Goal: Task Accomplishment & Management: Manage account settings

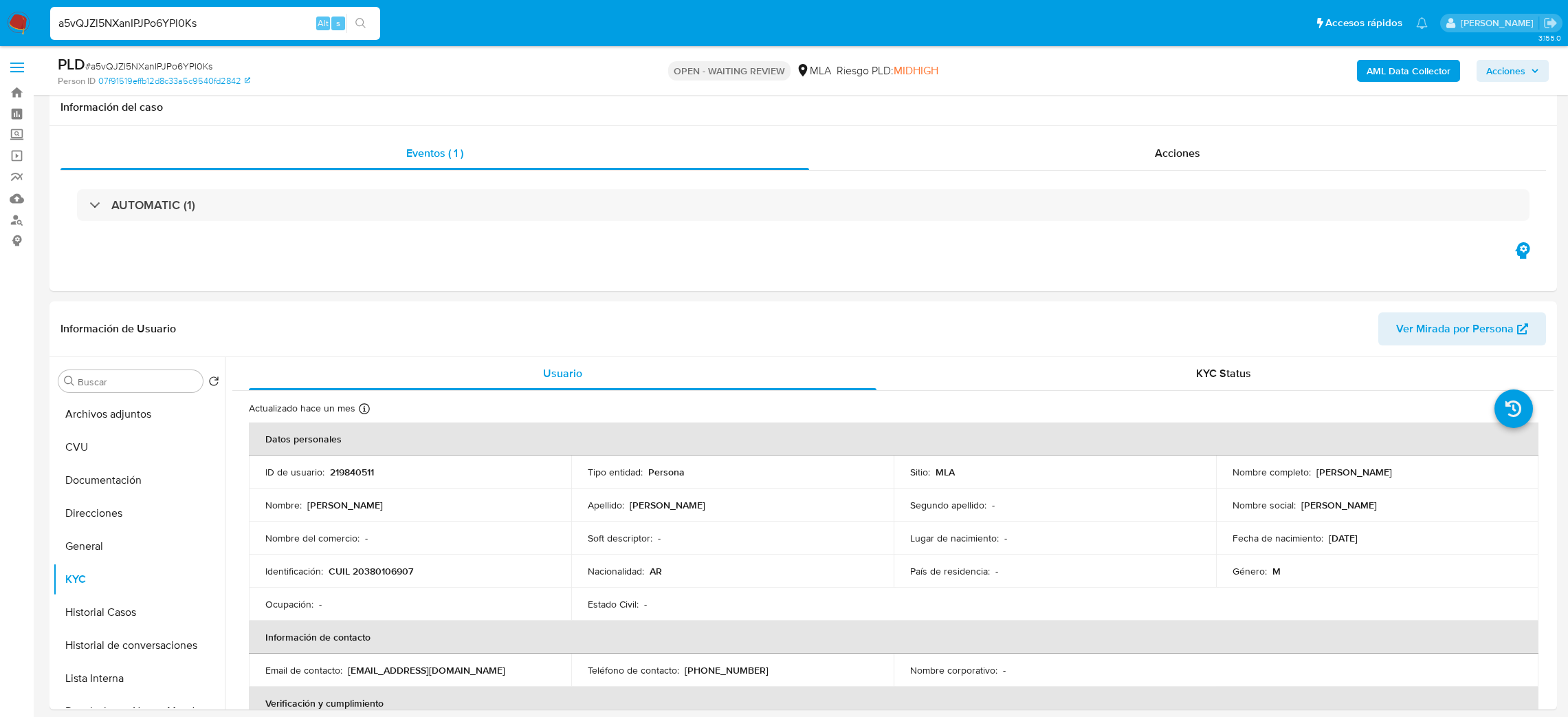
select select "10"
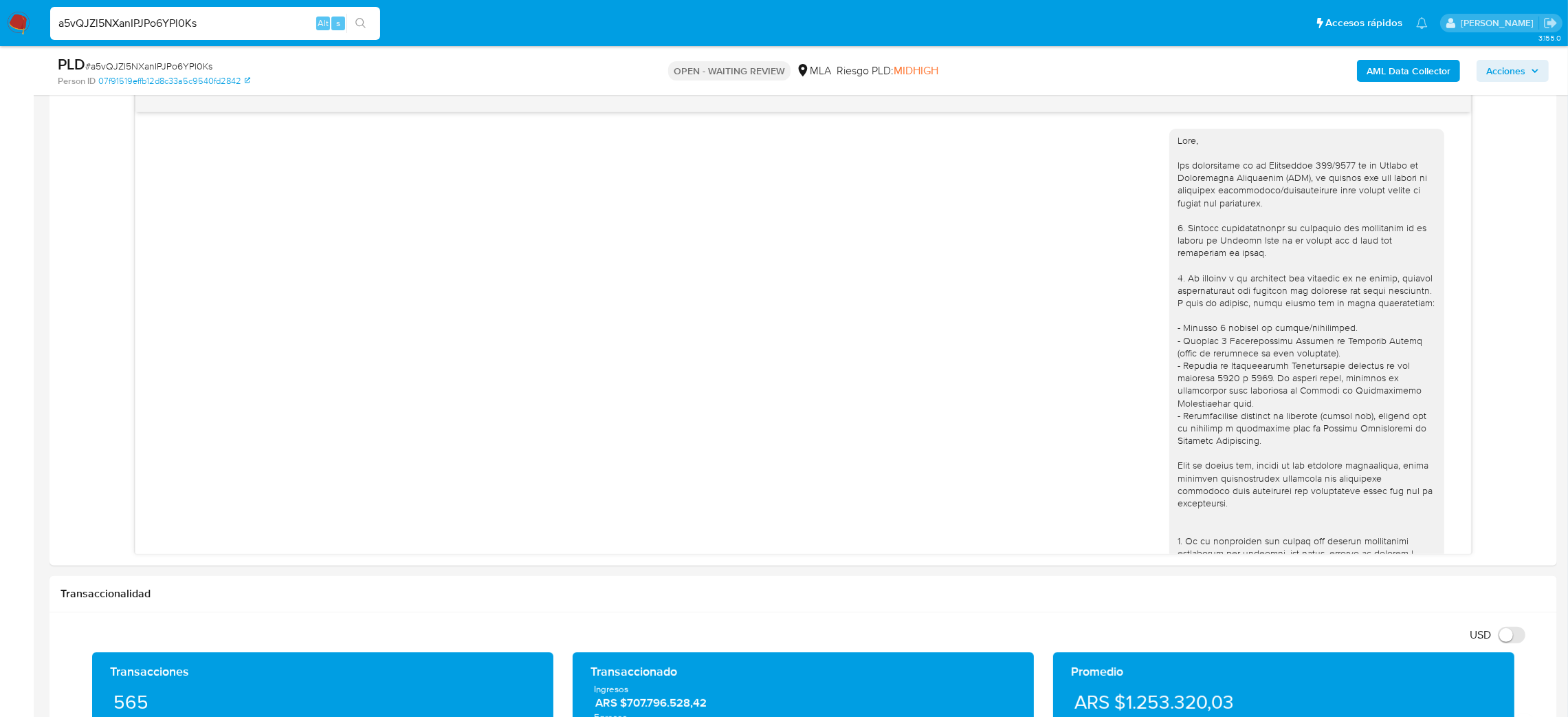
scroll to position [451, 0]
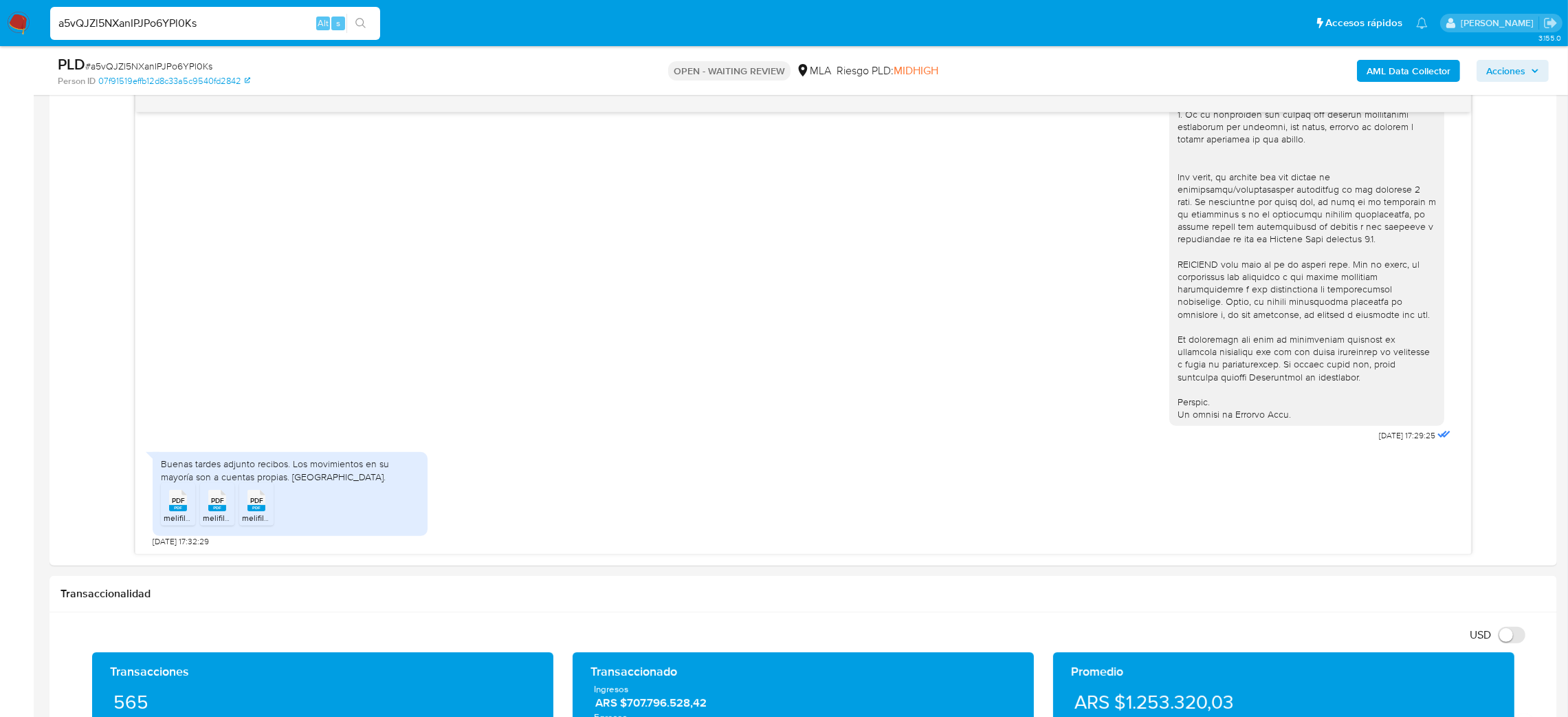
click at [2, 29] on nav "Pausado Ver notificaciones a5vQJZl5NXanIPJPo6YPl0Ks Alt s Accesos rápidos Presi…" at bounding box center [784, 23] width 1568 height 46
type input "Wb5YnLQKzEPnDtQirnRicYSe"
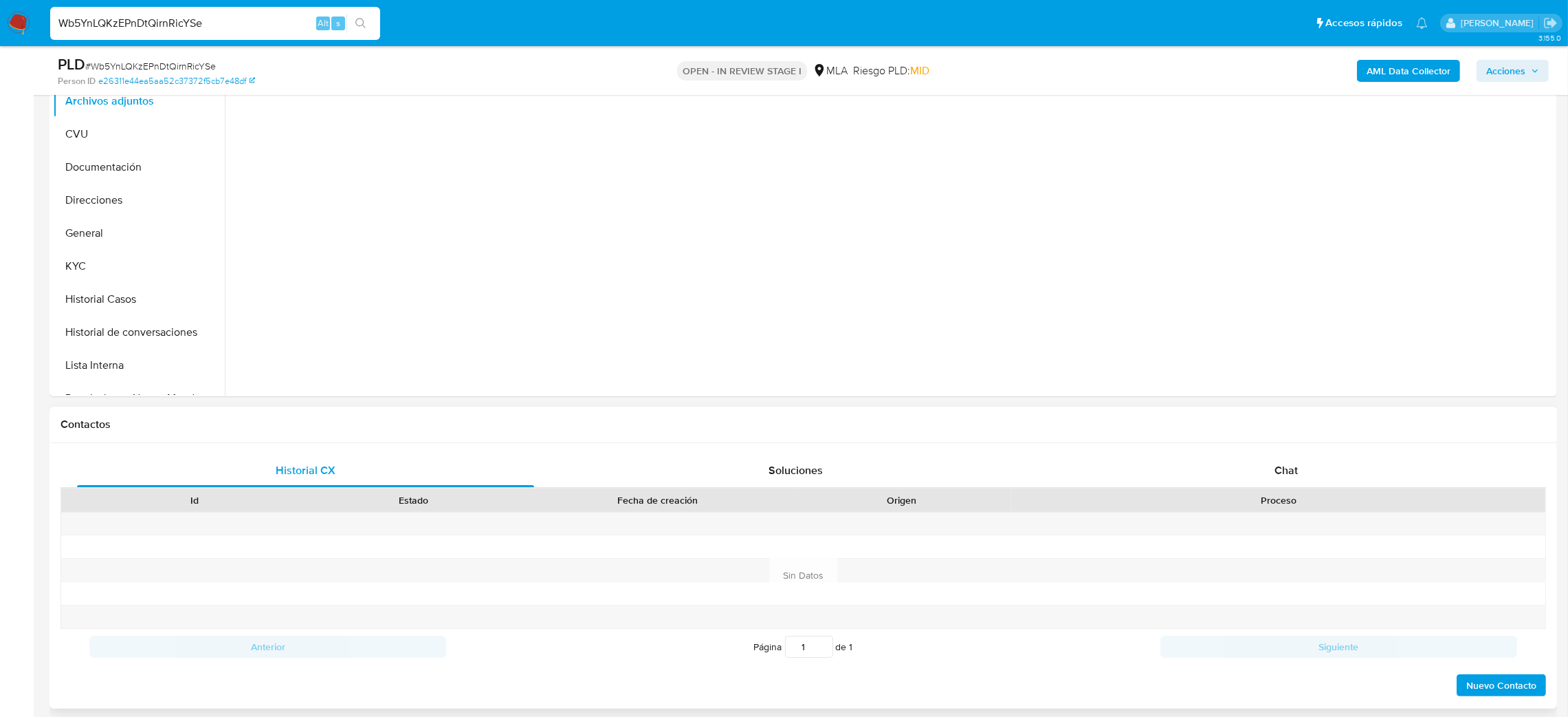
scroll to position [357, 0]
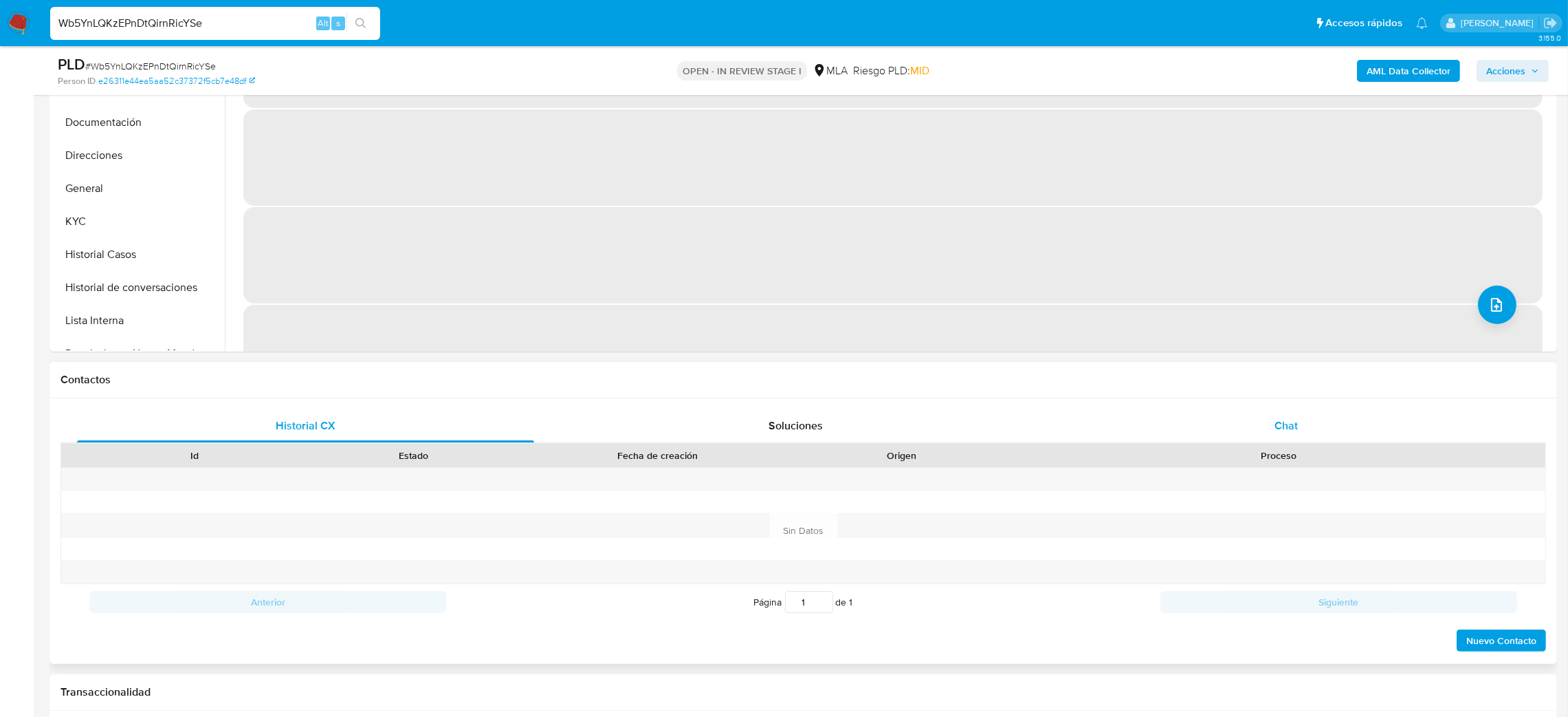
click at [1182, 414] on div "Chat" at bounding box center [1286, 425] width 457 height 33
select select "10"
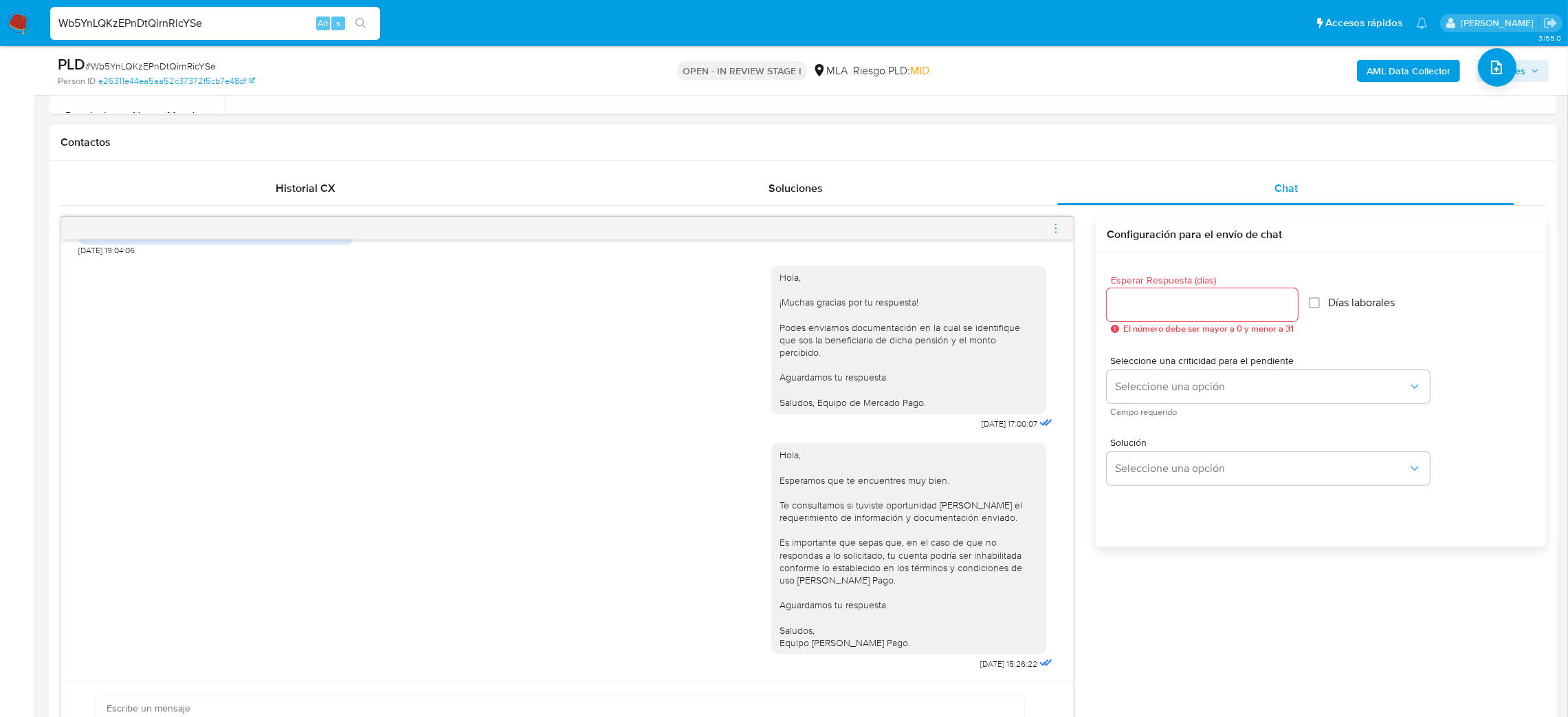
scroll to position [622, 0]
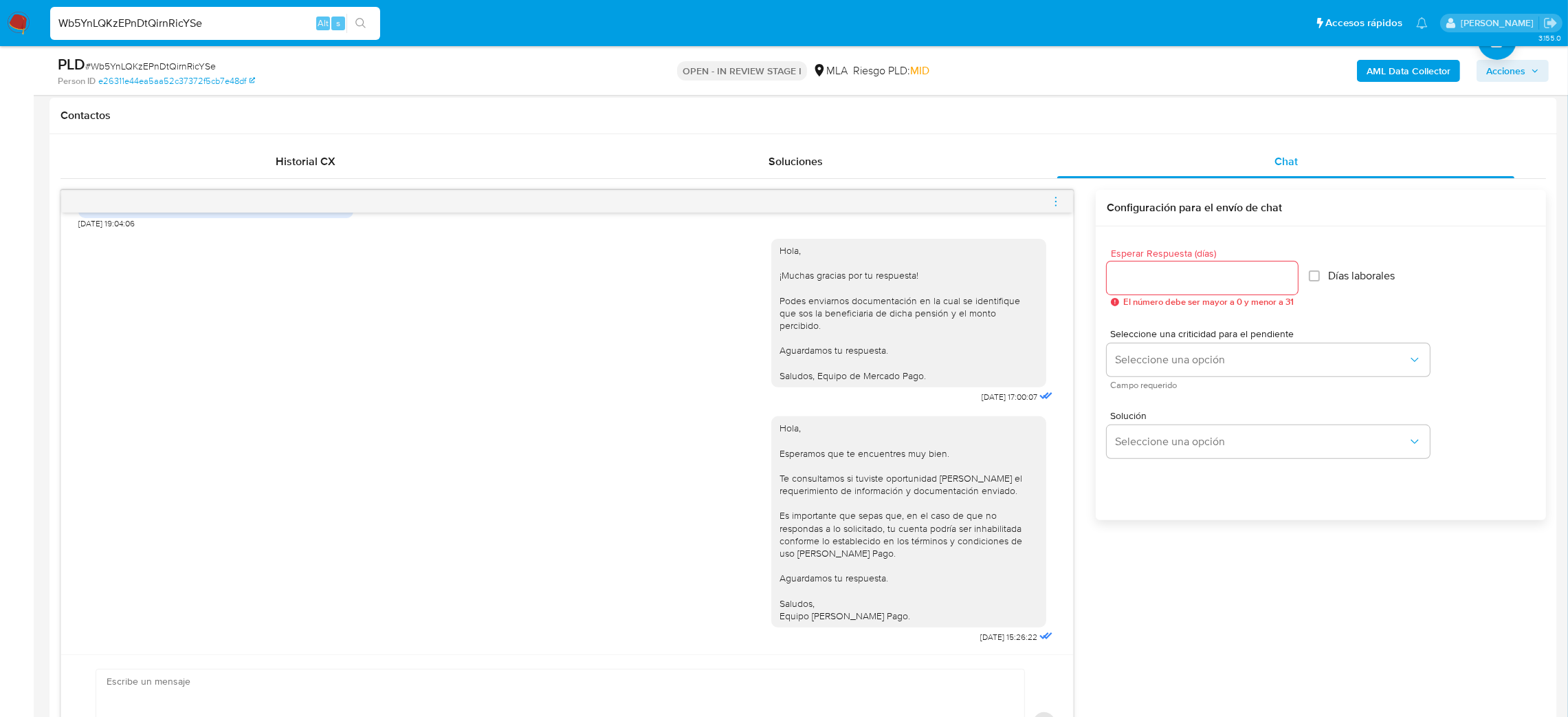
drag, startPoint x: 233, startPoint y: 19, endPoint x: 0, endPoint y: 28, distance: 233.2
click at [0, 28] on nav "Pausado Ver notificaciones Wb5YnLQKzEPnDtQirnRicYSe Alt s Accesos rápidos Presi…" at bounding box center [784, 23] width 1568 height 46
paste input "juPjLipzUirfNqA3SUQZS3BQ"
type input "juPjLipzUirfNqA3SUQZS3BQ"
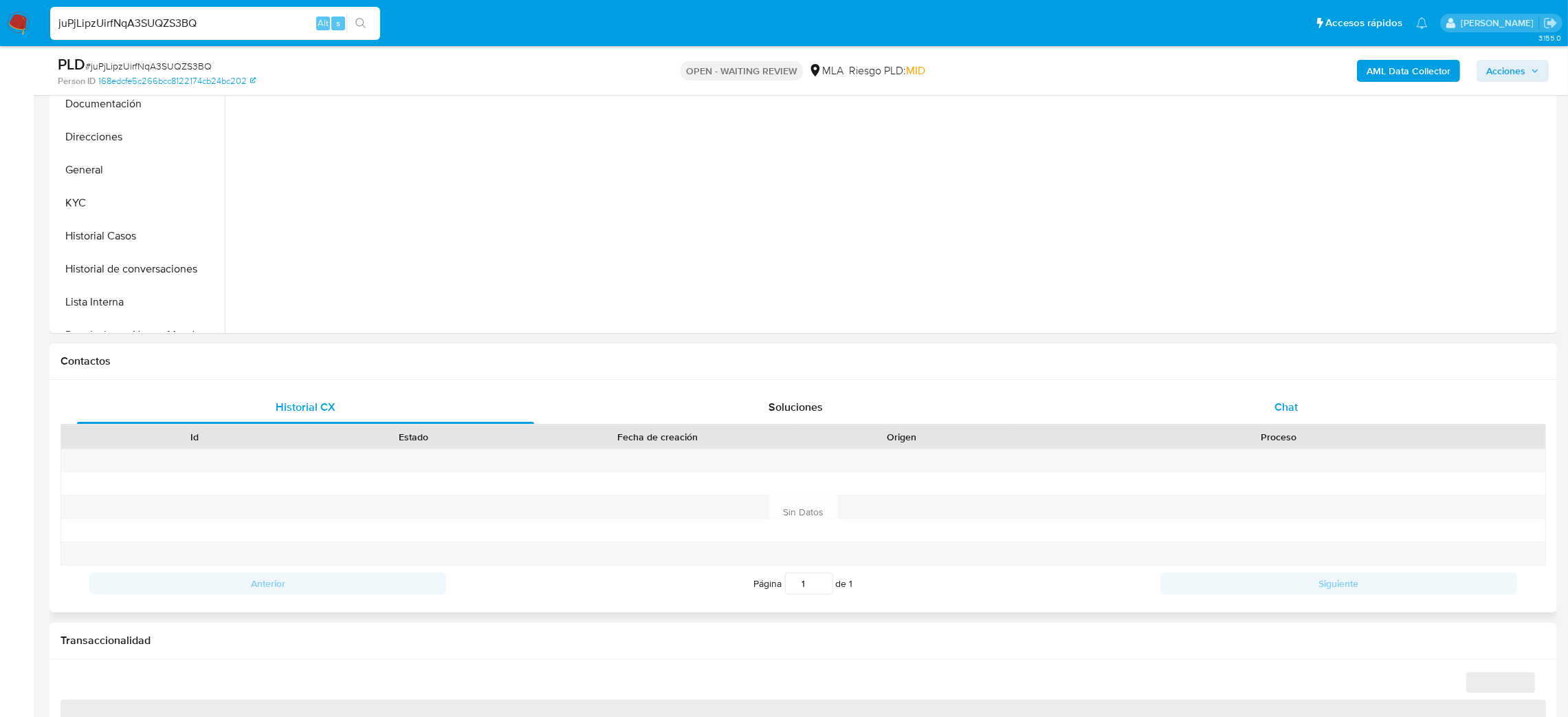
scroll to position [380, 0]
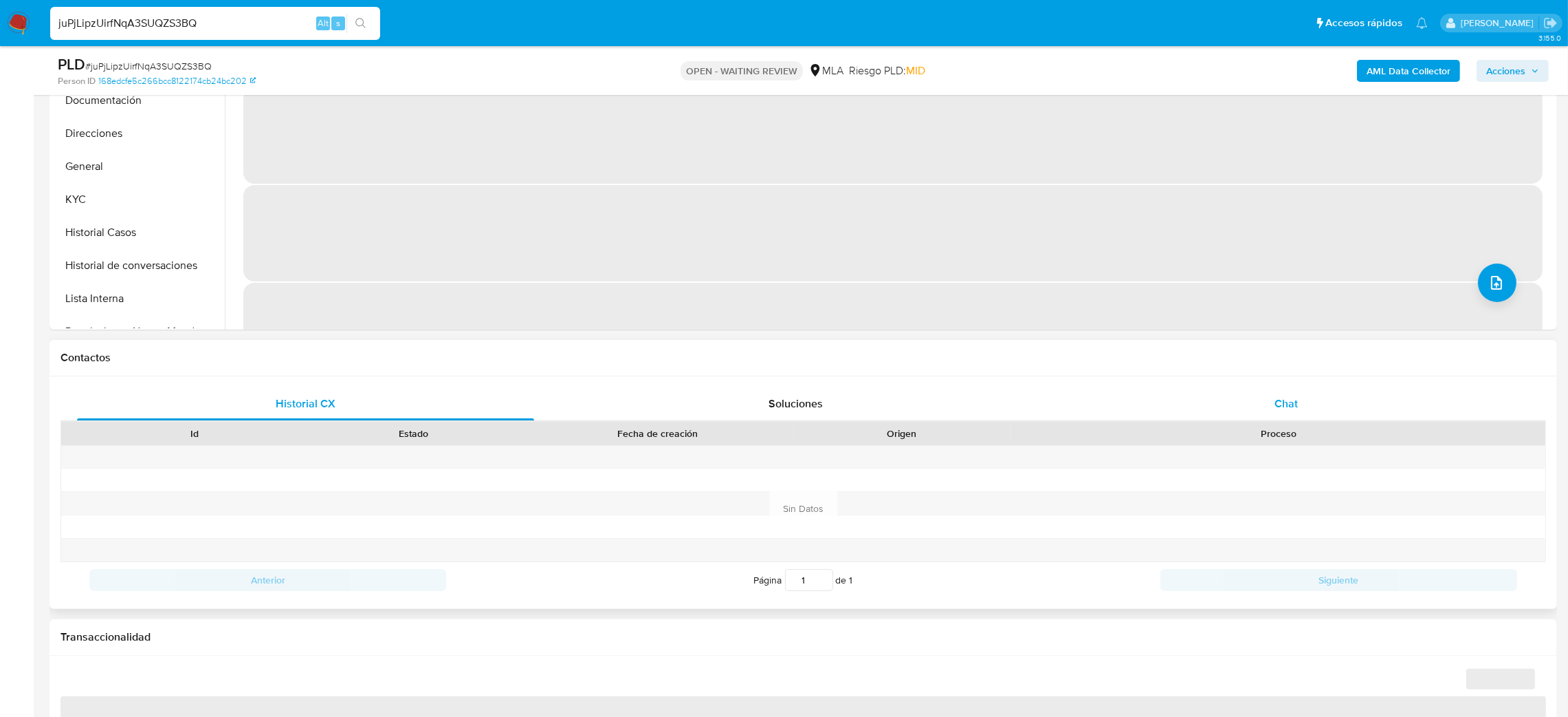
select select "10"
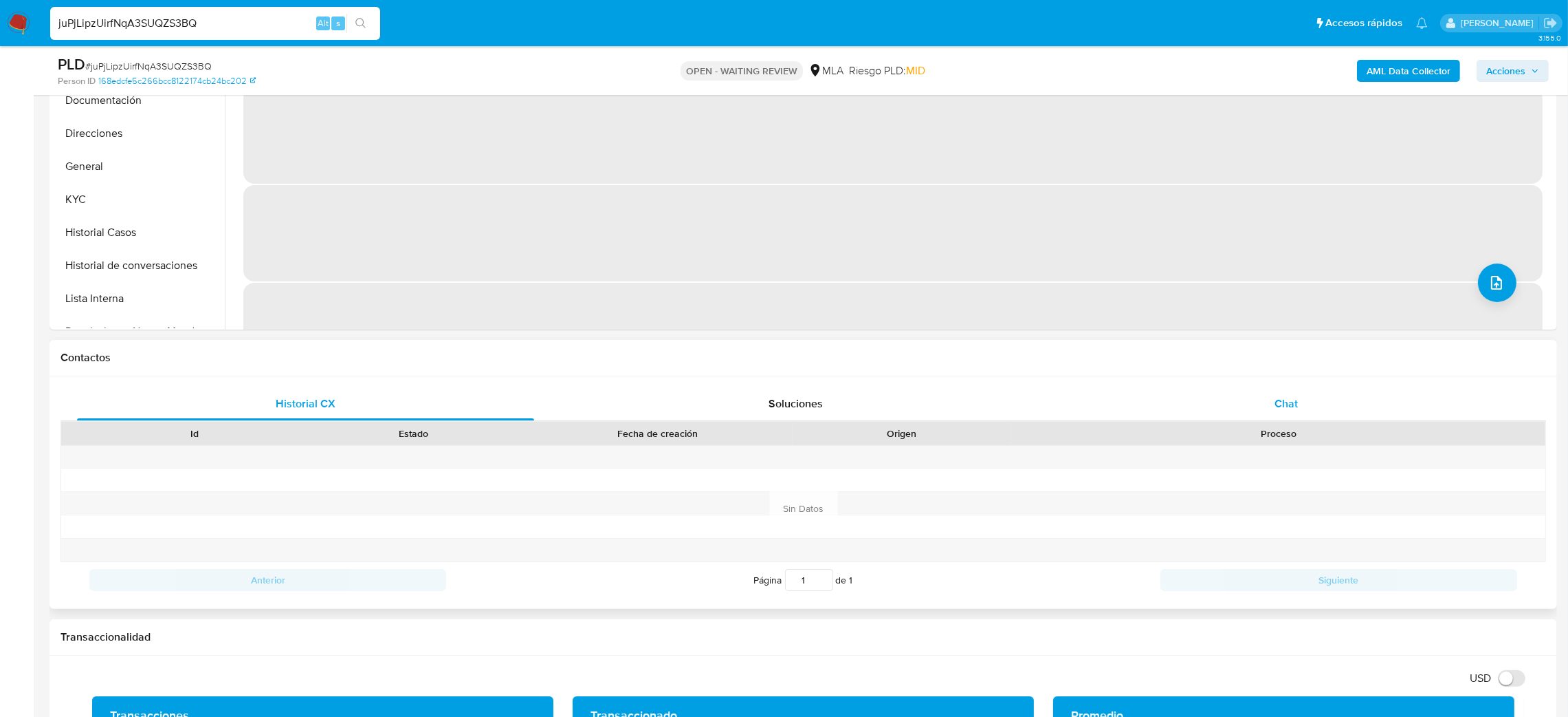
click at [1212, 391] on div "Chat" at bounding box center [1286, 404] width 457 height 33
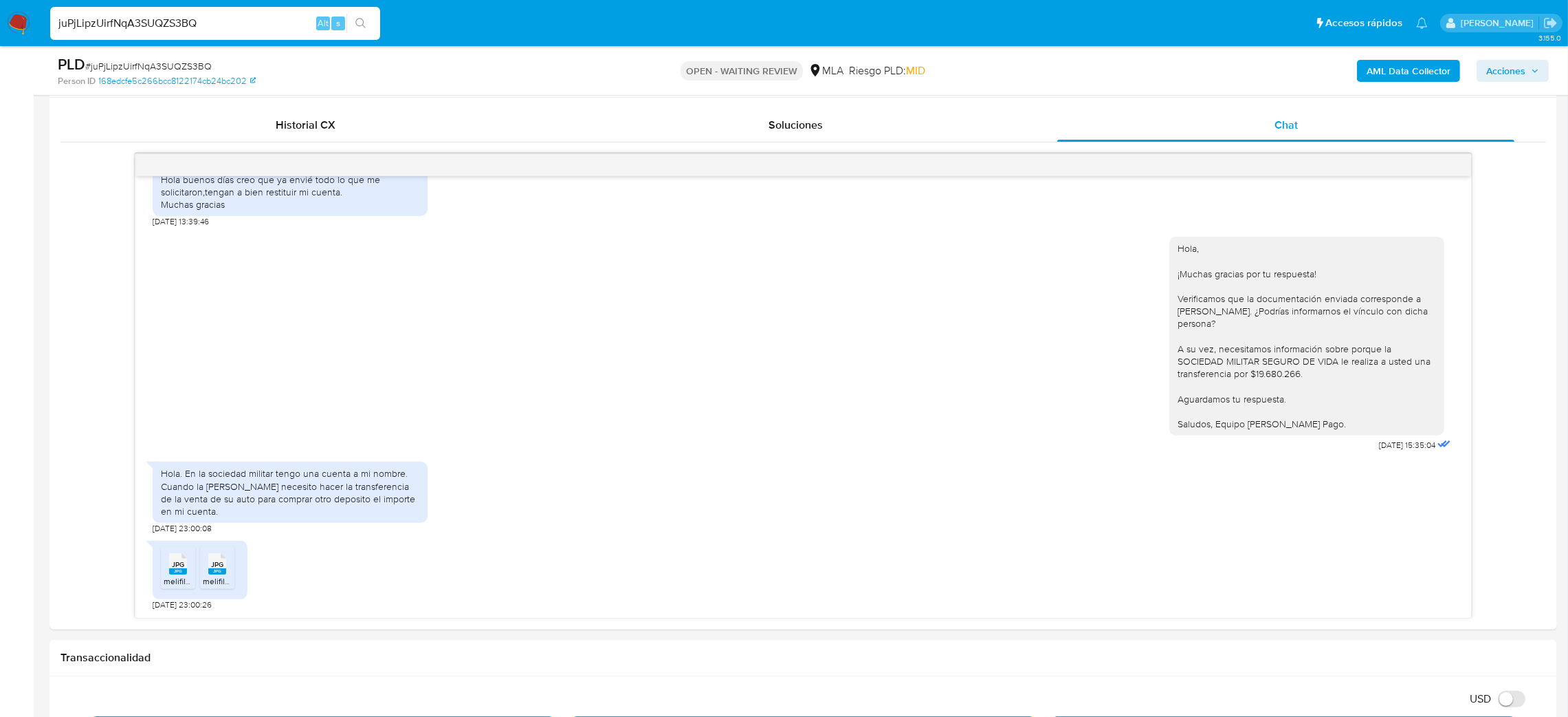
scroll to position [779, 0]
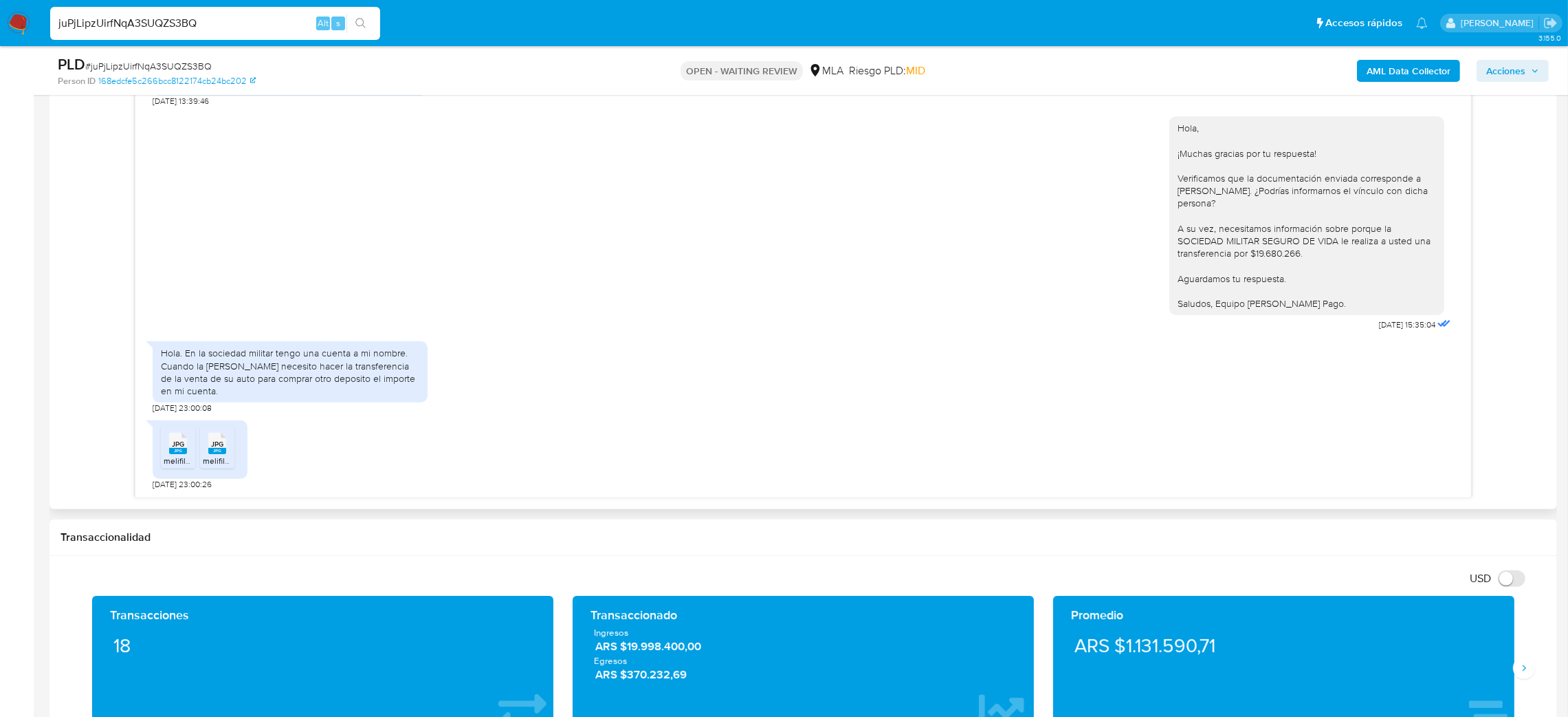
click at [187, 454] on rect at bounding box center [178, 451] width 18 height 6
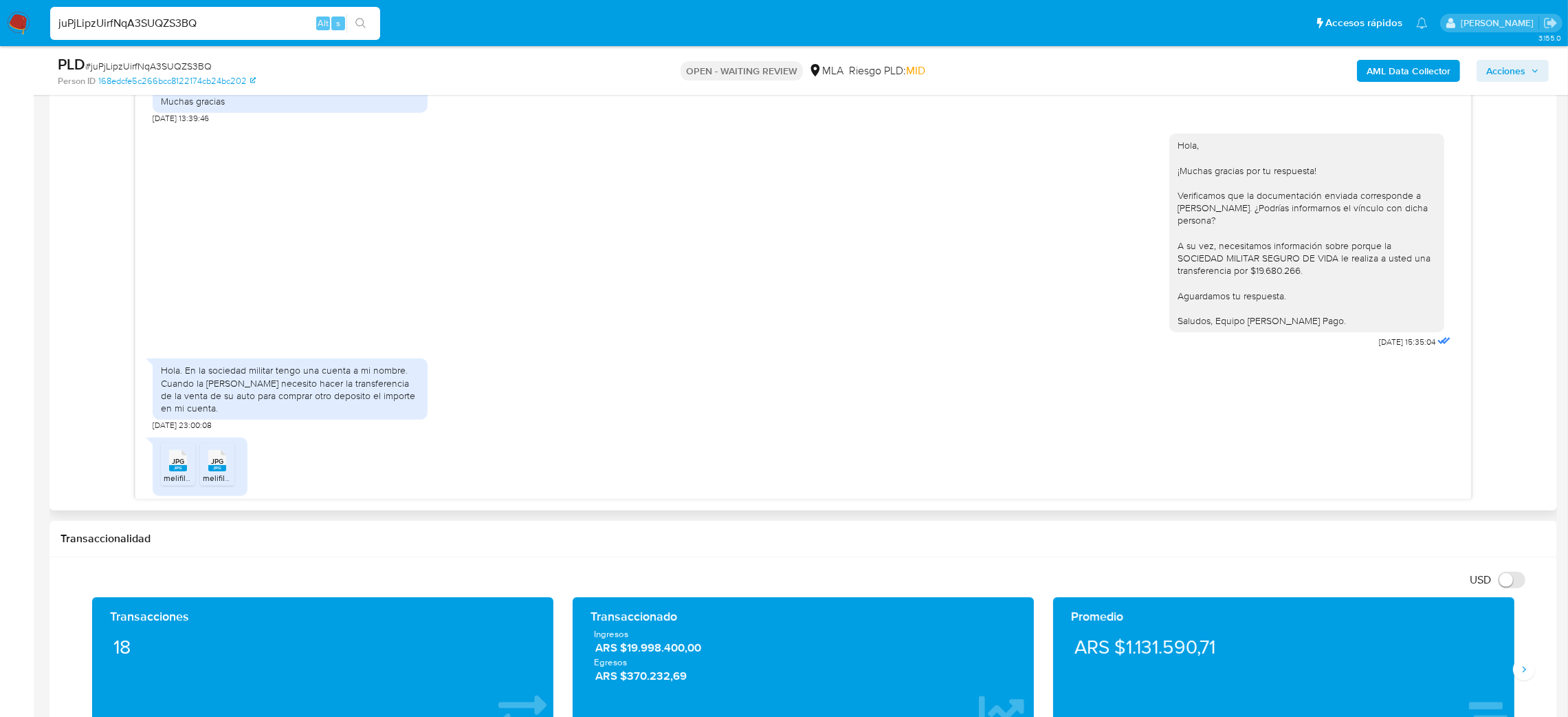
scroll to position [1031, 0]
click at [222, 474] on rect at bounding box center [218, 471] width 18 height 6
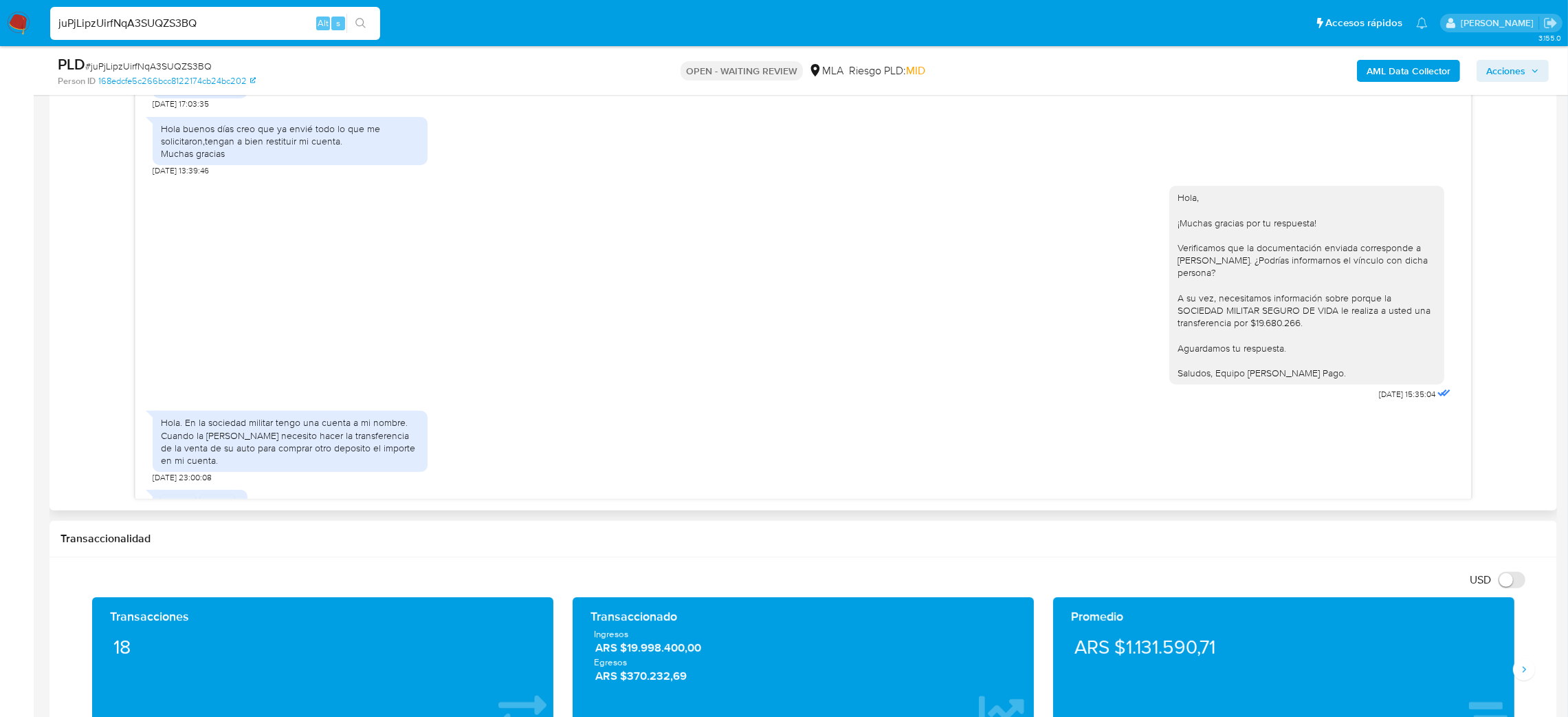
scroll to position [1062, 0]
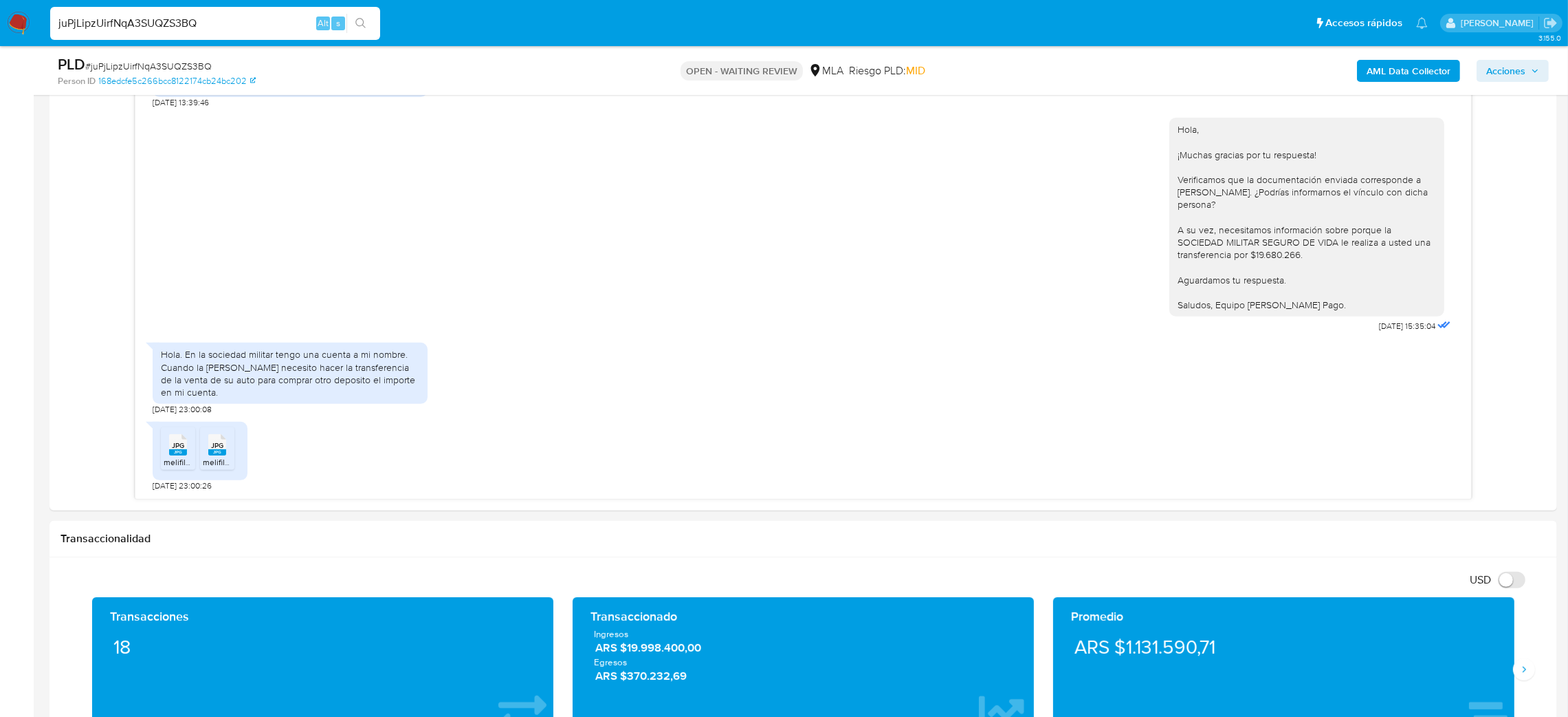
drag, startPoint x: 245, startPoint y: 19, endPoint x: 0, endPoint y: 45, distance: 246.4
click at [0, 45] on nav "Pausado Ver notificaciones juPjLipzUirfNqA3SUQZS3BQ Alt s Accesos rápidos Presi…" at bounding box center [784, 23] width 1568 height 46
paste input "tkhiv78BySrRRtYR72ctR8xi"
type input "tkhiv78BySrRRtYR72ctR8xi"
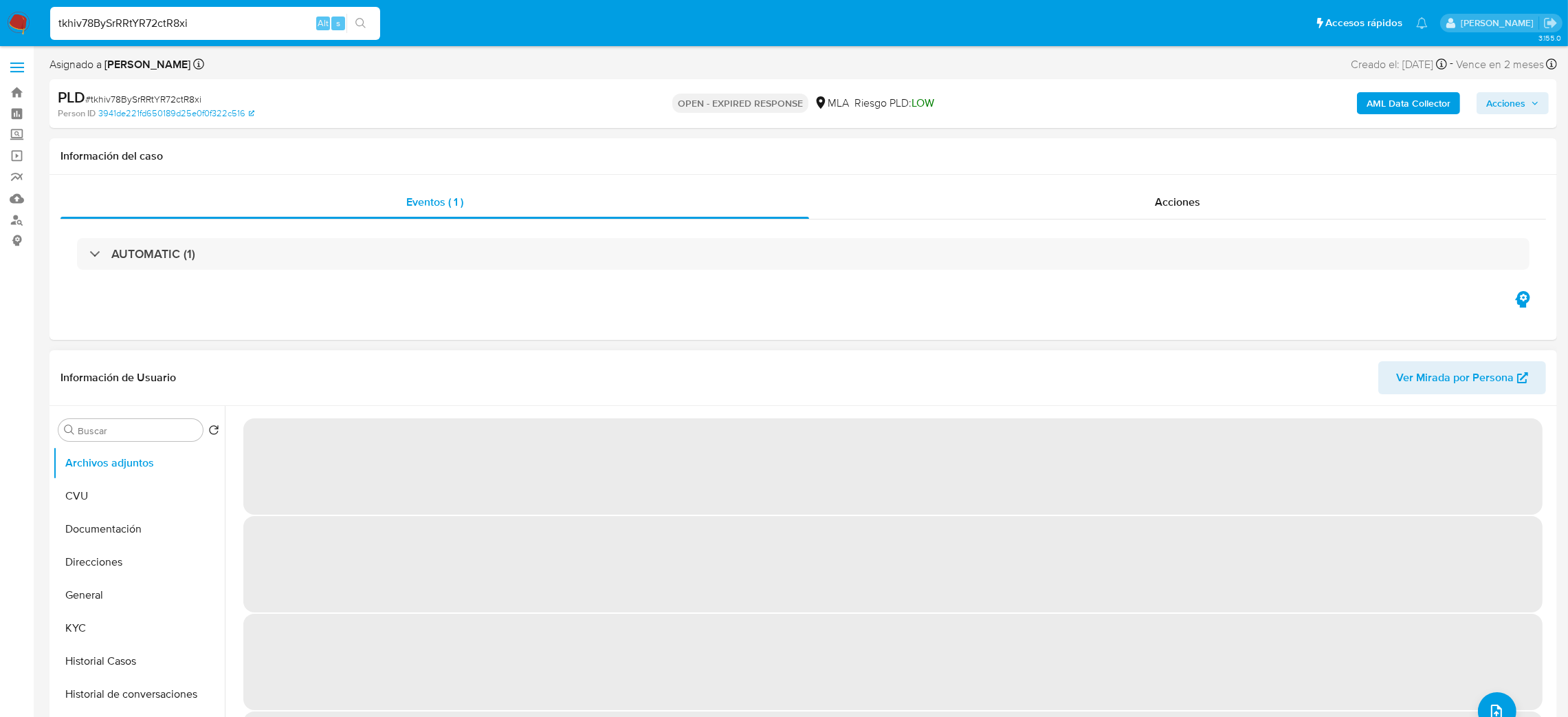
select select "10"
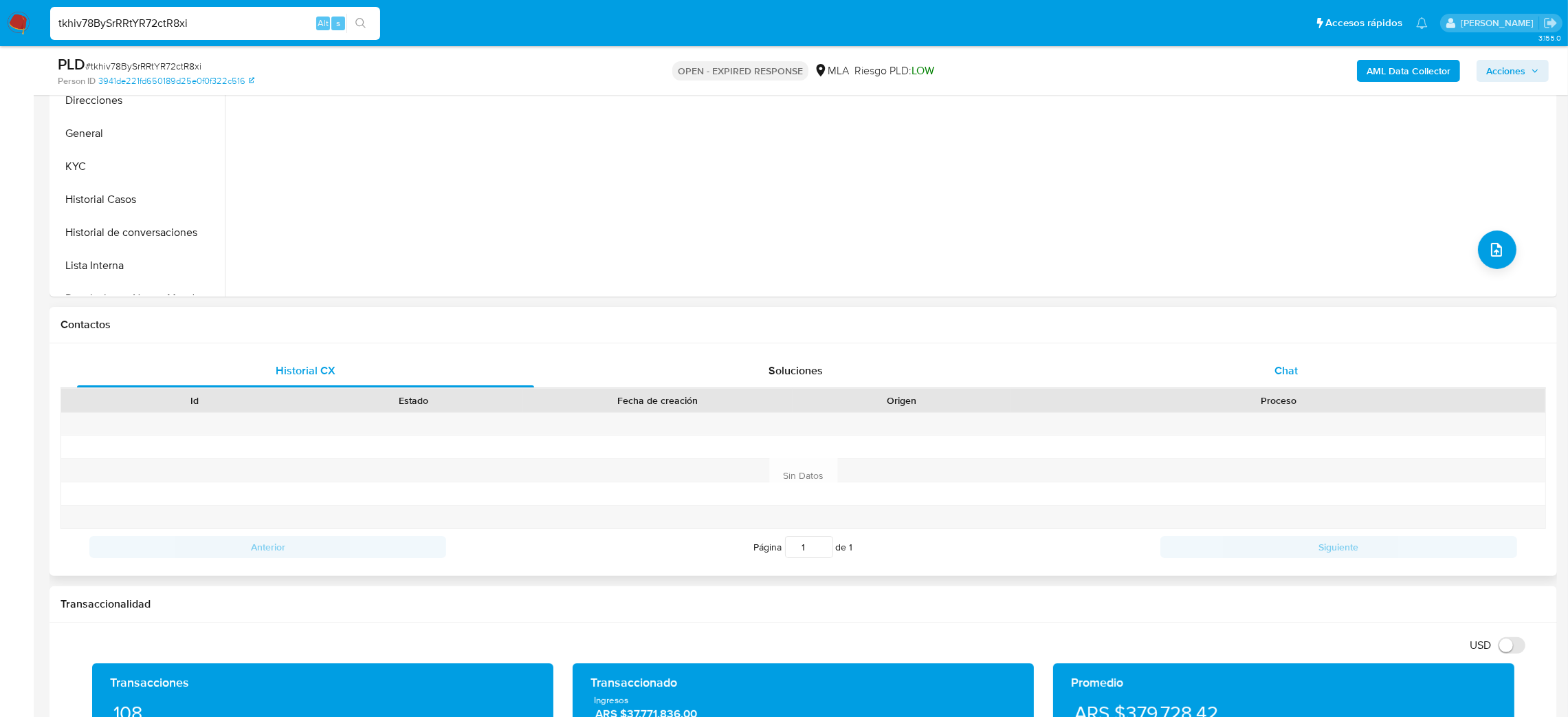
click at [1334, 357] on div "Chat" at bounding box center [1286, 370] width 457 height 33
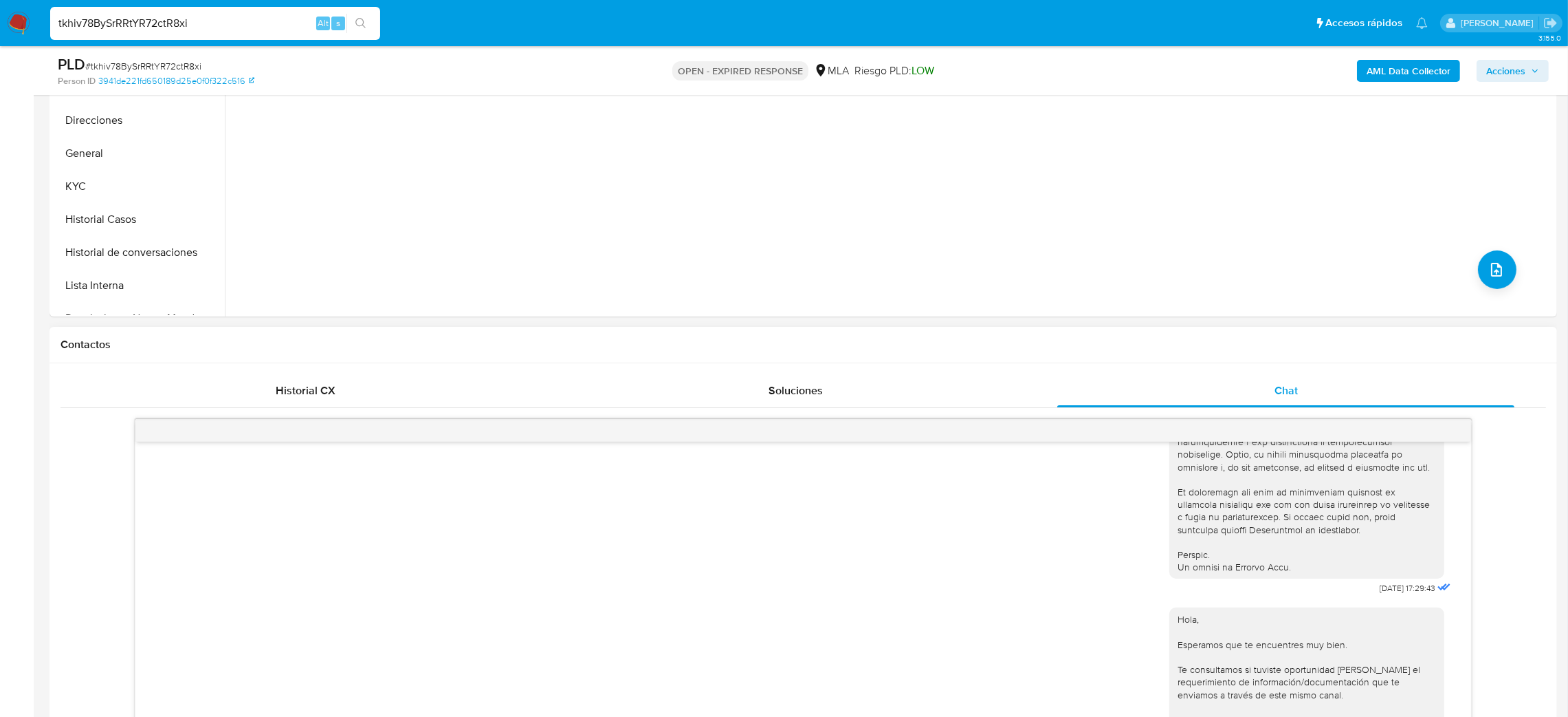
scroll to position [206, 0]
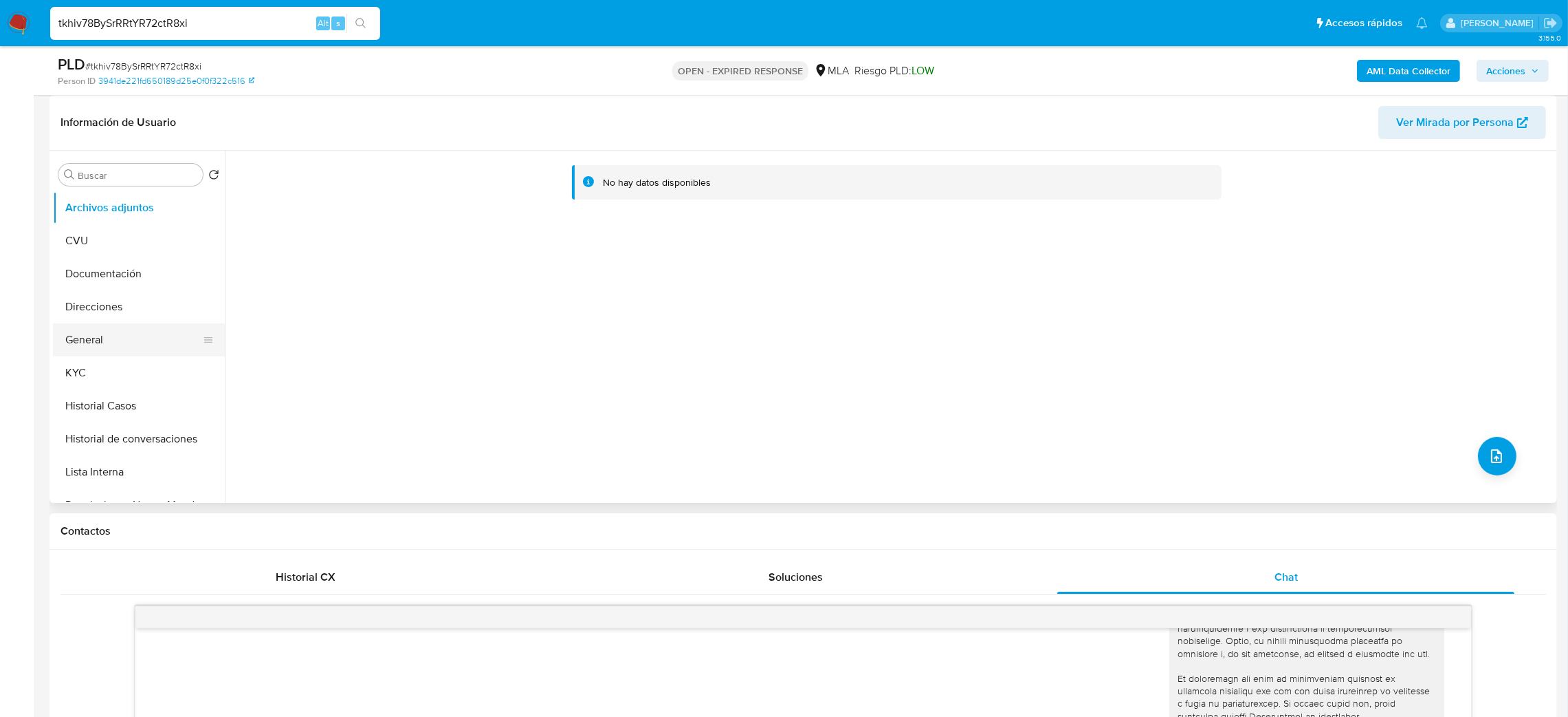
drag, startPoint x: 154, startPoint y: 339, endPoint x: 143, endPoint y: 338, distance: 11.0
click at [154, 340] on button "General" at bounding box center [133, 339] width 161 height 33
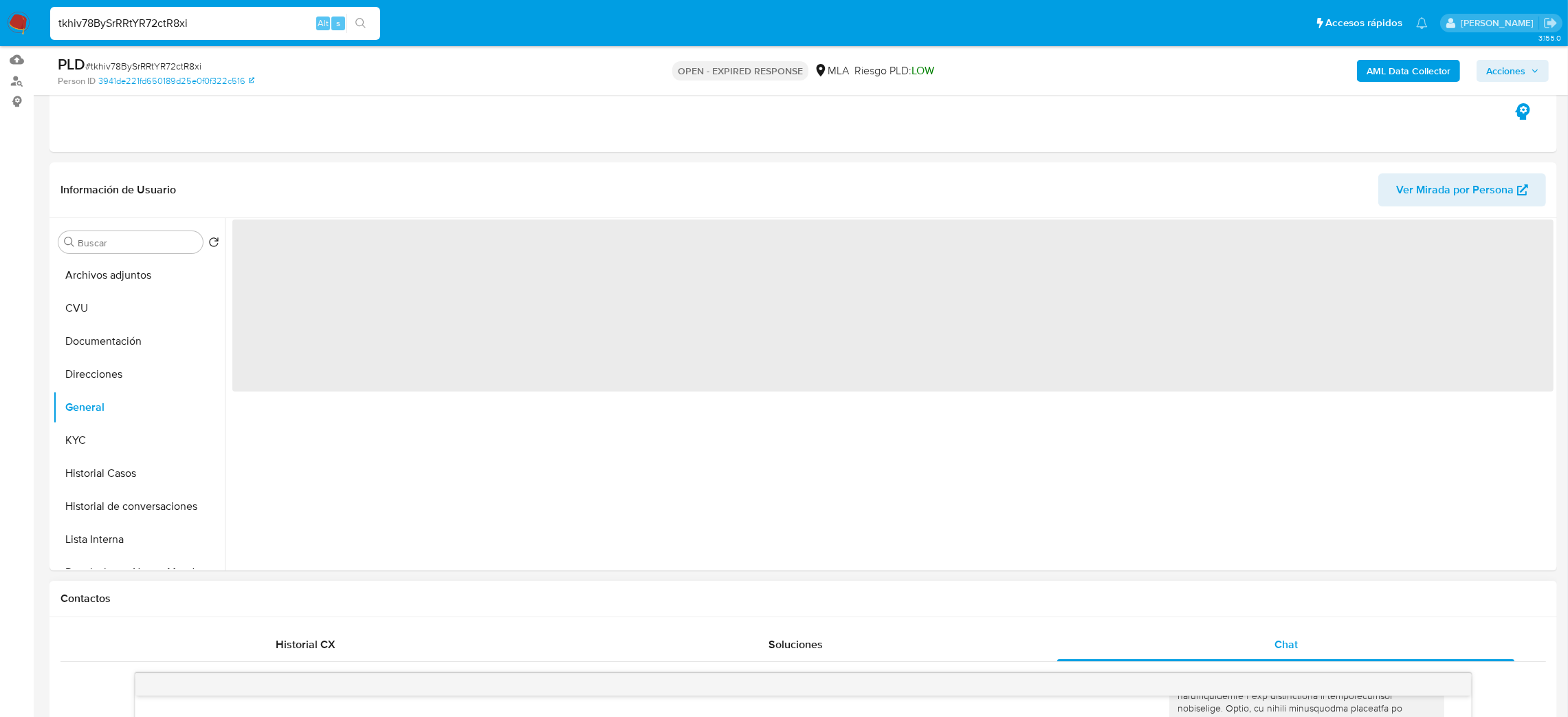
scroll to position [103, 0]
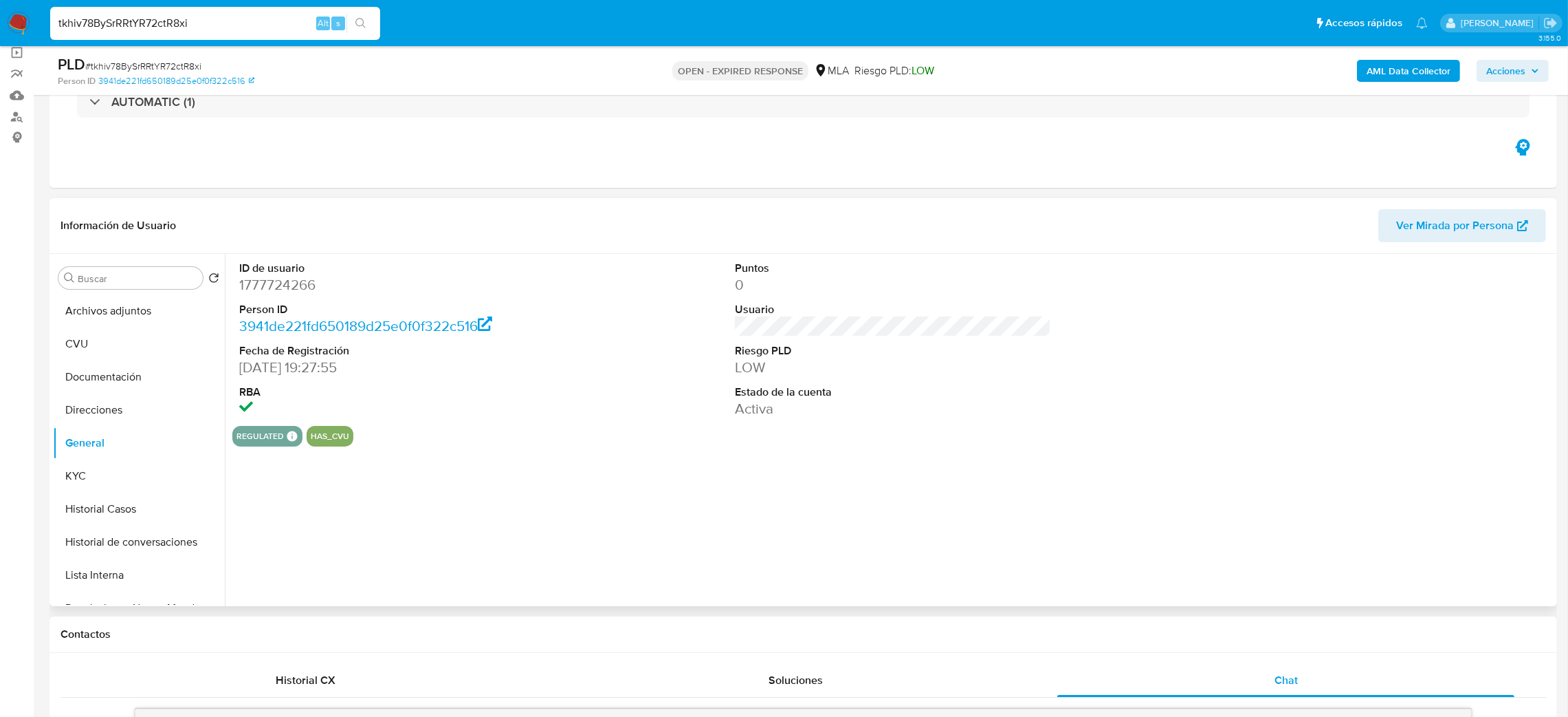
click at [296, 295] on dd "1777724266" at bounding box center [398, 285] width 317 height 19
copy dd "1777724266"
click at [89, 473] on button "KYC" at bounding box center [133, 476] width 161 height 33
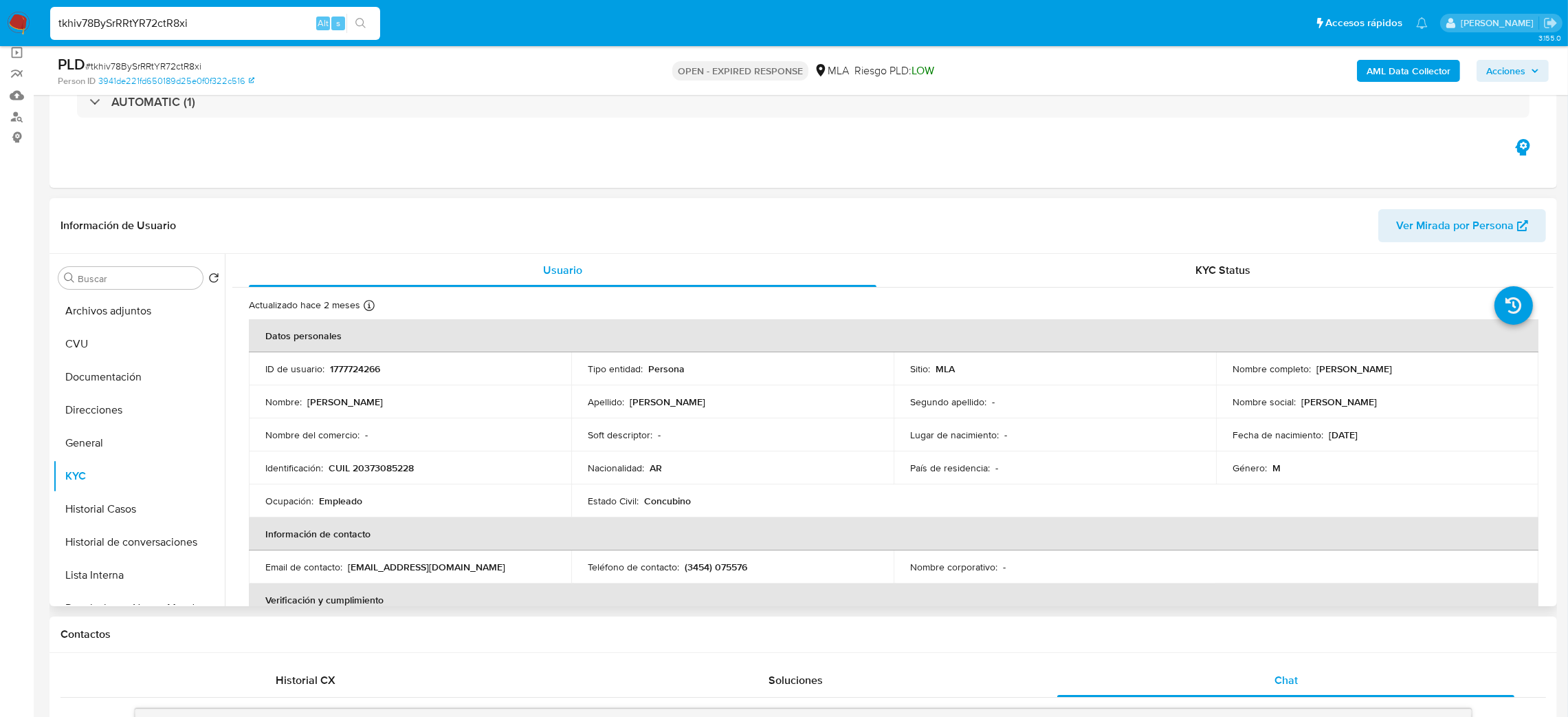
click at [360, 464] on p "CUIL 20373085228" at bounding box center [371, 467] width 85 height 12
copy p "20373085228"
click at [403, 461] on td "Identificación : CUIL 20373085228" at bounding box center [410, 468] width 322 height 33
drag, startPoint x: 382, startPoint y: 470, endPoint x: 411, endPoint y: 473, distance: 29.2
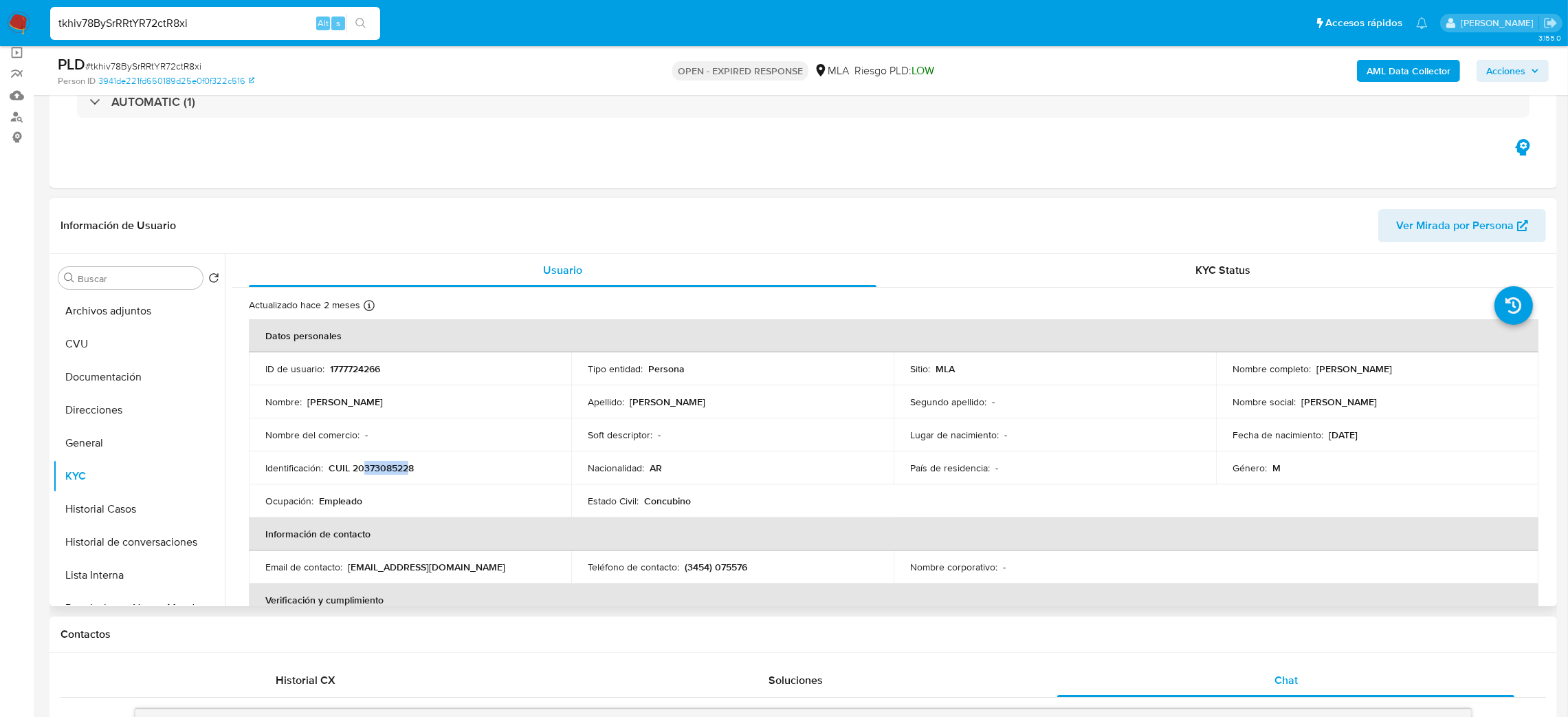
click at [411, 473] on p "CUIL 20373085228" at bounding box center [371, 467] width 85 height 12
copy p "37308522"
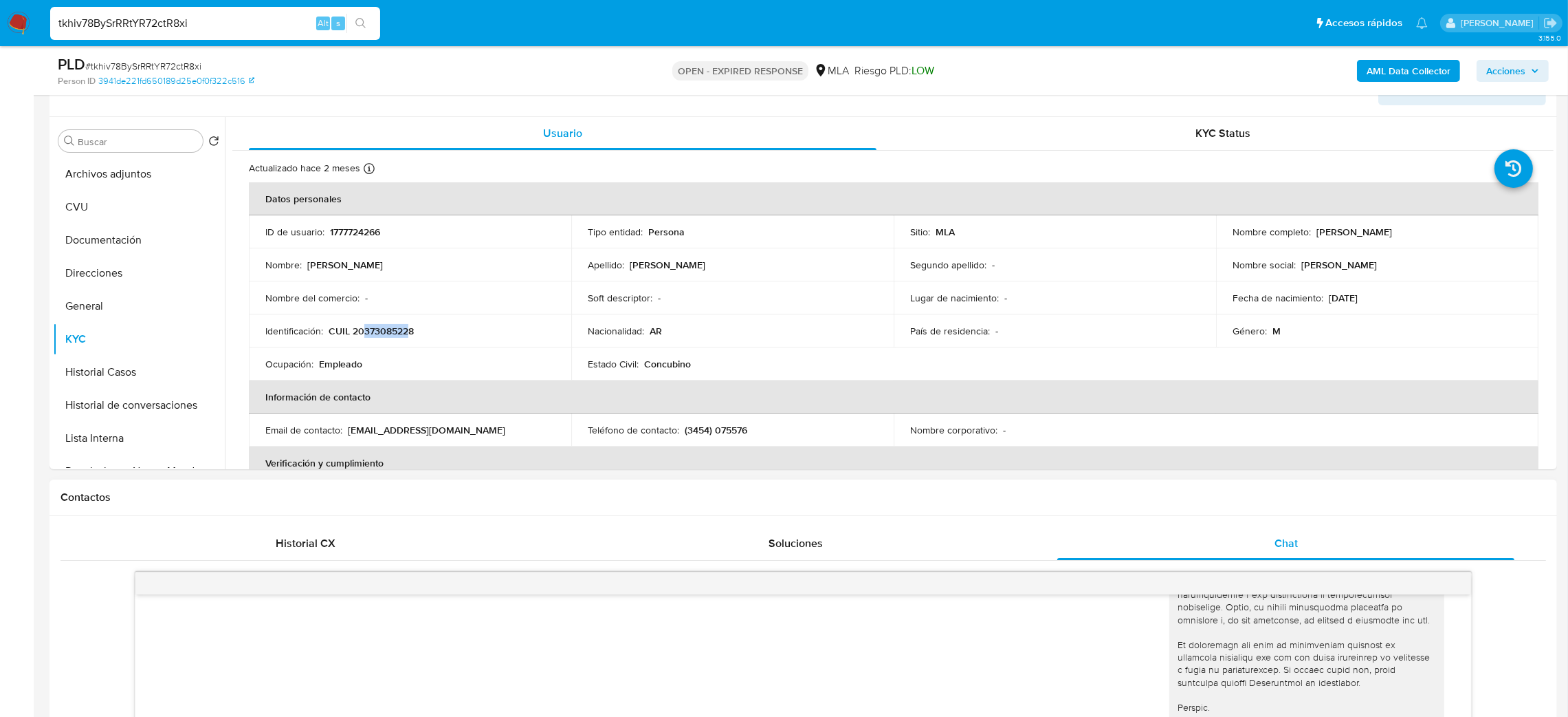
scroll to position [65, 0]
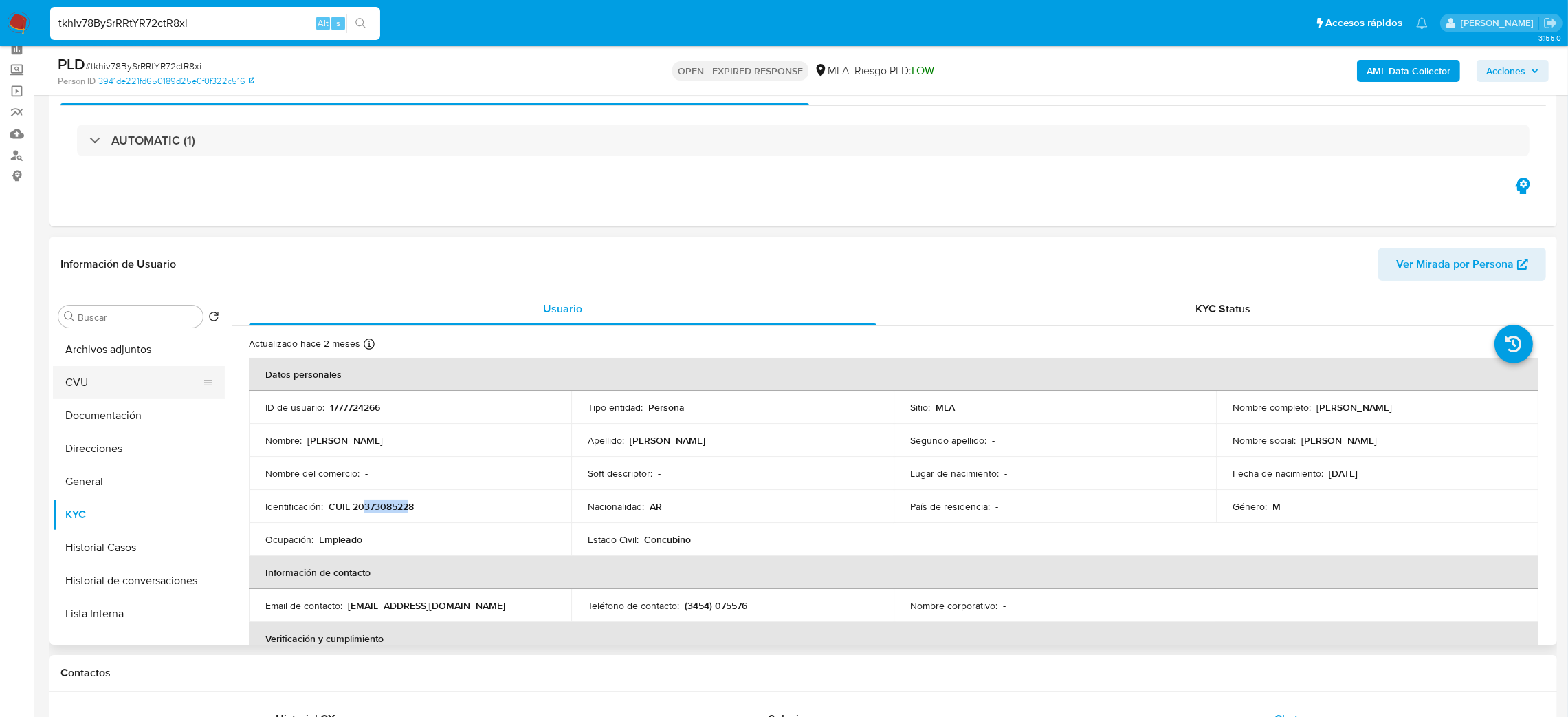
click at [97, 385] on button "CVU" at bounding box center [133, 382] width 161 height 33
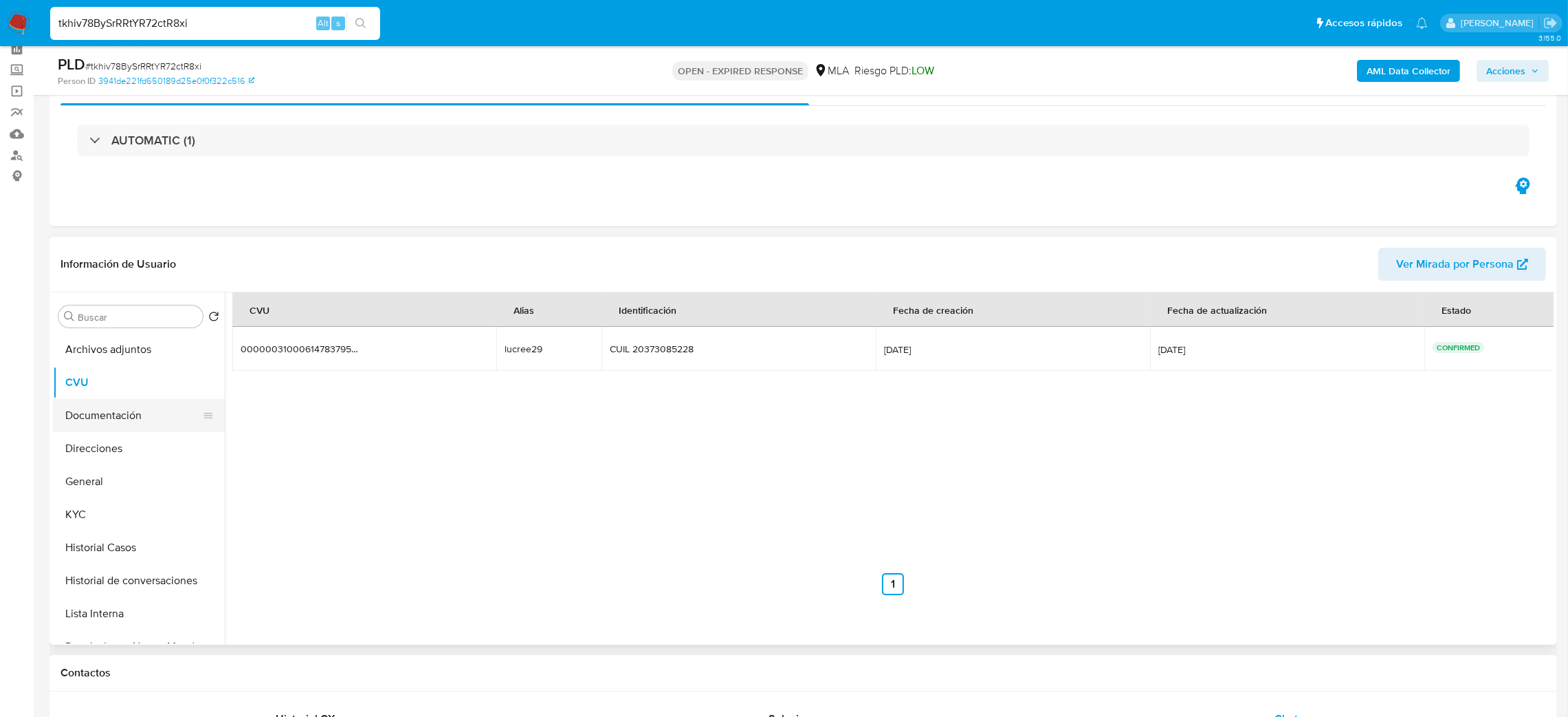
click at [106, 414] on button "Documentación" at bounding box center [133, 415] width 161 height 33
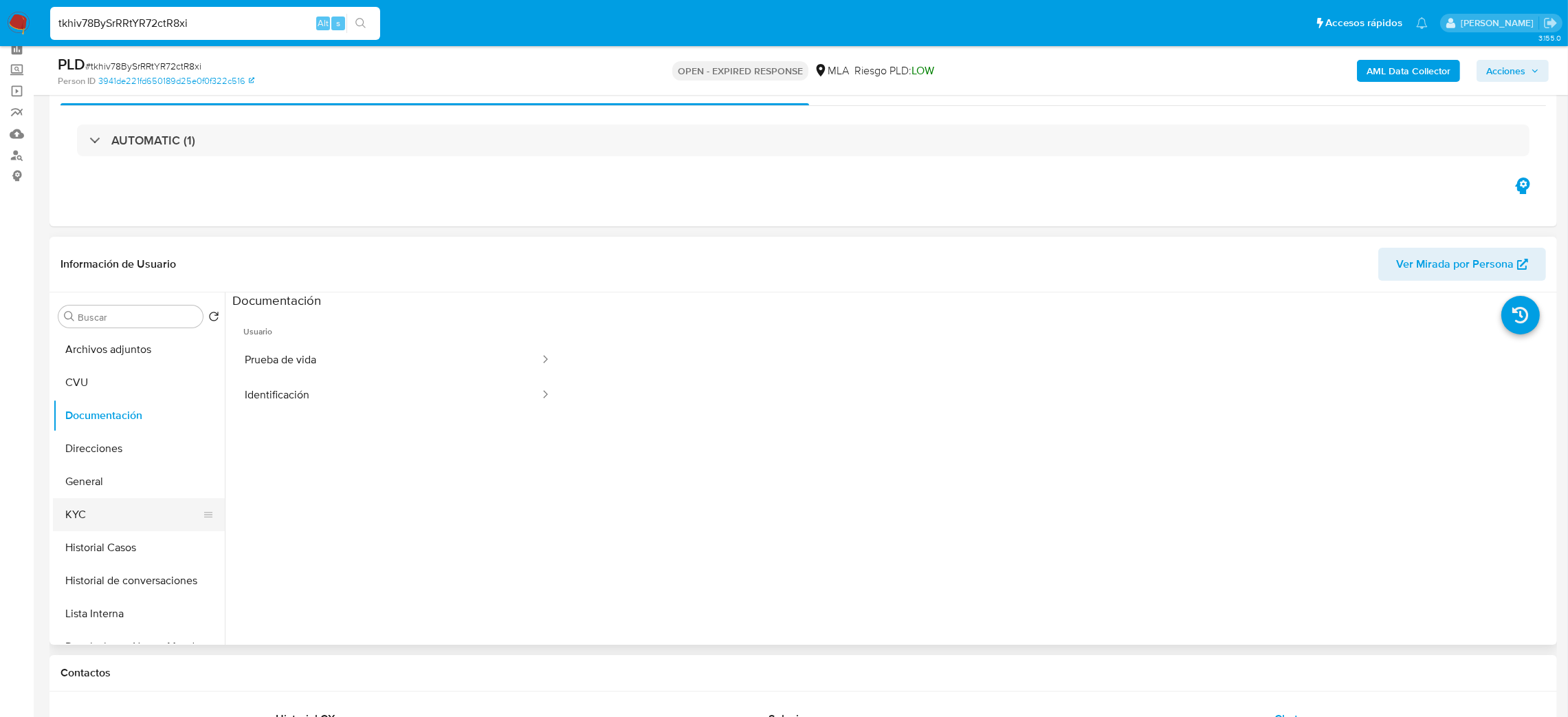
click at [102, 522] on button "KYC" at bounding box center [133, 514] width 161 height 33
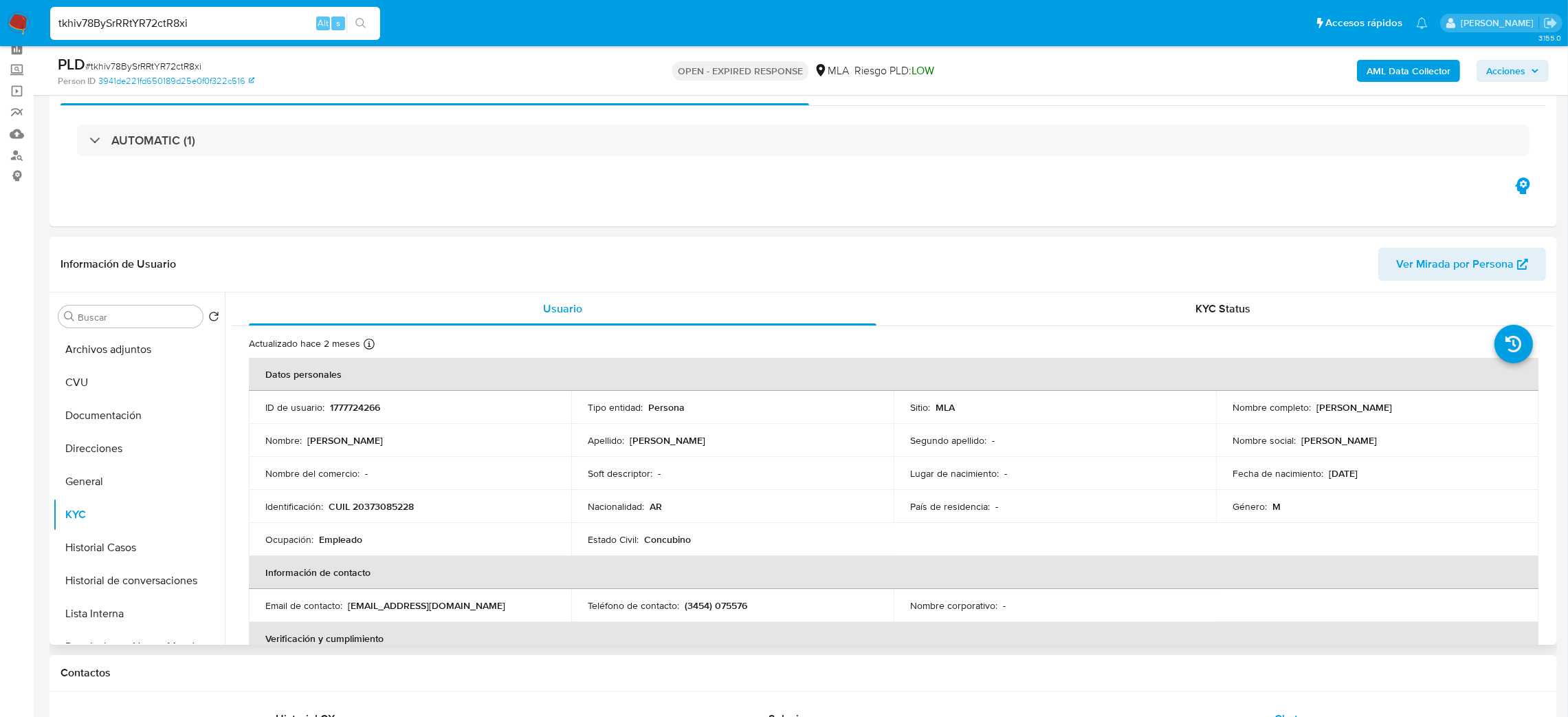
drag, startPoint x: 1338, startPoint y: 412, endPoint x: 1437, endPoint y: 398, distance: 100.0
click at [1437, 398] on td "Nombre completo : Nestor Eduardo Cortez" at bounding box center [1377, 407] width 322 height 33
copy p "Nestor Eduardo Cortez"
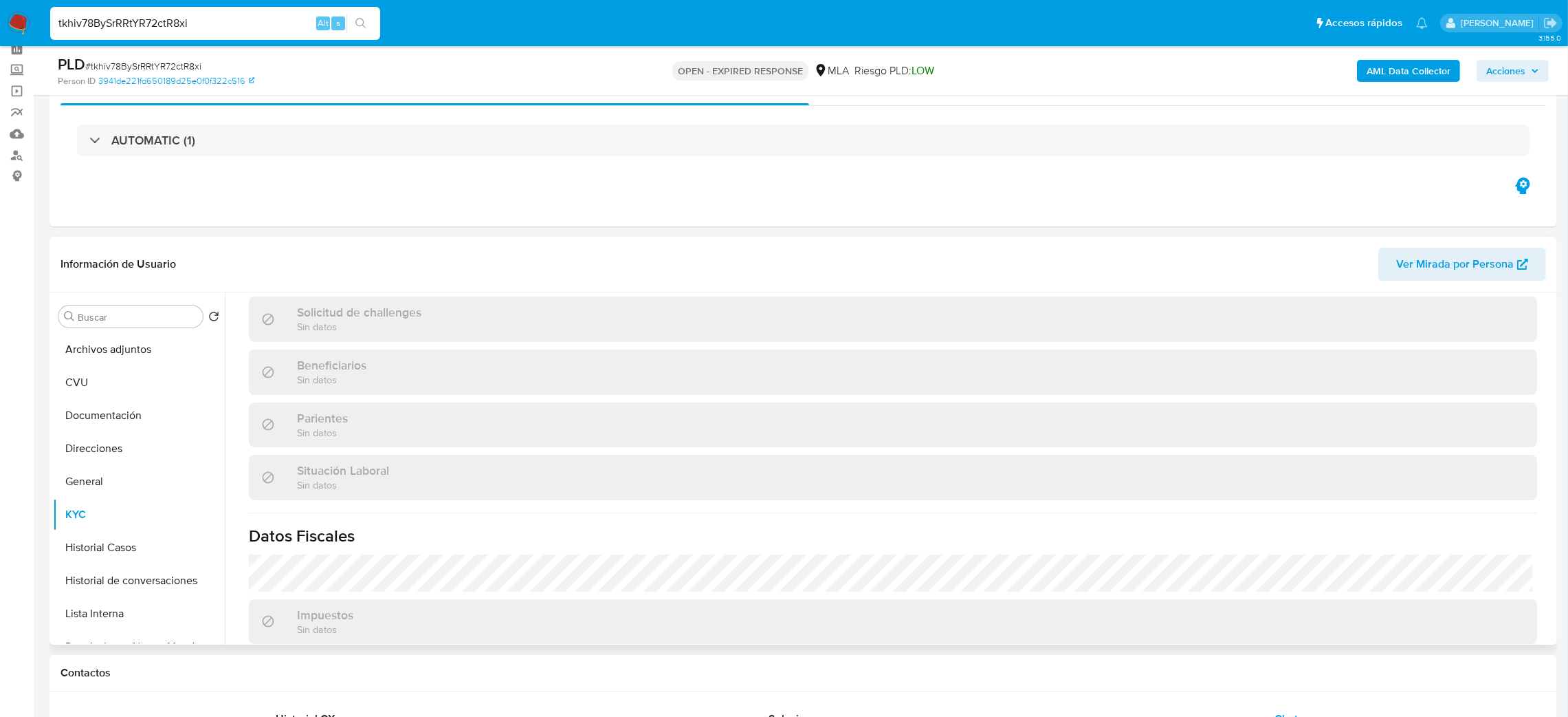
scroll to position [712, 0]
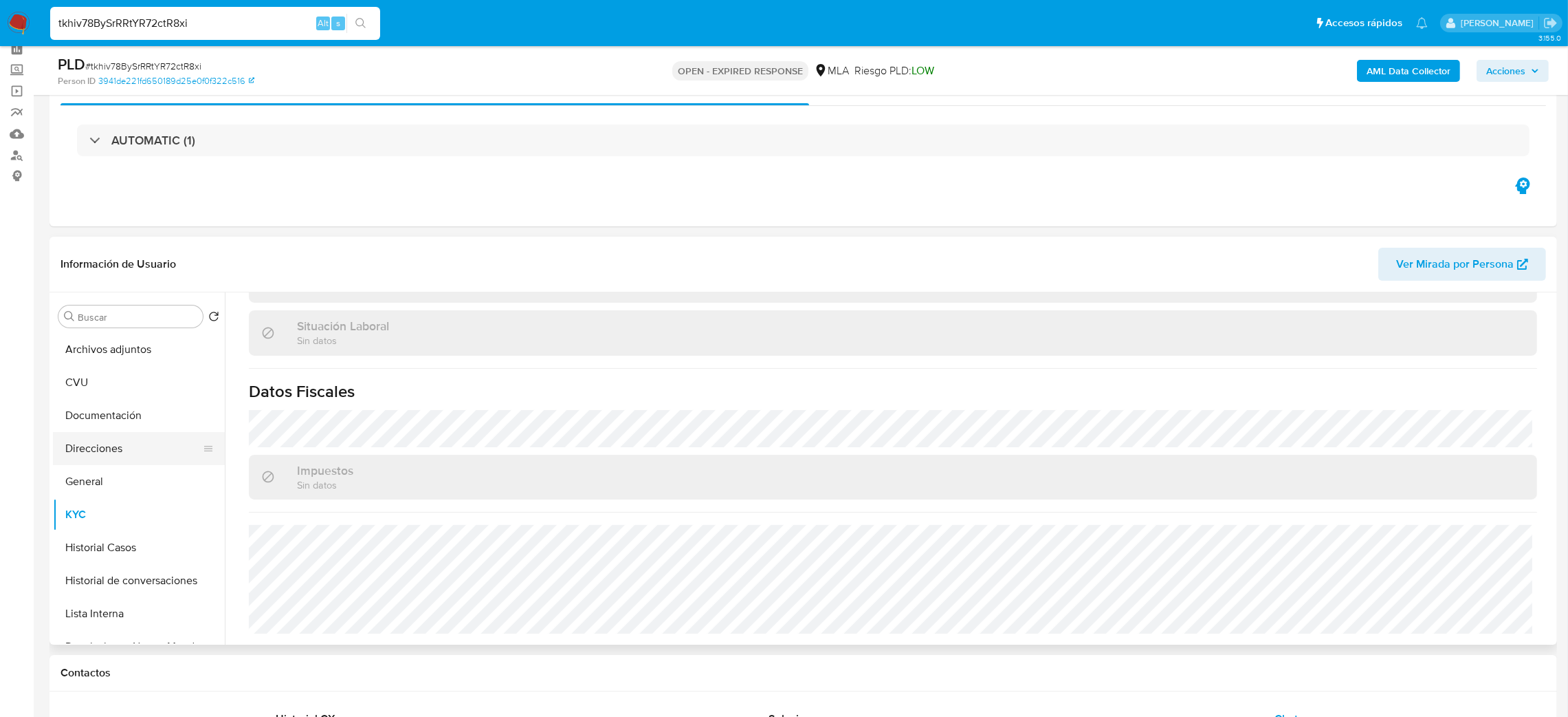
click at [114, 449] on button "Direcciones" at bounding box center [133, 448] width 161 height 33
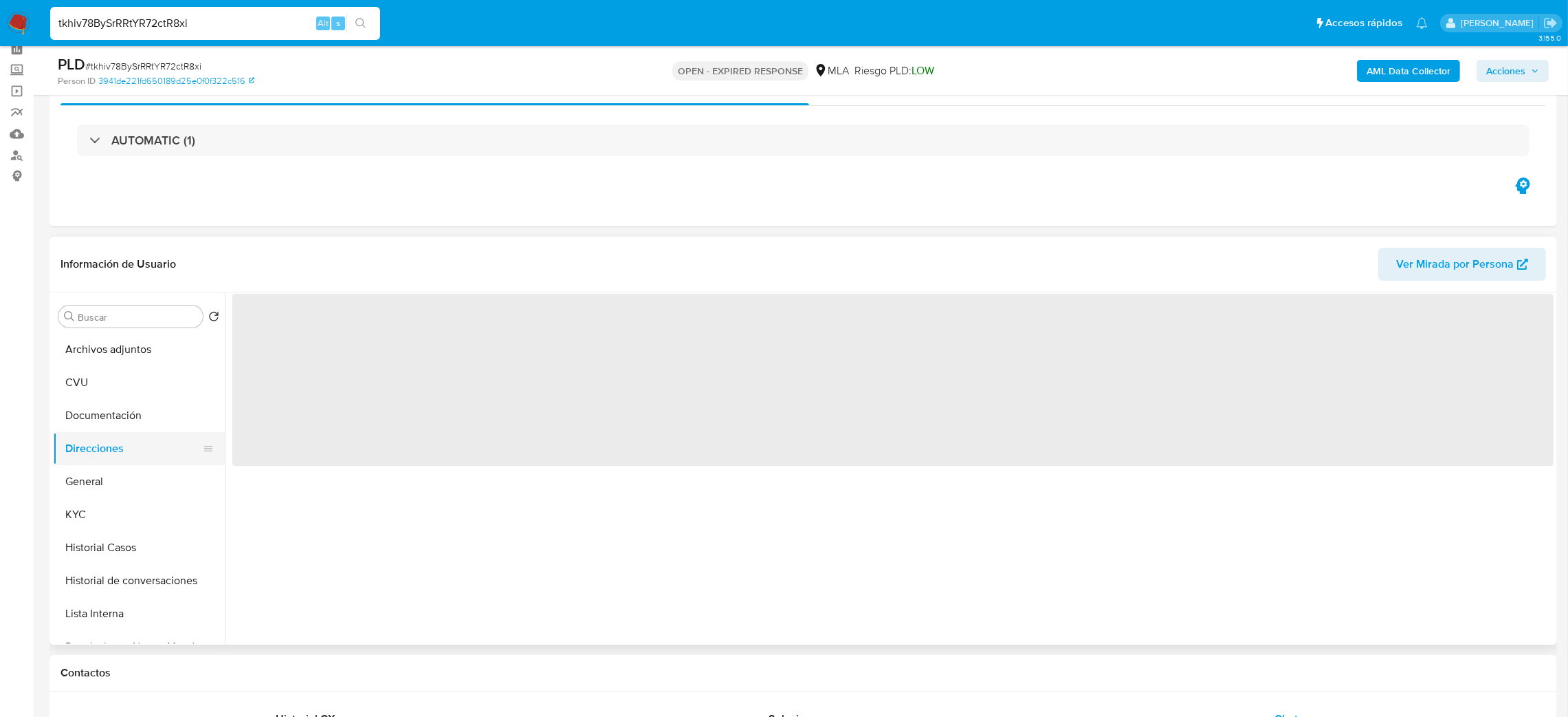
scroll to position [0, 0]
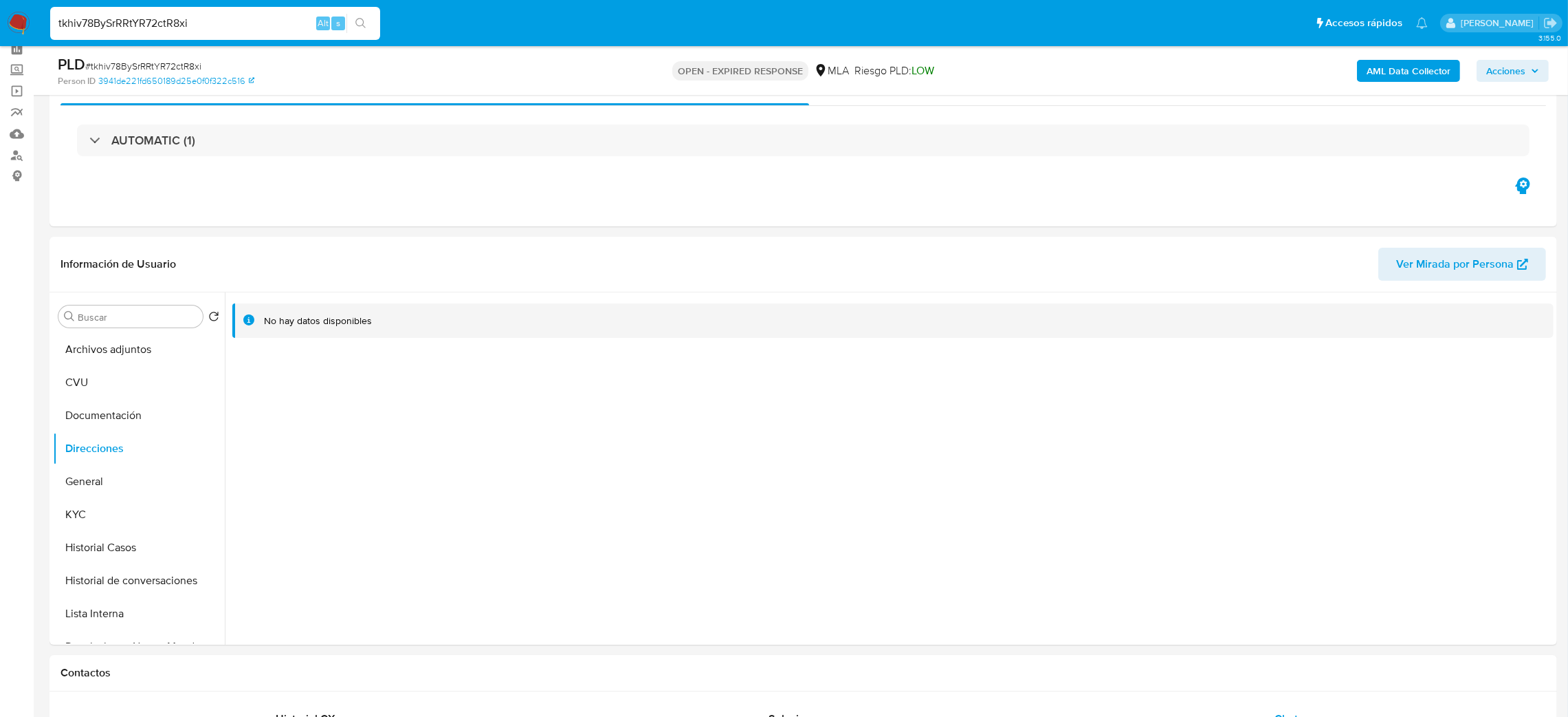
click at [174, 69] on span "# tkhiv78BySrRRtYR72ctR8xi" at bounding box center [143, 66] width 116 height 14
drag, startPoint x: 174, startPoint y: 69, endPoint x: 162, endPoint y: 64, distance: 13.0
click at [174, 68] on span "# tkhiv78BySrRRtYR72ctR8xi" at bounding box center [143, 66] width 116 height 14
copy span "tkhiv78BySrRRtYR72ctR8xi"
click at [6, 16] on nav "Pausado Ver notificaciones tkhiv78BySrRRtYR72ctR8xi Alt s Accesos rápidos Presi…" at bounding box center [784, 23] width 1568 height 46
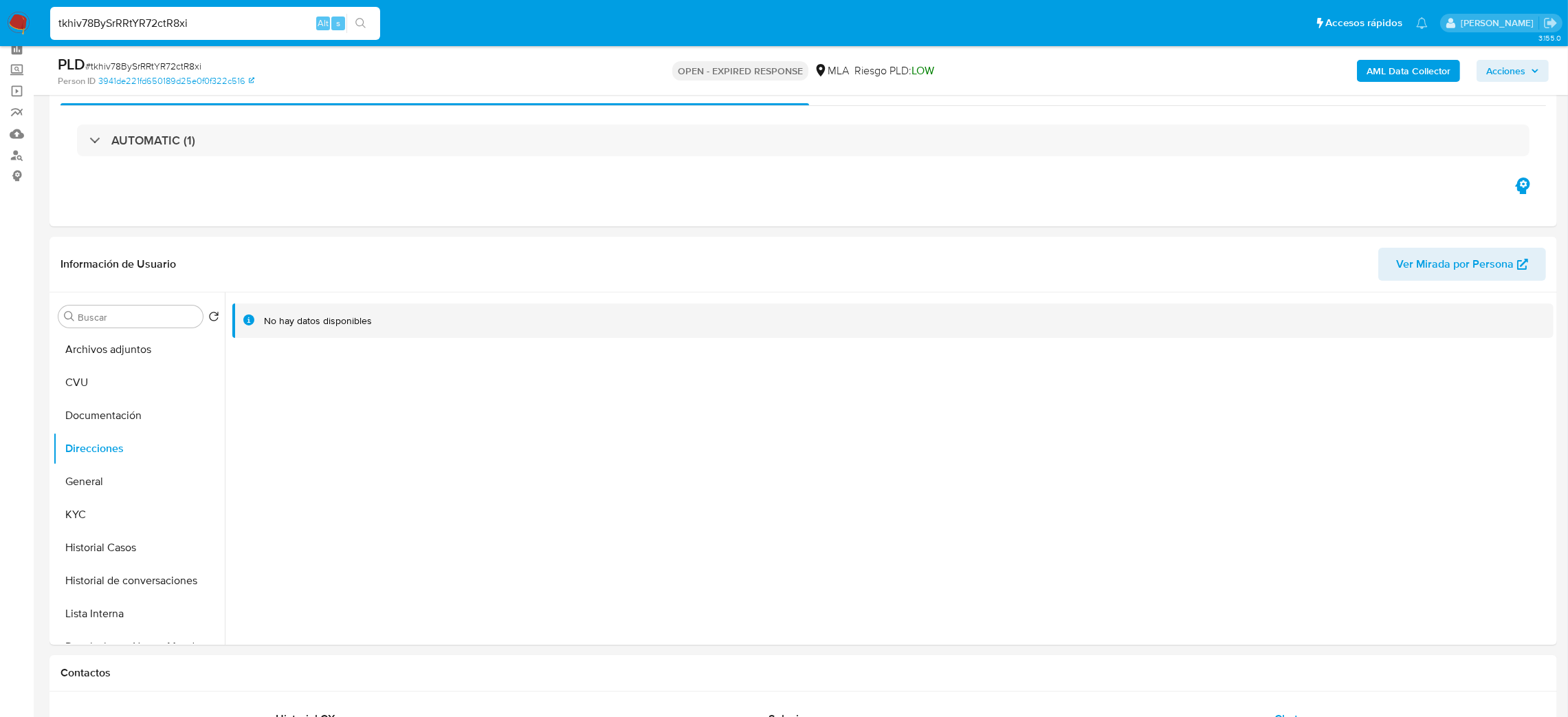
click at [6, 19] on nav "Pausado Ver notificaciones tkhiv78BySrRRtYR72ctR8xi Alt s Accesos rápidos Presi…" at bounding box center [784, 23] width 1568 height 46
click at [11, 19] on img at bounding box center [18, 23] width 24 height 24
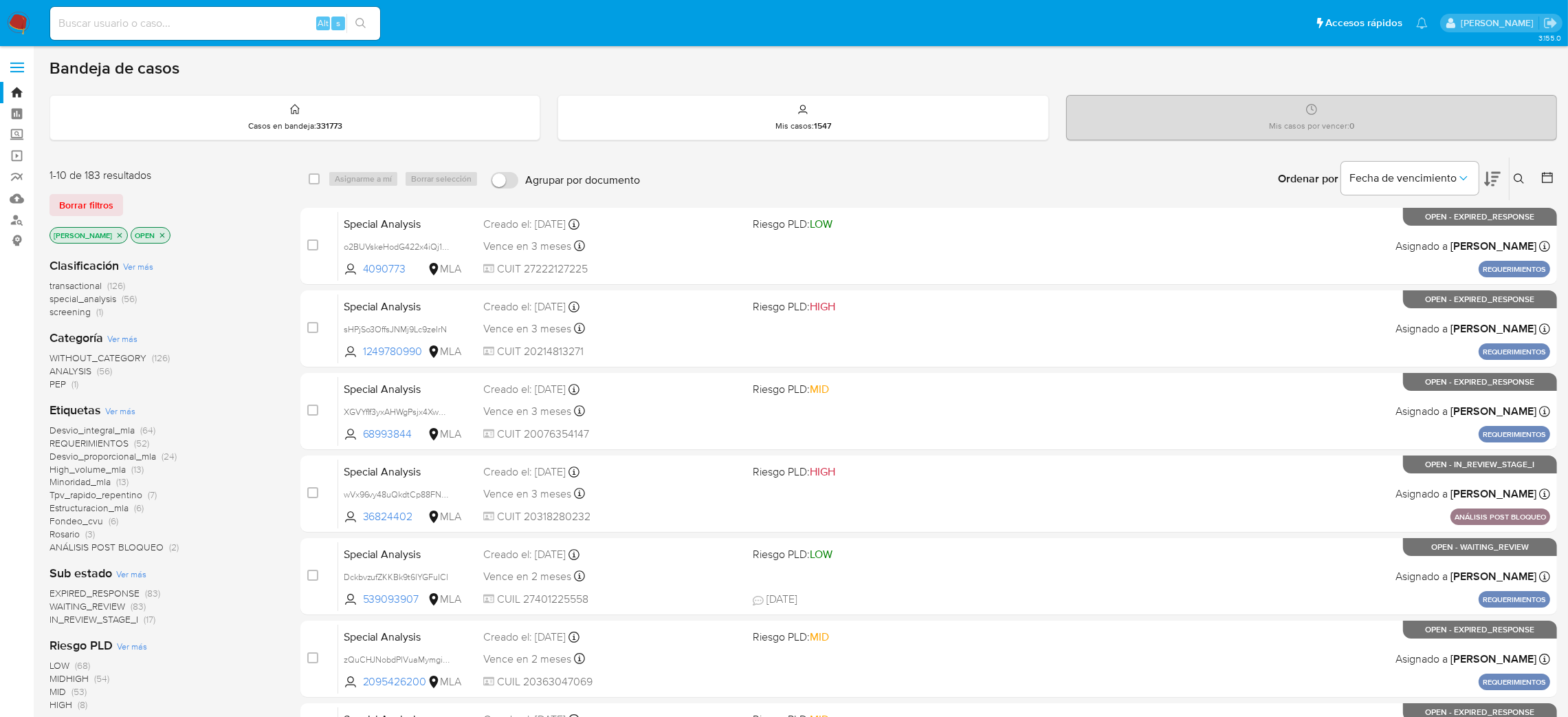
click at [1514, 180] on icon at bounding box center [1519, 179] width 11 height 11
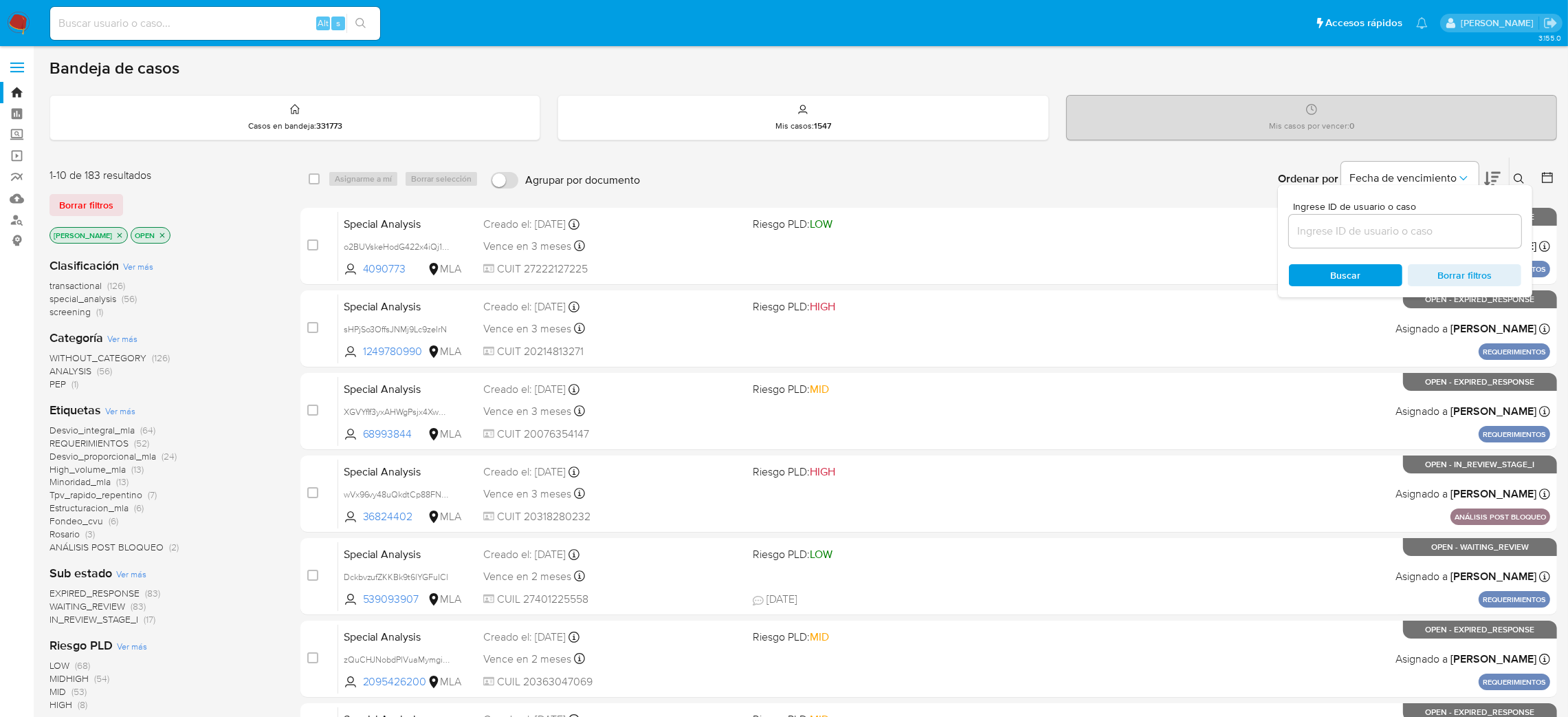
click at [1427, 236] on input at bounding box center [1405, 231] width 232 height 18
type input "tkhiv78BySrRRtYR72ctR8xi"
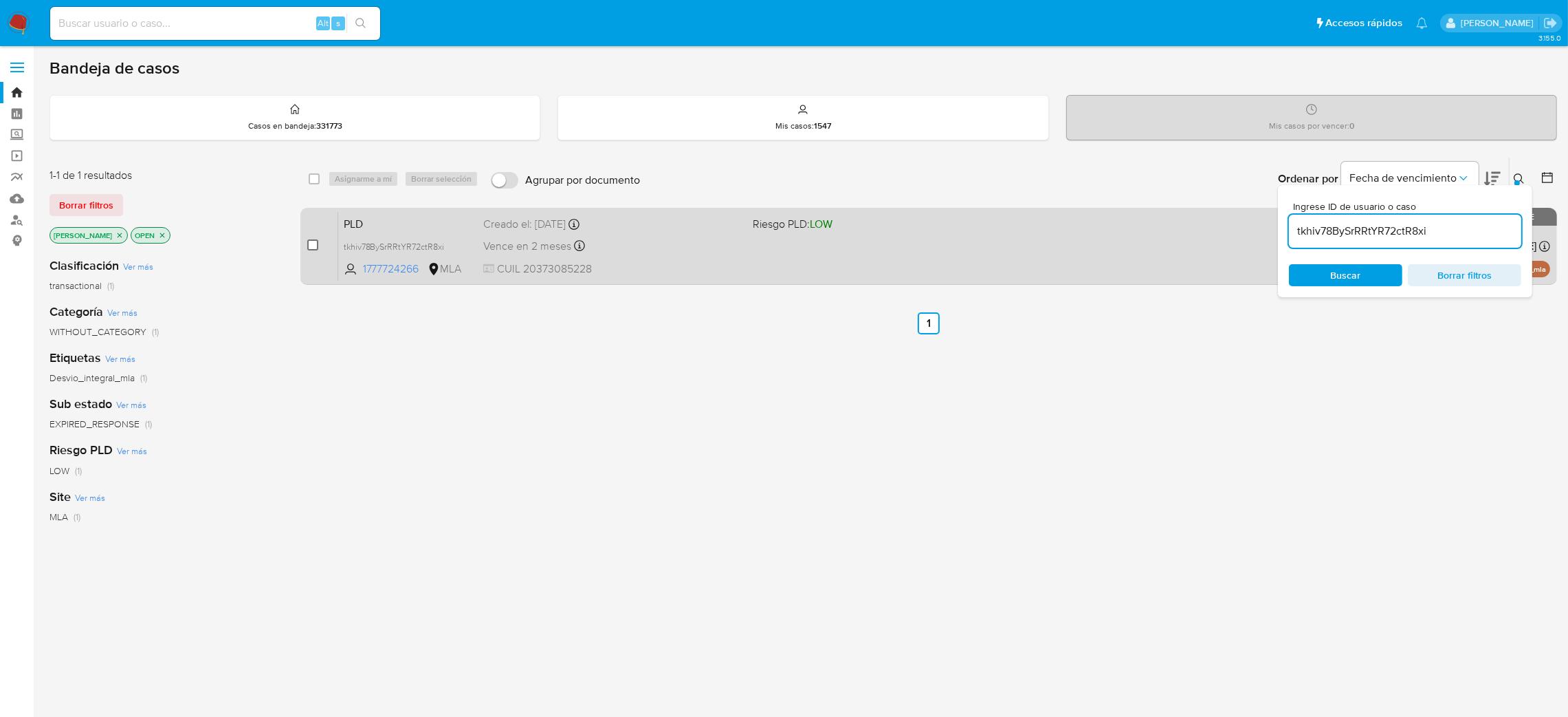
click at [310, 243] on input "checkbox" at bounding box center [313, 245] width 11 height 11
checkbox input "true"
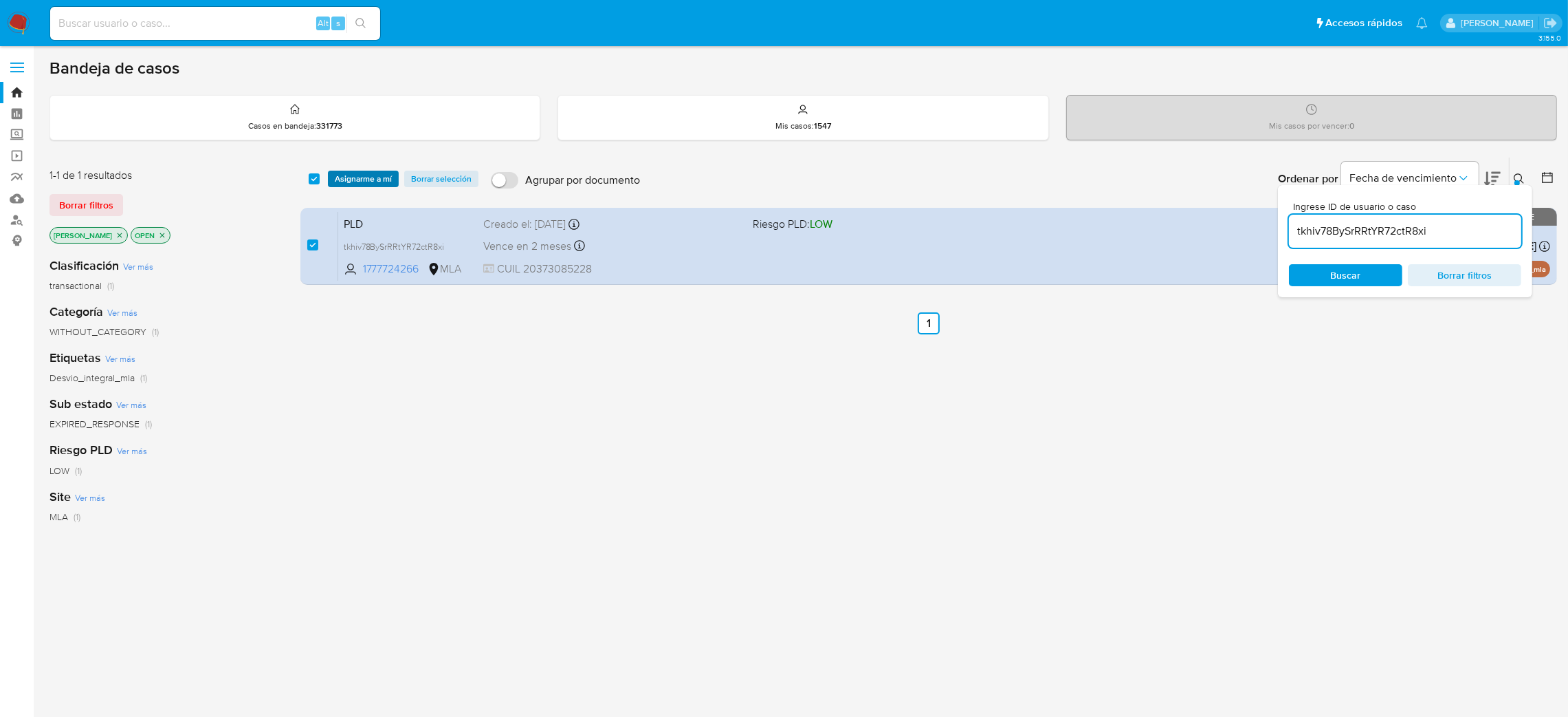
click at [358, 173] on span "Asignarme a mí" at bounding box center [364, 179] width 57 height 14
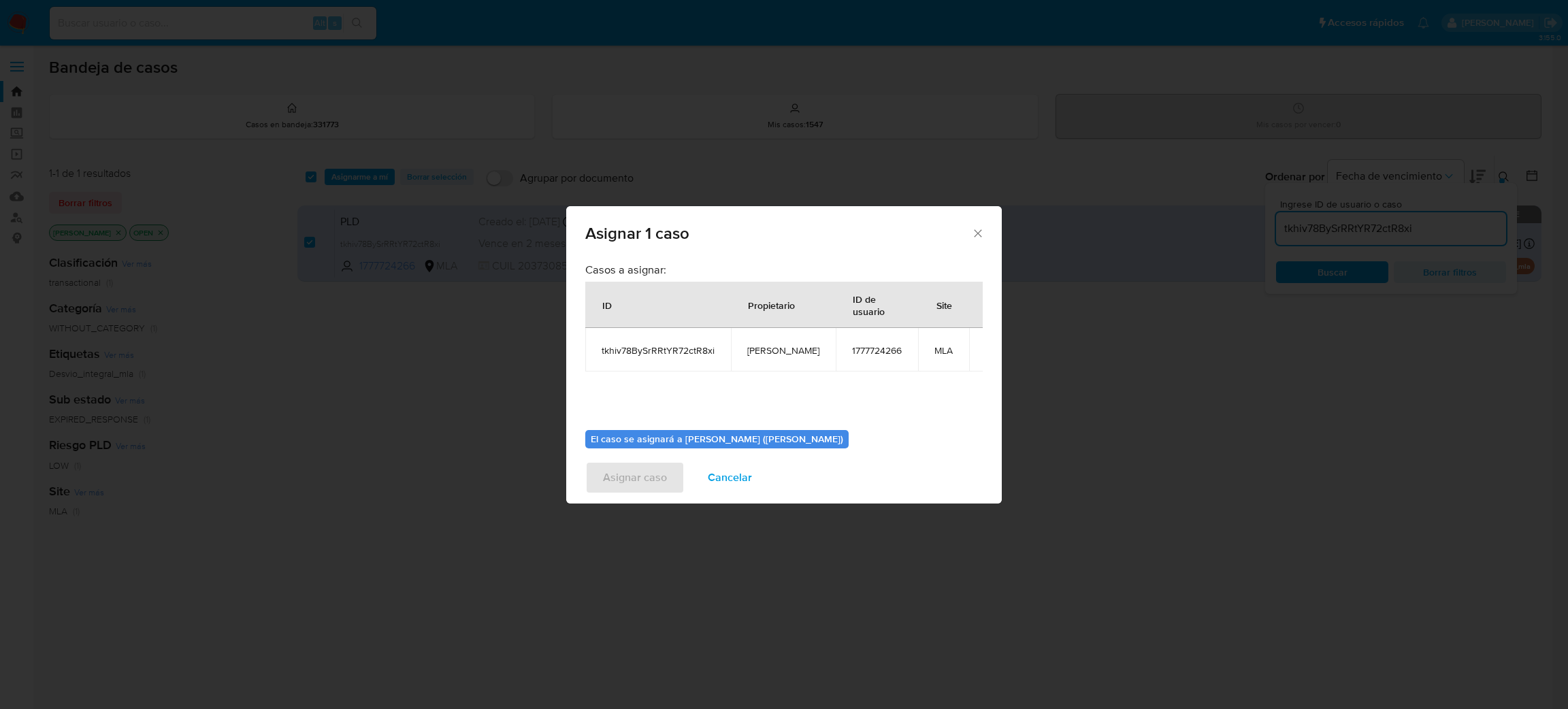
click at [749, 353] on span "[PERSON_NAME]" at bounding box center [783, 350] width 72 height 12
copy span "[PERSON_NAME]"
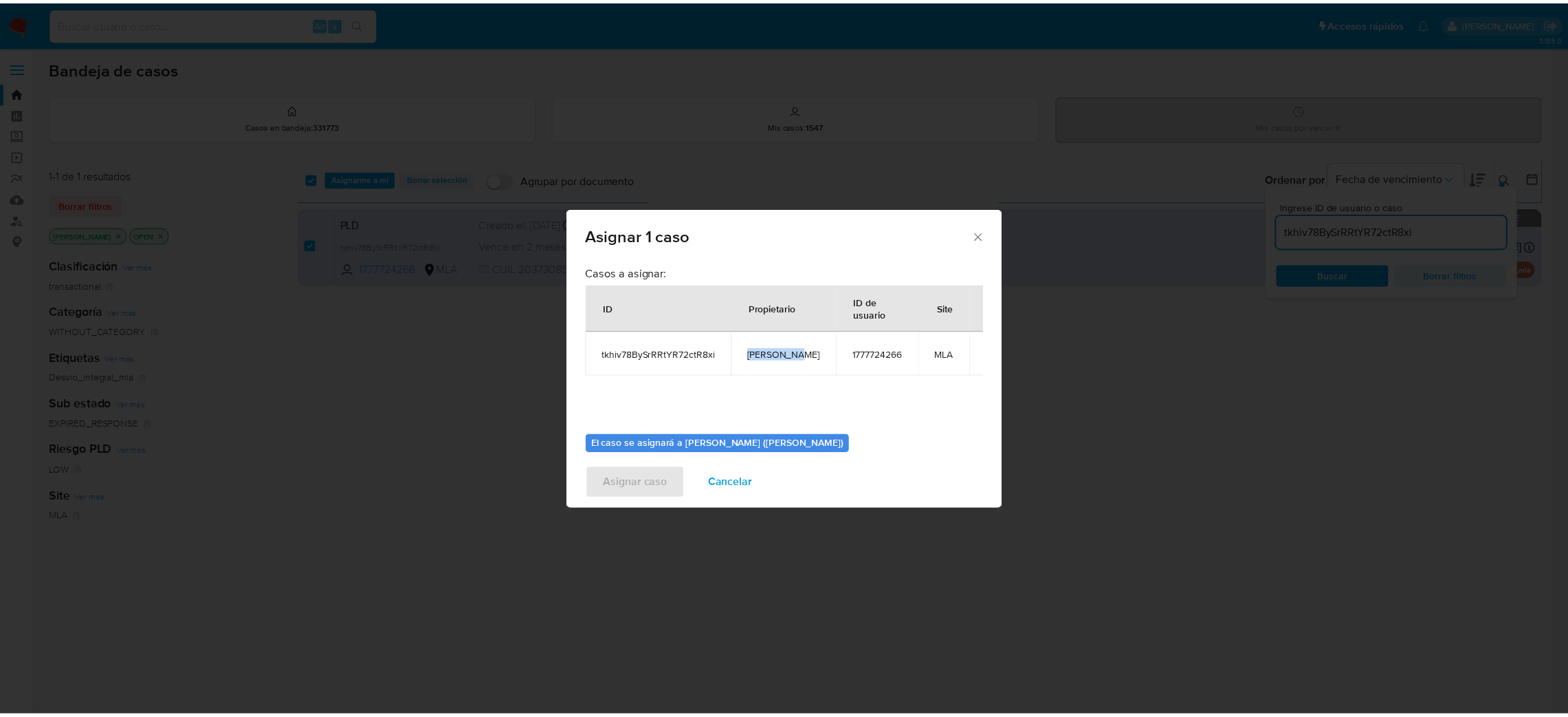
scroll to position [71, 0]
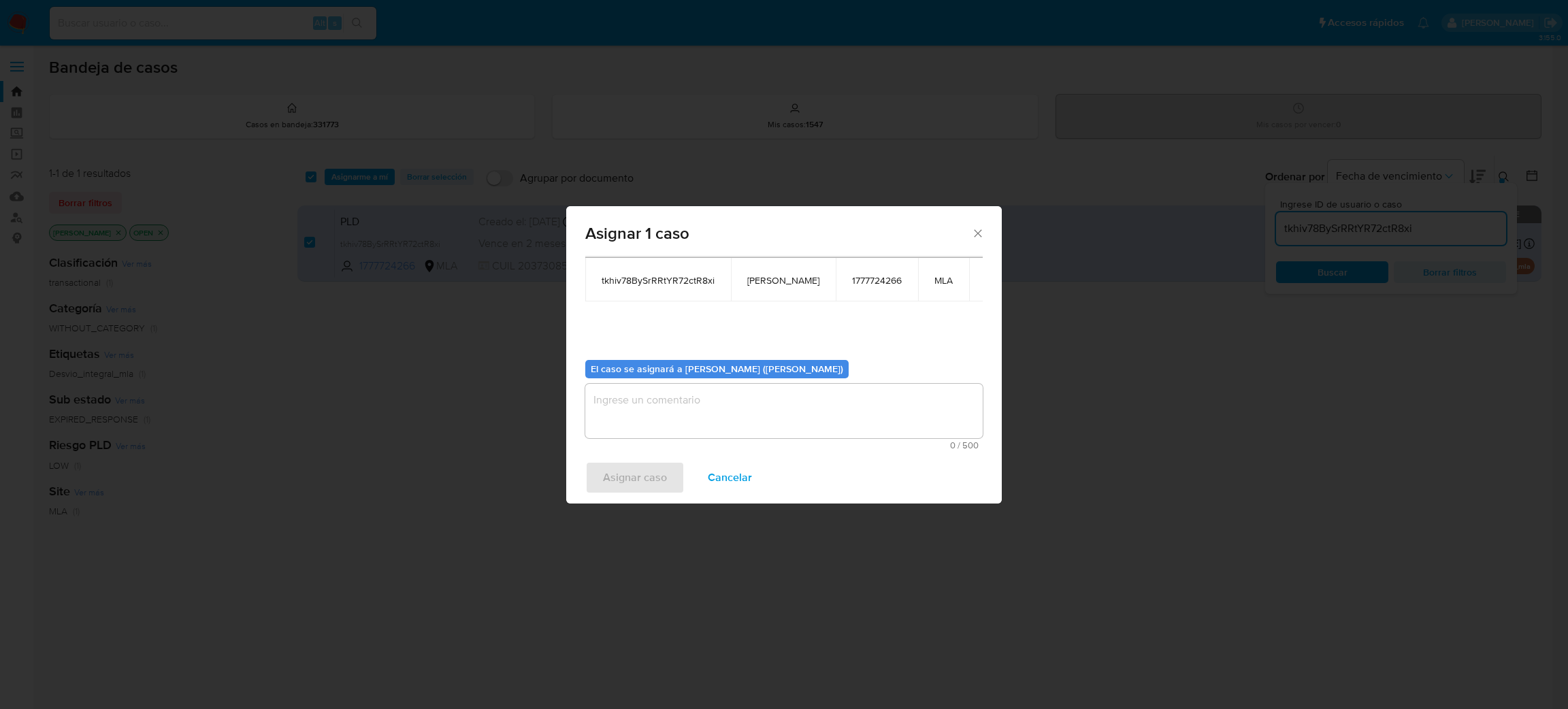
click at [709, 422] on textarea "assign-modal" at bounding box center [783, 411] width 398 height 55
paste textarea "[PERSON_NAME]"
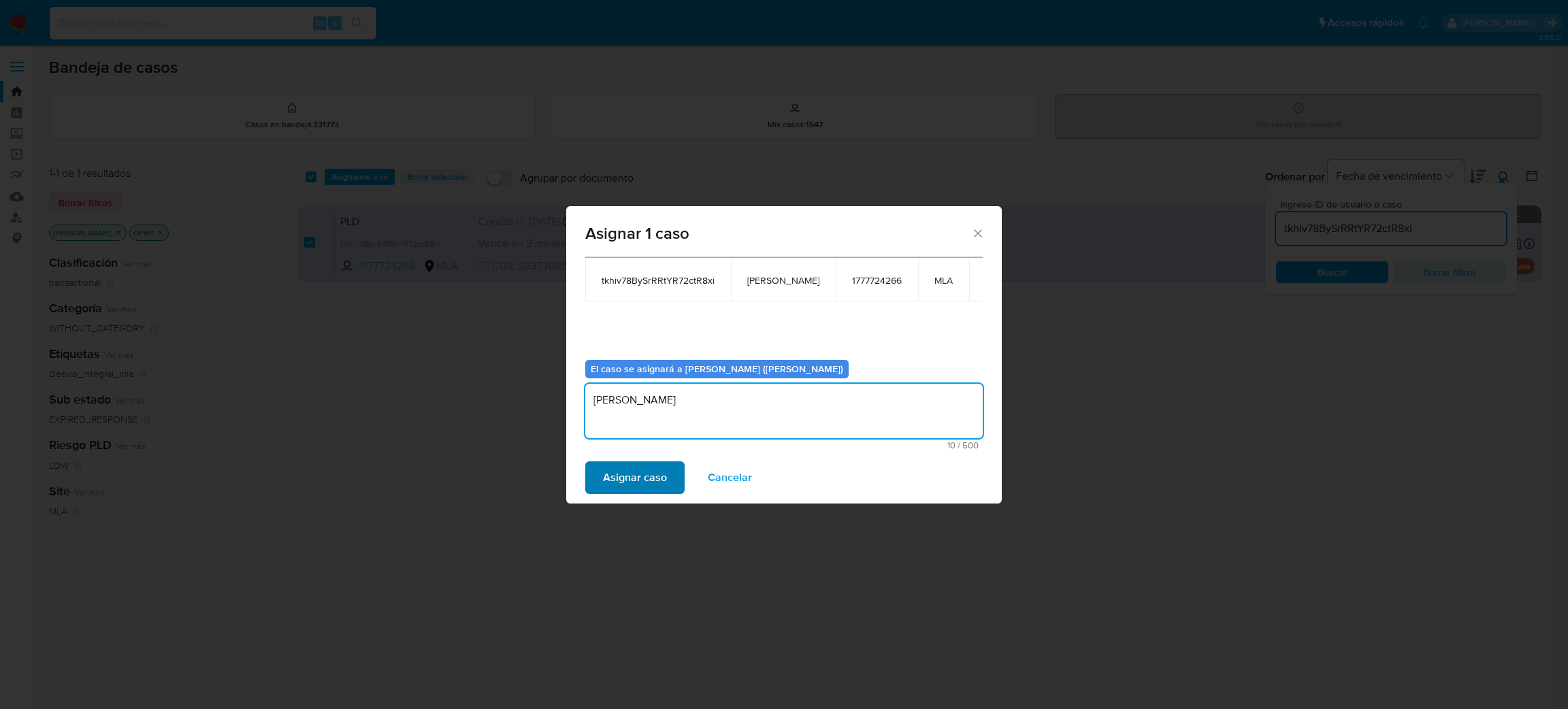
type textarea "[PERSON_NAME]"
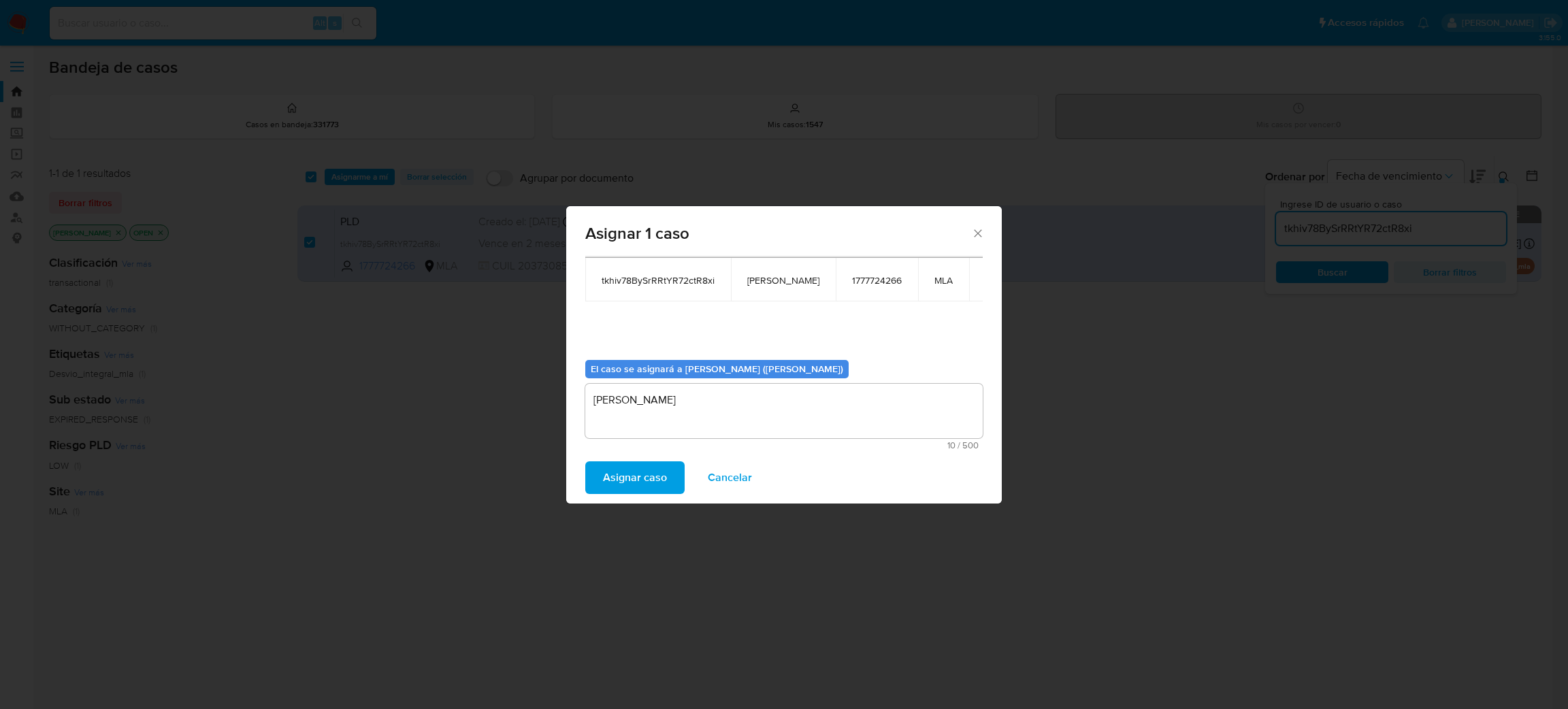
click at [659, 487] on span "Asignar caso" at bounding box center [635, 477] width 64 height 30
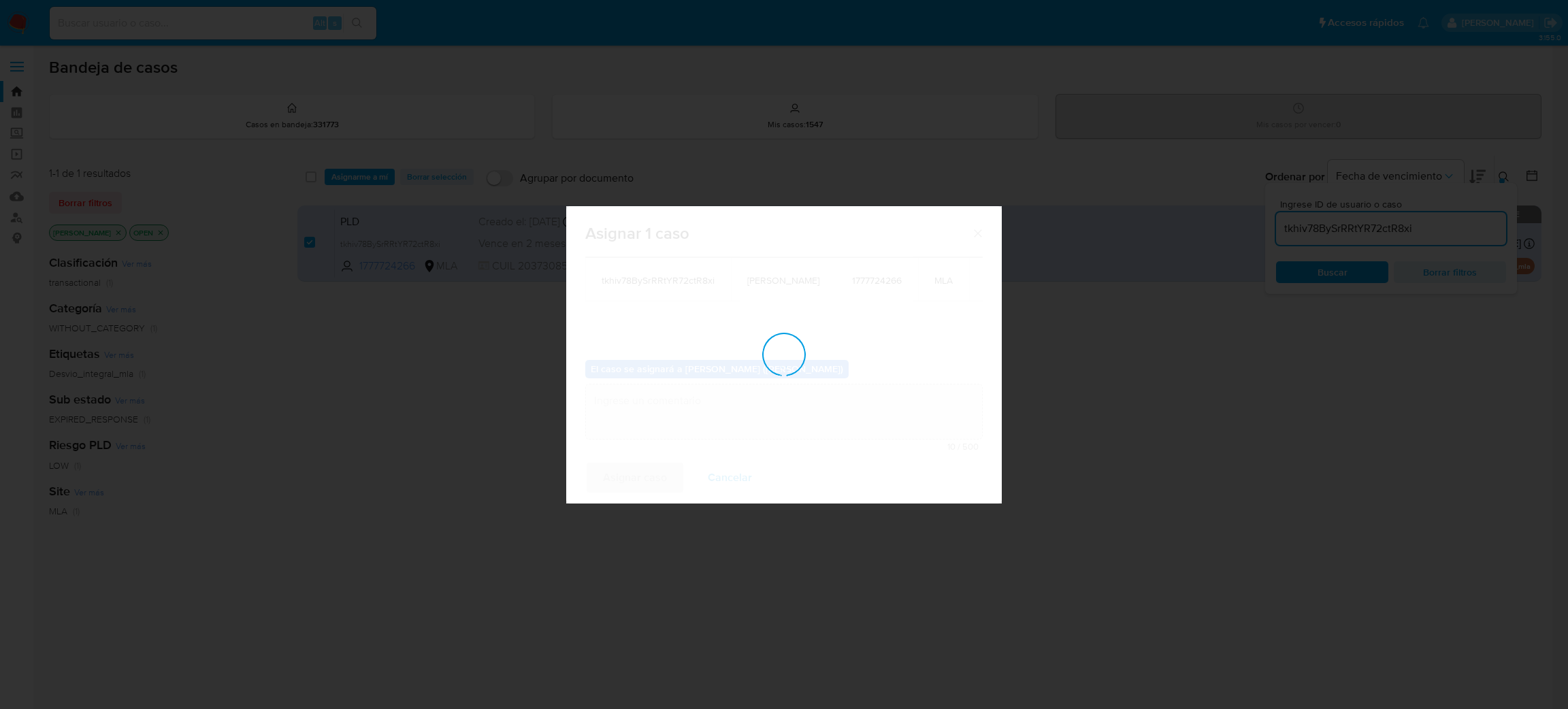
checkbox input "false"
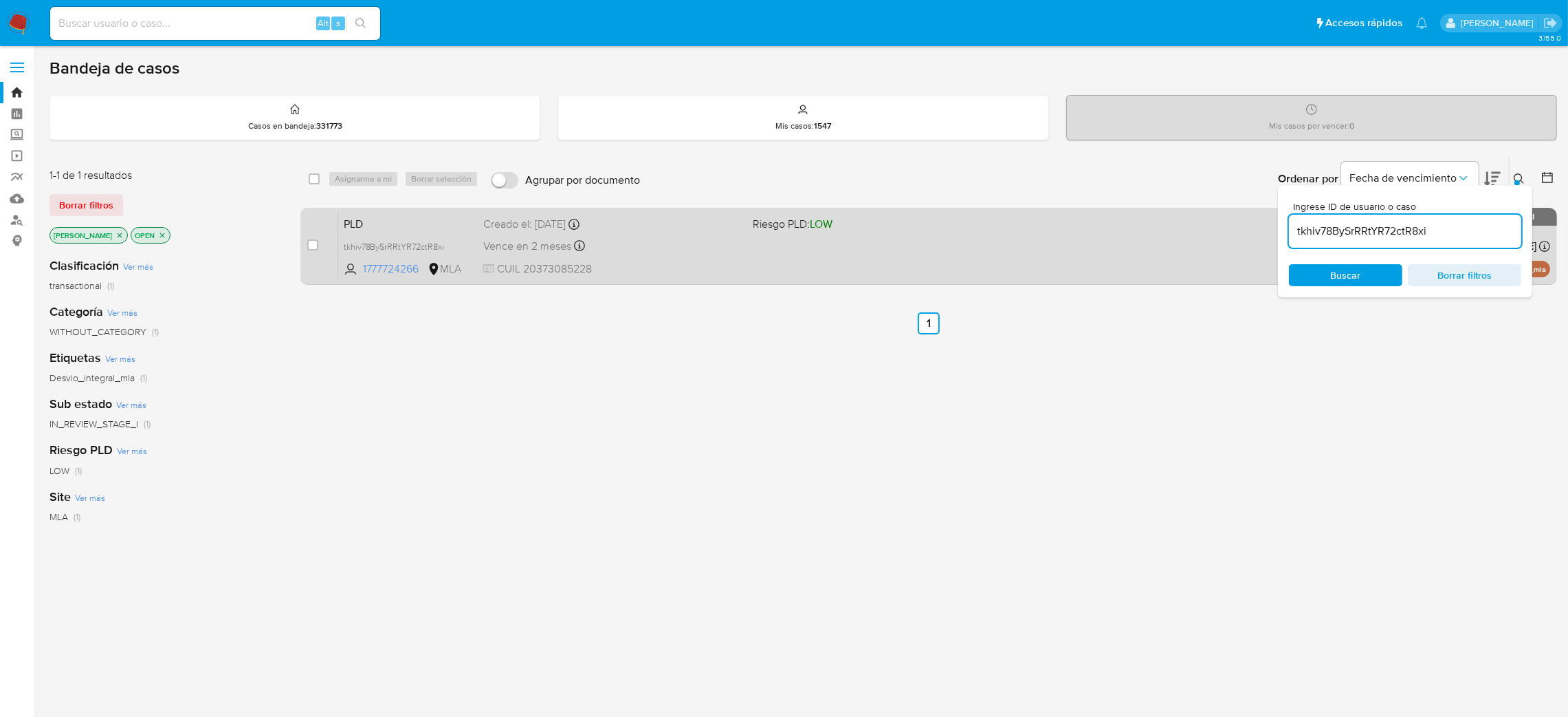
click at [683, 278] on div "PLD tkhiv78BySrRRtYR72ctR8xi 1777724266 MLA Riesgo PLD: LOW Creado el: 12/08/20…" at bounding box center [944, 246] width 1212 height 70
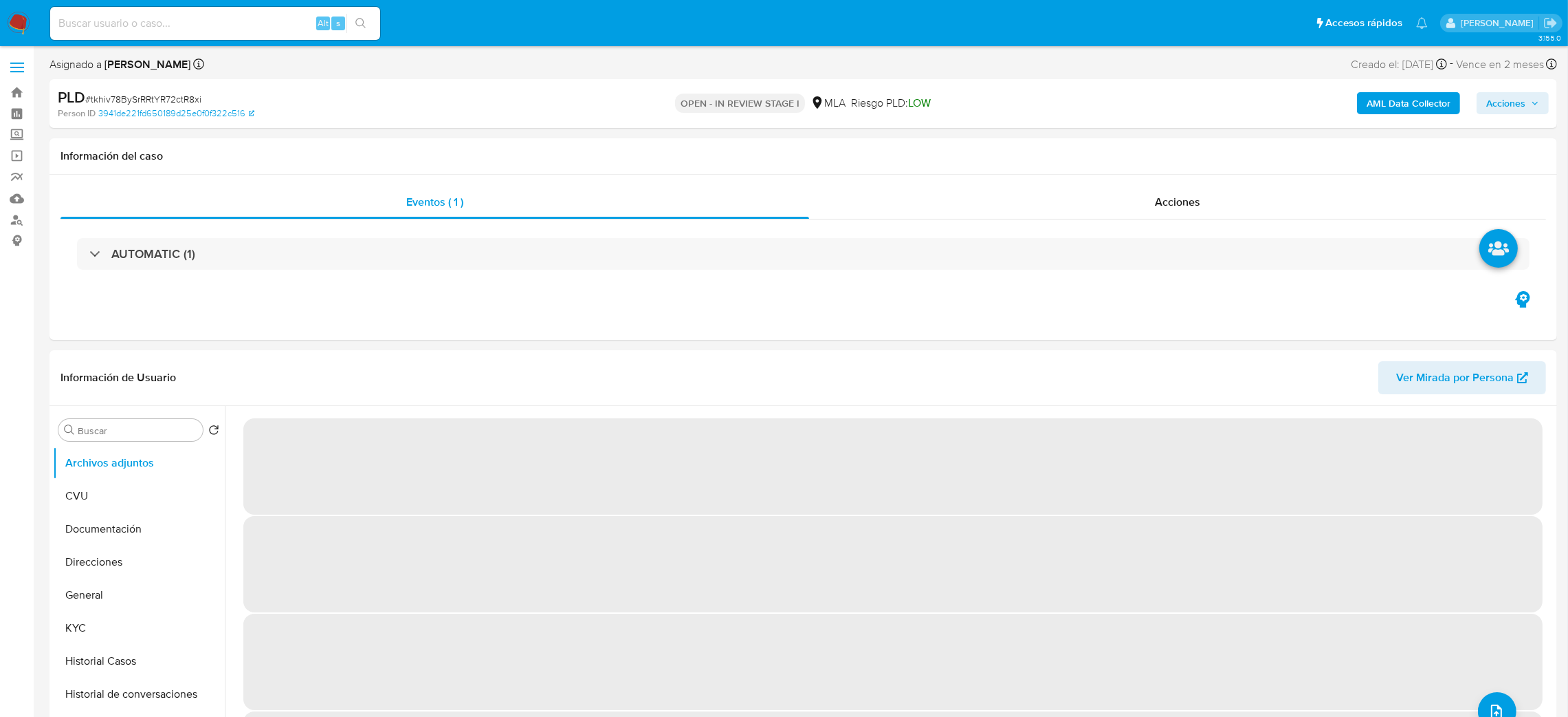
select select "10"
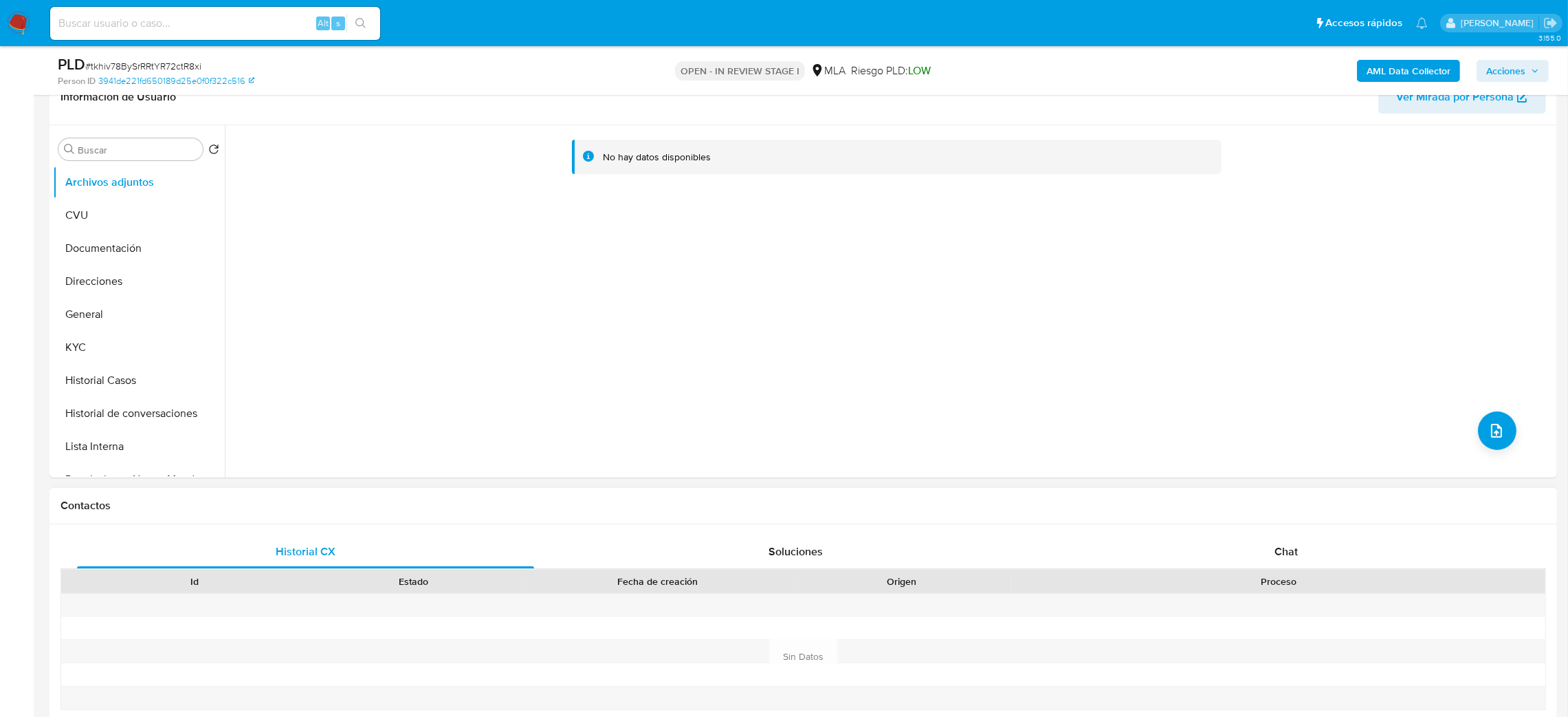
scroll to position [515, 0]
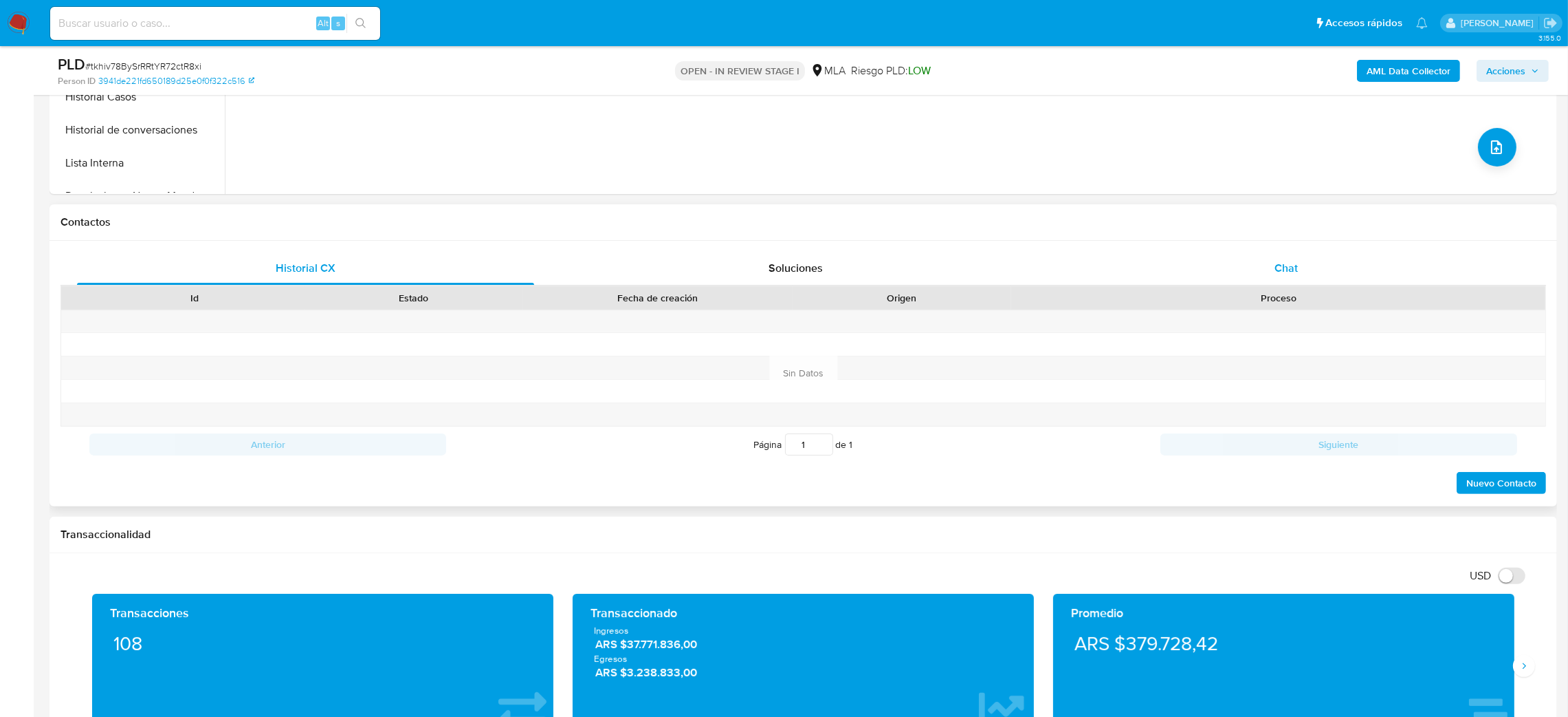
click at [1329, 272] on div "Chat" at bounding box center [1286, 268] width 457 height 33
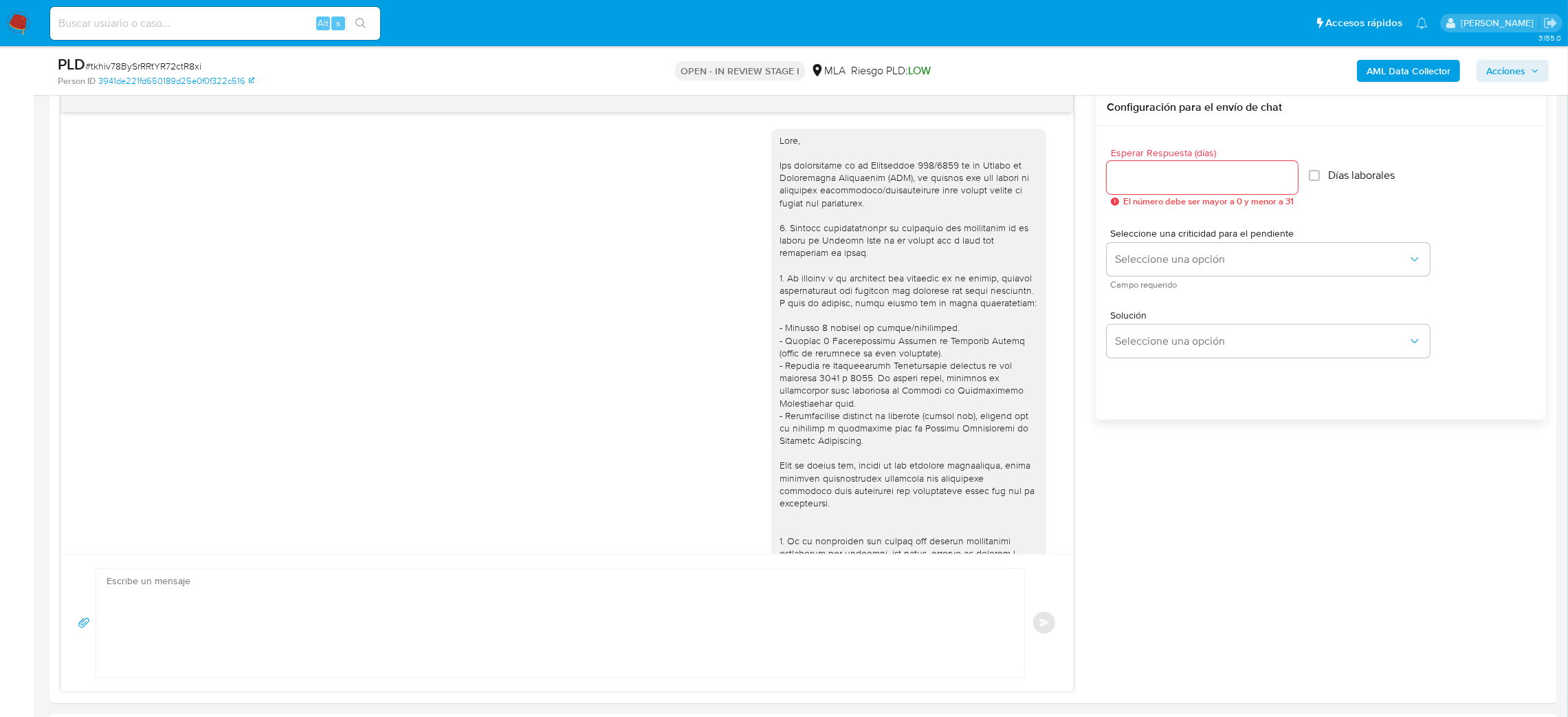
scroll to position [641, 0]
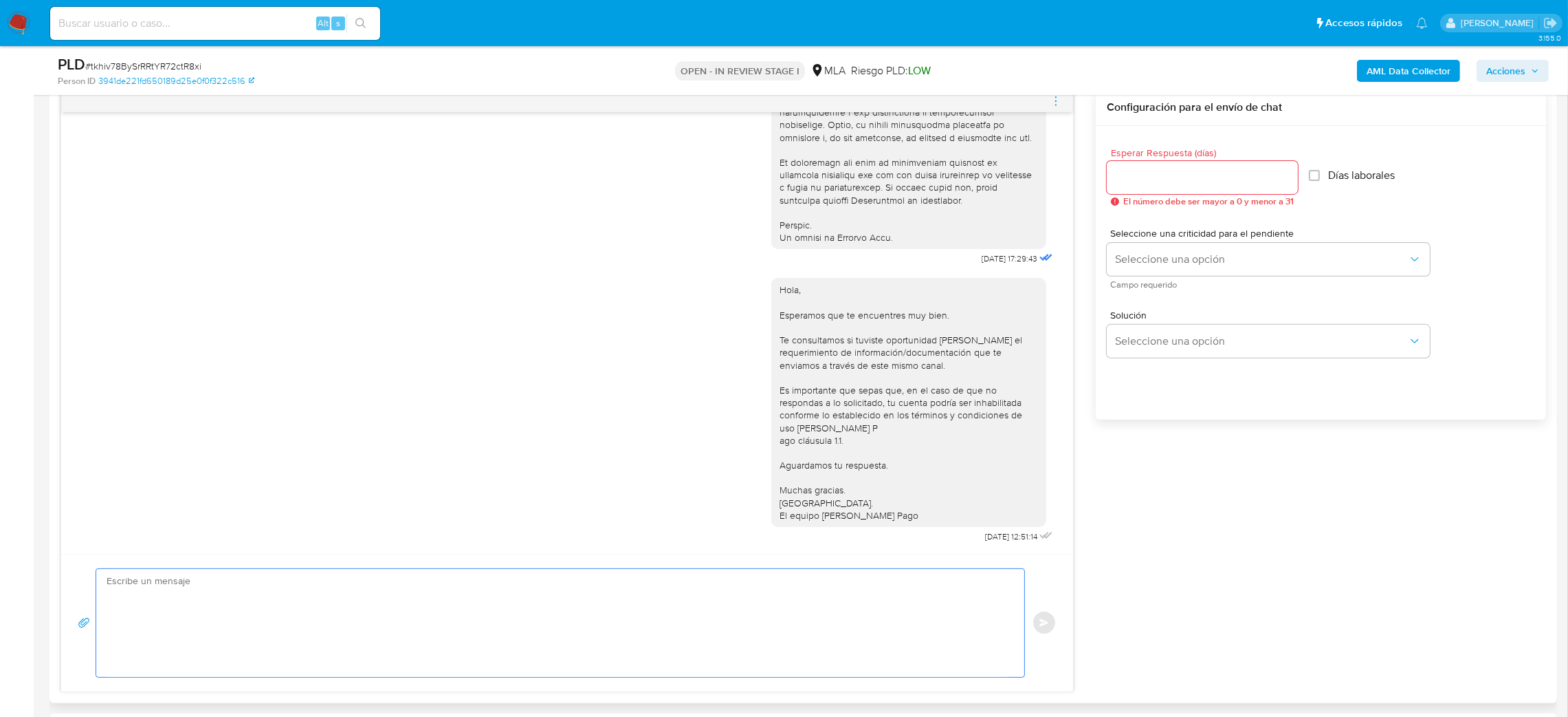
click at [197, 575] on textarea at bounding box center [557, 623] width 901 height 108
paste textarea "Hola, Esperamos que te encuentres muy bien. Te consultamos si tuviste oportunid…"
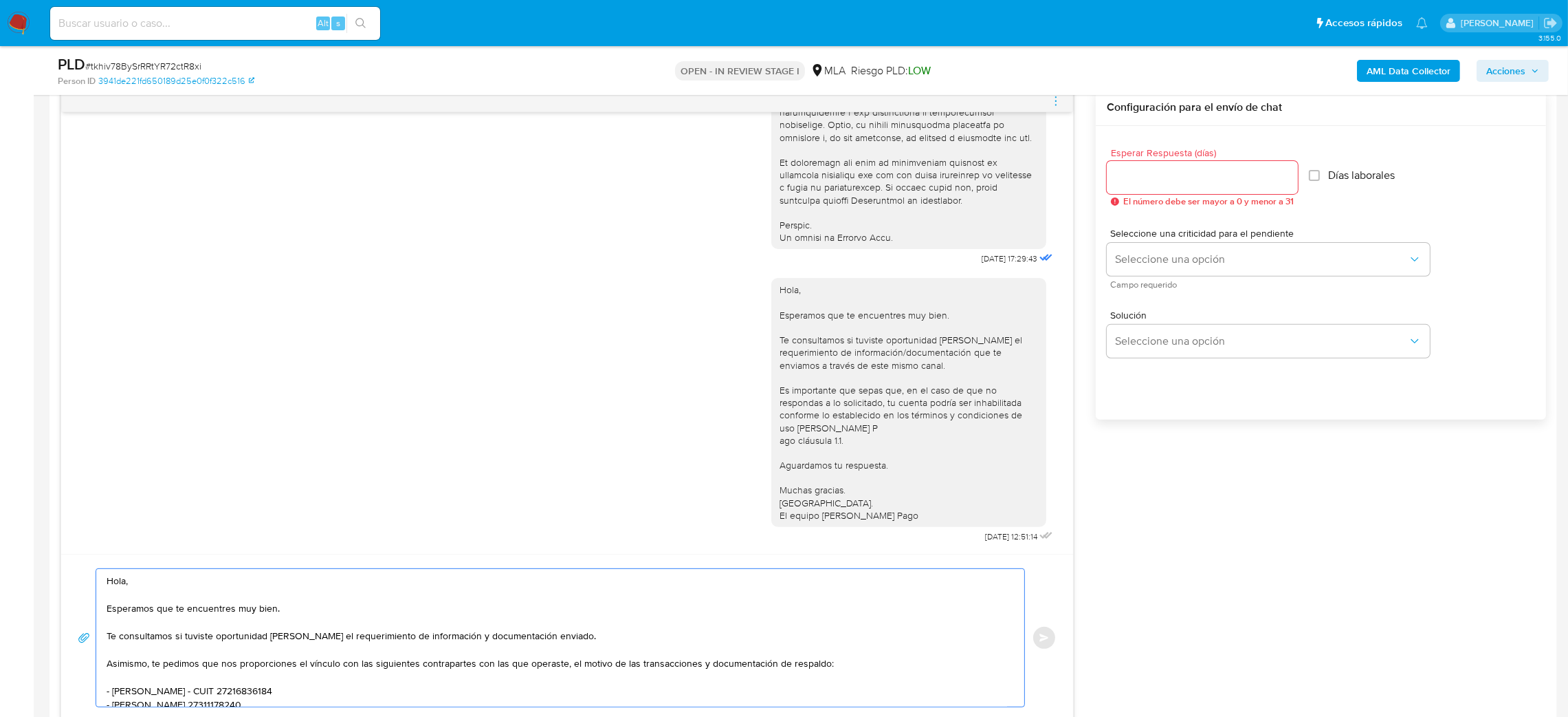
scroll to position [162, 0]
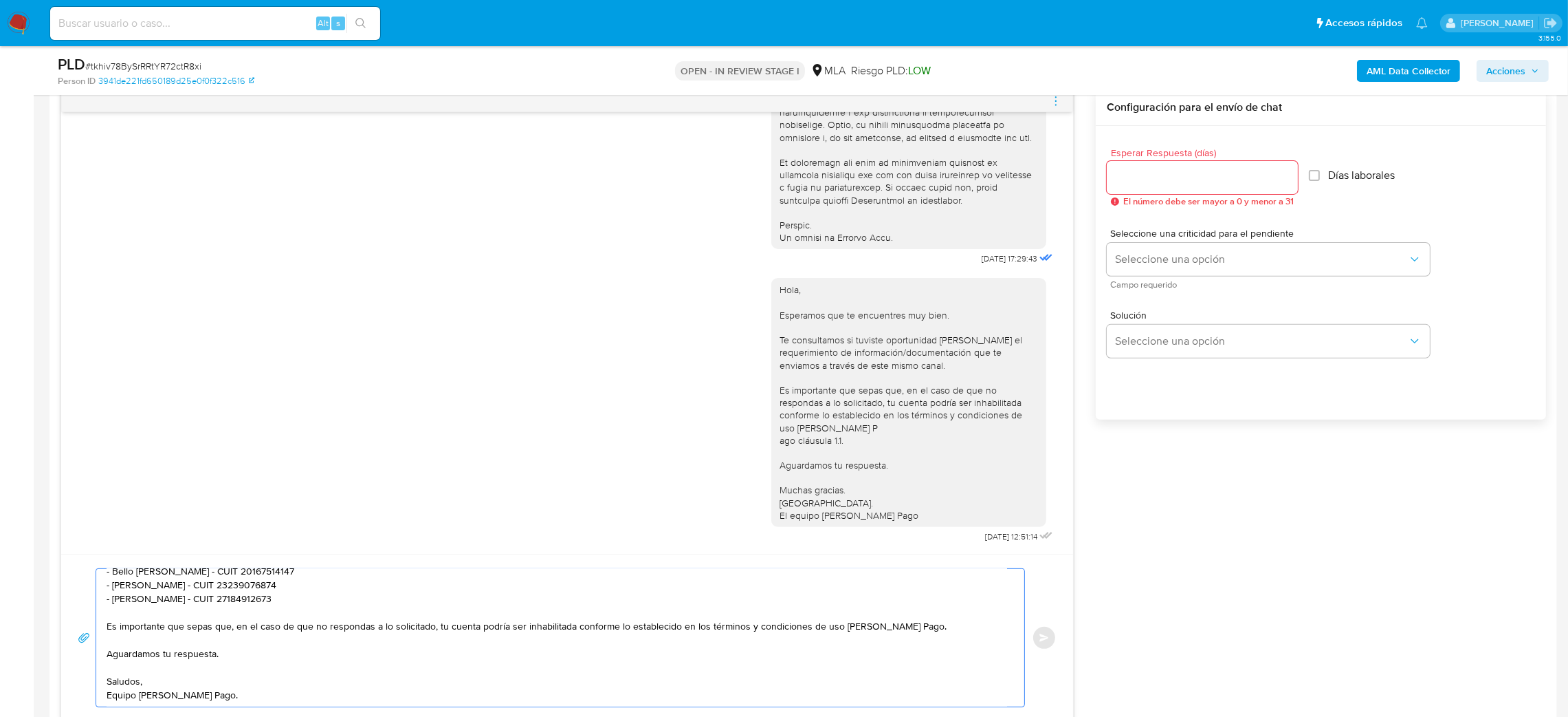
type textarea "Hola, Esperamos que te encuentres muy bien. Te consultamos si tuviste oportunid…"
click at [1133, 176] on input "Esperar Respuesta (días)" at bounding box center [1202, 178] width 191 height 18
type input "2"
click at [1111, 261] on button "Seleccione una opción" at bounding box center [1269, 259] width 323 height 33
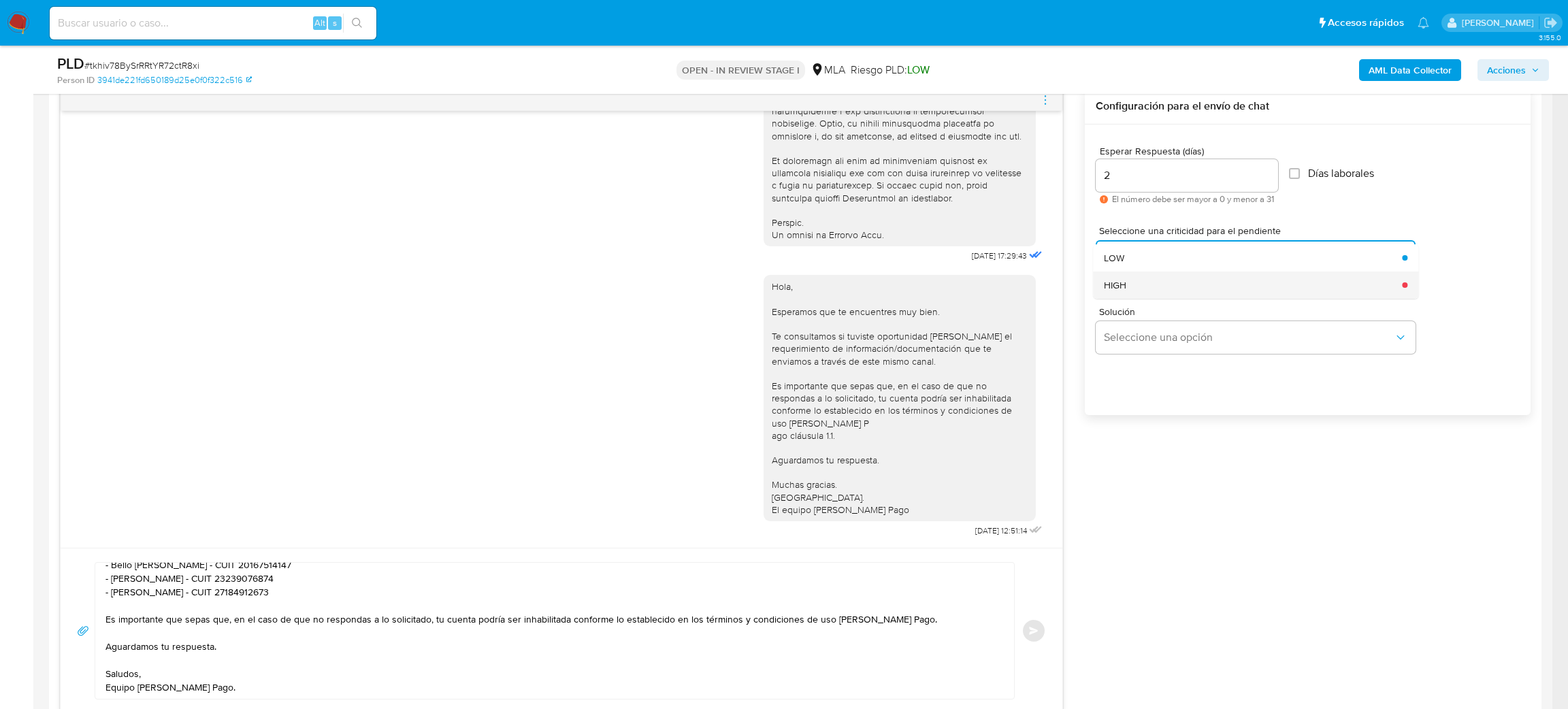
click at [1120, 292] on div "HIGH" at bounding box center [1248, 285] width 290 height 27
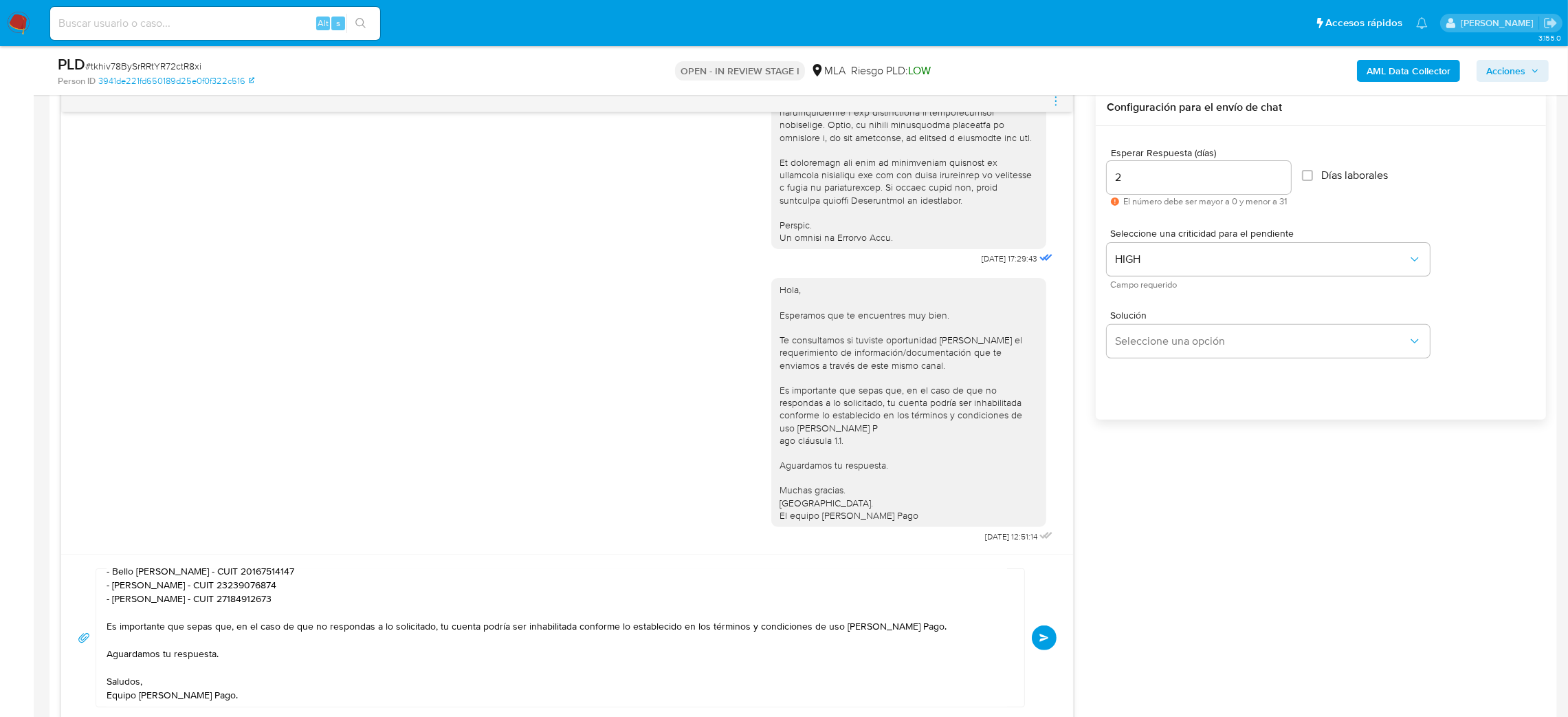
click at [1041, 633] on button "Enviar" at bounding box center [1044, 637] width 24 height 24
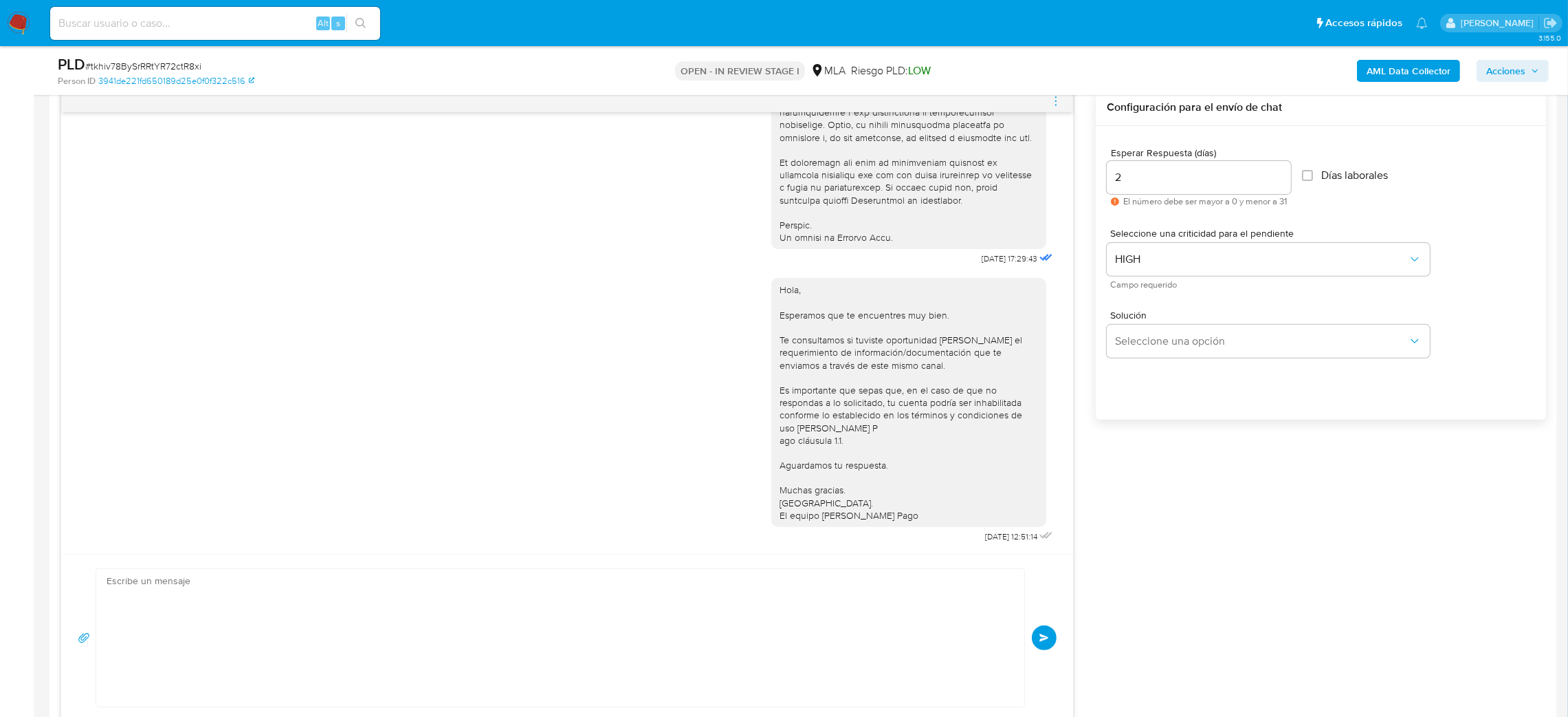
scroll to position [0, 0]
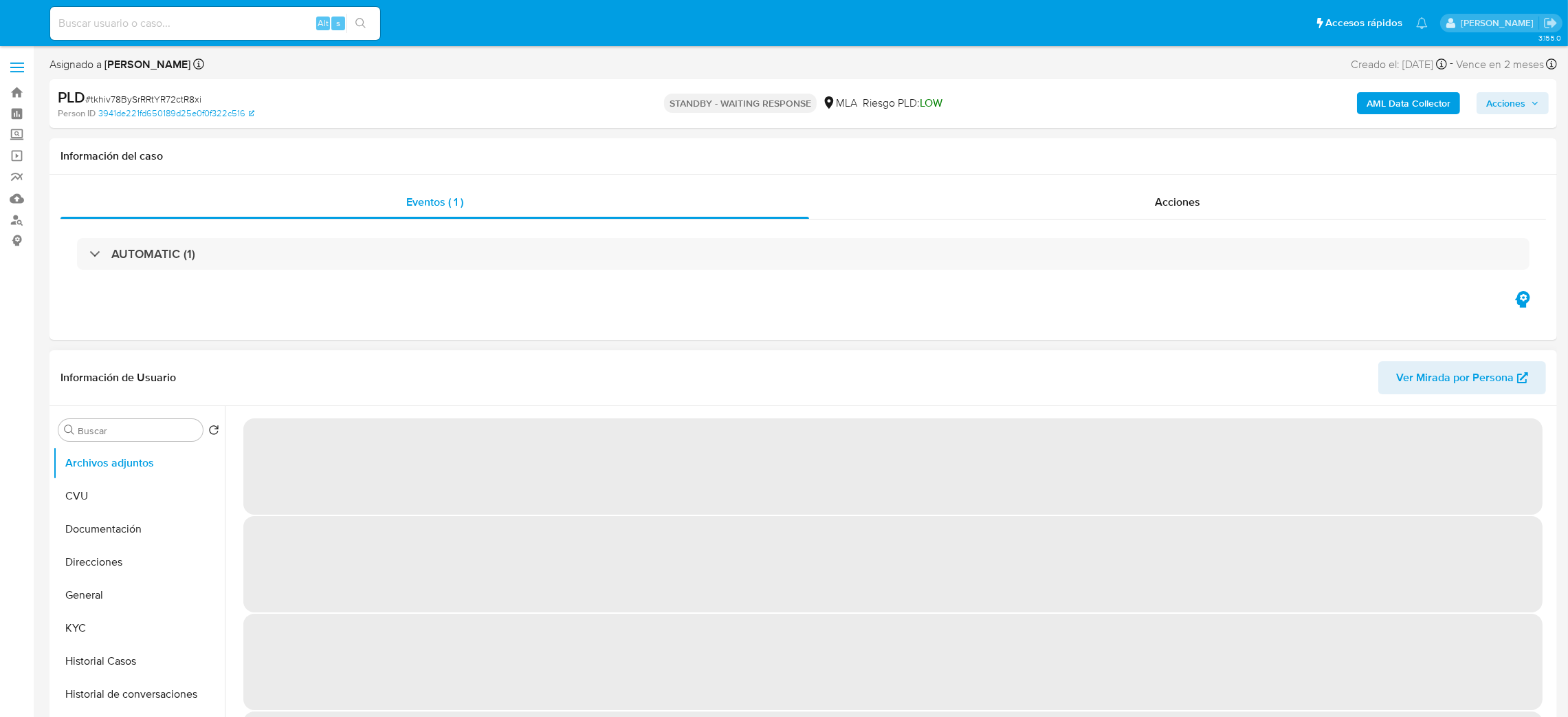
select select "10"
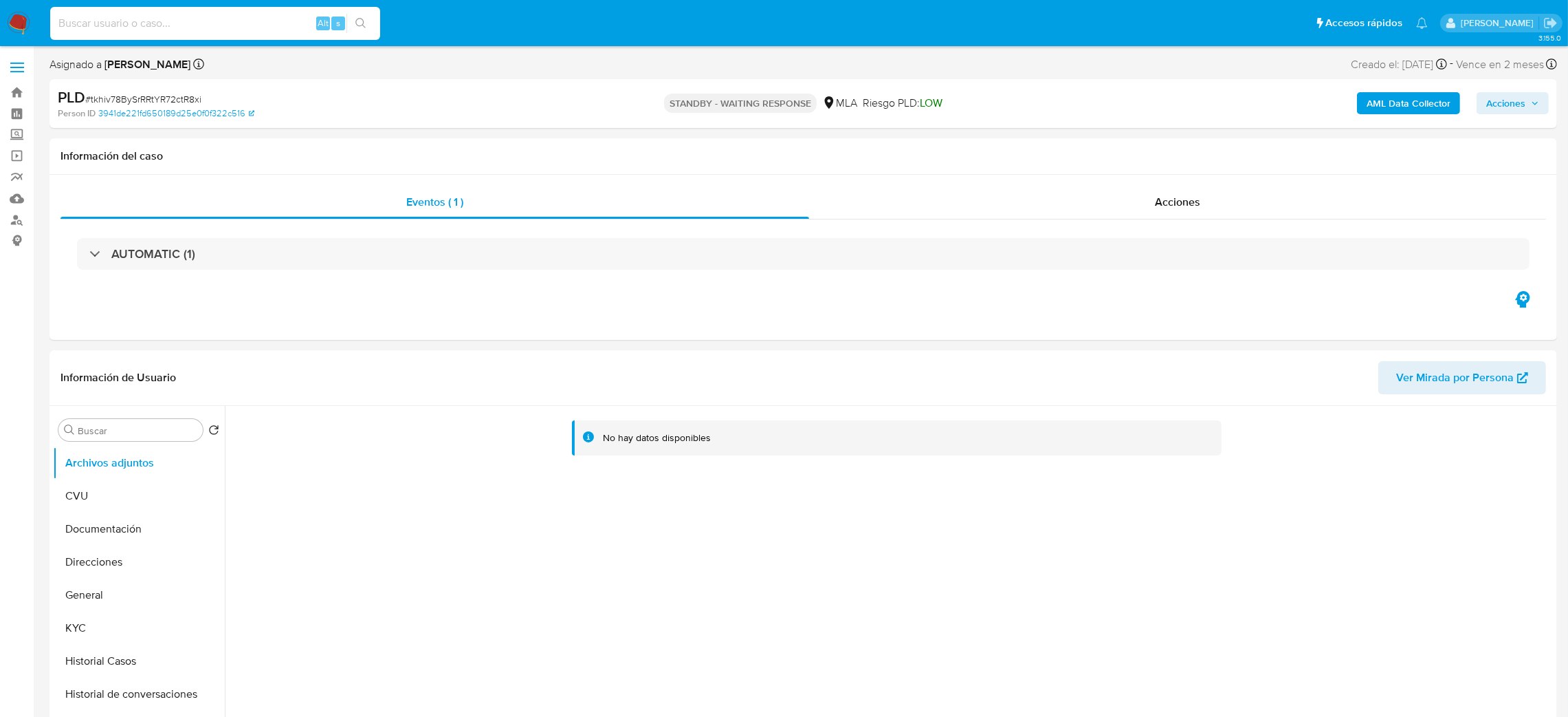
click at [233, 24] on input at bounding box center [215, 24] width 330 height 18
paste input "lrYbxiROrLkUHRiBLlL80tqL"
type input "lrYbxiROrLkUHRiBLlL80tqL"
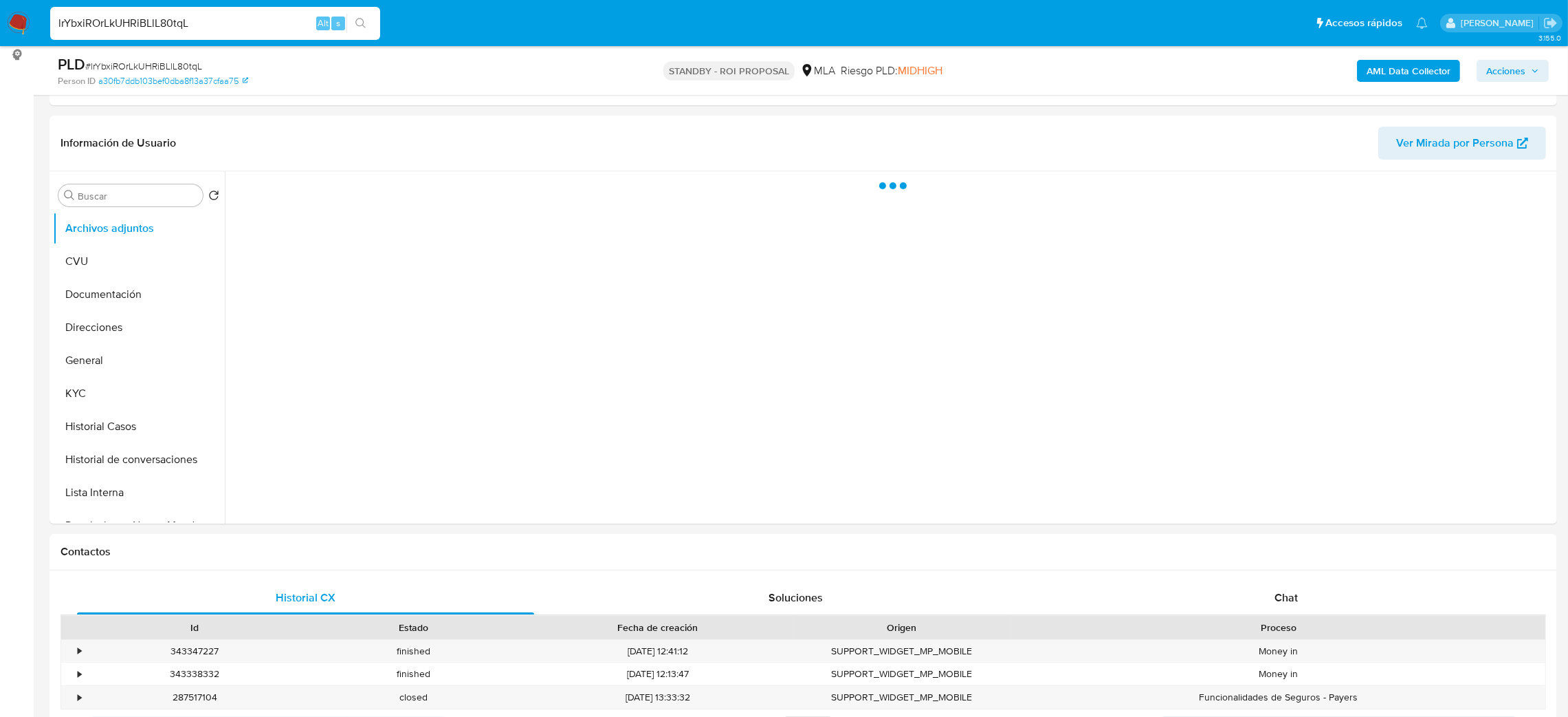
scroll to position [206, 0]
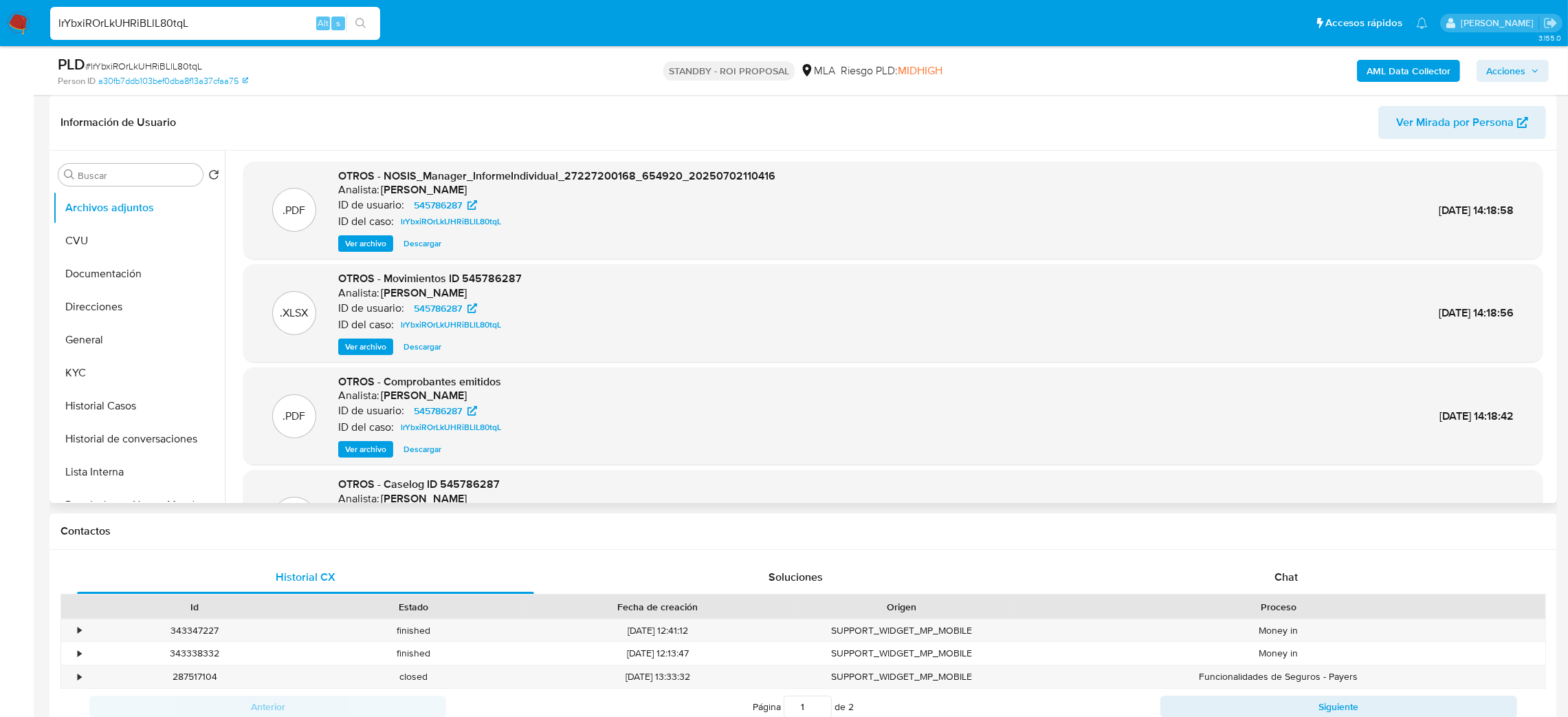
select select "10"
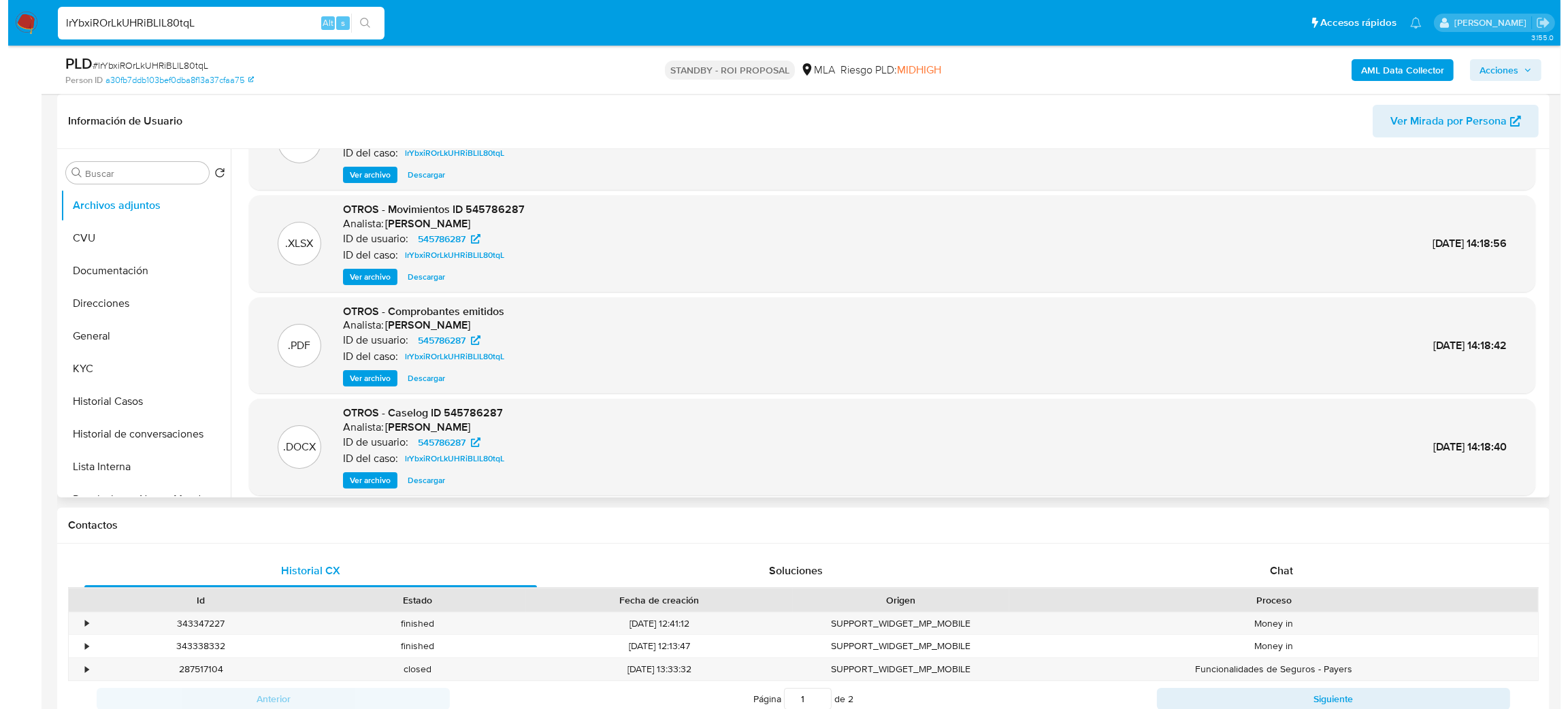
scroll to position [113, 0]
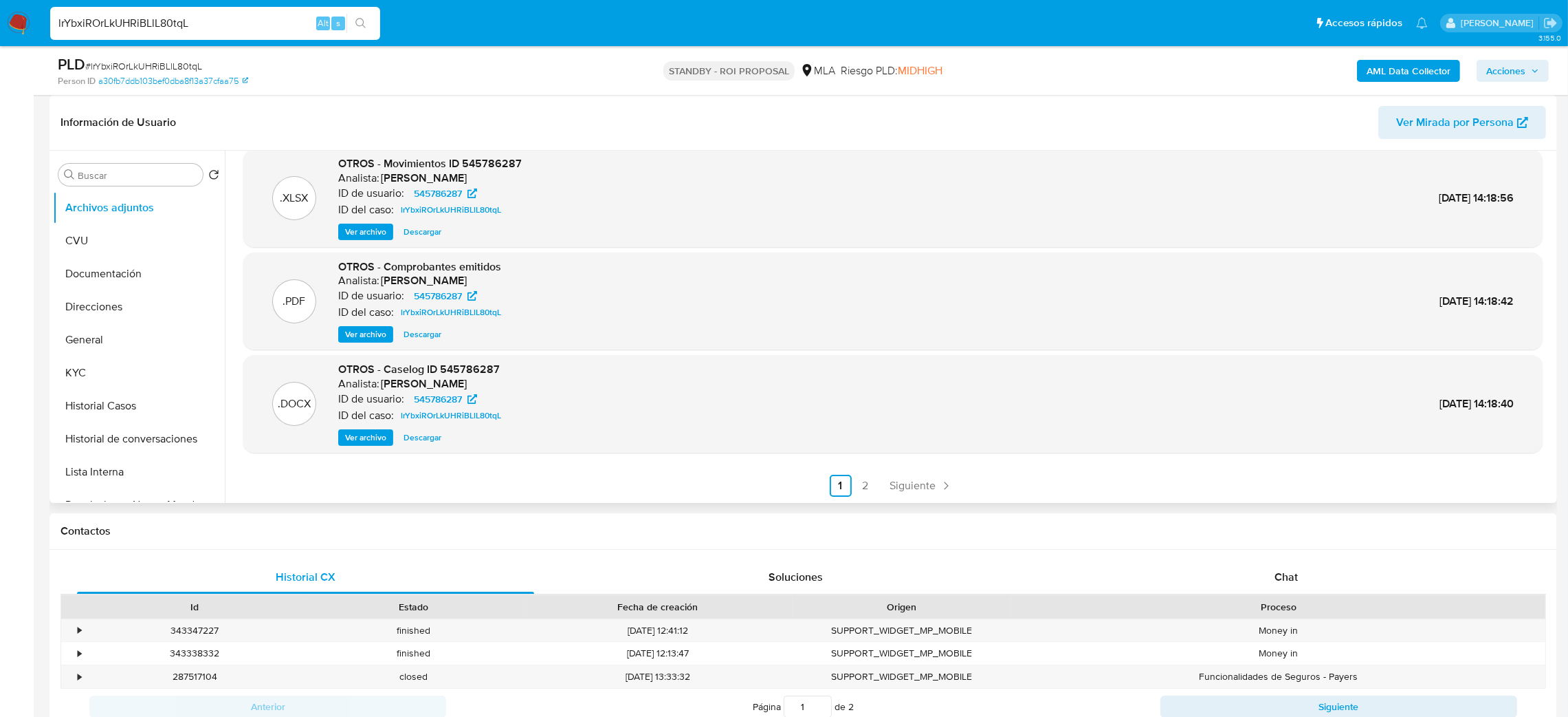
click at [360, 441] on span "Ver archivo" at bounding box center [365, 437] width 41 height 14
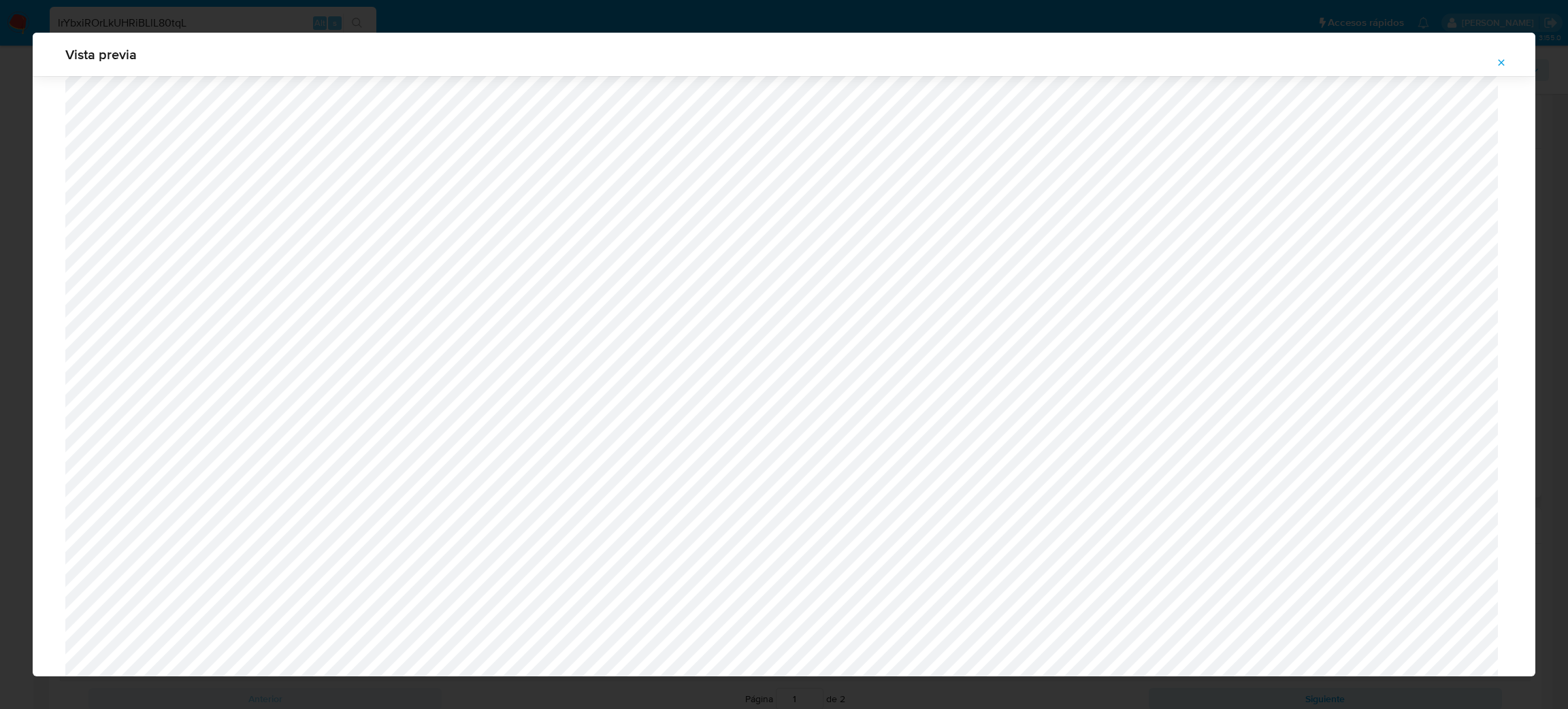
scroll to position [381, 0]
drag, startPoint x: 1504, startPoint y: 60, endPoint x: 1223, endPoint y: 82, distance: 281.9
click at [1502, 60] on icon "Attachment preview" at bounding box center [1501, 63] width 11 height 11
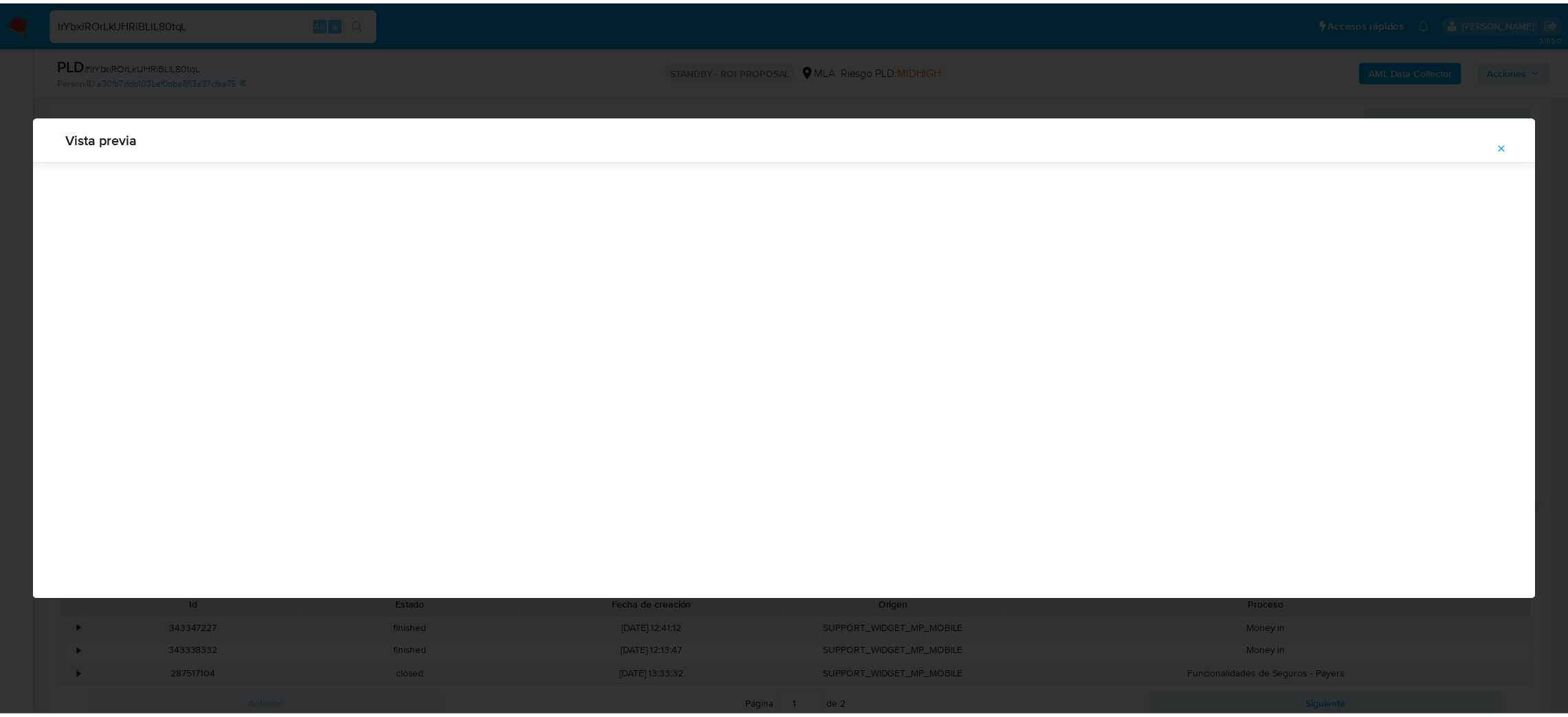
scroll to position [0, 0]
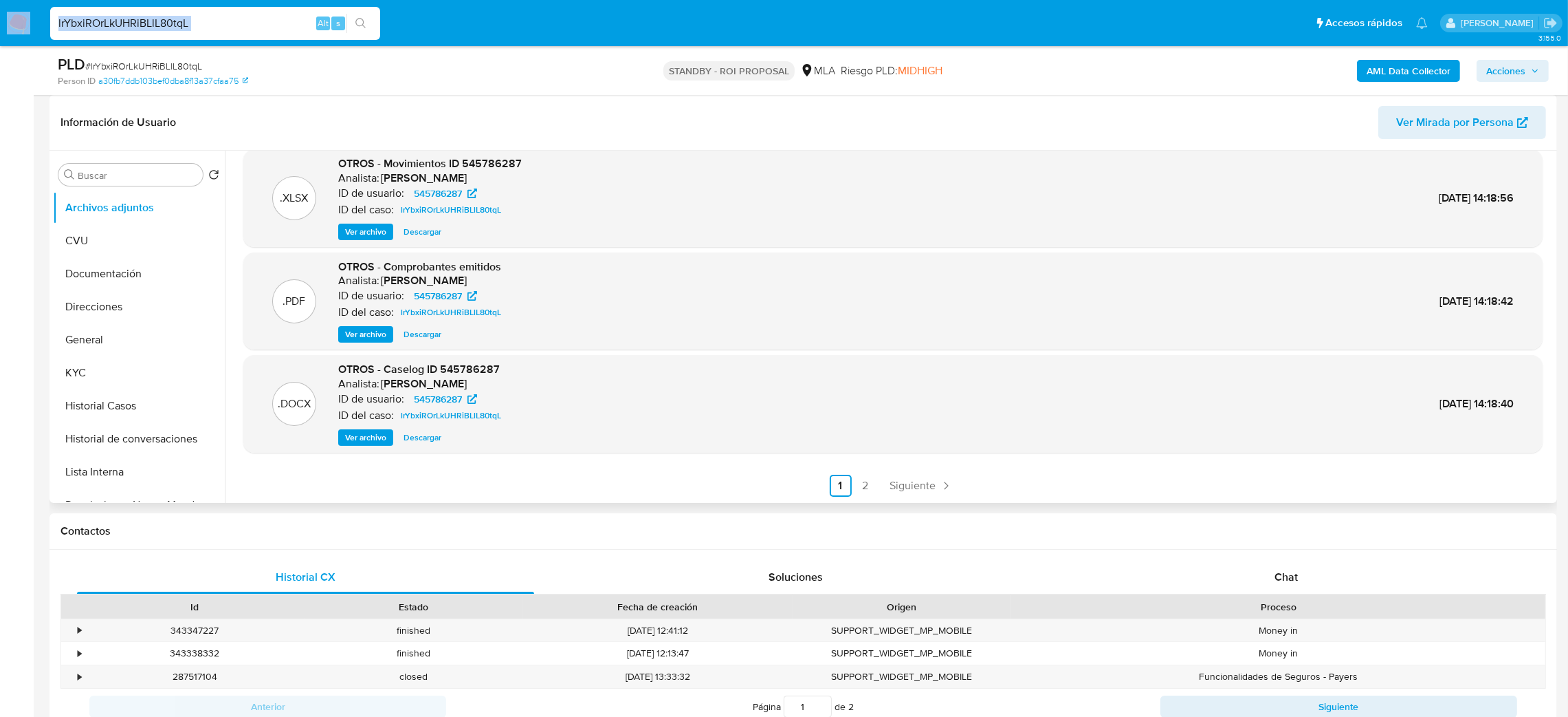
drag, startPoint x: 226, startPoint y: 18, endPoint x: 75, endPoint y: 24, distance: 151.1
click at [18, 28] on nav "Pausado Ver notificaciones lrYbxiROrLkUHRiBLlL80tqL Alt s Accesos rápidos Presi…" at bounding box center [784, 23] width 1568 height 46
click at [262, 24] on input "lrYbxiROrLkUHRiBLlL80tqL" at bounding box center [215, 24] width 330 height 18
click at [0, 32] on nav "Pausado Ver notificaciones lrYbxiROrLkUHRiBLlL80tqL Alt s Accesos rápidos Presi…" at bounding box center [784, 23] width 1568 height 46
paste input "4m00F2KzSPD4GAwoWr5IA5ya"
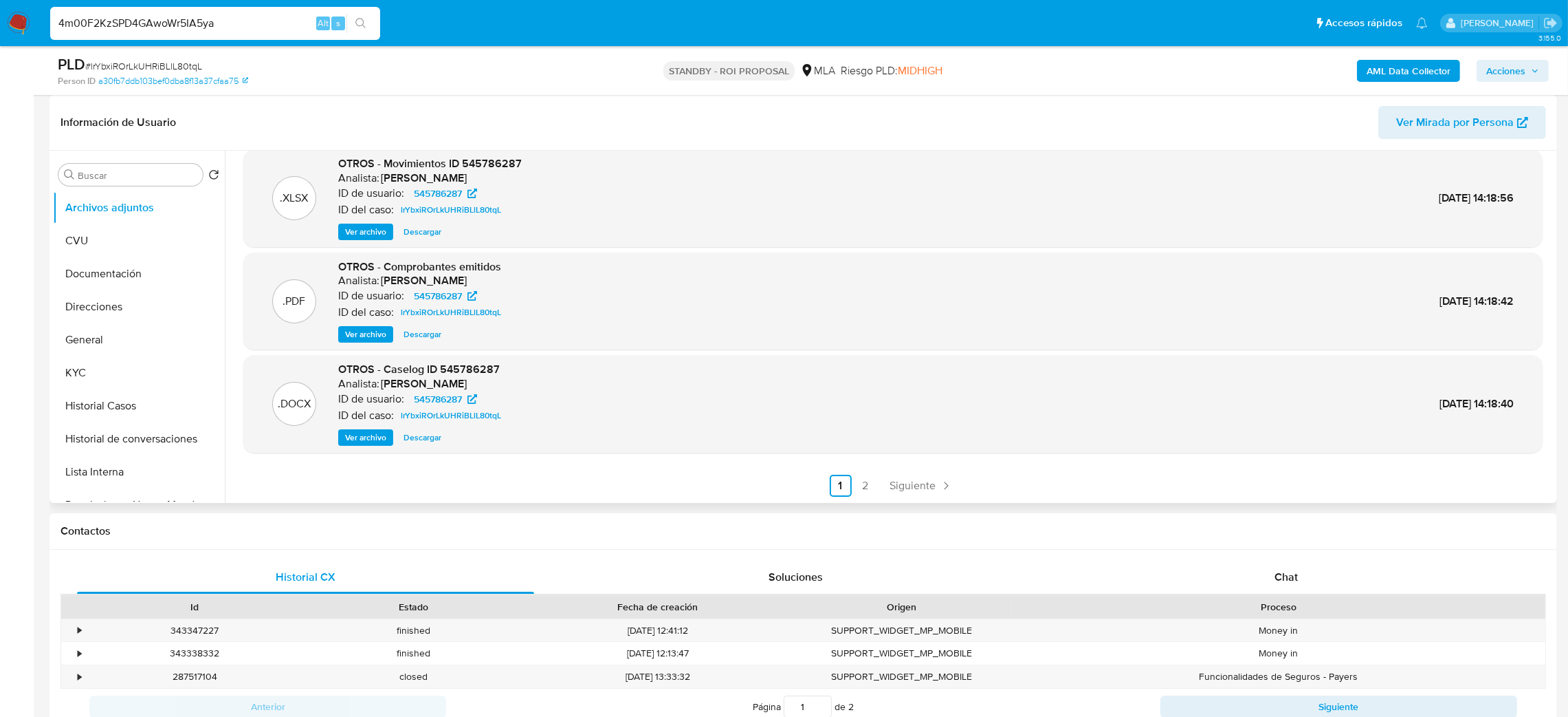
type input "4m00F2KzSPD4GAwoWr5IA5ya"
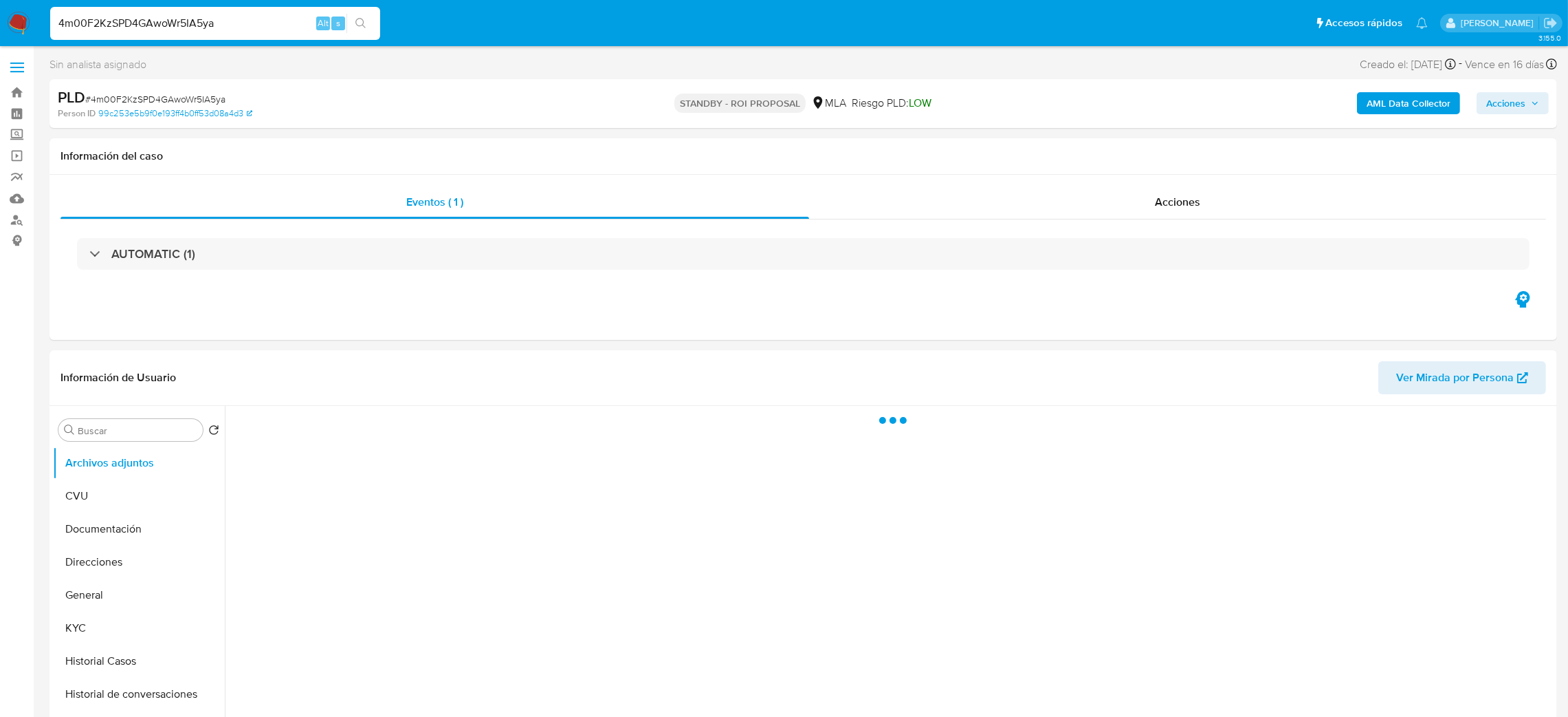
scroll to position [103, 0]
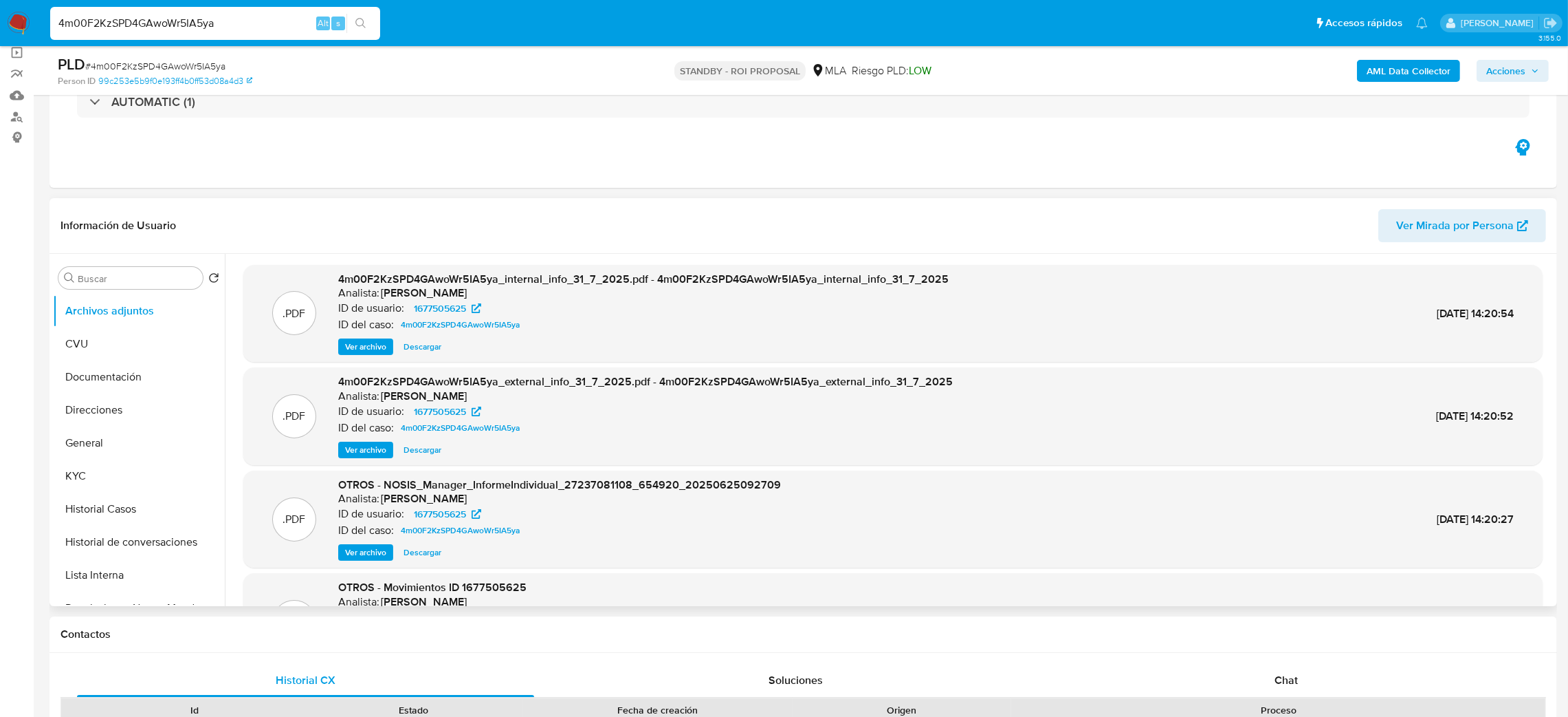
select select "10"
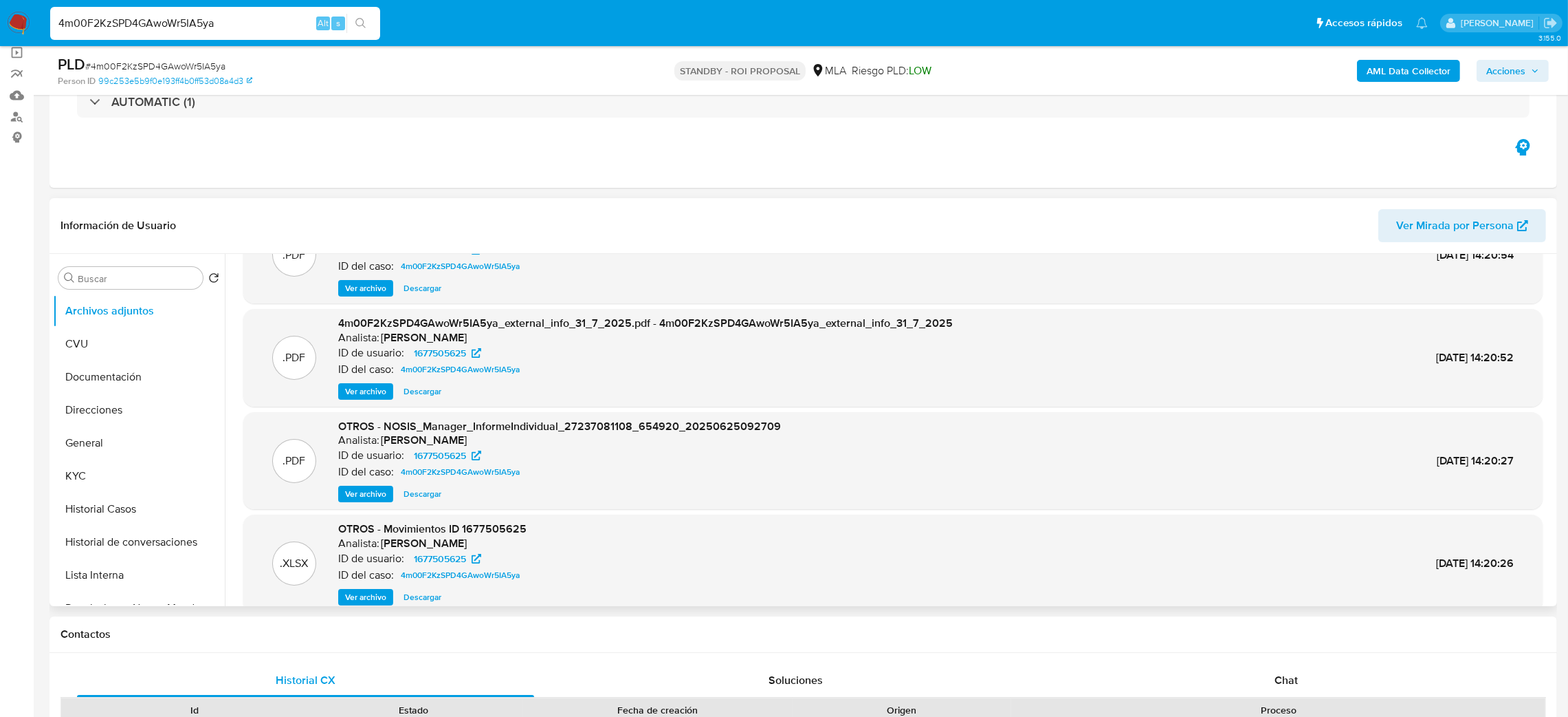
scroll to position [114, 0]
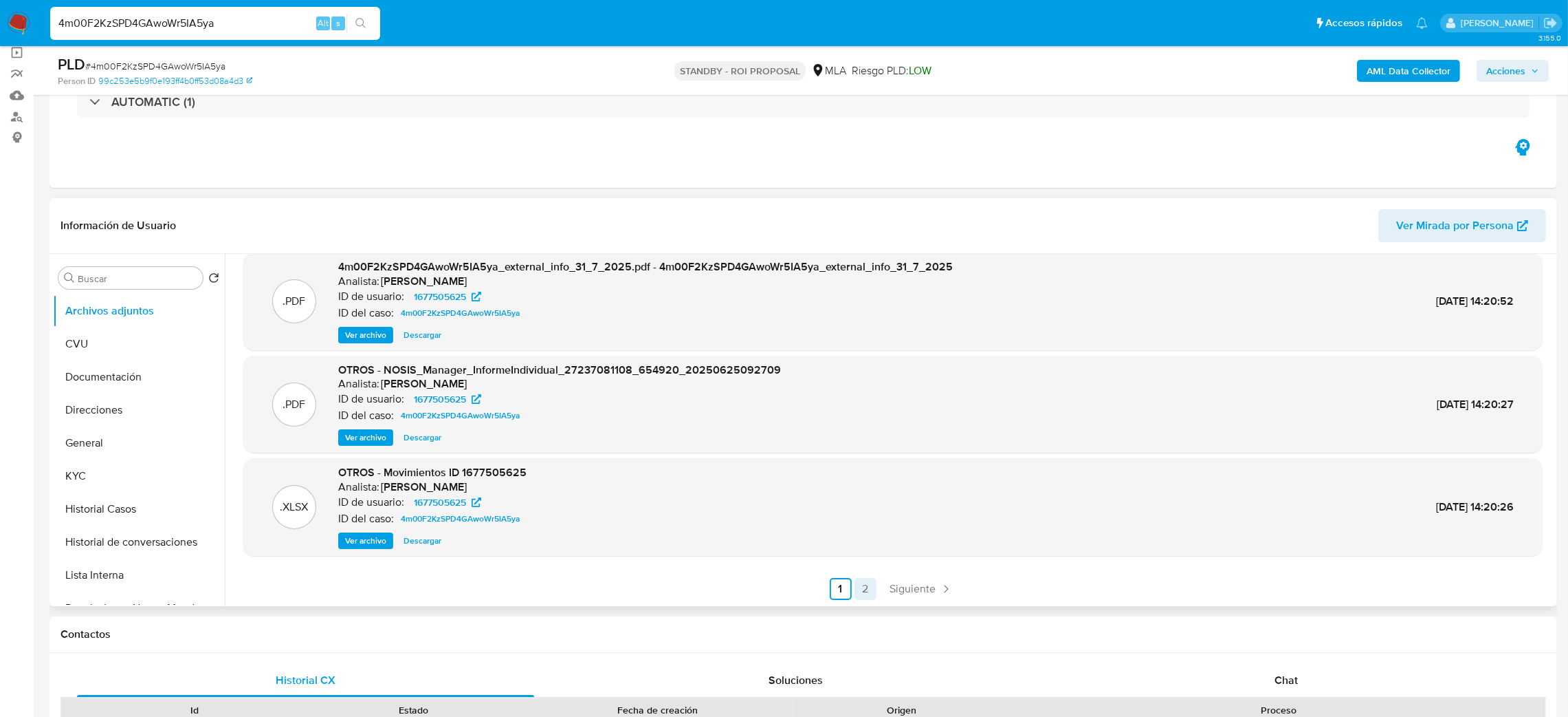
click at [861, 587] on link "2" at bounding box center [865, 589] width 22 height 22
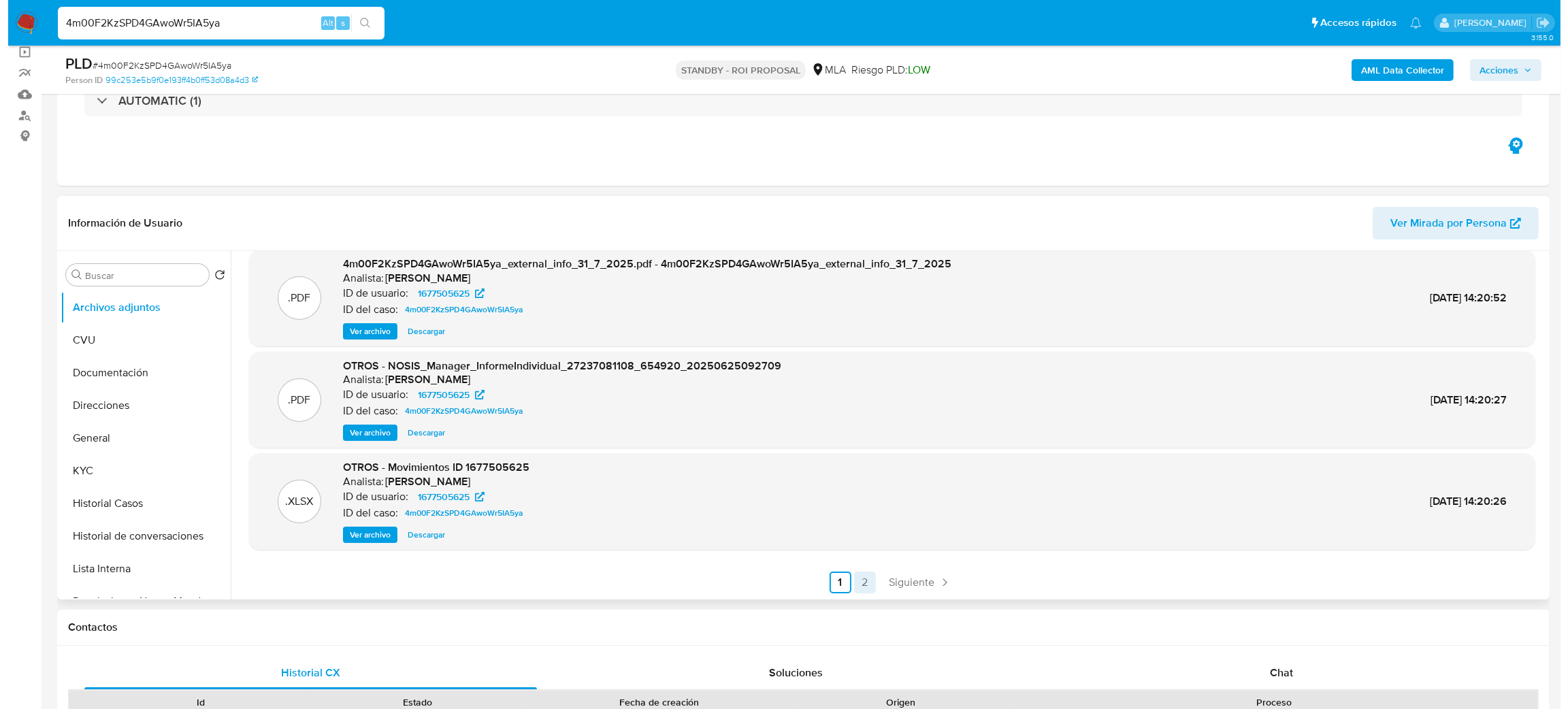
scroll to position [0, 0]
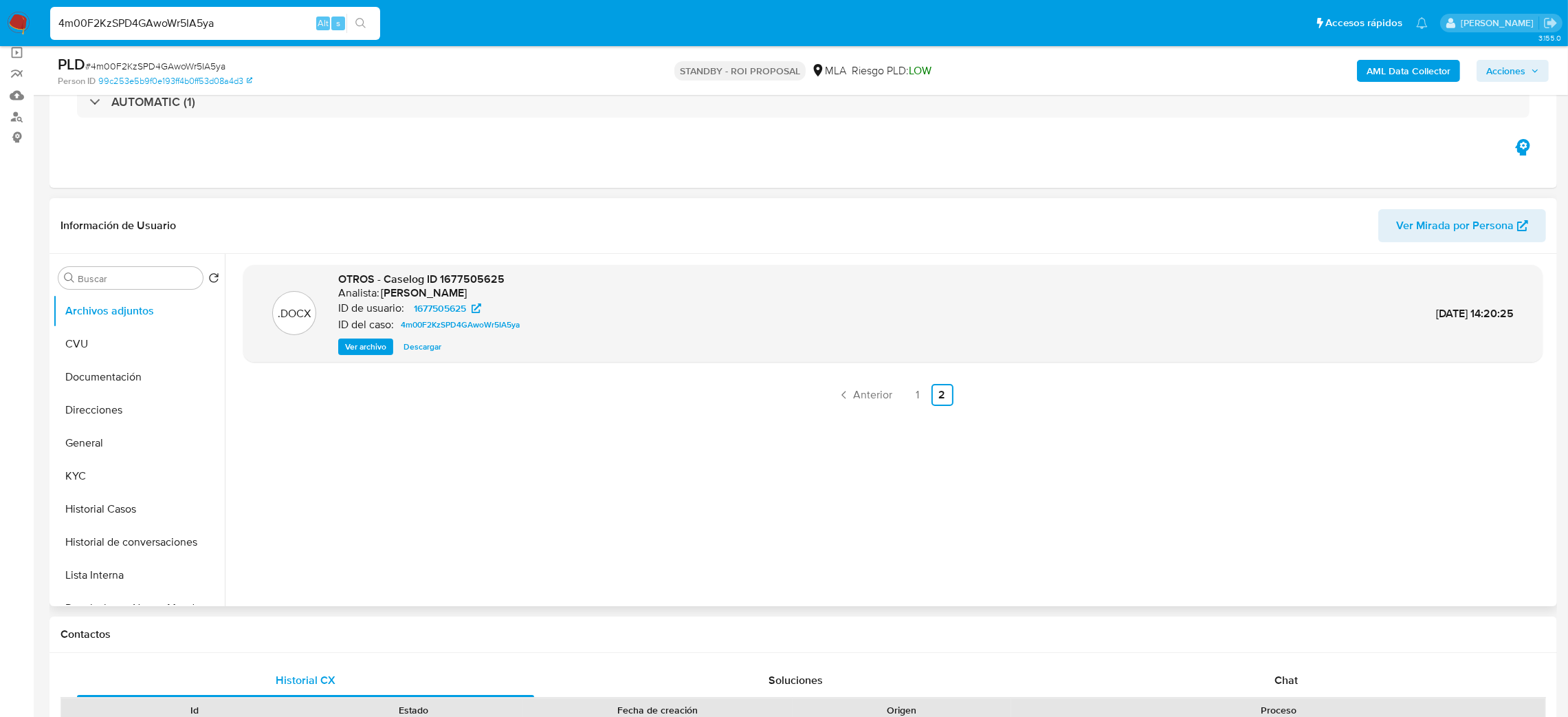
click at [362, 343] on span "Ver archivo" at bounding box center [365, 346] width 41 height 14
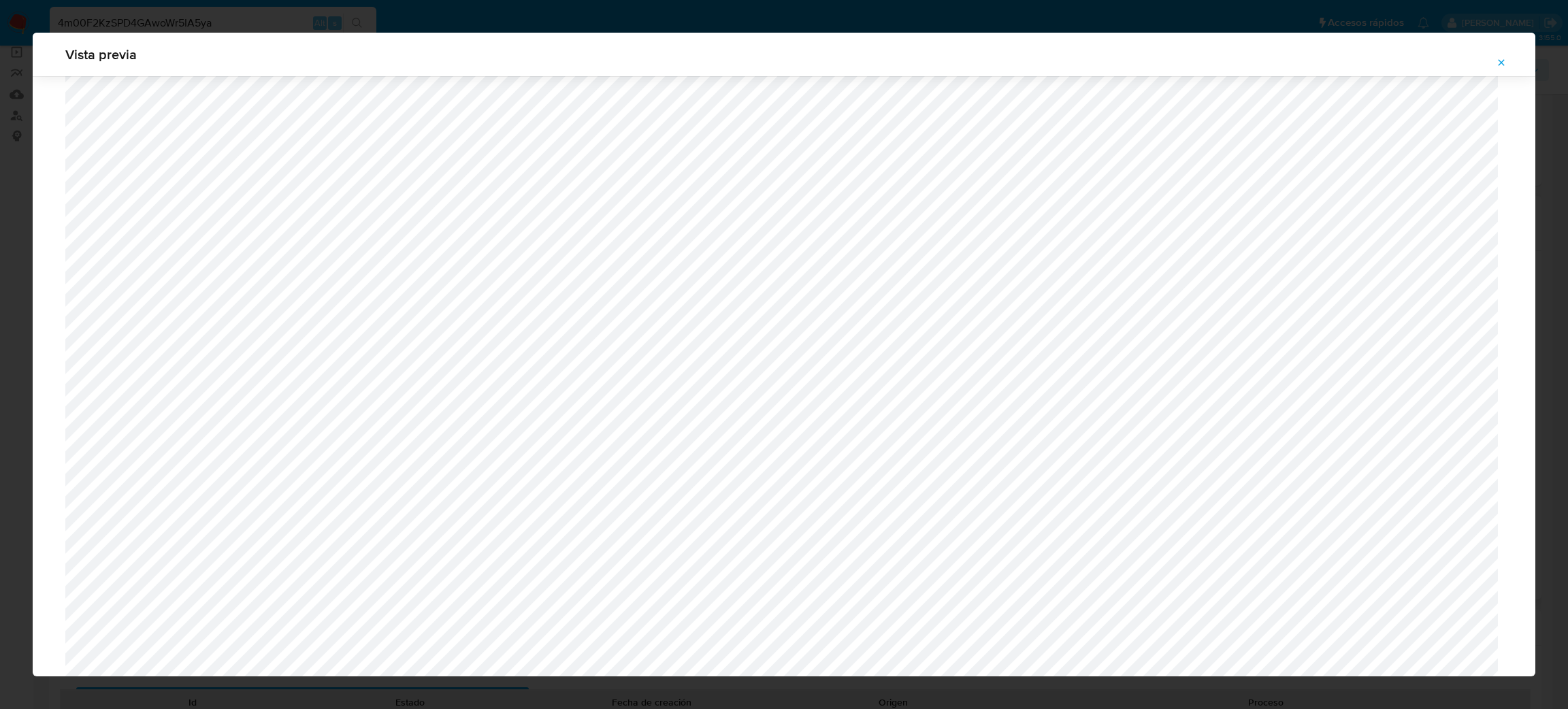
scroll to position [278, 0]
click at [1503, 67] on icon "Attachment preview" at bounding box center [1501, 63] width 11 height 11
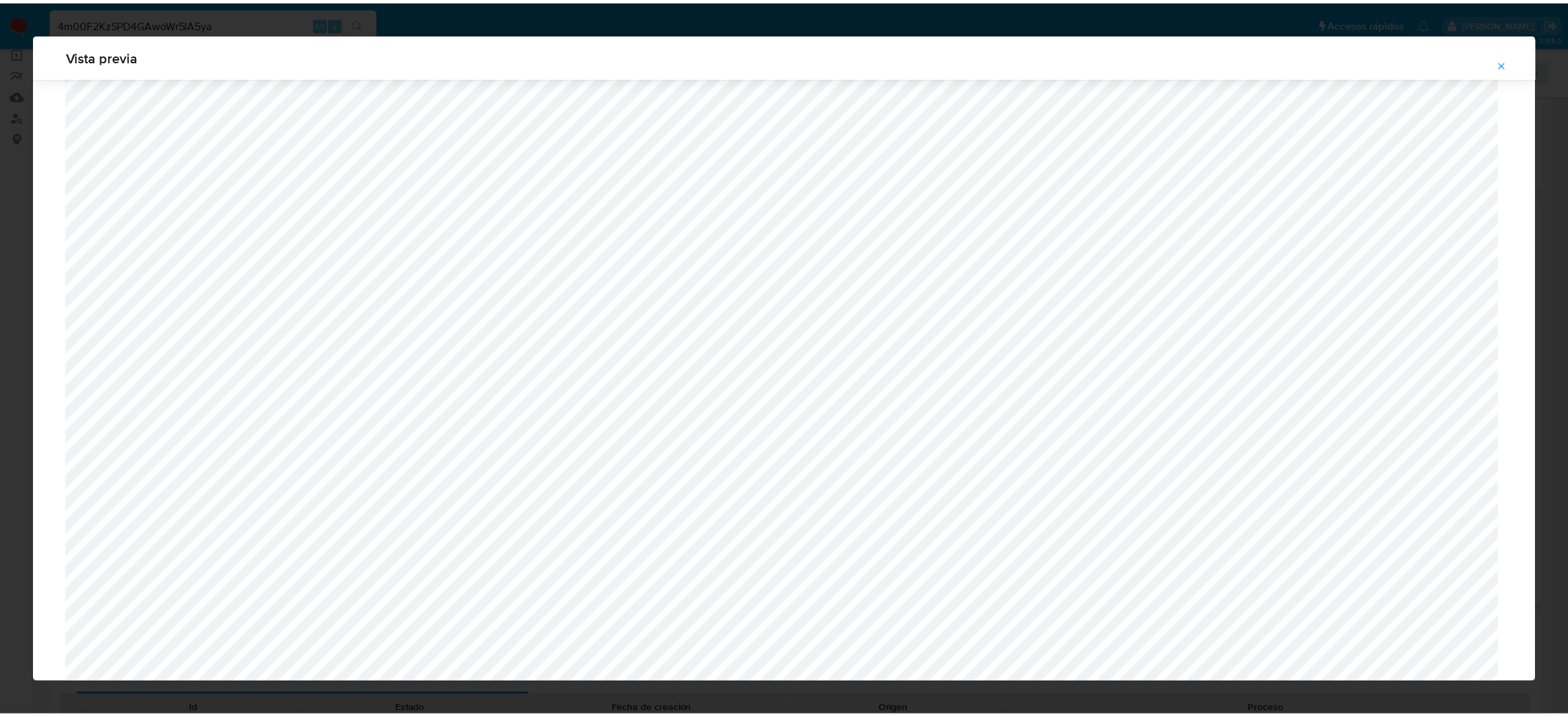
scroll to position [0, 0]
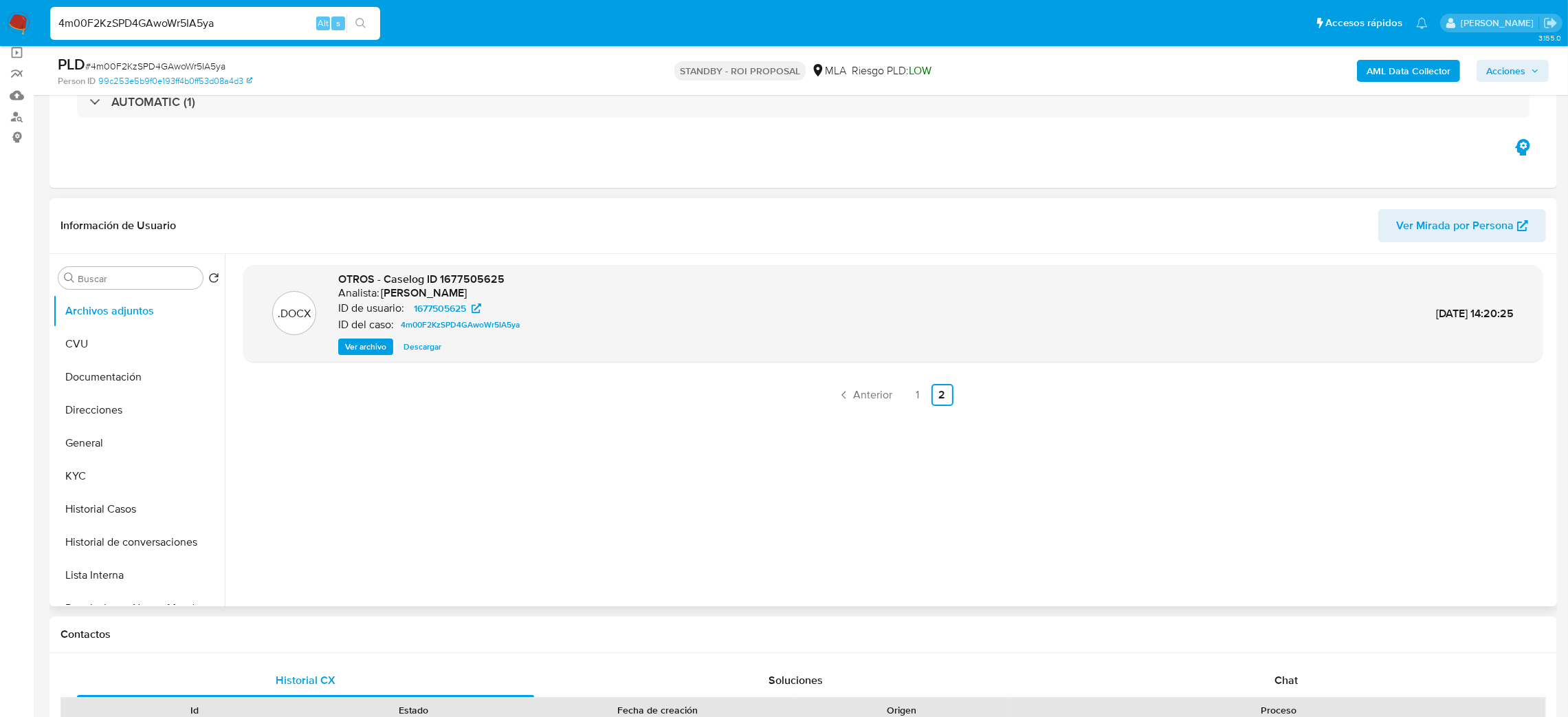
drag, startPoint x: 230, startPoint y: 18, endPoint x: 0, endPoint y: 15, distance: 230.0
click at [0, 15] on nav "Pausado Ver notificaciones 4m00F2KzSPD4GAwoWr5IA5ya Alt s Accesos rápidos Presi…" at bounding box center [784, 23] width 1568 height 46
paste input "hAqXu6ouFbj1OjhLO8todIBv"
type input "hAqXu6ouFbj1OjhLO8todIBv"
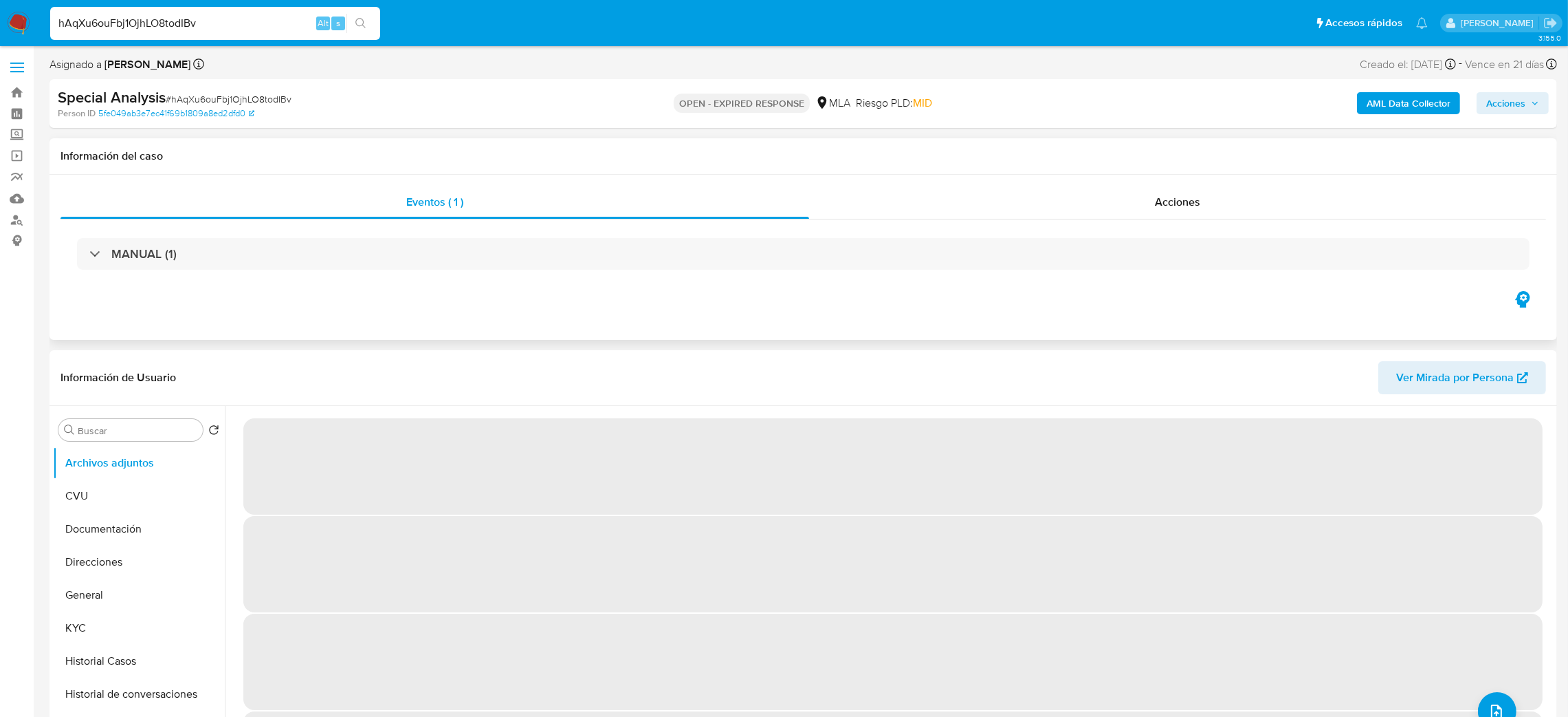
select select "10"
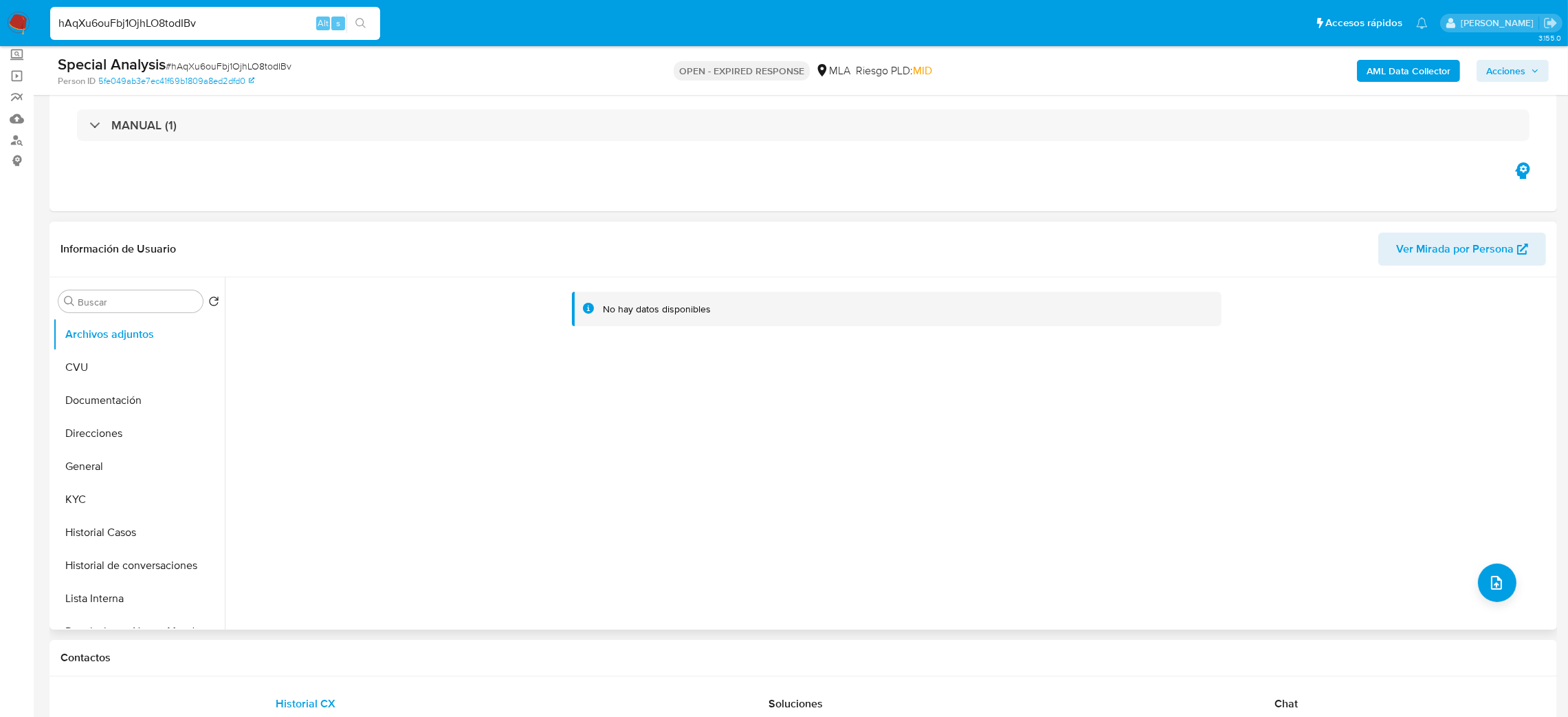
scroll to position [206, 0]
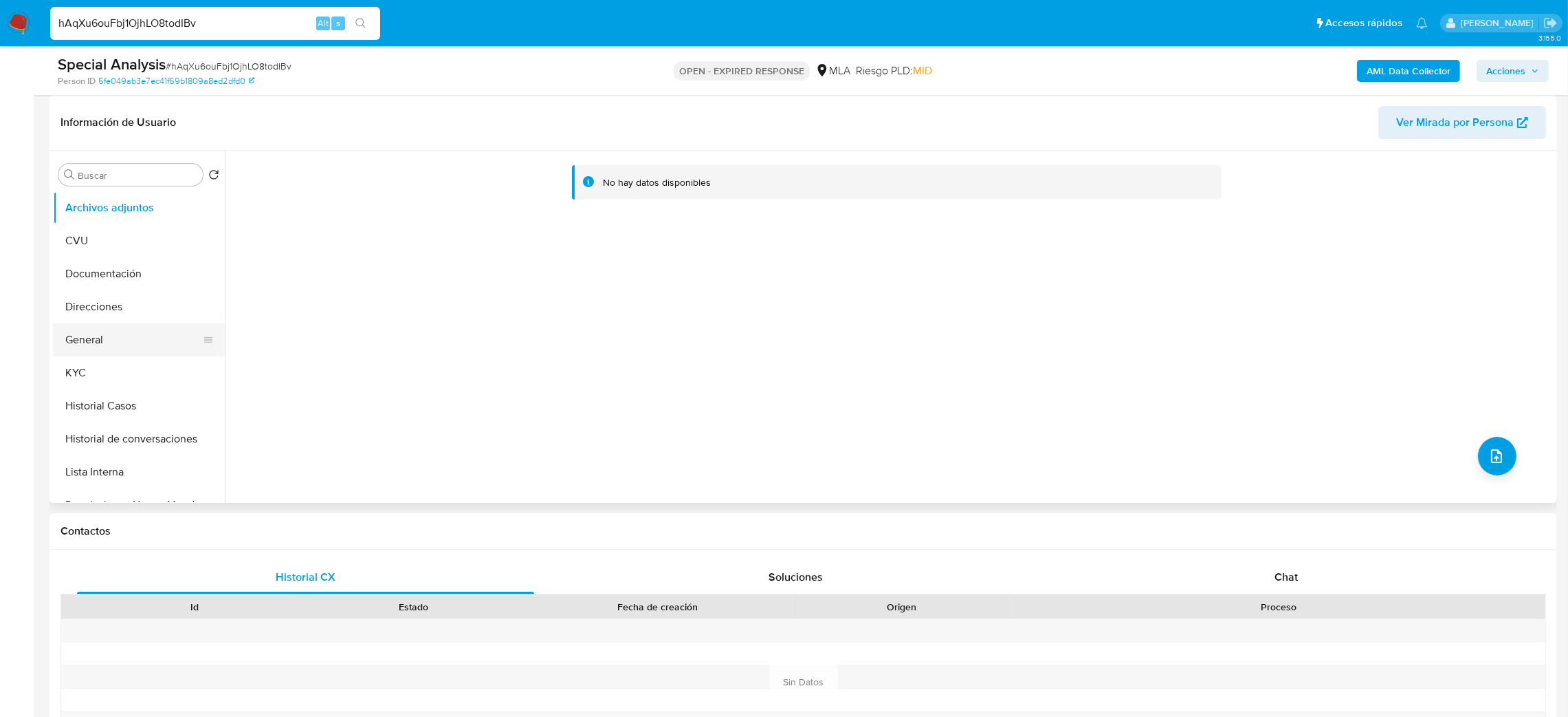
drag, startPoint x: 88, startPoint y: 335, endPoint x: 56, endPoint y: 344, distance: 33.2
click at [88, 335] on button "General" at bounding box center [133, 339] width 161 height 33
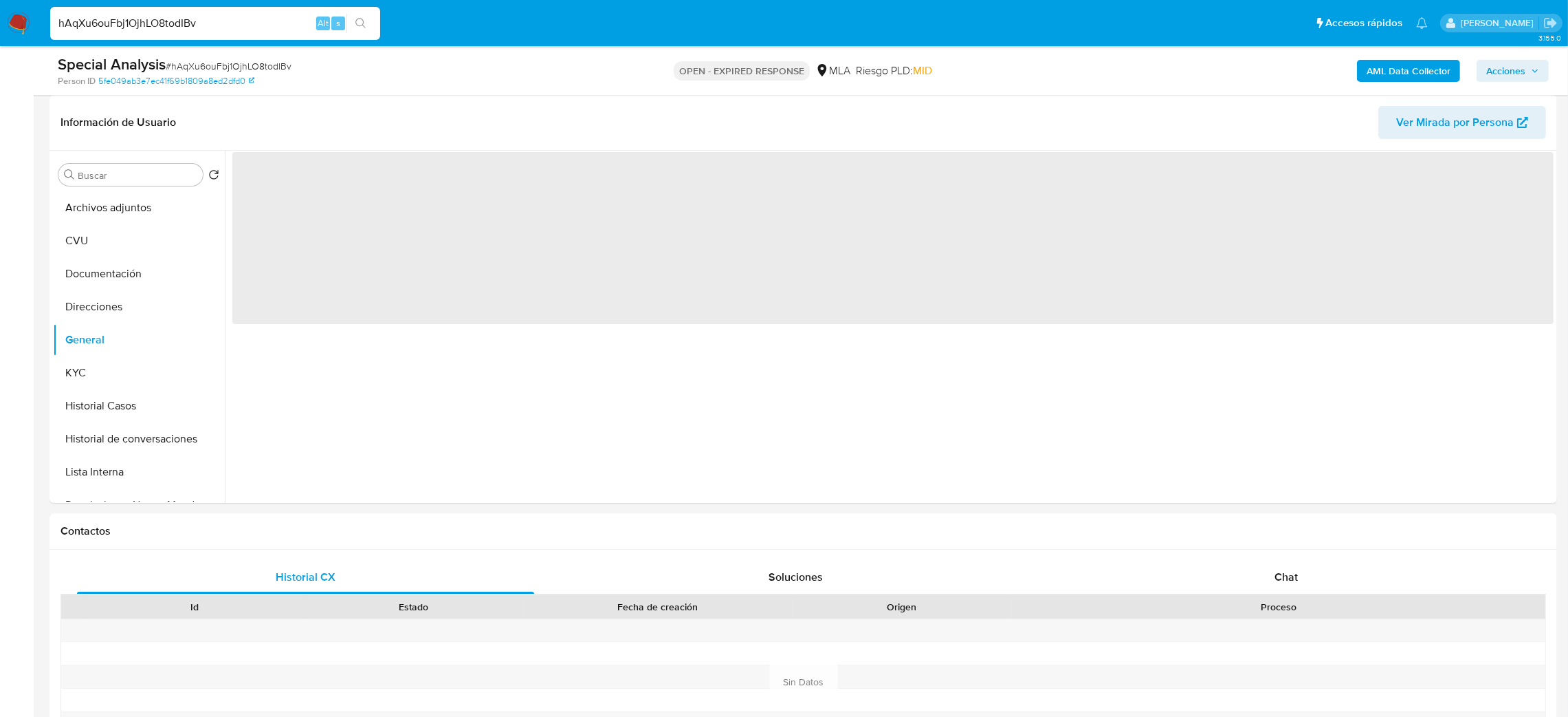
scroll to position [103, 0]
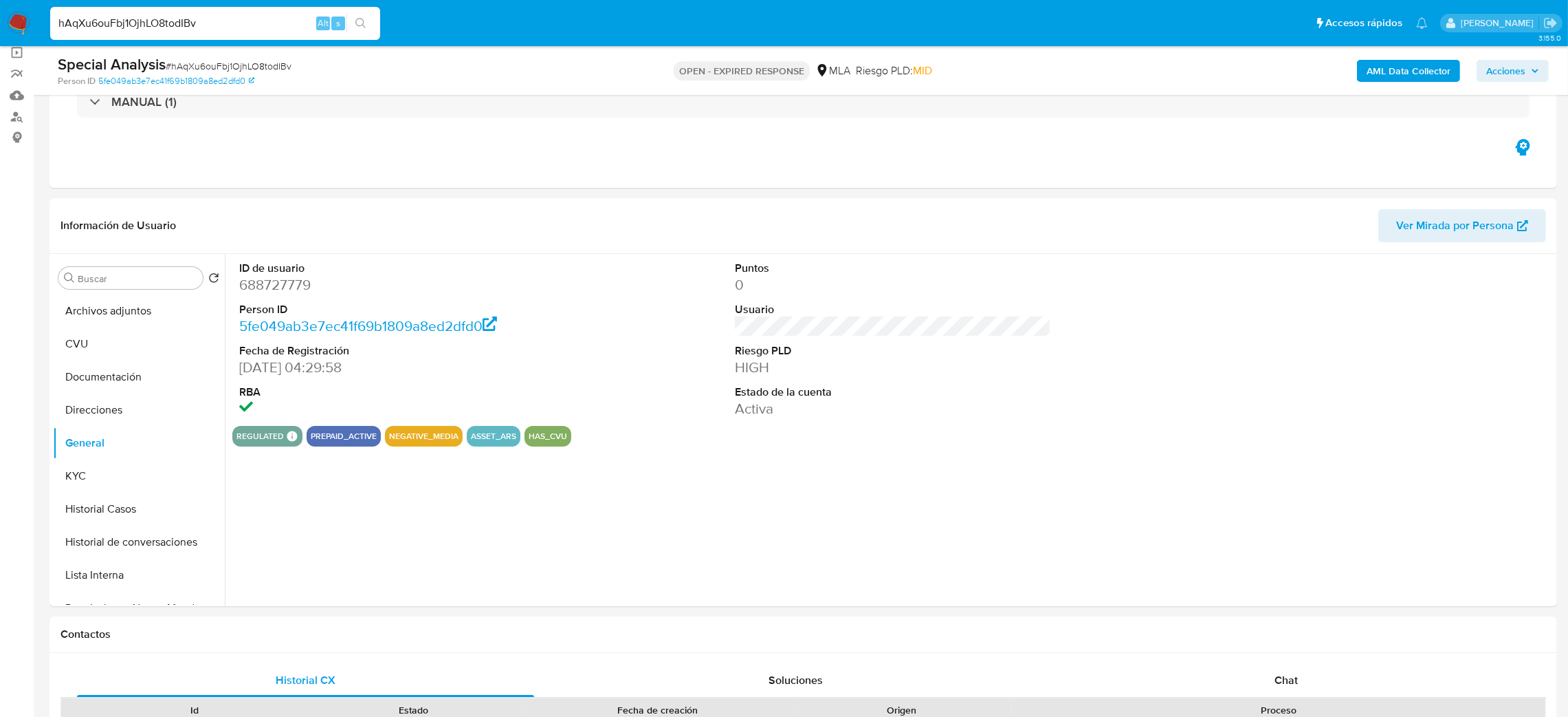
click at [269, 284] on dd "688727779" at bounding box center [398, 285] width 317 height 19
copy dd "688727779"
click at [132, 476] on button "KYC" at bounding box center [133, 476] width 161 height 33
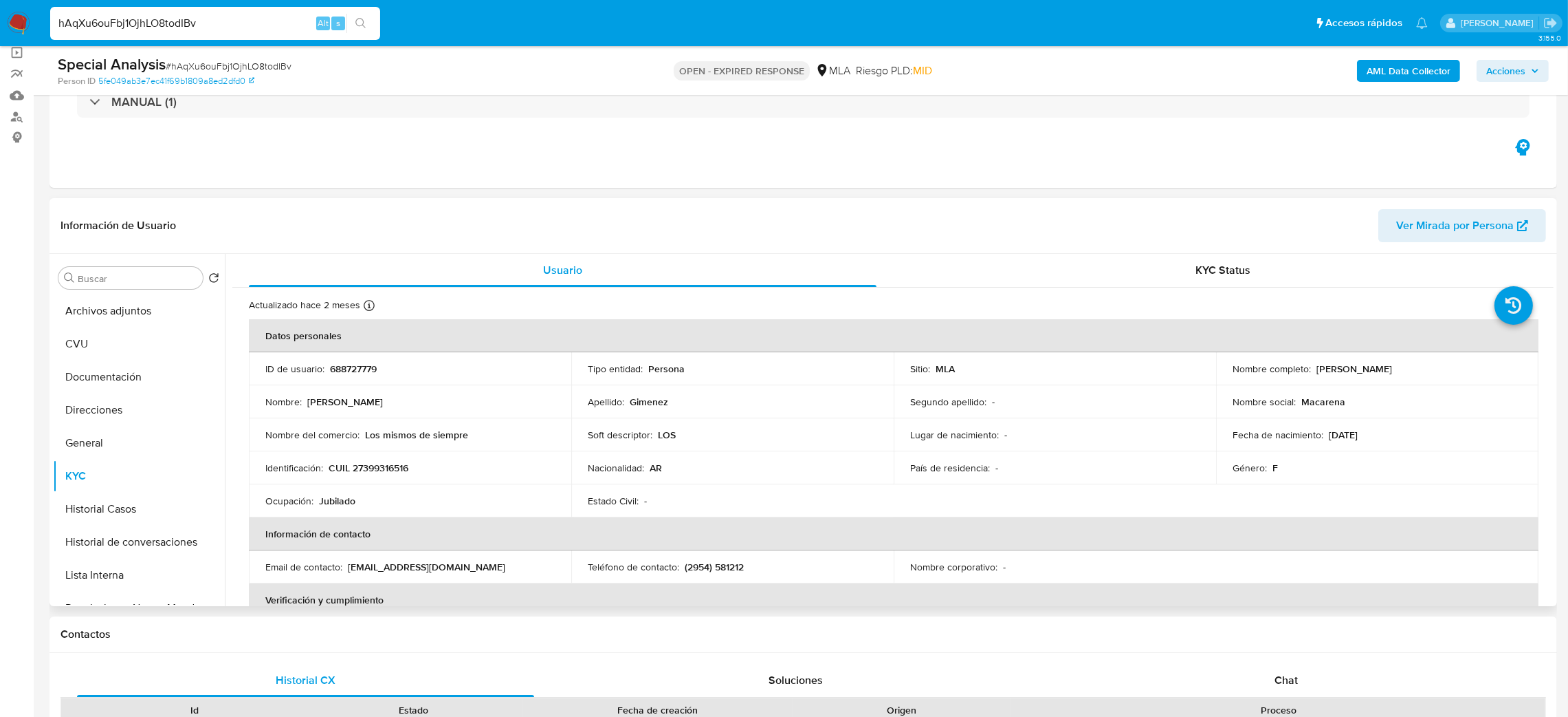
click at [381, 469] on p "CUIL 27399316516" at bounding box center [368, 467] width 80 height 12
copy p "27399316516"
click at [411, 453] on td "Identificación : CUIL 27399316516" at bounding box center [410, 468] width 322 height 33
drag, startPoint x: 362, startPoint y: 470, endPoint x: 406, endPoint y: 473, distance: 44.1
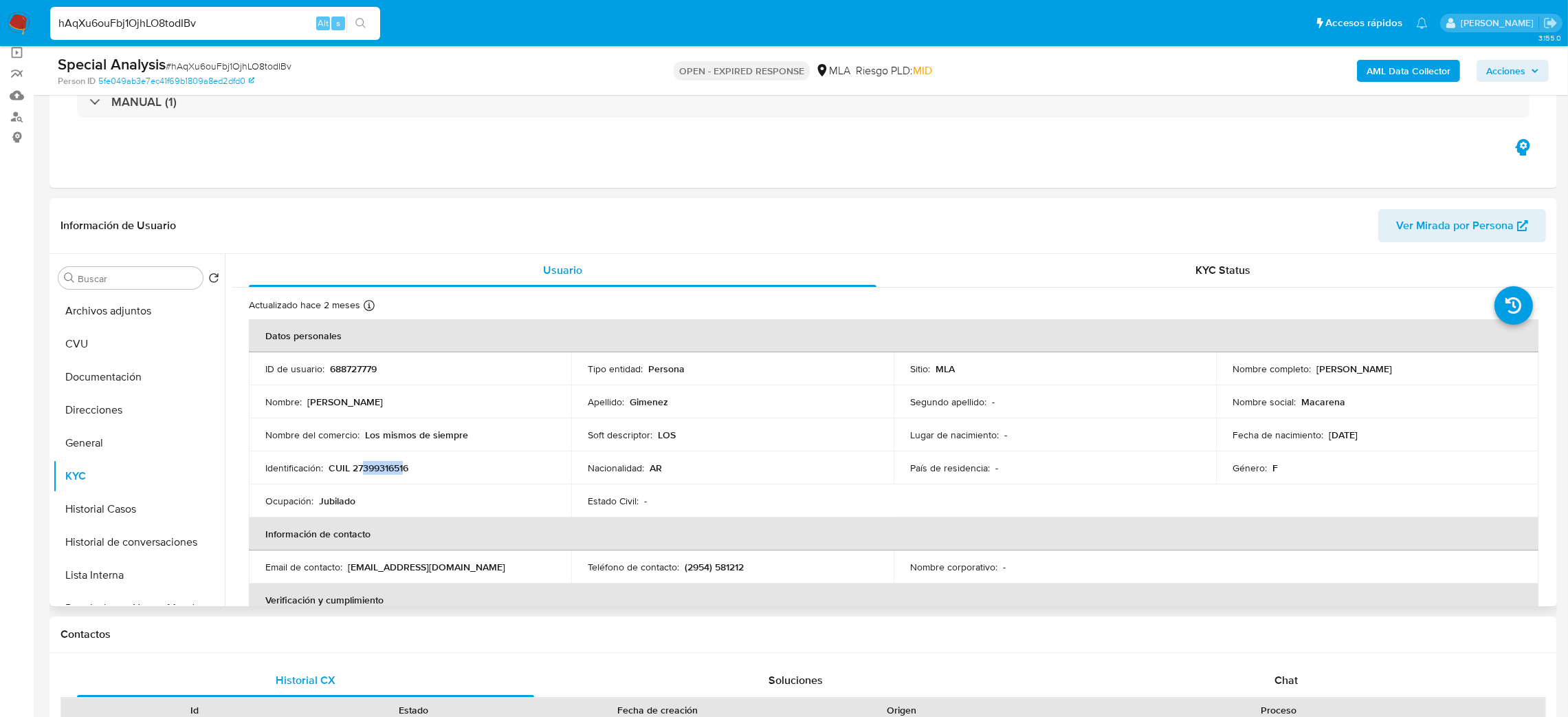
click at [406, 473] on p "CUIL 27399316516" at bounding box center [368, 467] width 80 height 12
copy p "39931651"
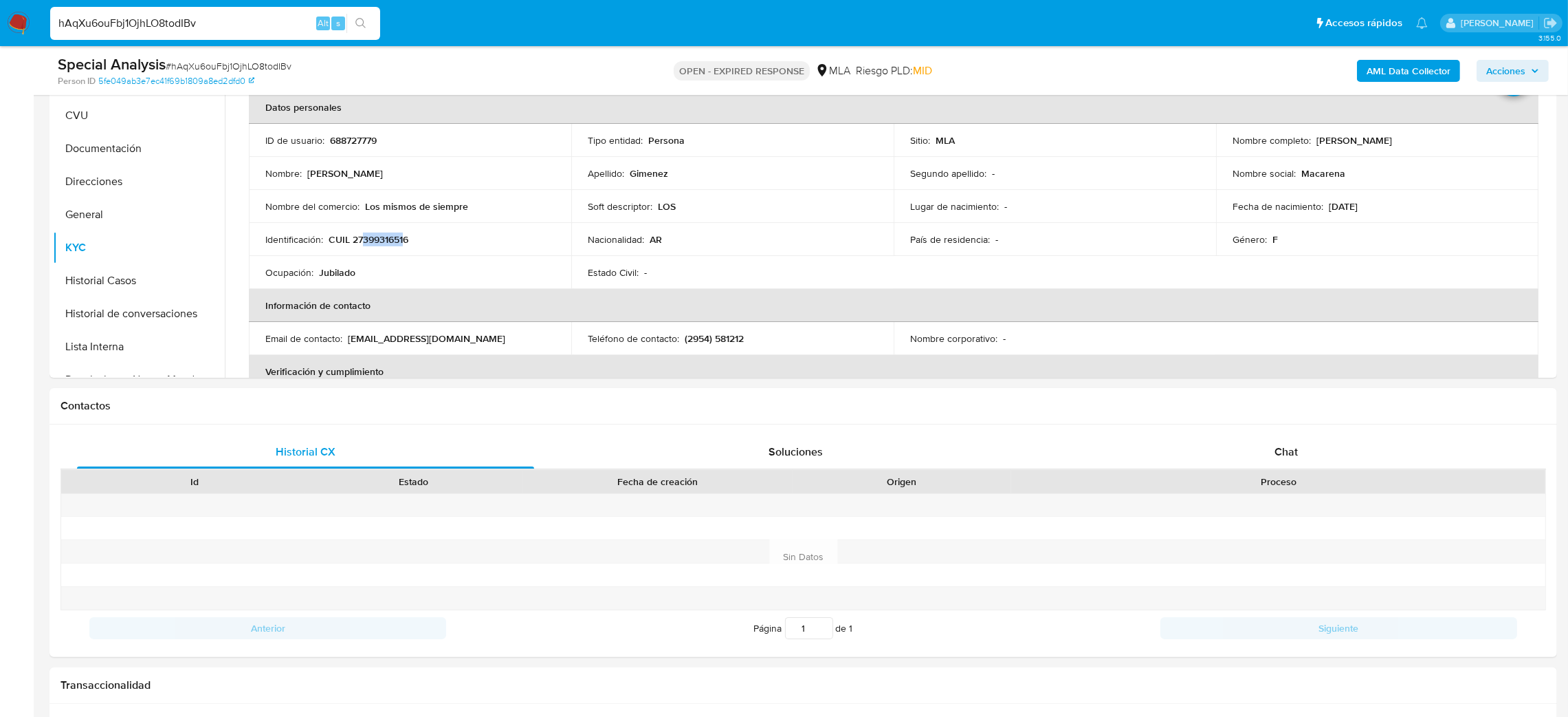
scroll to position [236, 0]
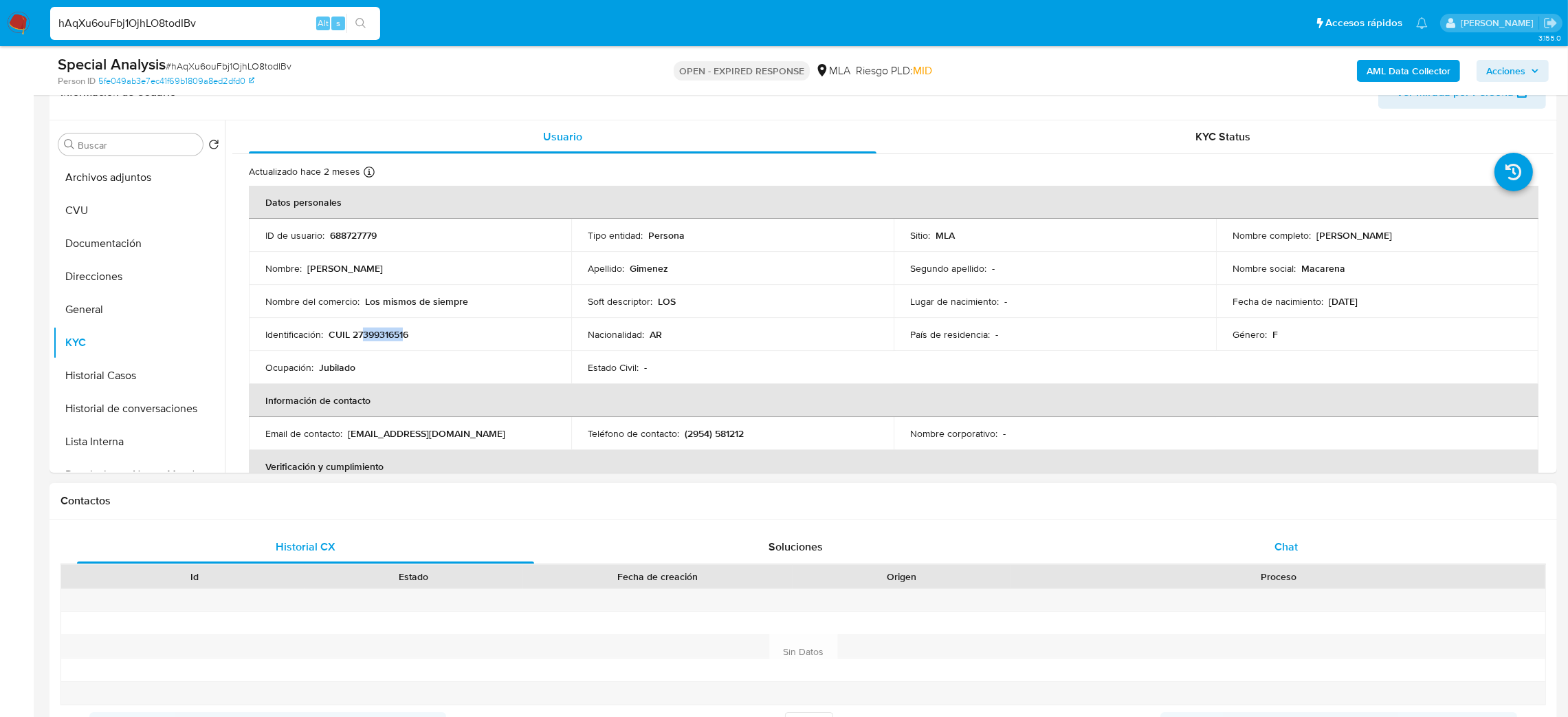
click at [1368, 545] on div "Chat" at bounding box center [1286, 546] width 457 height 33
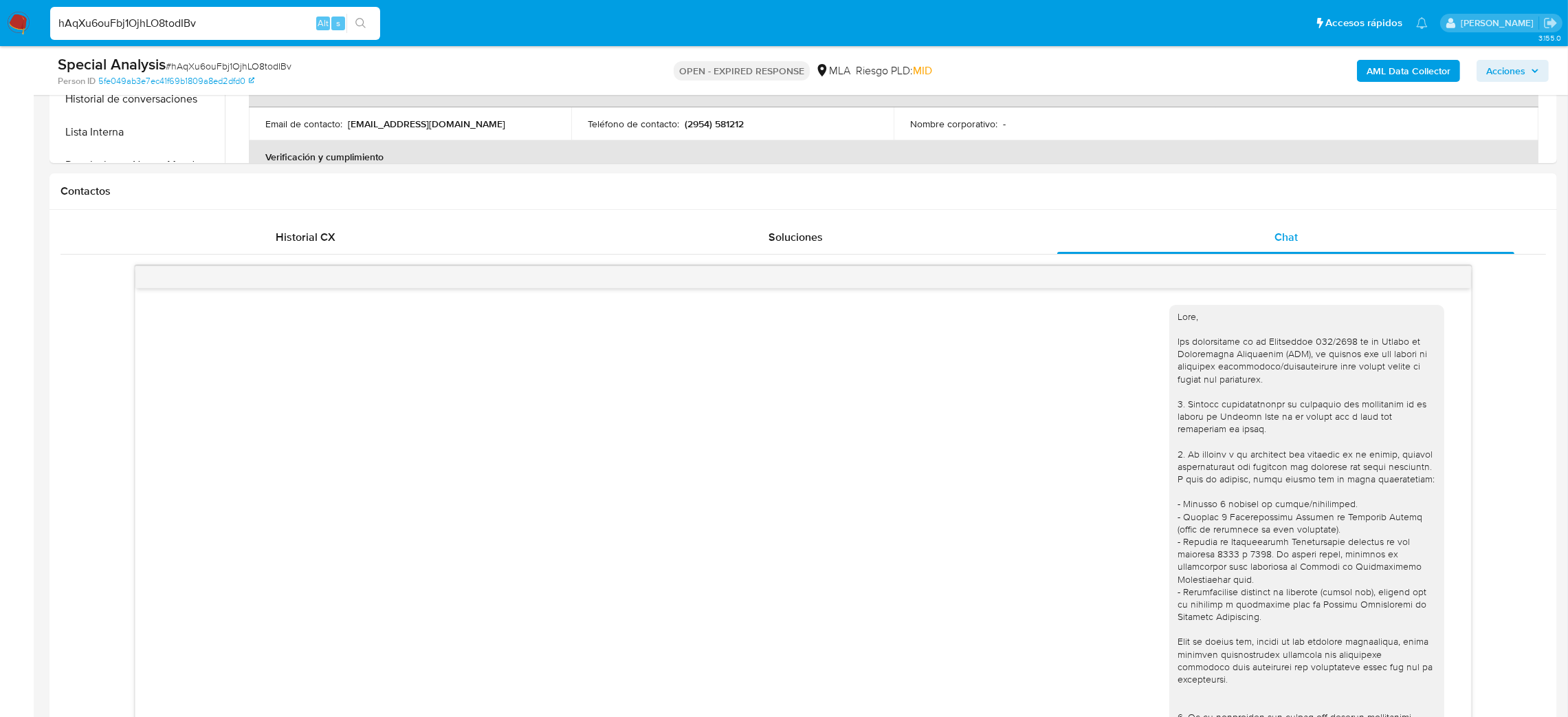
scroll to position [641, 0]
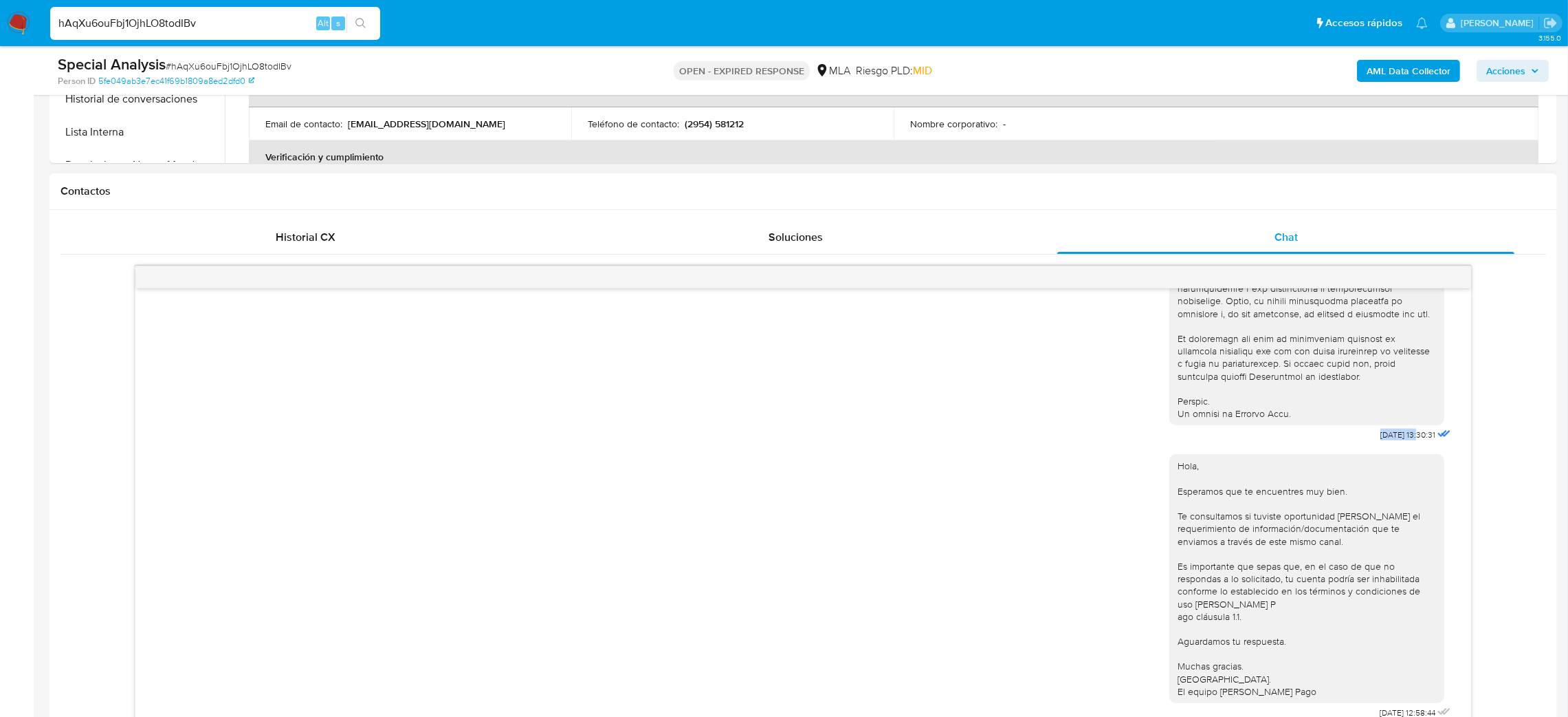
drag, startPoint x: 1350, startPoint y: 427, endPoint x: 1389, endPoint y: 428, distance: 39.0
click at [1389, 428] on div "18/06/2025 13:30:31" at bounding box center [1312, 69] width 285 height 754
copy span "18/06/2025"
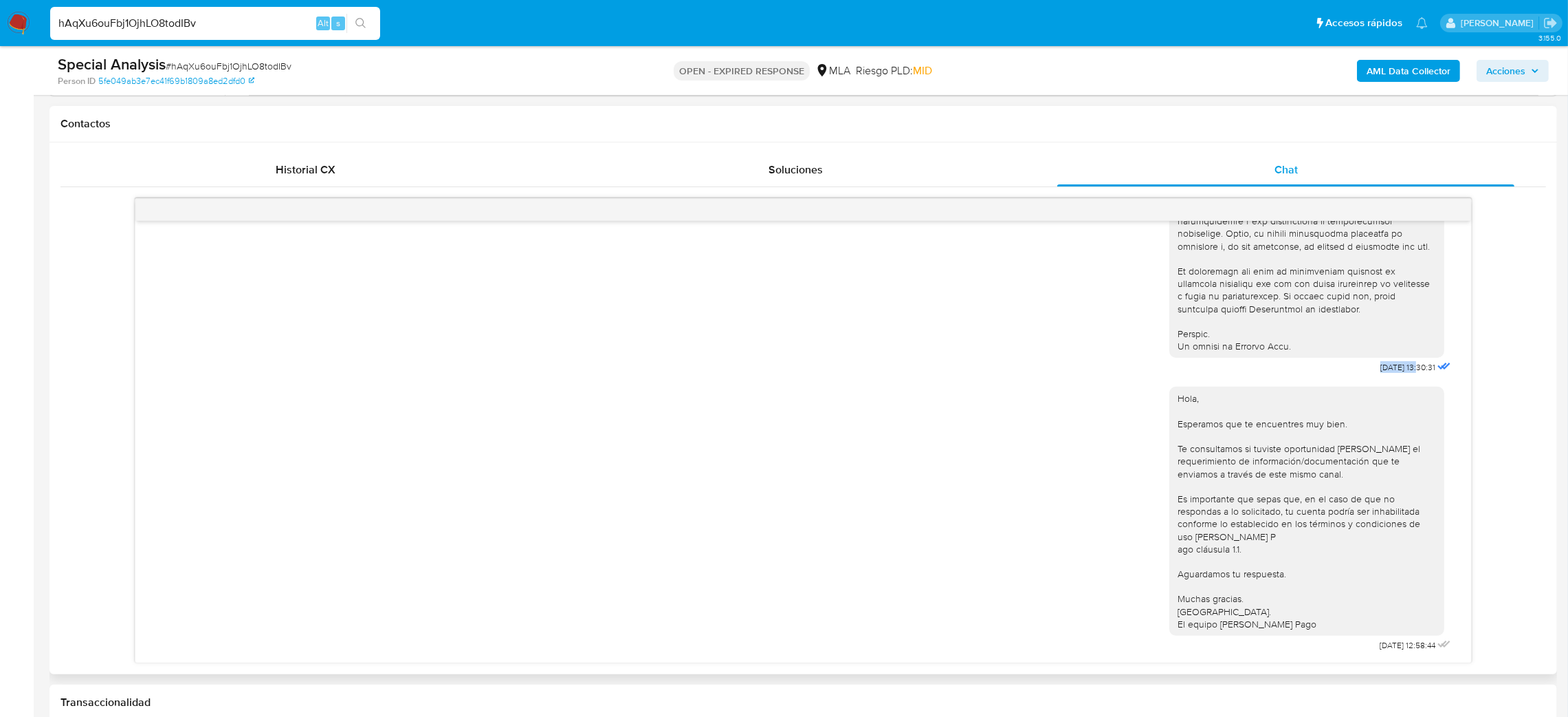
scroll to position [650, 0]
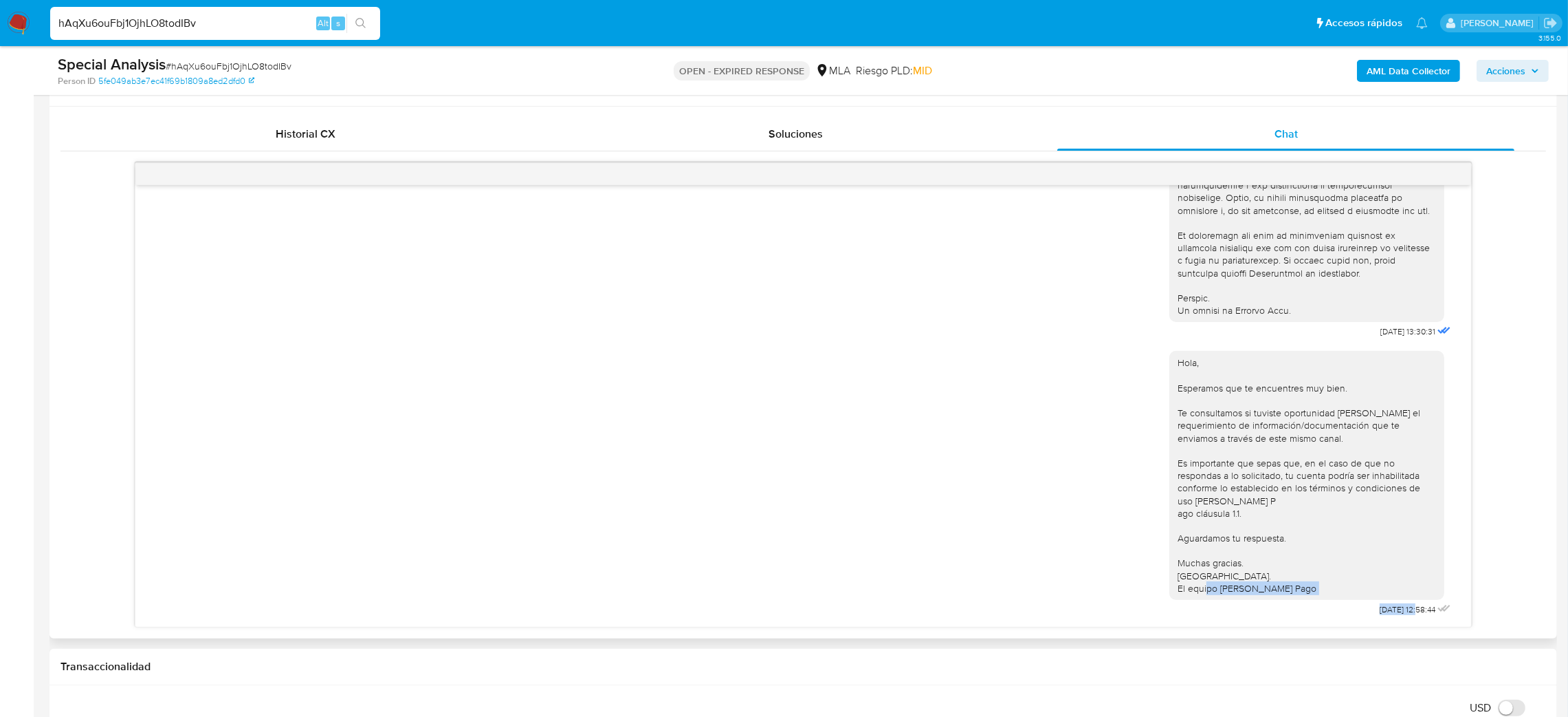
drag, startPoint x: 1333, startPoint y: 608, endPoint x: 1387, endPoint y: 614, distance: 54.3
click at [1387, 614] on div "Hola, Esperamos que te encuentres muy bien. Te consultamos si tuviste oportunid…" at bounding box center [1312, 480] width 285 height 278
copy div "23/06/2025"
click at [0, 348] on aside "Bandeja Tablero Screening Búsqueda en Listas Watchlist Herramientas Operaciones…" at bounding box center [17, 697] width 34 height 2693
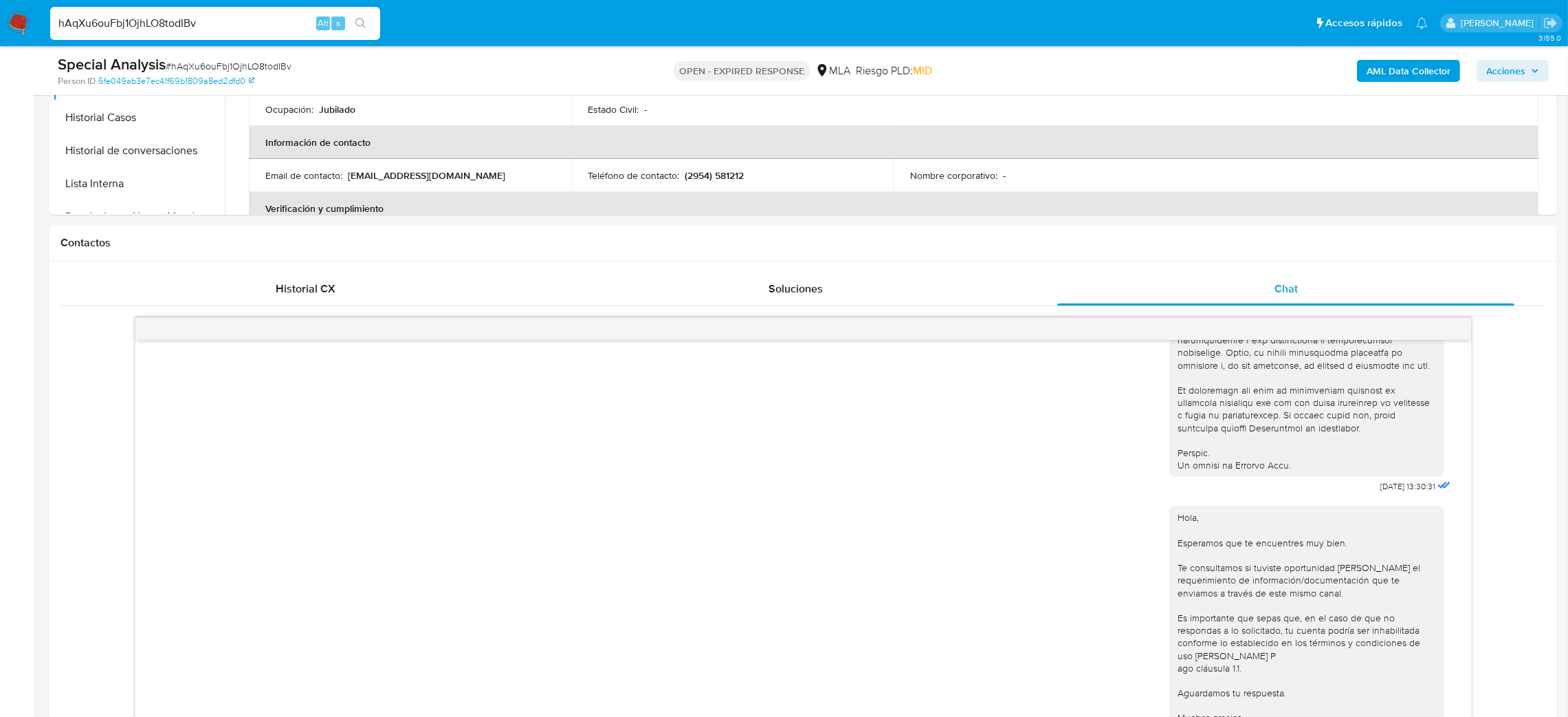
scroll to position [133, 0]
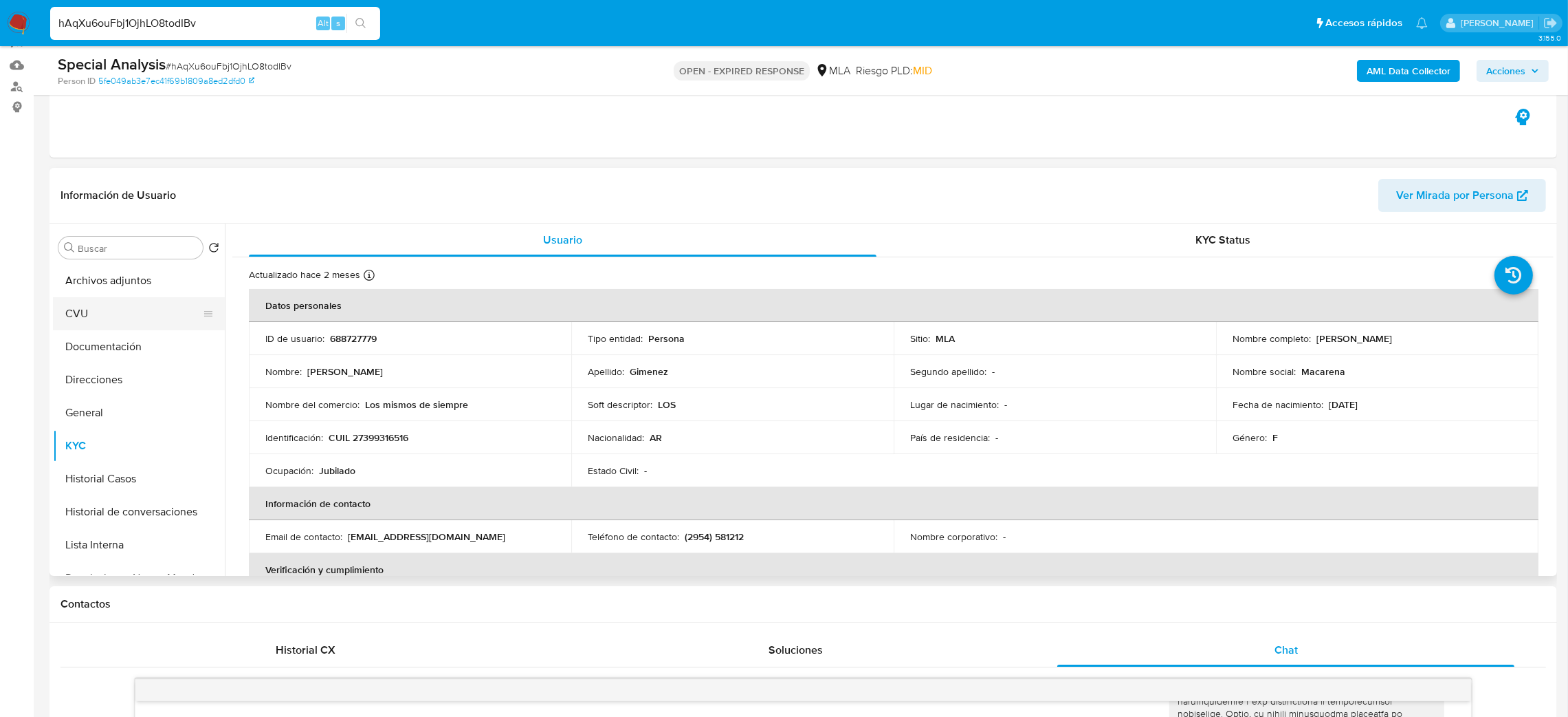
click at [125, 326] on button "CVU" at bounding box center [133, 313] width 161 height 33
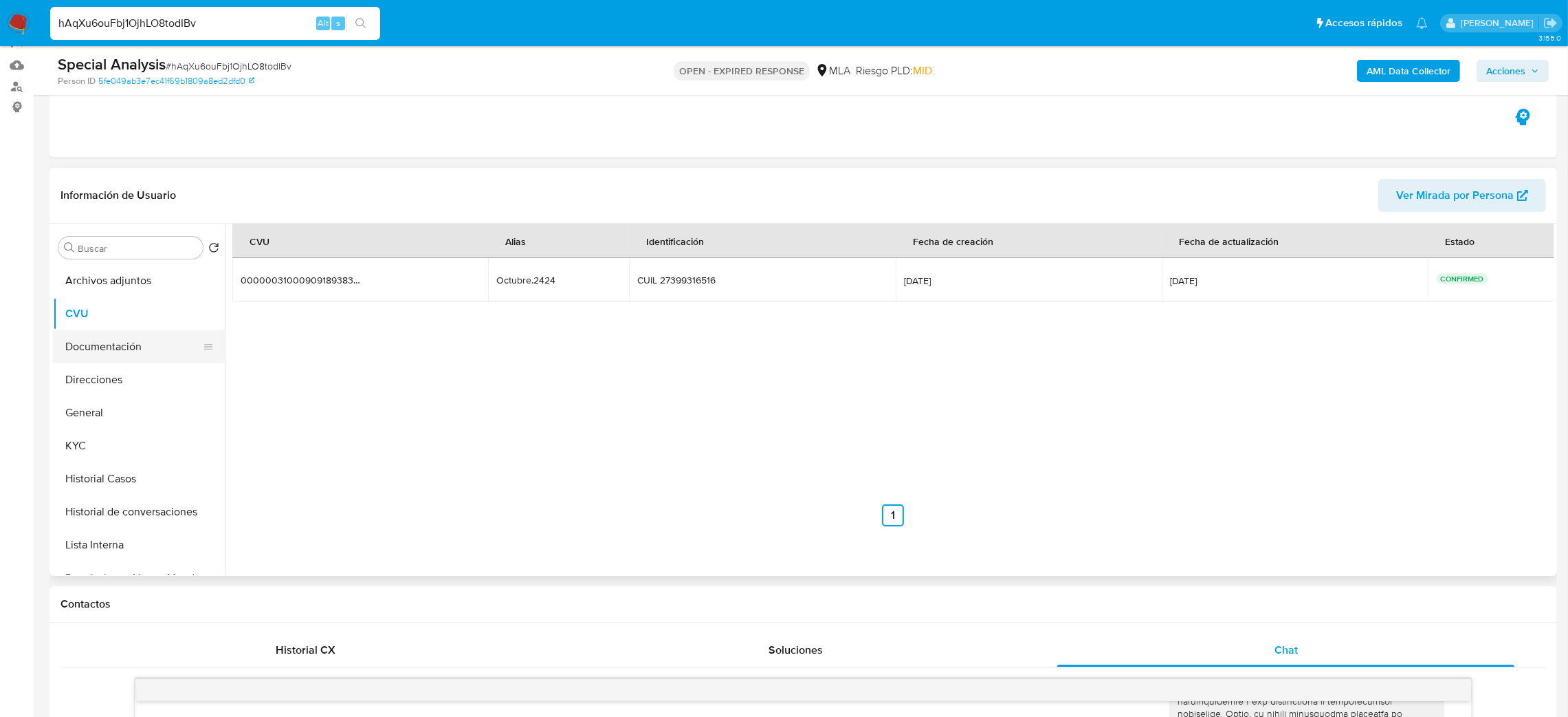
click at [138, 357] on button "Documentación" at bounding box center [133, 347] width 161 height 33
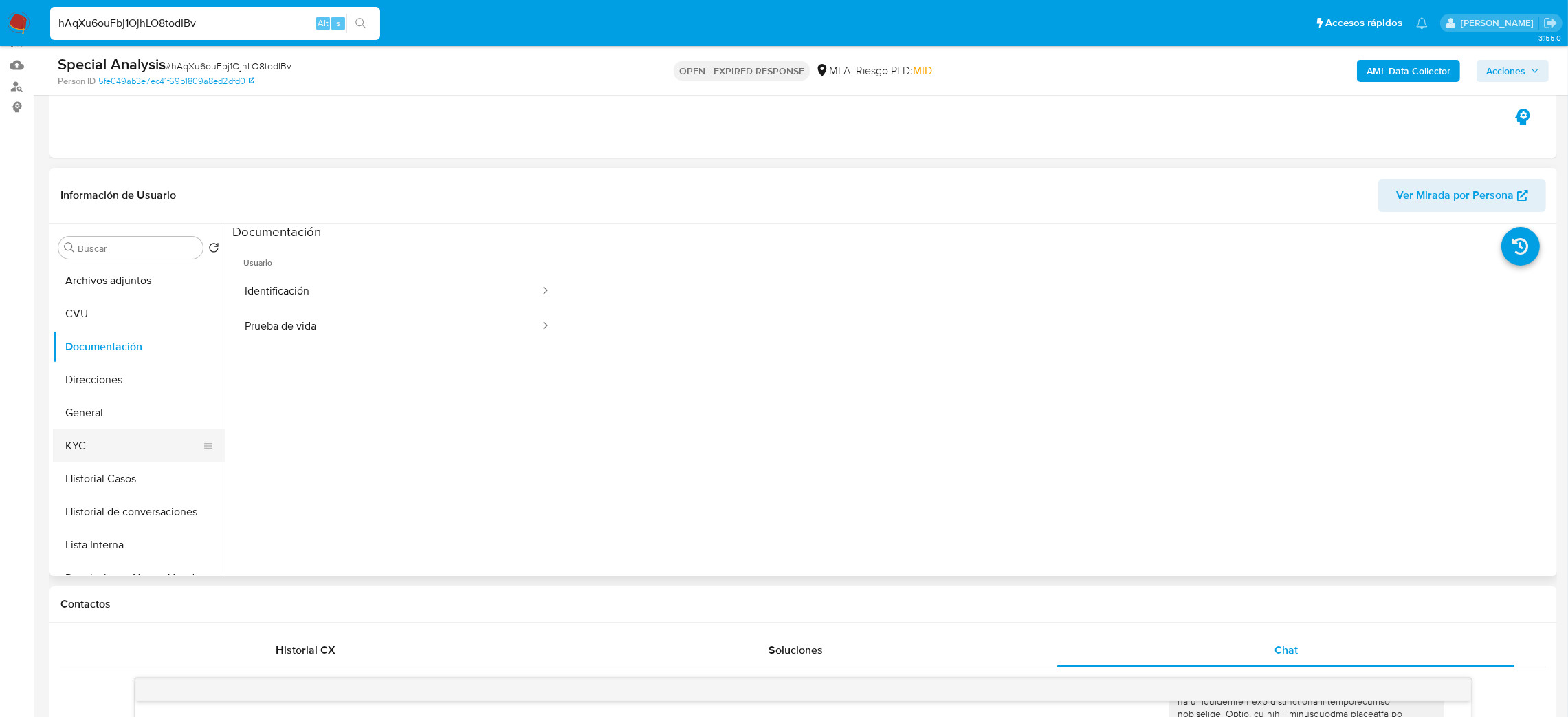
click at [97, 456] on button "KYC" at bounding box center [133, 446] width 161 height 33
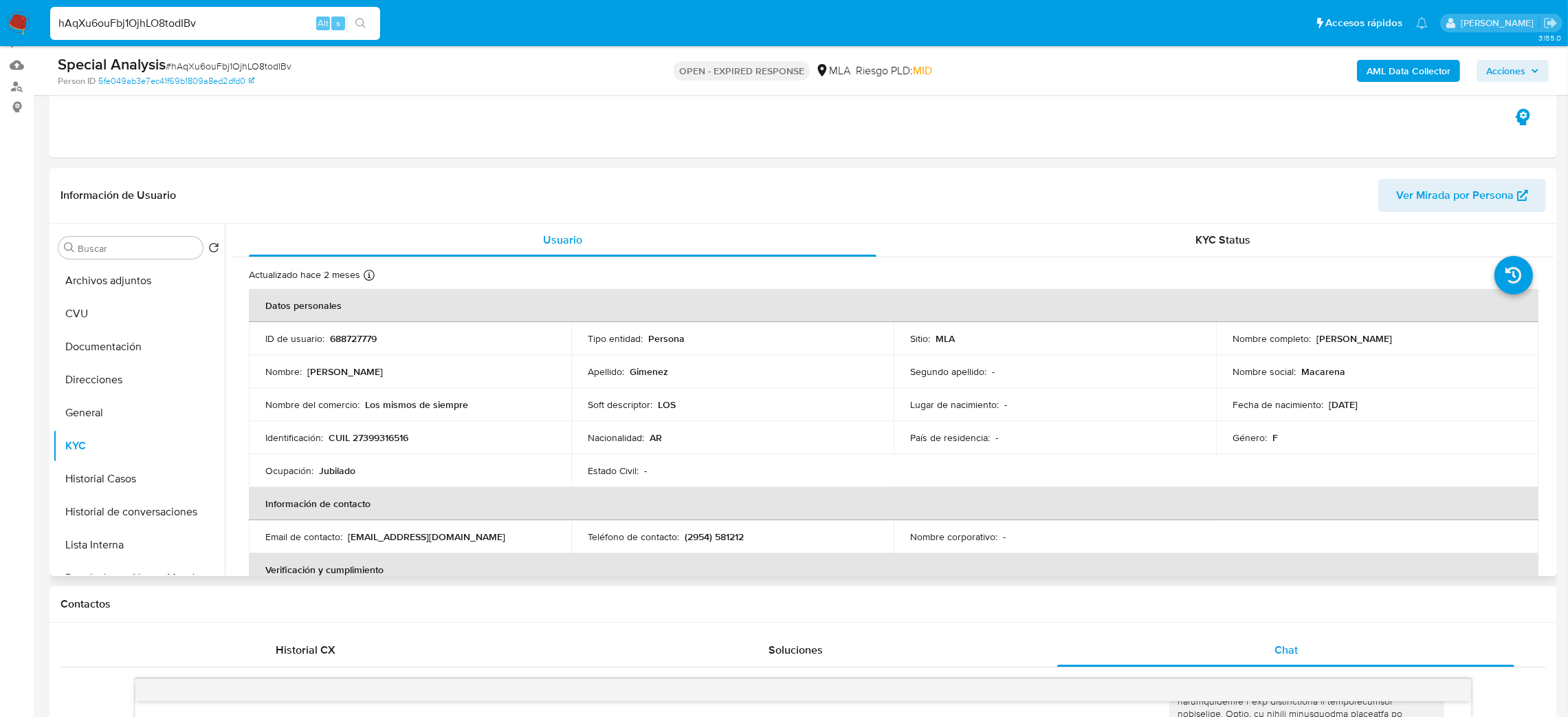
drag, startPoint x: 1314, startPoint y: 343, endPoint x: 1441, endPoint y: 334, distance: 127.3
click at [1441, 334] on div "Nombre completo : MacArena Cindi Gimenez" at bounding box center [1377, 338] width 290 height 12
copy p "MacArena Cindi Gimenez"
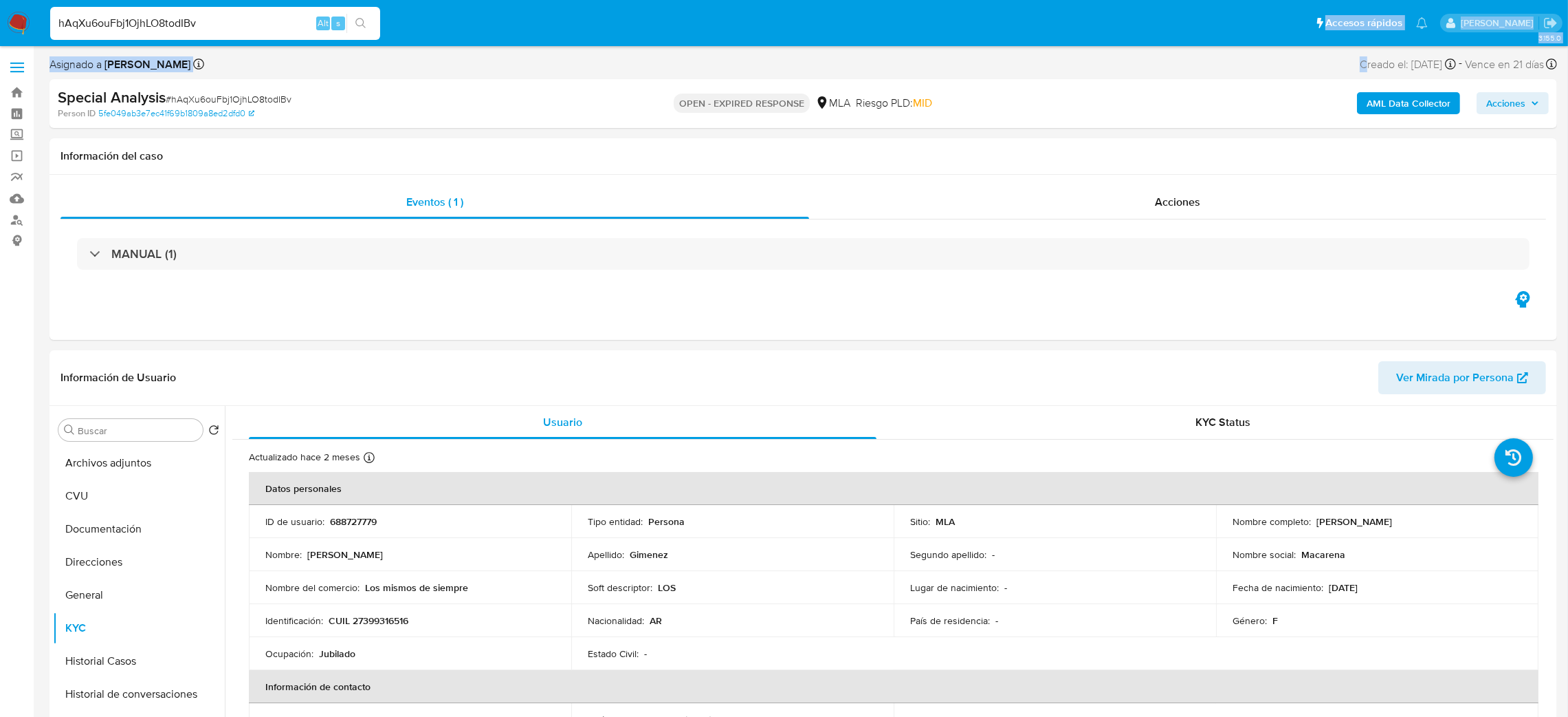
drag, startPoint x: 1290, startPoint y: -47, endPoint x: 1342, endPoint y: -93, distance: 69.4
click at [362, 521] on p "688727779" at bounding box center [354, 520] width 47 height 12
copy p "688727779"
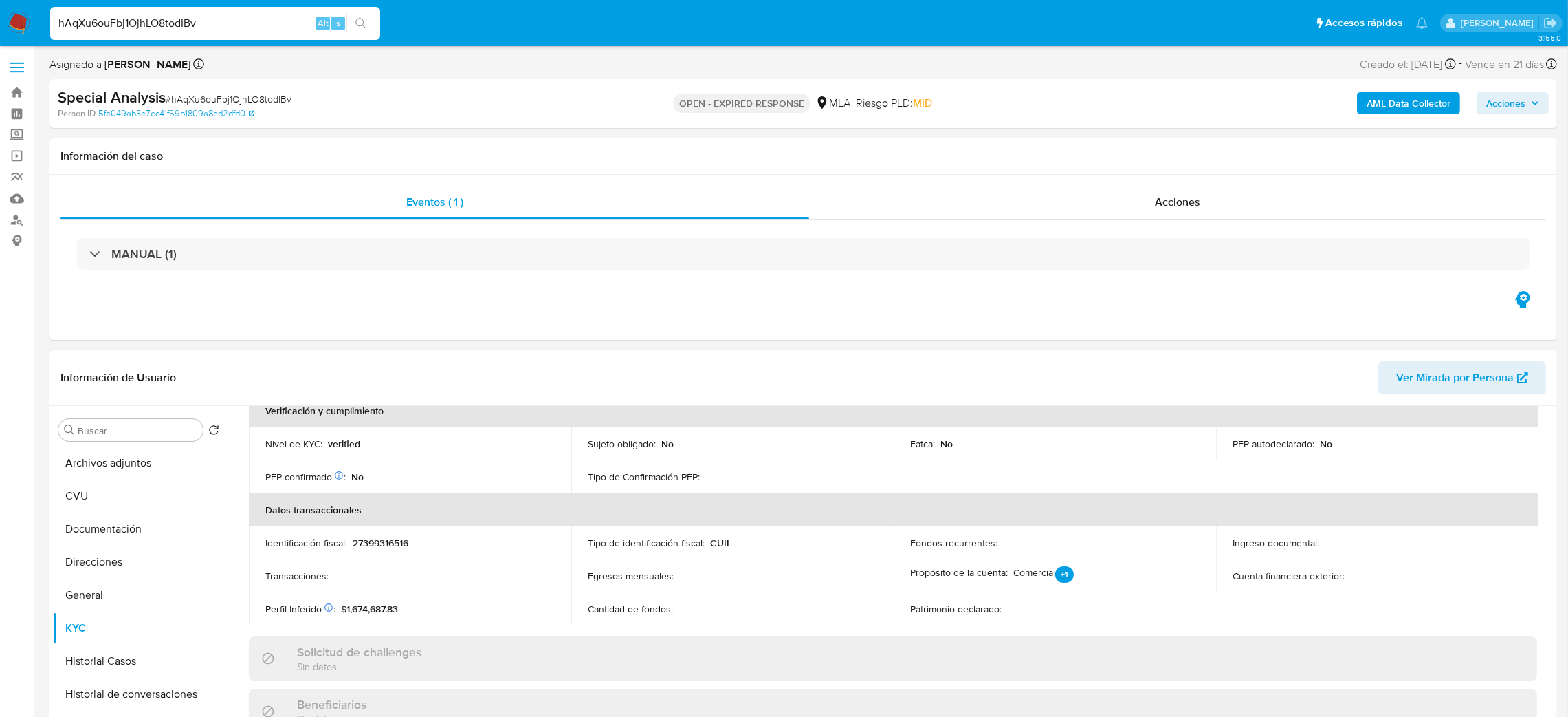
scroll to position [93, 0]
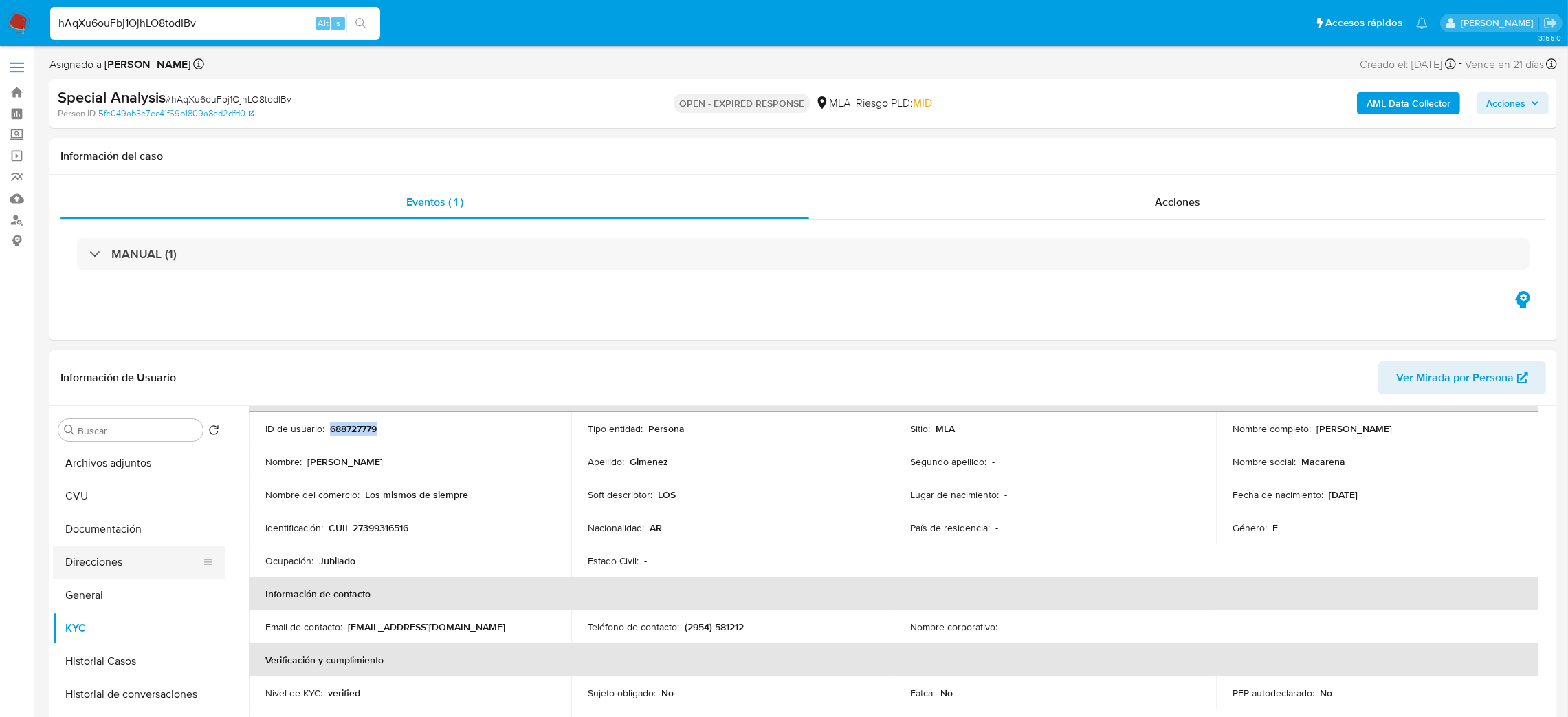
click at [110, 555] on button "Direcciones" at bounding box center [133, 562] width 161 height 33
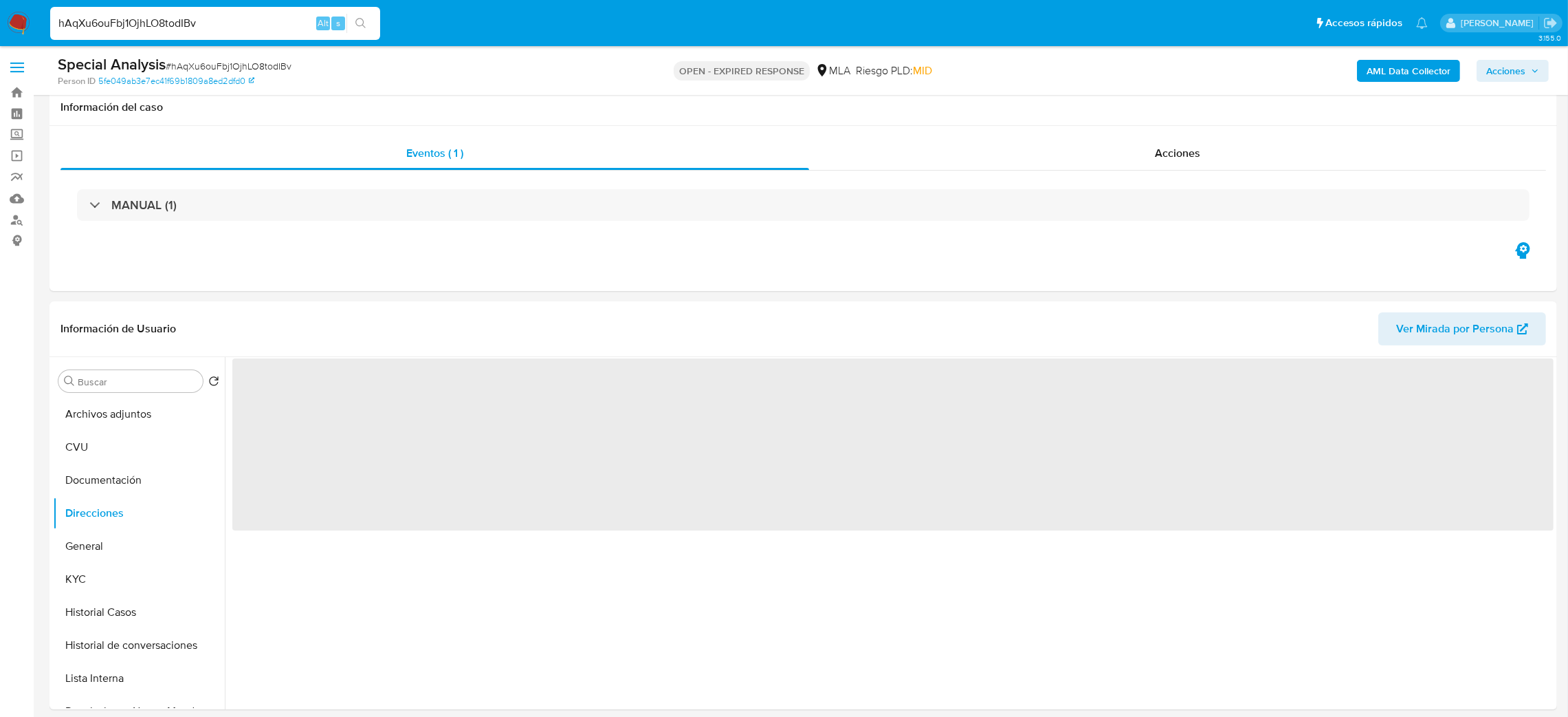
scroll to position [103, 0]
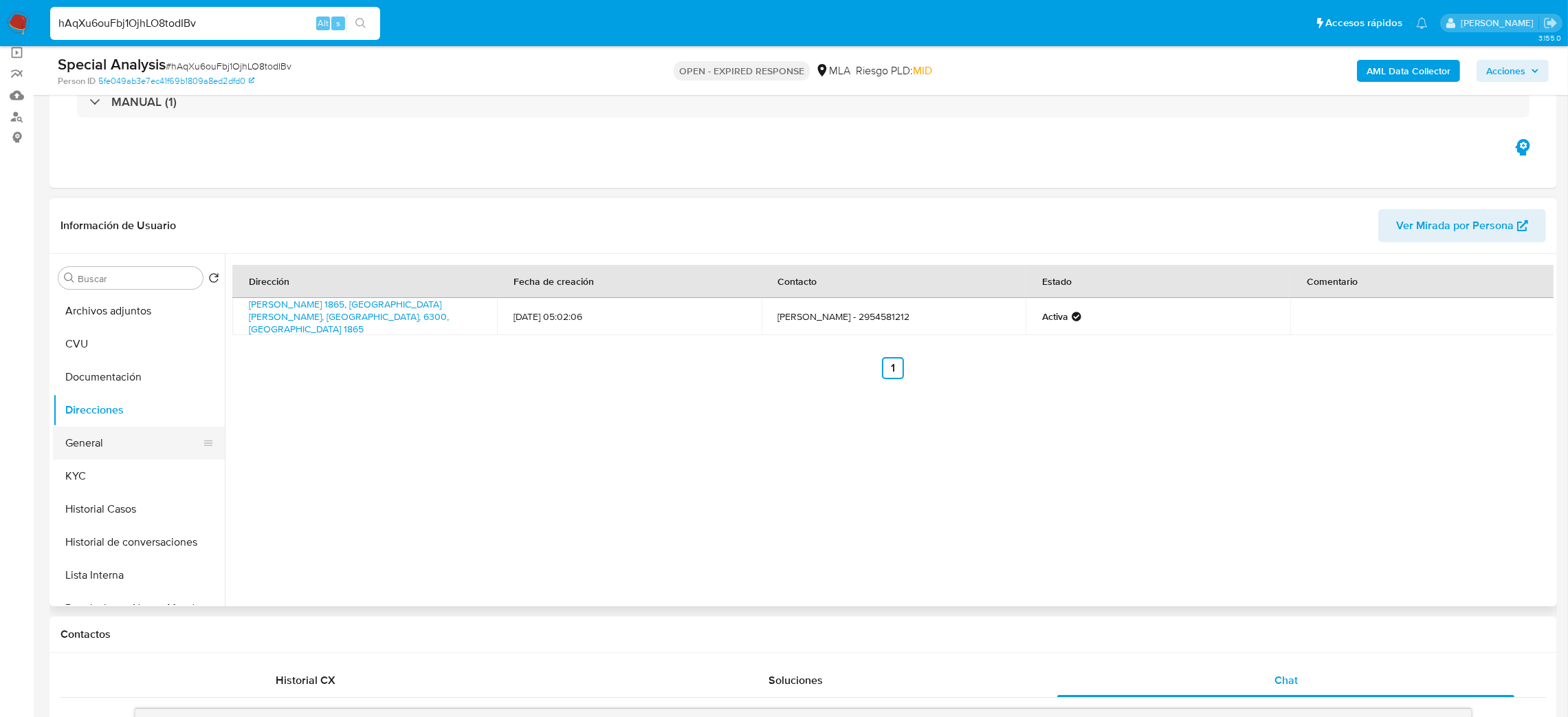
drag, startPoint x: 130, startPoint y: 465, endPoint x: 199, endPoint y: 456, distance: 69.6
click at [130, 465] on button "KYC" at bounding box center [139, 476] width 172 height 33
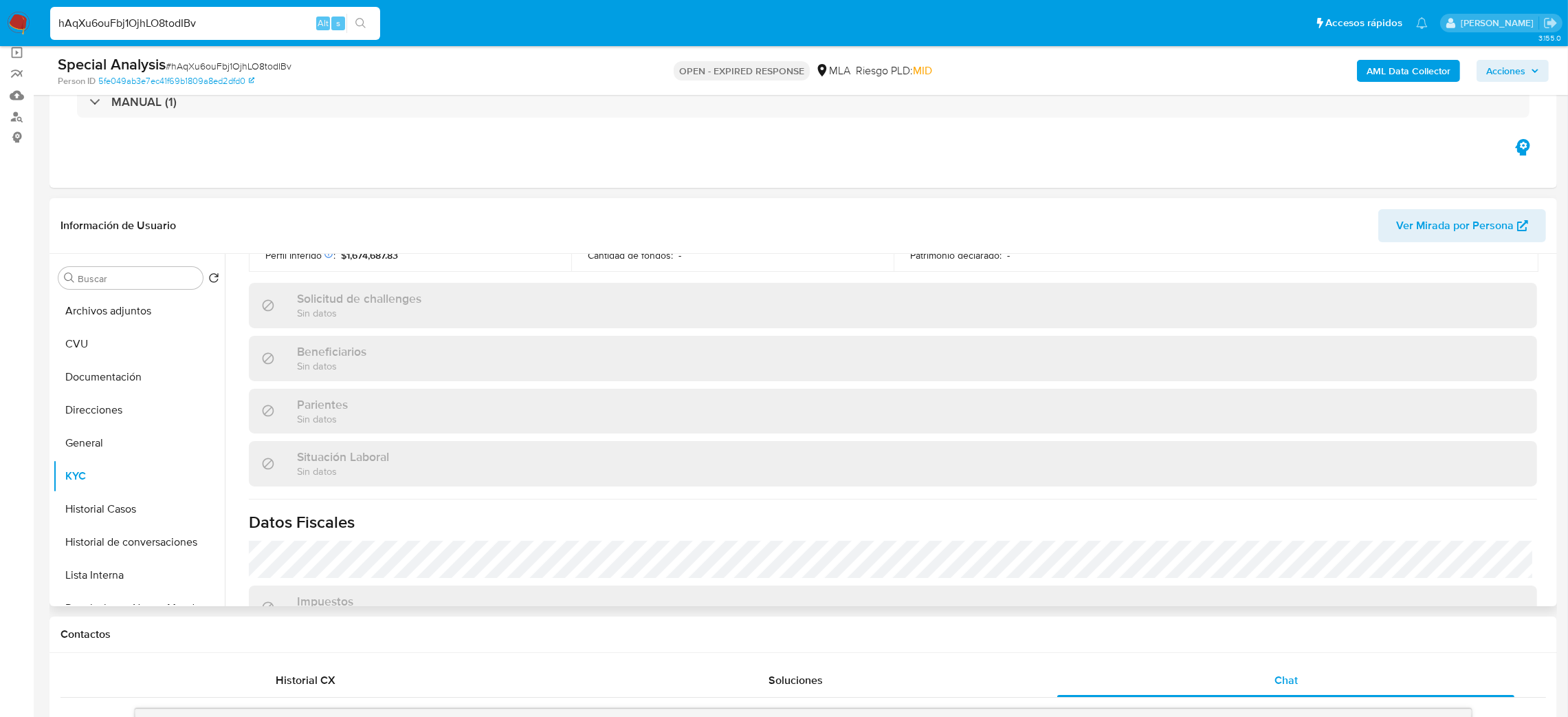
scroll to position [712, 0]
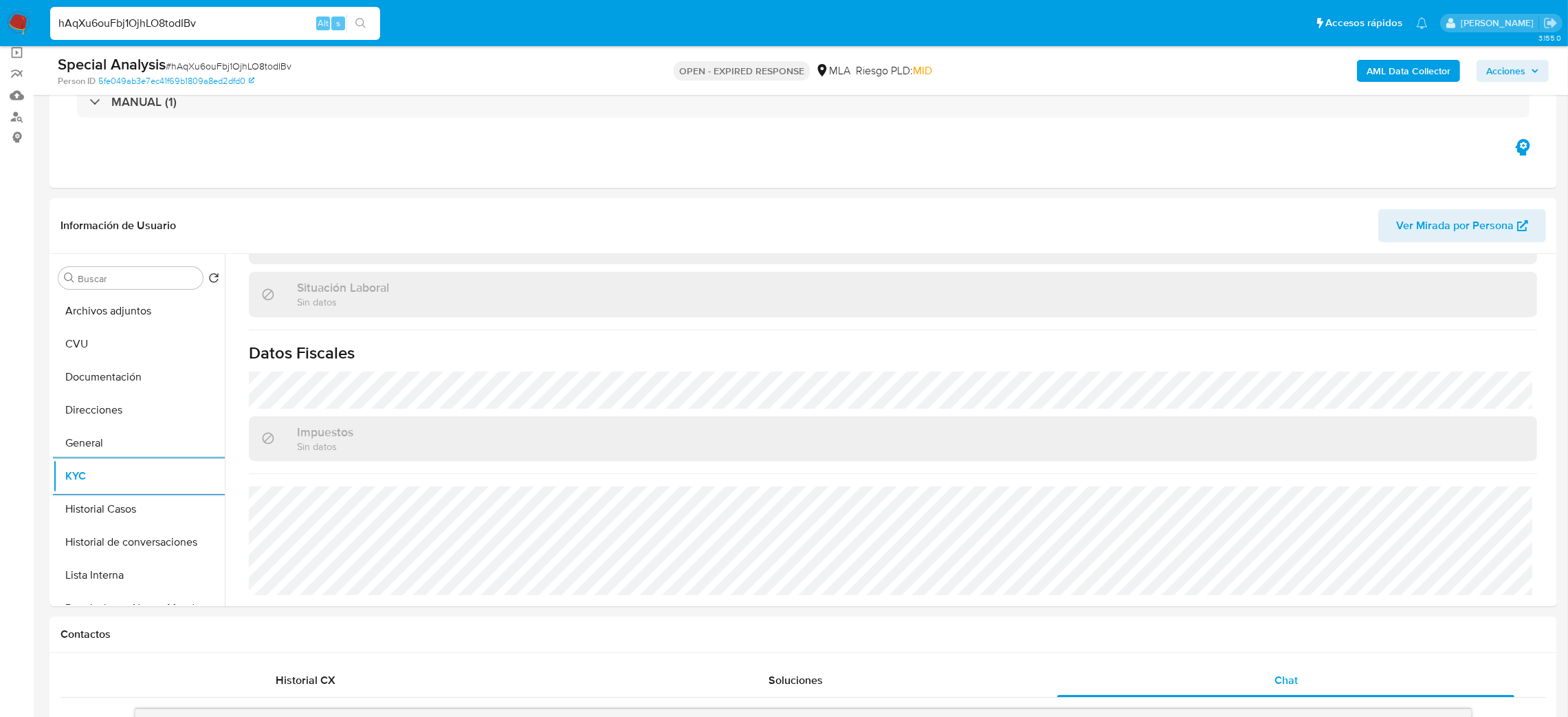
click at [217, 68] on span "# hAqXu6ouFbj1OjhLO8todIBv" at bounding box center [228, 66] width 126 height 14
copy span "hAqXu6ouFbj1OjhLO8todIBv"
drag, startPoint x: 274, startPoint y: 24, endPoint x: 0, endPoint y: 37, distance: 274.3
click at [0, 37] on nav "Pausado Ver notificaciones hAqXu6ouFbj1OjhLO8todIBv Alt s Accesos rápidos Presi…" at bounding box center [784, 23] width 1568 height 46
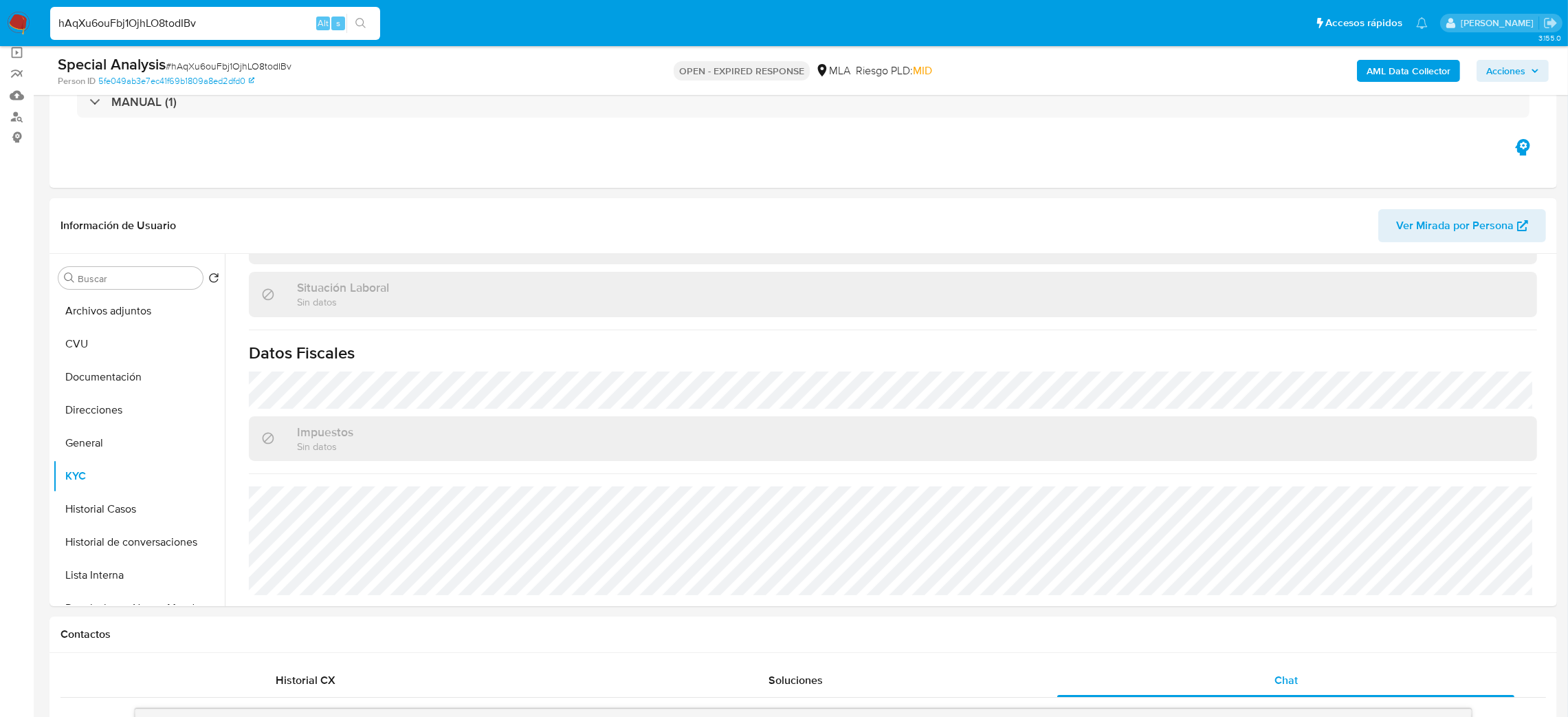
paste input "Sns9ihplyaQElhigxrxNsOEB"
type input "Sns9ihplyaQElhigxrxNsOEB"
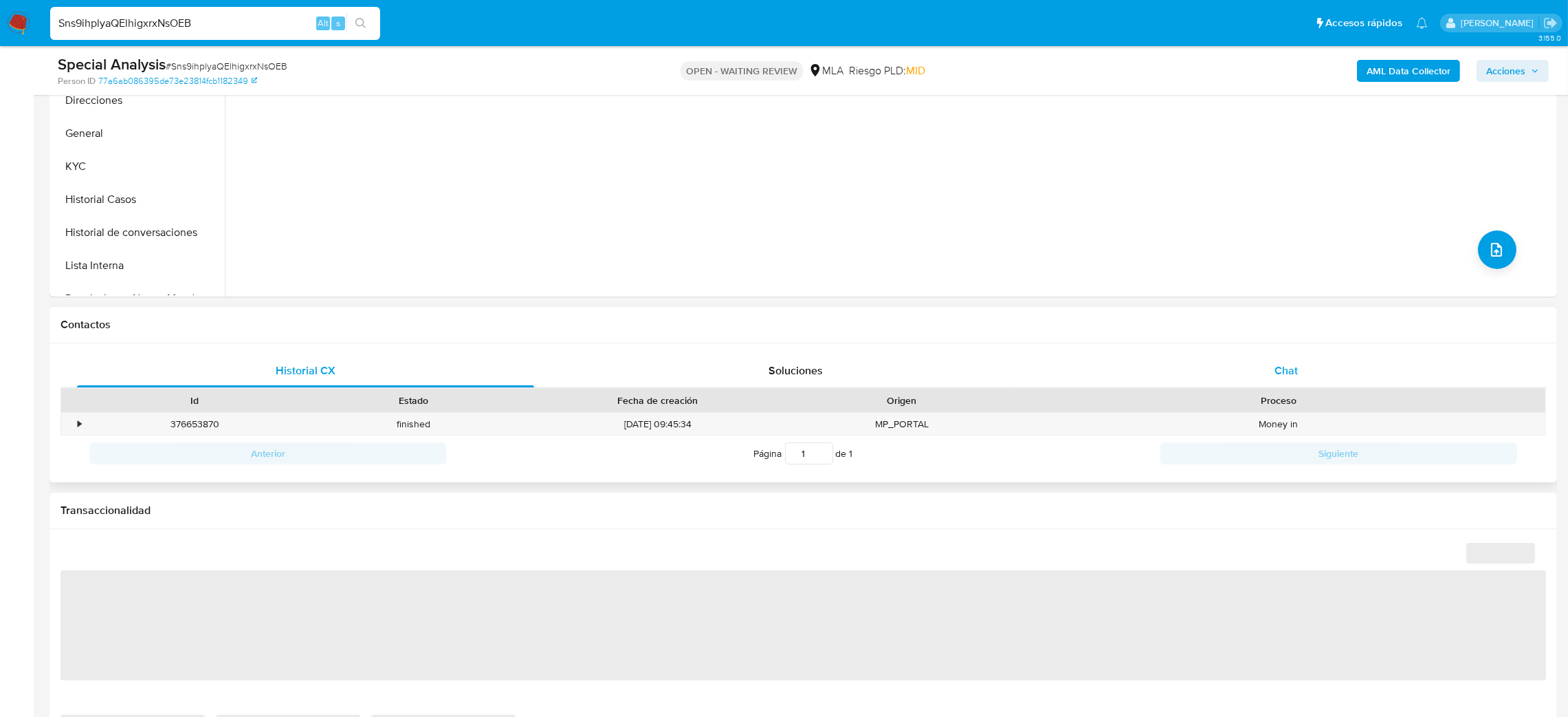
click at [1342, 366] on div "Chat" at bounding box center [1286, 370] width 457 height 33
select select "10"
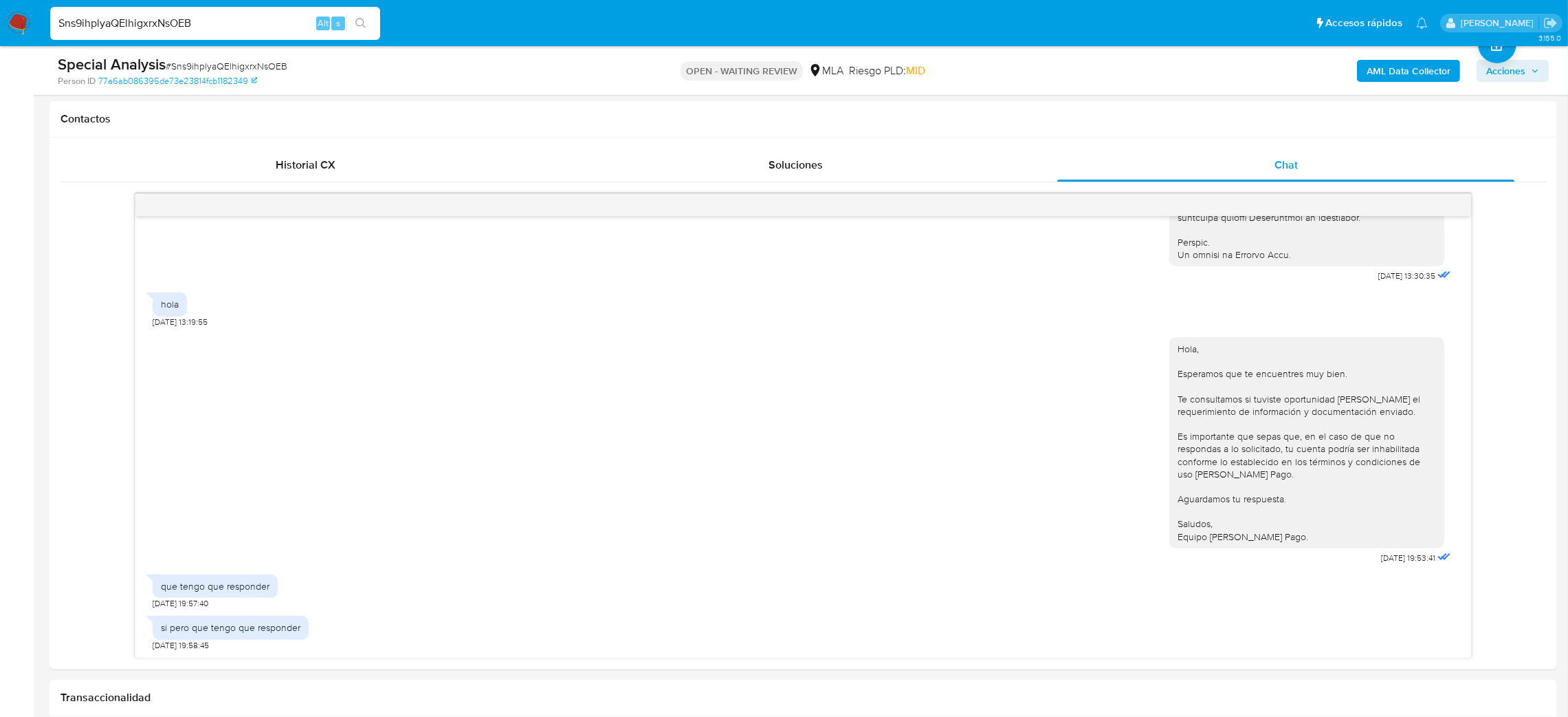
scroll to position [103, 0]
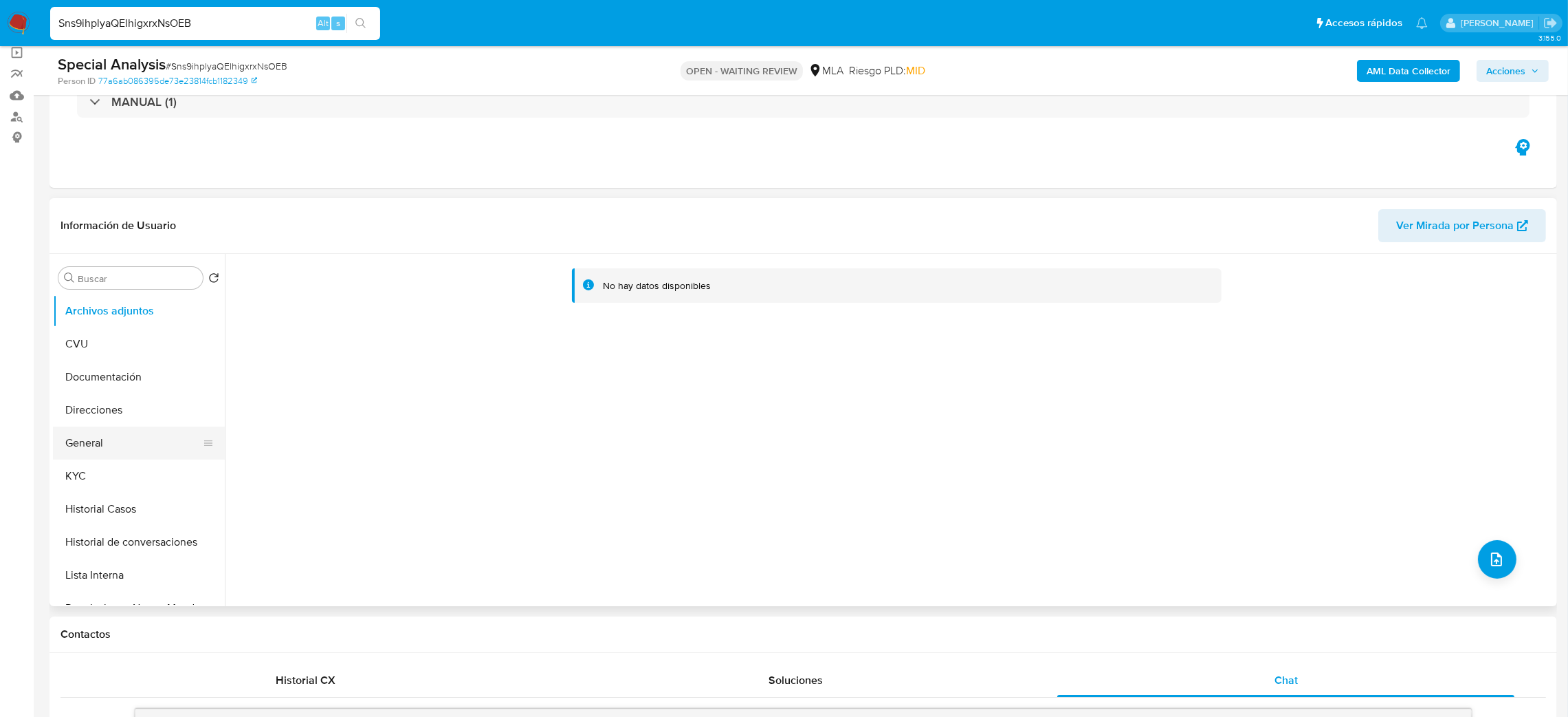
click at [114, 437] on button "General" at bounding box center [133, 443] width 161 height 33
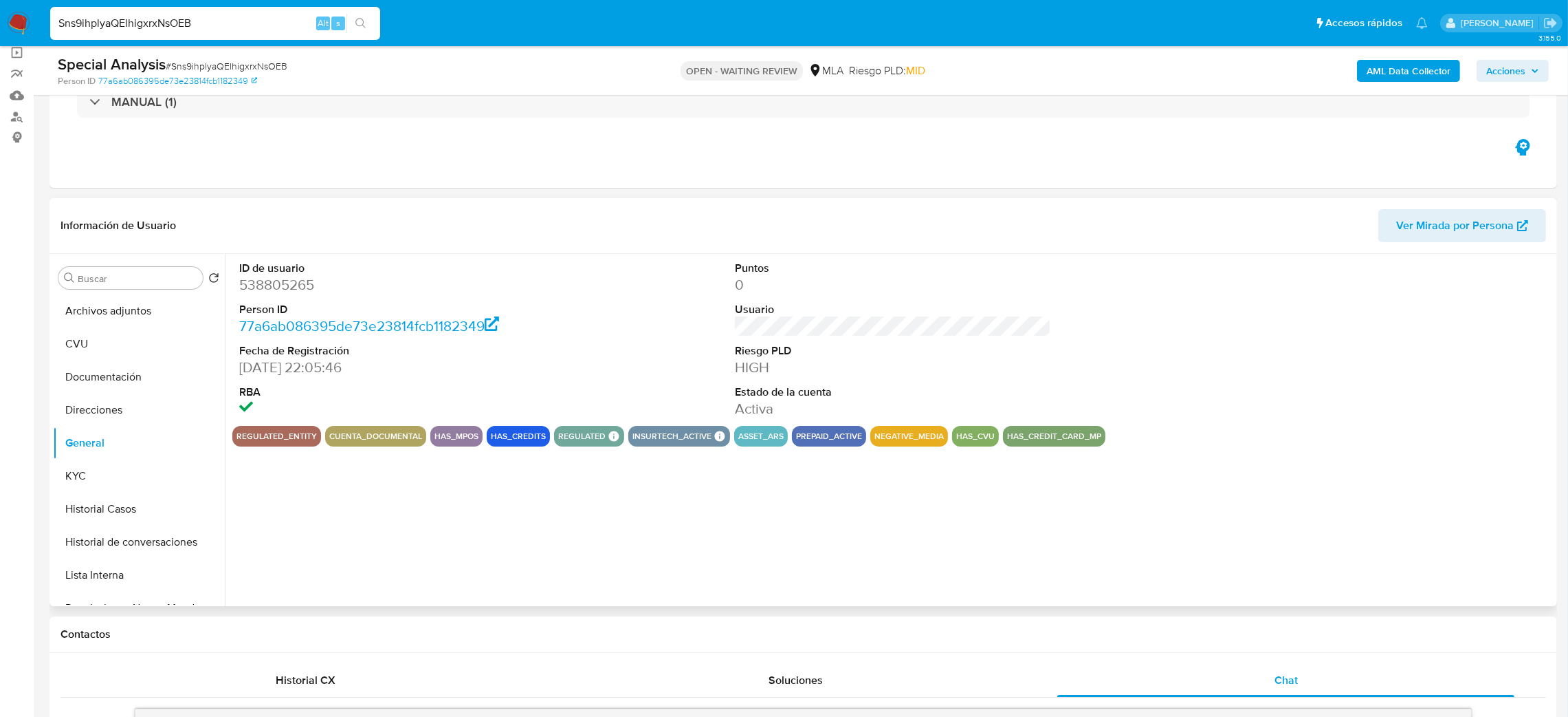
click at [277, 287] on dd "538805265" at bounding box center [398, 285] width 317 height 19
copy dd "538805265"
click at [104, 470] on button "KYC" at bounding box center [133, 476] width 161 height 33
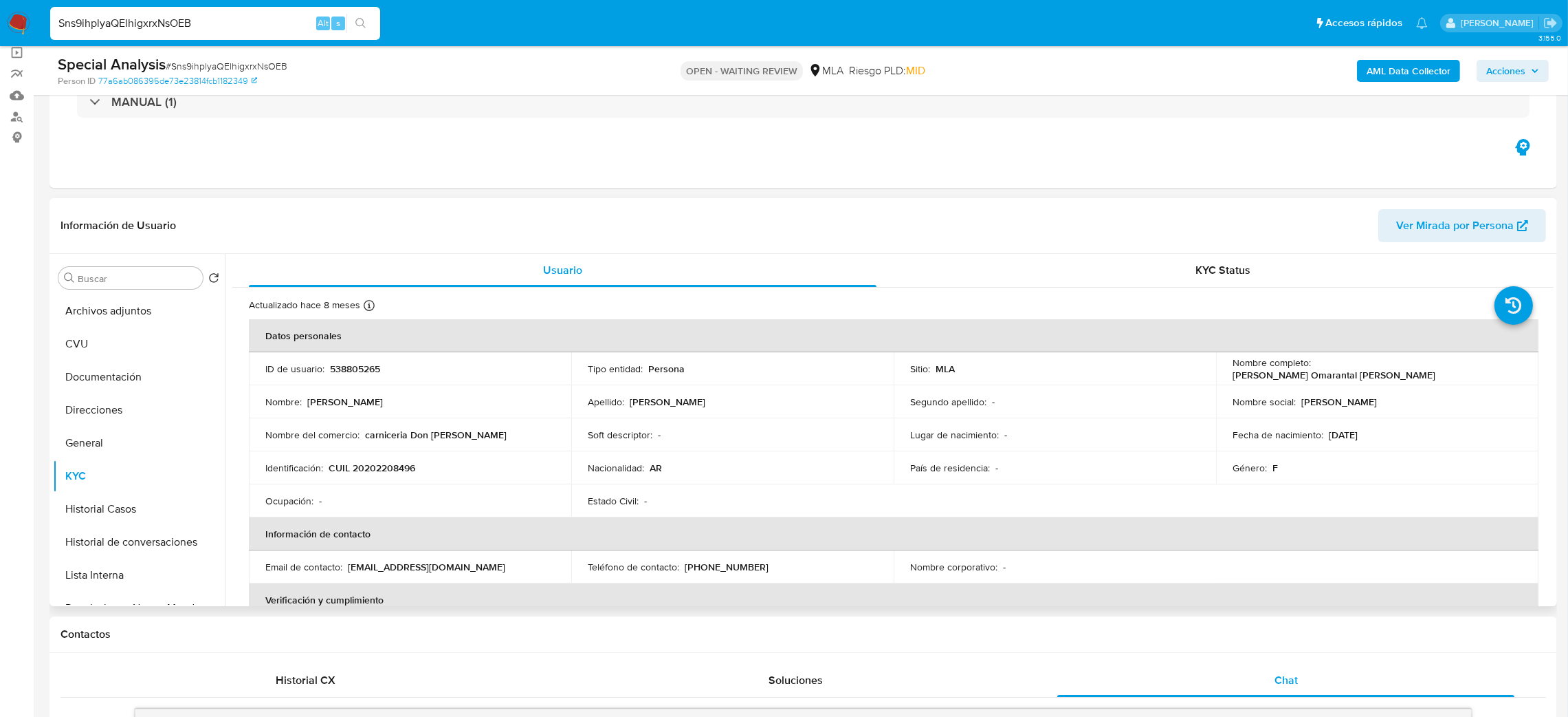
click at [375, 473] on p "CUIL 20202208496" at bounding box center [372, 467] width 87 height 12
click at [389, 422] on td "Nombre del comercio : carniceria Don Diego" at bounding box center [410, 434] width 322 height 33
drag, startPoint x: 362, startPoint y: 465, endPoint x: 409, endPoint y: 469, distance: 47.2
click at [409, 469] on p "CUIL 20202208496" at bounding box center [372, 467] width 87 height 12
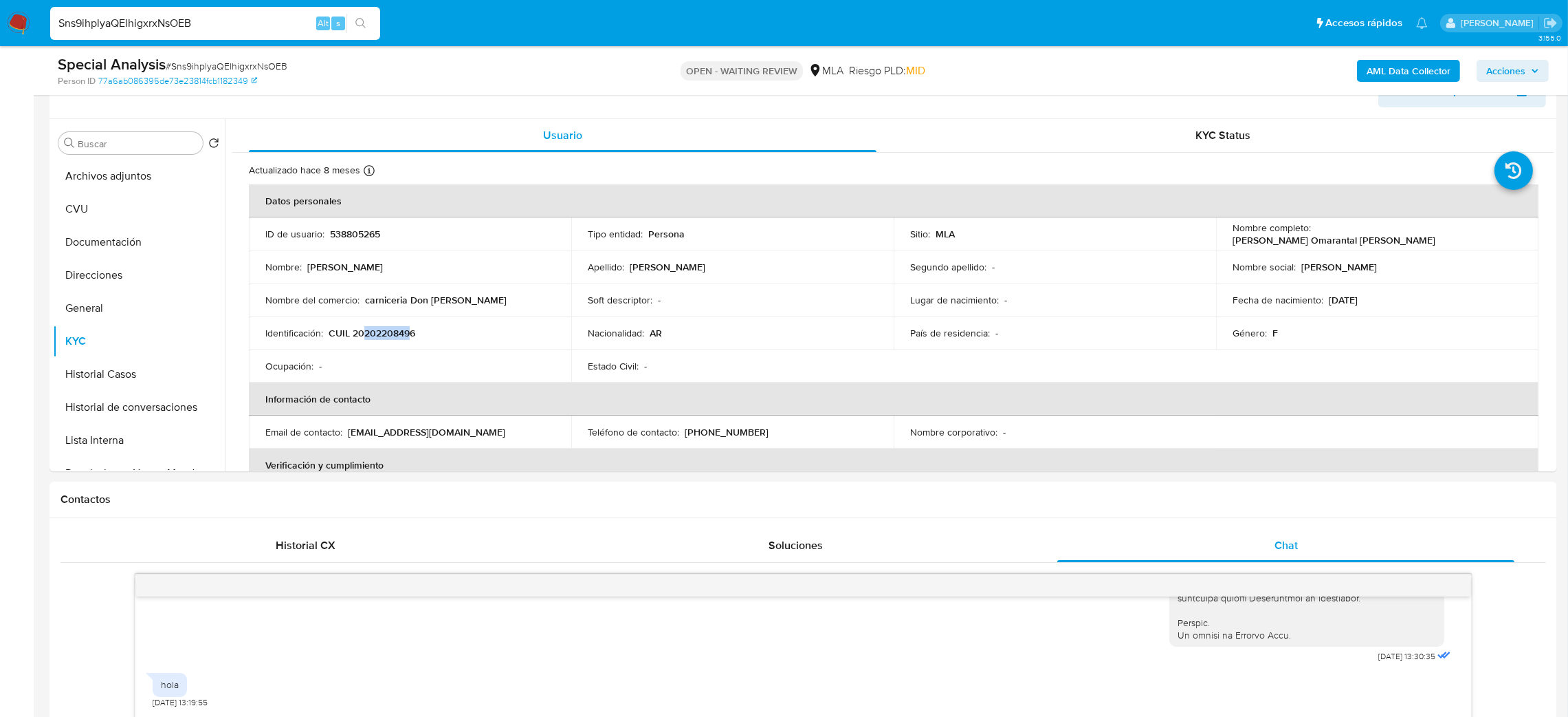
scroll to position [135, 0]
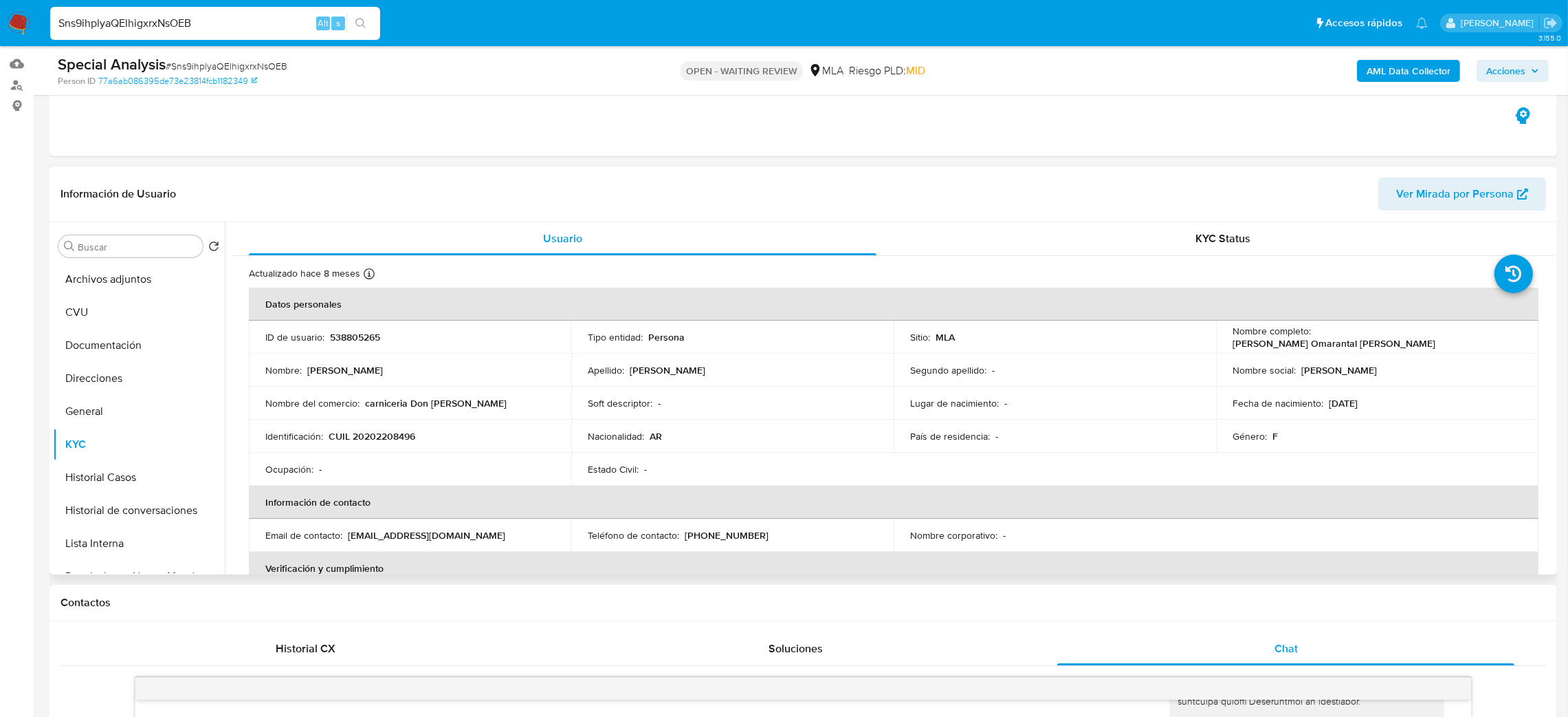
click at [409, 451] on td "Identificación : CUIL 20202208496" at bounding box center [410, 436] width 322 height 33
click at [398, 428] on td "Identificación : CUIL 20202208496" at bounding box center [410, 436] width 322 height 33
click at [394, 447] on td "Identificación : CUIL 20202208496" at bounding box center [410, 436] width 322 height 33
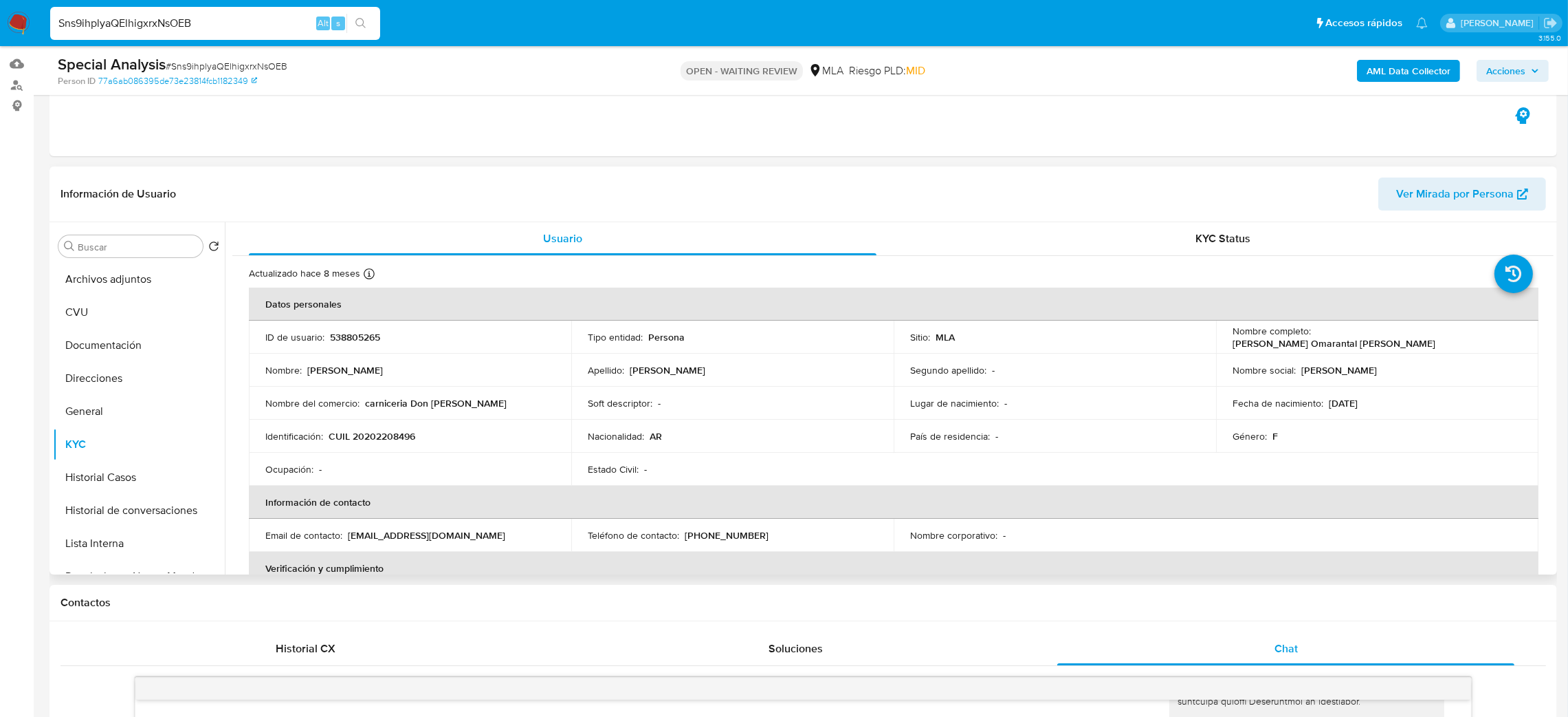
click at [394, 442] on p "CUIL 20202208496" at bounding box center [372, 435] width 87 height 12
click at [98, 348] on button "Documentación" at bounding box center [133, 345] width 161 height 33
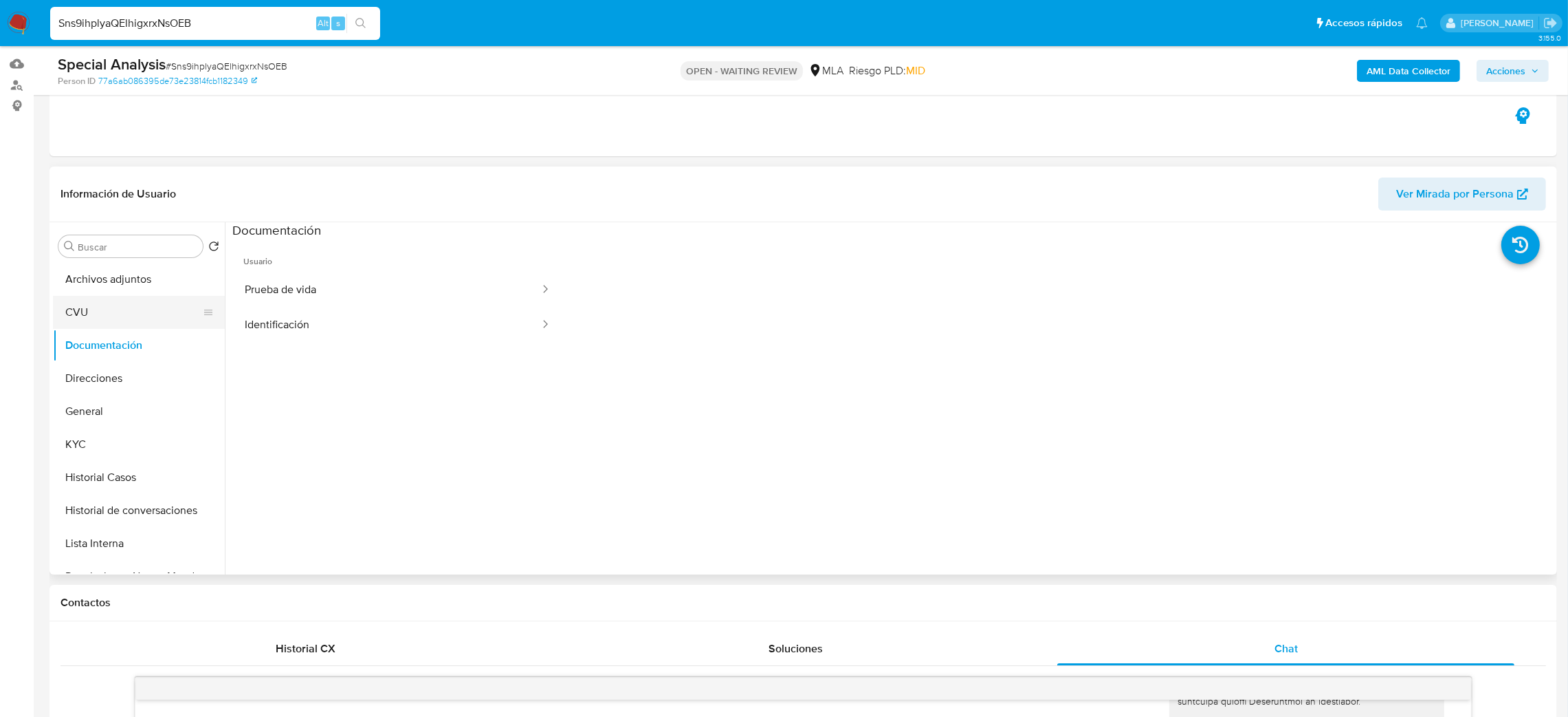
click at [97, 322] on button "CVU" at bounding box center [133, 312] width 161 height 33
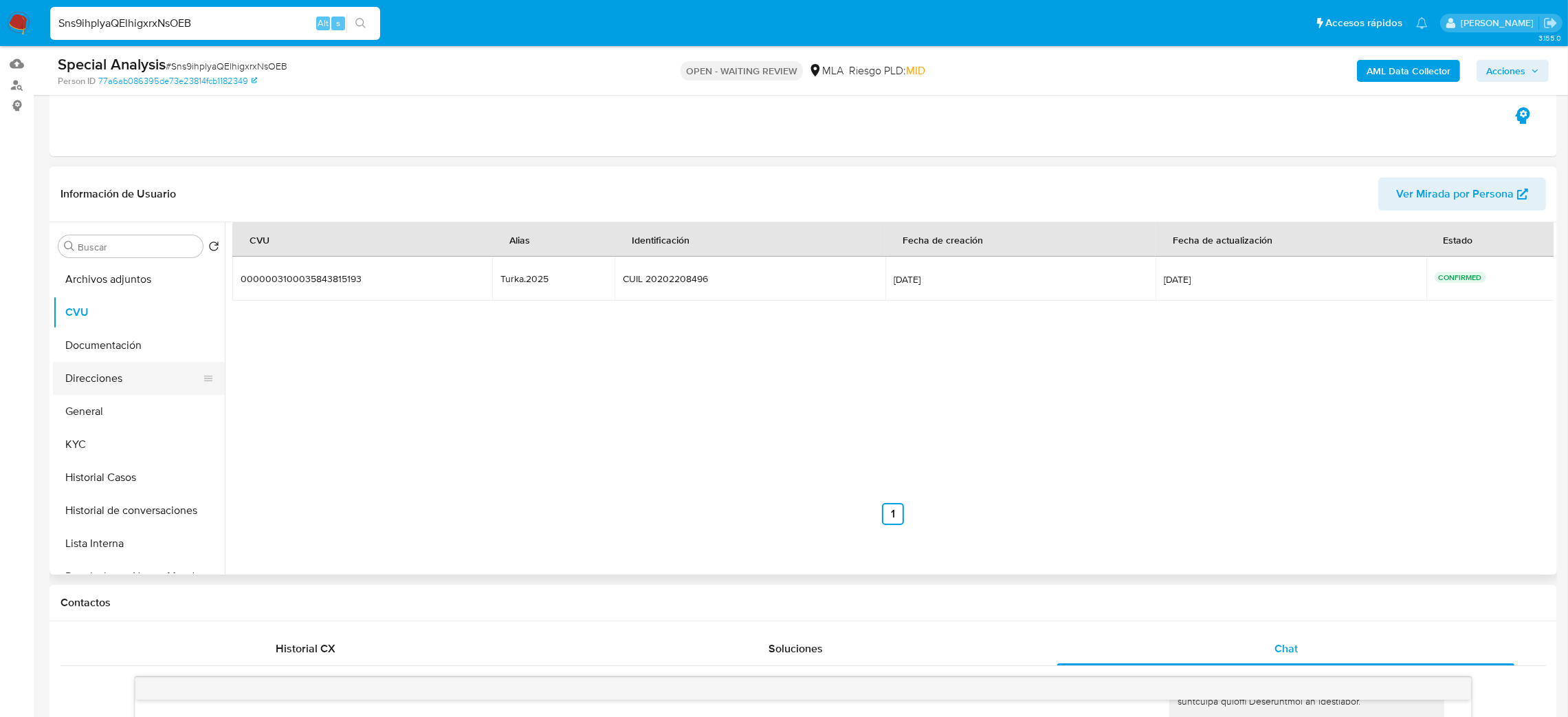
click at [158, 370] on button "Direcciones" at bounding box center [133, 378] width 161 height 33
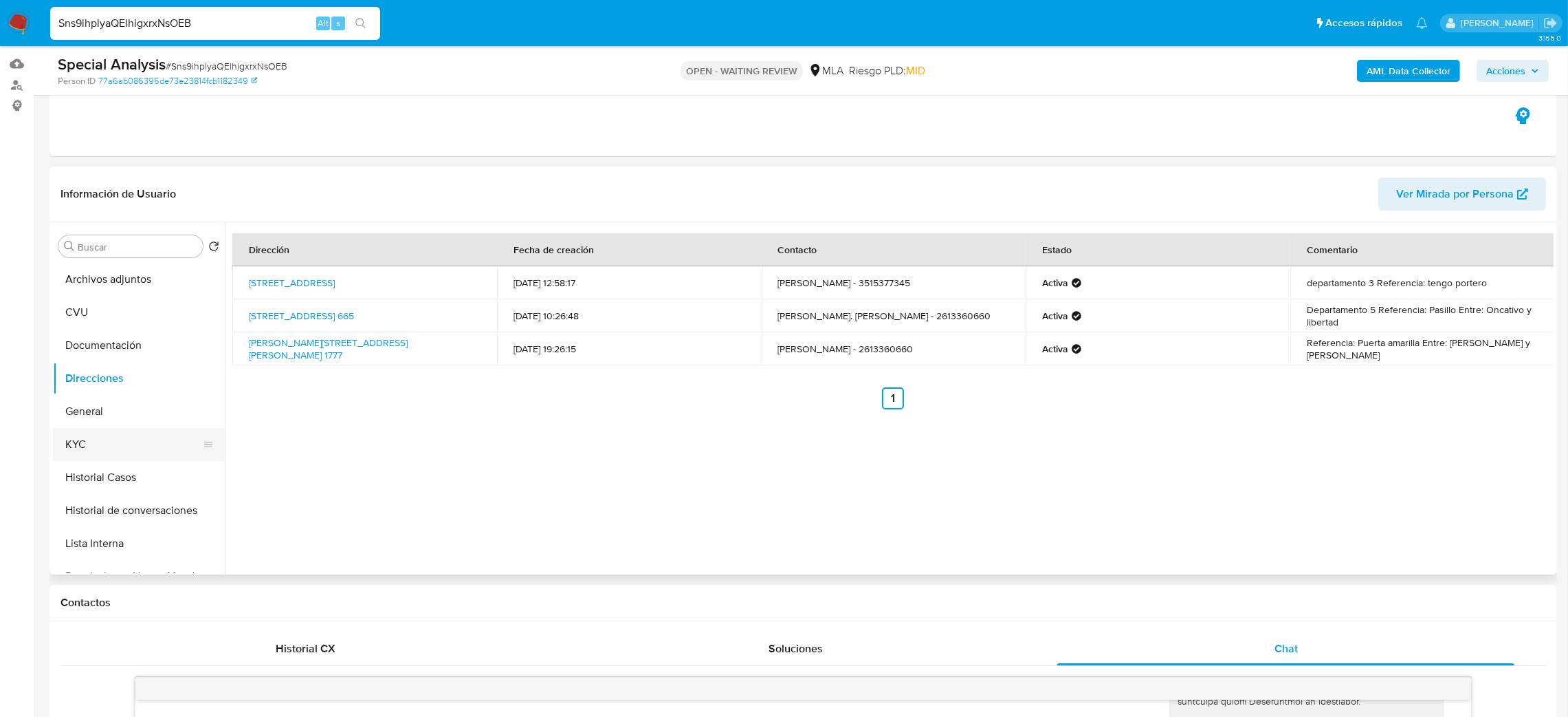
click at [93, 450] on button "KYC" at bounding box center [133, 444] width 161 height 33
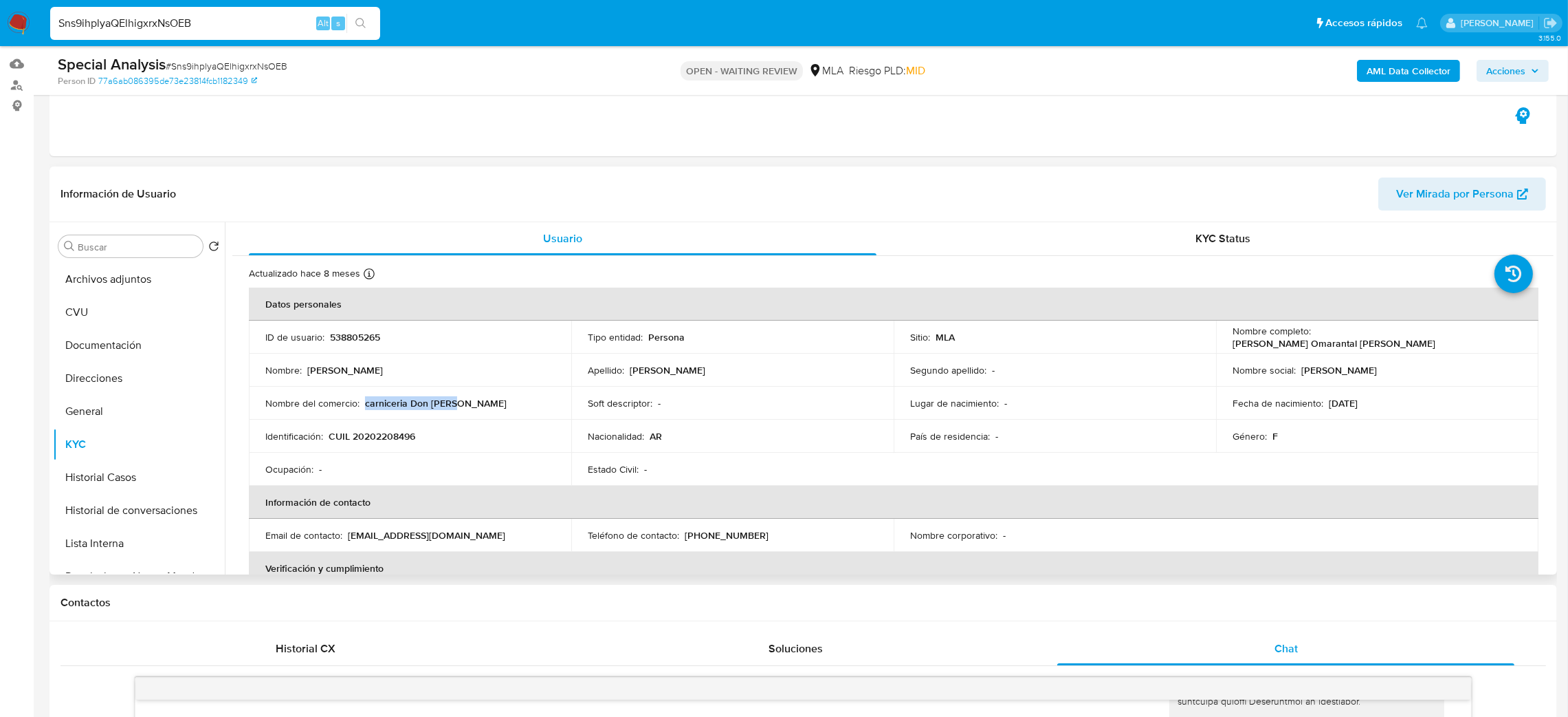
drag, startPoint x: 364, startPoint y: 404, endPoint x: 502, endPoint y: 402, distance: 138.0
click at [502, 402] on div "Nombre del comercio : carniceria Don Diego" at bounding box center [410, 403] width 290 height 12
click at [83, 369] on button "Direcciones" at bounding box center [133, 378] width 161 height 33
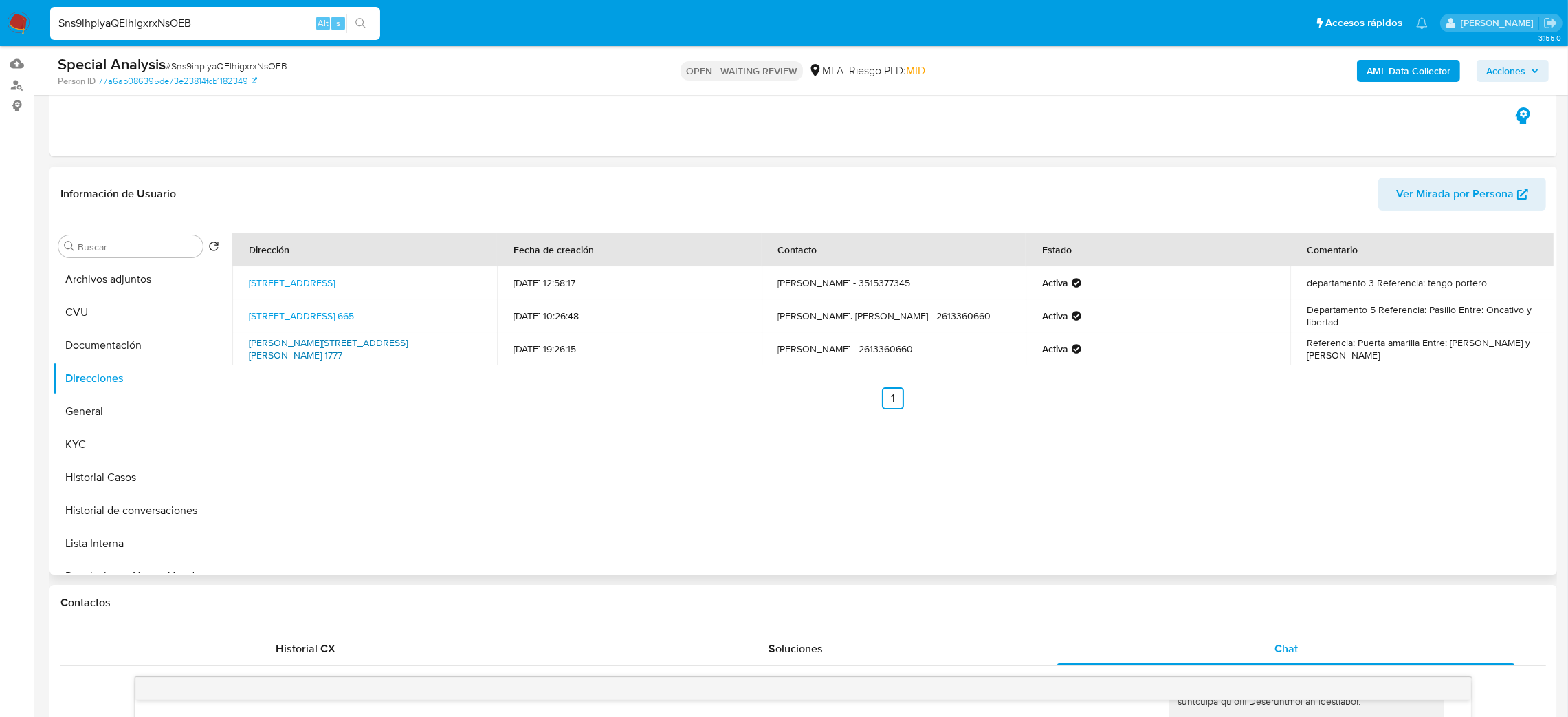
click at [286, 348] on link "Almirante Brown 1777, Bombal, Mendoza, 5501, Argentina 1777" at bounding box center [329, 348] width 159 height 26
click at [126, 438] on button "KYC" at bounding box center [133, 444] width 161 height 33
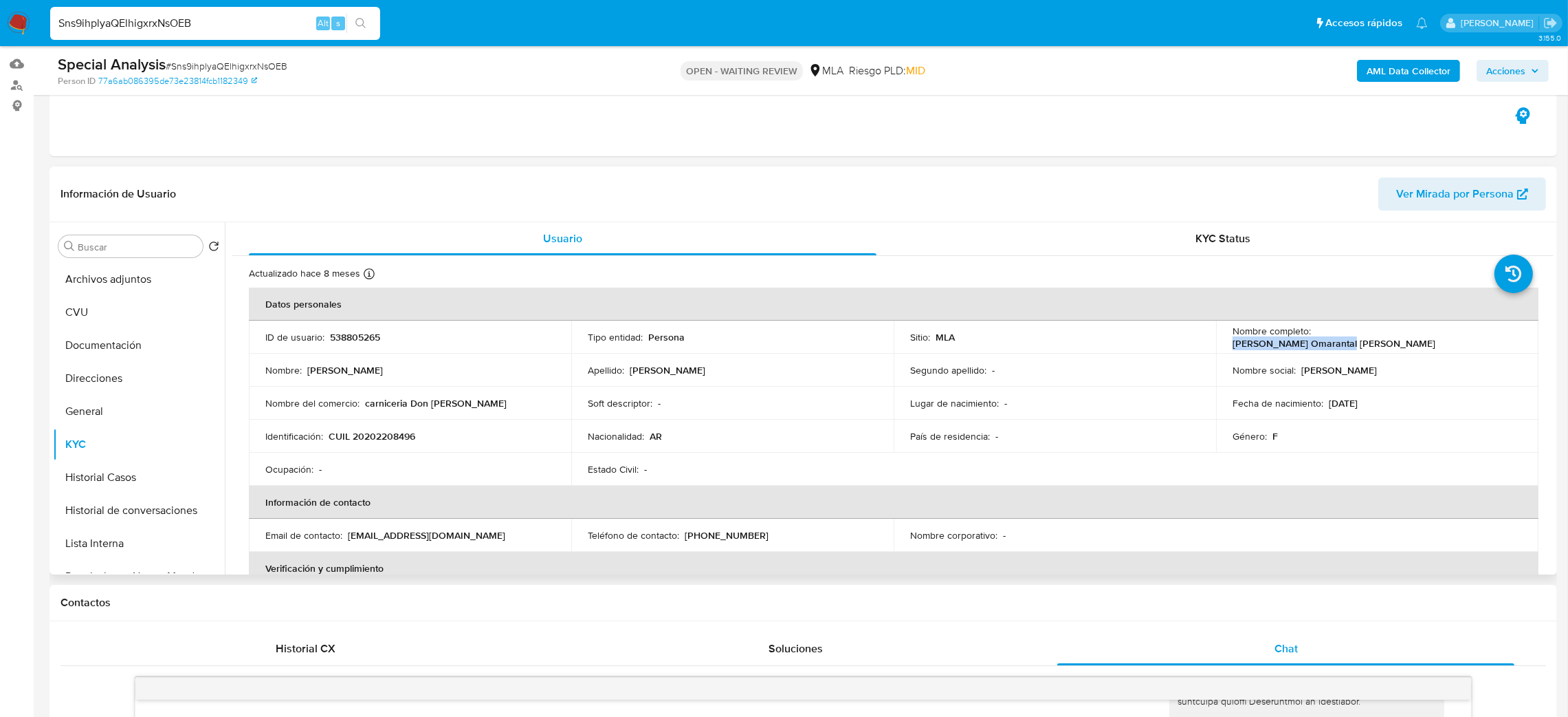
drag, startPoint x: 1311, startPoint y: 338, endPoint x: 1419, endPoint y: 339, distance: 108.0
click at [1419, 339] on p "Sandro Omarantal Ellena" at bounding box center [1334, 343] width 203 height 12
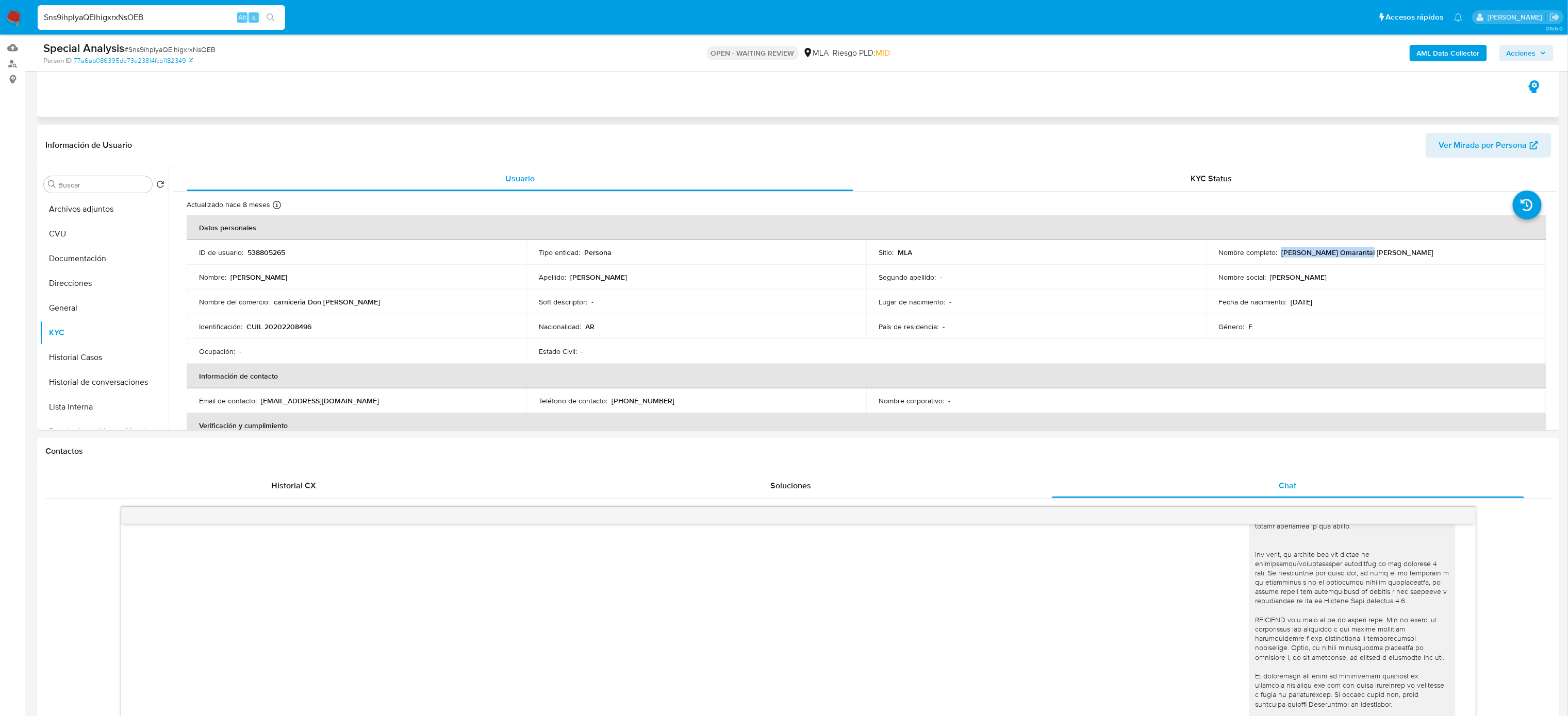
scroll to position [358, 0]
click at [1188, 273] on div "Nombre social : Alejandra" at bounding box center [1376, 277] width 315 height 9
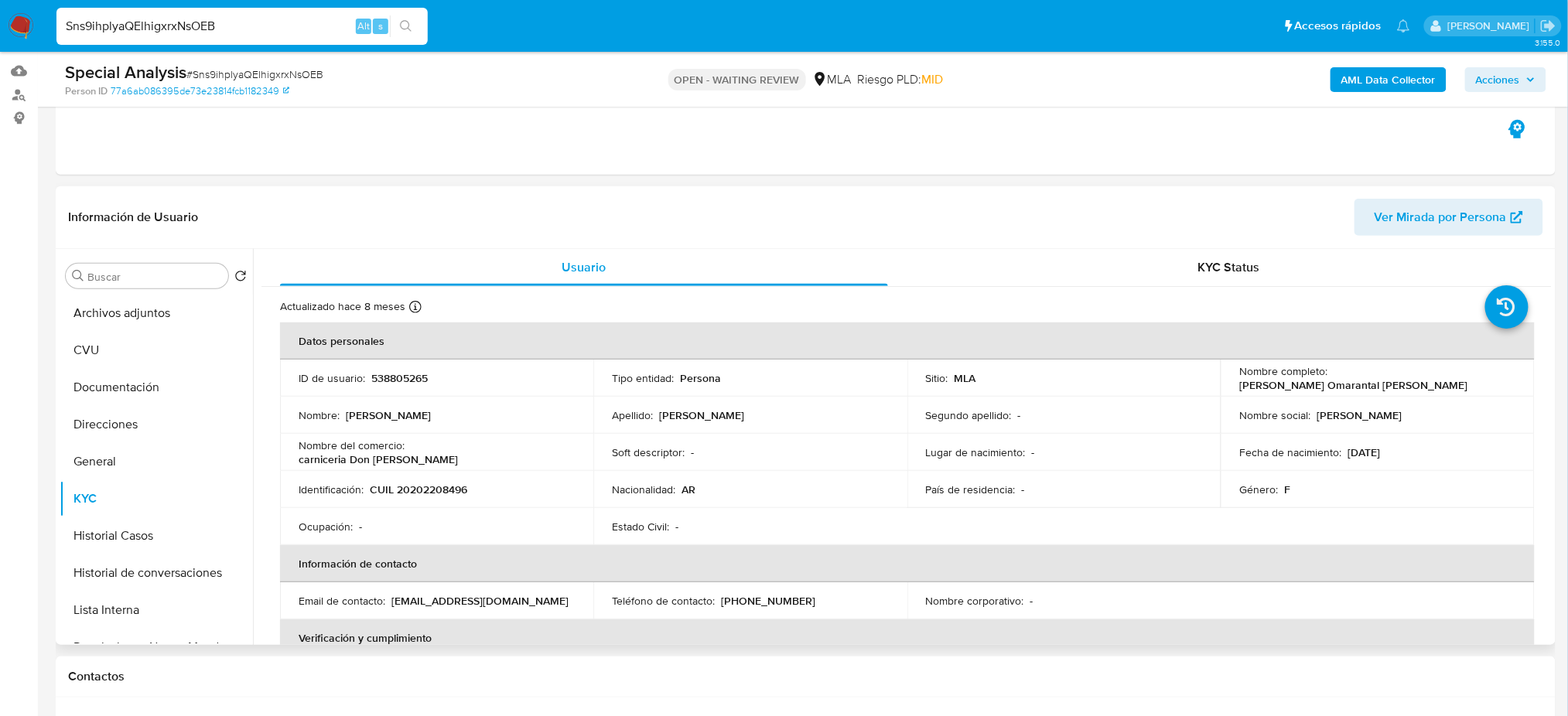
drag, startPoint x: 2195, startPoint y: 2, endPoint x: 988, endPoint y: 322, distance: 1248.7
click at [980, 309] on div "Actualizado hace 8 meses Creado: 30/03/2020 21:51:43 Actualizado: 28/12/2024 21…" at bounding box center [888, 310] width 1215 height 20
drag, startPoint x: 1328, startPoint y: 376, endPoint x: 1507, endPoint y: 374, distance: 179.0
click at [1507, 374] on div "Nombre completo : Sandro Omarantal Ellena" at bounding box center [1377, 378] width 276 height 27
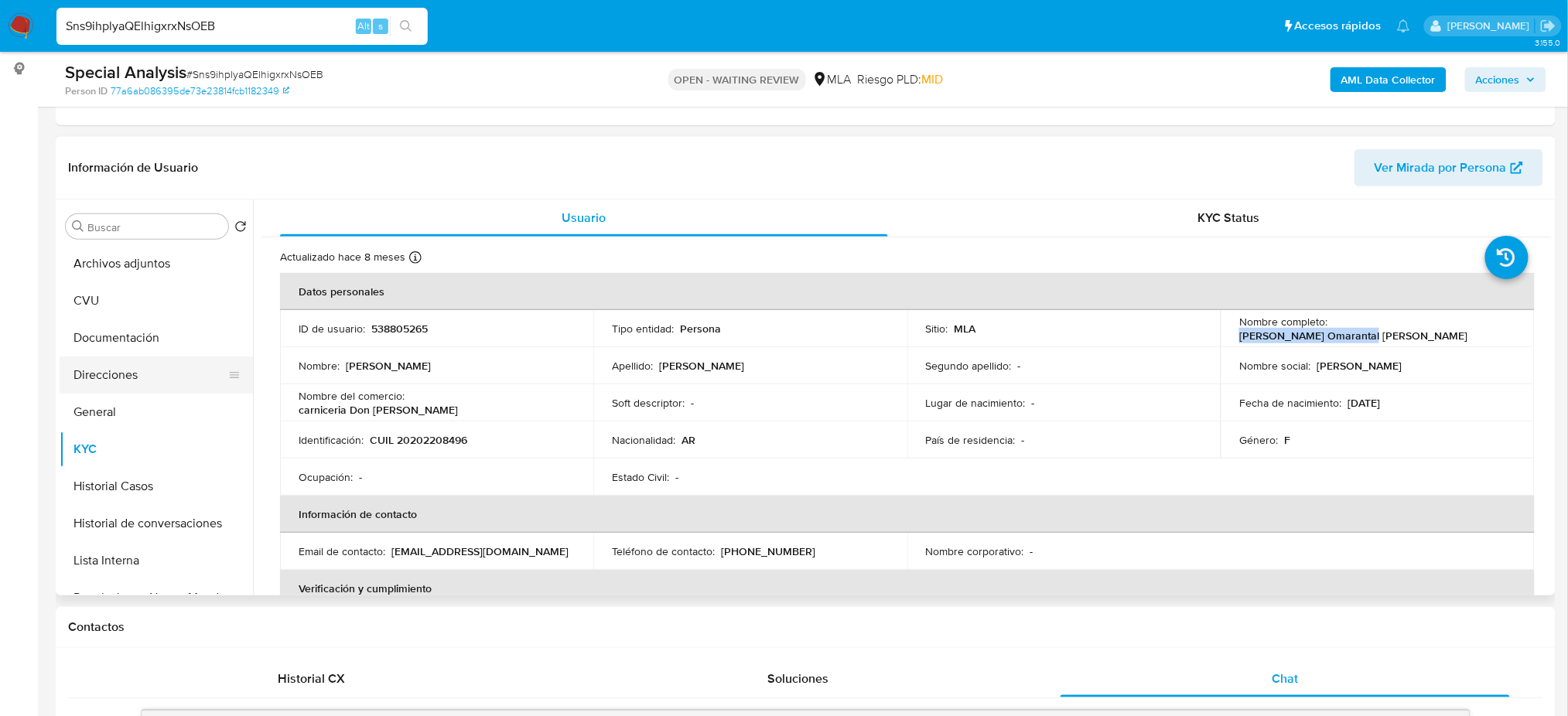
scroll to position [153, 0]
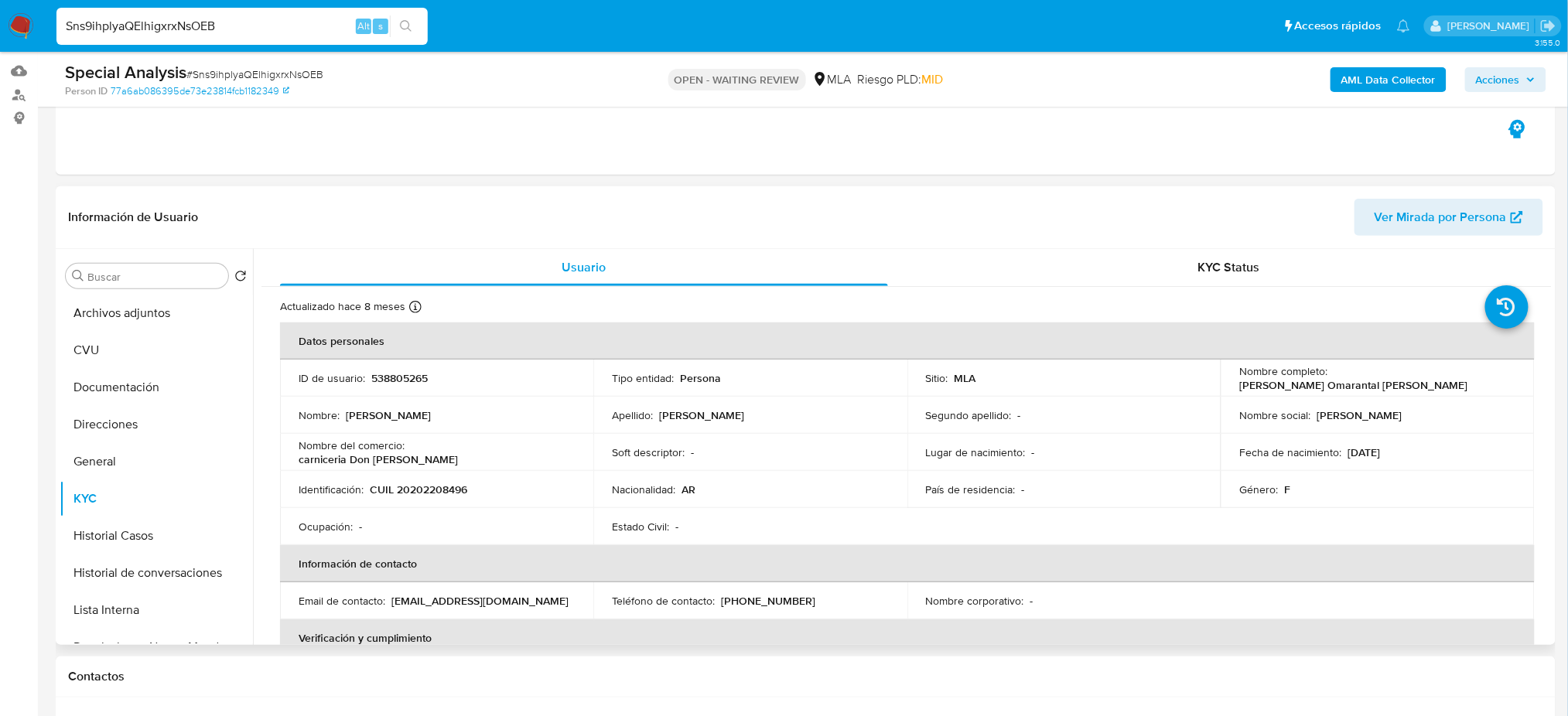
click at [396, 483] on p "CUIL 20202208496" at bounding box center [418, 490] width 98 height 14
click at [409, 488] on p "CUIL 20202208496" at bounding box center [418, 490] width 98 height 14
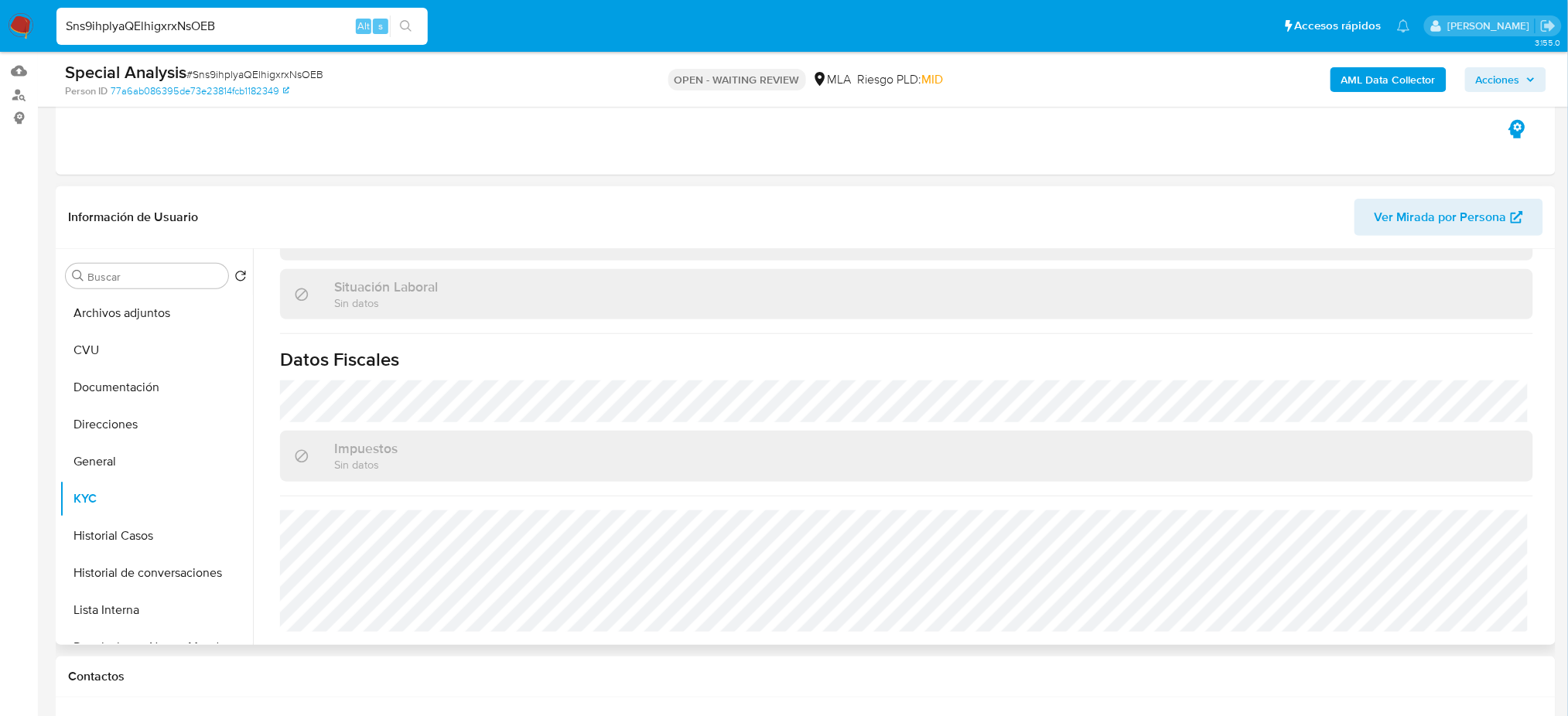
scroll to position [374, 0]
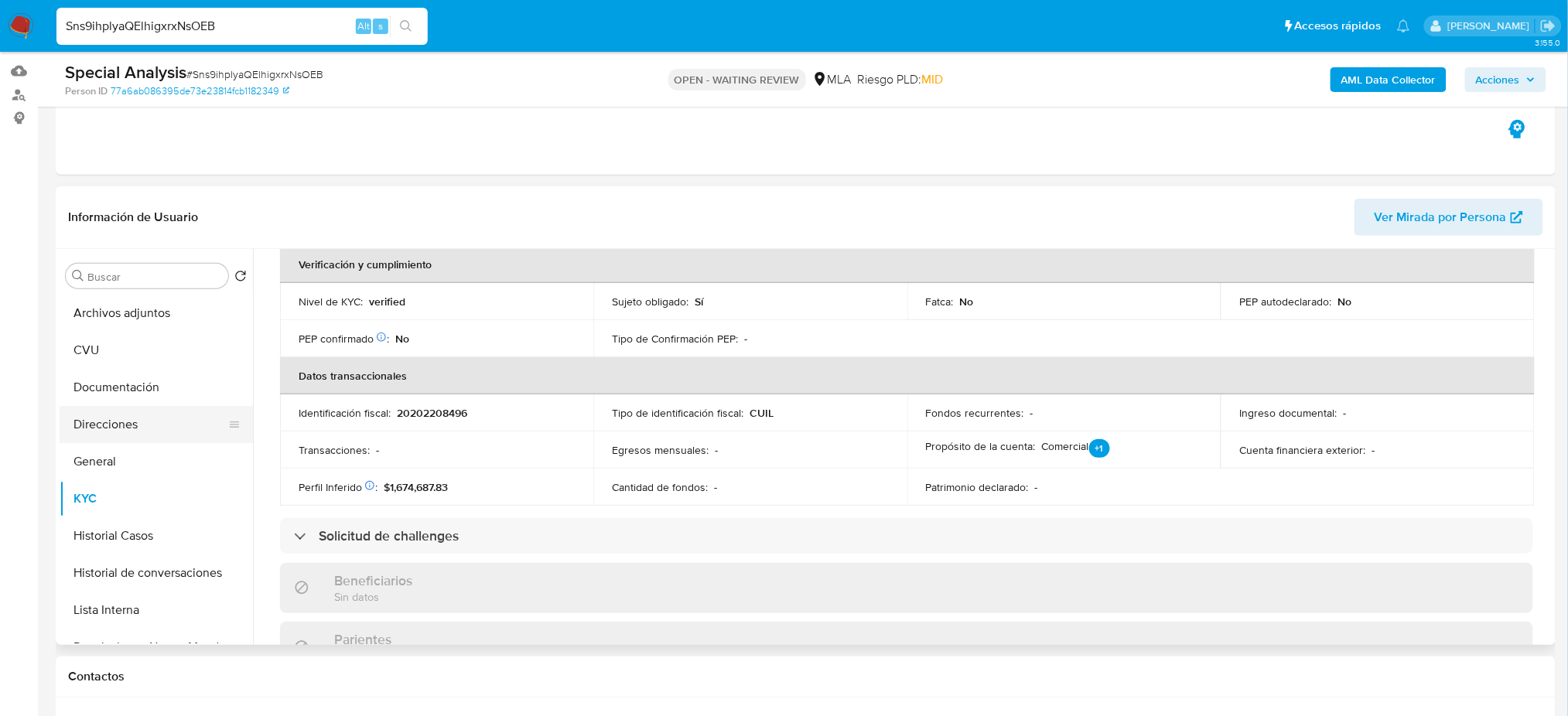
click at [126, 413] on button "Direcciones" at bounding box center [150, 425] width 181 height 37
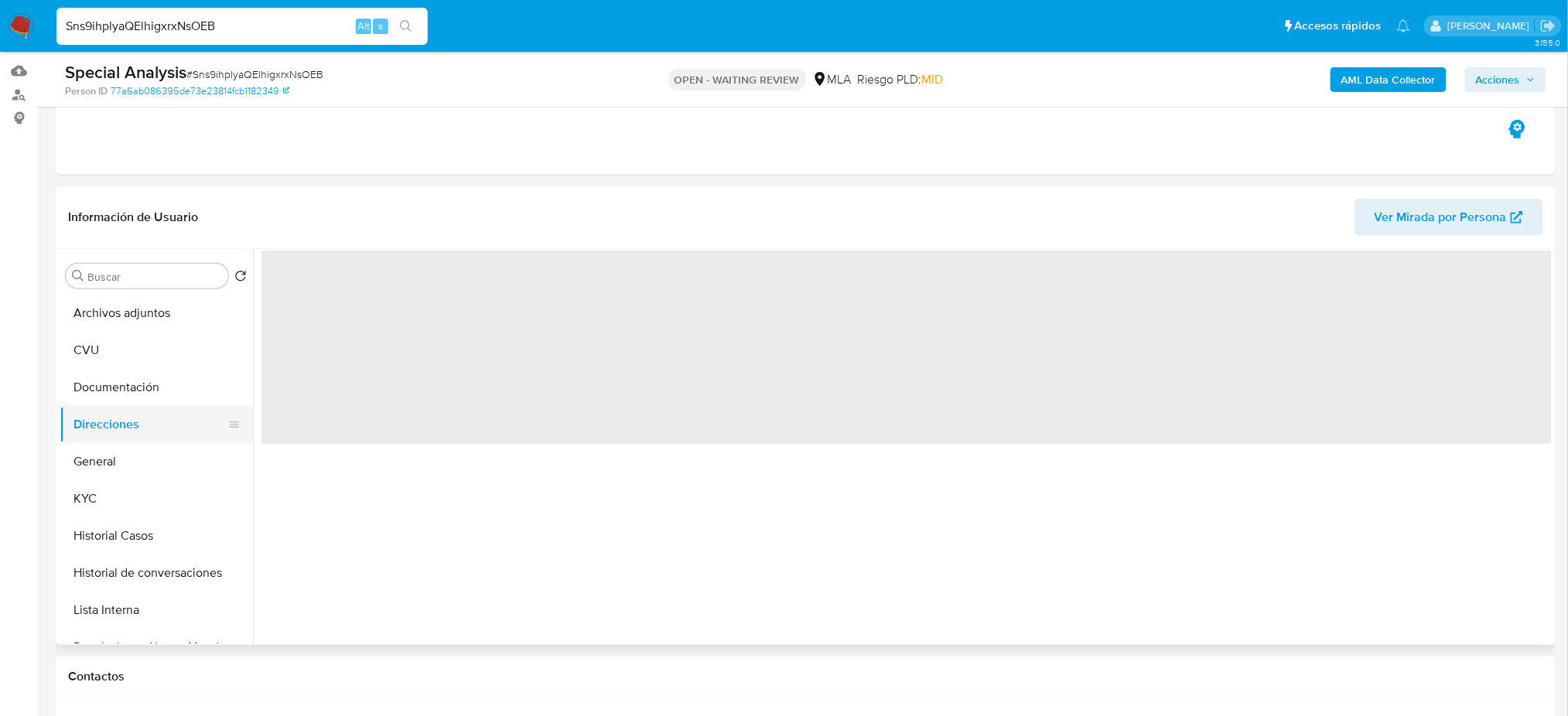
scroll to position [0, 0]
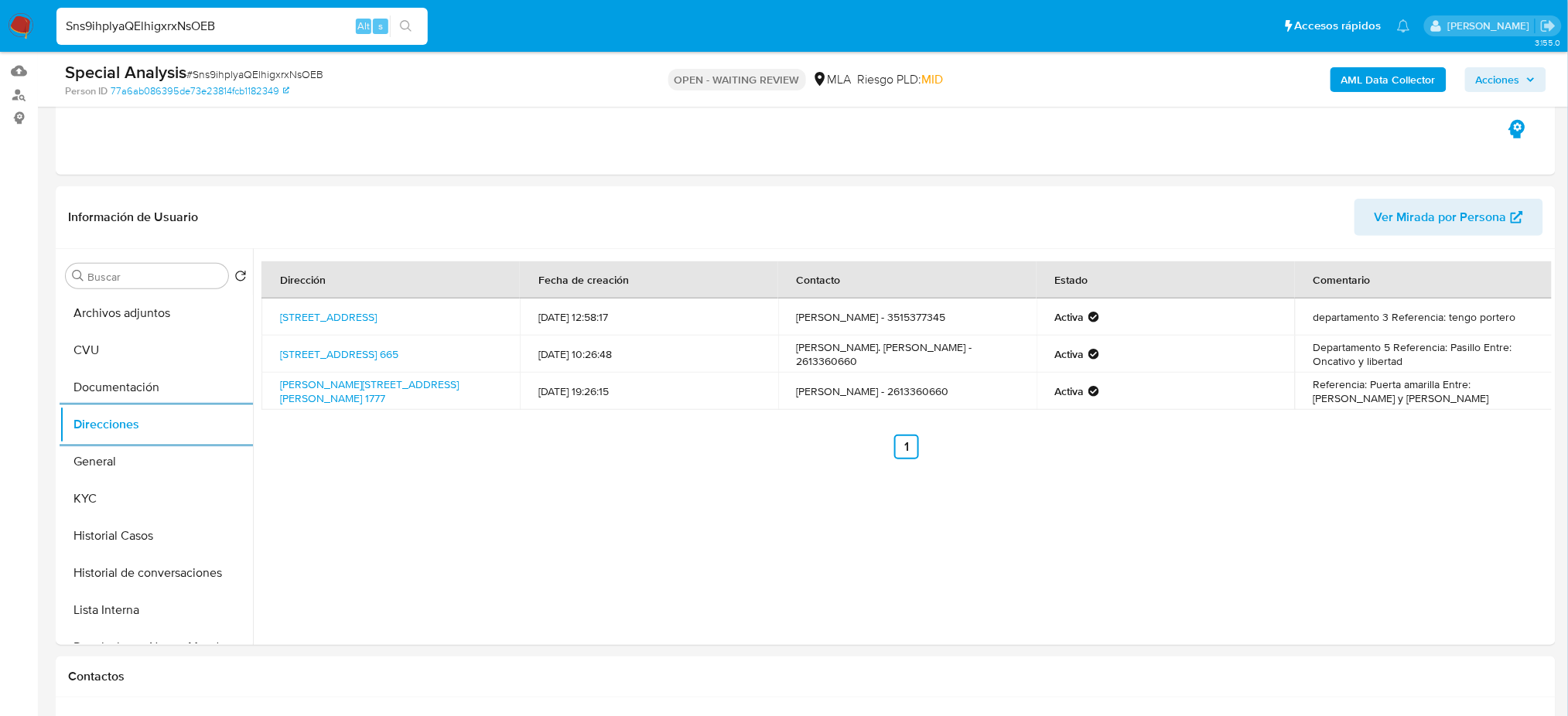
click at [277, 74] on span "# Sns9ihplyaQElhigxrxNsOEB" at bounding box center [255, 74] width 137 height 16
click at [17, 26] on img at bounding box center [20, 26] width 26 height 26
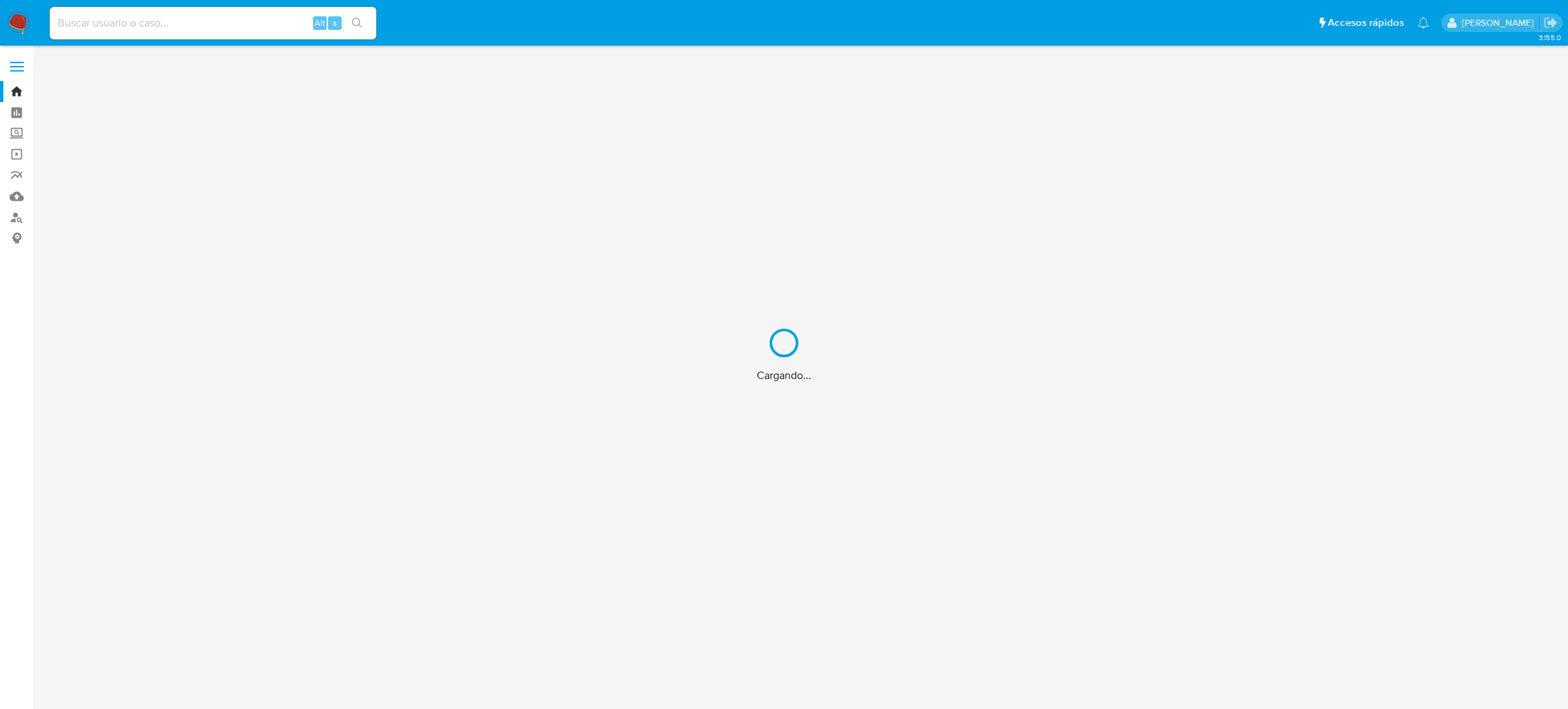
click at [145, 27] on div "Cargando..." at bounding box center [784, 354] width 1568 height 709
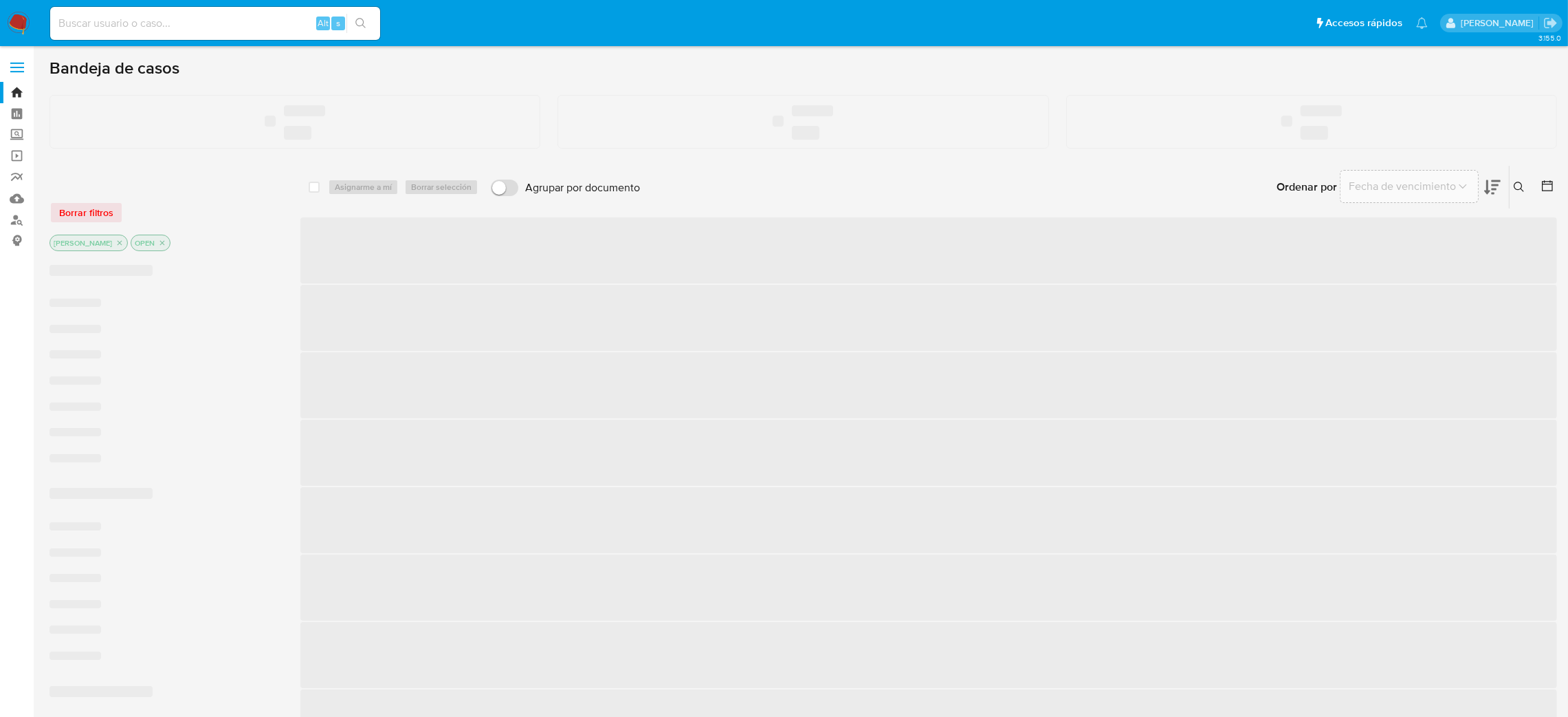
click at [114, 24] on input at bounding box center [215, 24] width 330 height 18
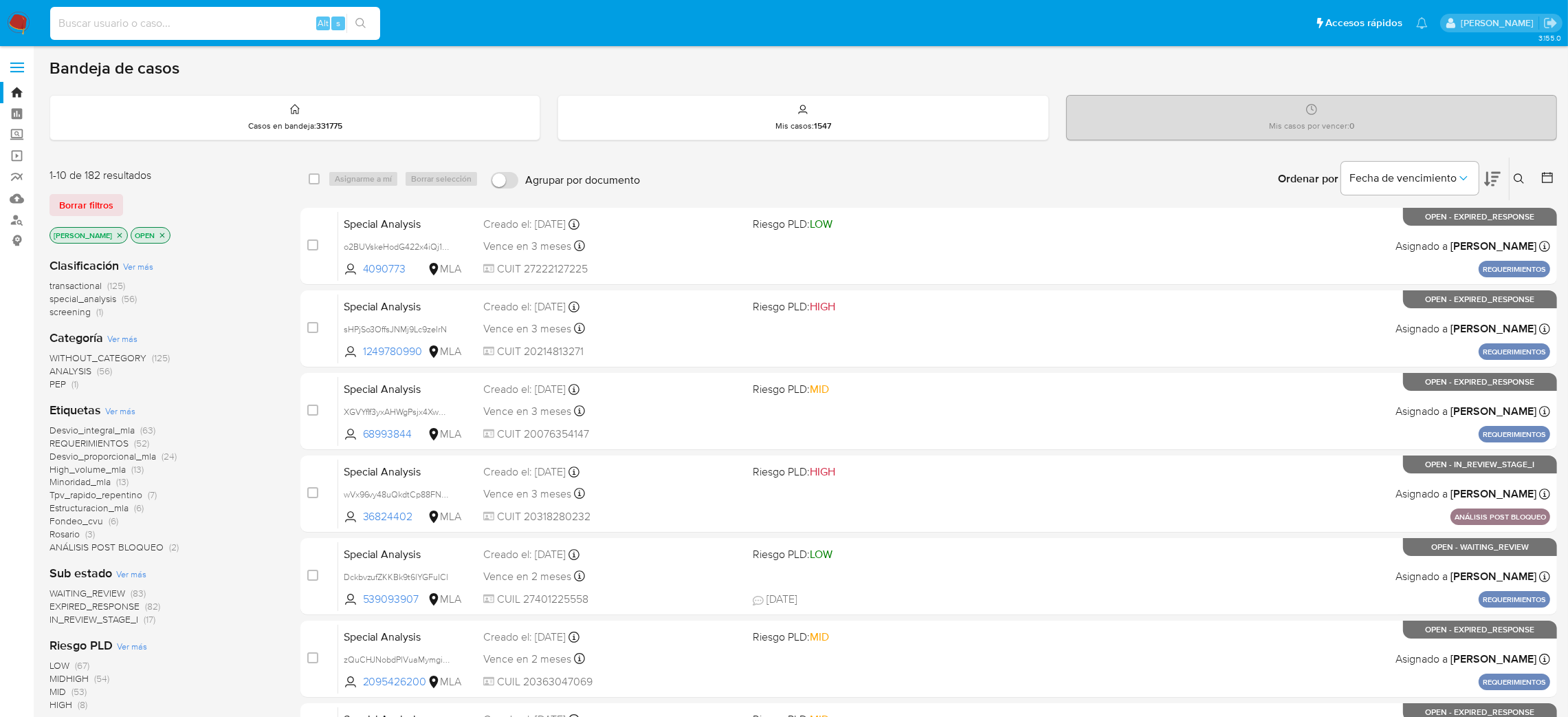
paste input "3tEsGBCOzGXs6RC3R8mmrnkv"
type input "3tEsGBCOzGXs6RC3R8mmrnkv"
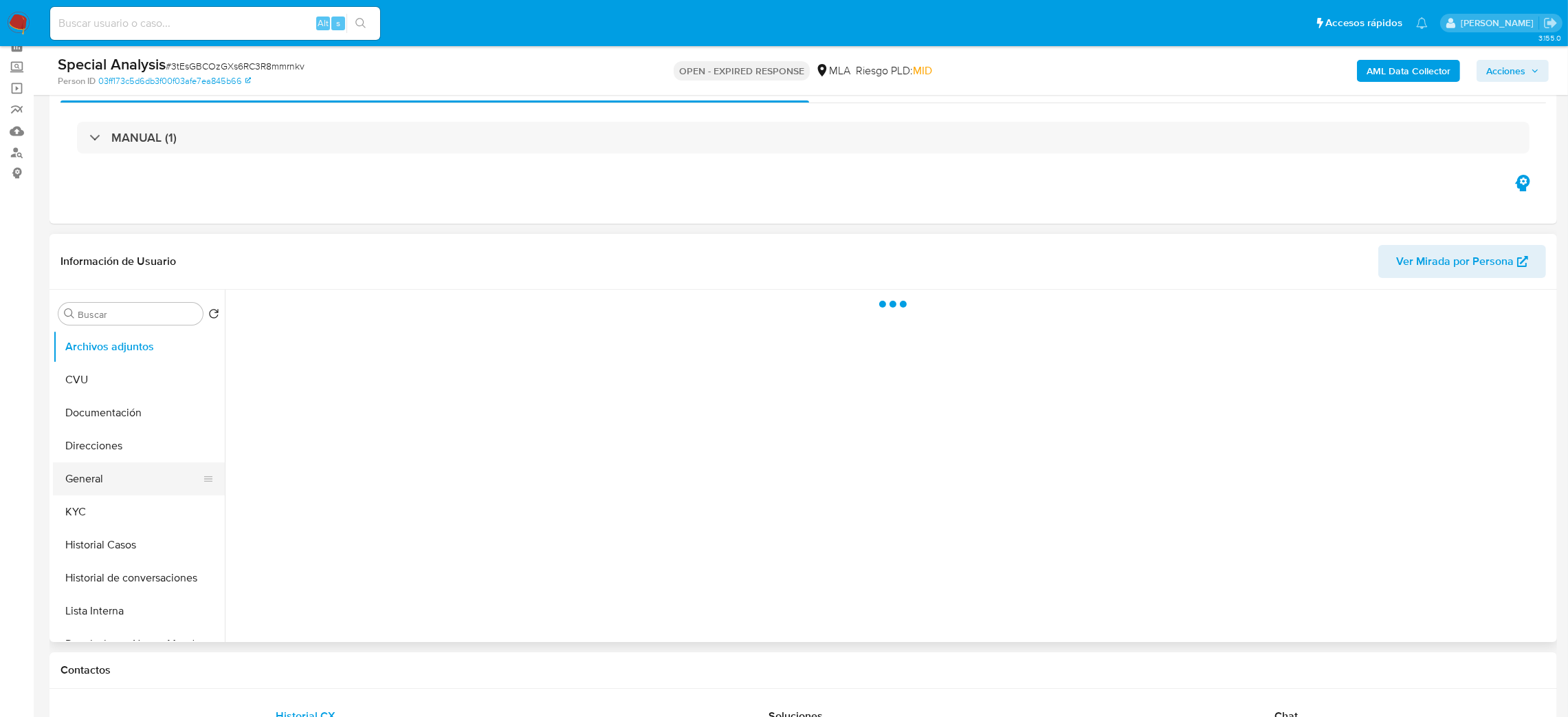
scroll to position [103, 0]
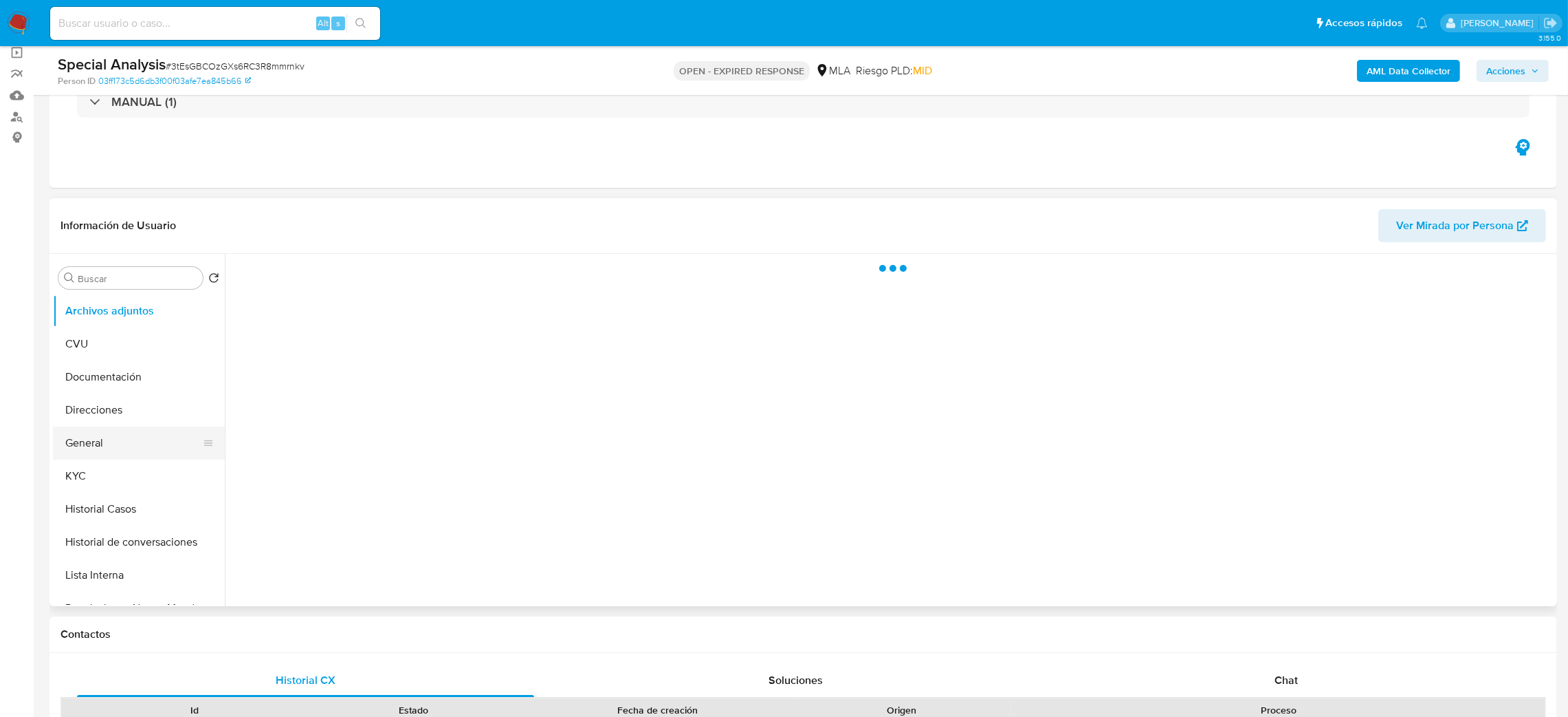
click at [126, 431] on button "General" at bounding box center [133, 443] width 161 height 33
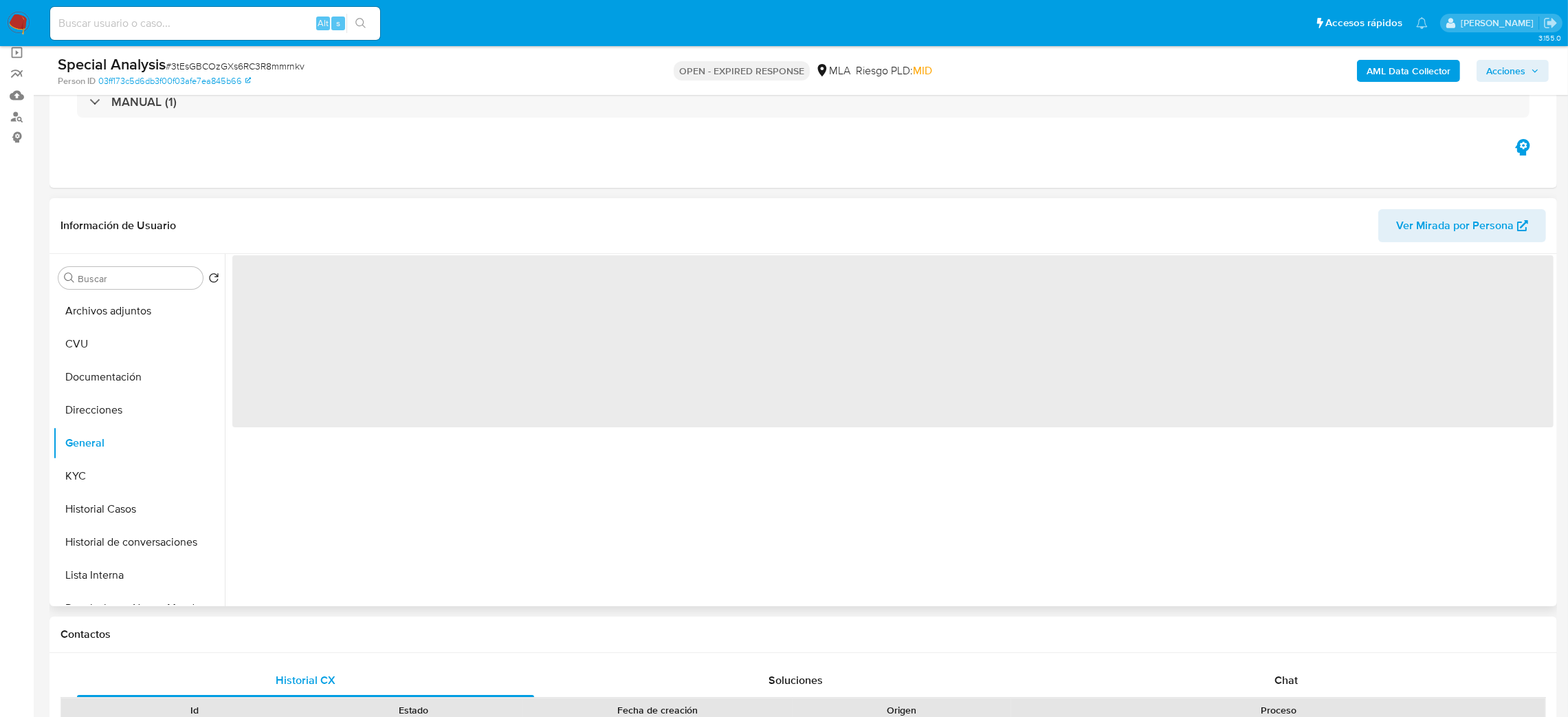
select select "10"
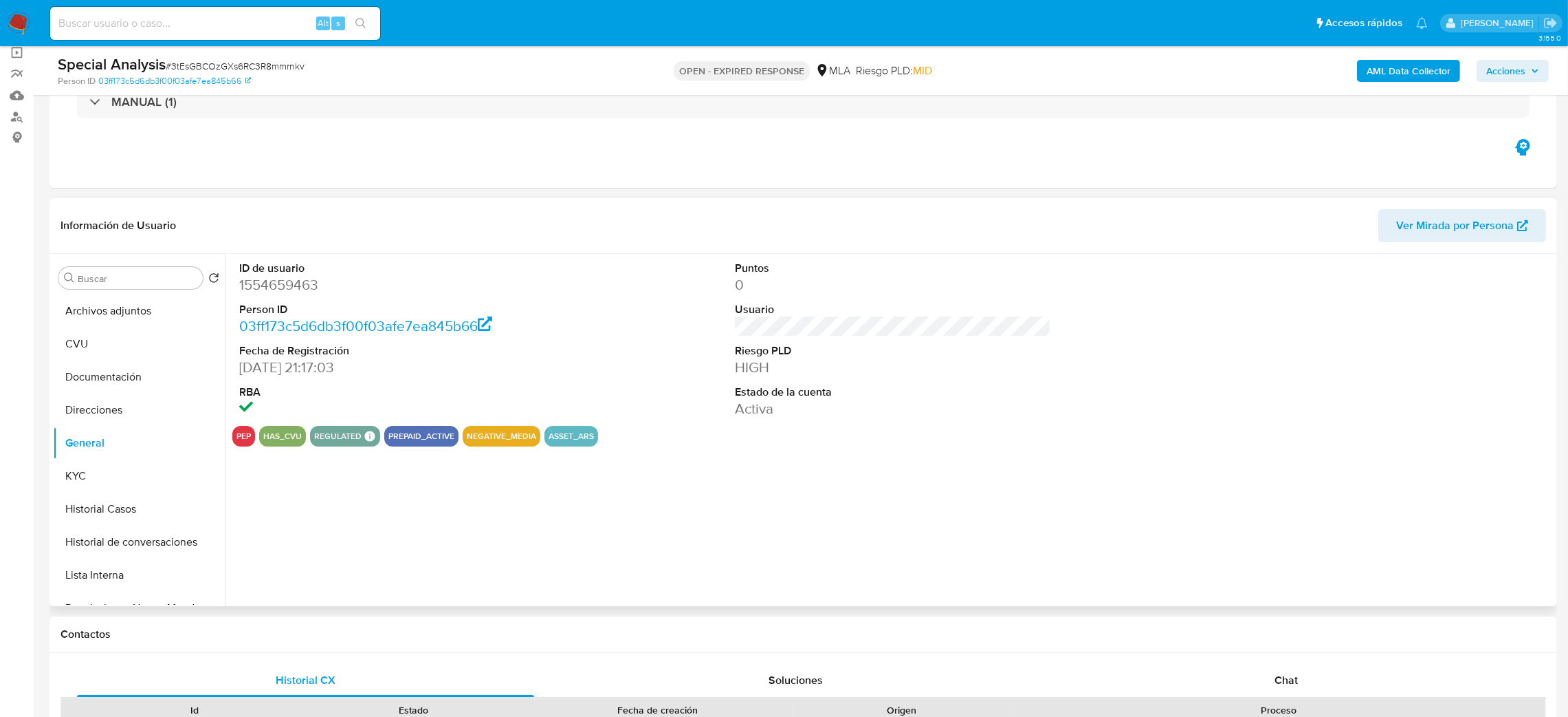
click at [286, 285] on dd "1554659463" at bounding box center [398, 285] width 317 height 19
copy dd "1554659463"
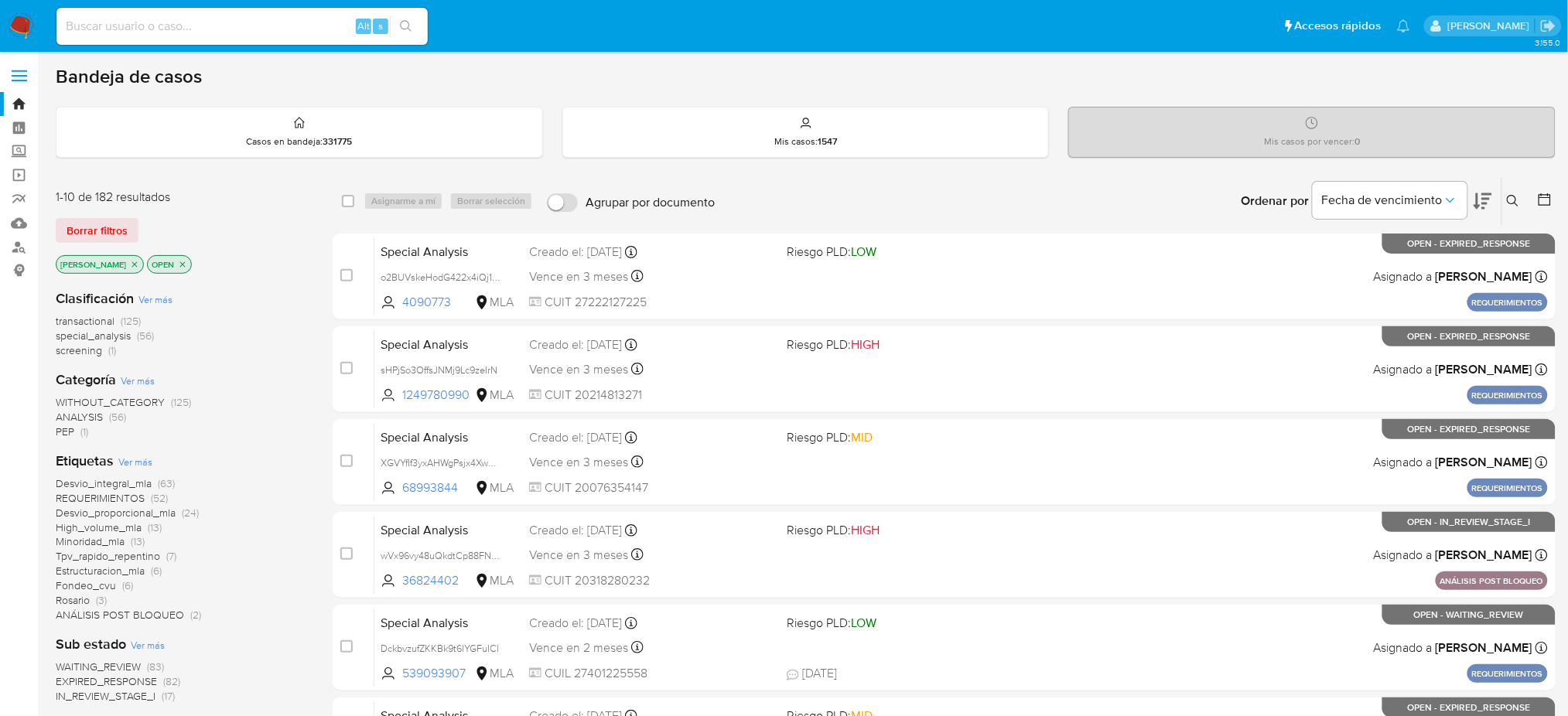
click at [1508, 198] on icon at bounding box center [1512, 200] width 12 height 12
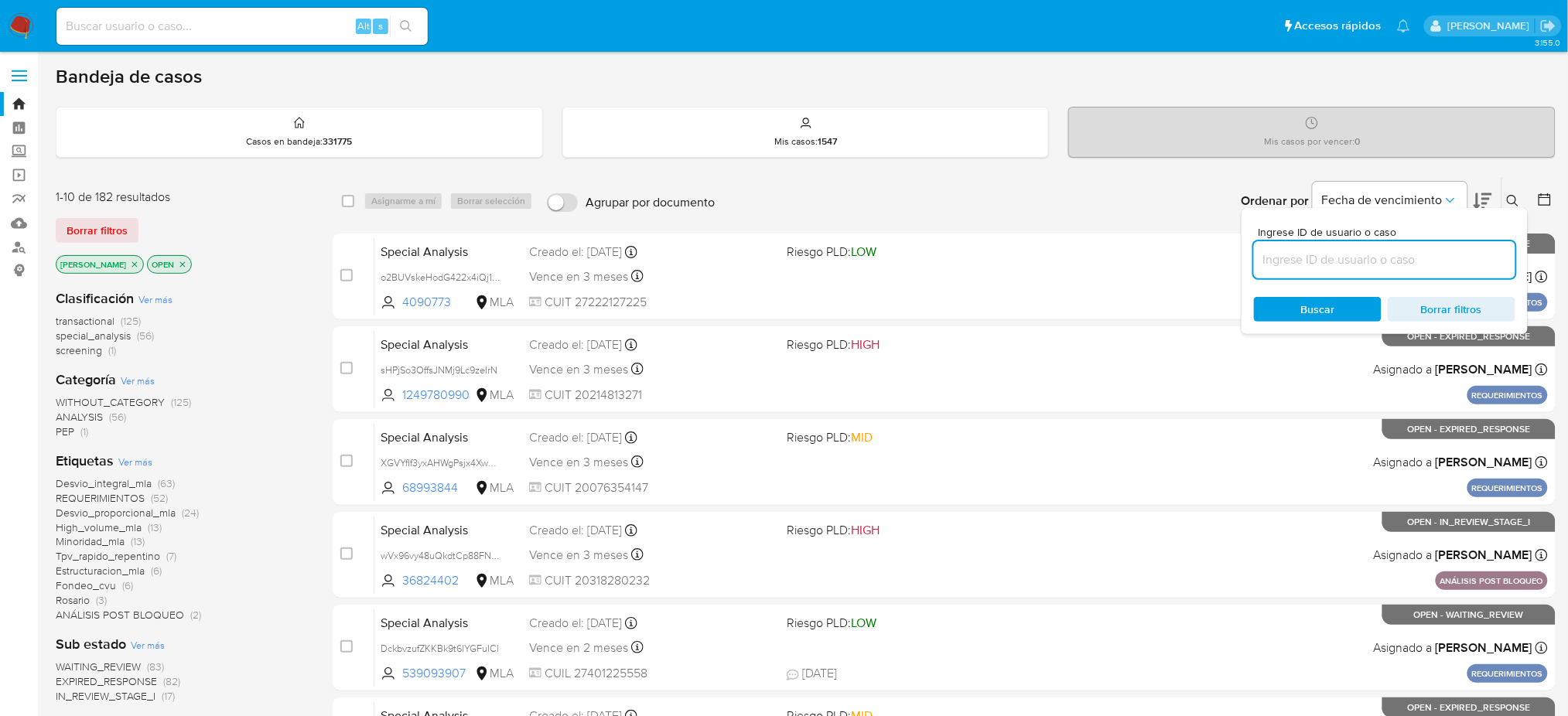
click at [1403, 256] on input at bounding box center [1384, 260] width 261 height 20
type input "Sns9ihplyaQElhigxrxNsOEB"
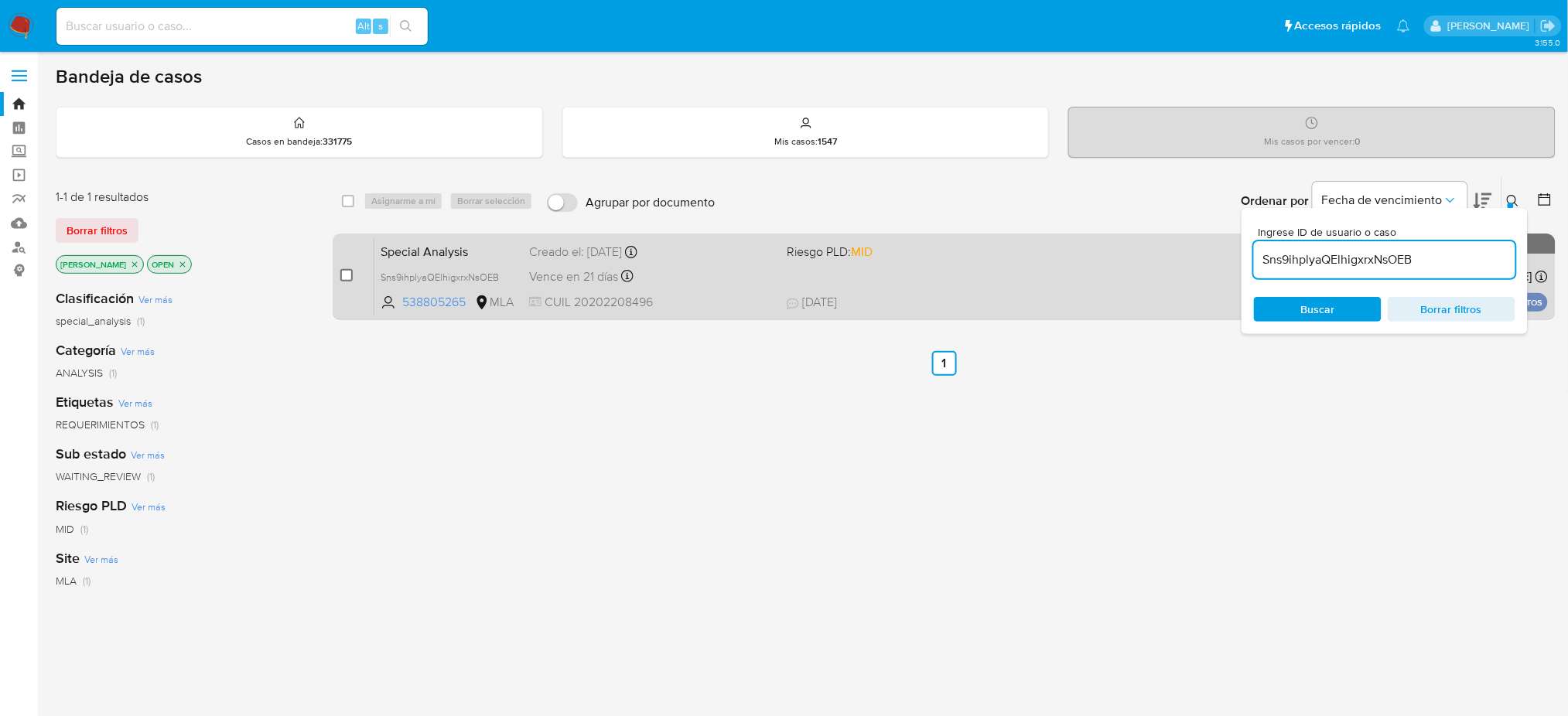
click at [342, 278] on input "checkbox" at bounding box center [347, 276] width 13 height 13
checkbox input "true"
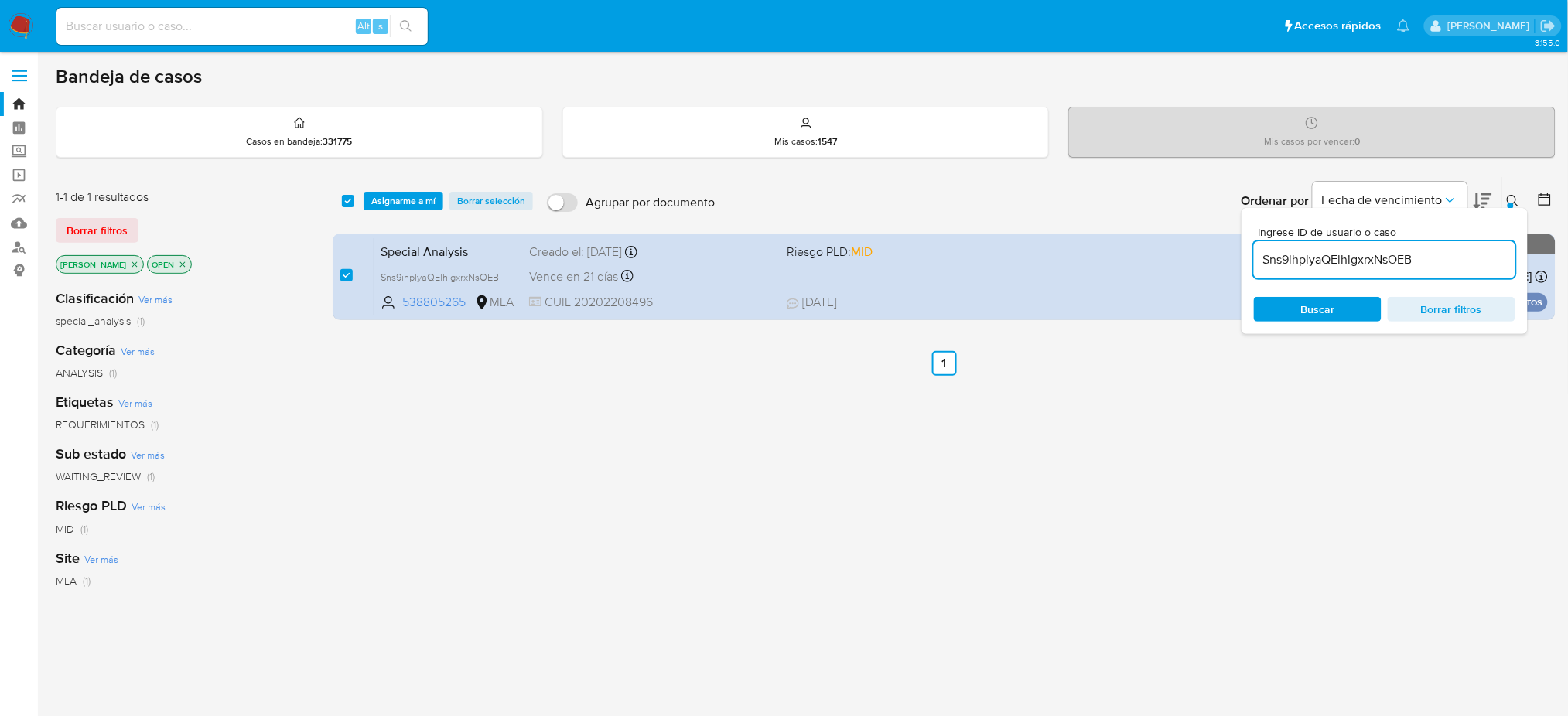
click at [397, 210] on div "select-all-cases-checkbox Asignarme a mí Borrar selección Agrupar por documento…" at bounding box center [943, 201] width 1223 height 48
click at [397, 205] on span "Asignarme a mí" at bounding box center [404, 201] width 64 height 16
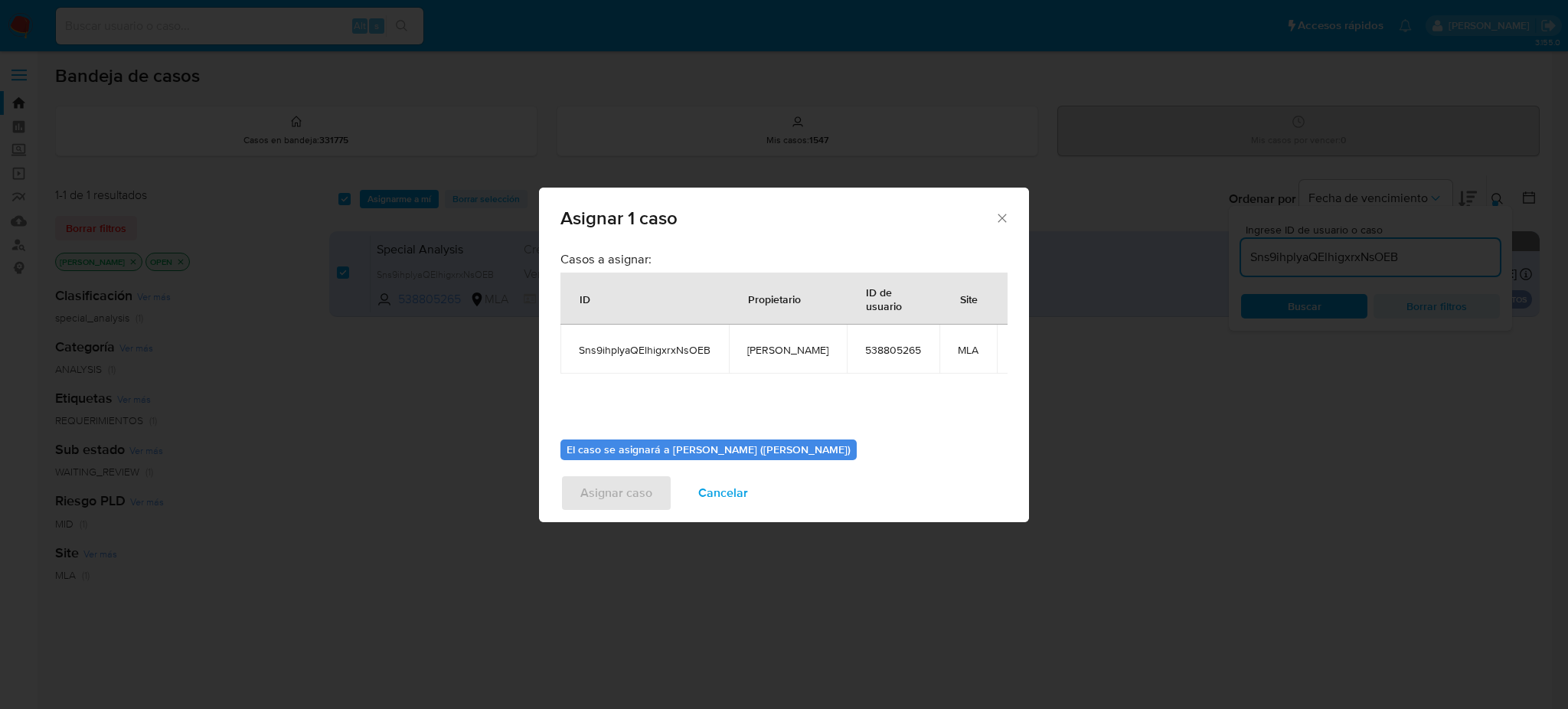
click at [772, 354] on span "[PERSON_NAME]" at bounding box center [788, 349] width 81 height 14
copy span "[PERSON_NAME]"
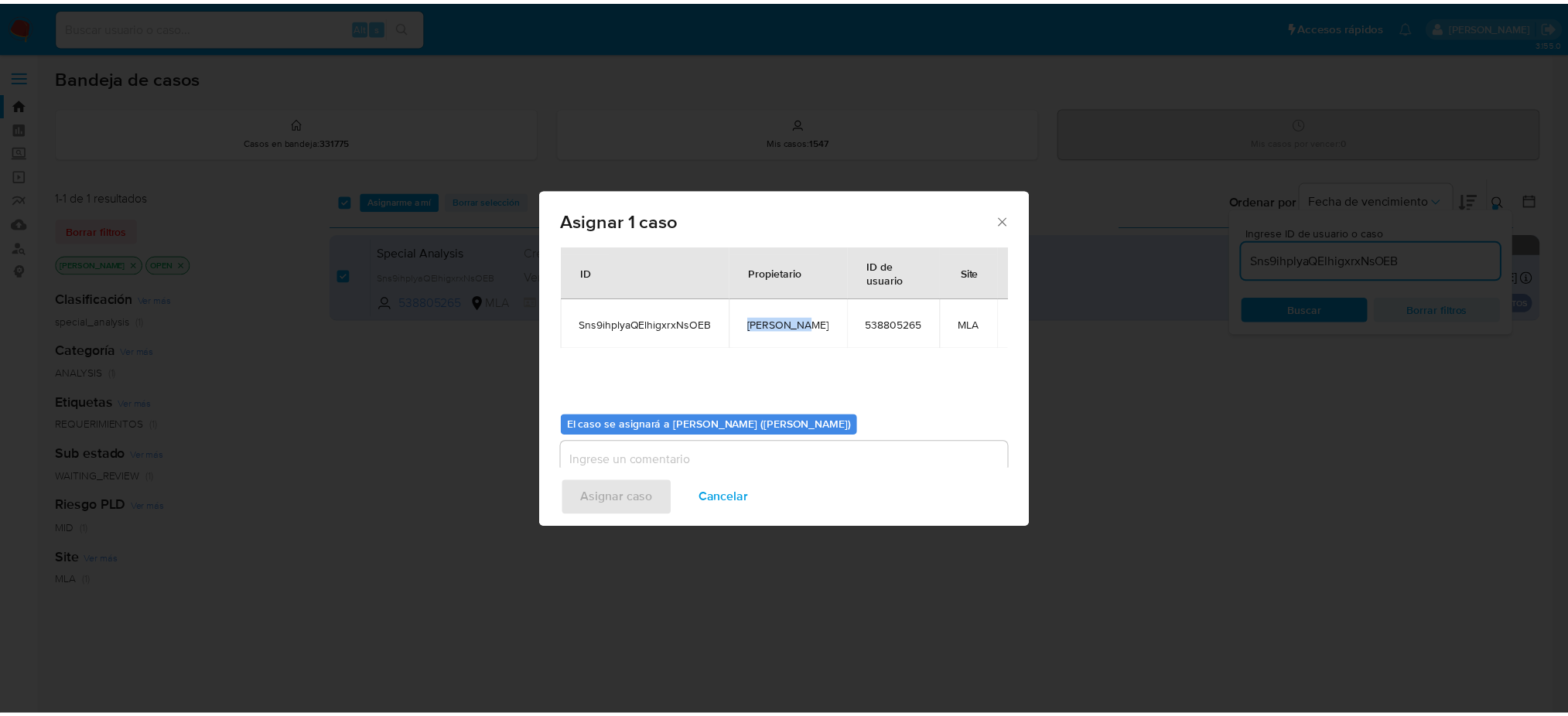
scroll to position [79, 0]
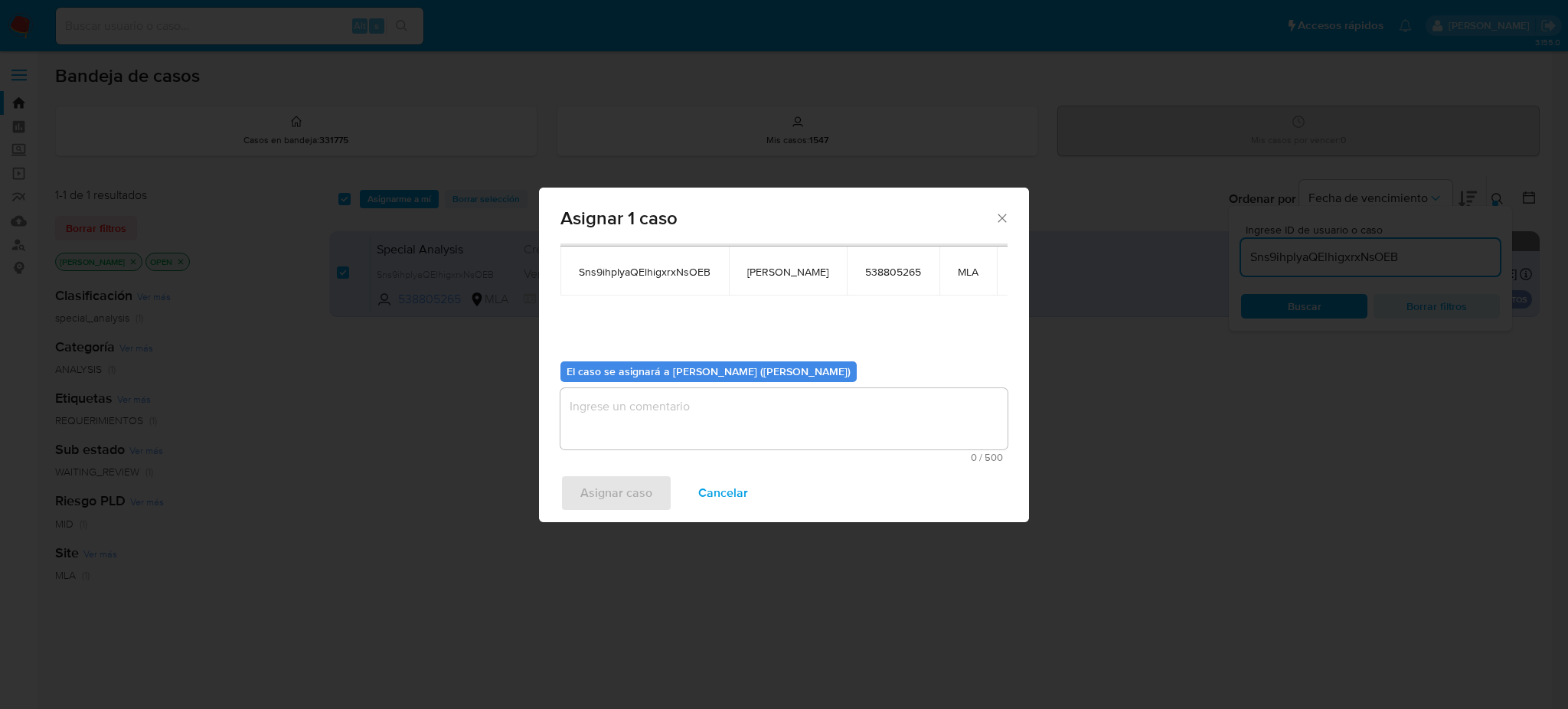
click at [658, 413] on textarea "assign-modal" at bounding box center [784, 419] width 447 height 61
paste textarea "[PERSON_NAME]"
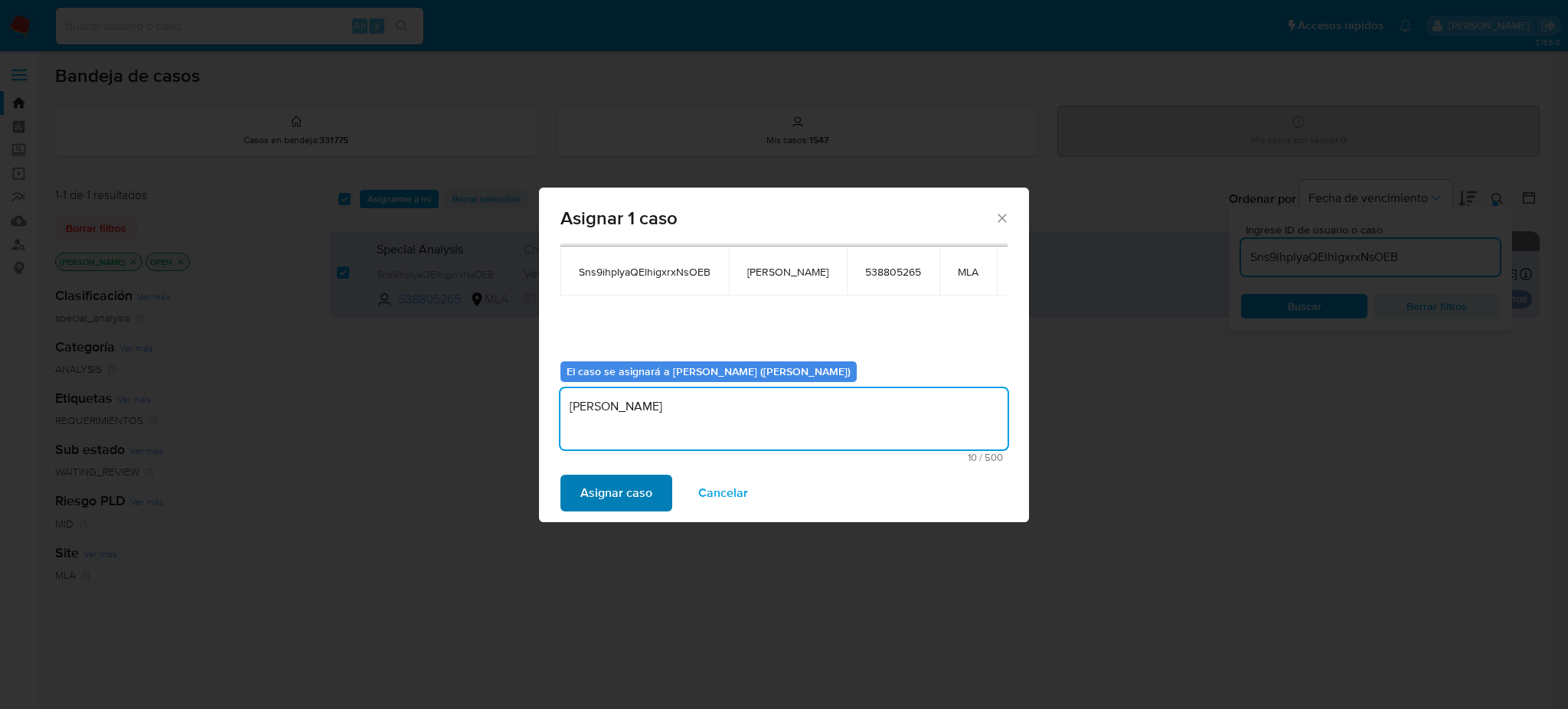
type textarea "[PERSON_NAME]"
click at [605, 487] on span "Asignar caso" at bounding box center [616, 493] width 72 height 33
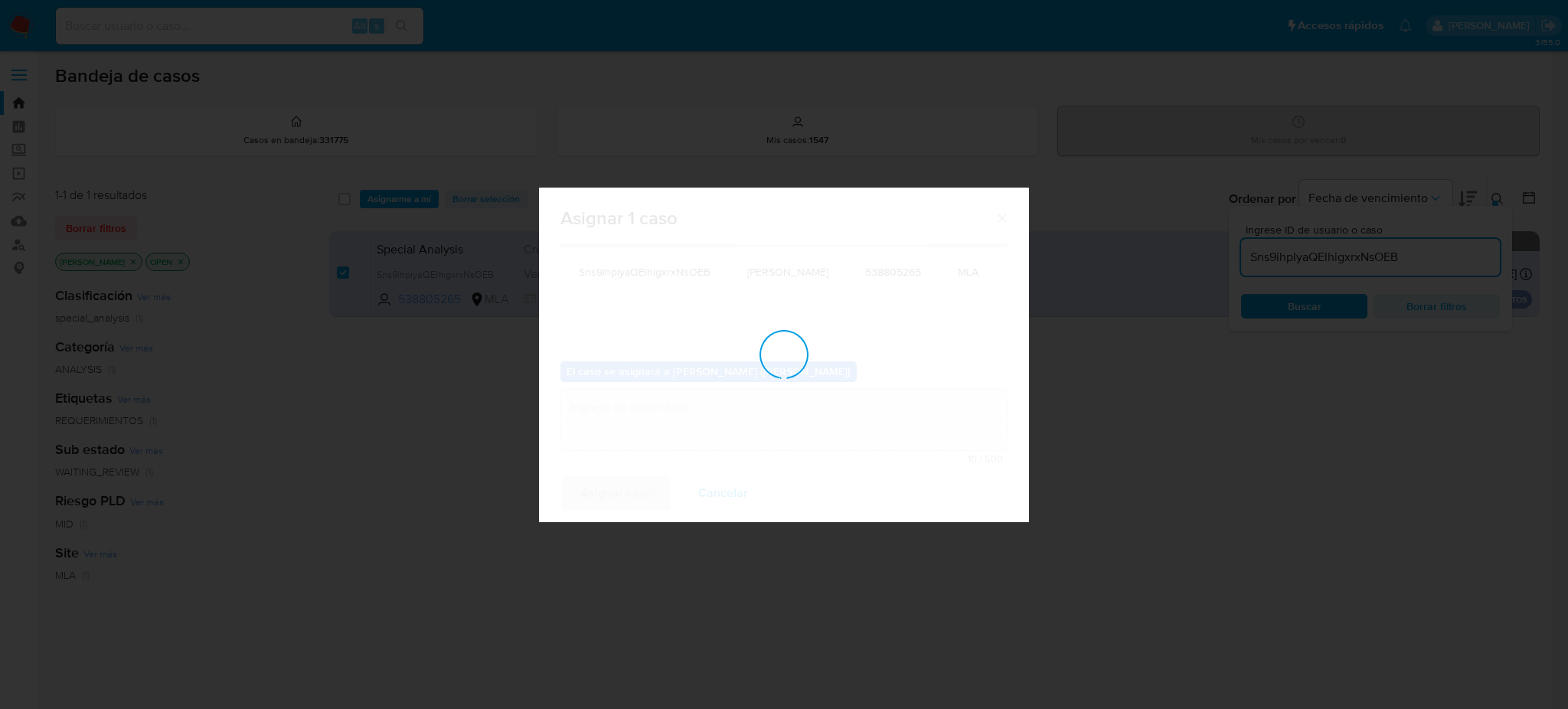
checkbox input "false"
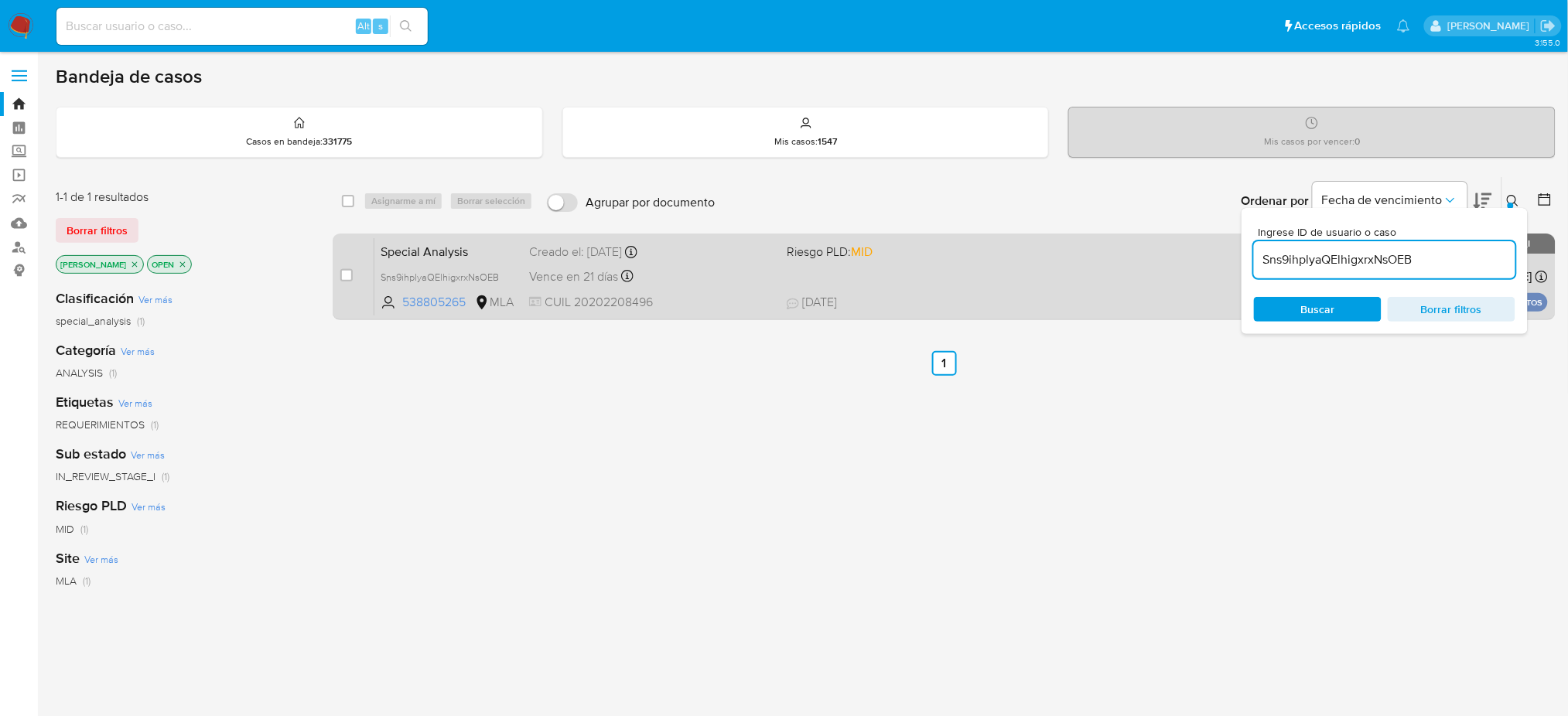
click at [715, 274] on div "Vence en 21 días Vence el [DATE] 18:10:33" at bounding box center [651, 276] width 246 height 21
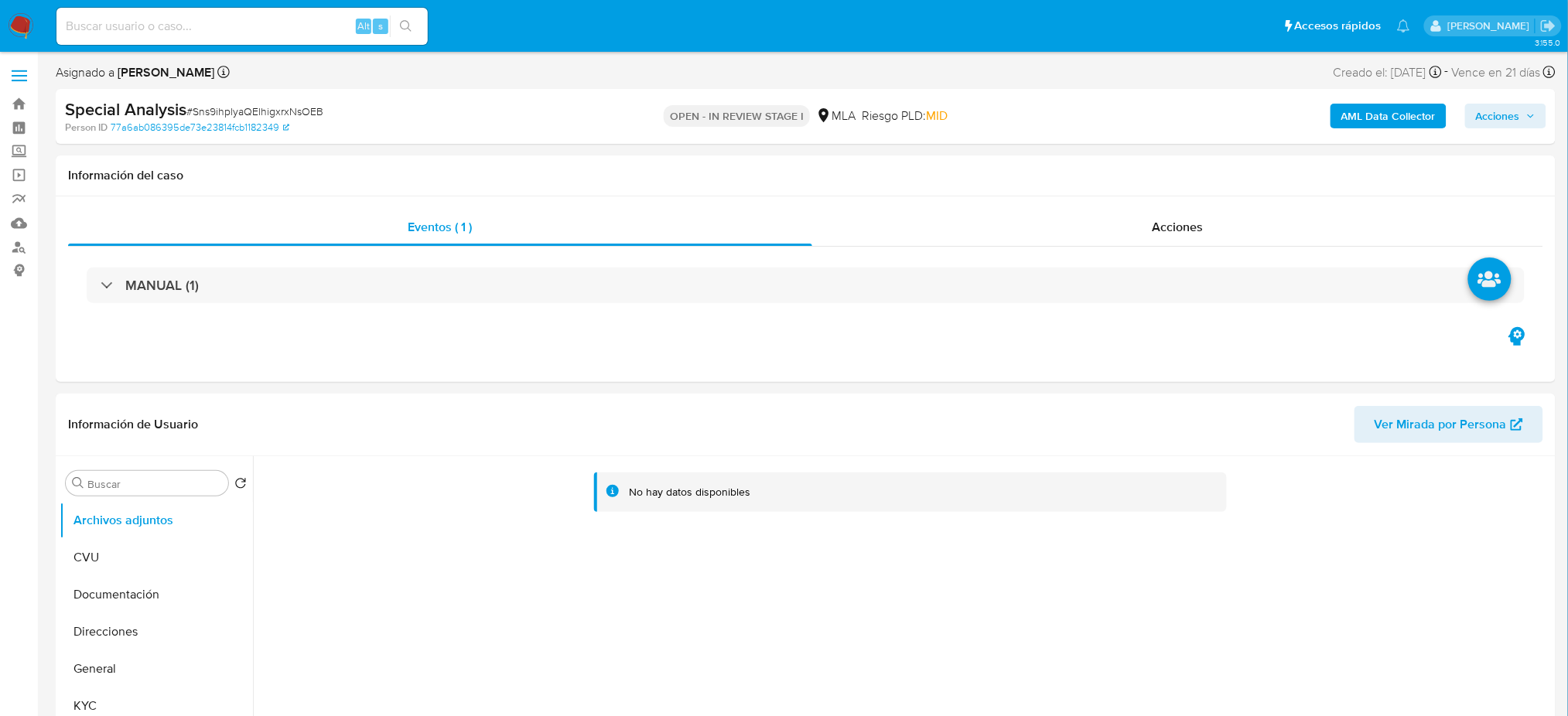
select select "10"
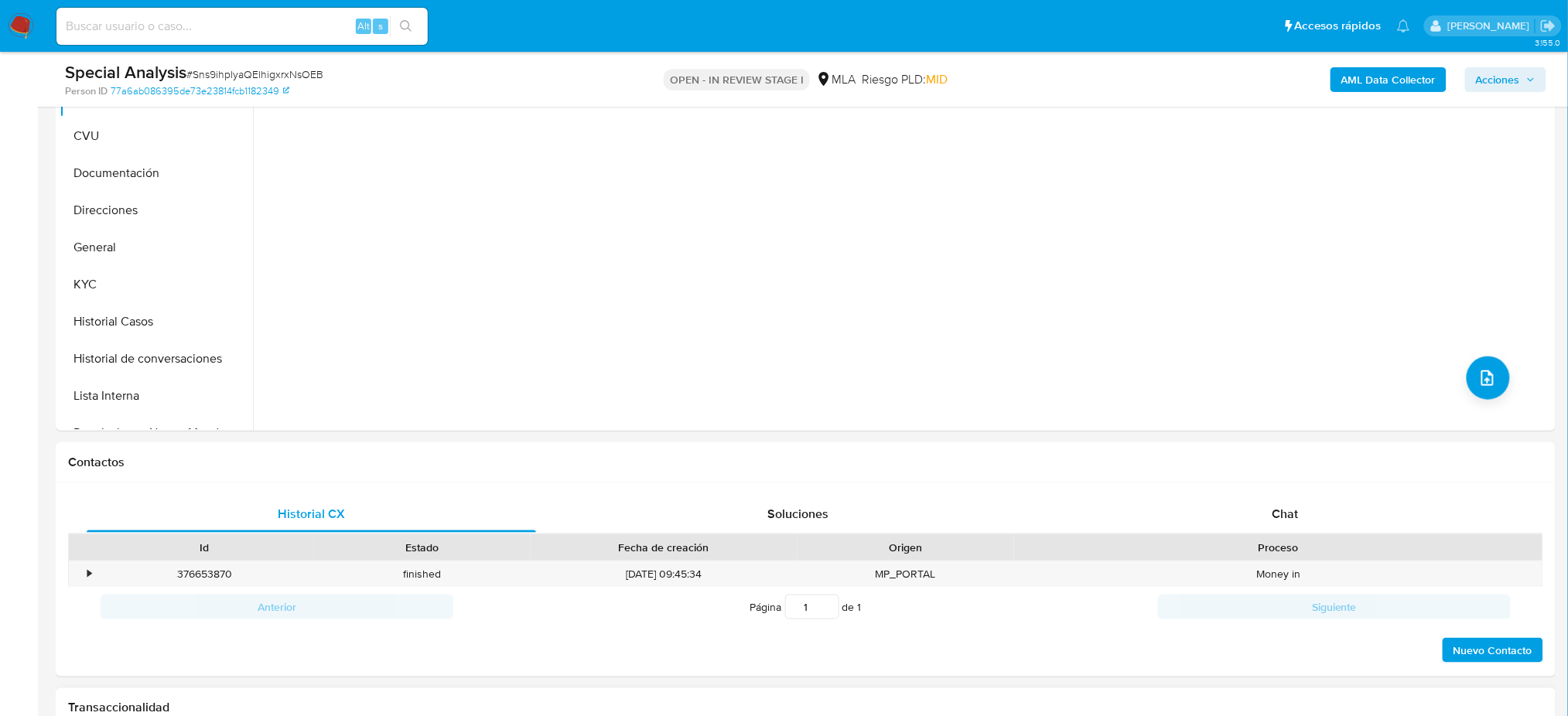
scroll to position [412, 0]
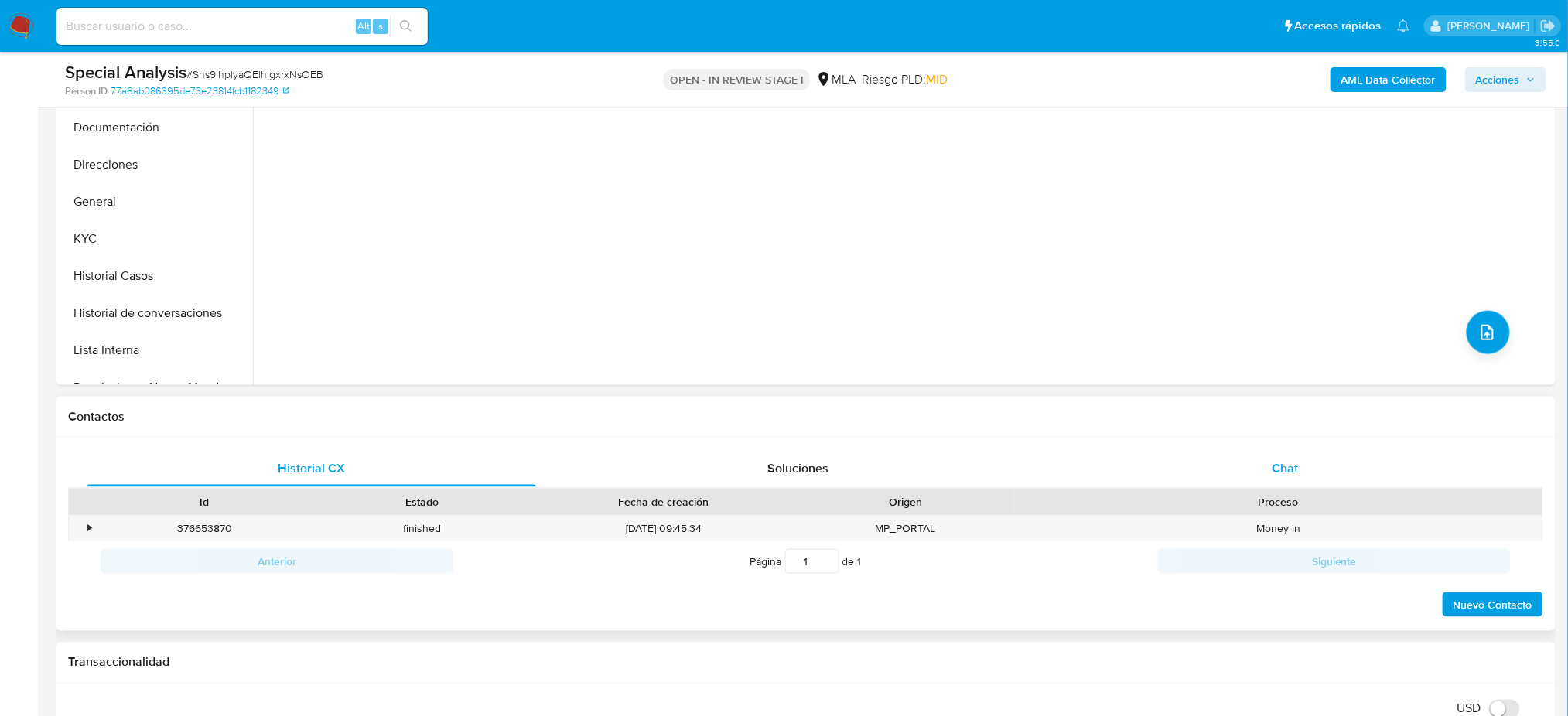
click at [1279, 465] on span "Chat" at bounding box center [1285, 468] width 26 height 17
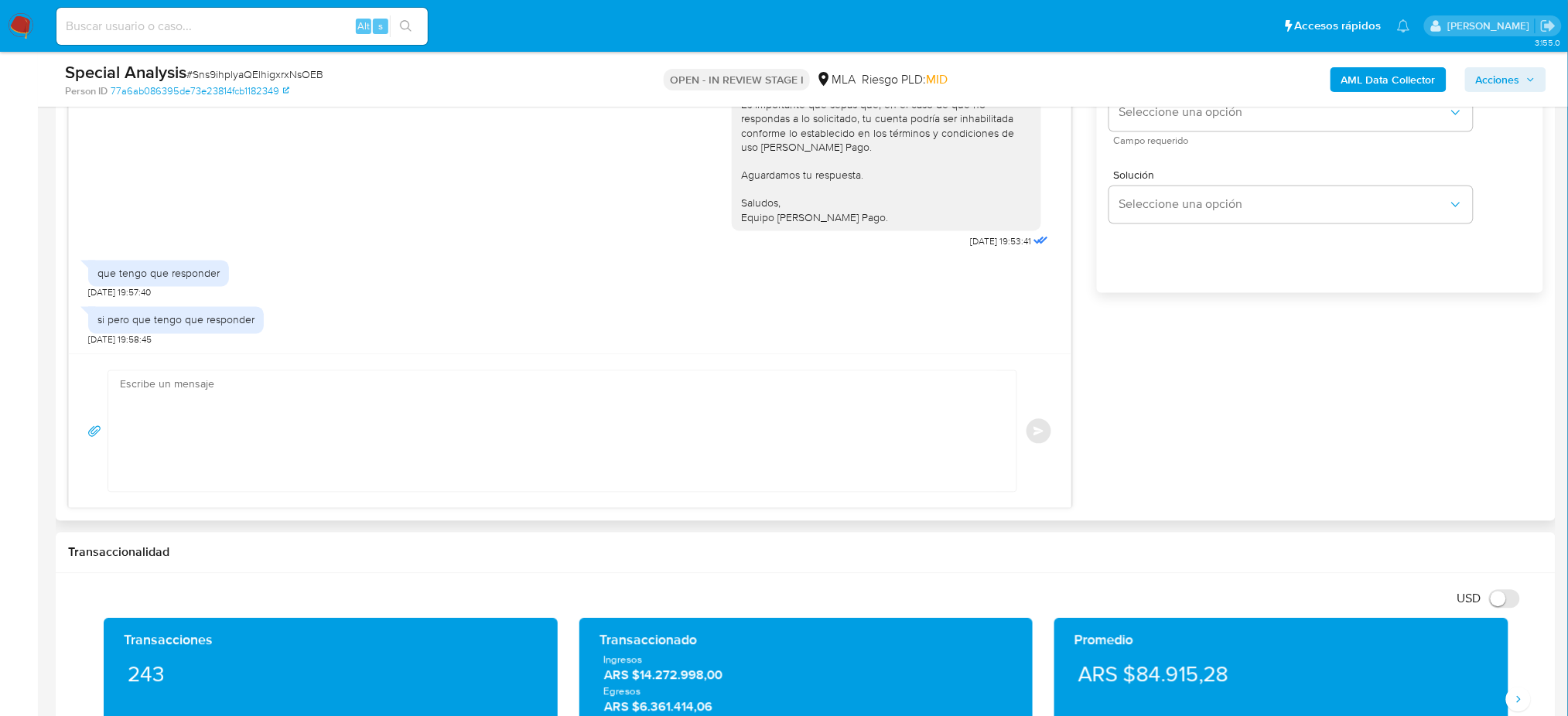
scroll to position [1031, 0]
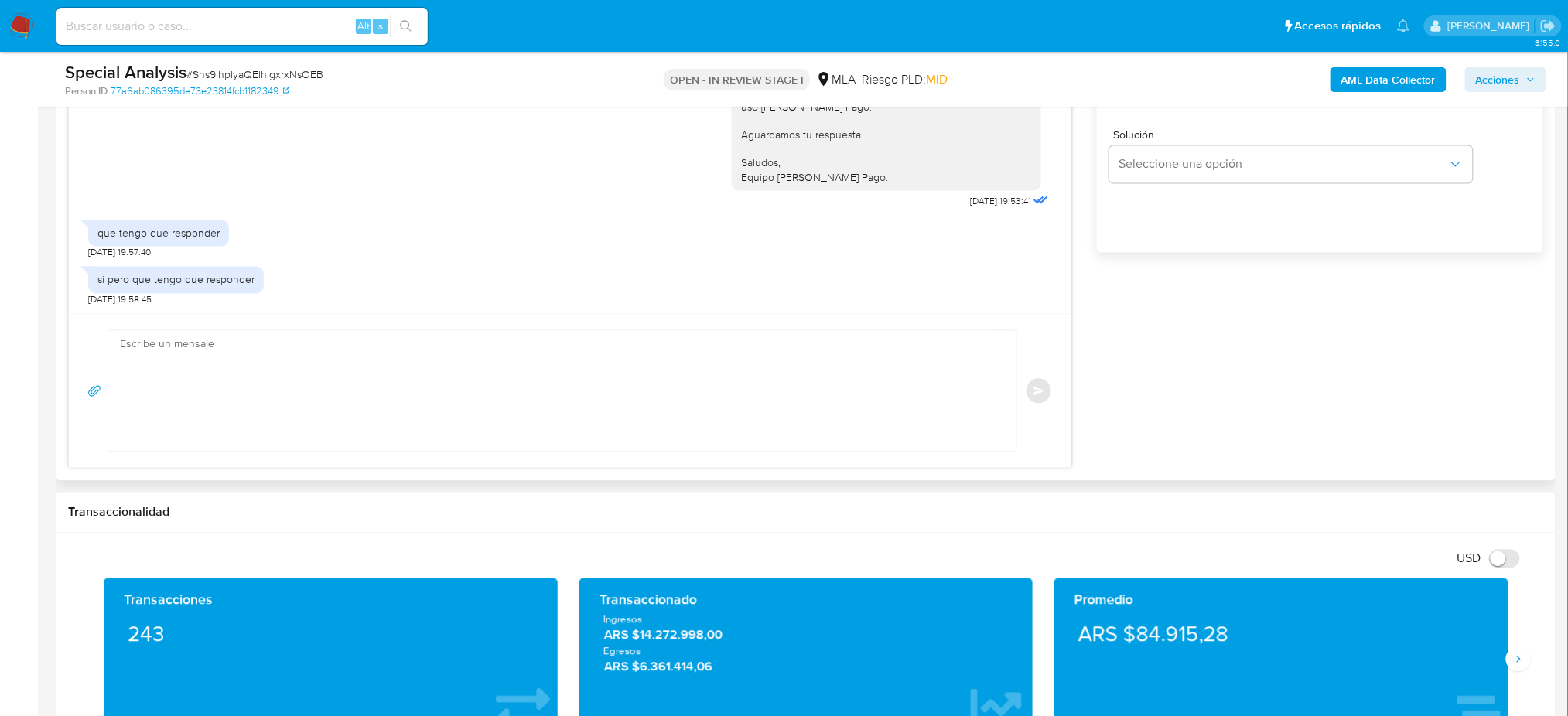
click at [204, 347] on textarea at bounding box center [558, 392] width 878 height 121
paste textarea "Hola , En función de las operaciones registradas en tu cuenta de Mercado Pago, …"
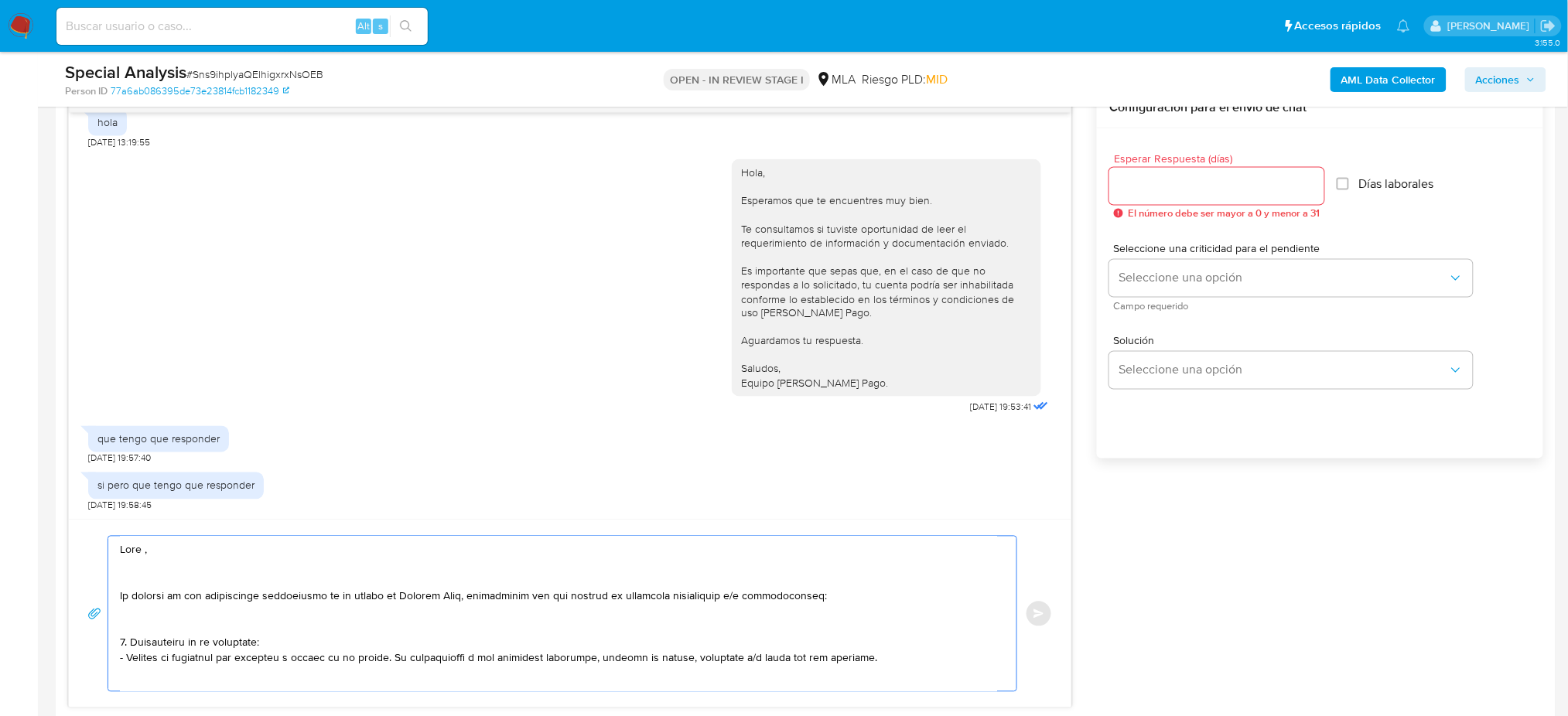
scroll to position [825, 0]
type textarea "Hola , En función de las operaciones registradas en tu cuenta de Mercado Pago, …"
click at [1165, 190] on input "Esperar Respuesta (días)" at bounding box center [1216, 187] width 215 height 20
type input "2"
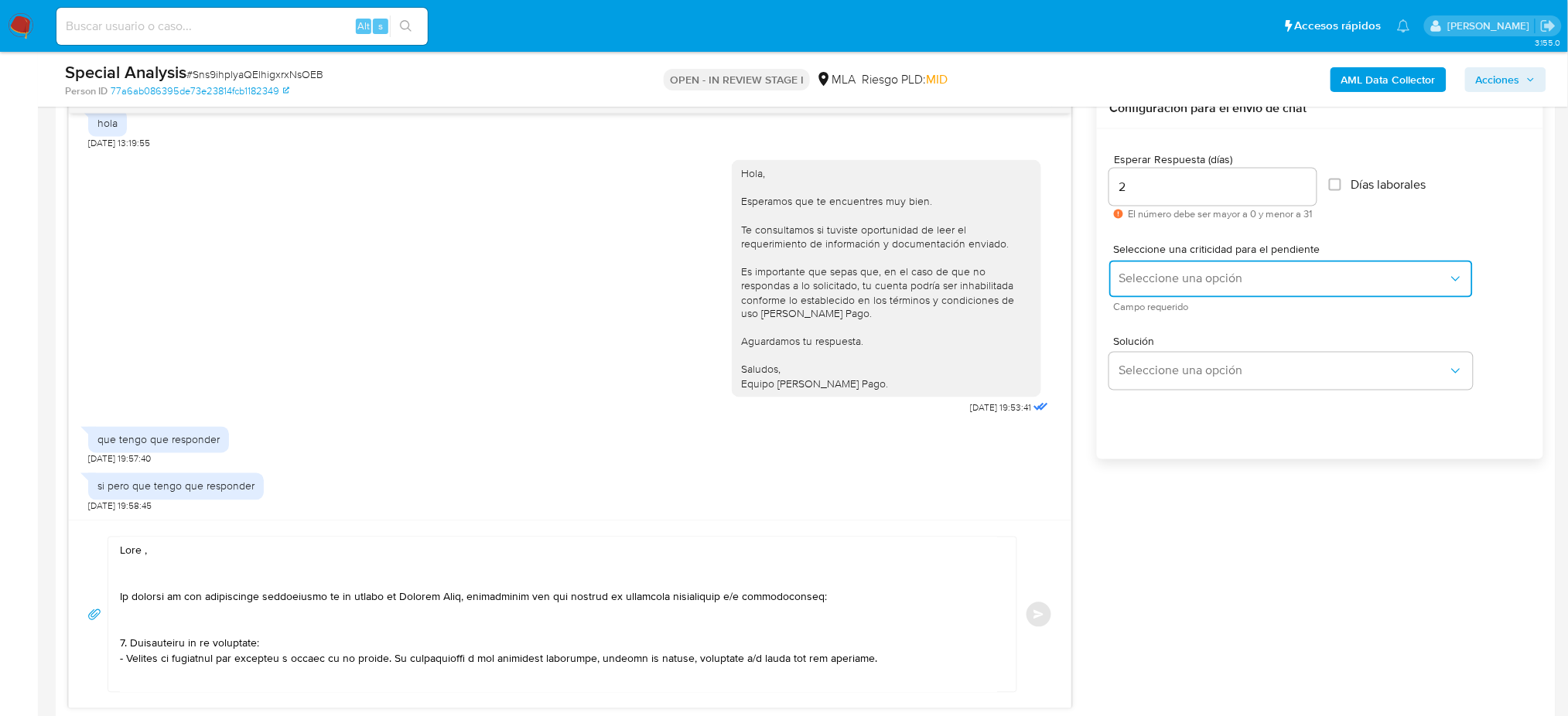
click at [1133, 276] on span "Seleccione una opción" at bounding box center [1283, 279] width 330 height 16
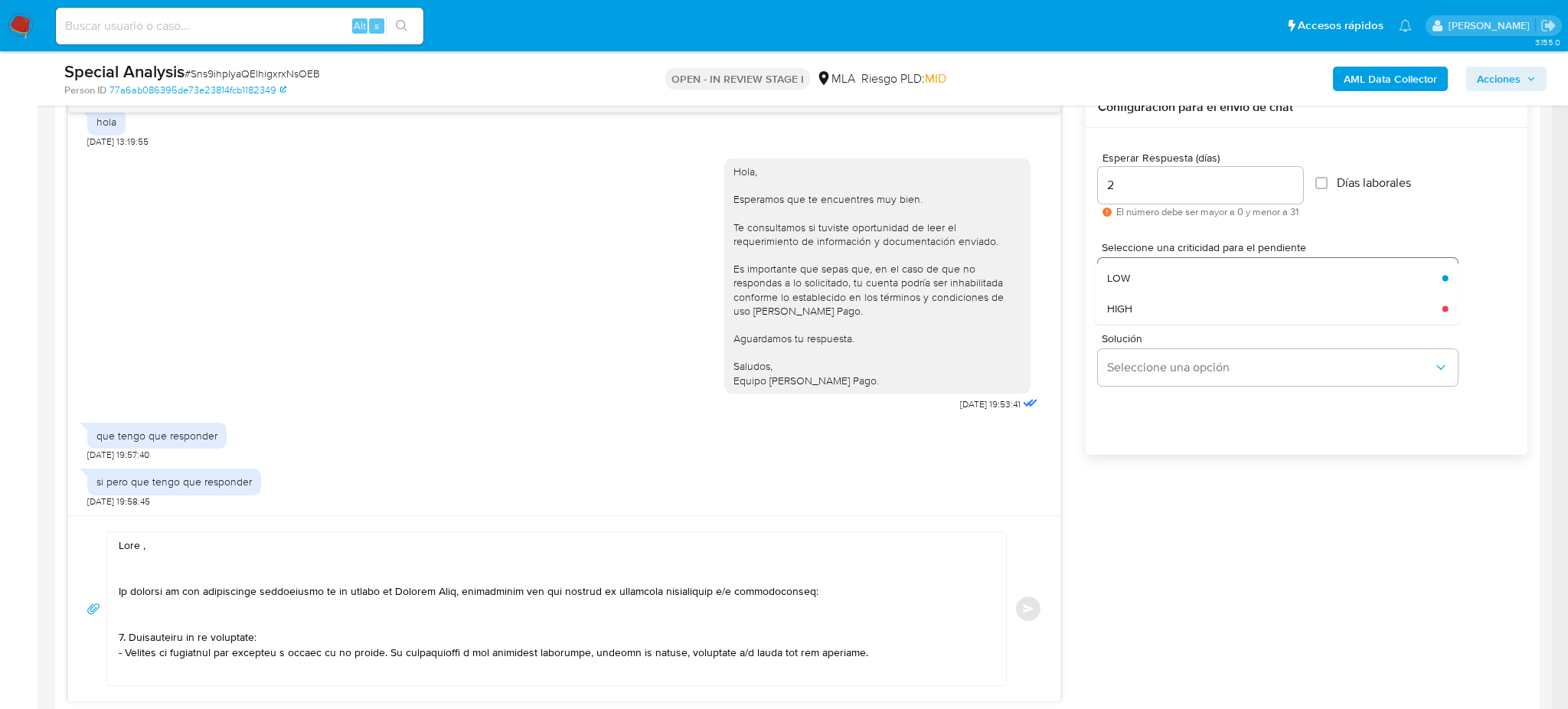
click at [1119, 315] on span "HIGH" at bounding box center [1120, 308] width 25 height 14
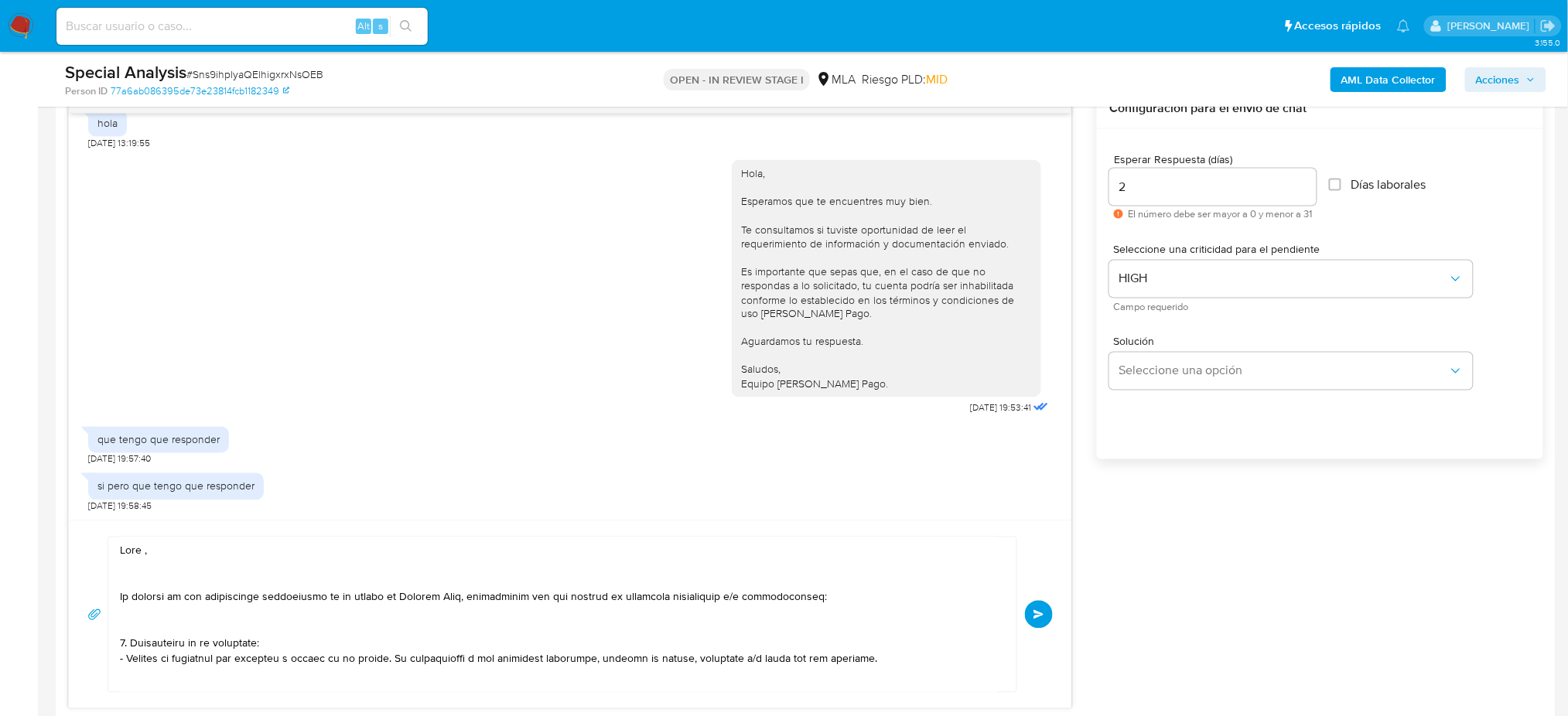
click at [1029, 624] on button "Enviar" at bounding box center [1038, 615] width 27 height 27
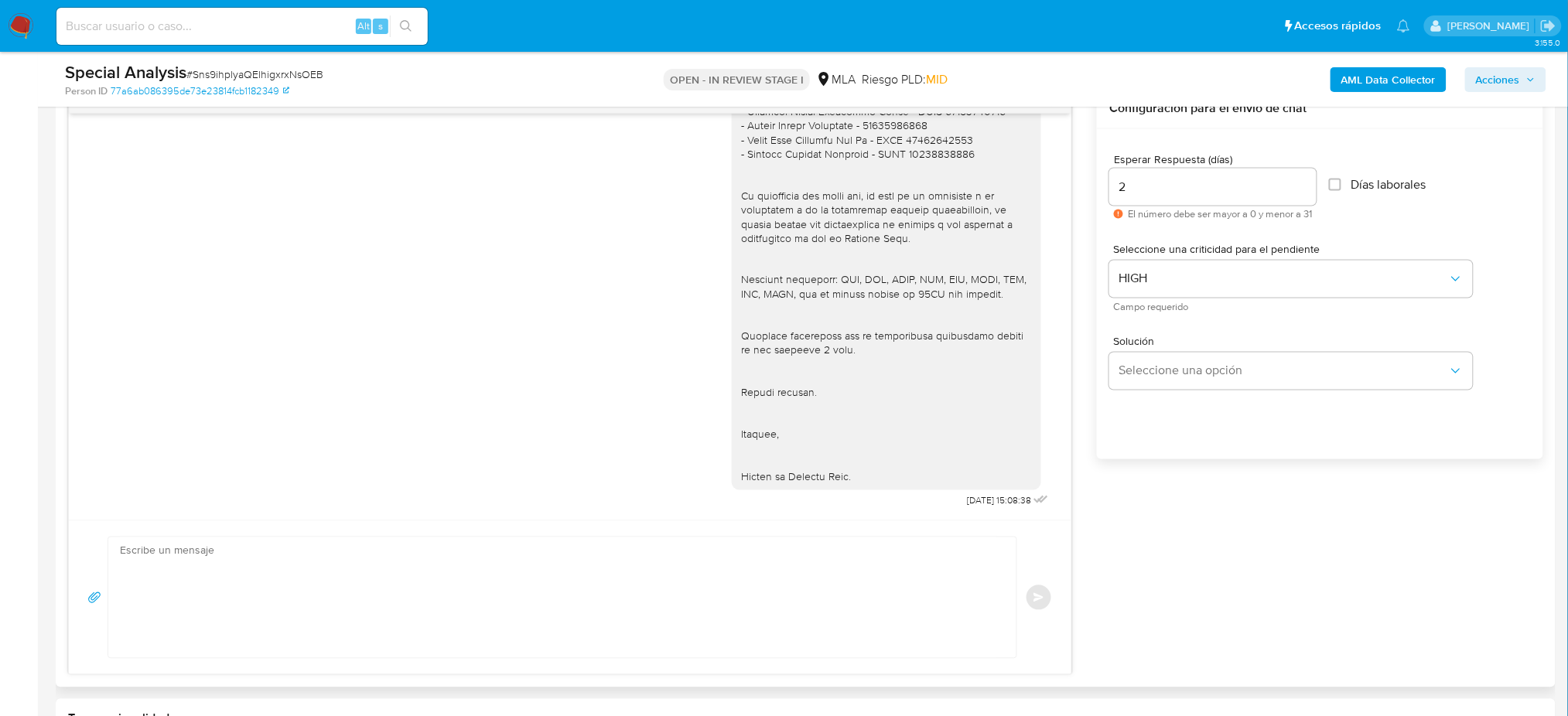
scroll to position [1813, 0]
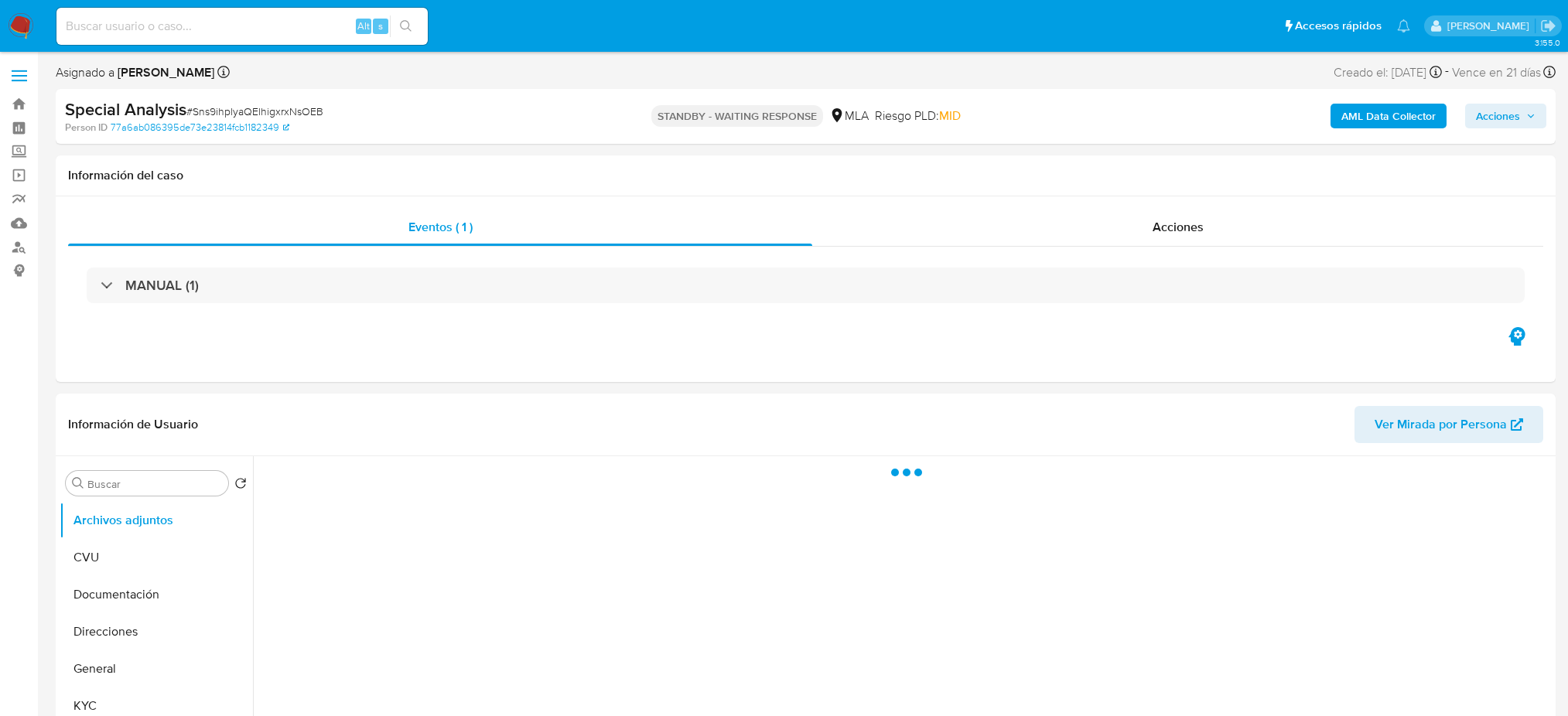
select select "10"
click at [267, 21] on input at bounding box center [242, 26] width 372 height 20
paste input "hAqXu6ouFbj1OjhLO8todIBv"
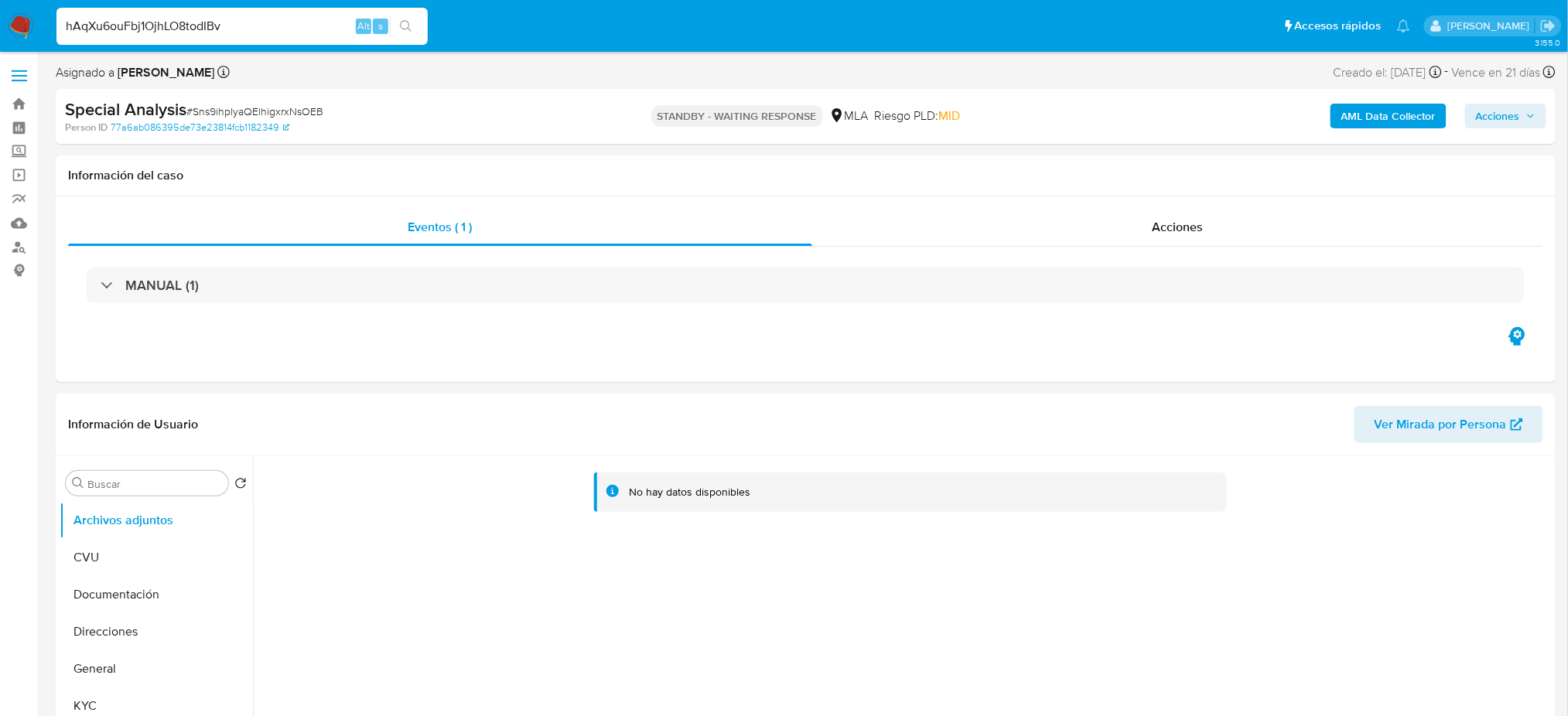
type input "hAqXu6ouFbj1OjhLO8todIBv"
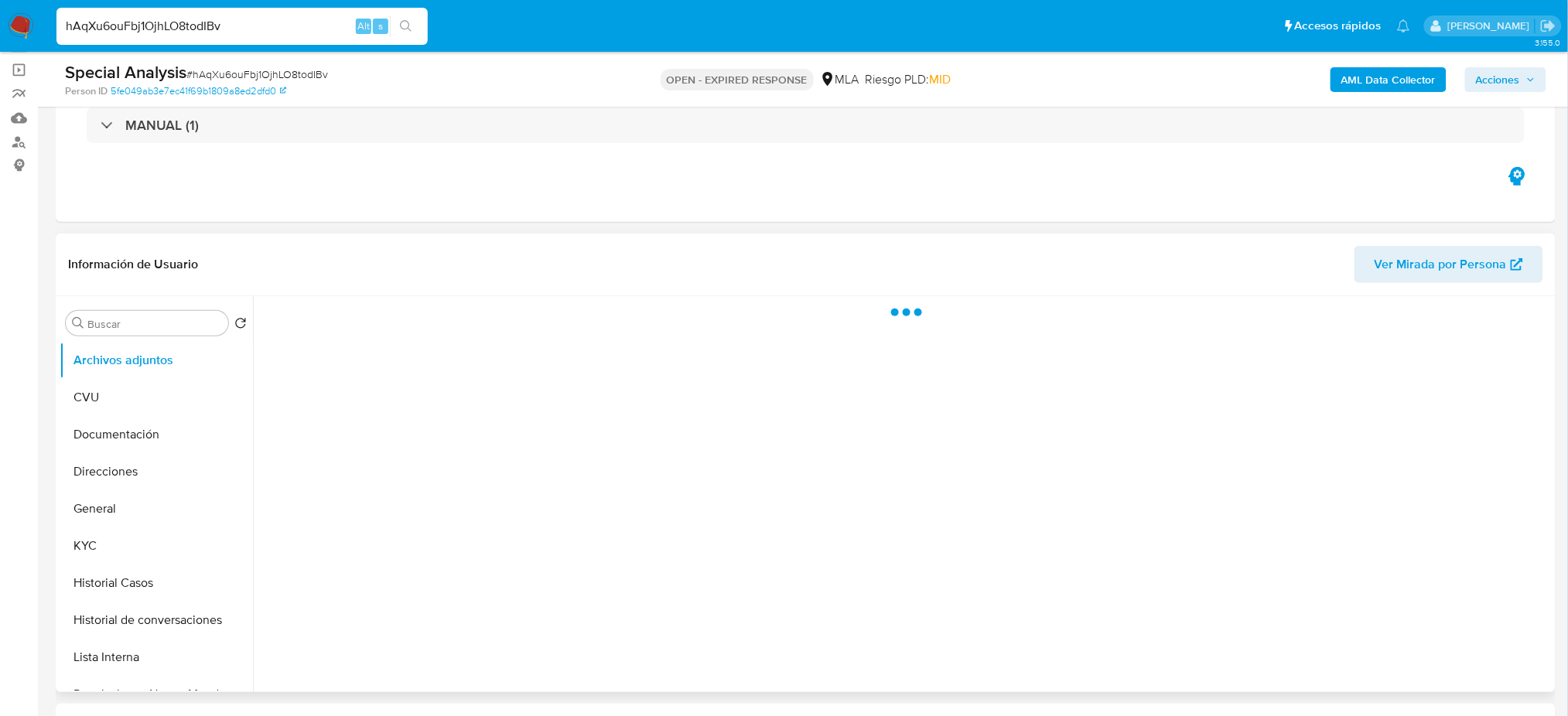
scroll to position [205, 0]
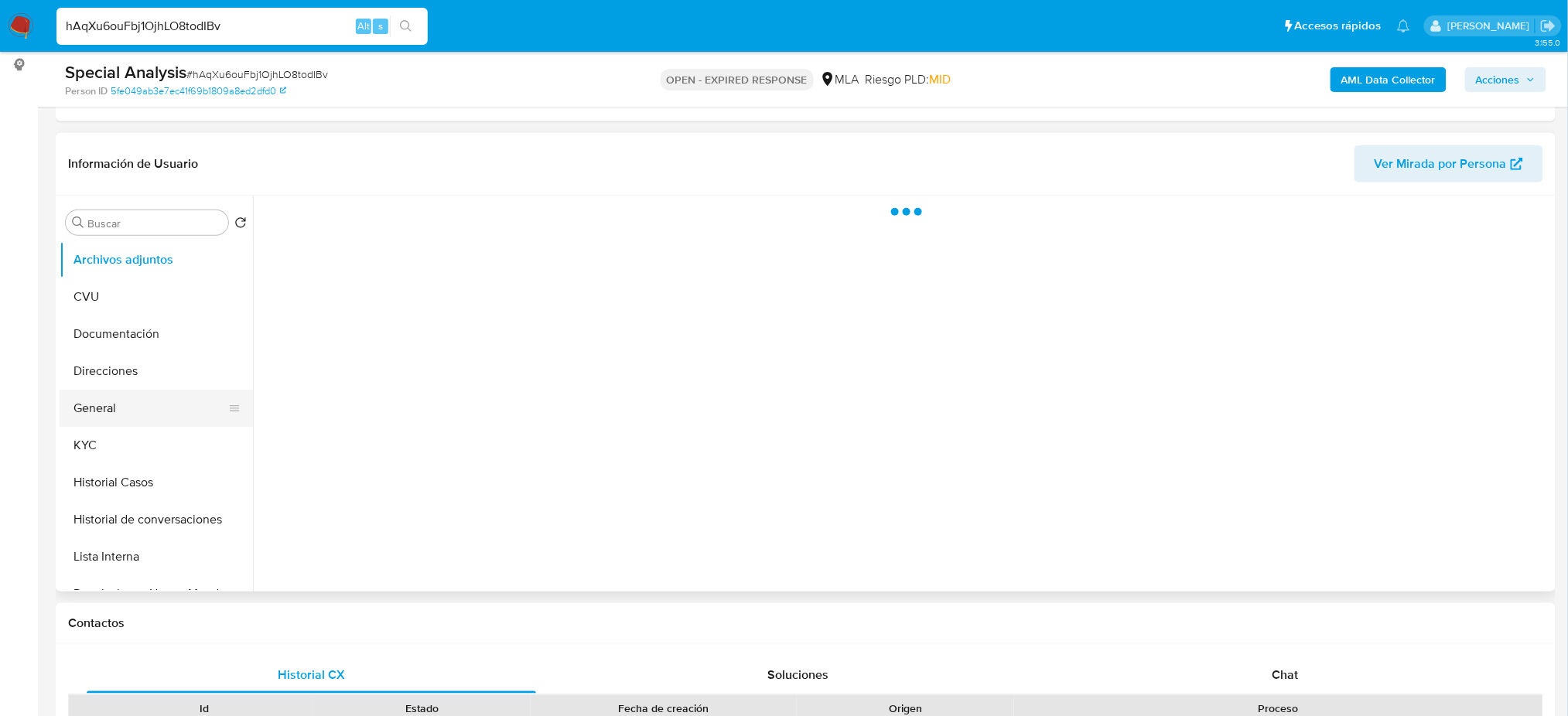
click at [92, 419] on button "General" at bounding box center [150, 408] width 181 height 37
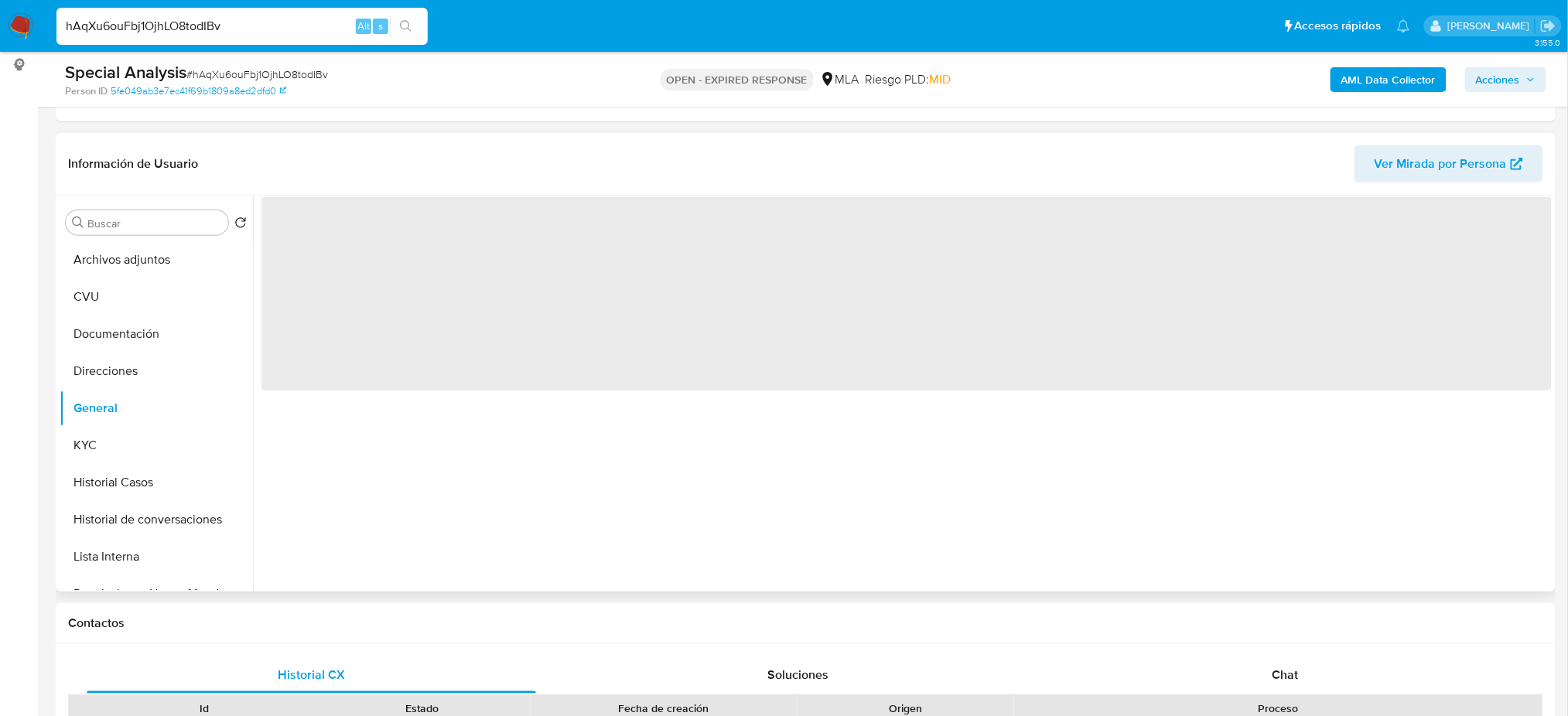
select select "10"
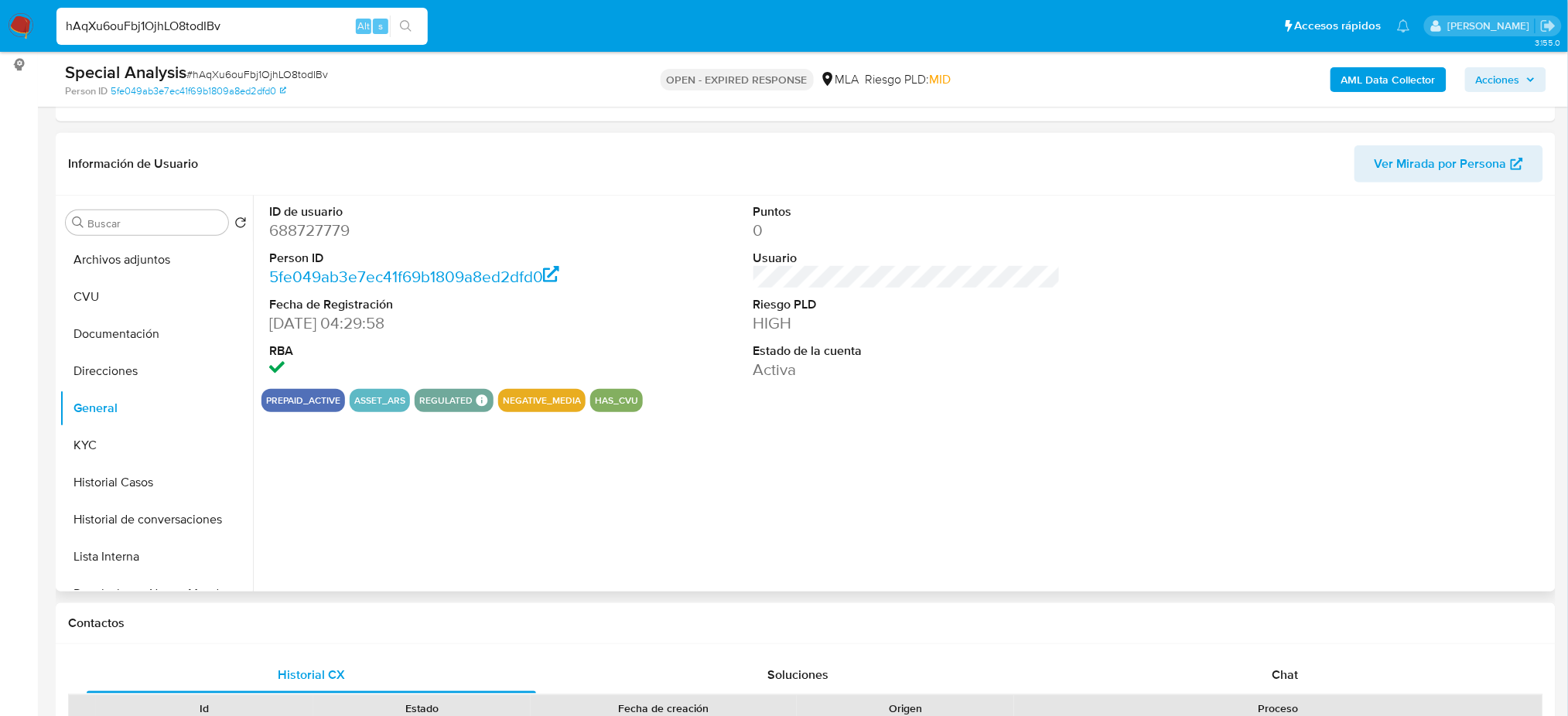
click at [291, 230] on dd "688727779" at bounding box center [423, 231] width 307 height 22
copy dd "688727779"
drag, startPoint x: 291, startPoint y: 16, endPoint x: 0, endPoint y: 21, distance: 291.0
click at [0, 21] on nav "Pausado Ver notificaciones hAqXu6ouFbj1OjhLO8todIBv Alt s Accesos rápidos Presi…" at bounding box center [784, 26] width 1568 height 52
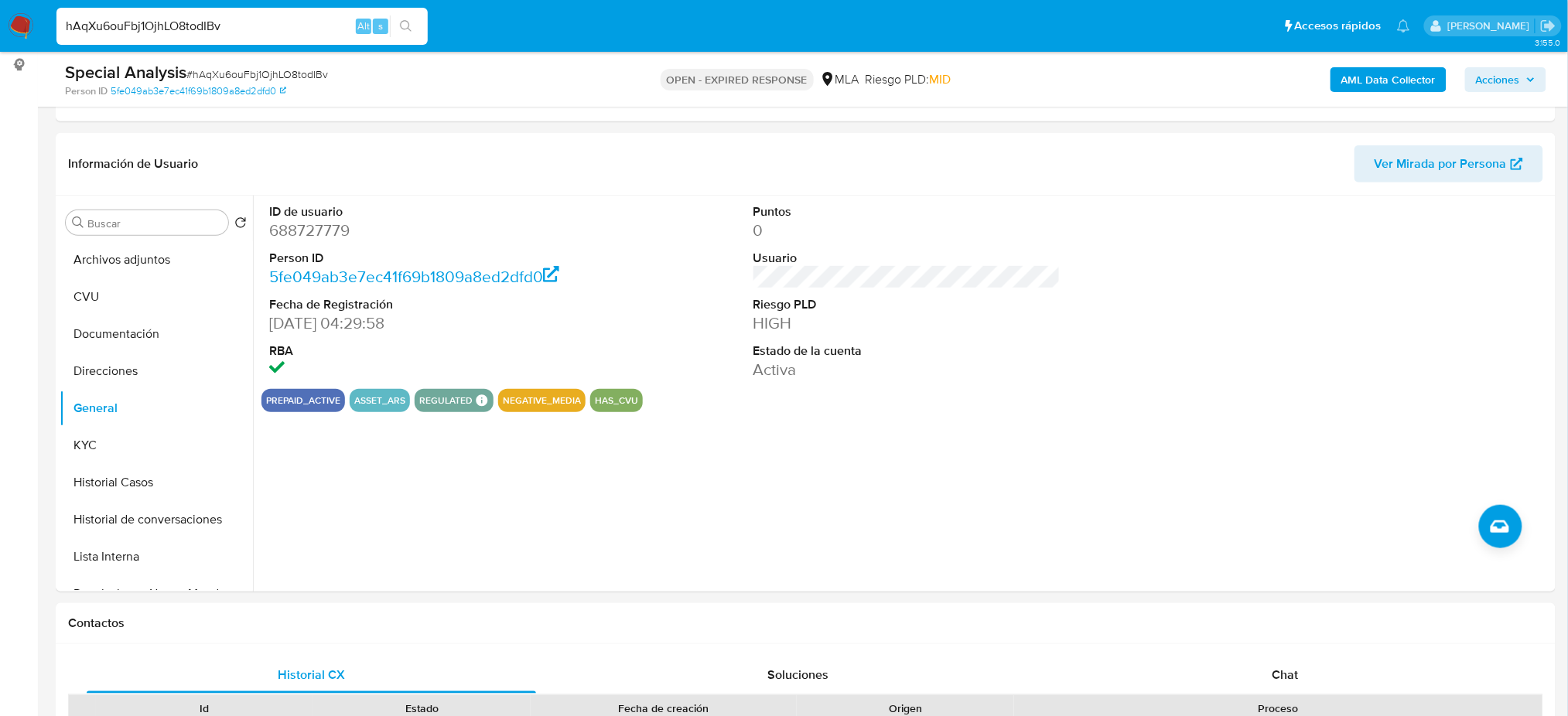
paste input "tDH02REuIEJtfi0qdw77YpnI"
type input "tDH02REuIEJtfi0qdw77YpnI"
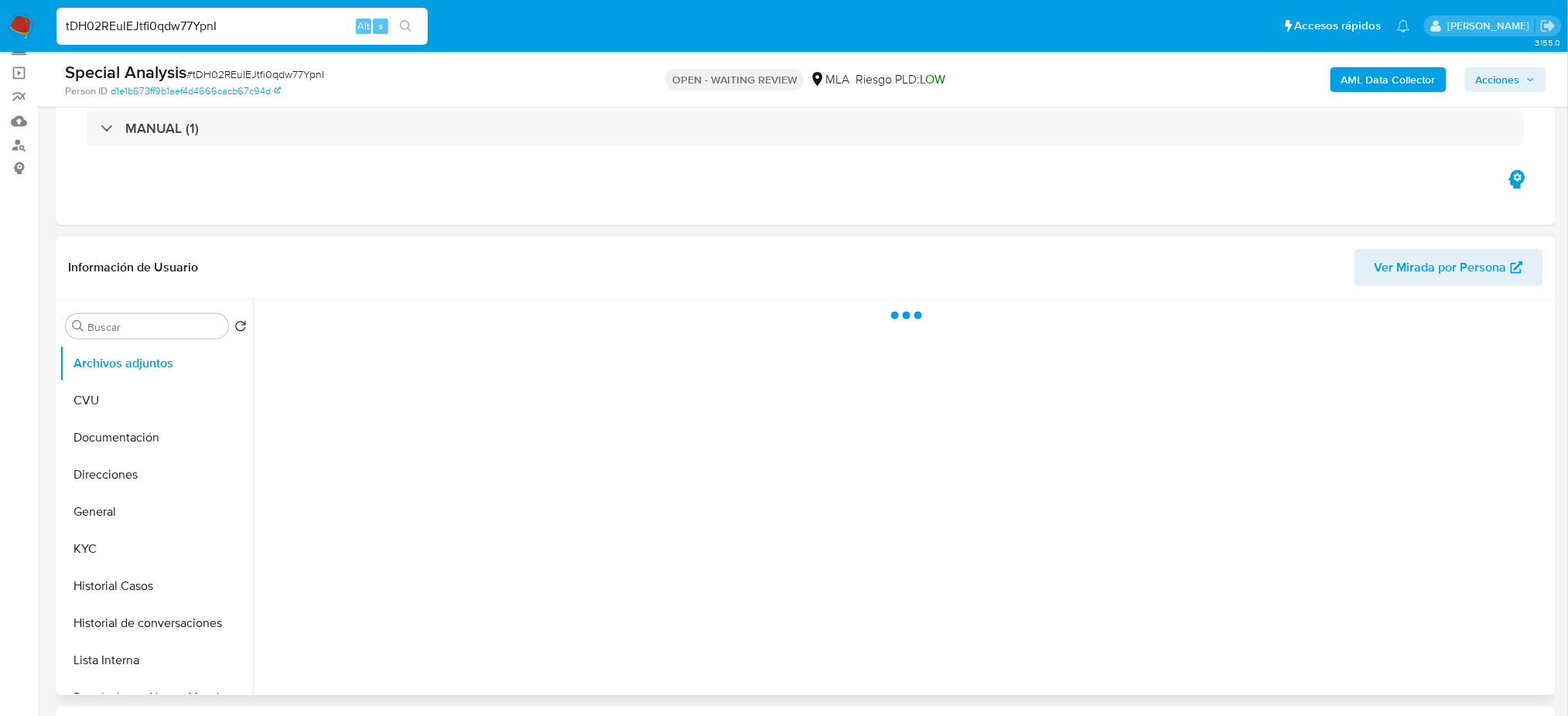
scroll to position [205, 0]
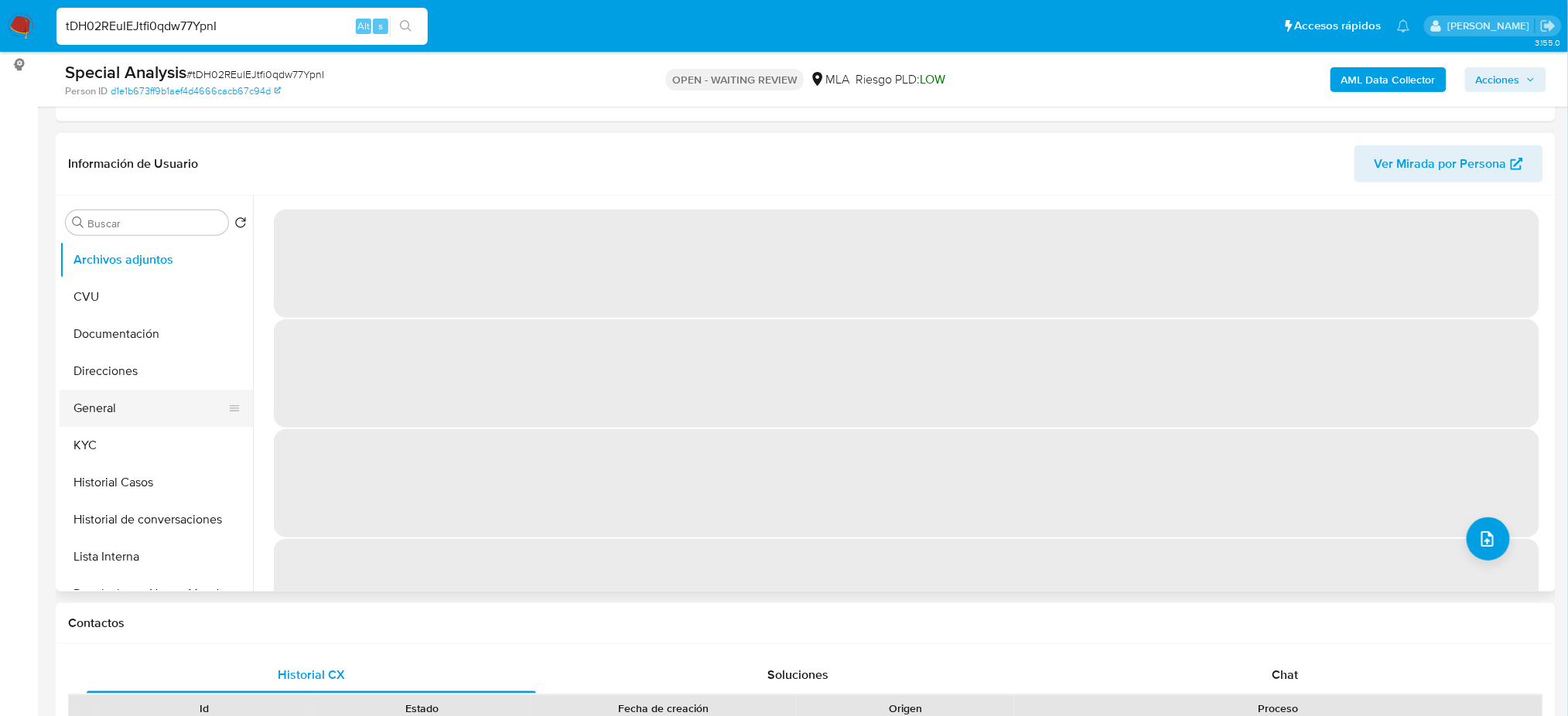
click at [83, 404] on button "General" at bounding box center [150, 408] width 181 height 37
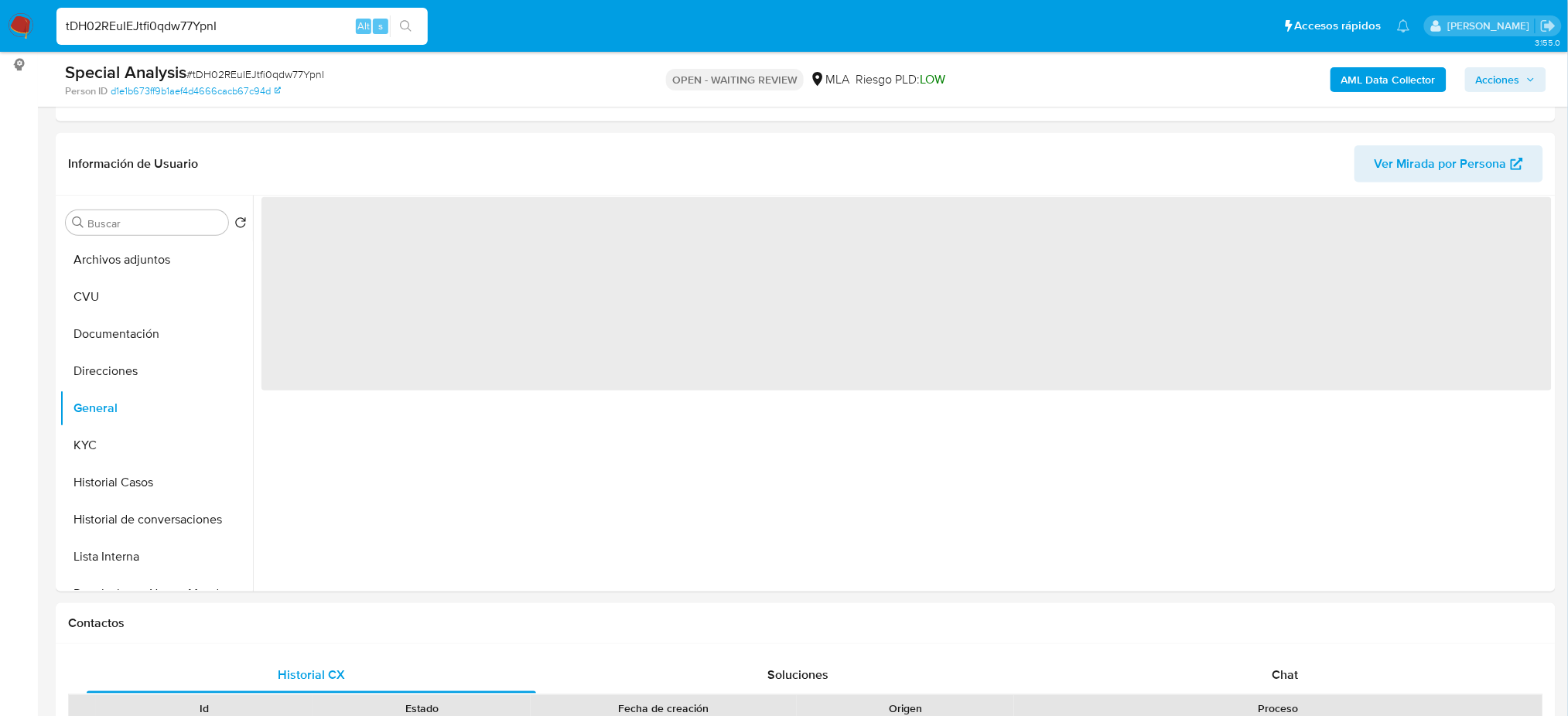
select select "10"
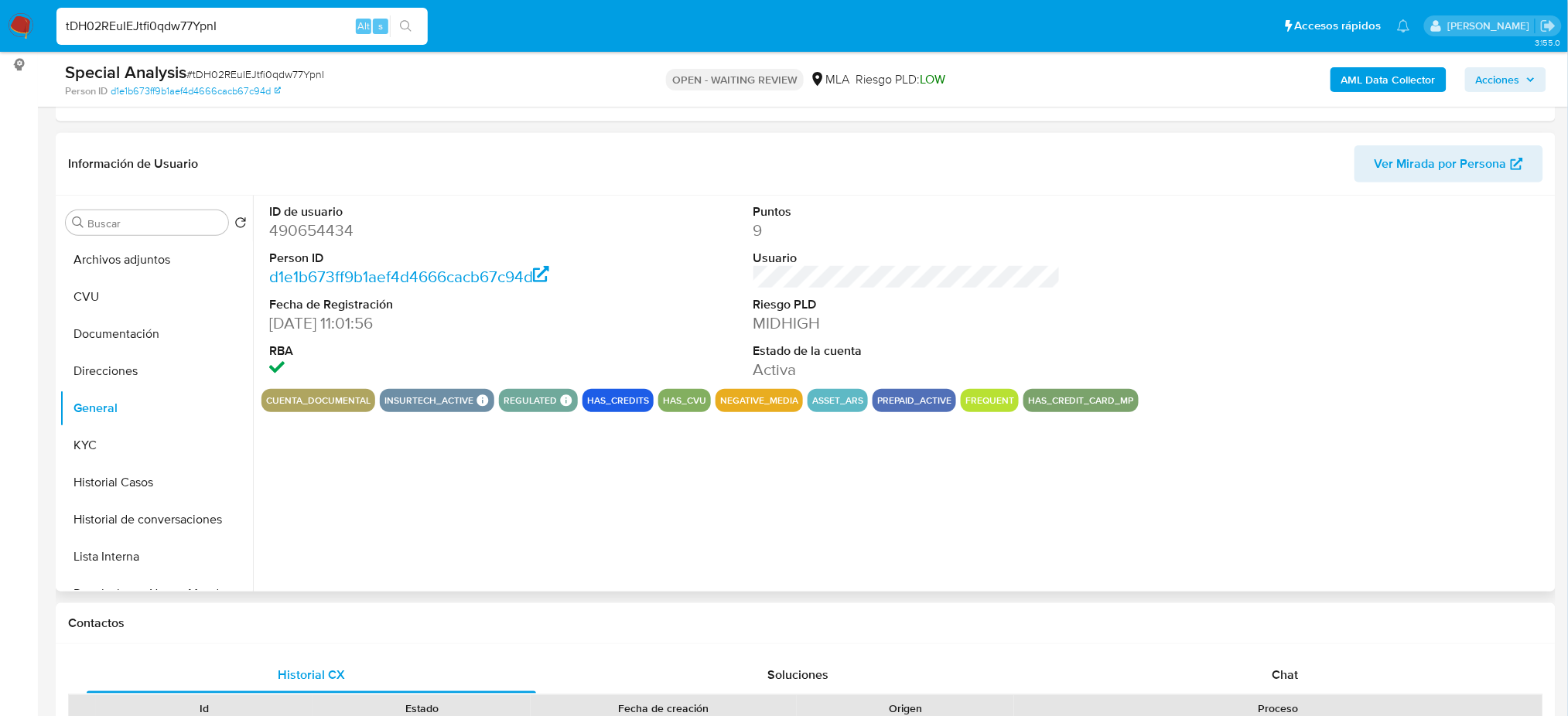
click at [316, 233] on dd "490654434" at bounding box center [423, 231] width 307 height 22
copy dd "490654434"
click at [122, 435] on button "KYC" at bounding box center [150, 446] width 181 height 37
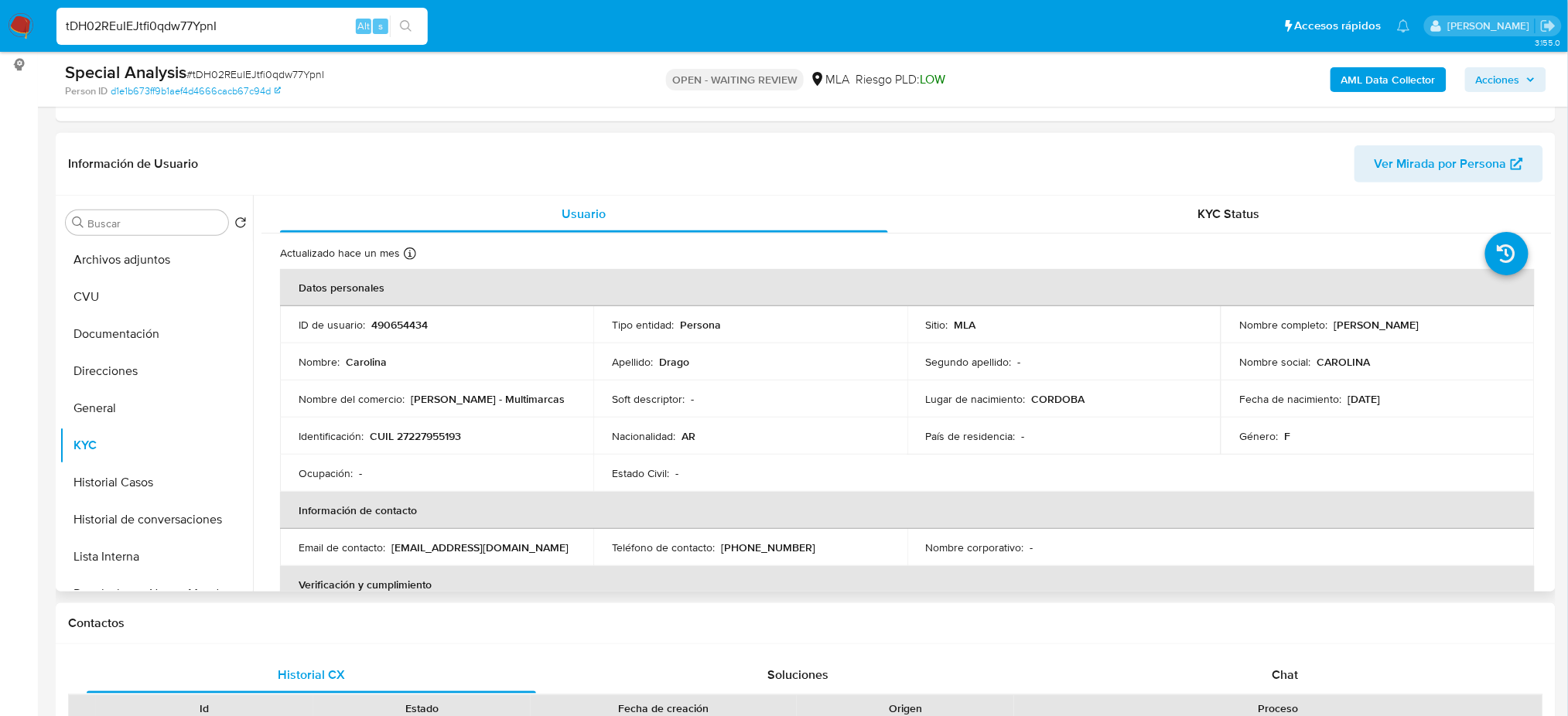
click at [431, 437] on p "CUIL 27227955193" at bounding box center [416, 436] width 91 height 14
copy p "27227955193"
click at [414, 420] on td "Identificación : CUIL 27227955193" at bounding box center [437, 436] width 313 height 37
drag, startPoint x: 408, startPoint y: 442, endPoint x: 458, endPoint y: 439, distance: 50.1
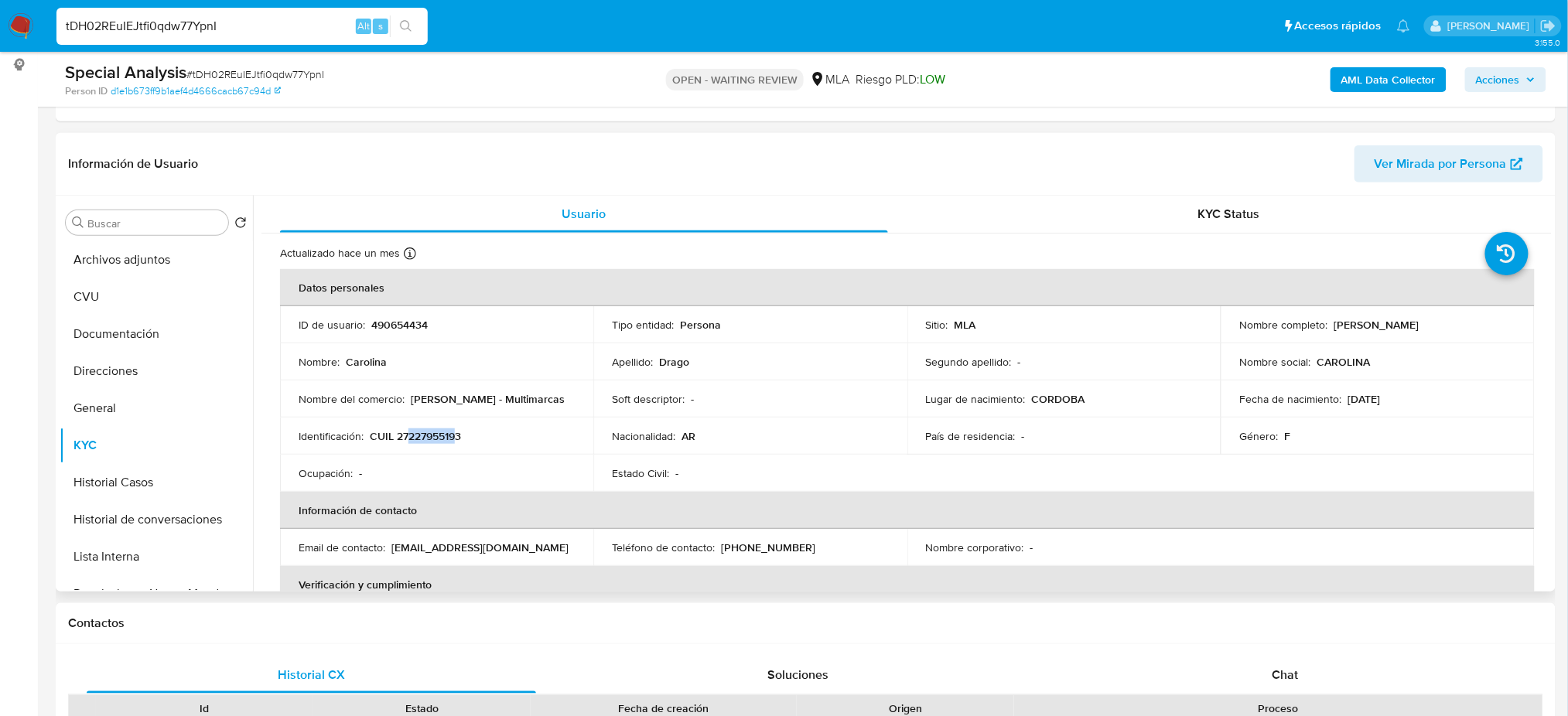
click at [458, 439] on p "CUIL 27227955193" at bounding box center [416, 436] width 91 height 14
copy p "22795519"
click at [508, 457] on td "Ocupación : -" at bounding box center [437, 473] width 313 height 37
click at [417, 429] on p "CUIL 27227955193" at bounding box center [416, 436] width 91 height 14
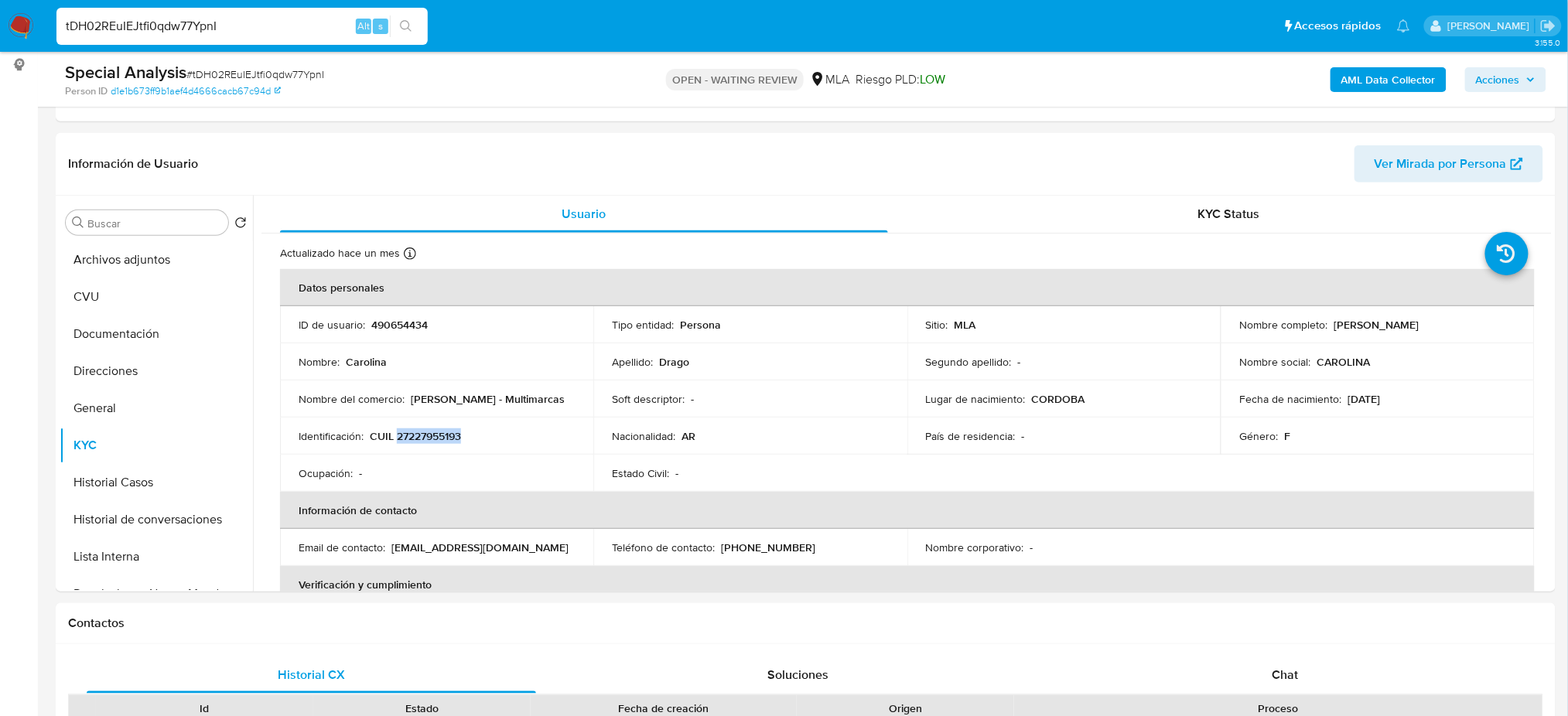
copy p "27227955193"
drag, startPoint x: 1394, startPoint y: 322, endPoint x: 1421, endPoint y: 322, distance: 27.0
click at [1421, 322] on div "Nombre completo : Carolina Drago" at bounding box center [1377, 324] width 276 height 14
copy p "Carolina Drago"
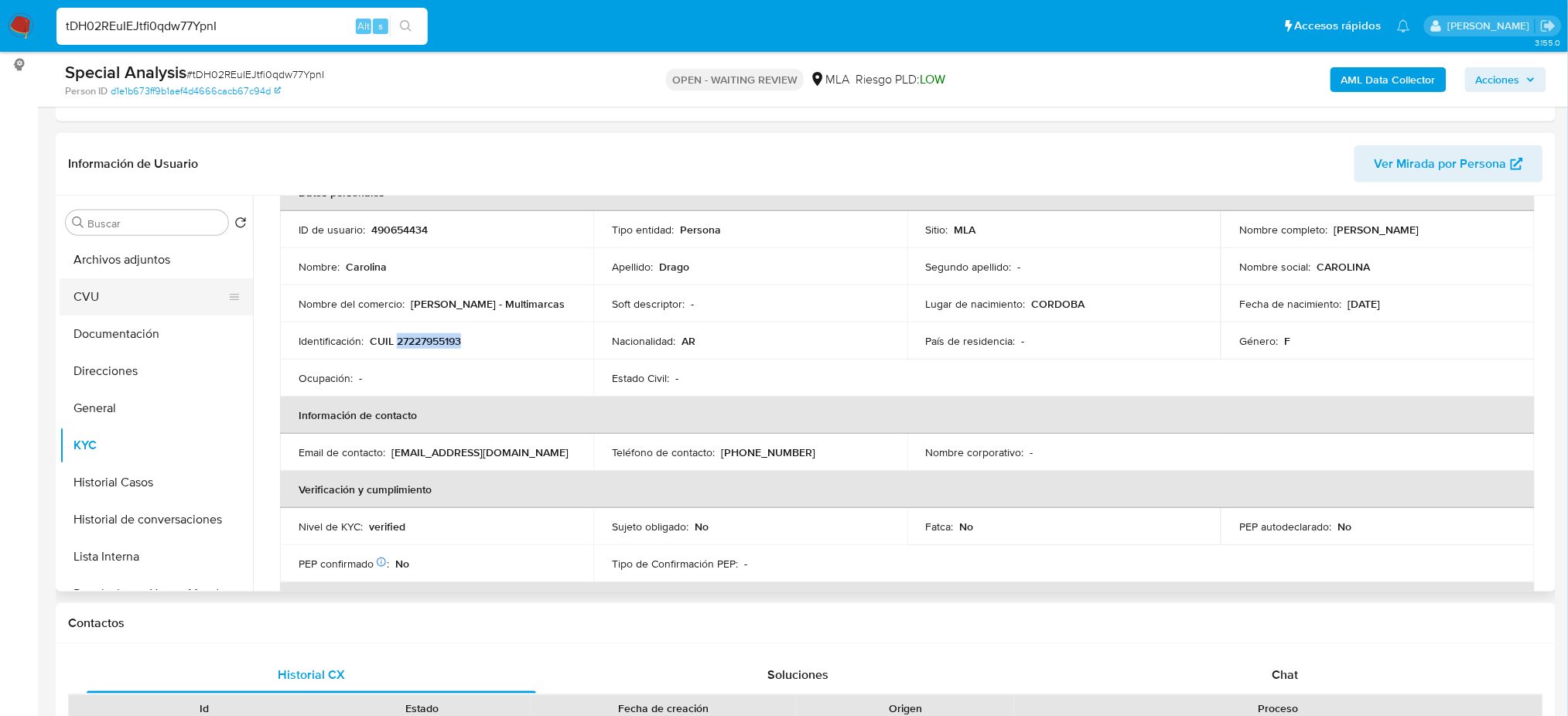
scroll to position [0, 0]
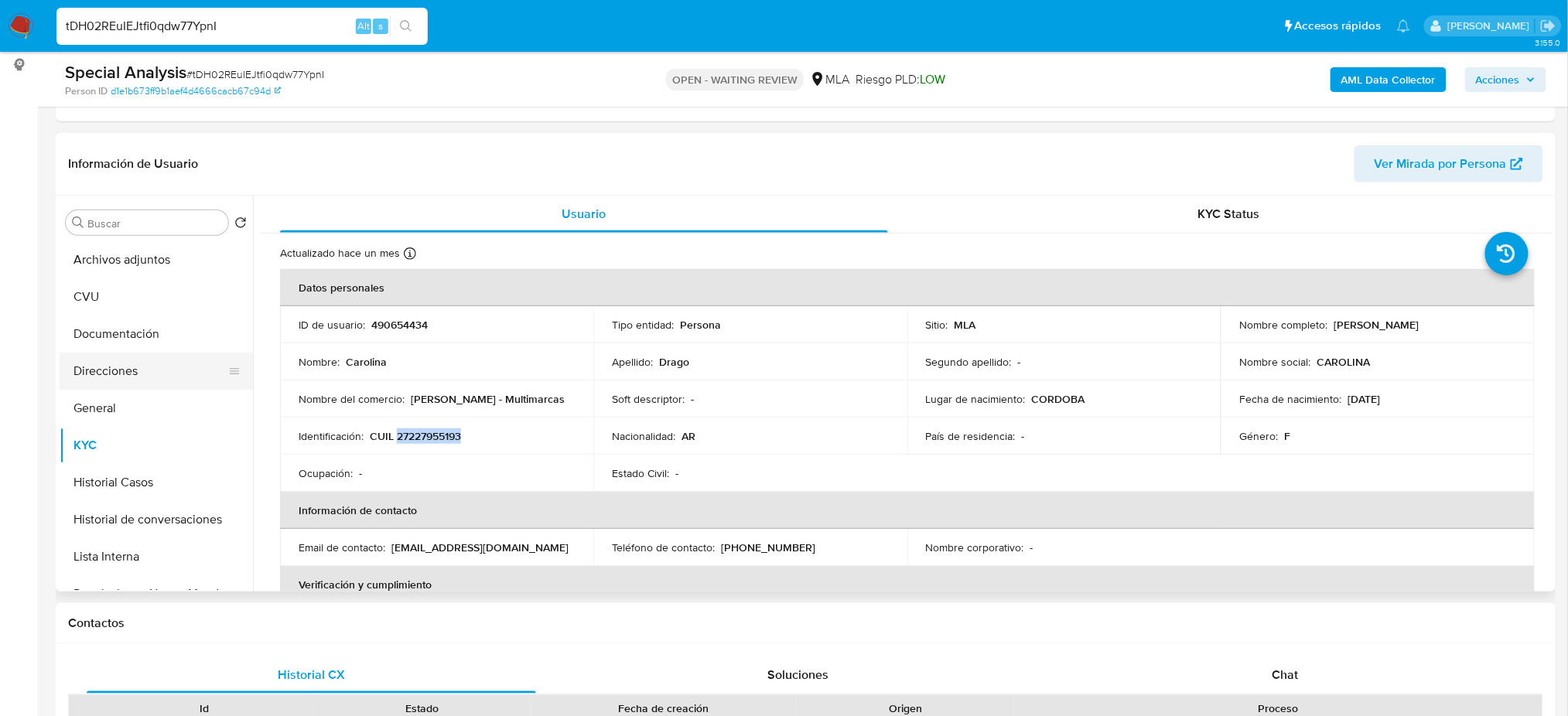
click at [115, 360] on button "Direcciones" at bounding box center [150, 371] width 181 height 37
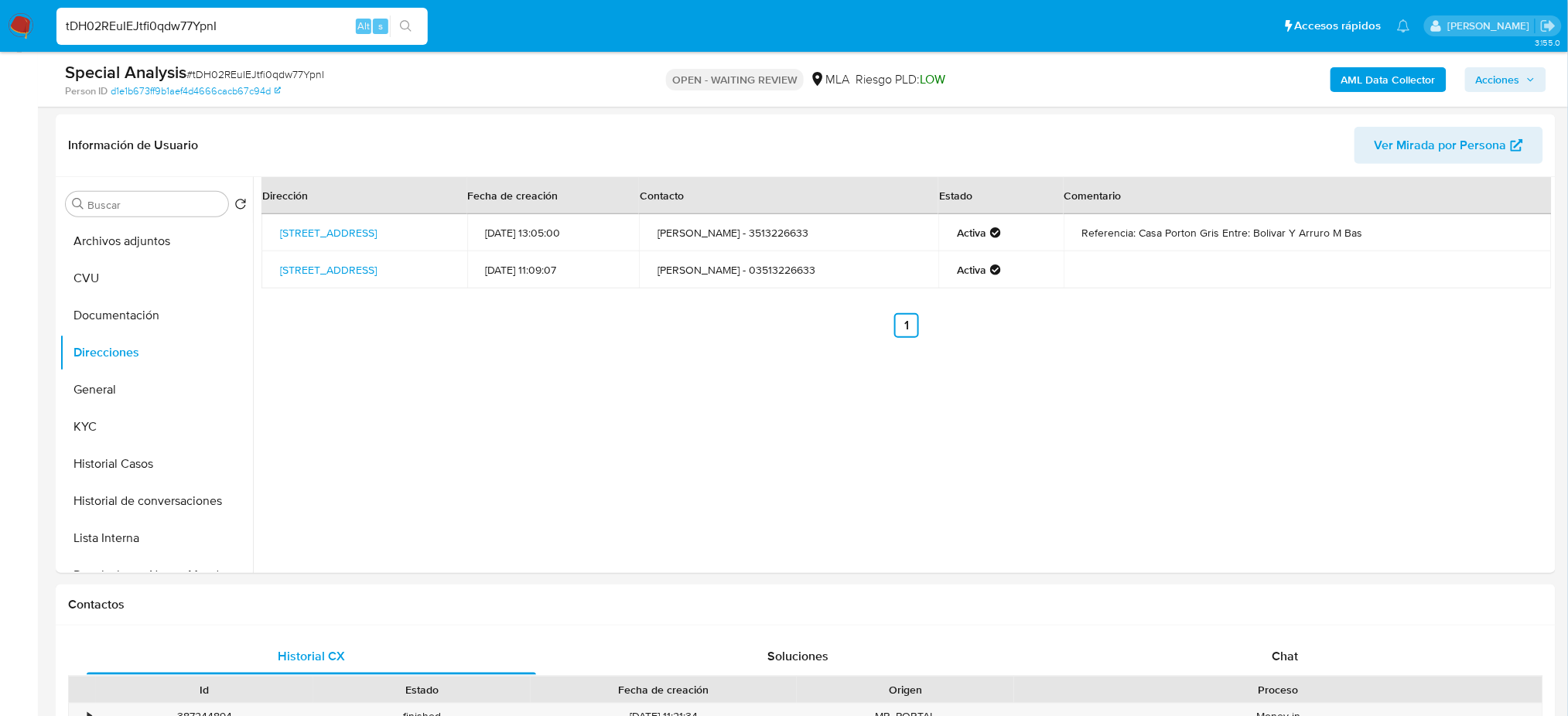
scroll to position [237, 0]
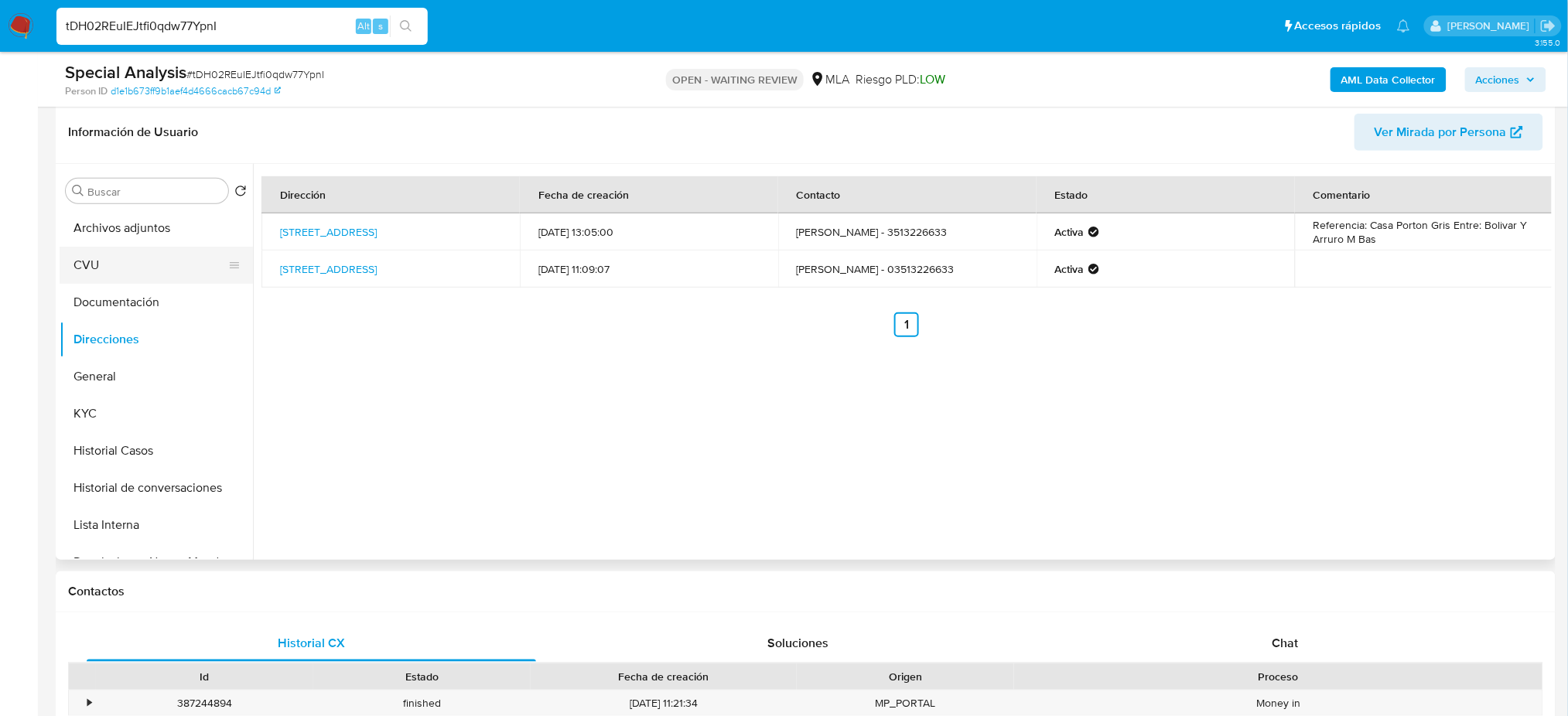
drag, startPoint x: 145, startPoint y: 296, endPoint x: 141, endPoint y: 281, distance: 15.5
click at [144, 296] on button "Documentación" at bounding box center [156, 302] width 194 height 37
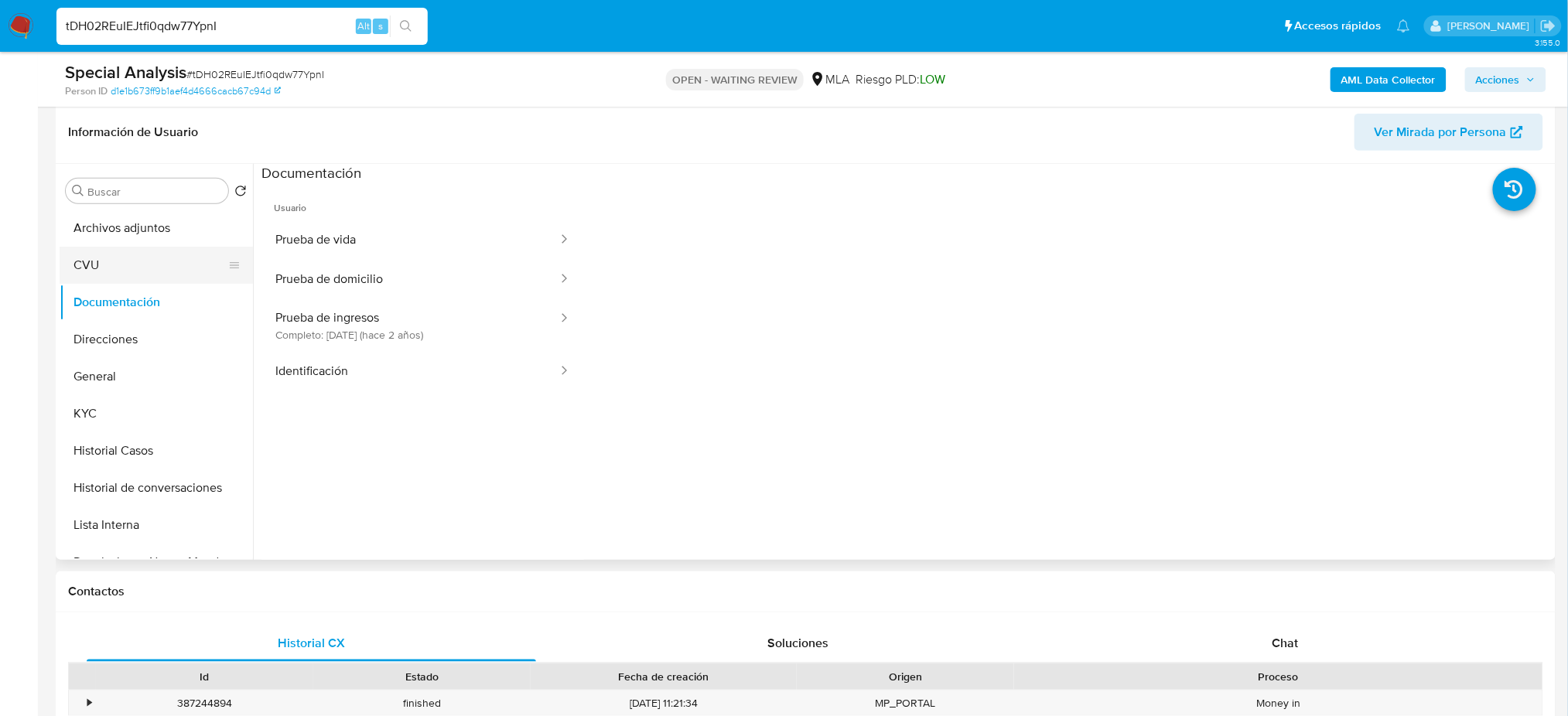
click at [127, 260] on button "CVU" at bounding box center [150, 265] width 181 height 37
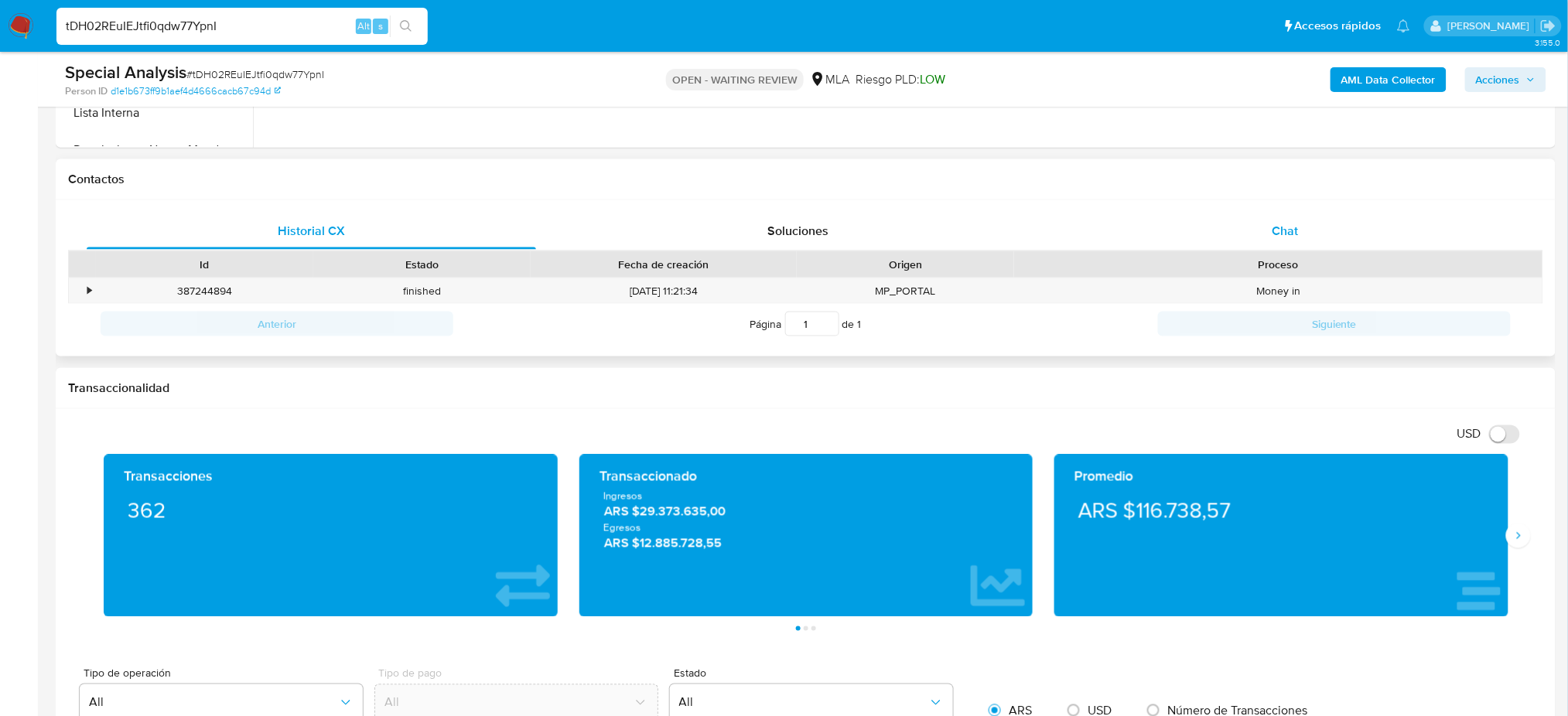
click at [1365, 223] on div "Chat" at bounding box center [1285, 231] width 449 height 37
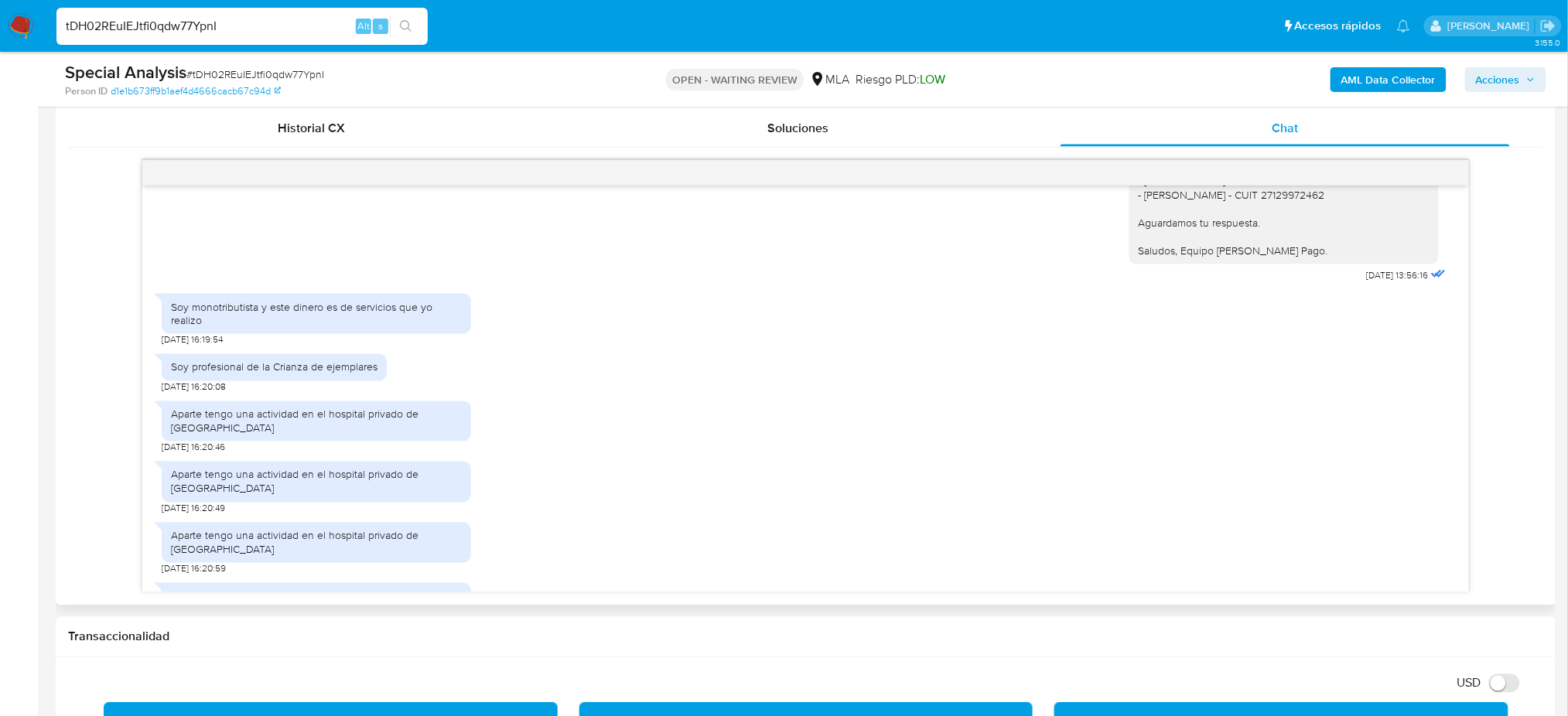
scroll to position [523, 0]
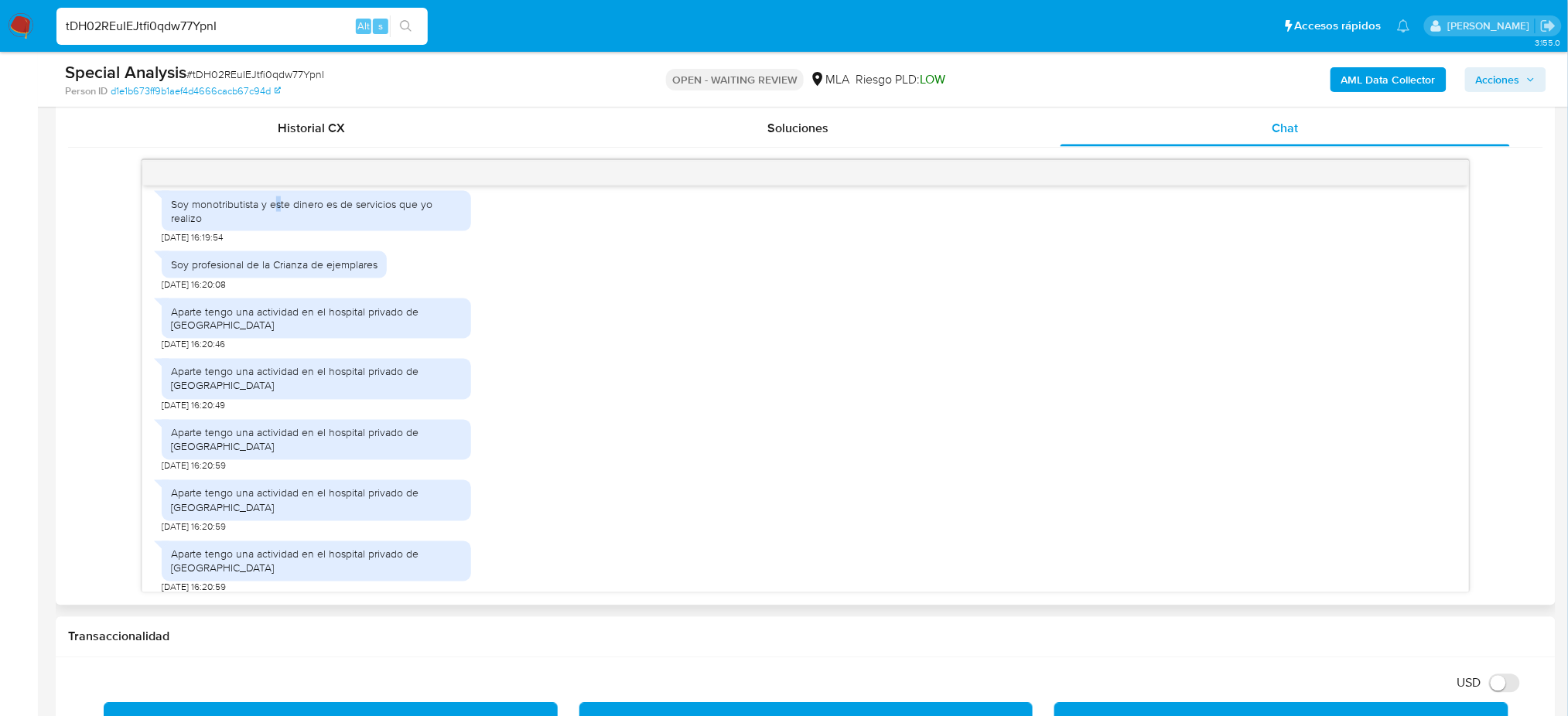
click at [276, 221] on div "Soy monotributista y este dinero es de servicios que yo realizo" at bounding box center [316, 211] width 291 height 27
copy div "Soy monotributista y este dinero es de servicios que yo realizo"
click at [305, 327] on div "Aparte tengo una actividad en el hospital privado de Córdoba" at bounding box center [316, 319] width 291 height 27
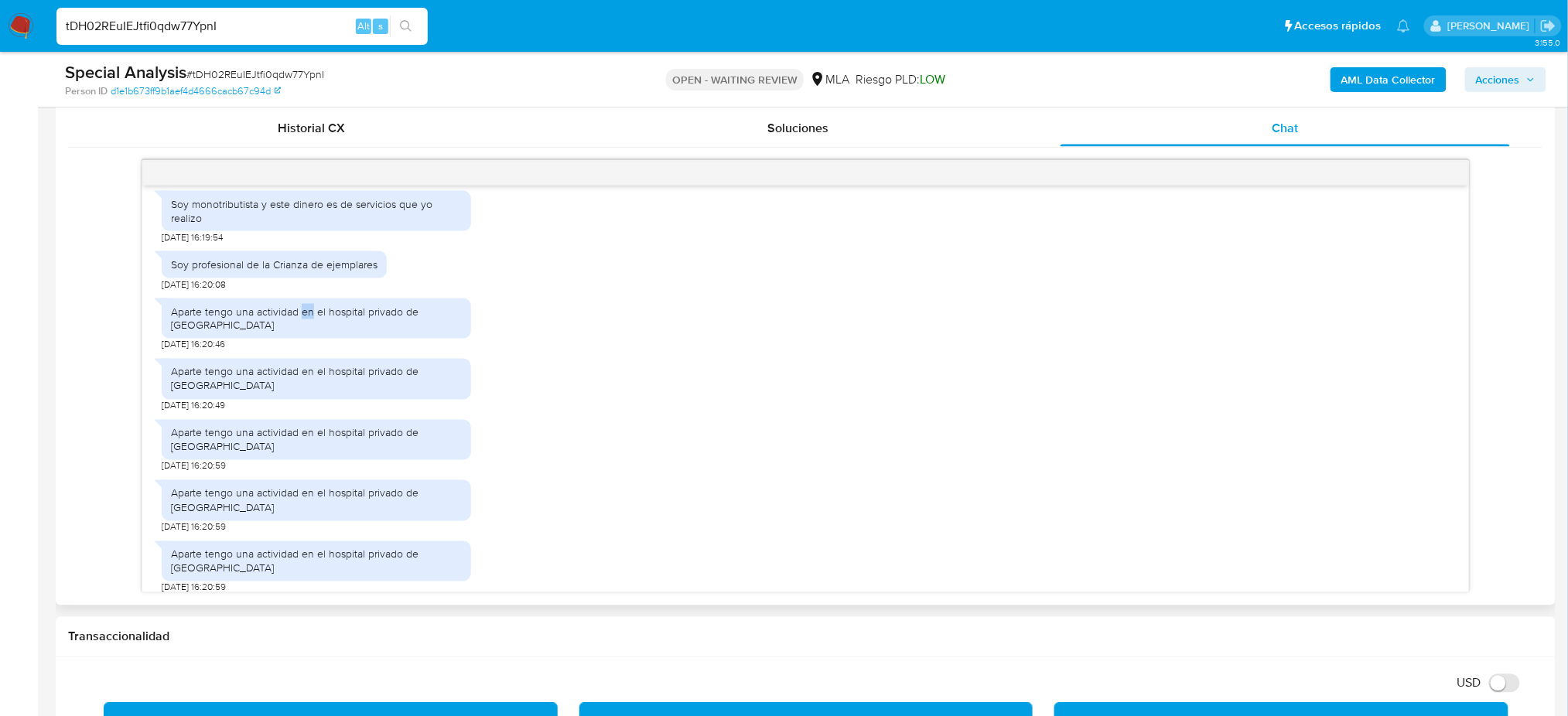
drag, startPoint x: 305, startPoint y: 326, endPoint x: 302, endPoint y: 337, distance: 11.4
click at [302, 337] on div "Aparte tengo una actividad en el hospital privado de Córdoba" at bounding box center [316, 319] width 310 height 40
click at [270, 271] on div "Soy profesional de la Crianza de ejemplares" at bounding box center [274, 264] width 206 height 14
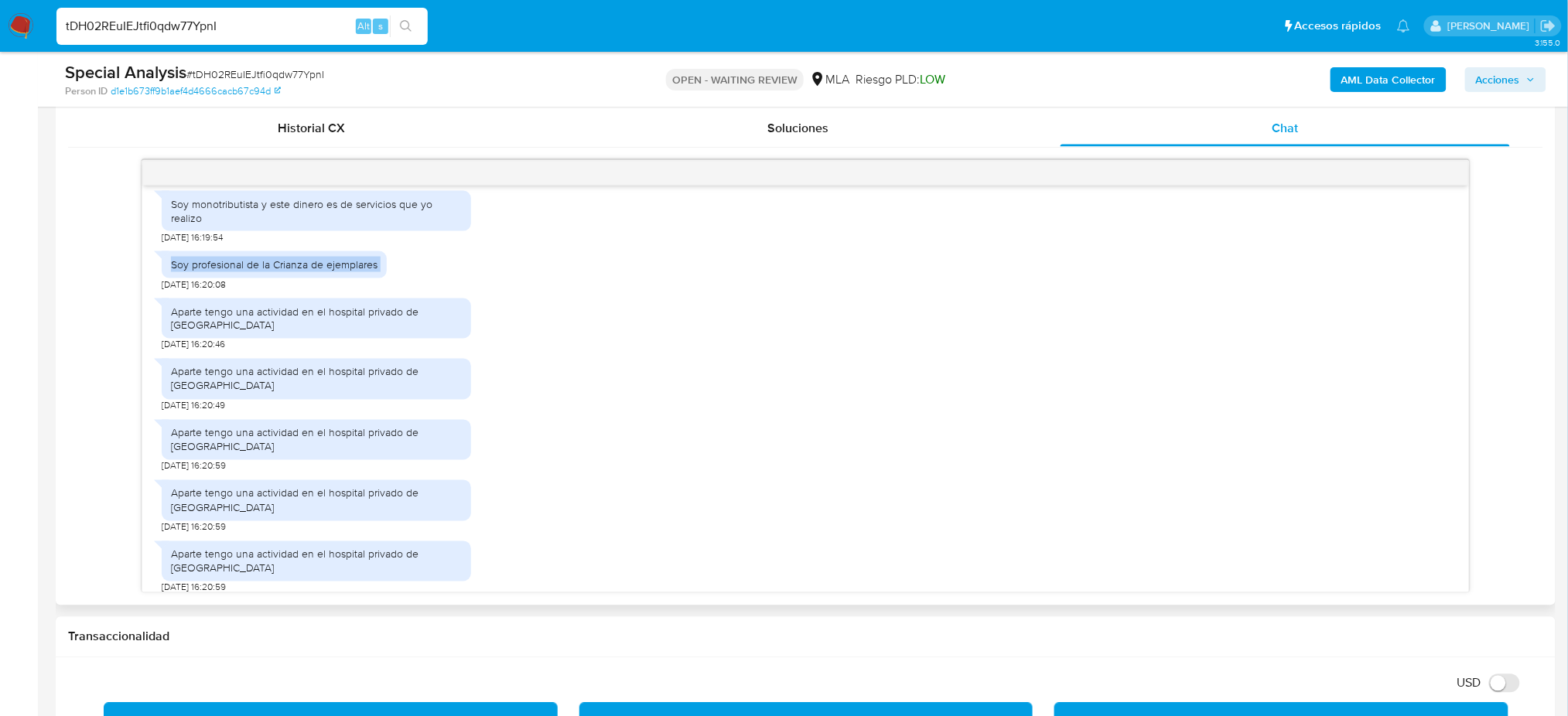
click at [270, 271] on div "Soy profesional de la Crianza de ejemplares" at bounding box center [274, 264] width 206 height 14
copy div "Soy profesional de la Crianza de ejemplares"
click at [242, 328] on div "Aparte tengo una actividad en el hospital privado de Córdoba" at bounding box center [316, 319] width 291 height 27
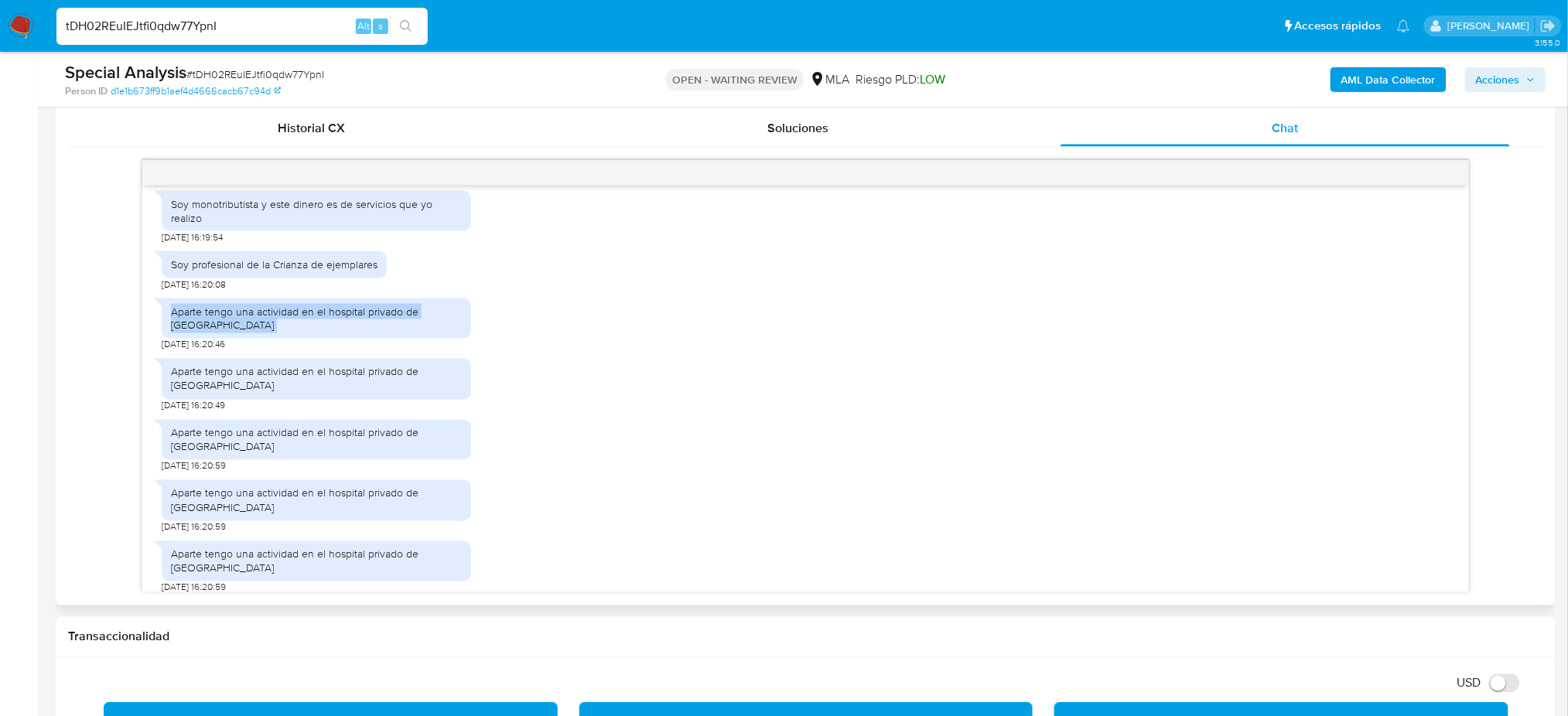
click at [242, 328] on div "Aparte tengo una actividad en el hospital privado de Córdoba" at bounding box center [316, 319] width 291 height 27
copy div "Aparte tengo una actividad en el hospital privado de Córdoba"
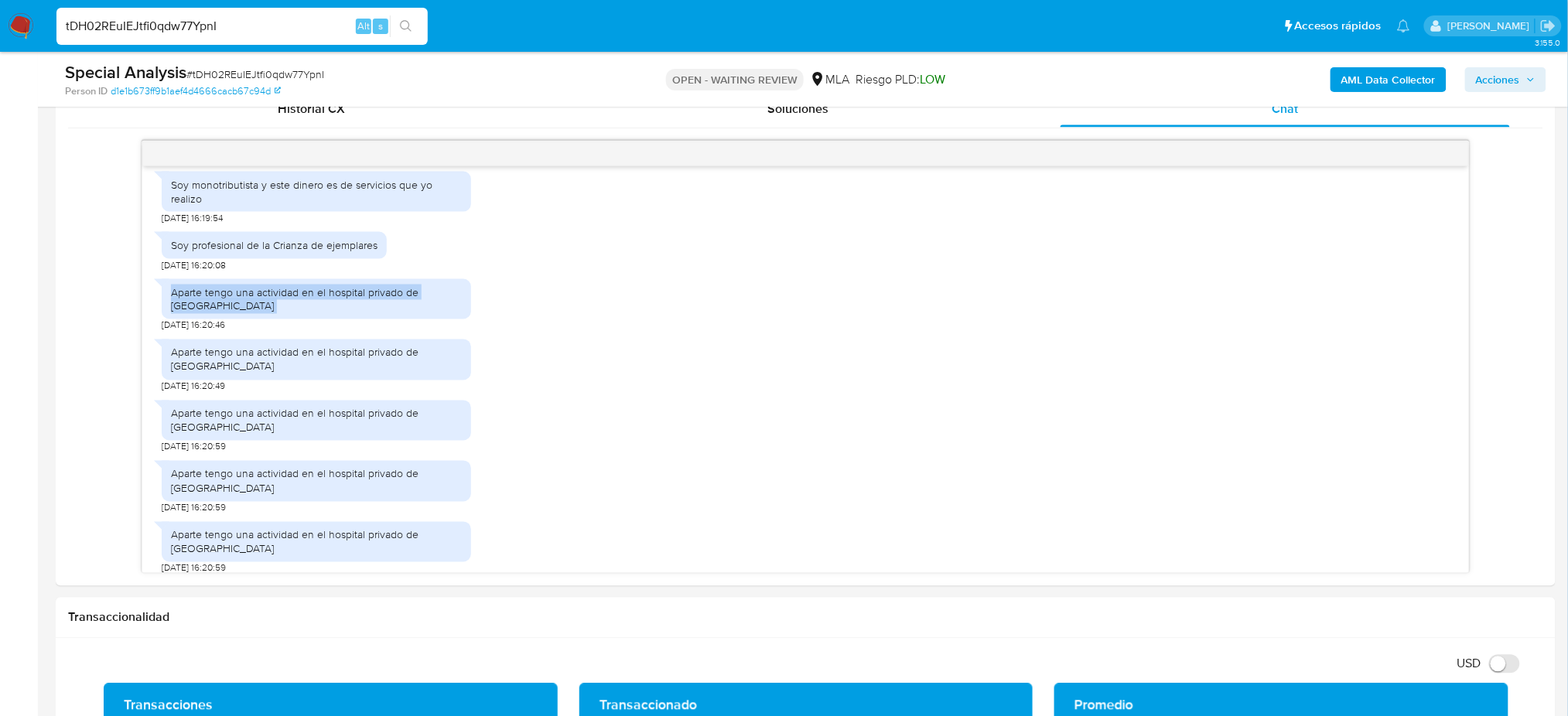
scroll to position [443, 0]
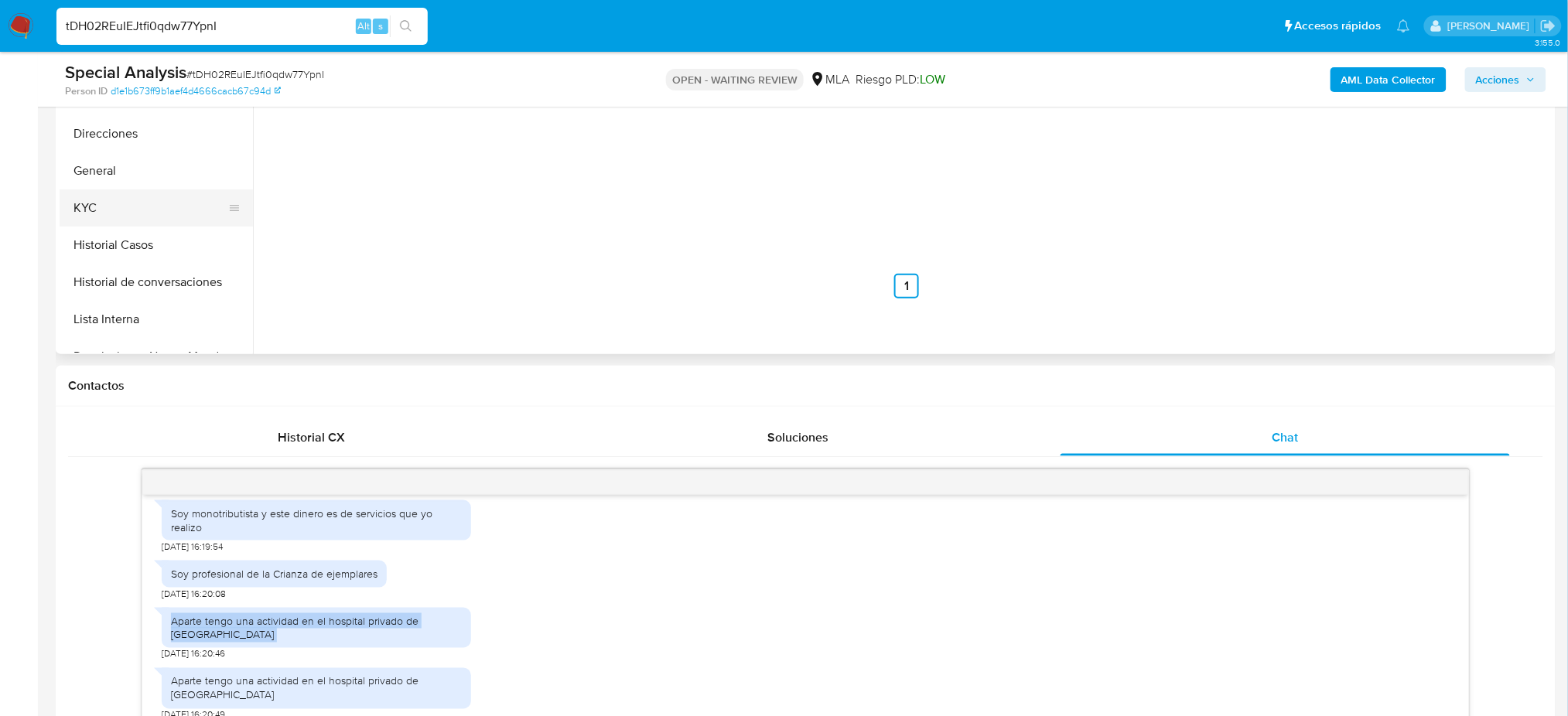
click at [79, 205] on button "KYC" at bounding box center [150, 208] width 181 height 37
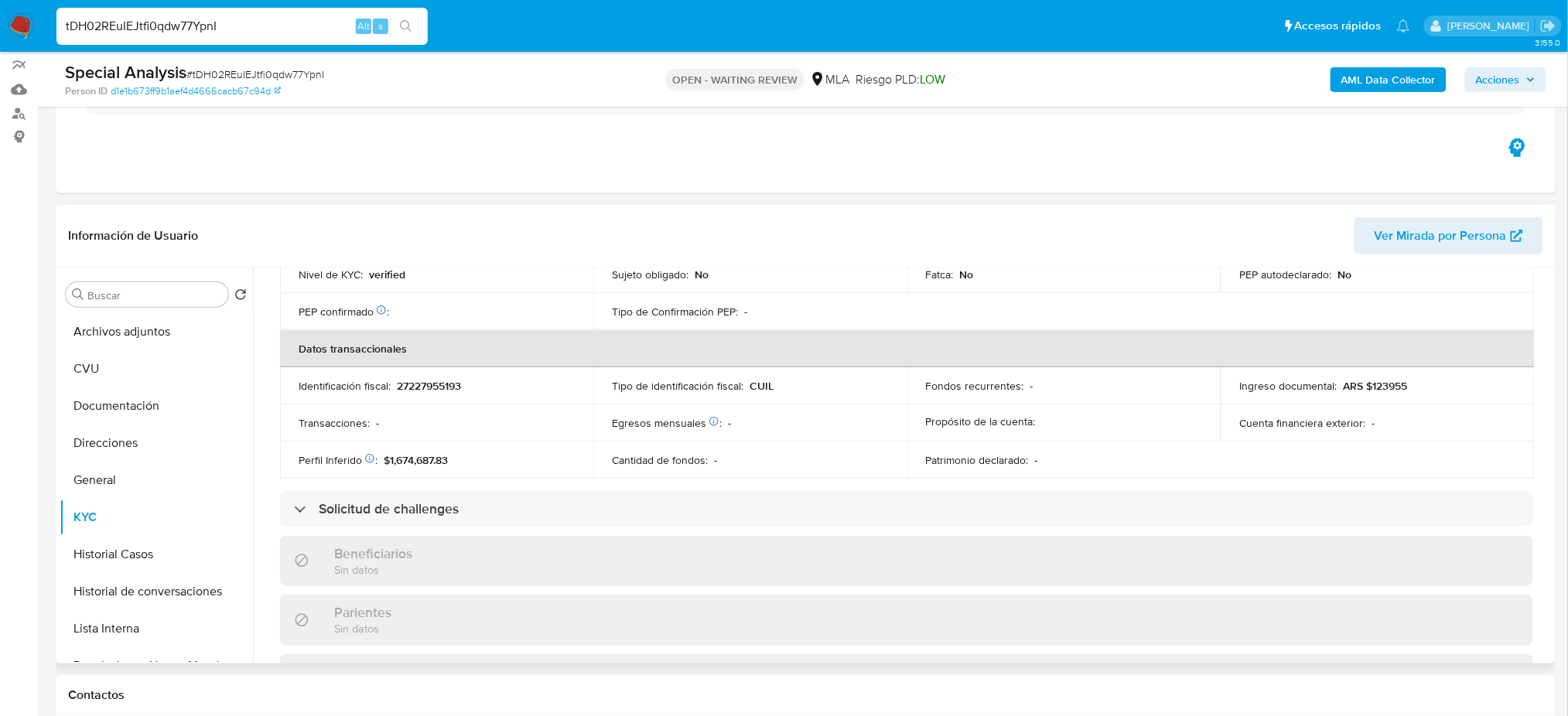
scroll to position [785, 0]
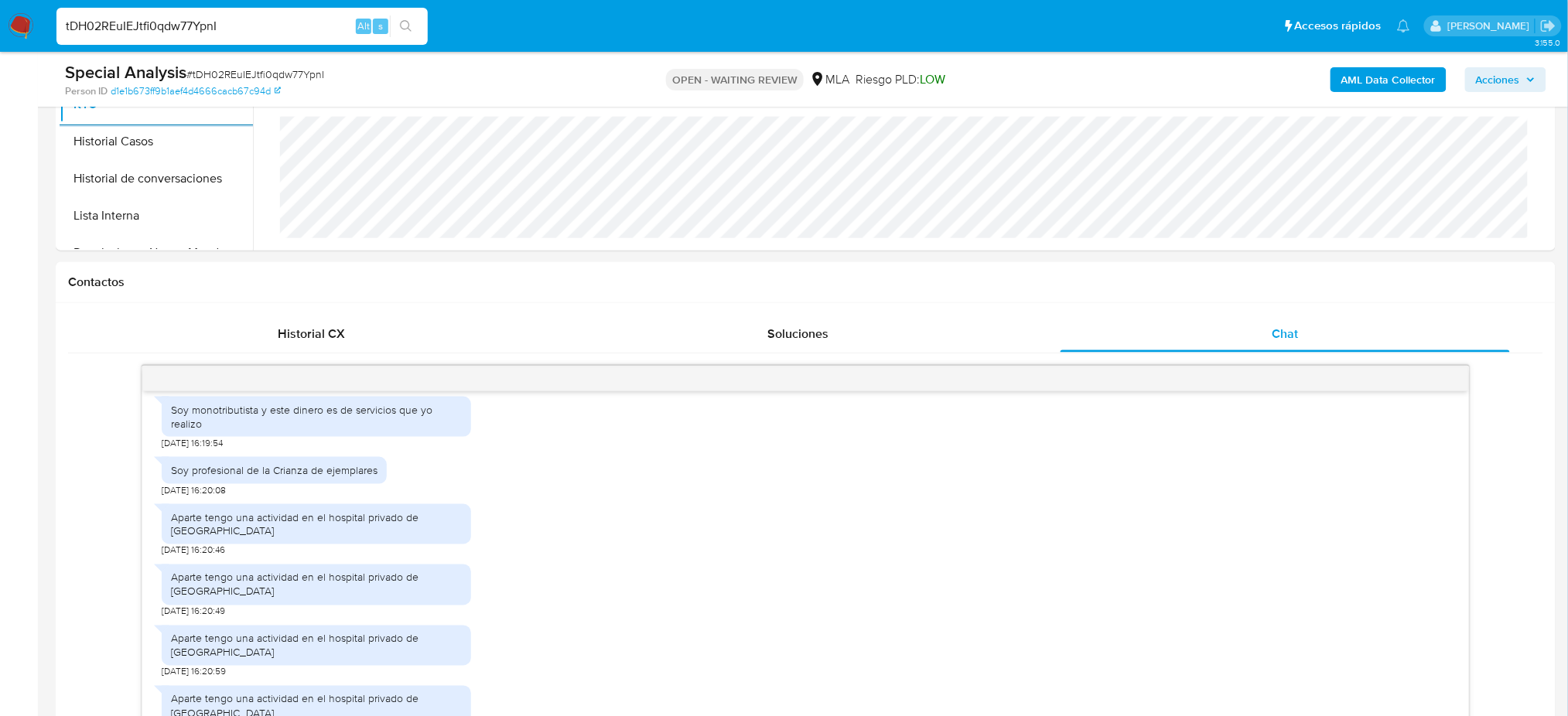
click at [265, 75] on span "# tDH02REuIEJtfi0qdw77YpnI" at bounding box center [255, 74] width 138 height 16
click at [264, 75] on span "# tDH02REuIEJtfi0qdw77YpnI" at bounding box center [255, 74] width 138 height 16
copy span "tDH02REuIEJtfi0qdw77YpnI"
click at [10, 24] on img at bounding box center [20, 26] width 26 height 26
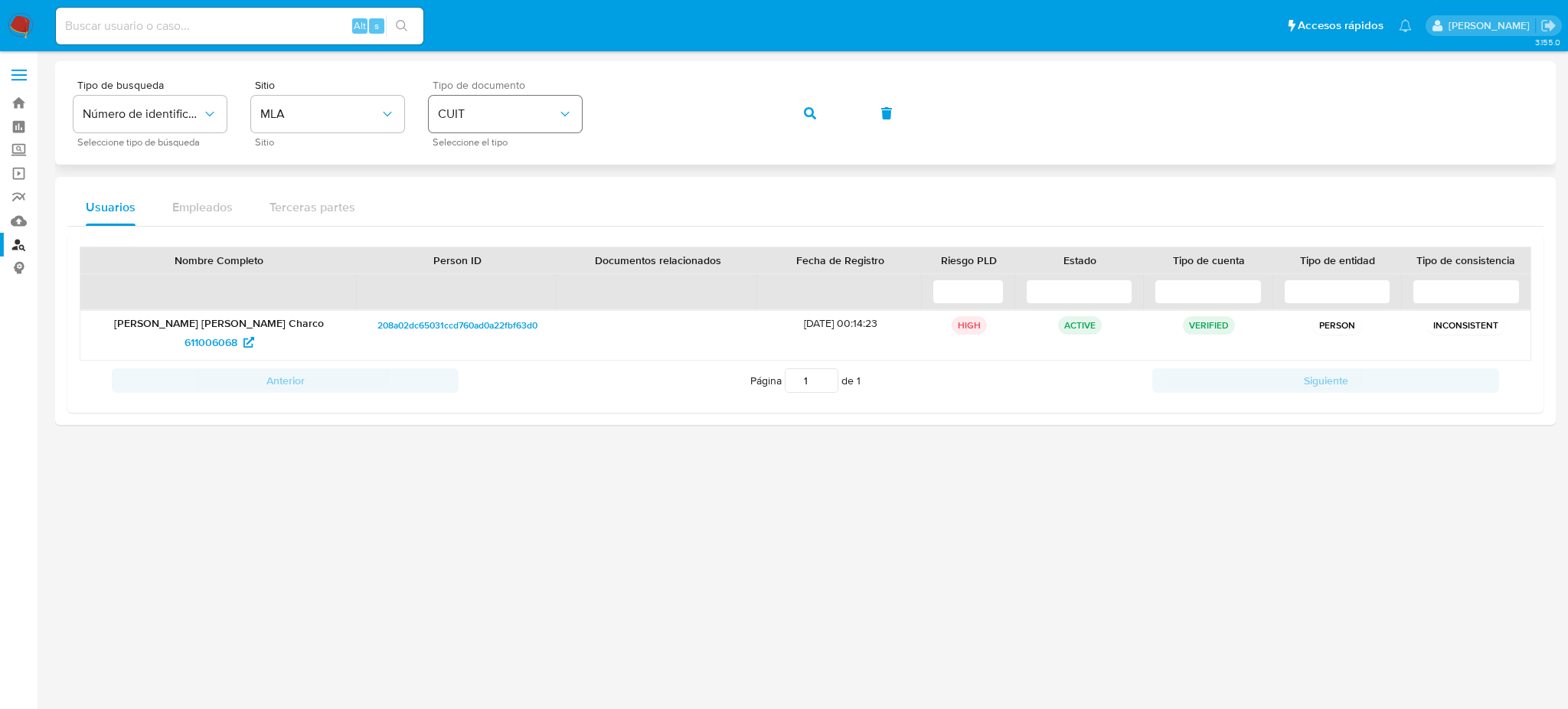
click at [537, 133] on div "Tipo de busqueda Número de identificación Seleccione tipo de búsqueda Sitio MLA…" at bounding box center [805, 113] width 1464 height 67
click at [803, 118] on icon "button" at bounding box center [810, 114] width 13 height 13
click at [208, 348] on span "1112144506" at bounding box center [211, 342] width 52 height 24
click at [539, 120] on div "Tipo de busqueda Número de identificación Seleccione tipo de búsqueda Sitio MLA…" at bounding box center [805, 113] width 1464 height 67
click at [805, 128] on span "button" at bounding box center [810, 113] width 13 height 33
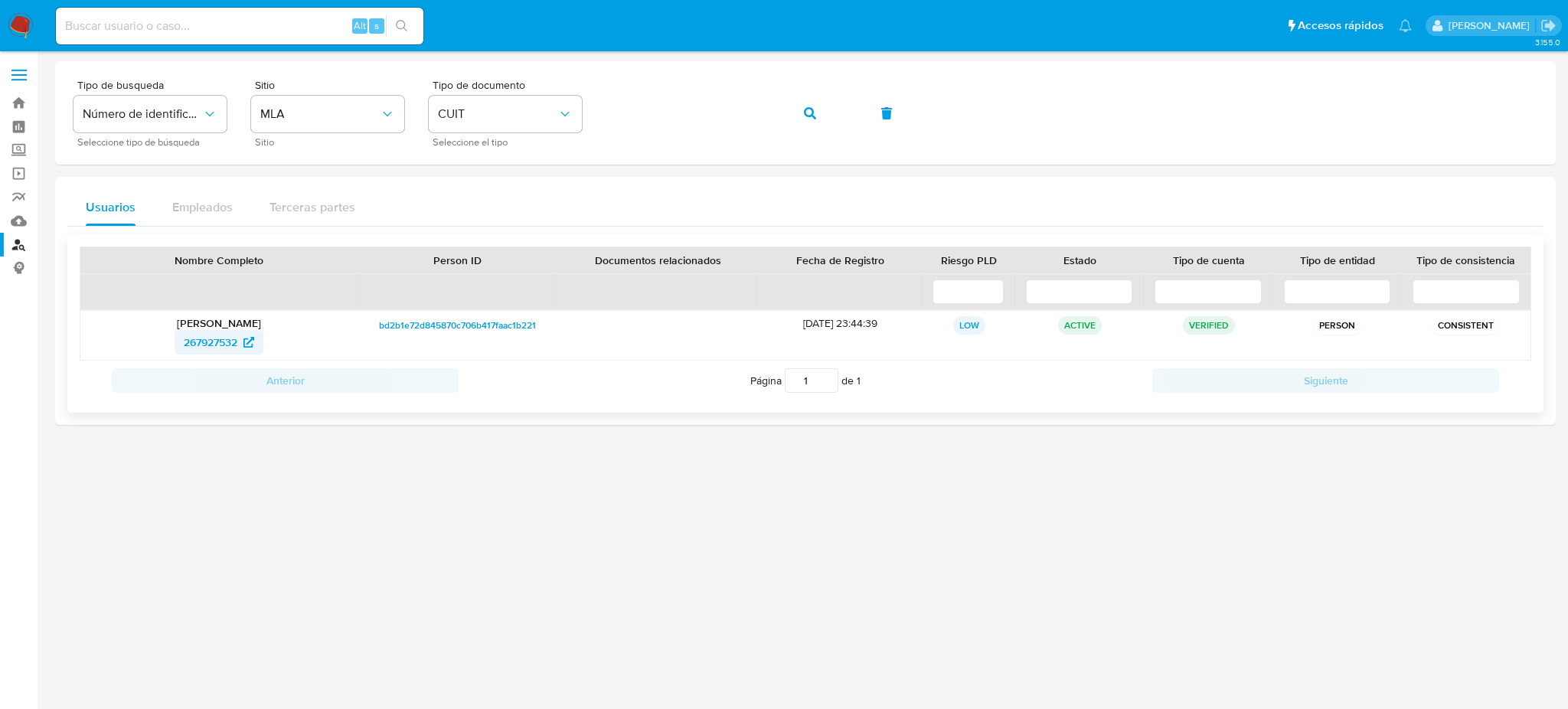
click at [202, 346] on span "267927532" at bounding box center [210, 342] width 53 height 24
click at [549, 134] on div "Tipo de busqueda Número de identificación Seleccione tipo de búsqueda Sitio MLA…" at bounding box center [805, 113] width 1464 height 67
click at [798, 117] on button "button" at bounding box center [810, 113] width 52 height 37
click at [212, 341] on span "203331475" at bounding box center [211, 342] width 52 height 24
click at [595, 120] on div "Tipo de busqueda Número de identificación Seleccione tipo de búsqueda Sitio MLA…" at bounding box center [805, 113] width 1464 height 67
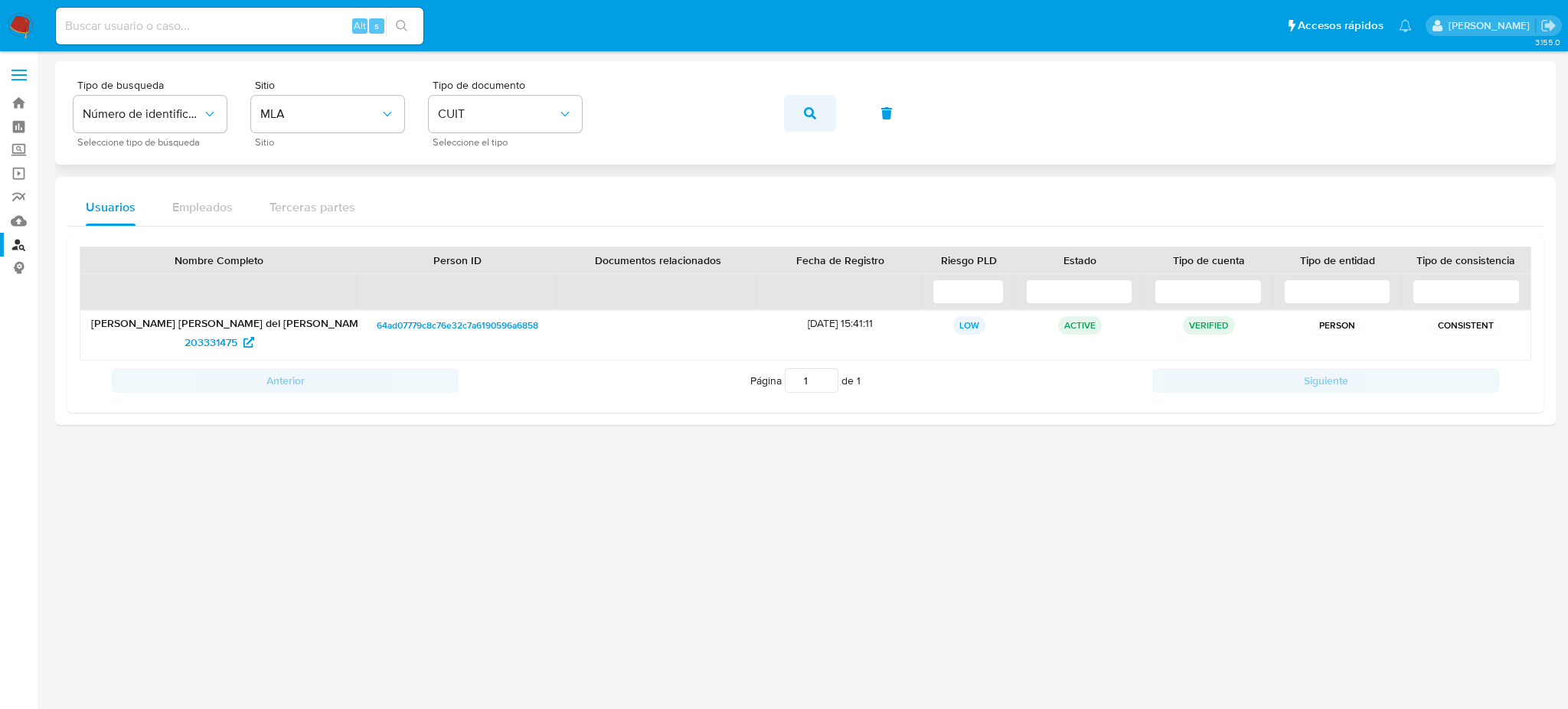
click at [799, 113] on button "button" at bounding box center [810, 113] width 52 height 37
click at [202, 343] on span "197988415" at bounding box center [211, 342] width 50 height 24
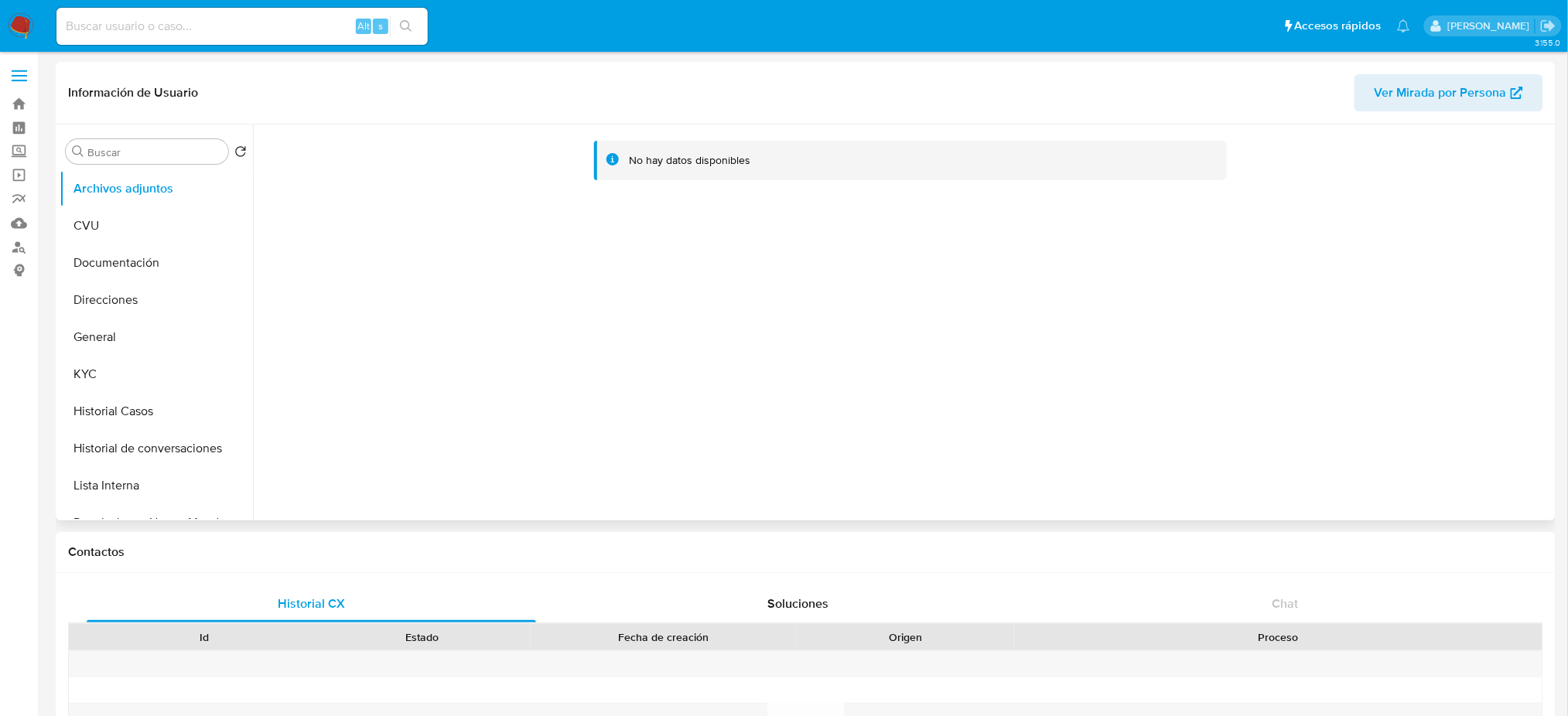
select select "10"
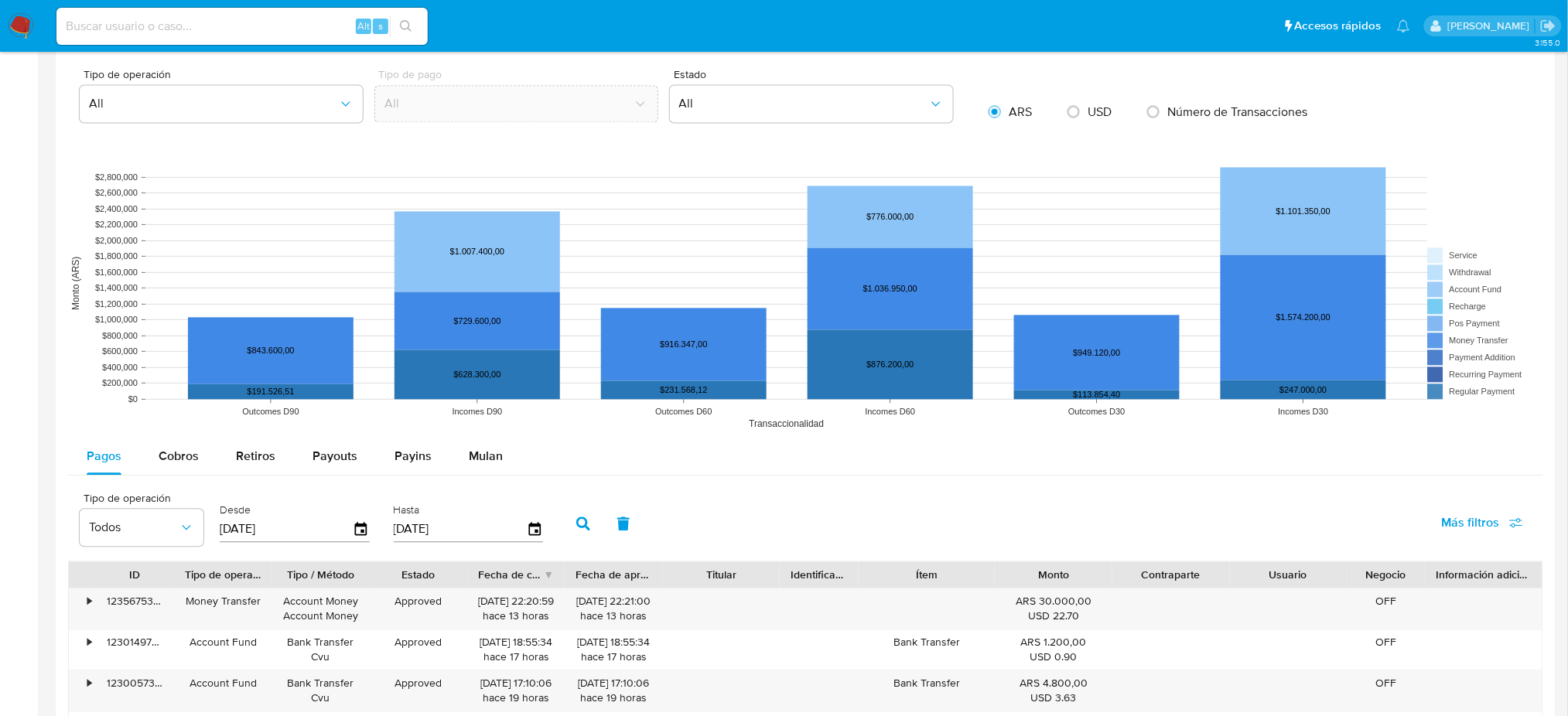
scroll to position [1032, 0]
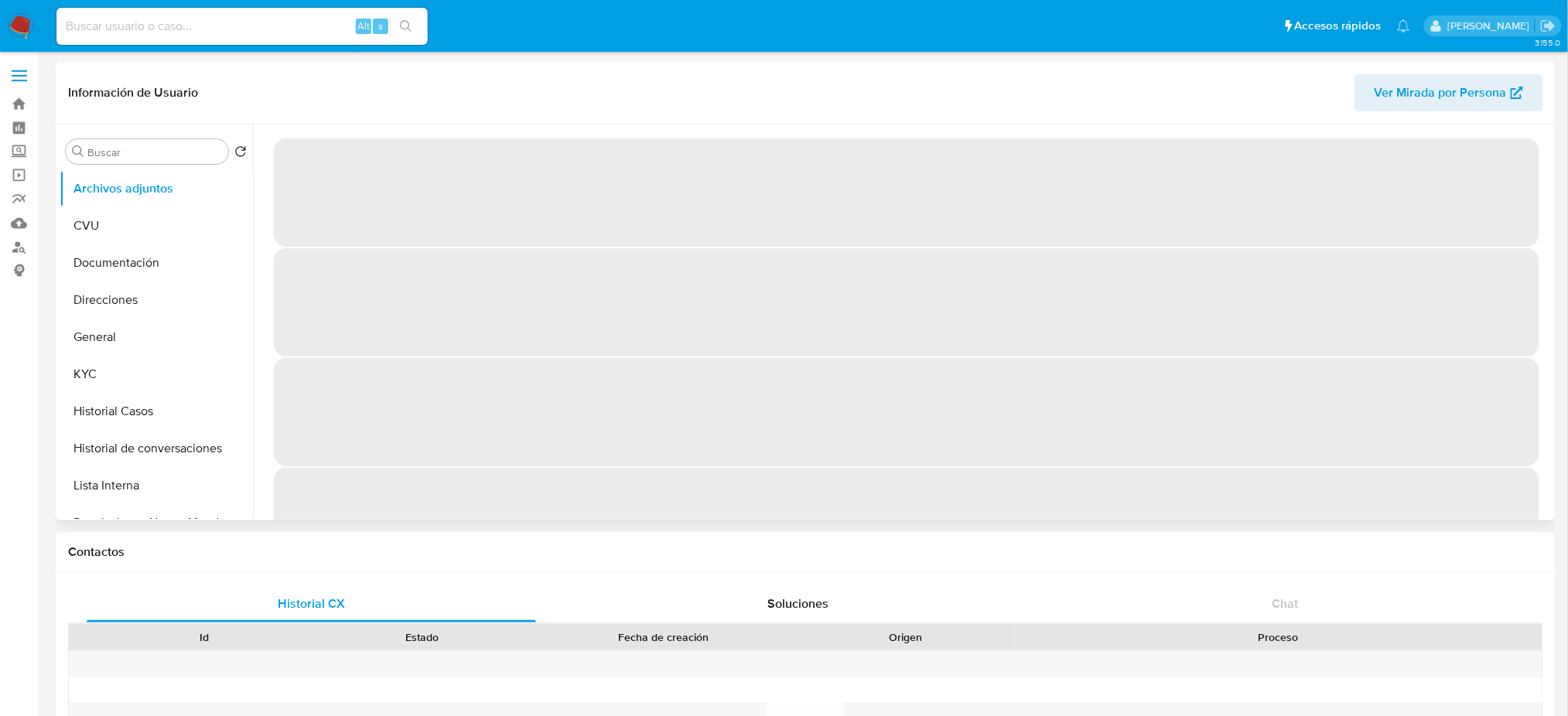
select select "10"
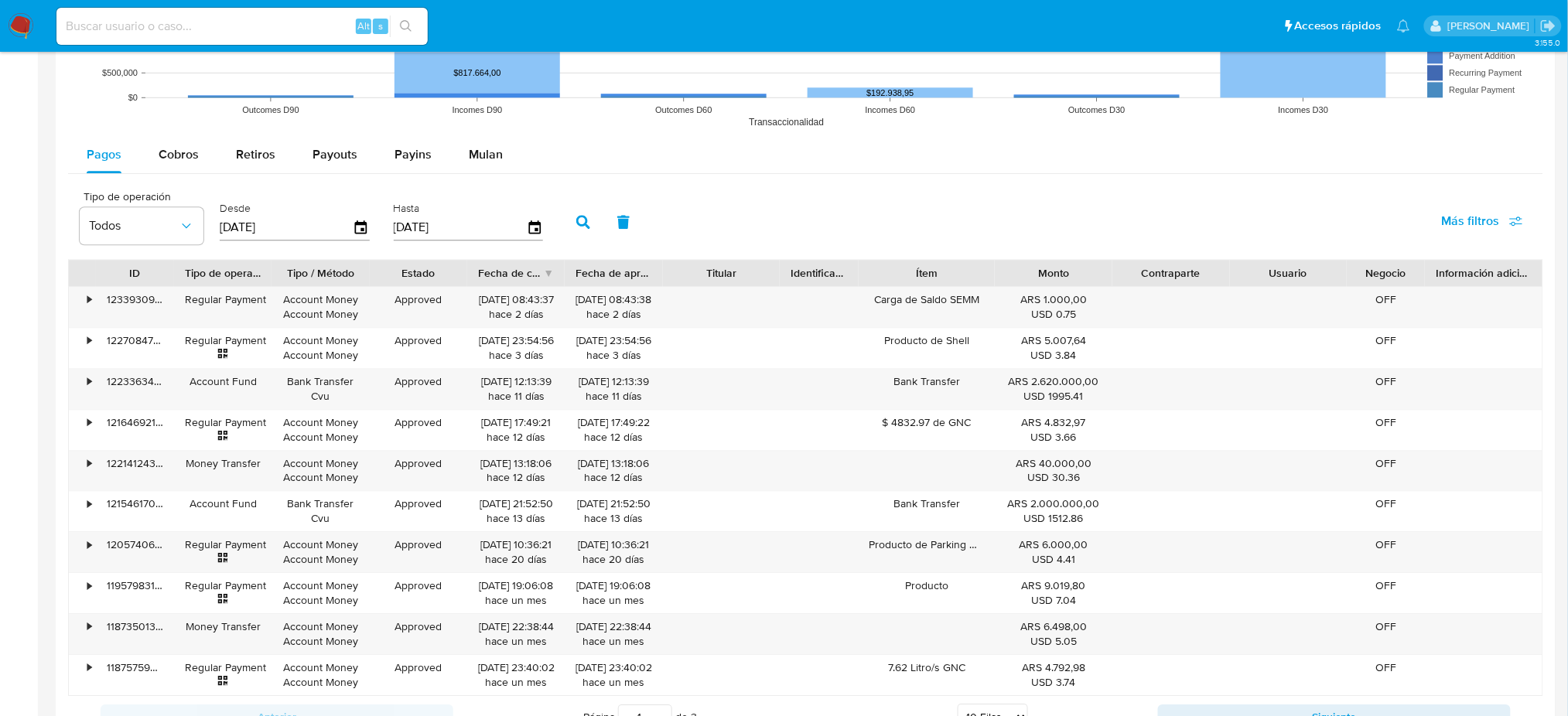
scroll to position [1652, 0]
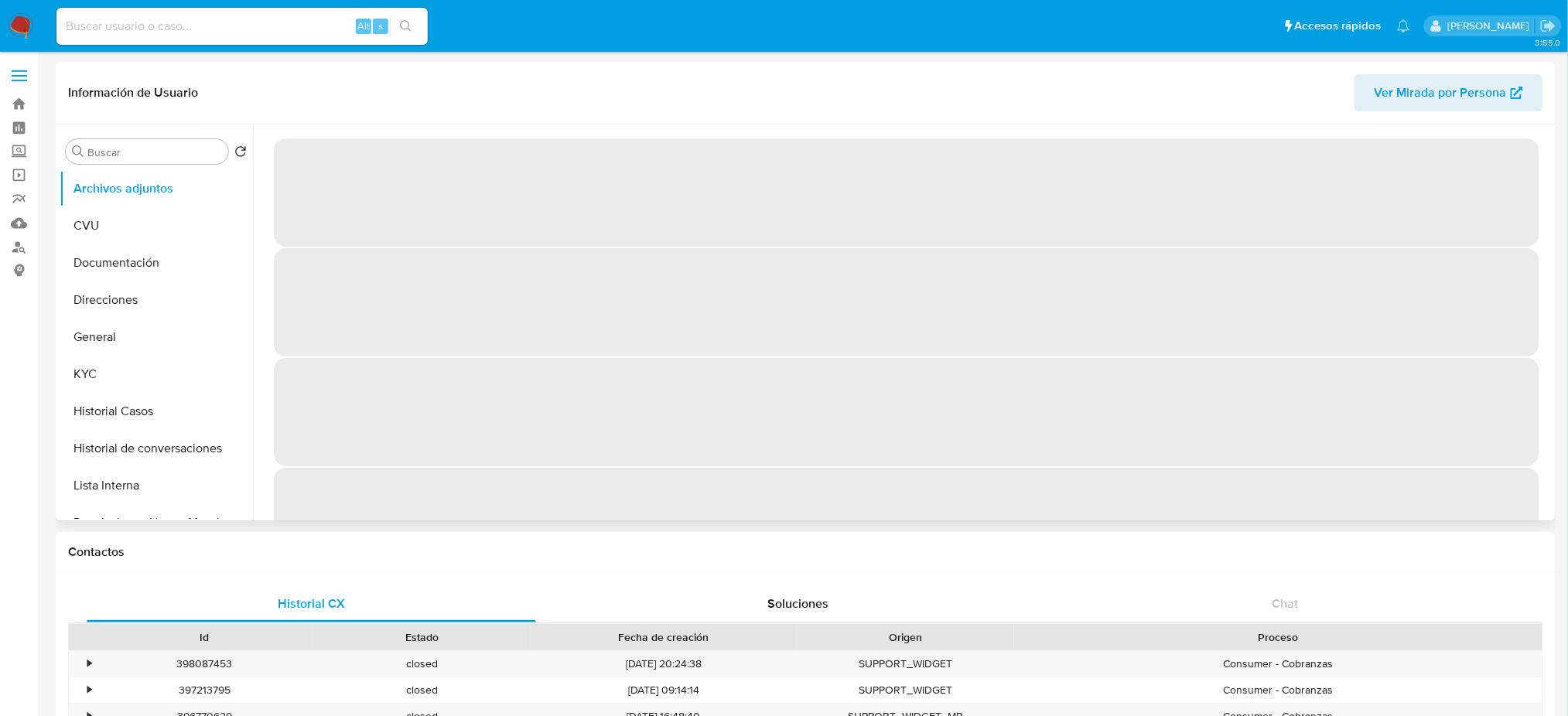
select select "10"
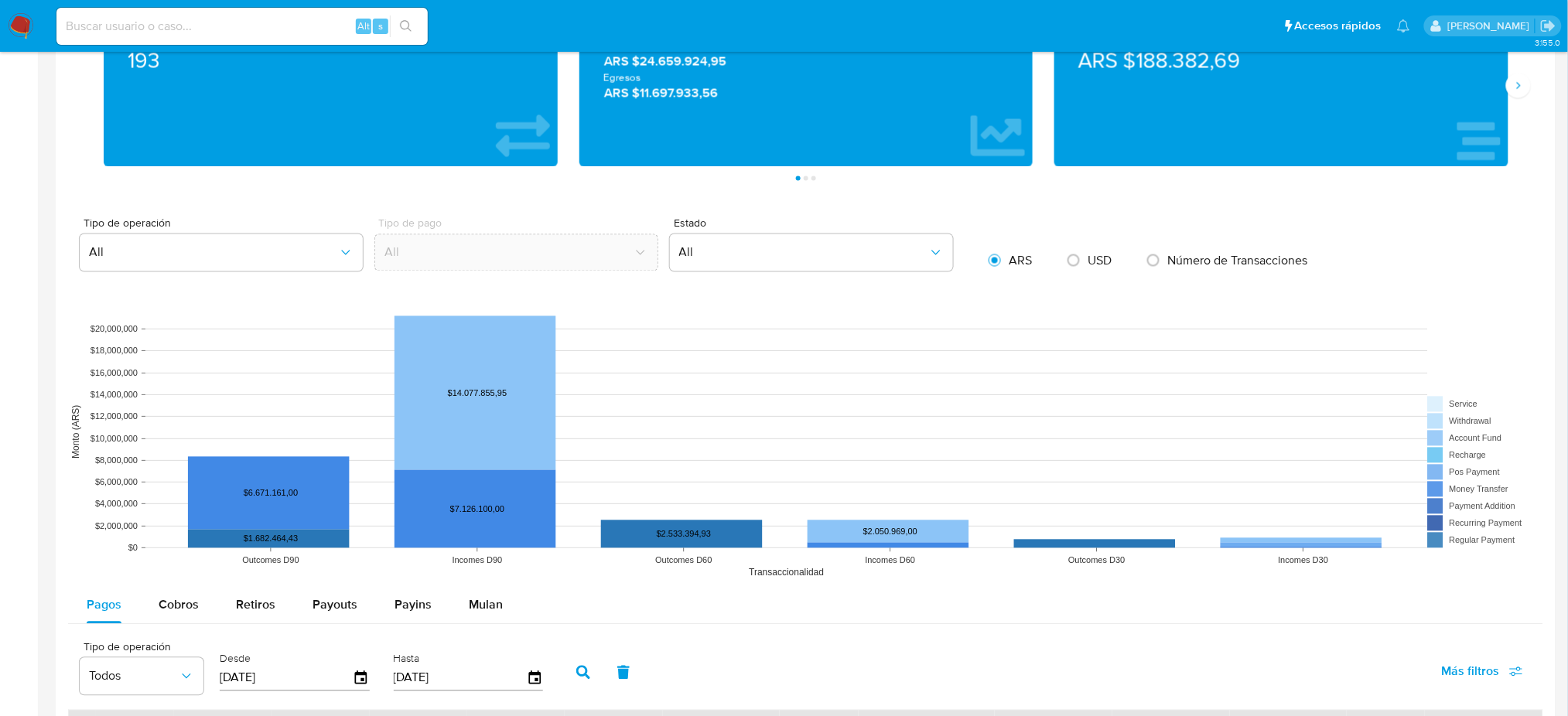
scroll to position [1651, 0]
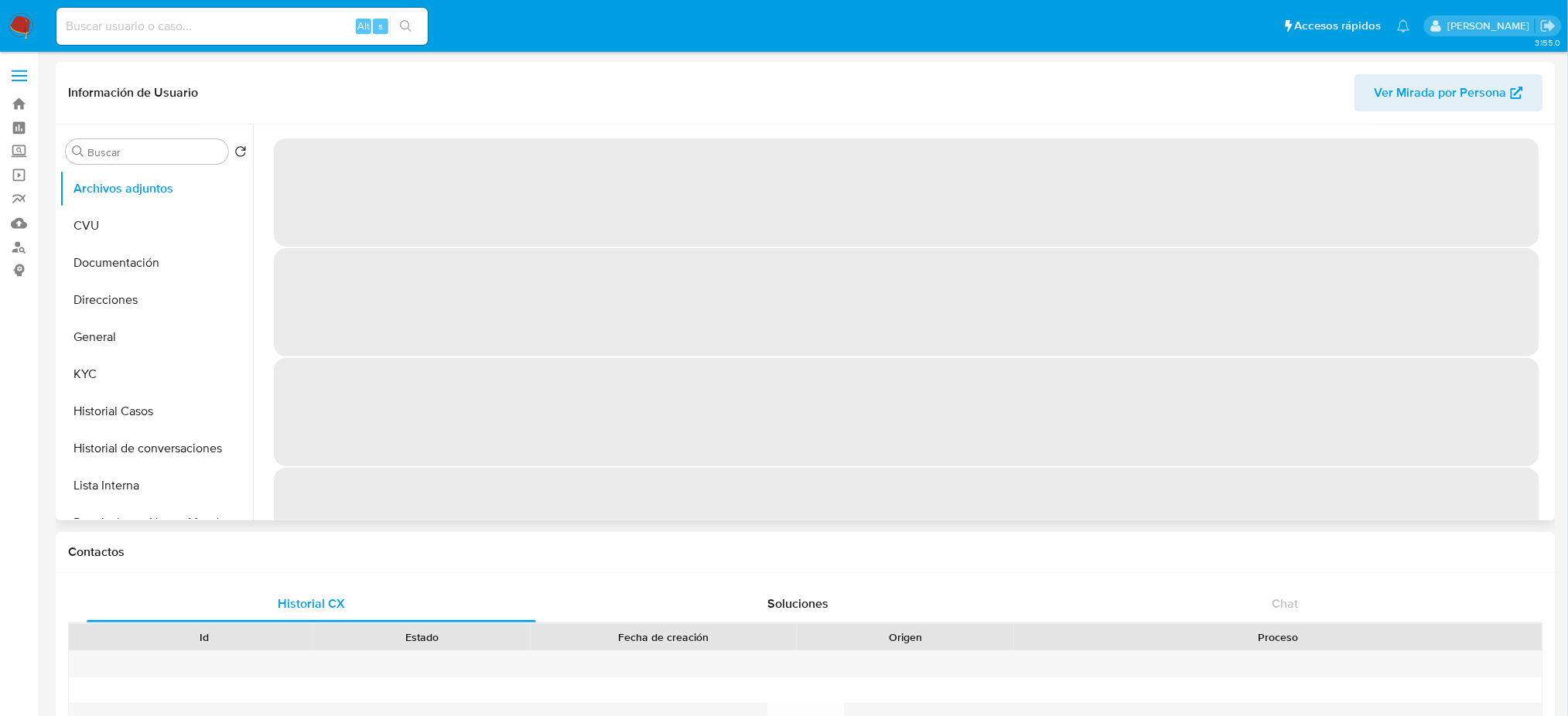
select select "10"
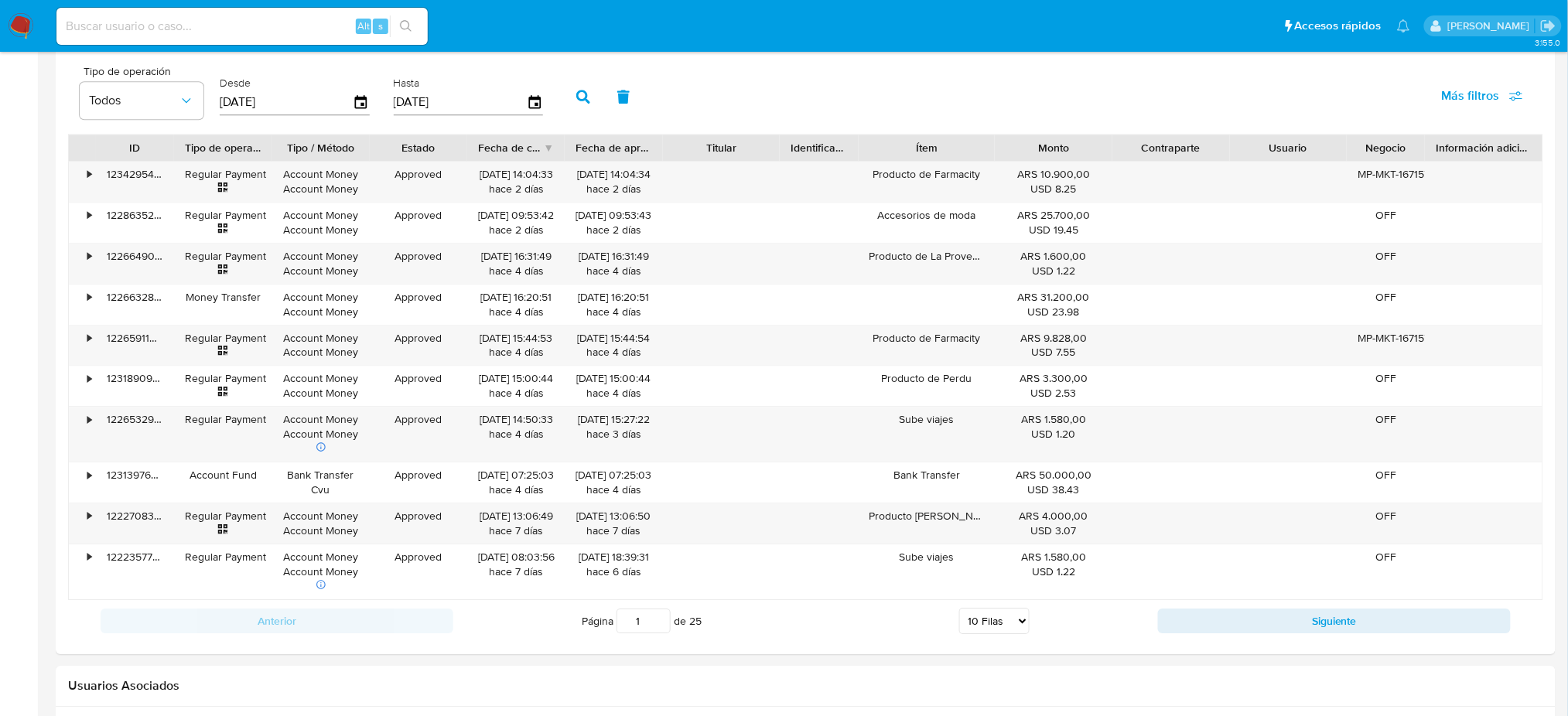
scroll to position [1680, 0]
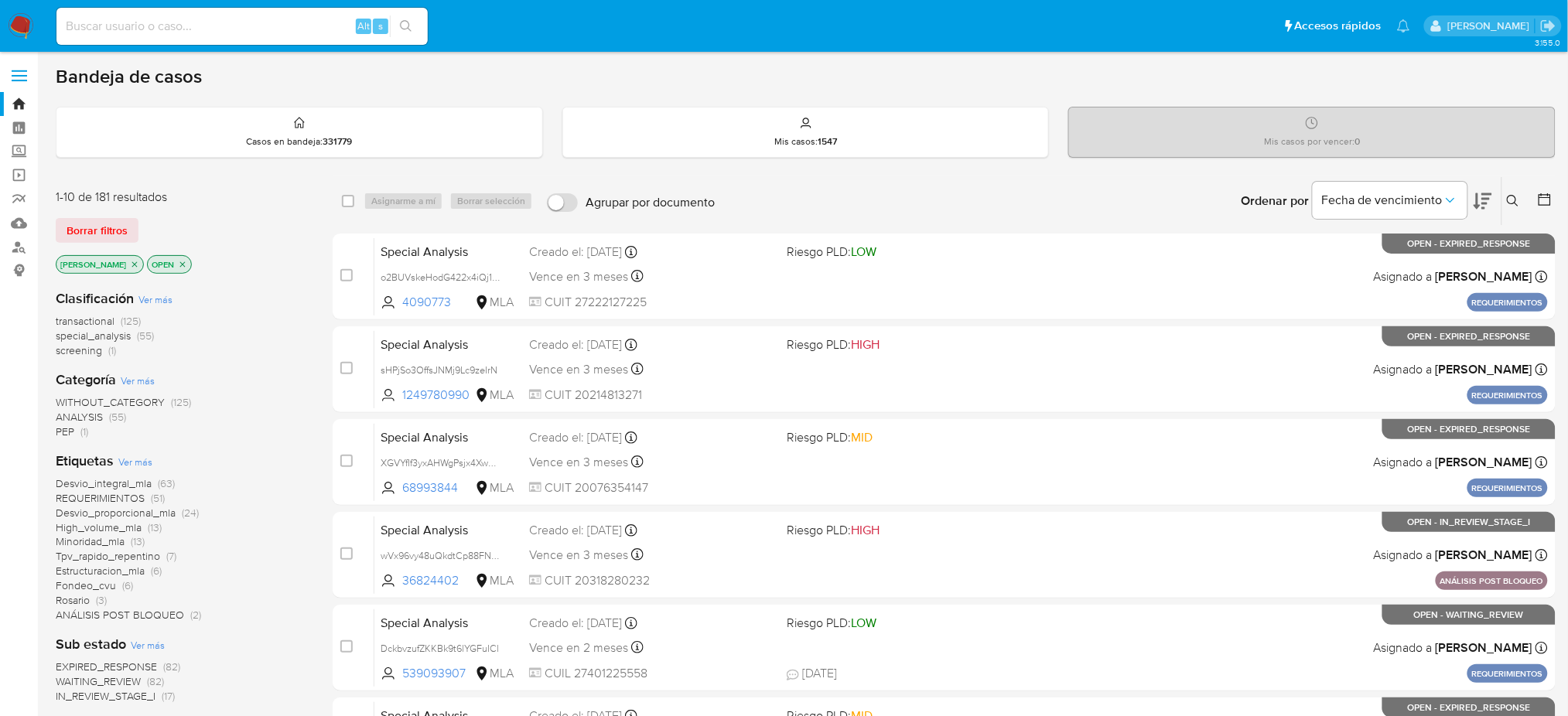
click at [1510, 203] on icon at bounding box center [1513, 201] width 13 height 13
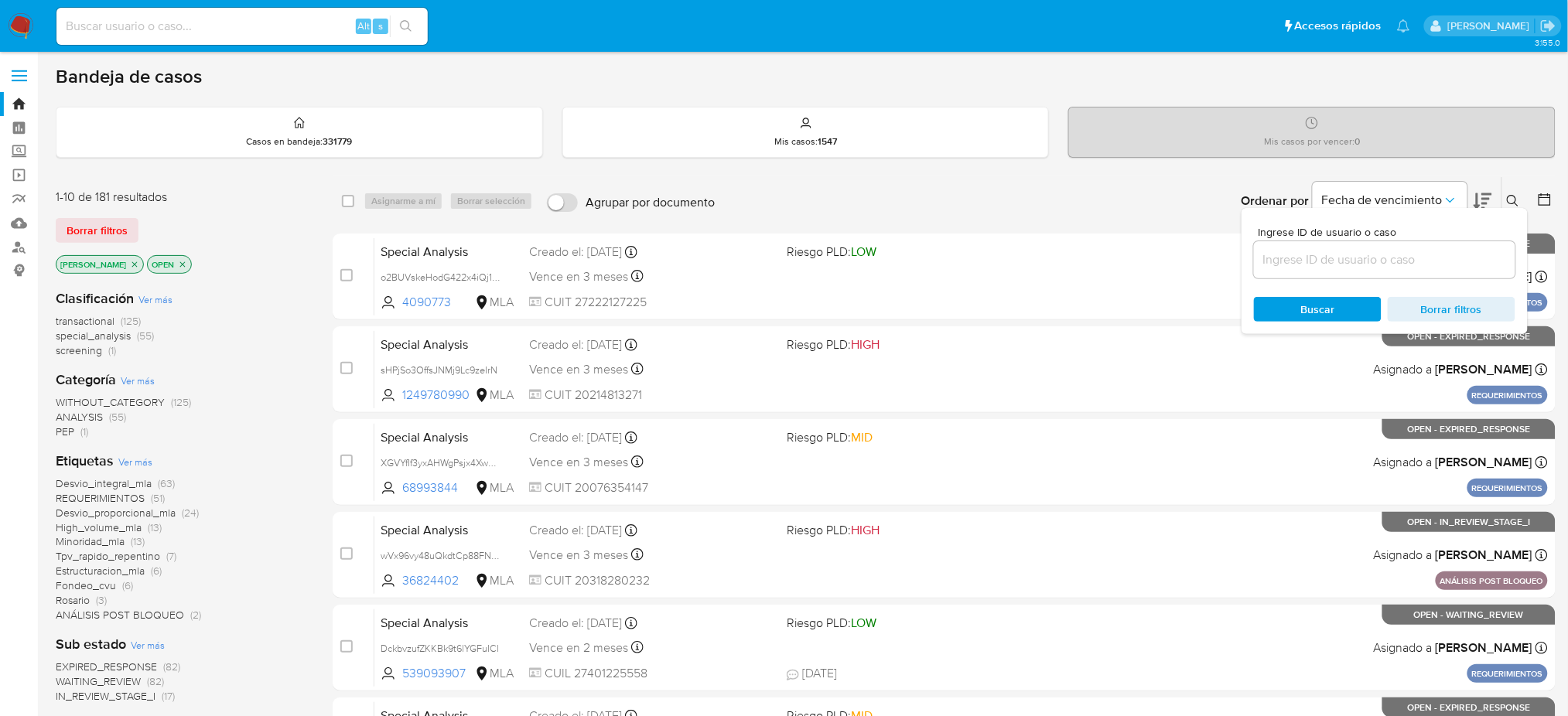
click at [1426, 250] on input at bounding box center [1384, 260] width 261 height 20
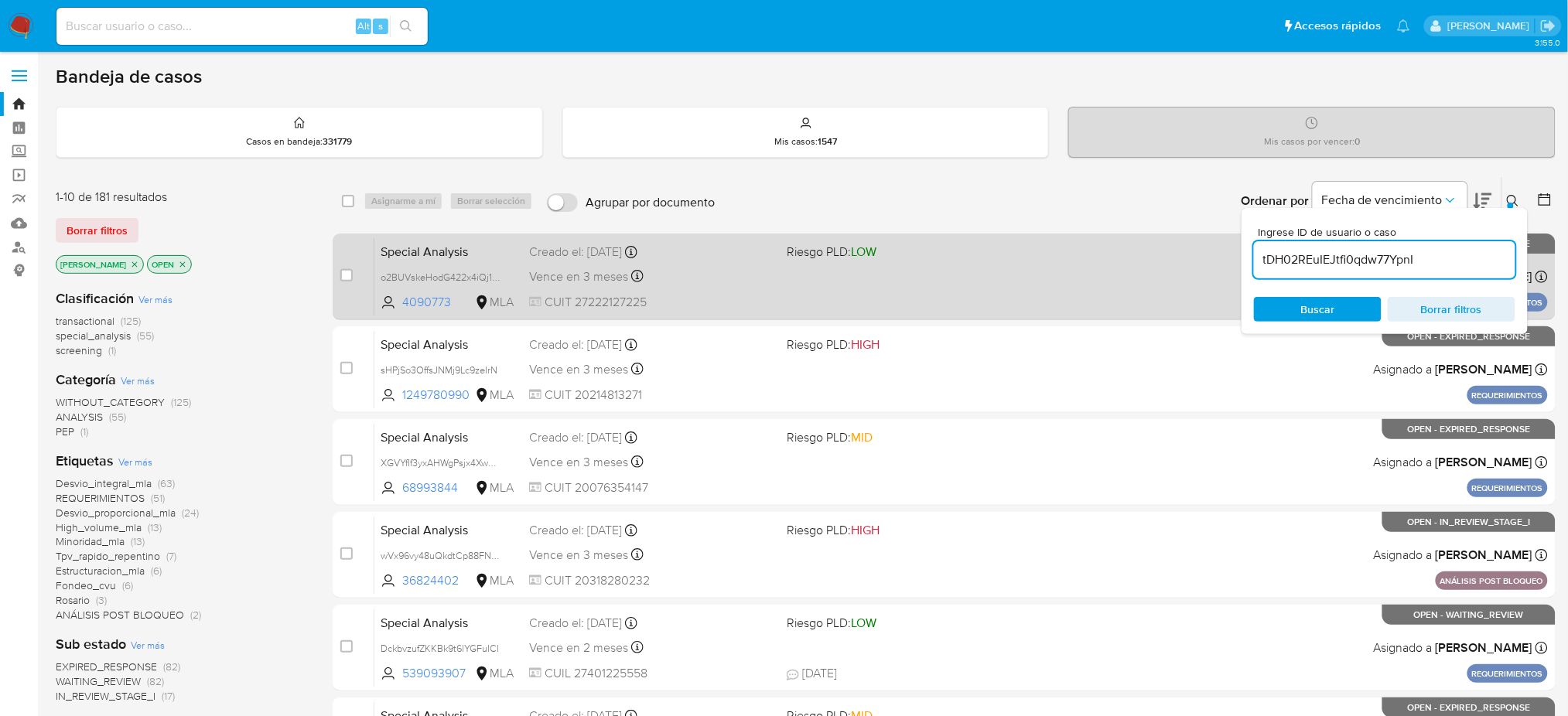
type input "tDH02REuIEJtfi0qdw77YpnI"
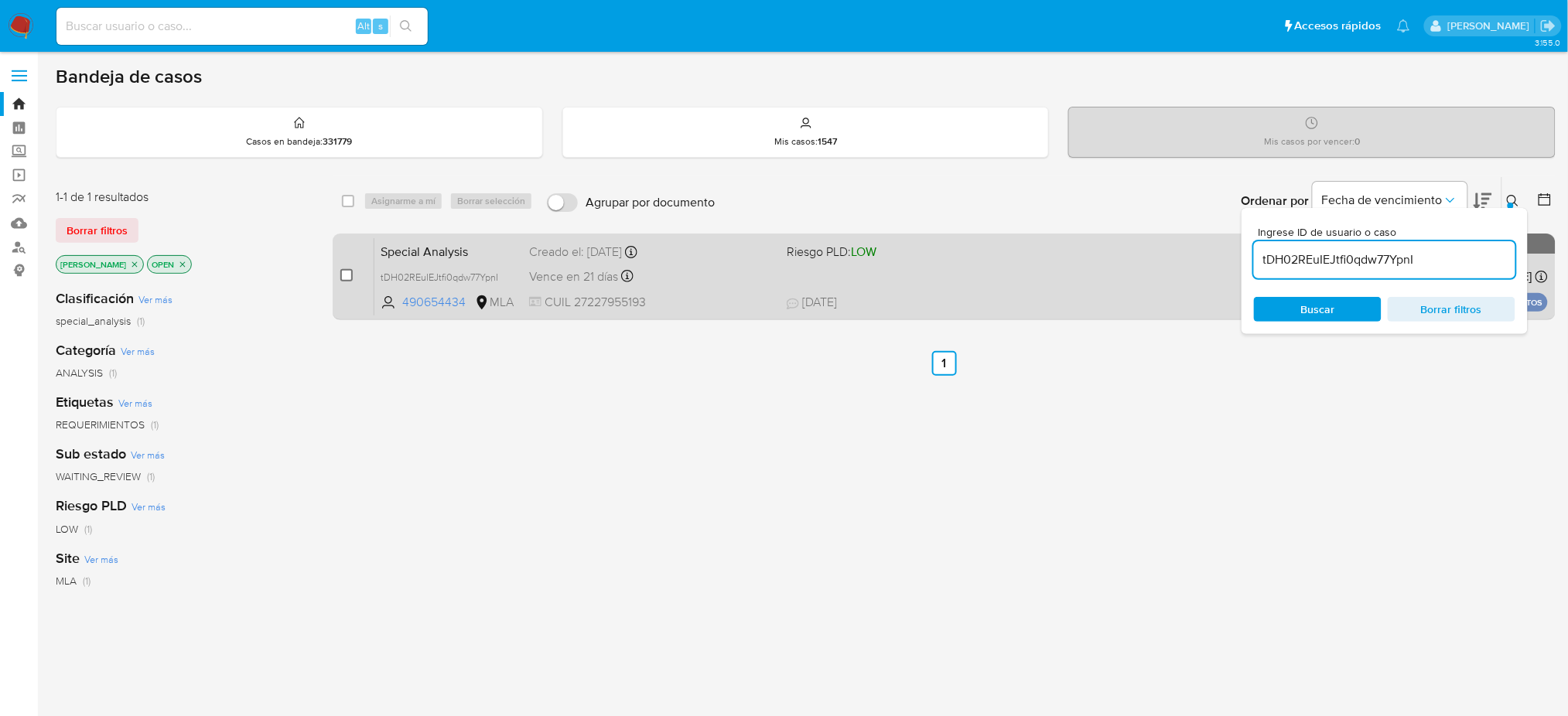
click at [342, 274] on input "checkbox" at bounding box center [347, 276] width 13 height 13
checkbox input "true"
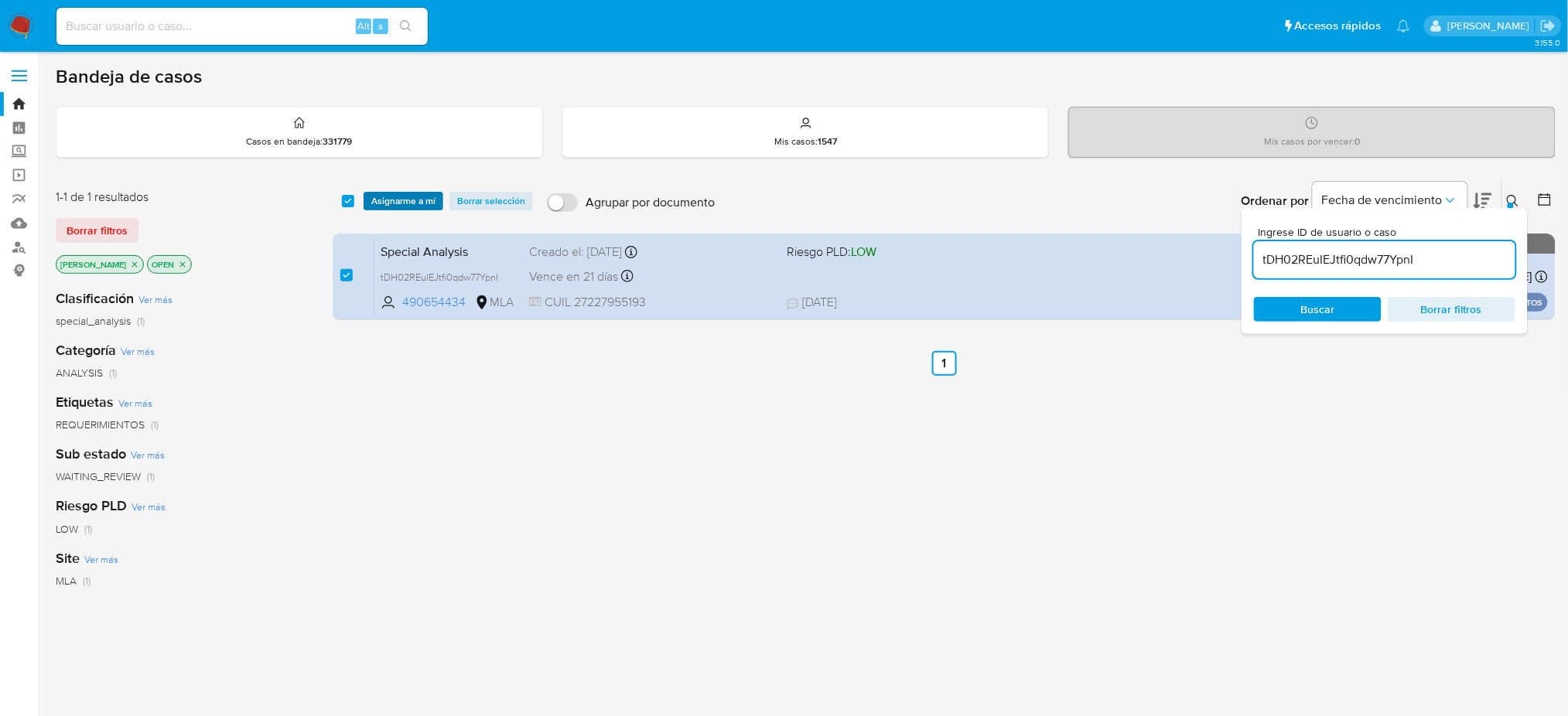
click at [400, 205] on span "Asignarme a mí" at bounding box center [404, 201] width 64 height 16
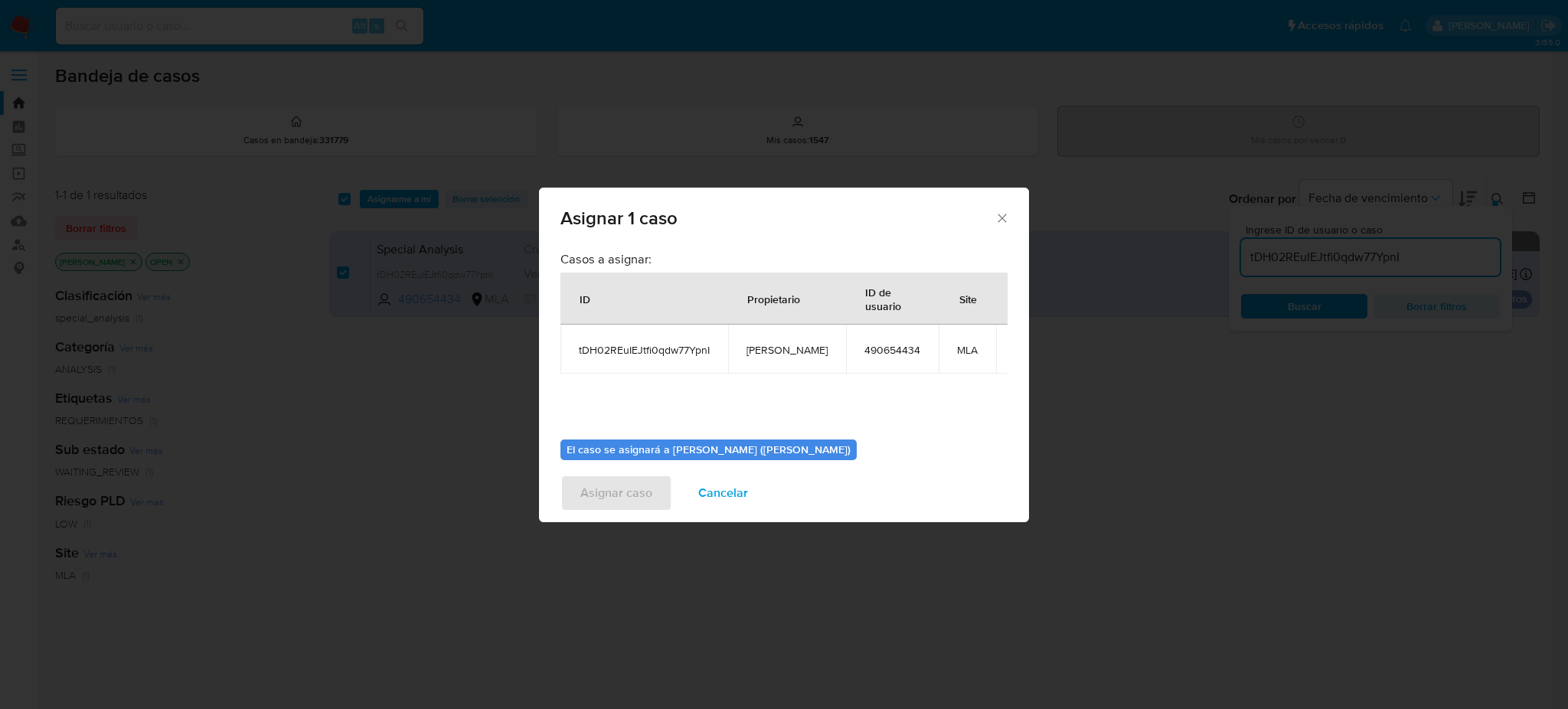
click at [765, 346] on span "amedzovich" at bounding box center [787, 349] width 81 height 14
click at [761, 344] on span "amedzovich" at bounding box center [787, 349] width 81 height 14
click at [758, 349] on span "amedzovich" at bounding box center [787, 349] width 81 height 14
copy span "amedzovich"
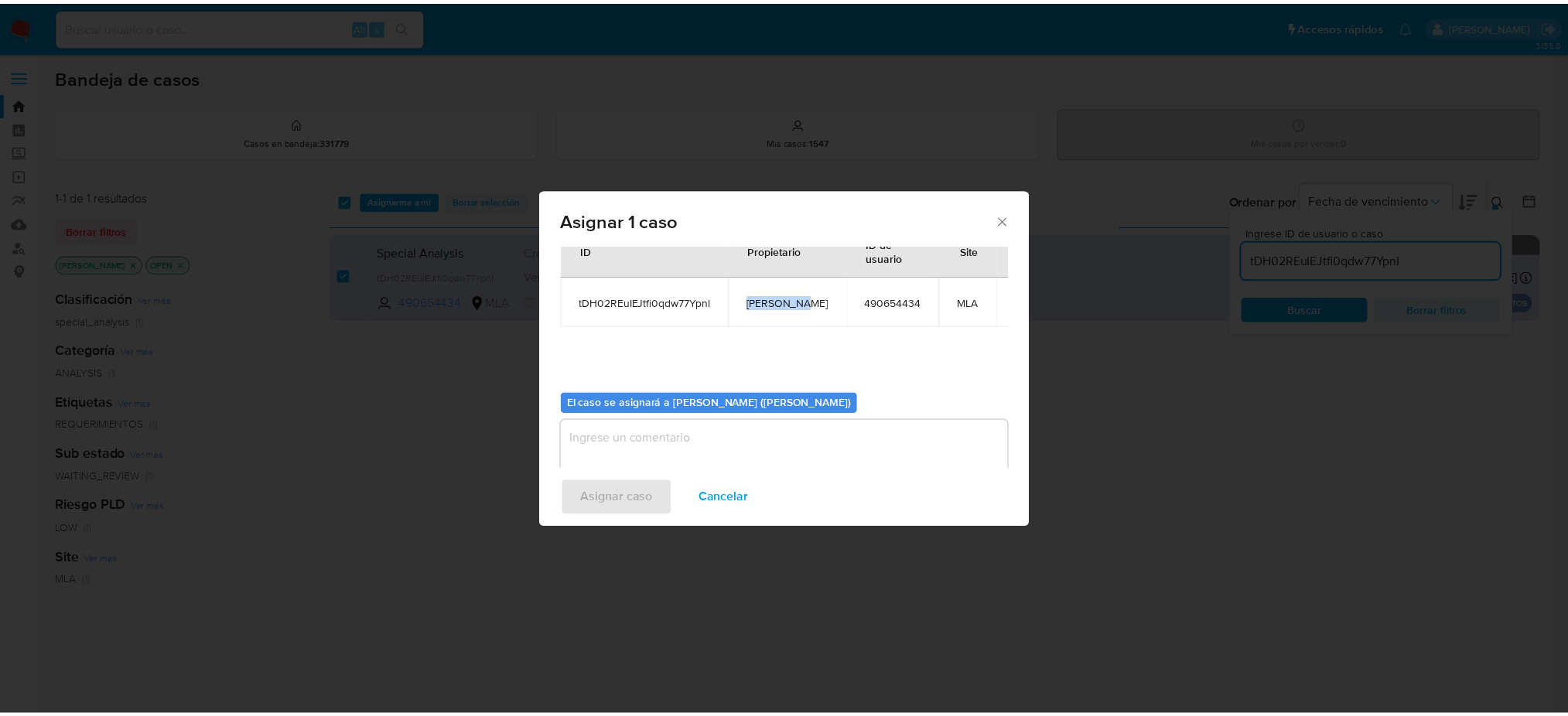
scroll to position [79, 0]
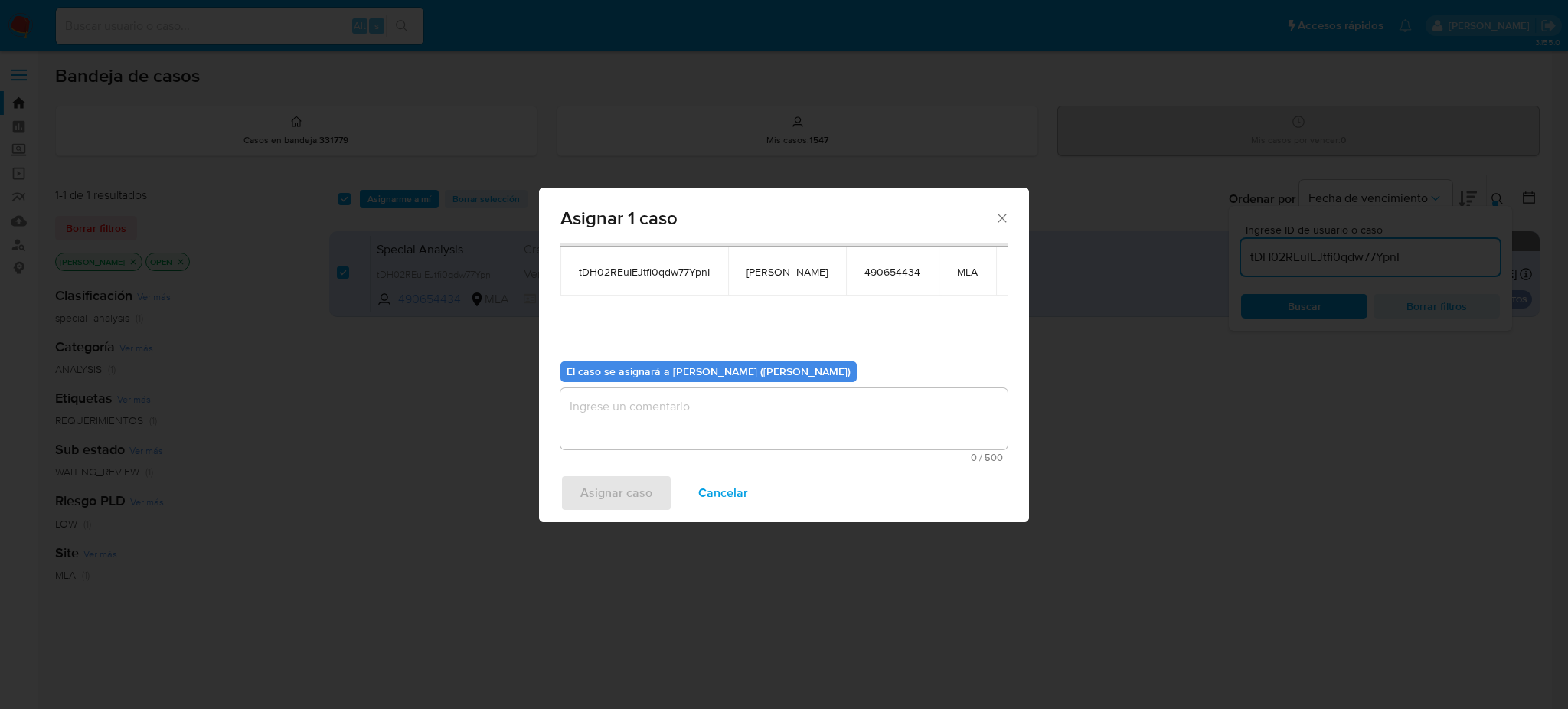
click at [670, 413] on textarea "assign-modal" at bounding box center [784, 419] width 447 height 61
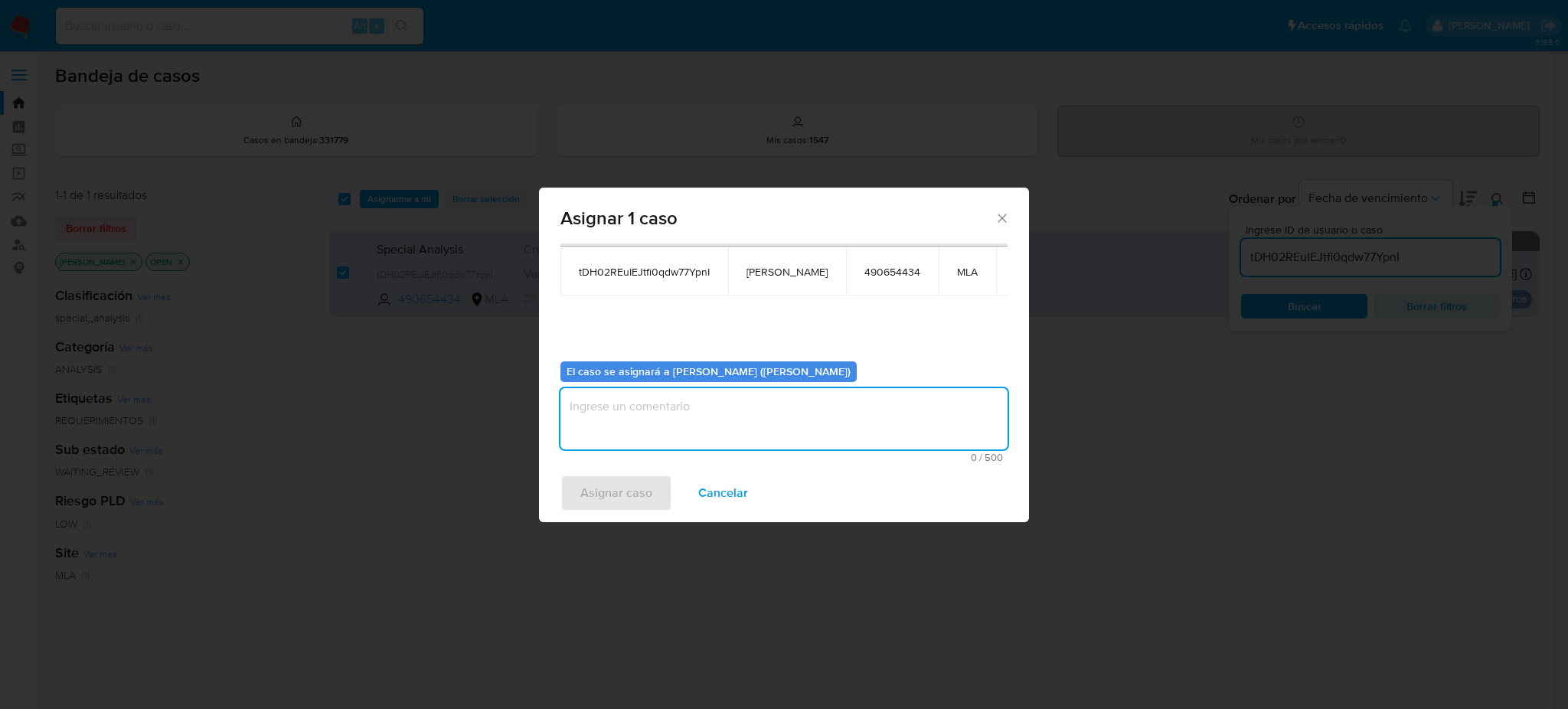
paste textarea "[PERSON_NAME]"
type textarea "[PERSON_NAME]"
click at [631, 496] on span "Asignar caso" at bounding box center [616, 493] width 72 height 33
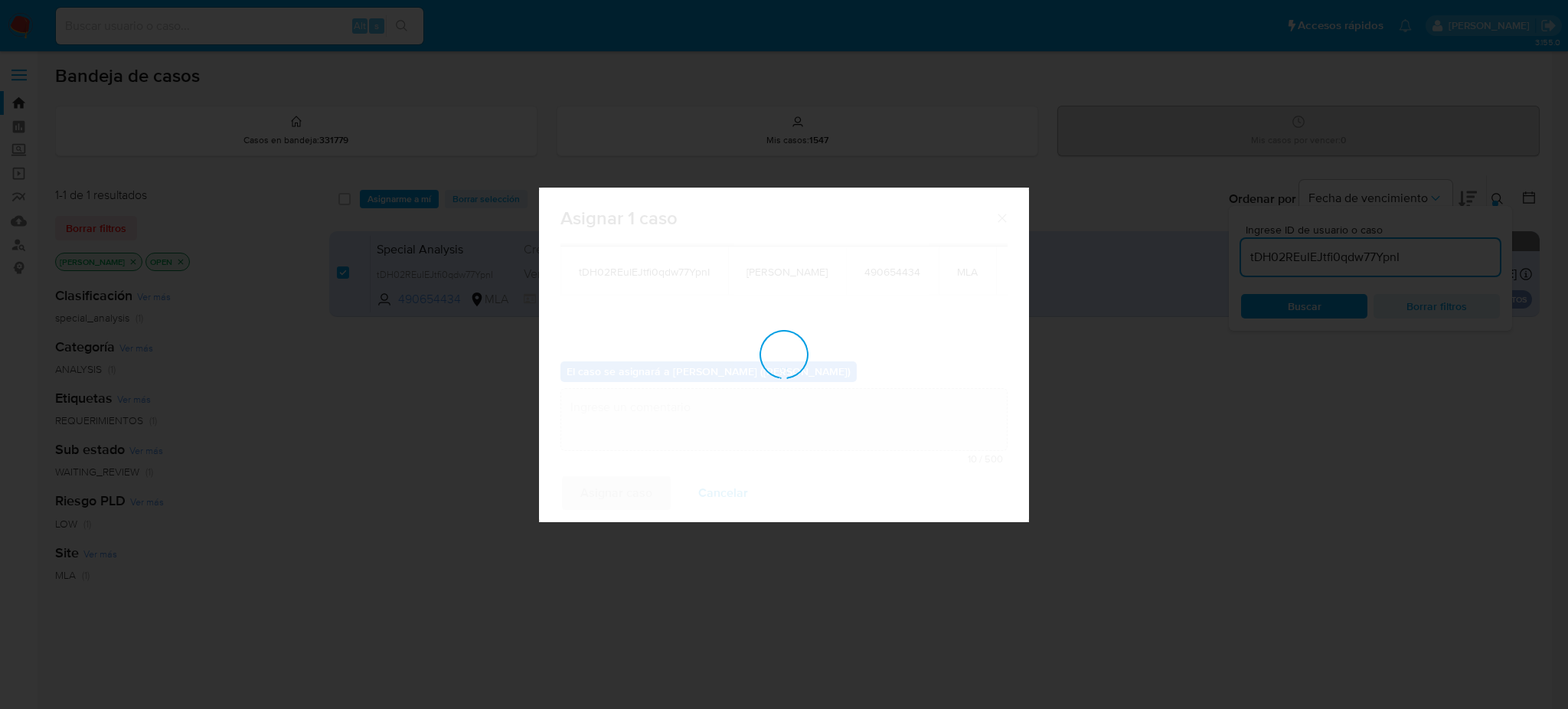
checkbox input "false"
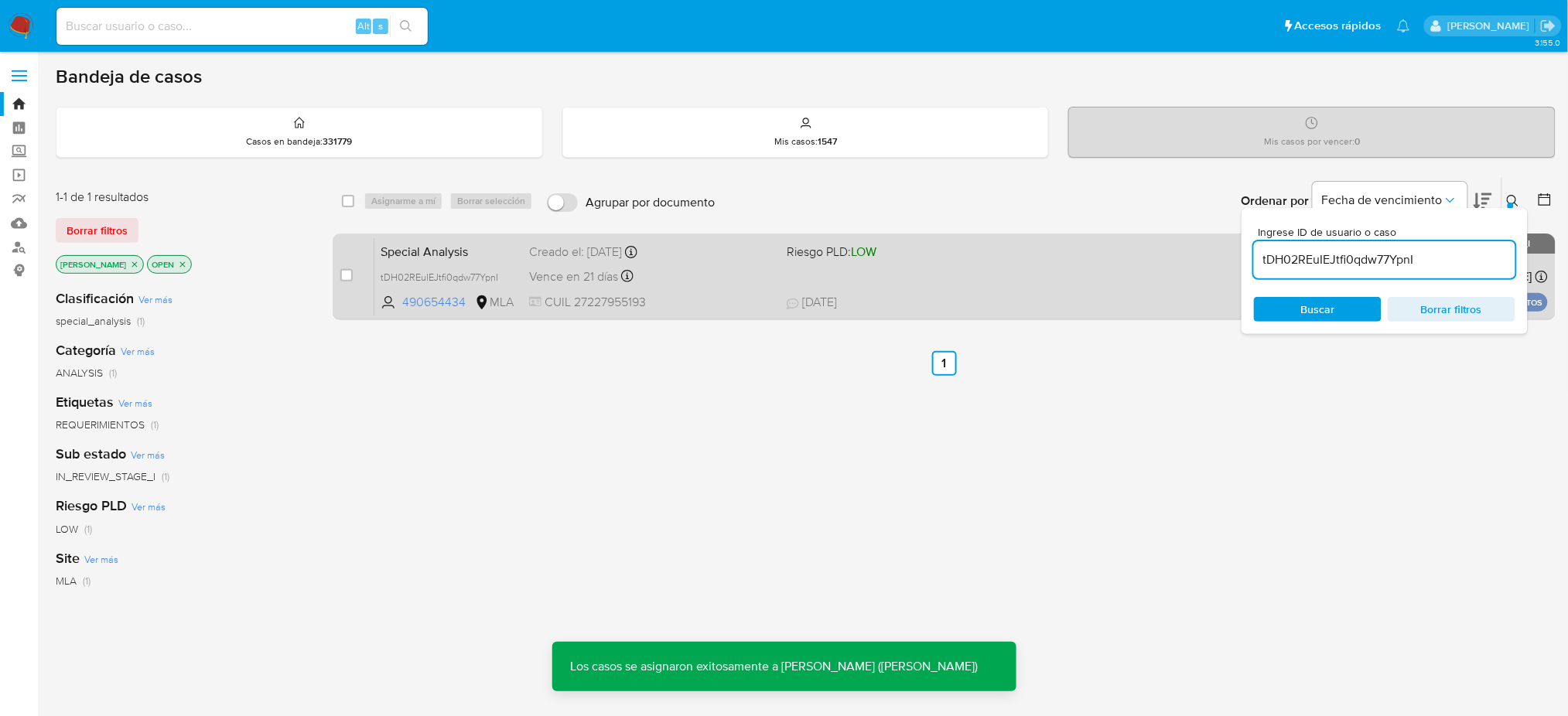
click at [497, 255] on span "Special Analysis" at bounding box center [448, 250] width 136 height 20
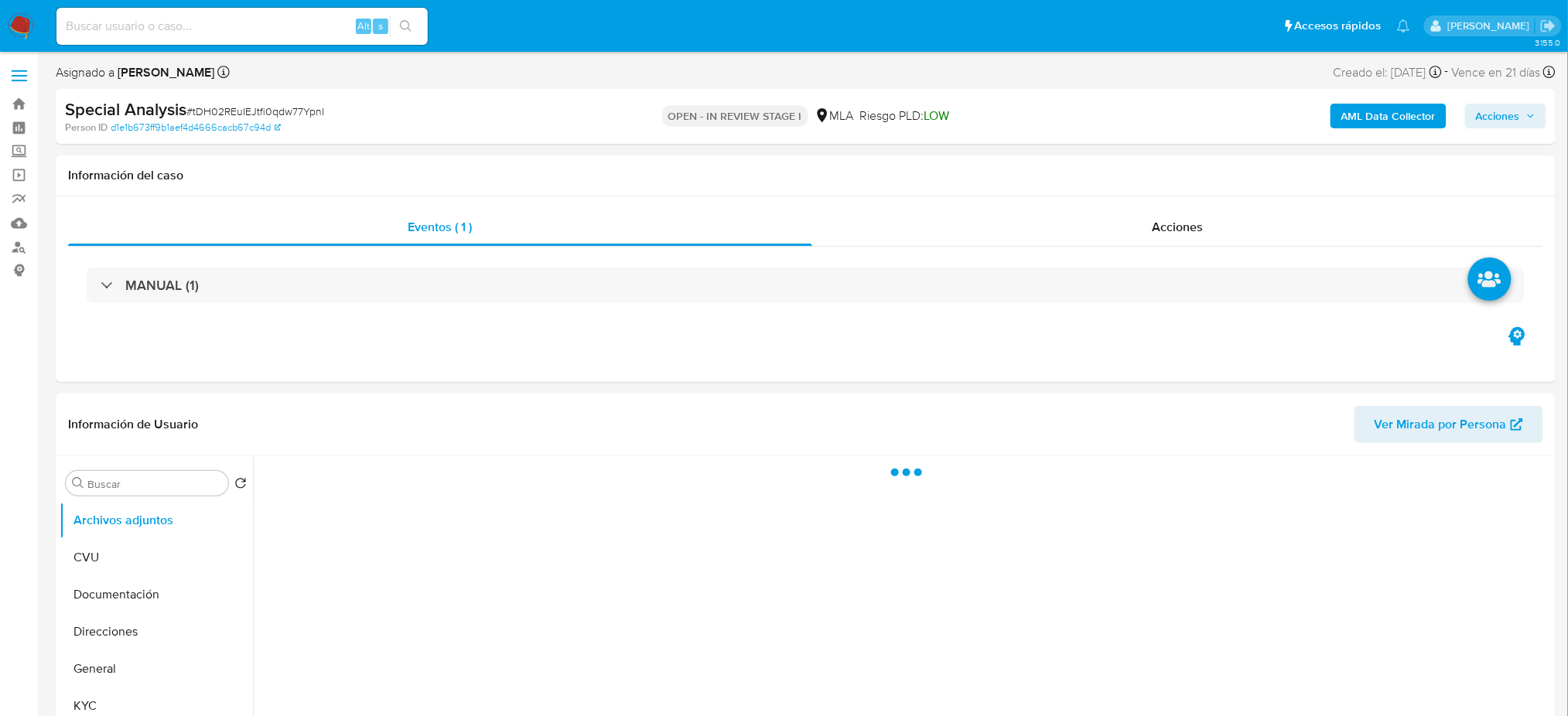
select select "10"
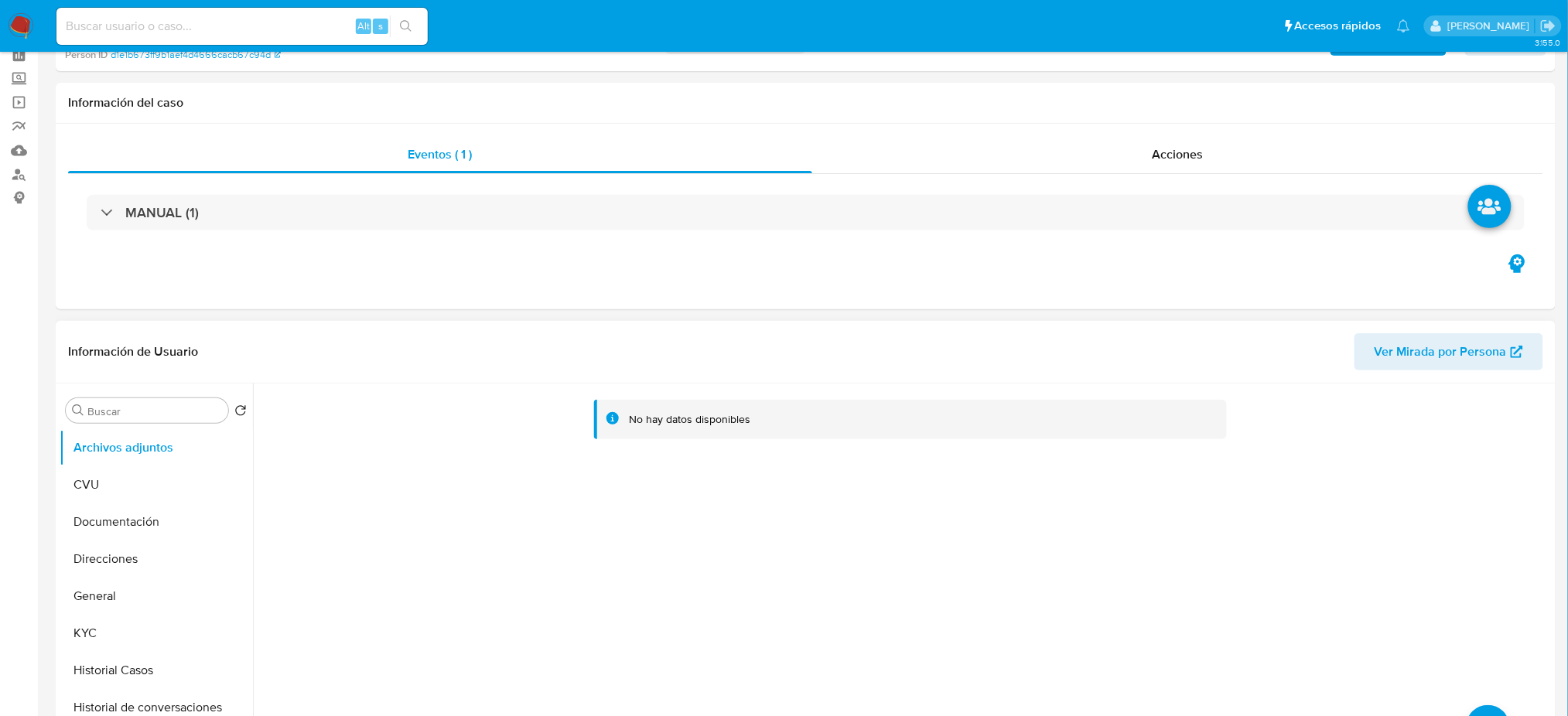
scroll to position [412, 0]
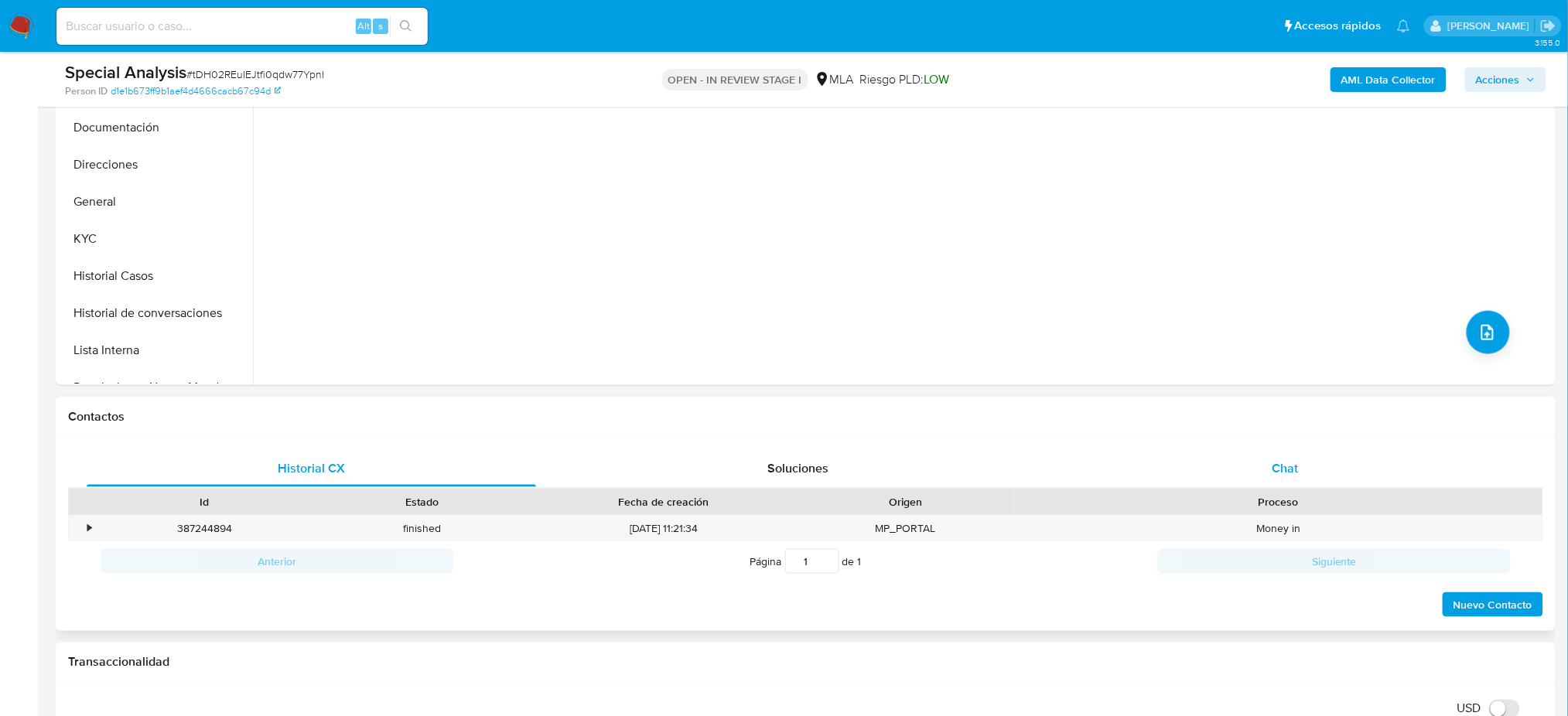
click at [1307, 470] on div "Chat" at bounding box center [1285, 469] width 449 height 37
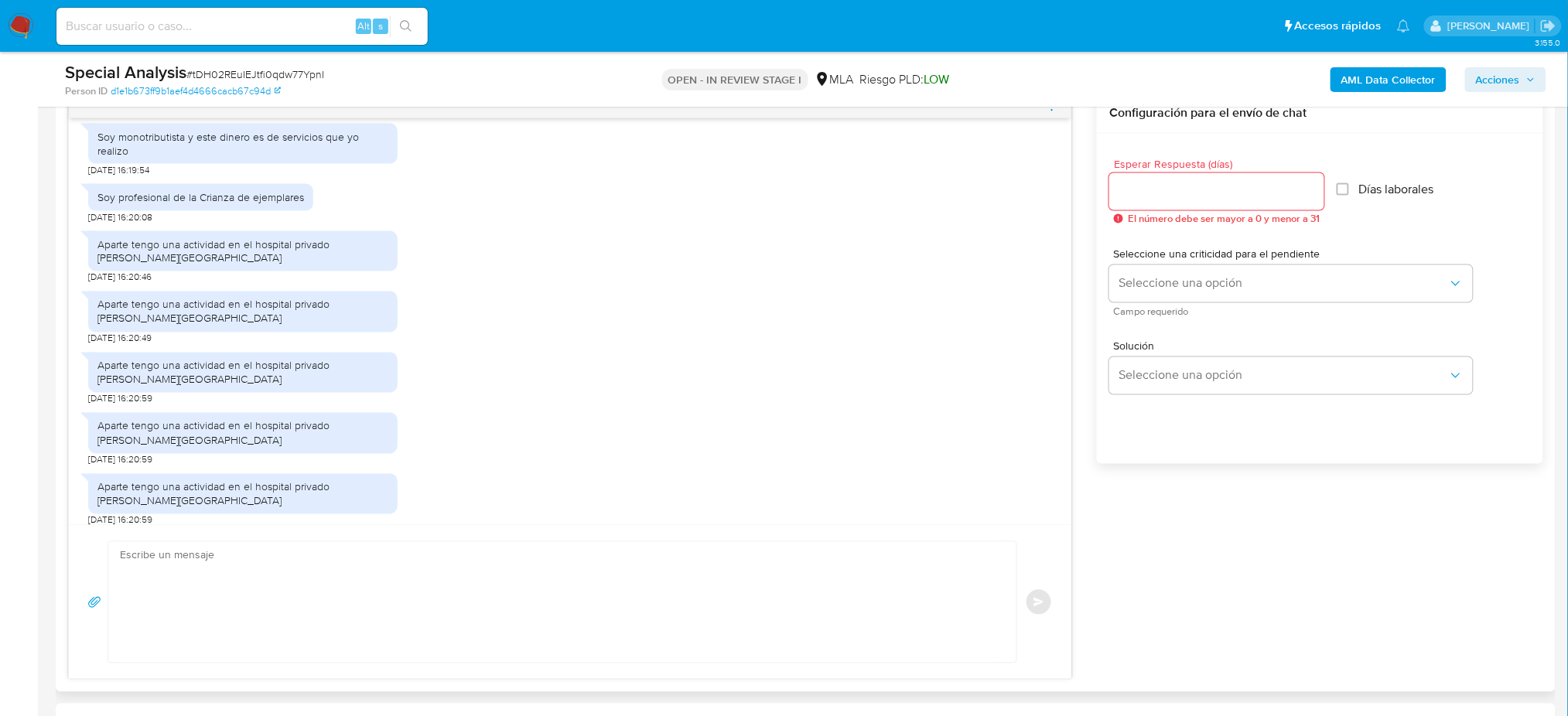
scroll to position [825, 0]
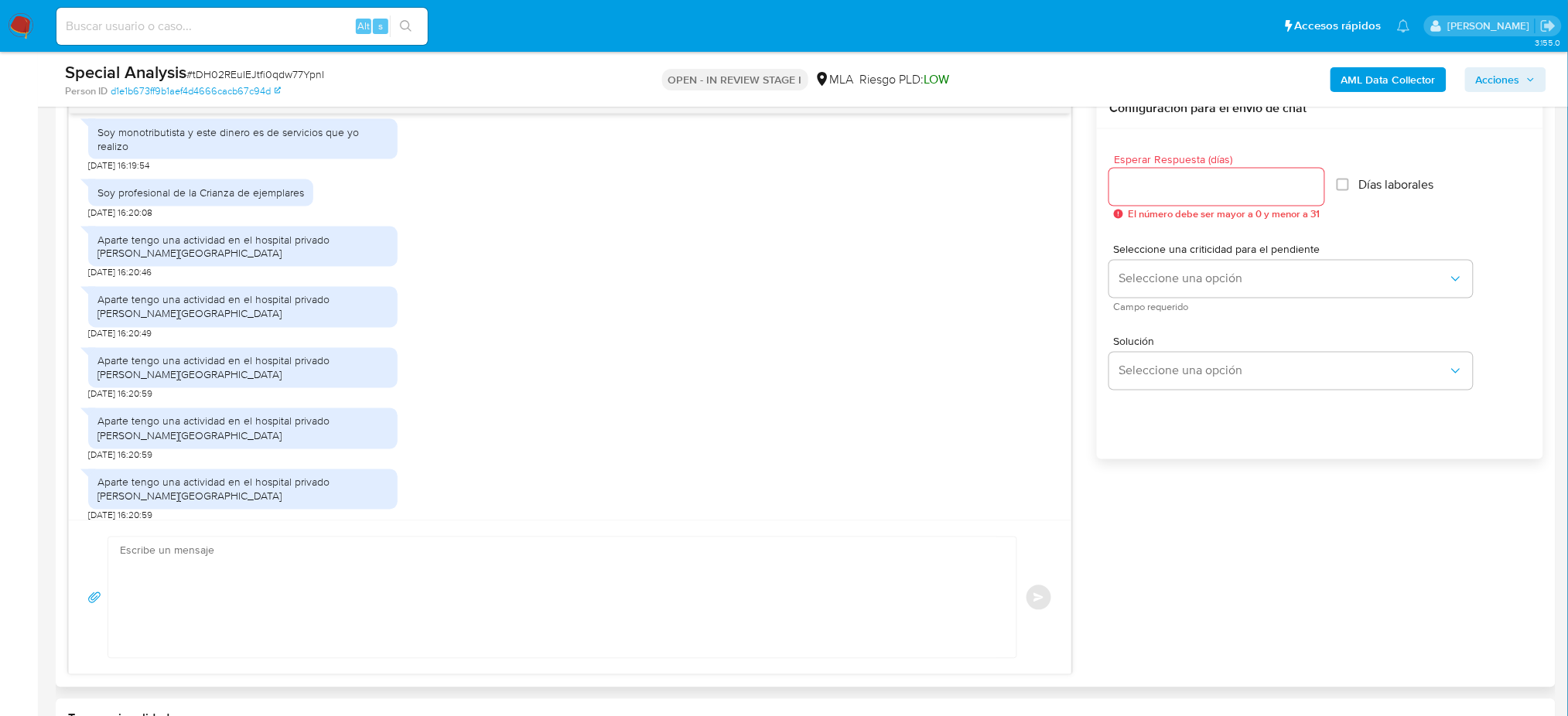
click at [215, 569] on textarea at bounding box center [558, 598] width 878 height 121
paste textarea "Hola, ¡Muchas gracias por tu respuesta! Te pedimos que nos envíes el Resumen de…"
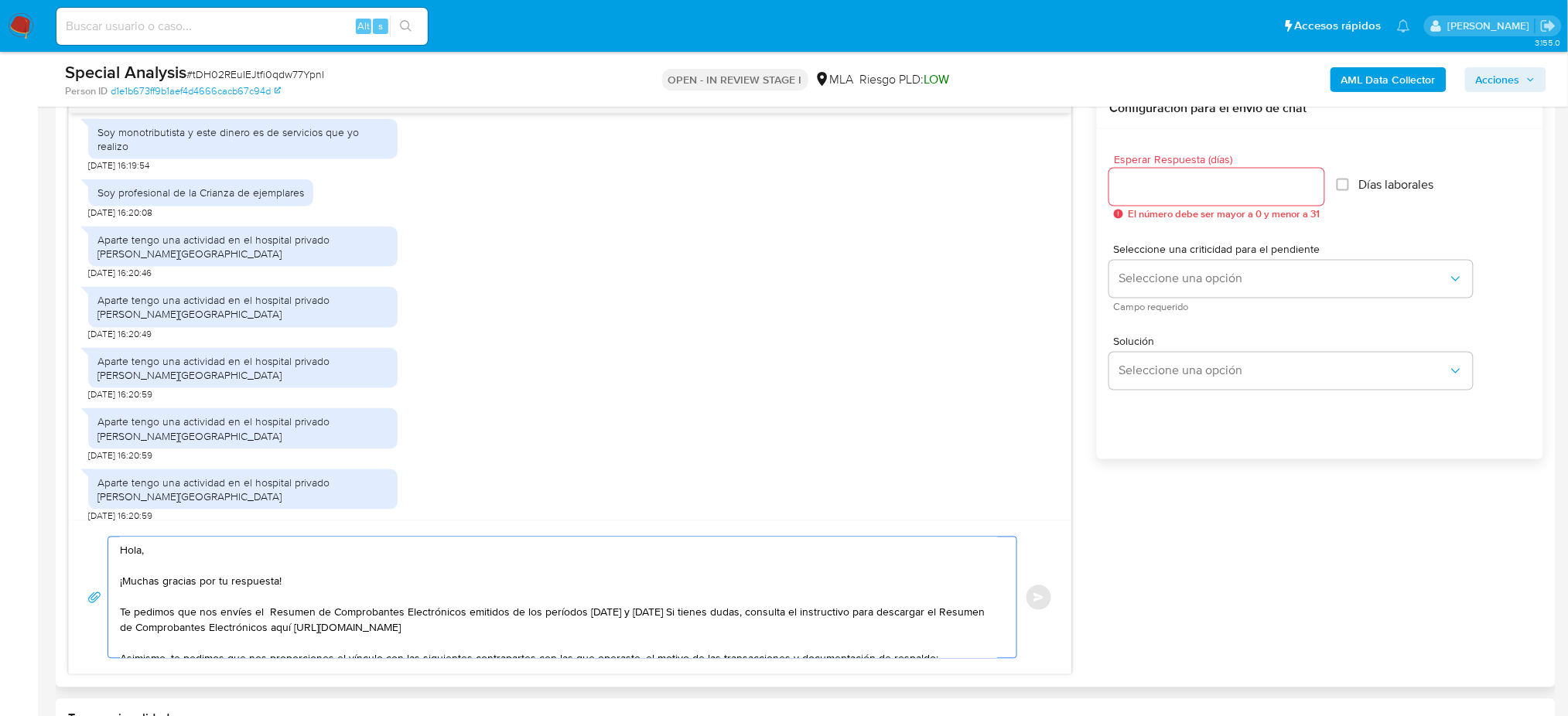
scroll to position [164, 0]
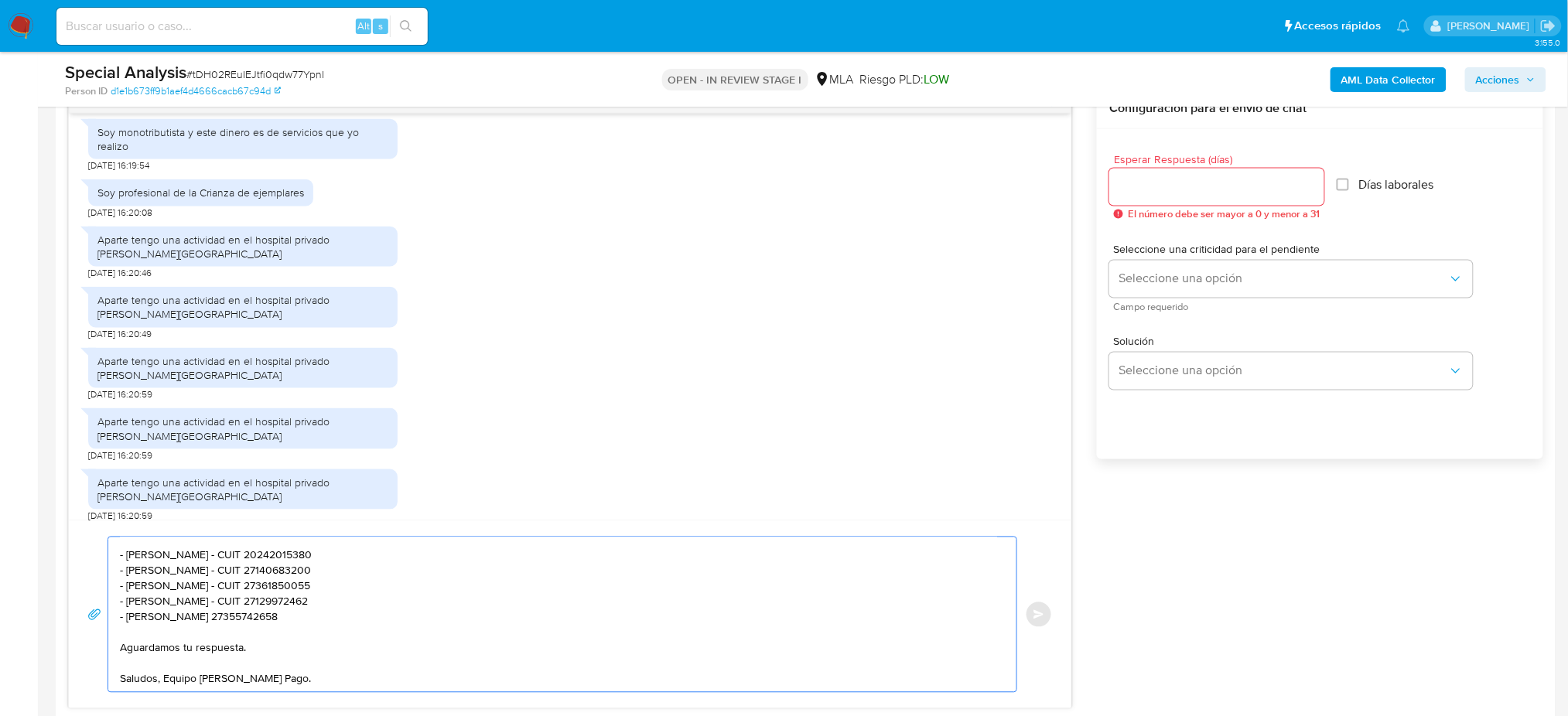
type textarea "Hola, ¡Muchas gracias por tu respuesta! Te pedimos que nos envíes el Resumen de…"
click at [1180, 189] on input "Esperar Respuesta (días)" at bounding box center [1216, 187] width 215 height 20
type input "2"
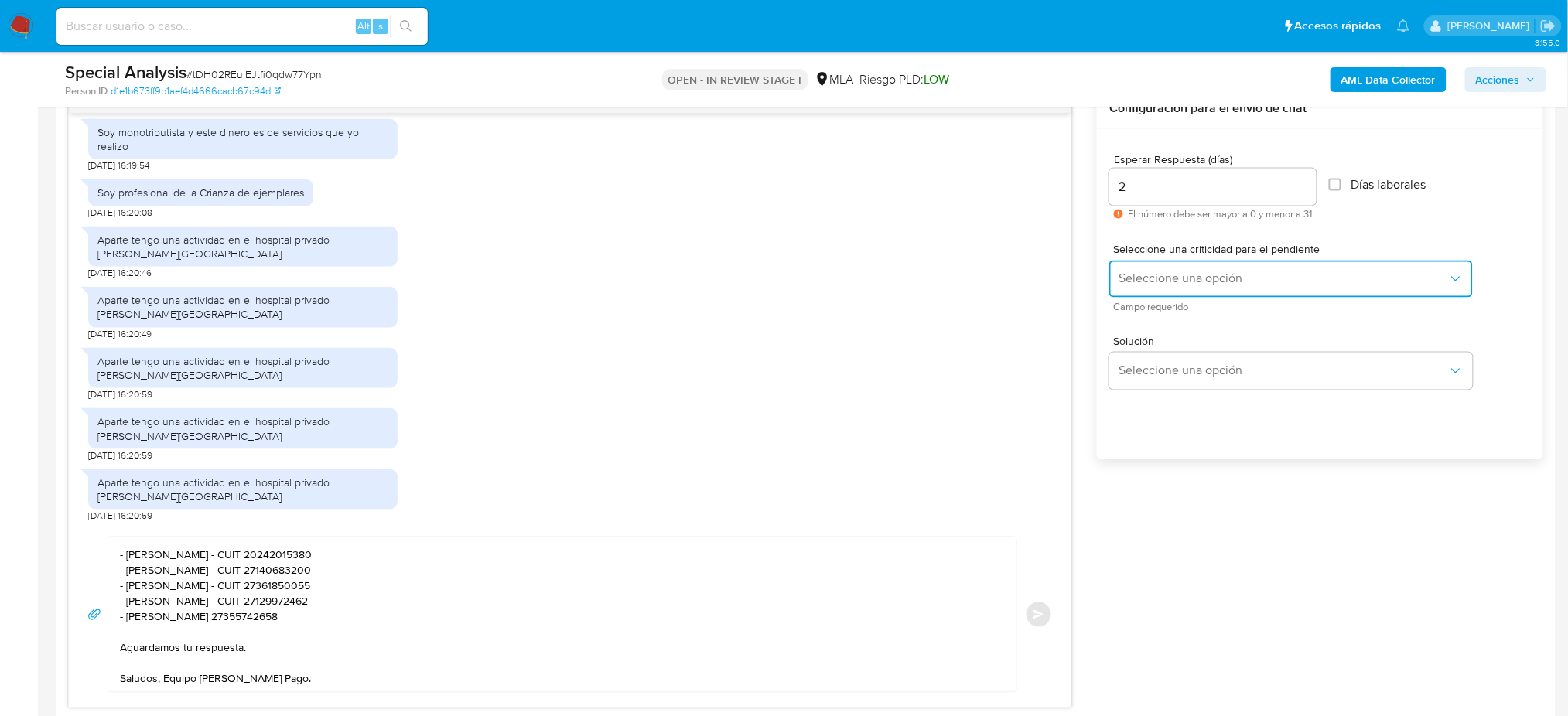
click at [1141, 290] on button "Seleccione una opción" at bounding box center [1291, 279] width 363 height 37
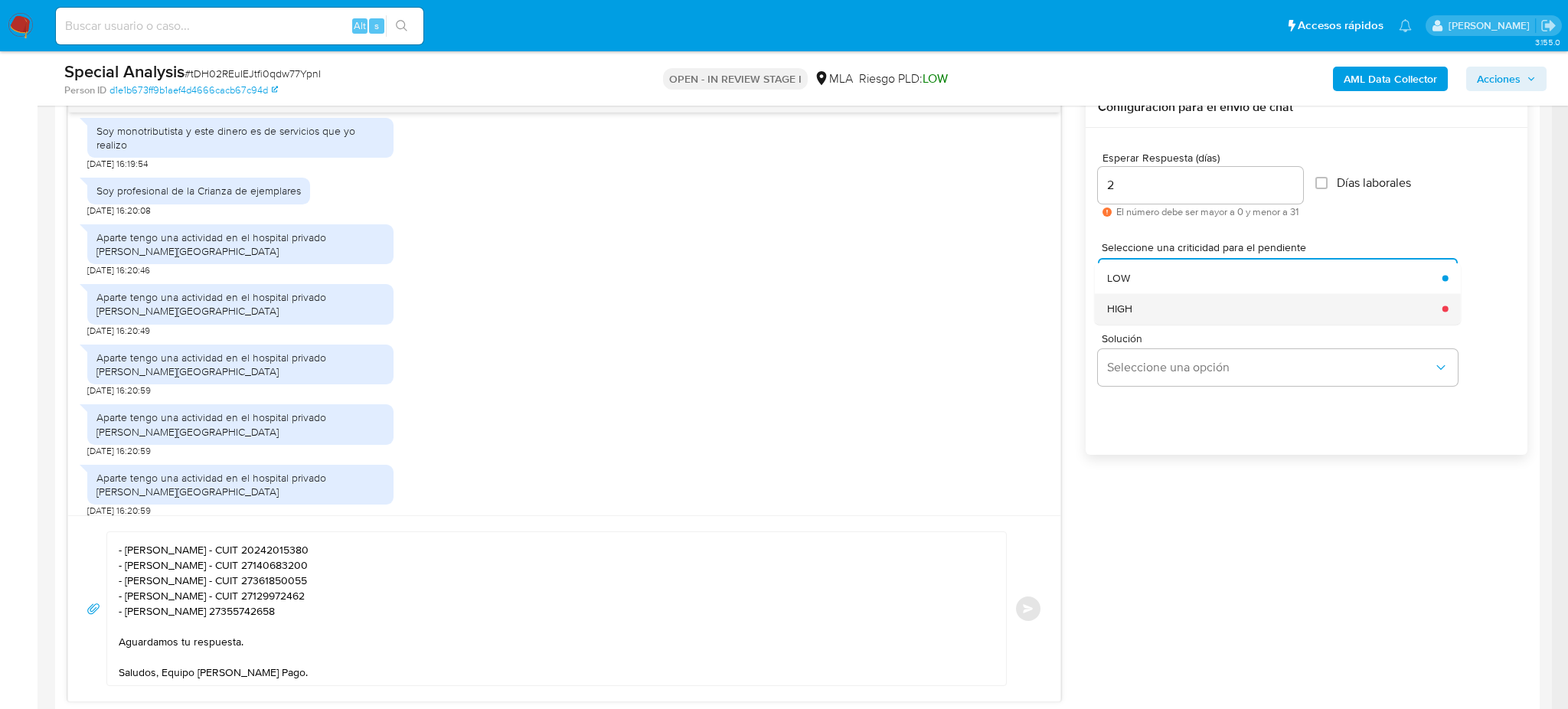
click at [1128, 304] on span "HIGH" at bounding box center [1120, 308] width 25 height 14
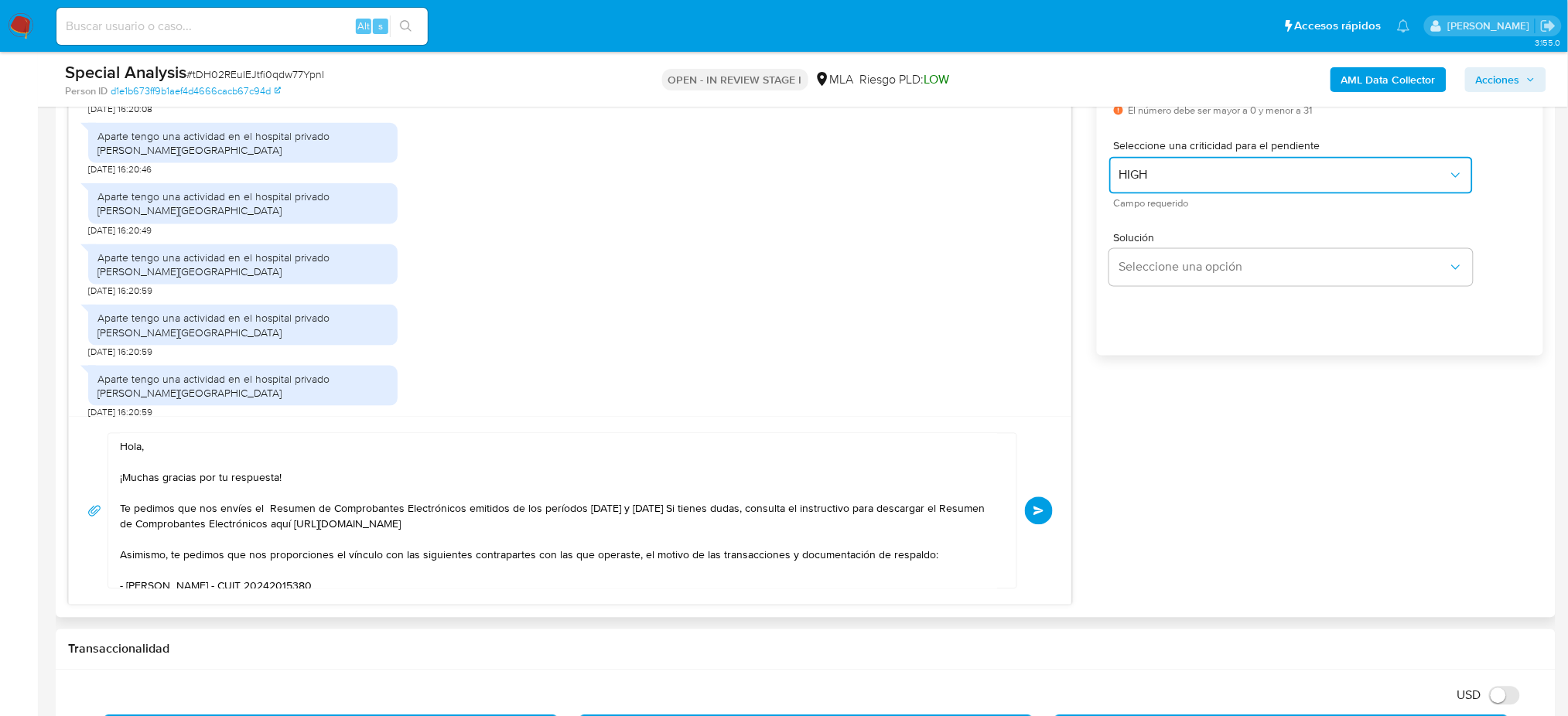
scroll to position [103, 0]
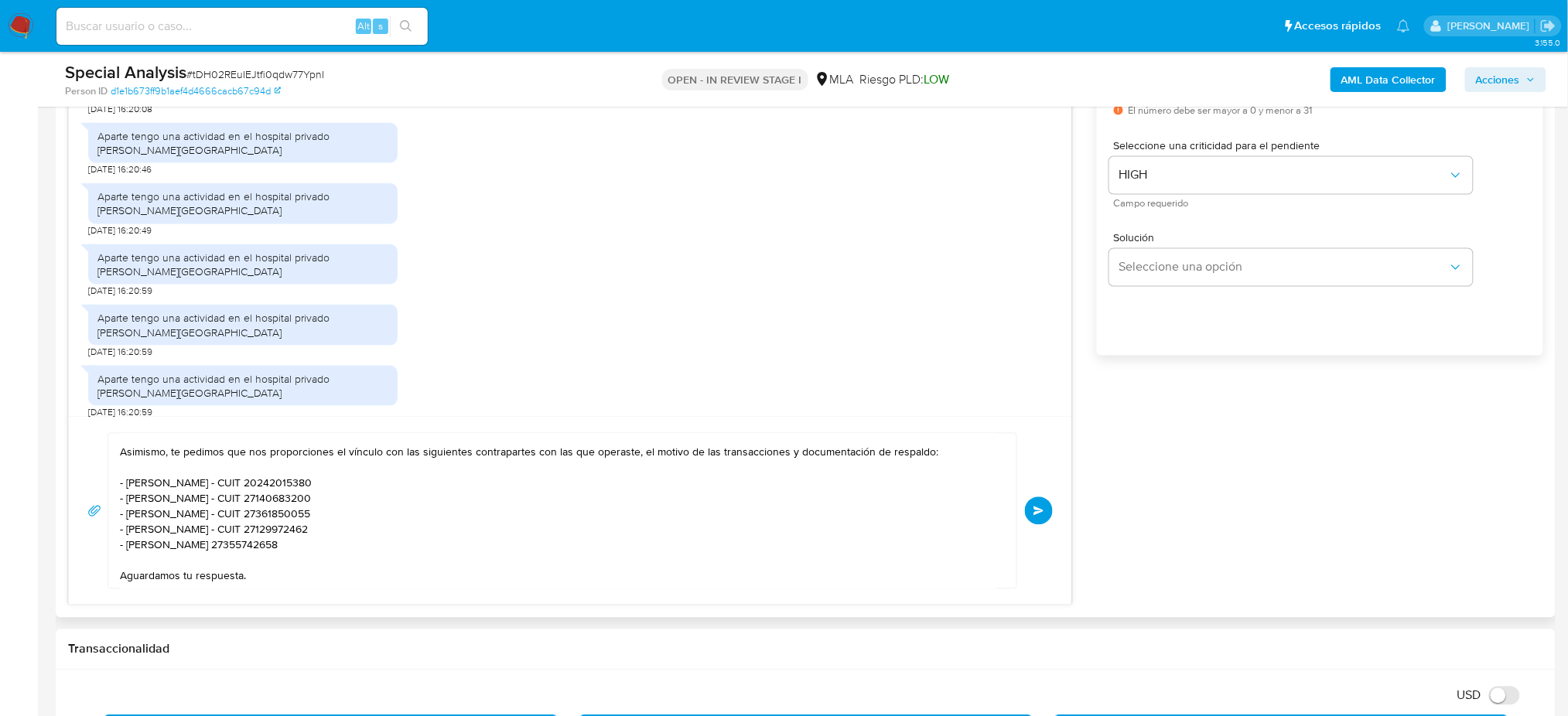
click at [1047, 511] on button "Enviar" at bounding box center [1038, 511] width 27 height 27
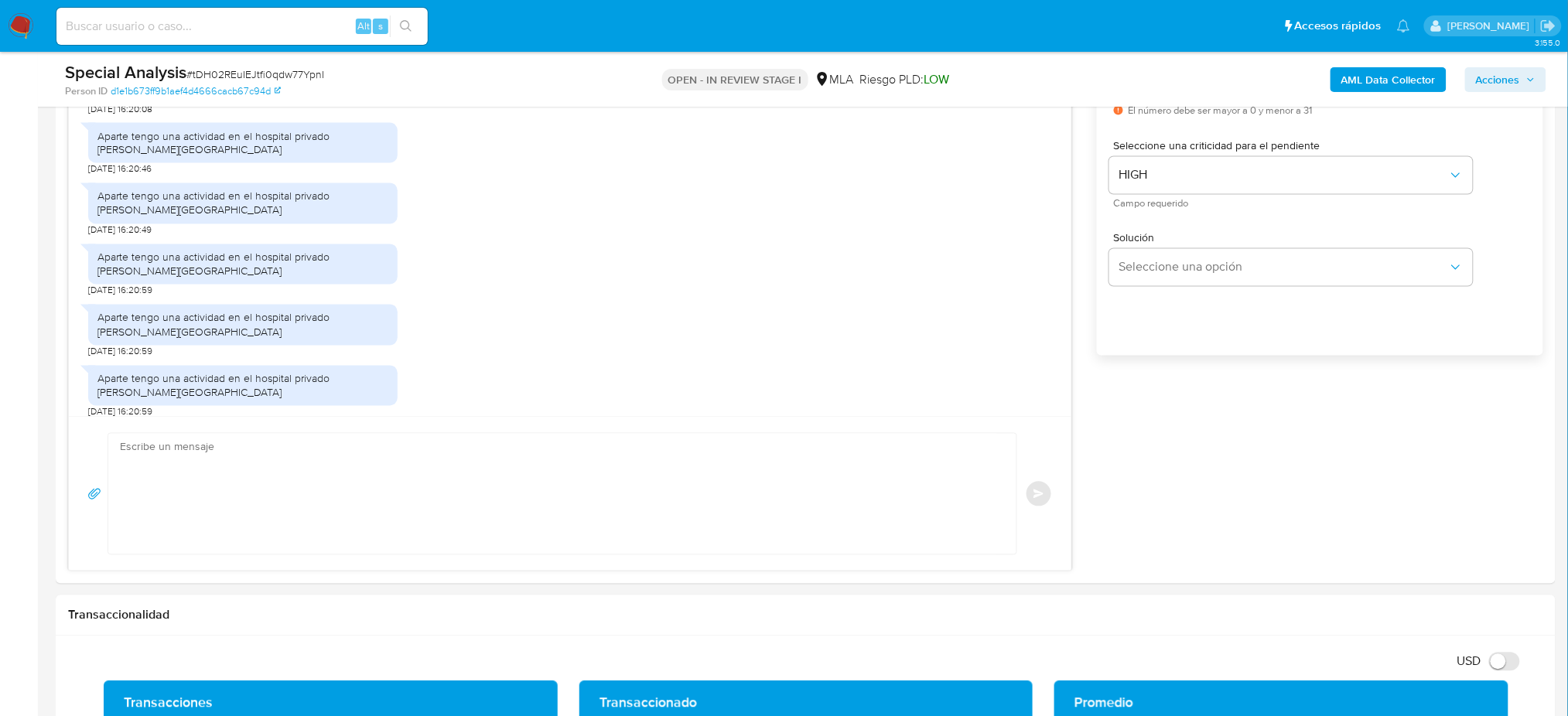
scroll to position [908, 0]
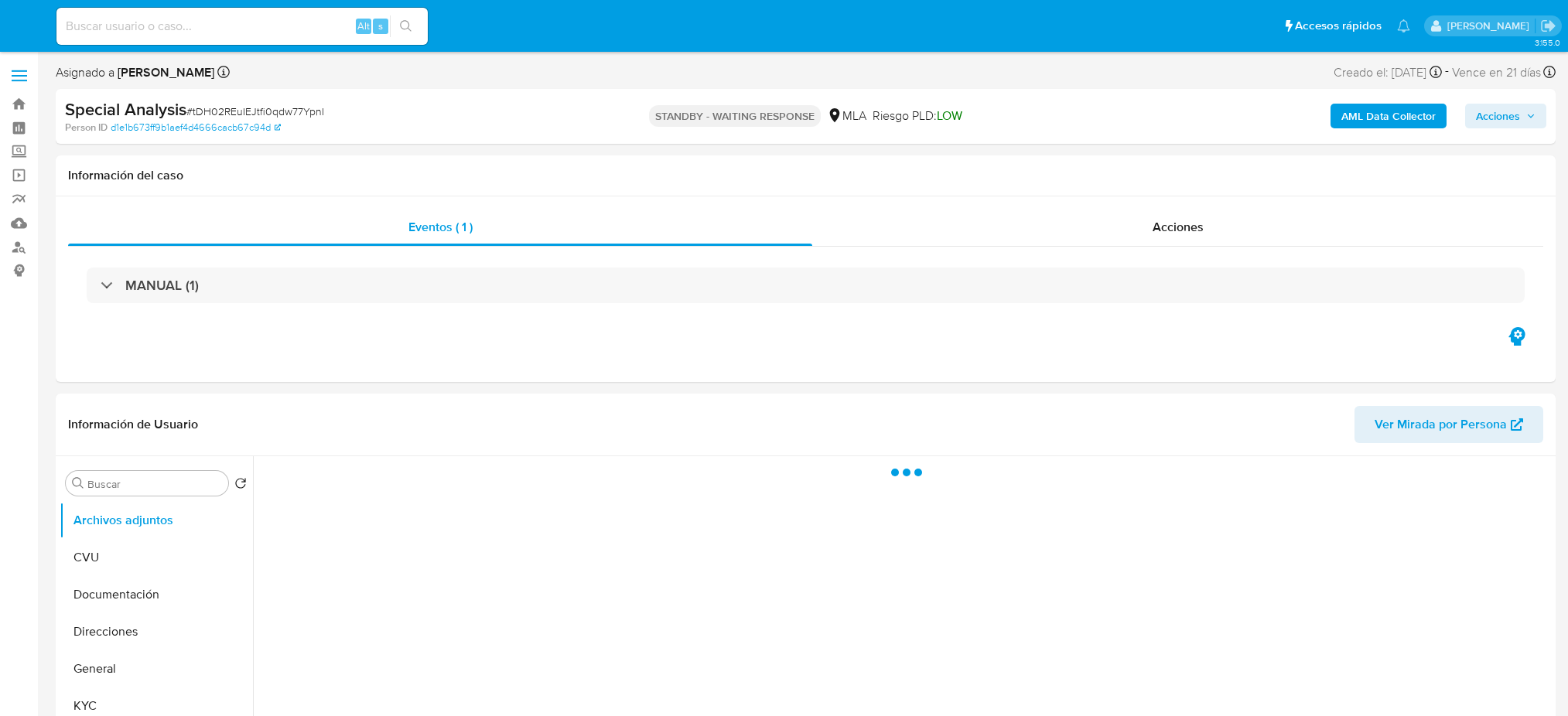
select select "10"
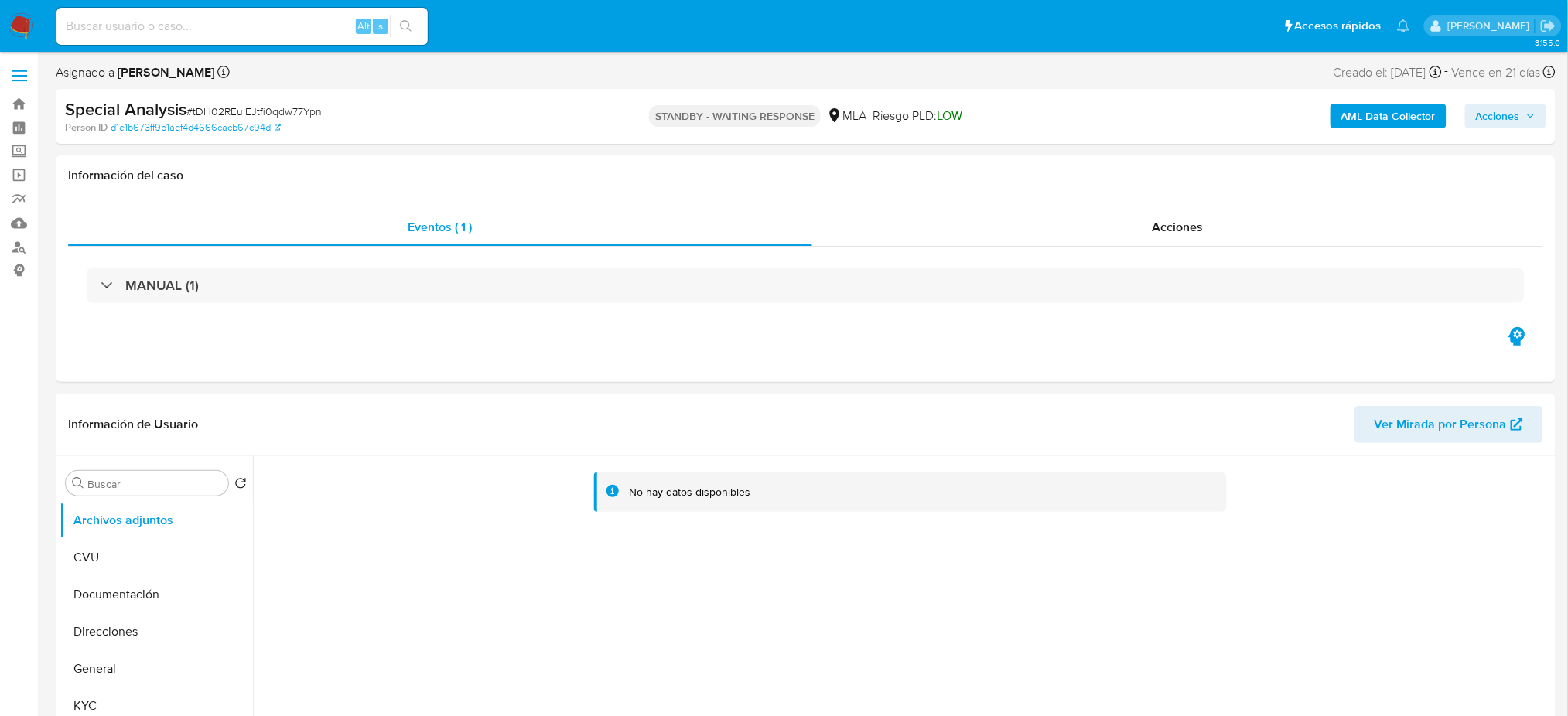
click at [276, 22] on input at bounding box center [242, 26] width 372 height 20
paste input "juPjLipzUirfNqA3SUQZS3BQ"
type input "juPjLipzUirfNqA3SUQZS3BQ"
select select "10"
click at [198, 108] on span "# juPjLipzUirfNqA3SUQZS3BQ" at bounding box center [167, 111] width 142 height 16
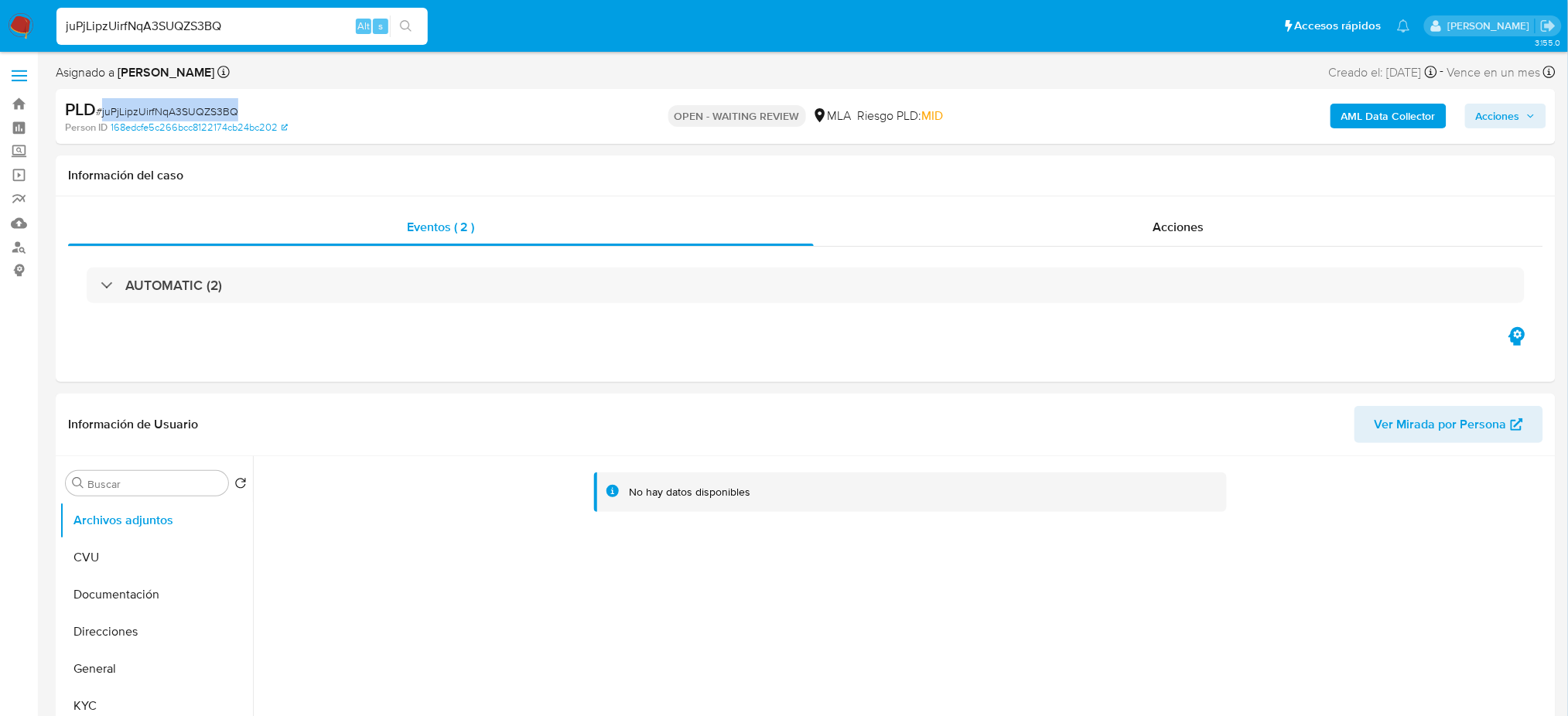
click at [198, 108] on span "# juPjLipzUirfNqA3SUQZS3BQ" at bounding box center [167, 111] width 142 height 16
copy span "juPjLipzUirfNqA3SUQZS3BQ"
click at [17, 26] on img at bounding box center [20, 26] width 26 height 26
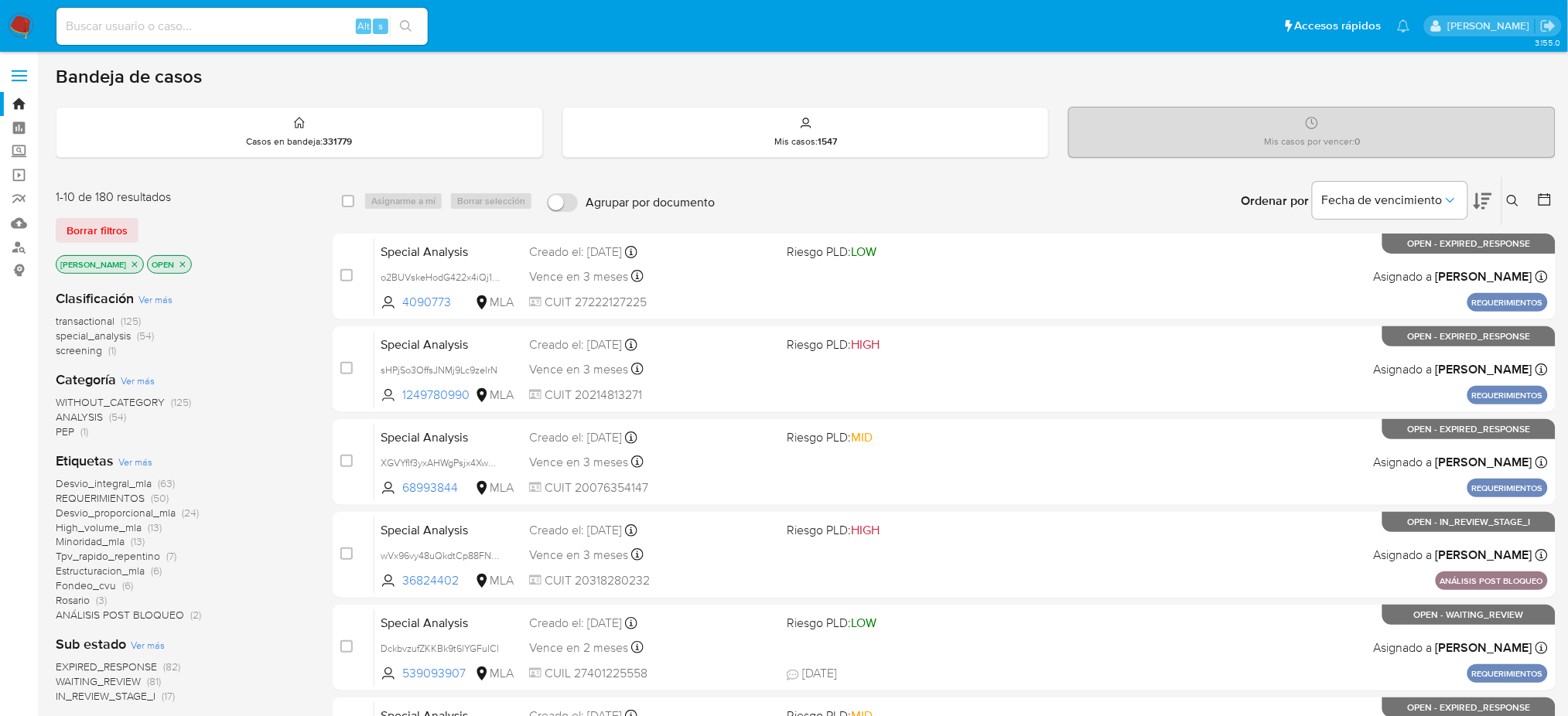
click at [1516, 197] on icon at bounding box center [1512, 200] width 12 height 12
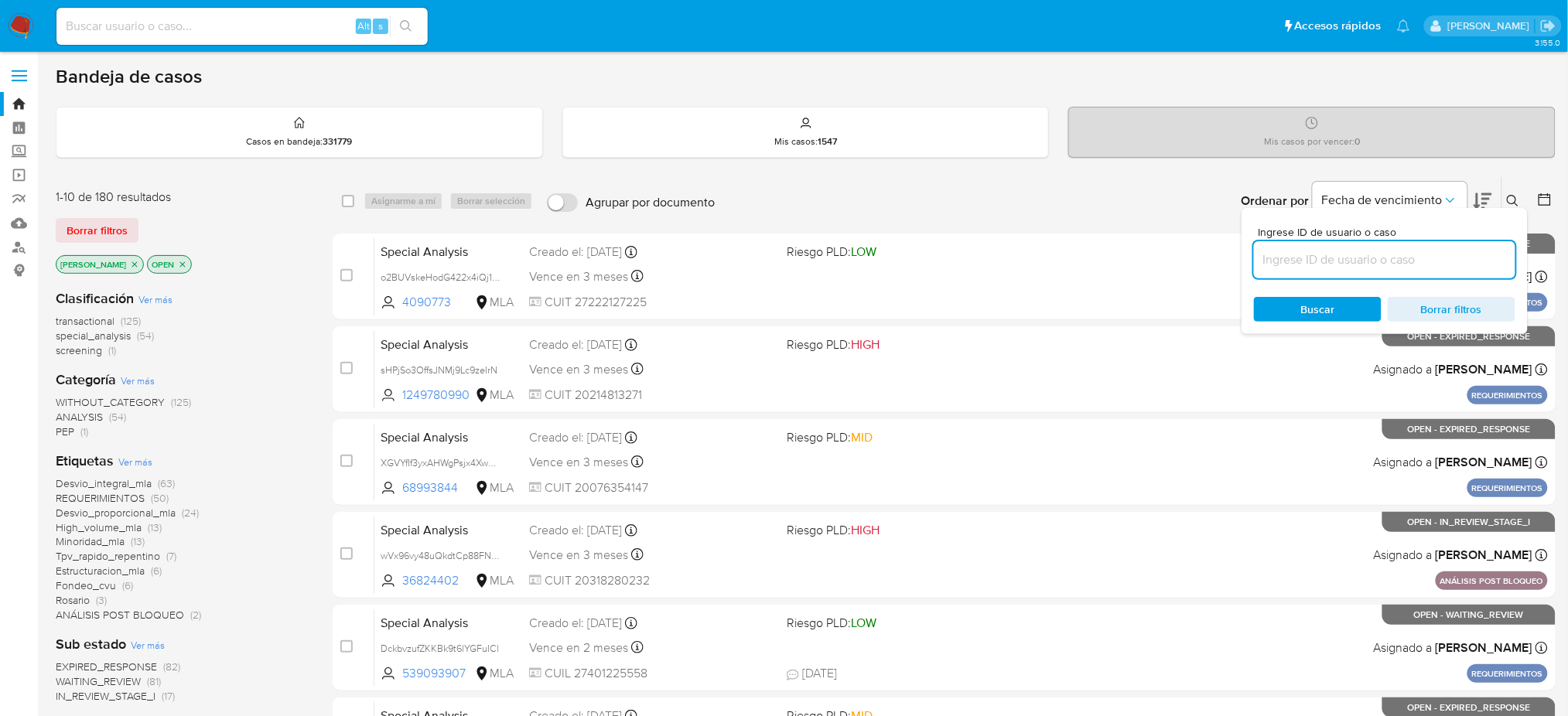
click at [1379, 254] on input at bounding box center [1384, 260] width 261 height 20
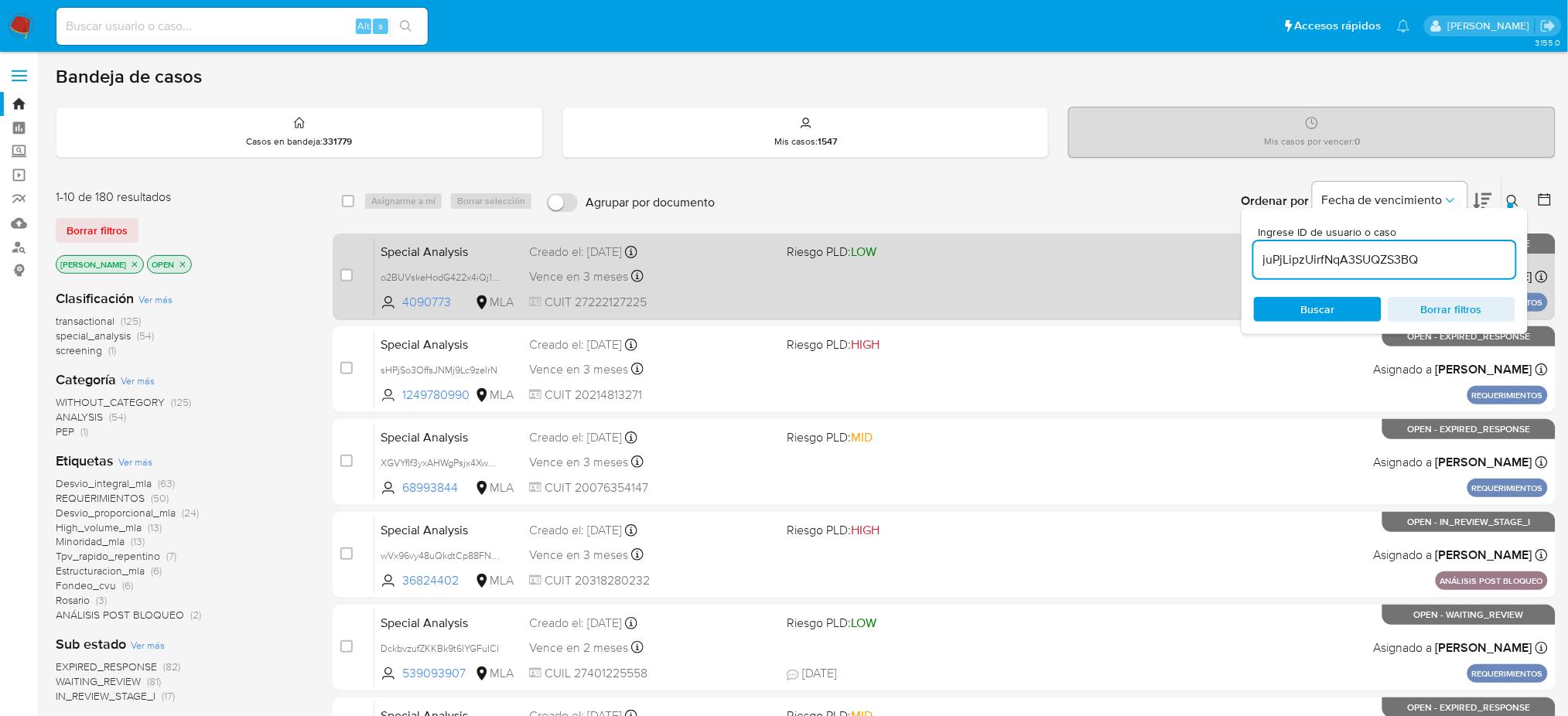
type input "juPjLipzUirfNqA3SUQZS3BQ"
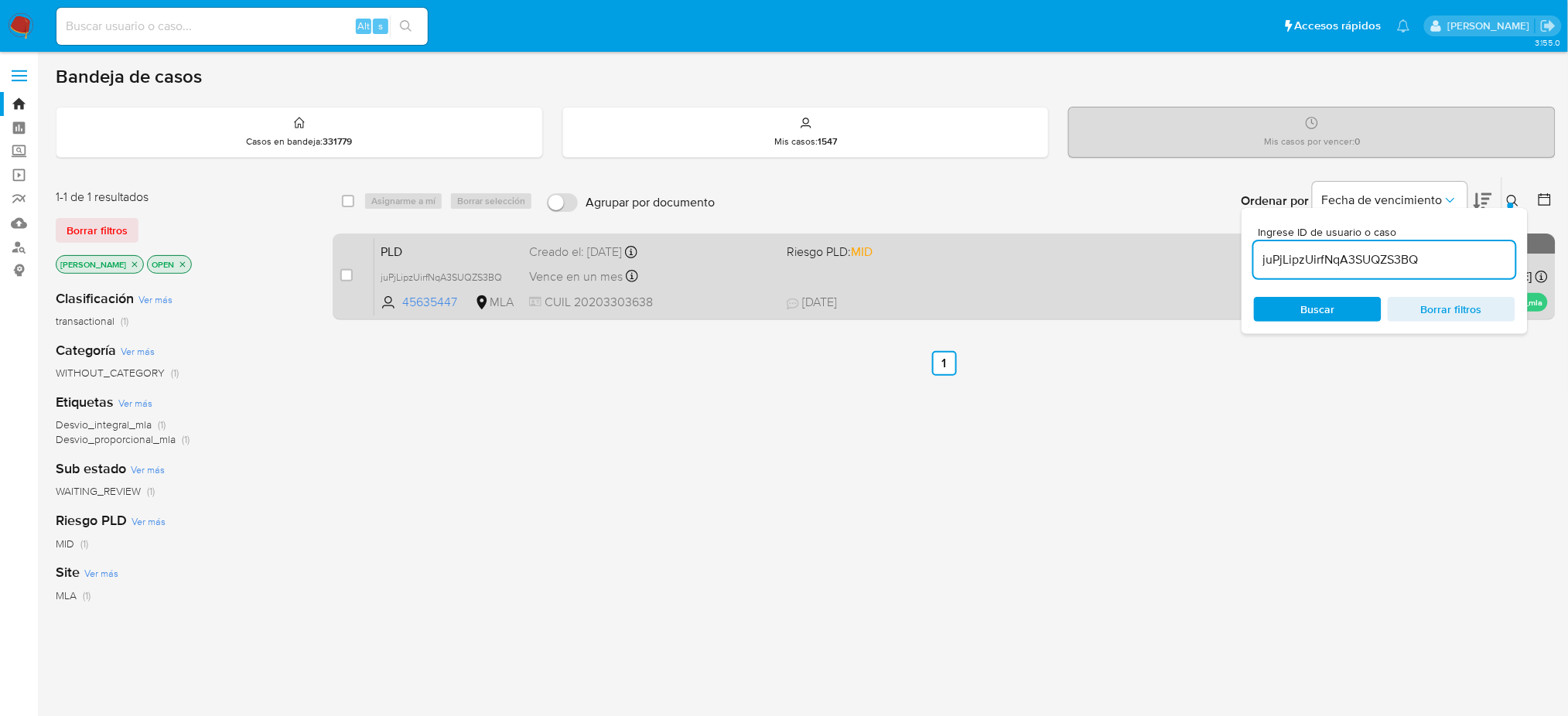
click at [345, 280] on div "case-item-checkbox" at bounding box center [347, 275] width 13 height 16
click at [343, 278] on input "checkbox" at bounding box center [347, 276] width 13 height 13
checkbox input "true"
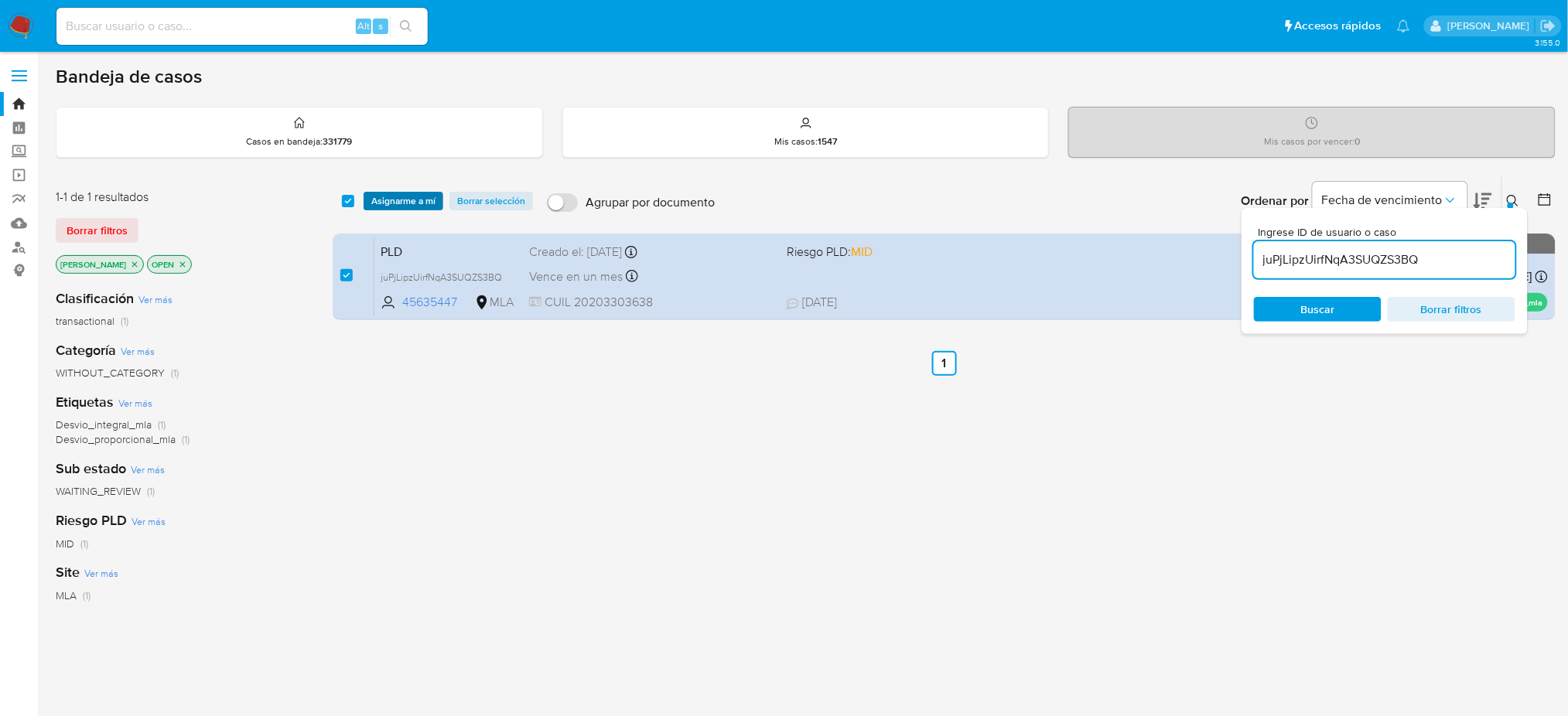
click at [406, 201] on span "Asignarme a mí" at bounding box center [404, 201] width 64 height 16
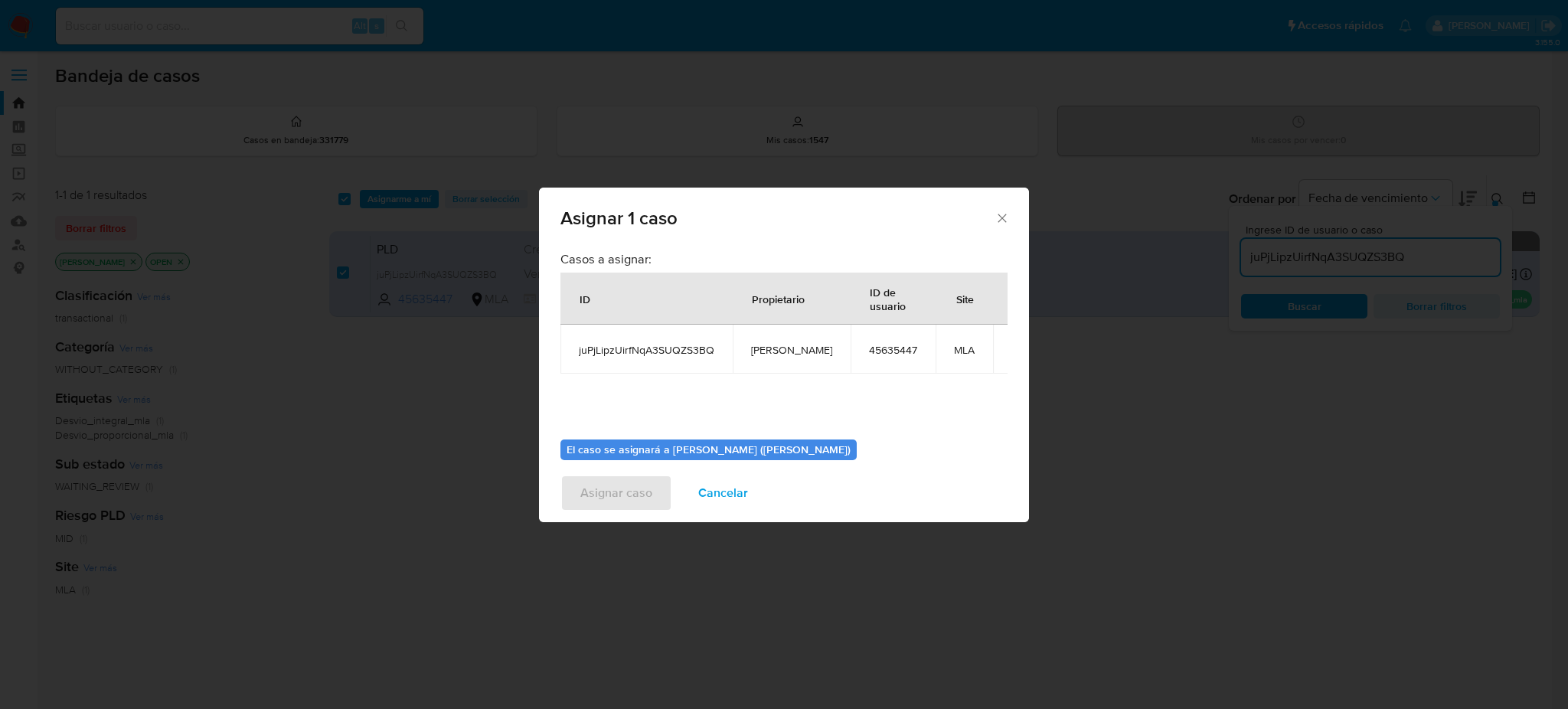
click at [774, 346] on span "[PERSON_NAME]" at bounding box center [792, 349] width 81 height 14
copy span "[PERSON_NAME]"
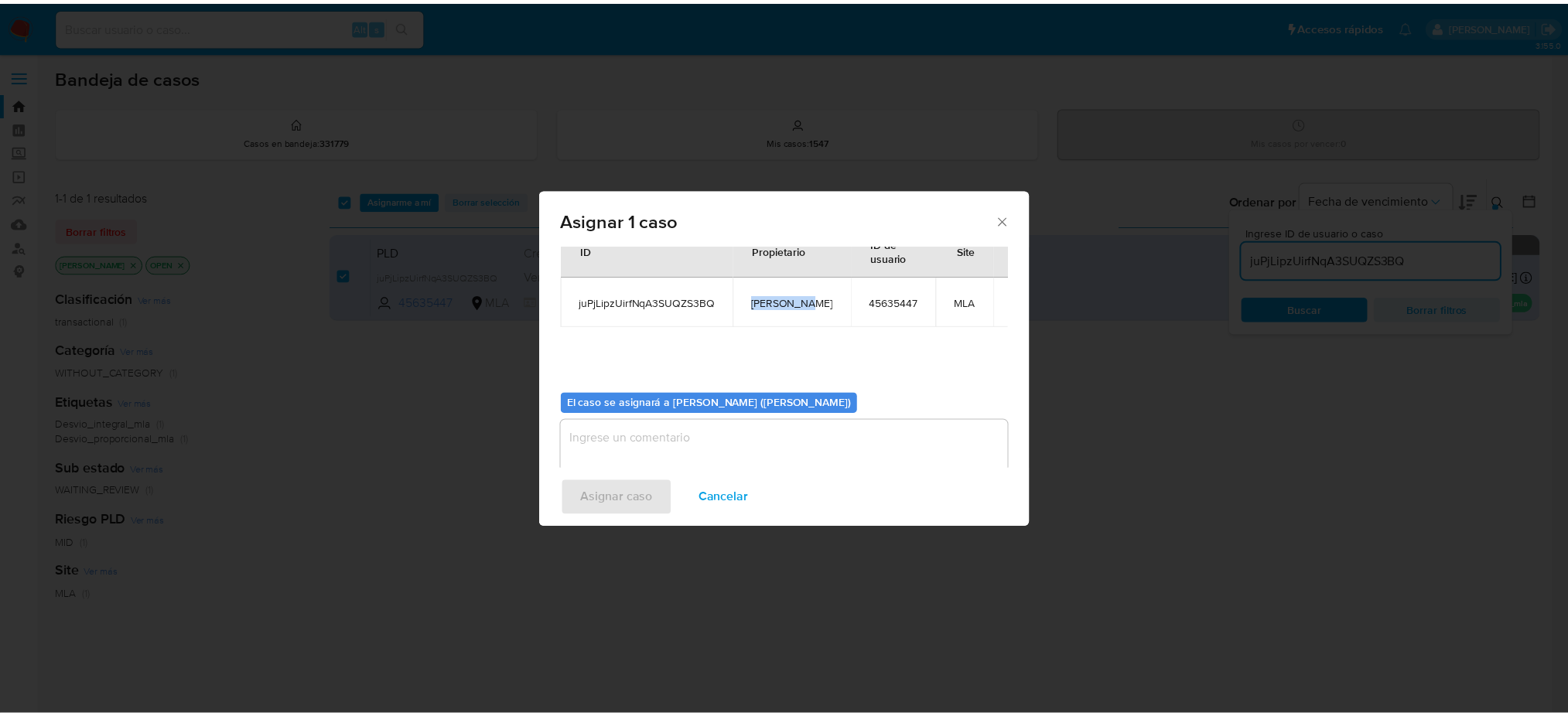
scroll to position [79, 0]
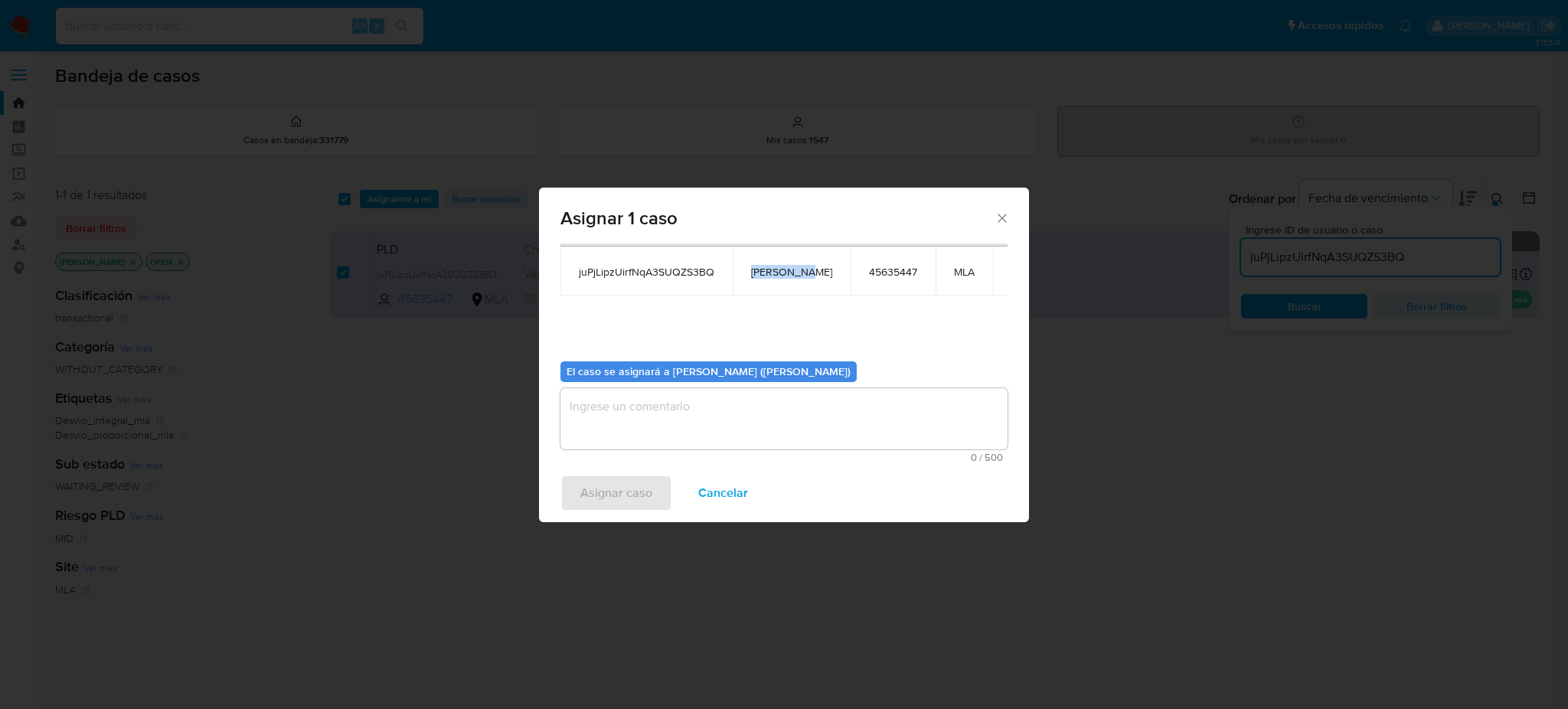
click at [671, 403] on textarea "assign-modal" at bounding box center [784, 419] width 447 height 61
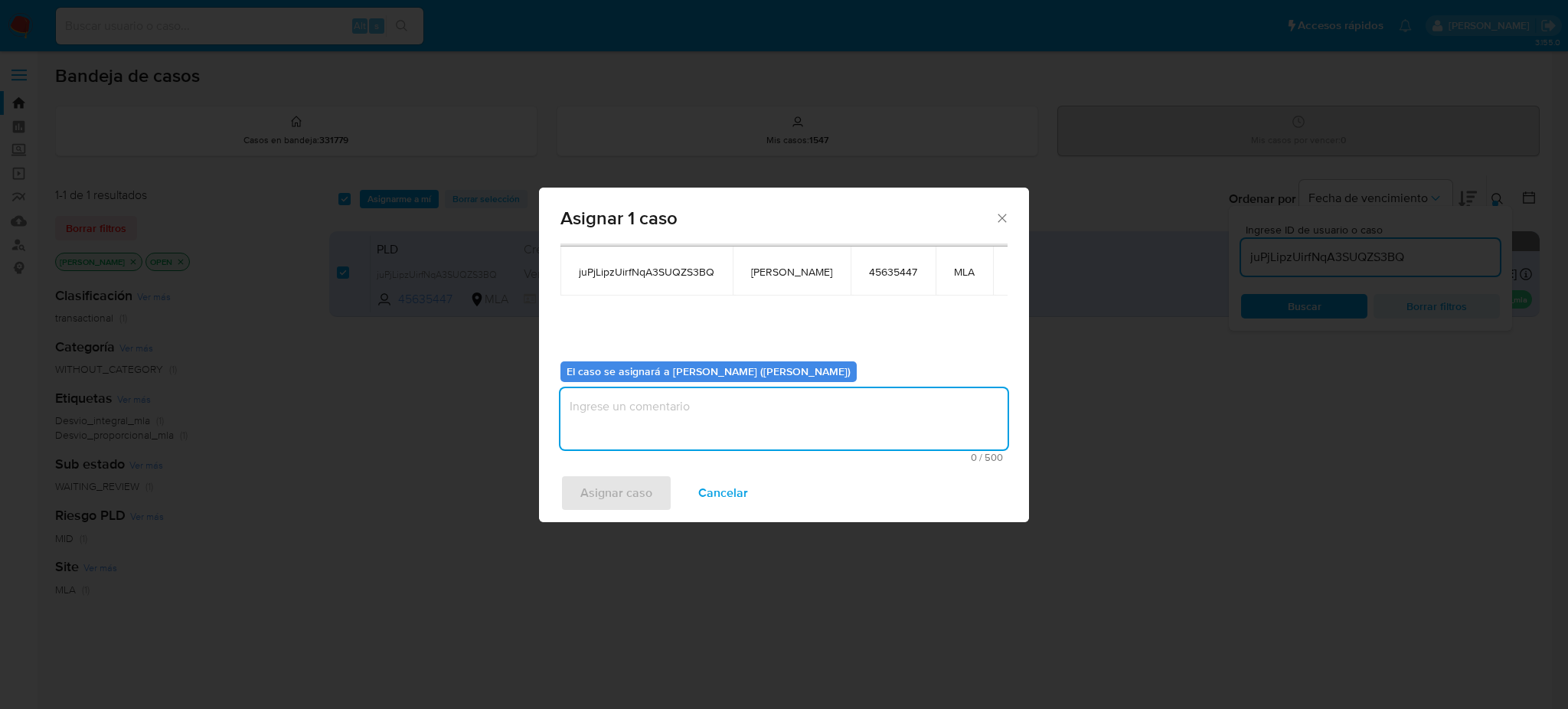
paste textarea "[PERSON_NAME]"
type textarea "[PERSON_NAME]"
click at [627, 506] on span "Asignar caso" at bounding box center [616, 493] width 72 height 33
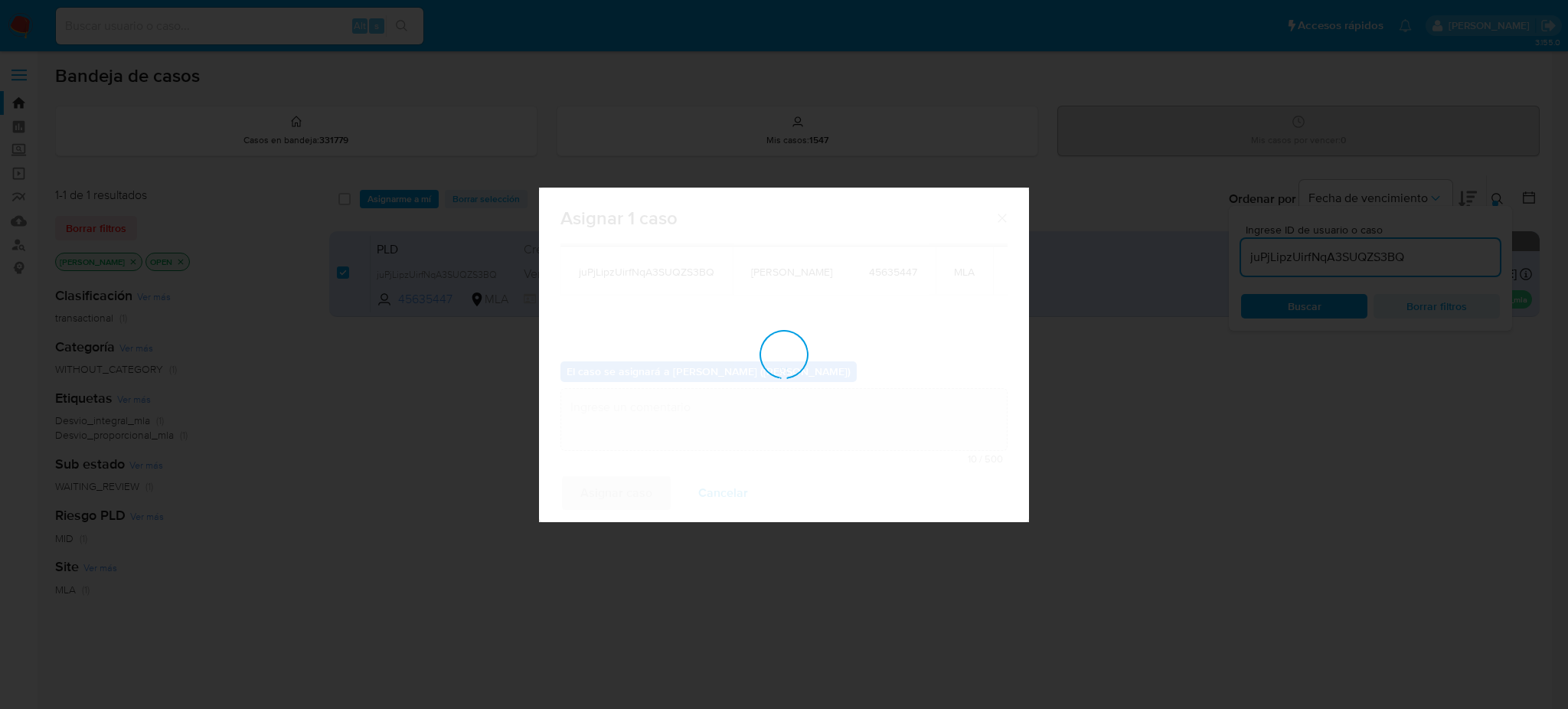
checkbox input "false"
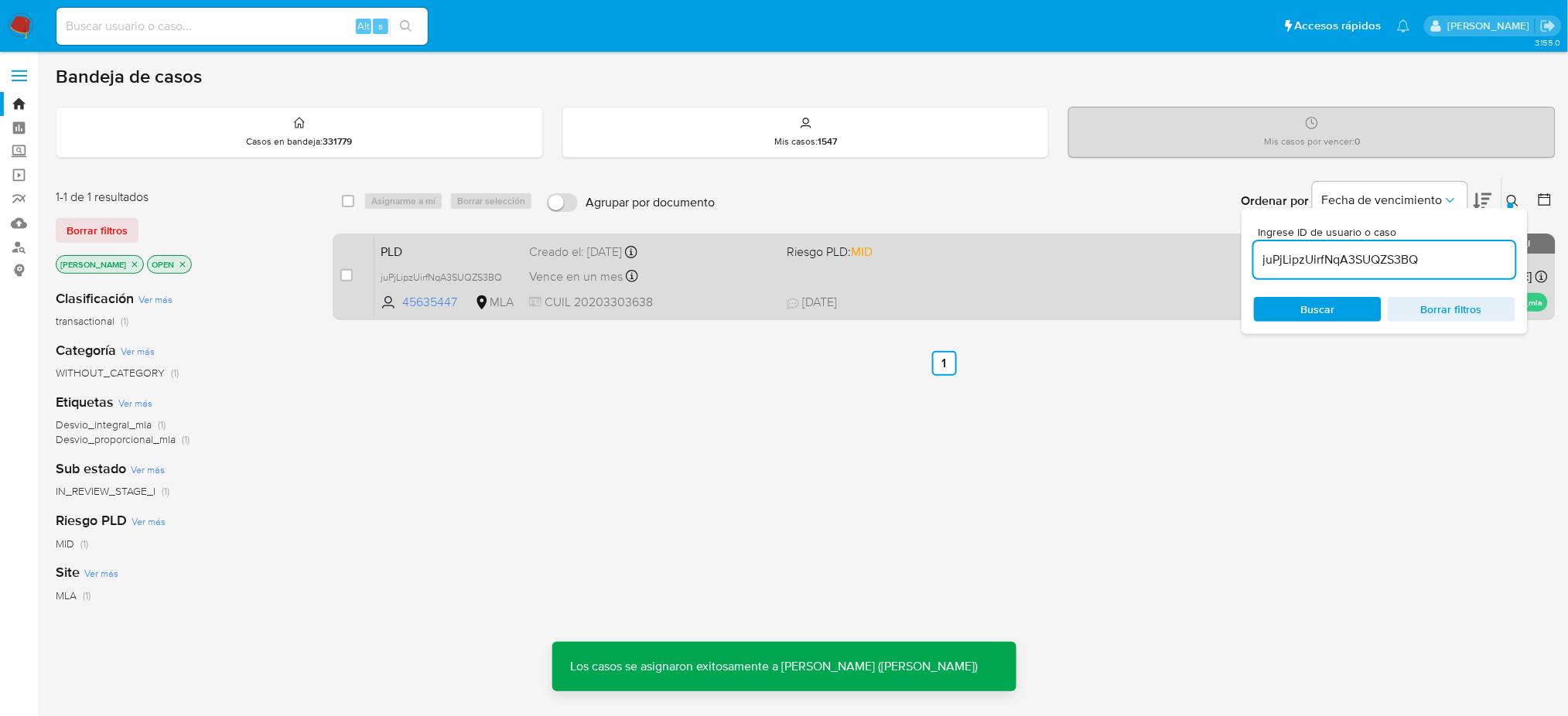
click at [463, 256] on span "PLD" at bounding box center [448, 250] width 136 height 20
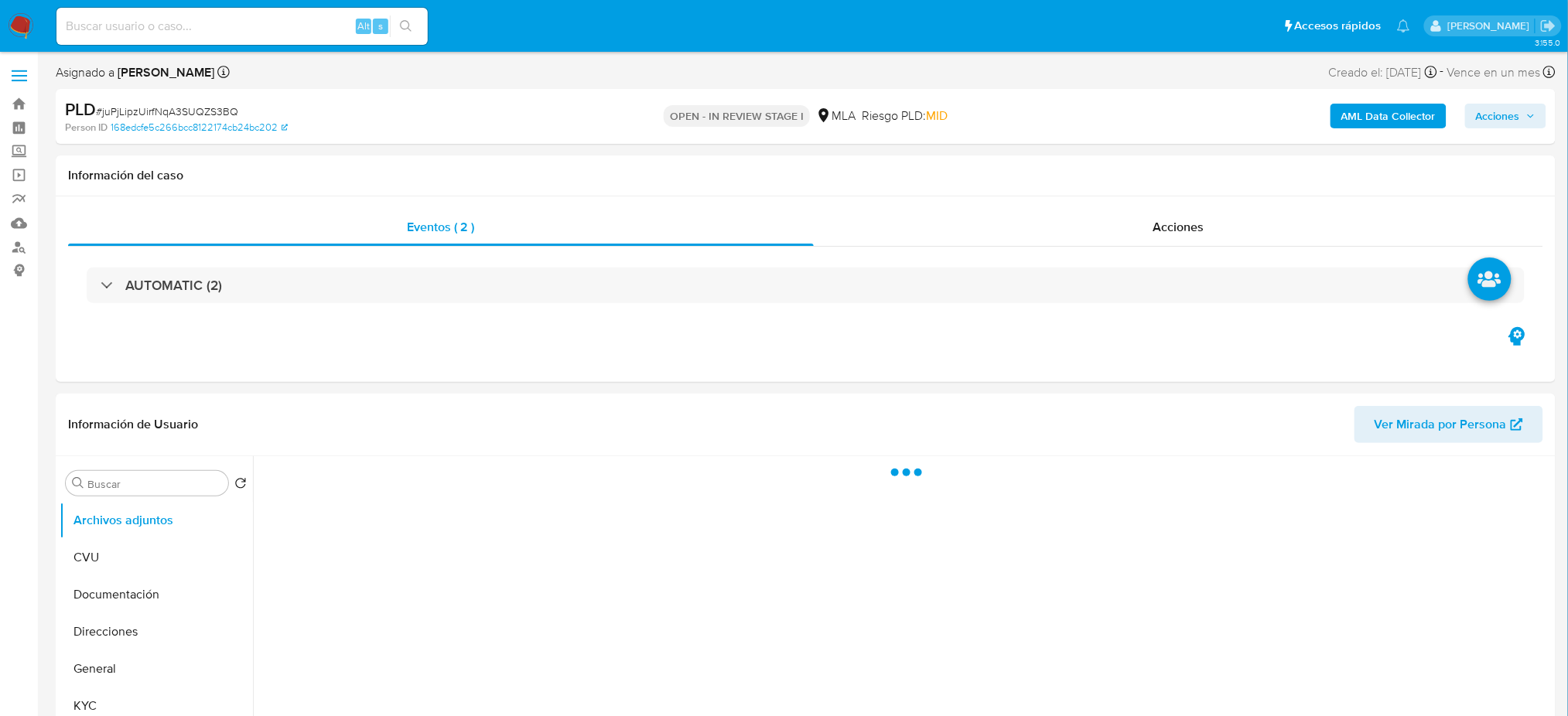
select select "10"
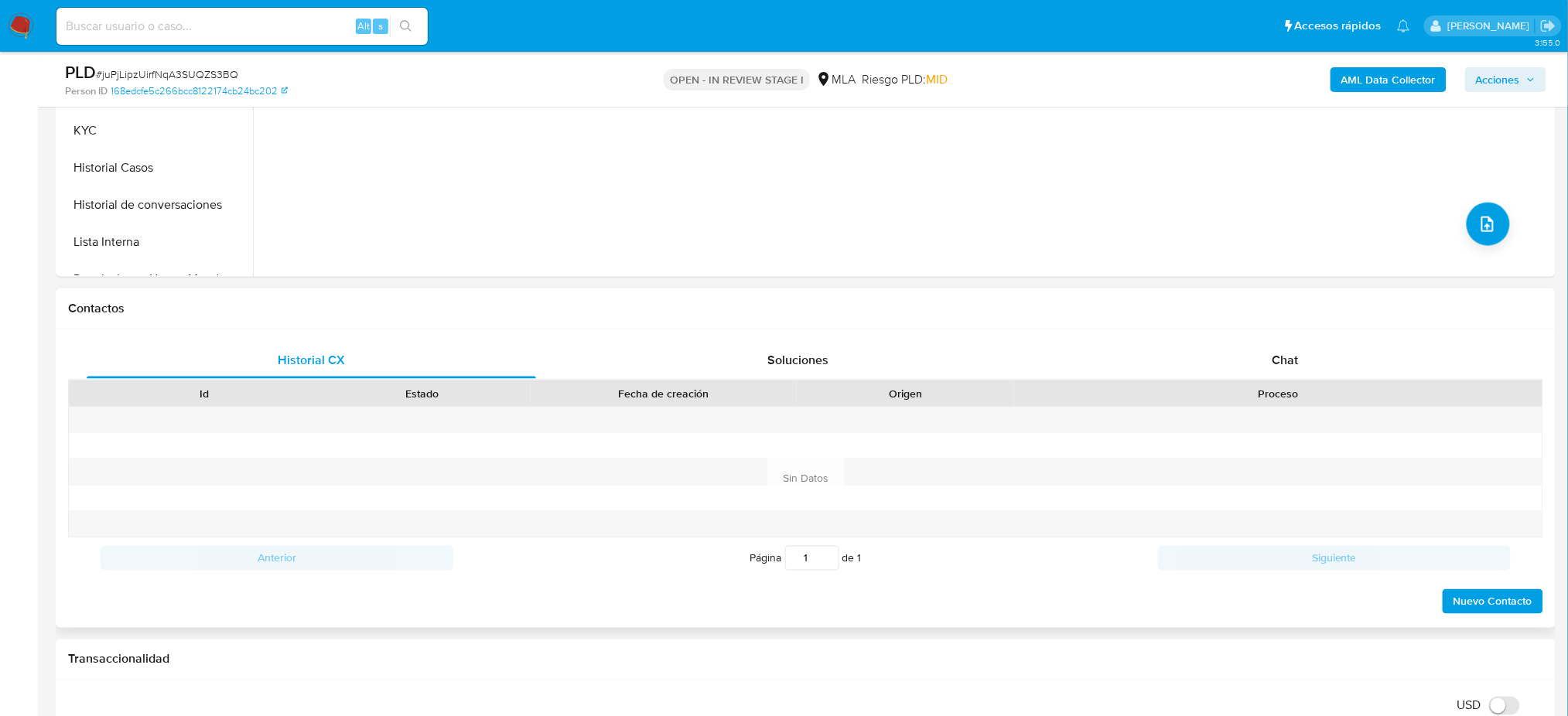
scroll to position [619, 0]
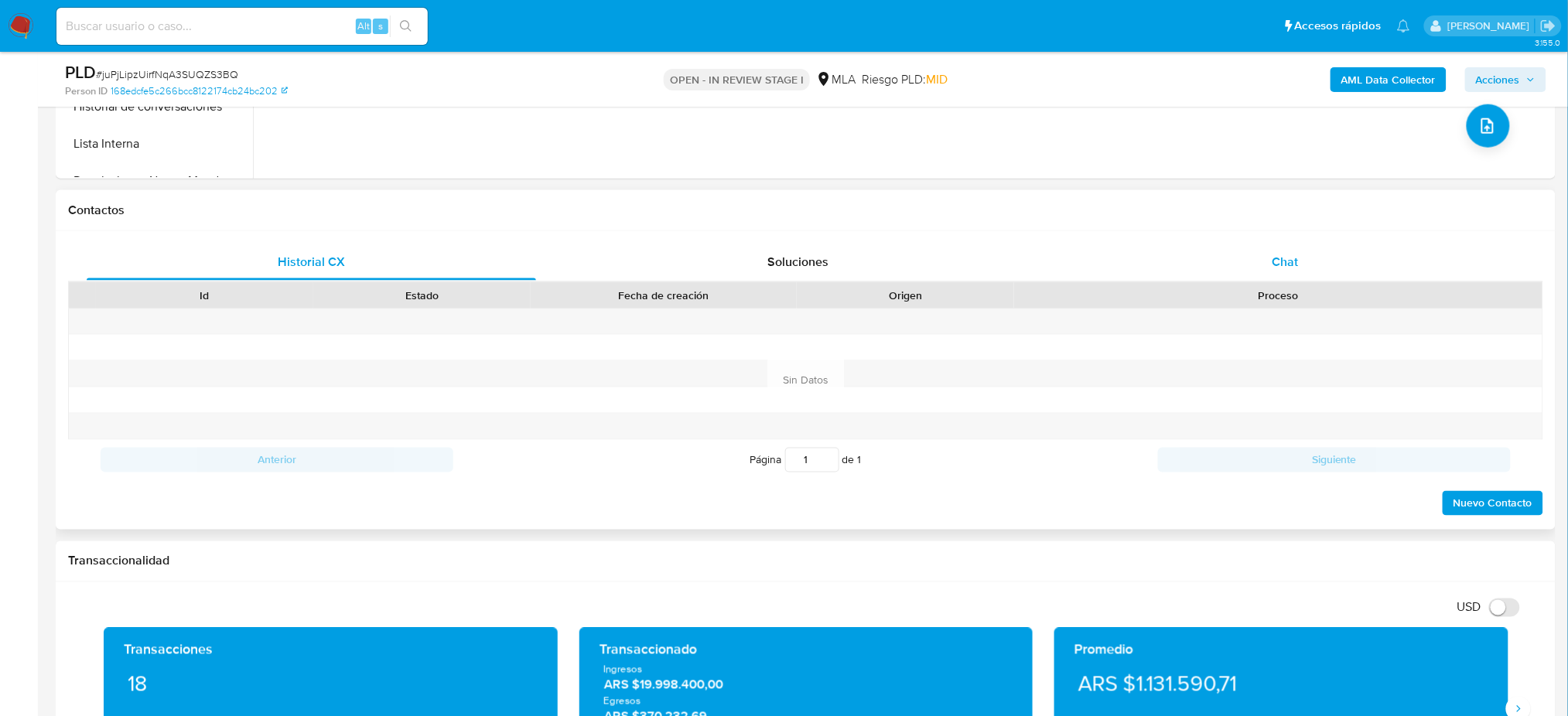
click at [1325, 256] on div "Chat" at bounding box center [1285, 262] width 449 height 37
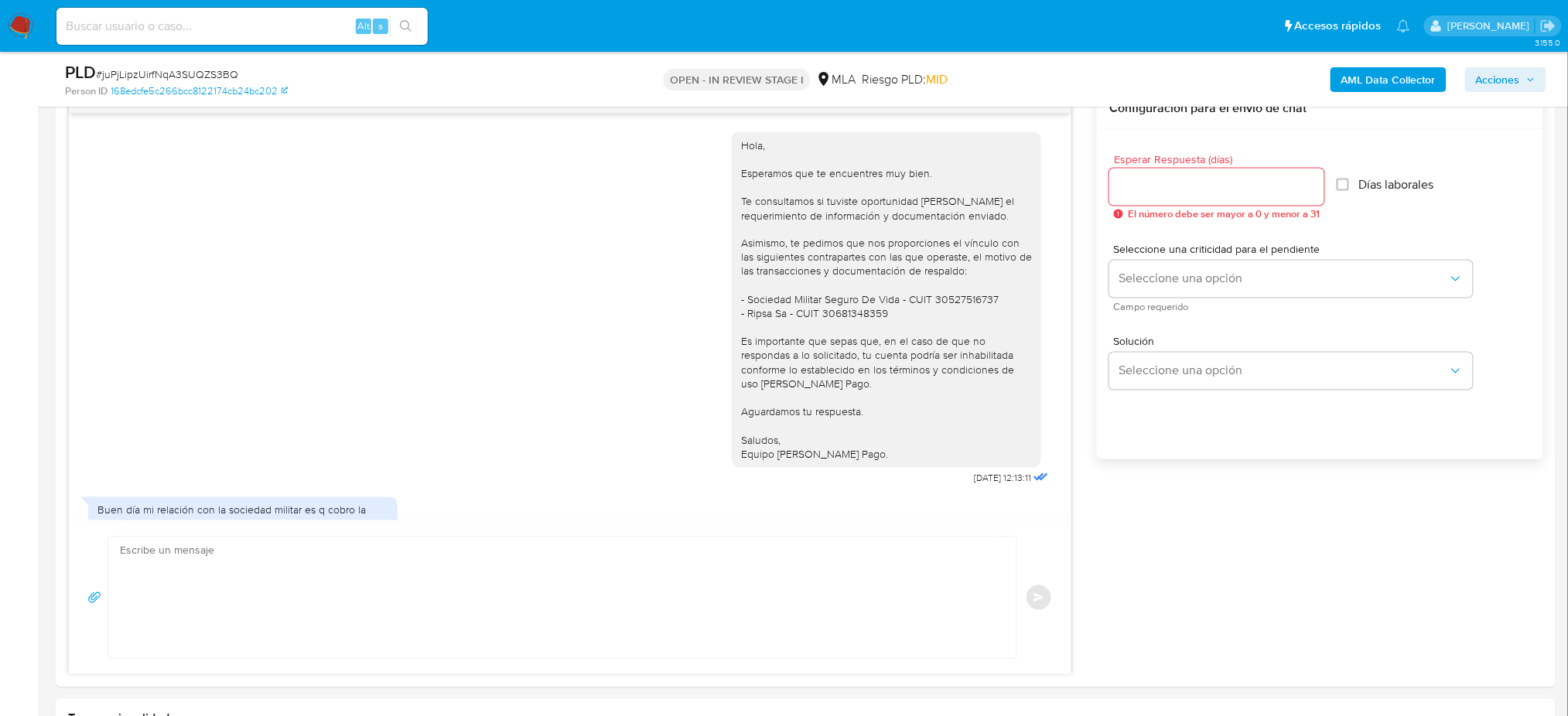
scroll to position [1285, 0]
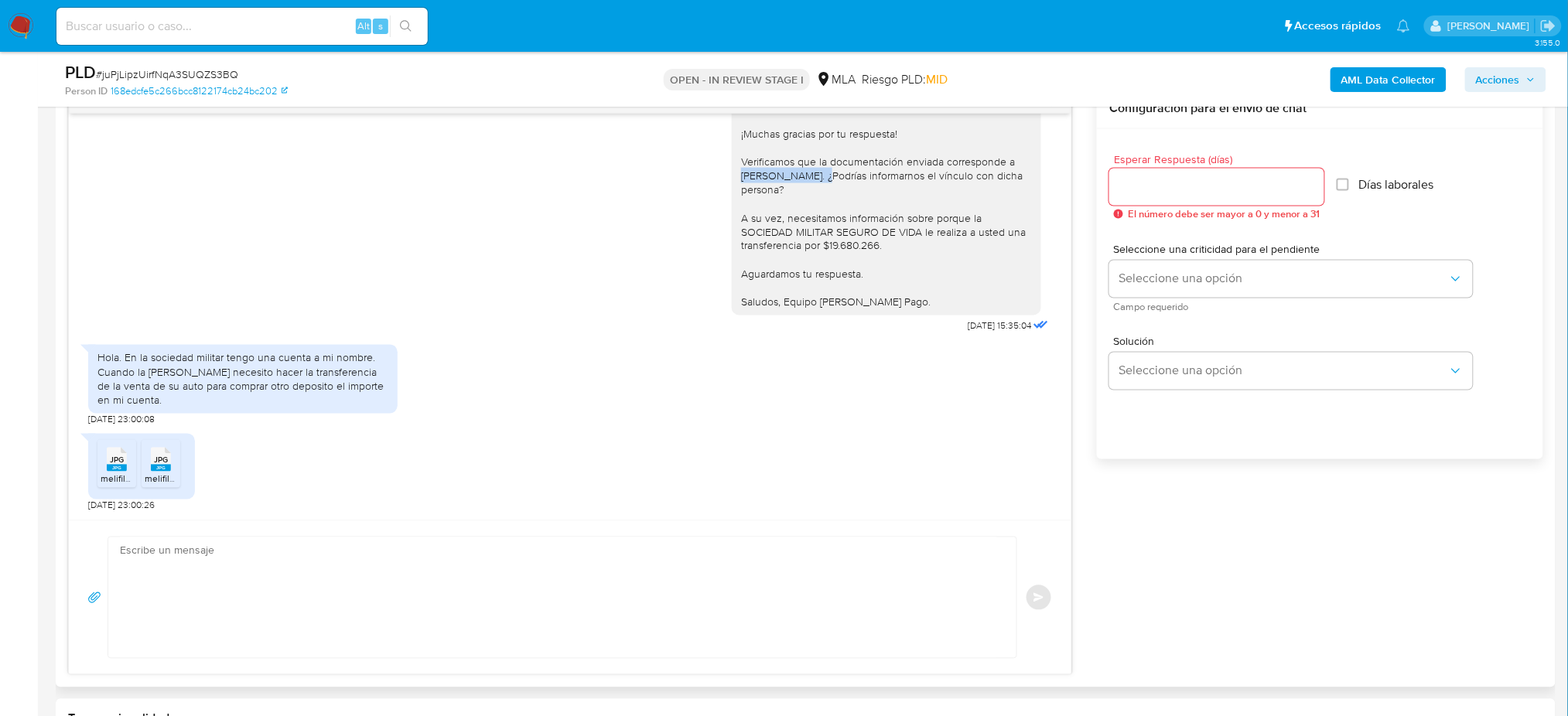
drag, startPoint x: 728, startPoint y: 176, endPoint x: 822, endPoint y: 177, distance: 94.0
click at [822, 177] on div "Hola, ¡Muchas gracias por tu respuesta! Verificamos que la documentación enviad…" at bounding box center [887, 204] width 291 height 211
copy div "ROSA NOEMI SPINA"
click at [180, 626] on textarea at bounding box center [558, 598] width 878 height 121
paste textarea "Hola, ¡Muchas gracias por tu respuesta! ¿Podrías informarnos el vínculo con ROS…"
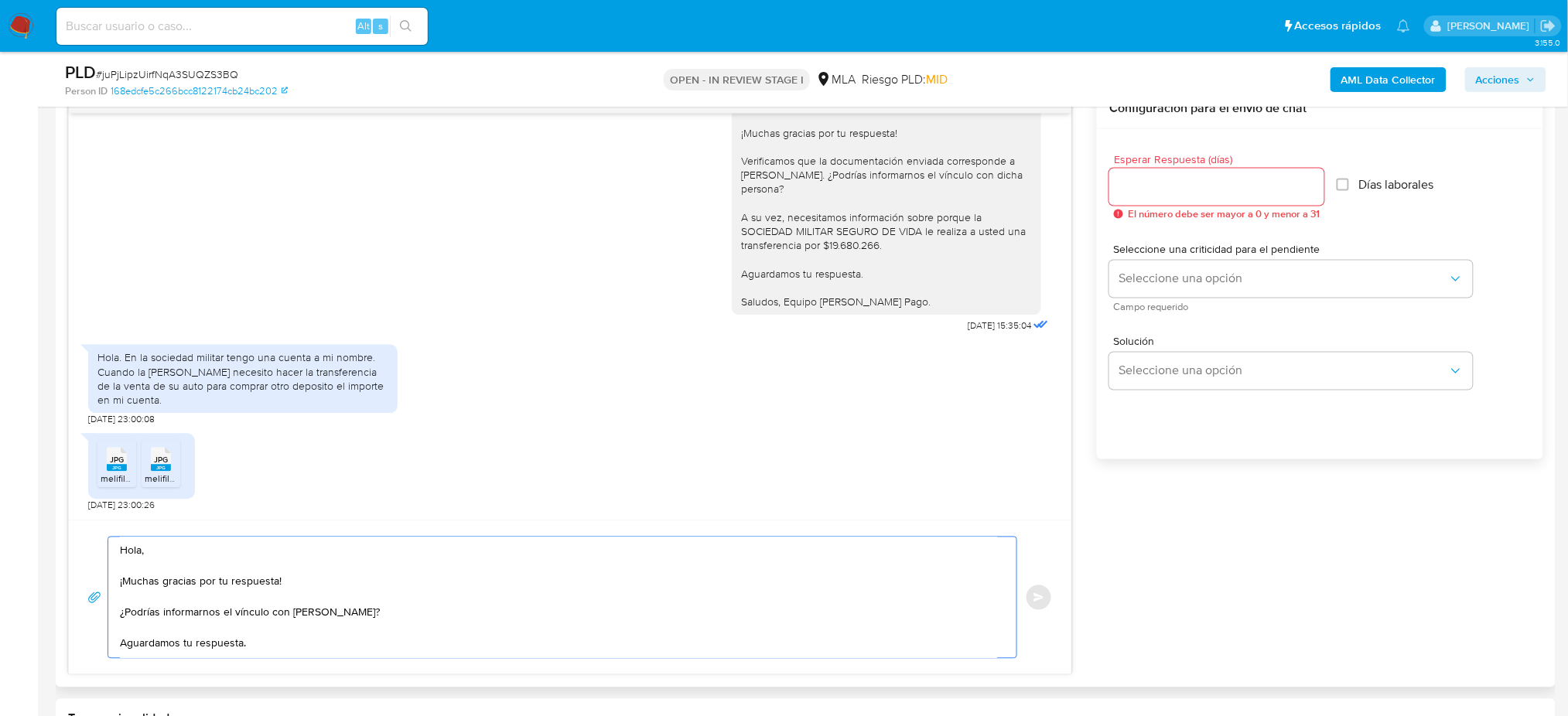
scroll to position [23, 0]
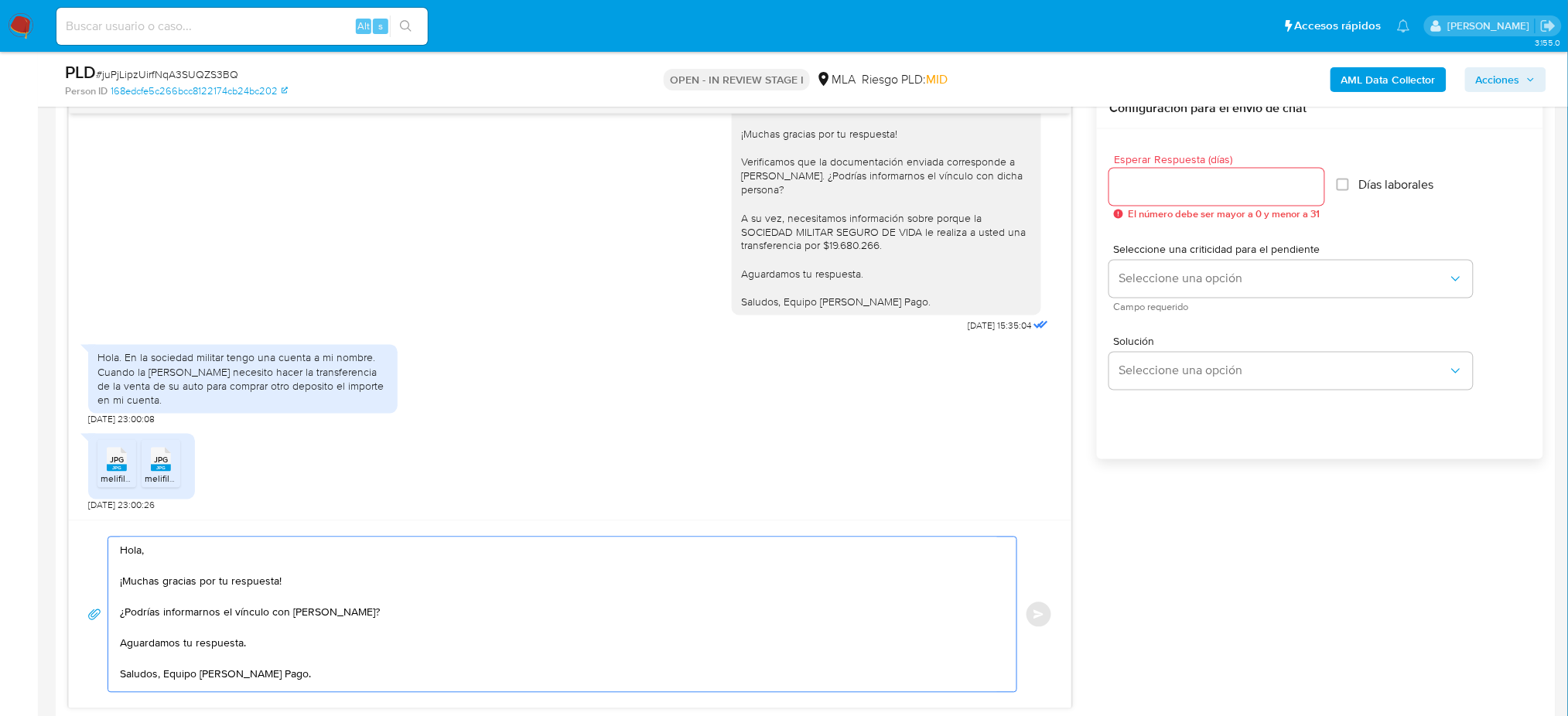
type textarea "Hola, ¡Muchas gracias por tu respuesta! ¿Podrías informarnos el vínculo con ROS…"
click at [1141, 184] on input "Esperar Respuesta (días)" at bounding box center [1216, 187] width 215 height 20
type input "1"
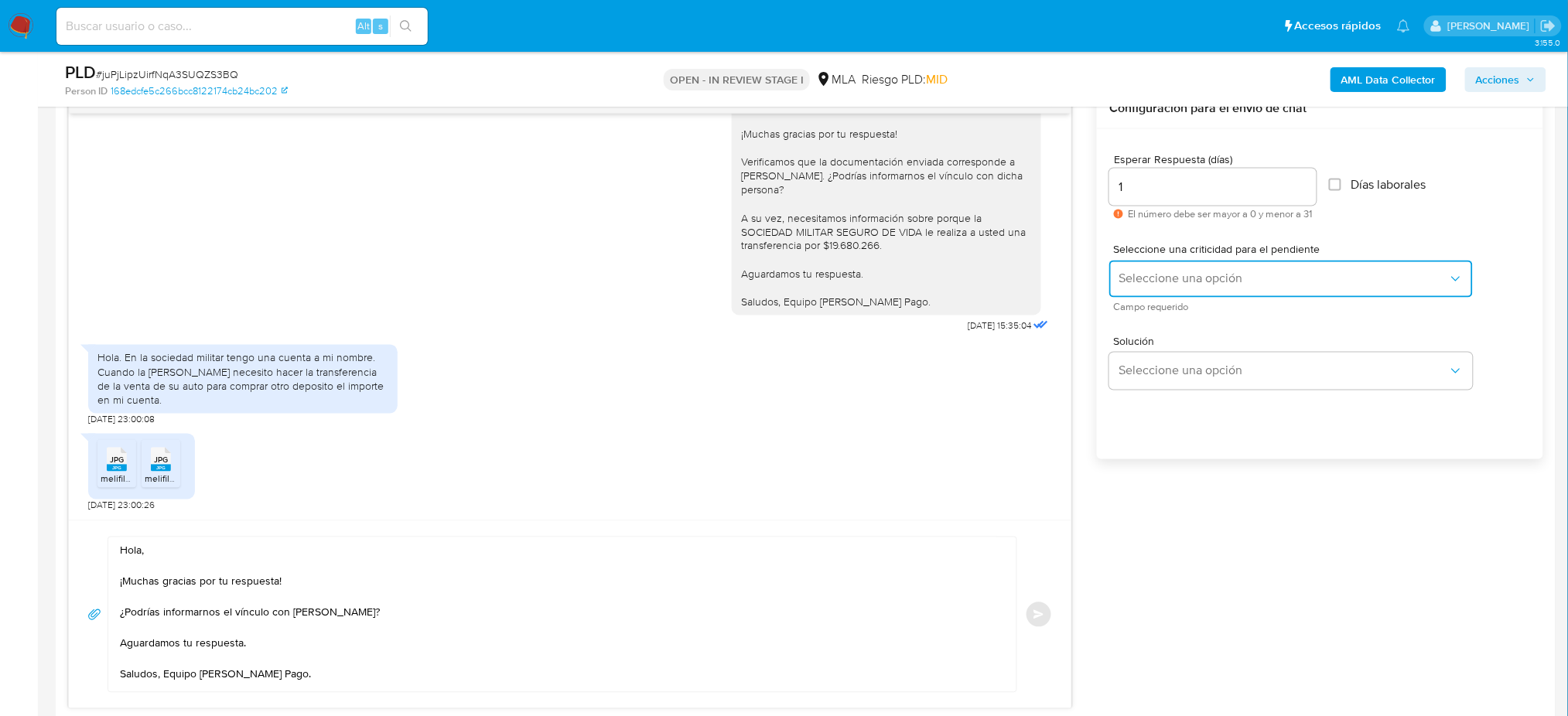
click at [1132, 288] on button "Seleccione una opción" at bounding box center [1291, 279] width 363 height 37
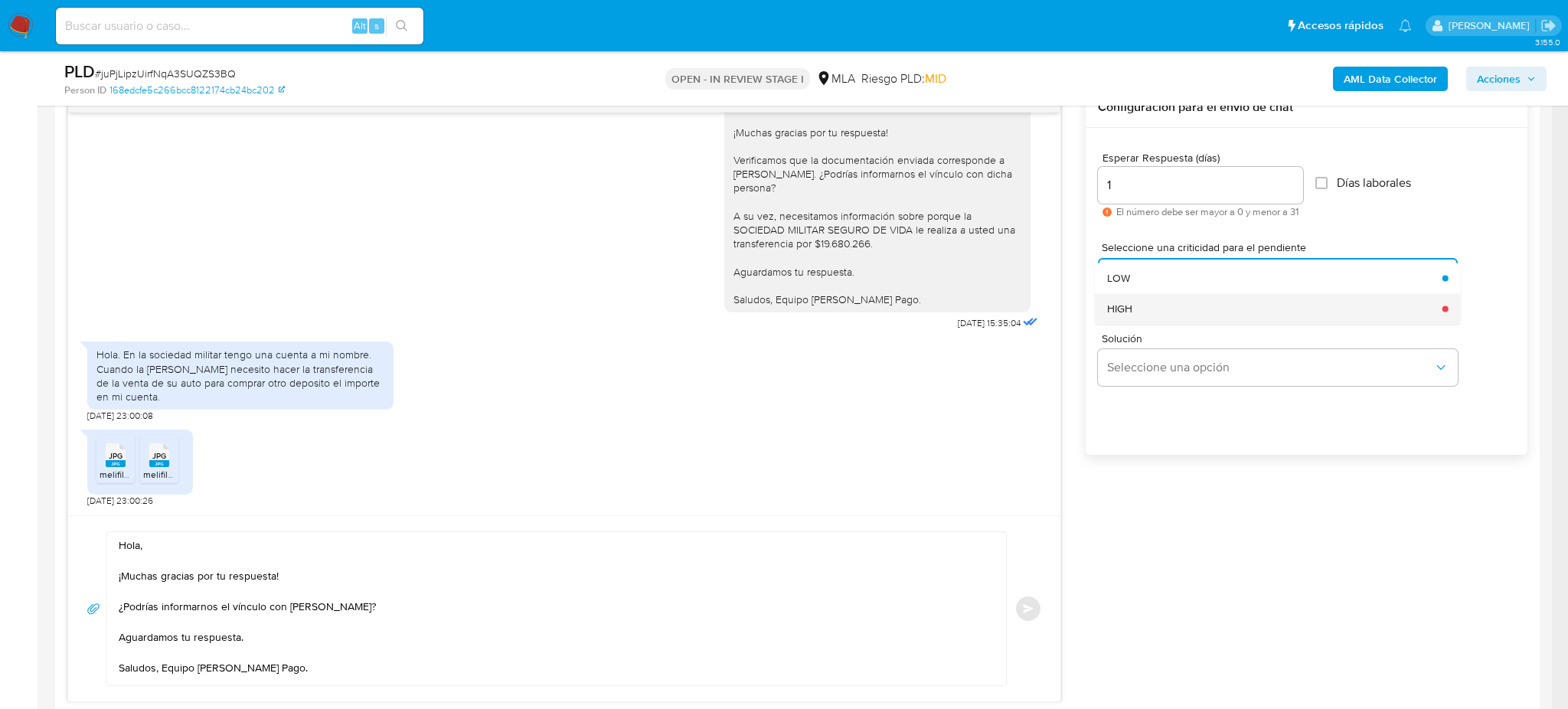
click at [1122, 315] on span "HIGH" at bounding box center [1120, 308] width 25 height 14
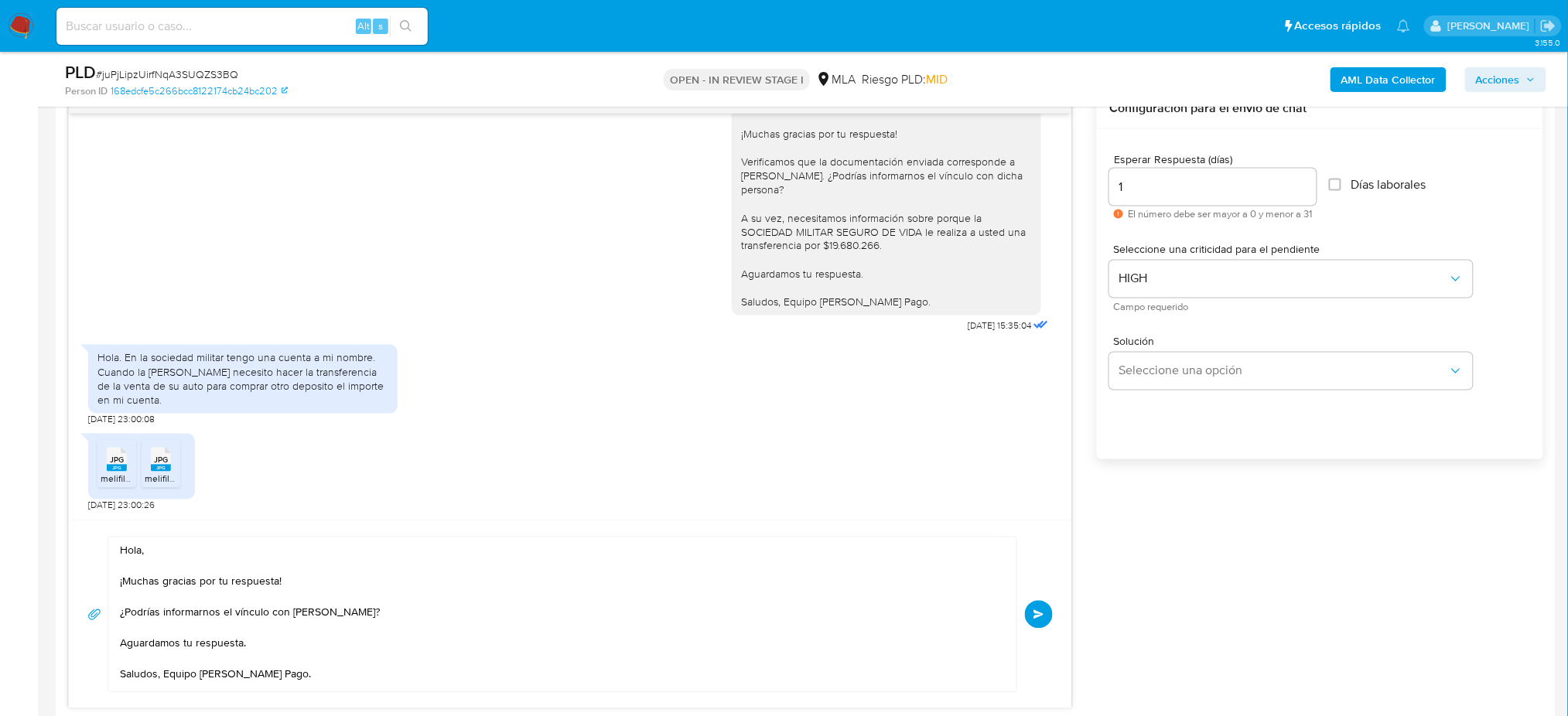
click at [1038, 619] on span "Enviar" at bounding box center [1039, 615] width 11 height 9
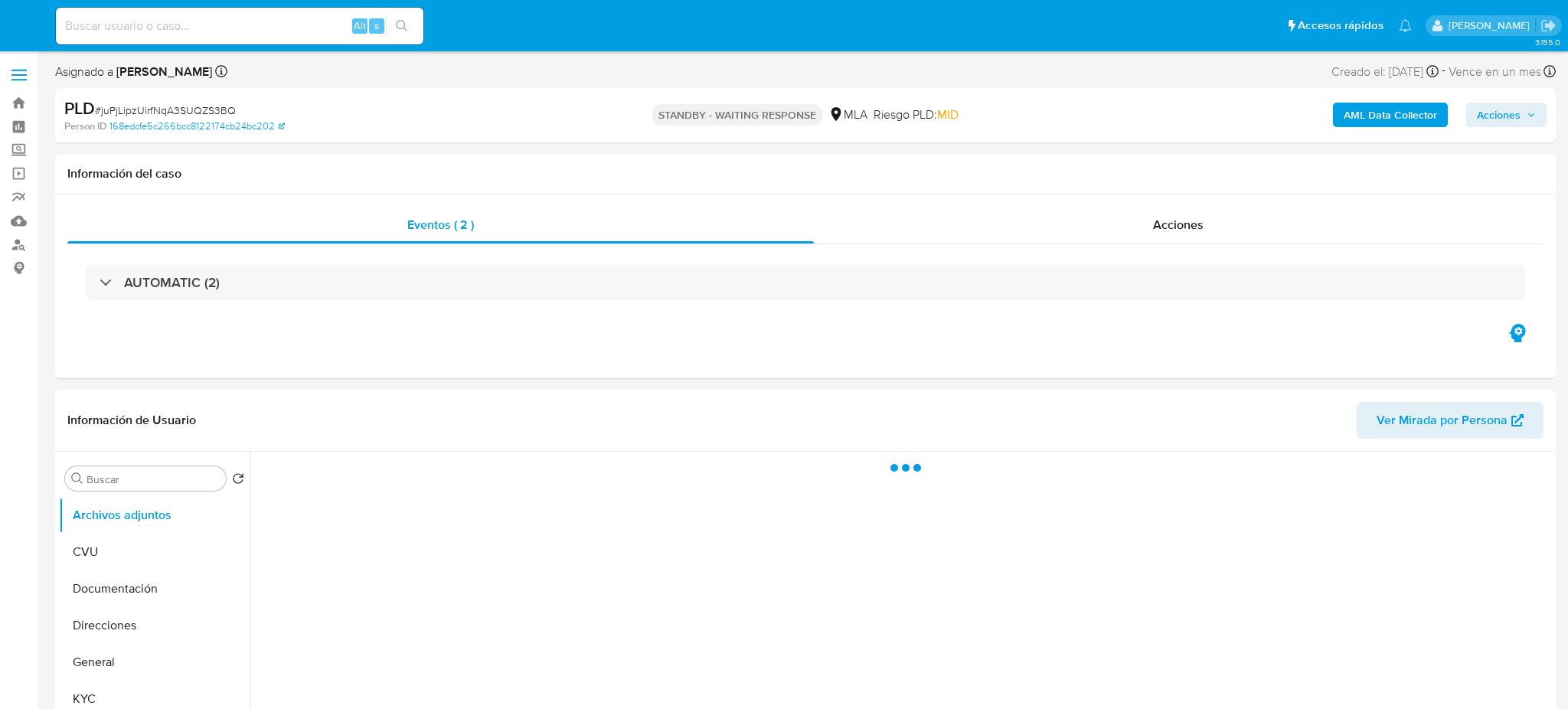
select select "10"
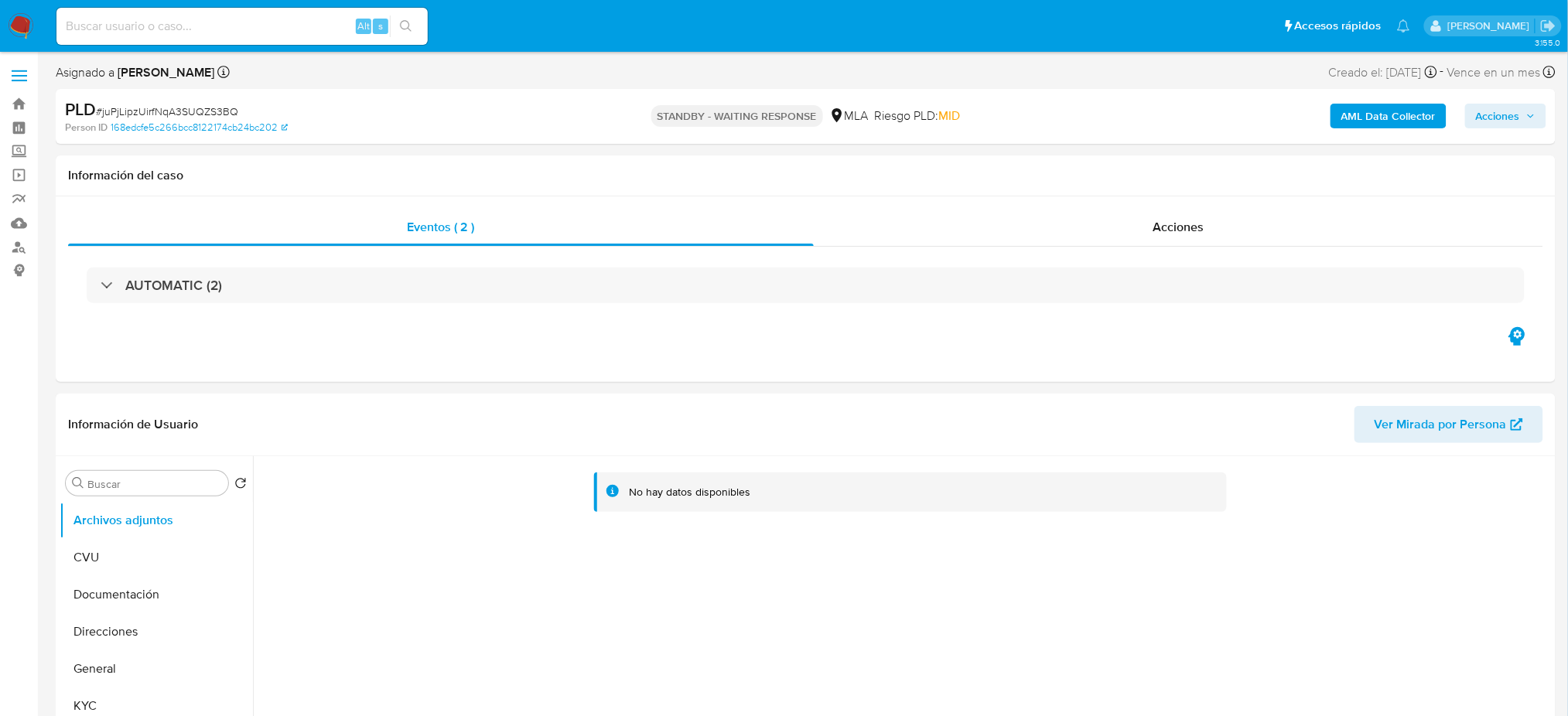
click at [142, 26] on input at bounding box center [242, 26] width 372 height 20
paste input "827249778"
type input "827249778"
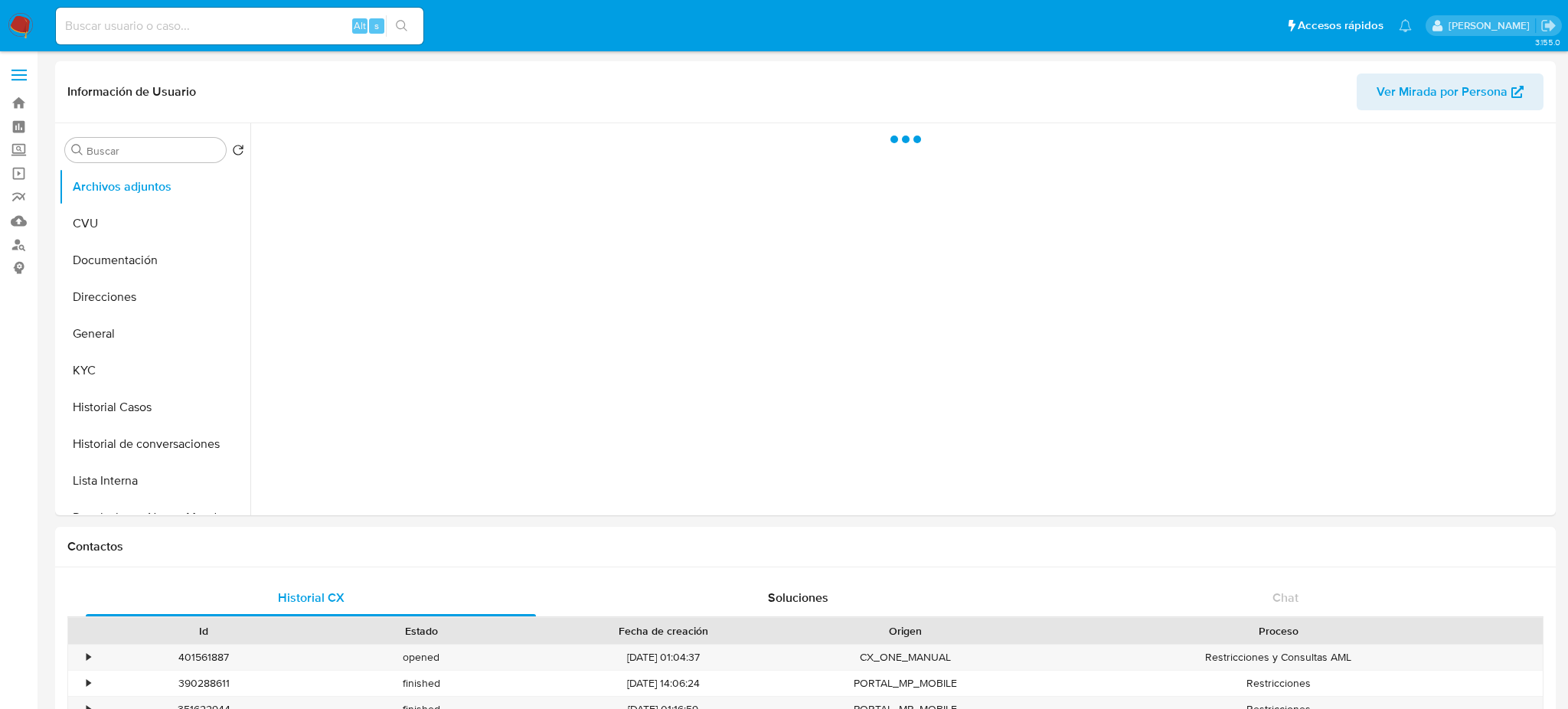
select select "10"
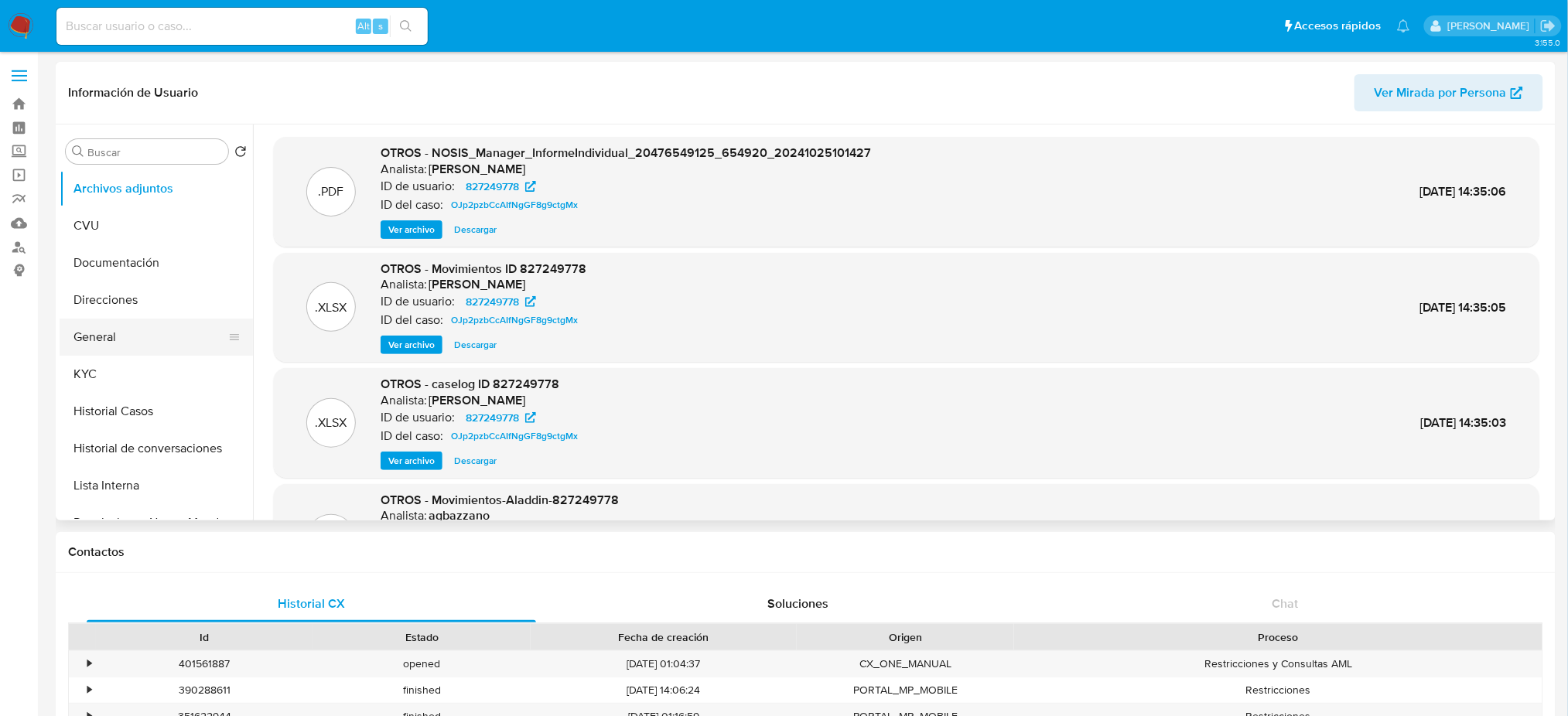
drag, startPoint x: 127, startPoint y: 338, endPoint x: 145, endPoint y: 318, distance: 26.9
click at [127, 338] on button "General" at bounding box center [150, 337] width 181 height 37
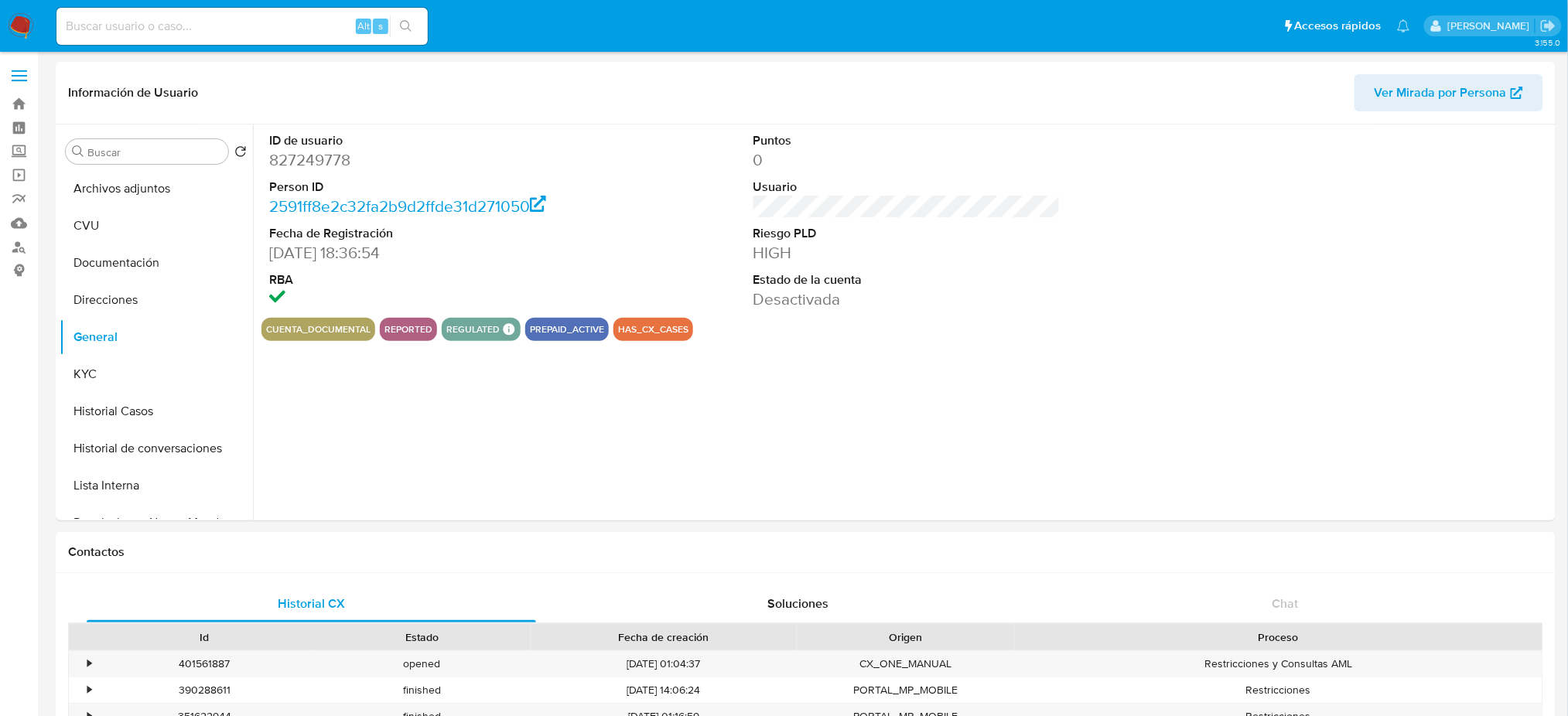
click at [291, 157] on dd "827249778" at bounding box center [423, 160] width 307 height 22
copy dd "827249778"
click at [210, 32] on input at bounding box center [242, 26] width 372 height 20
paste input "1409110909"
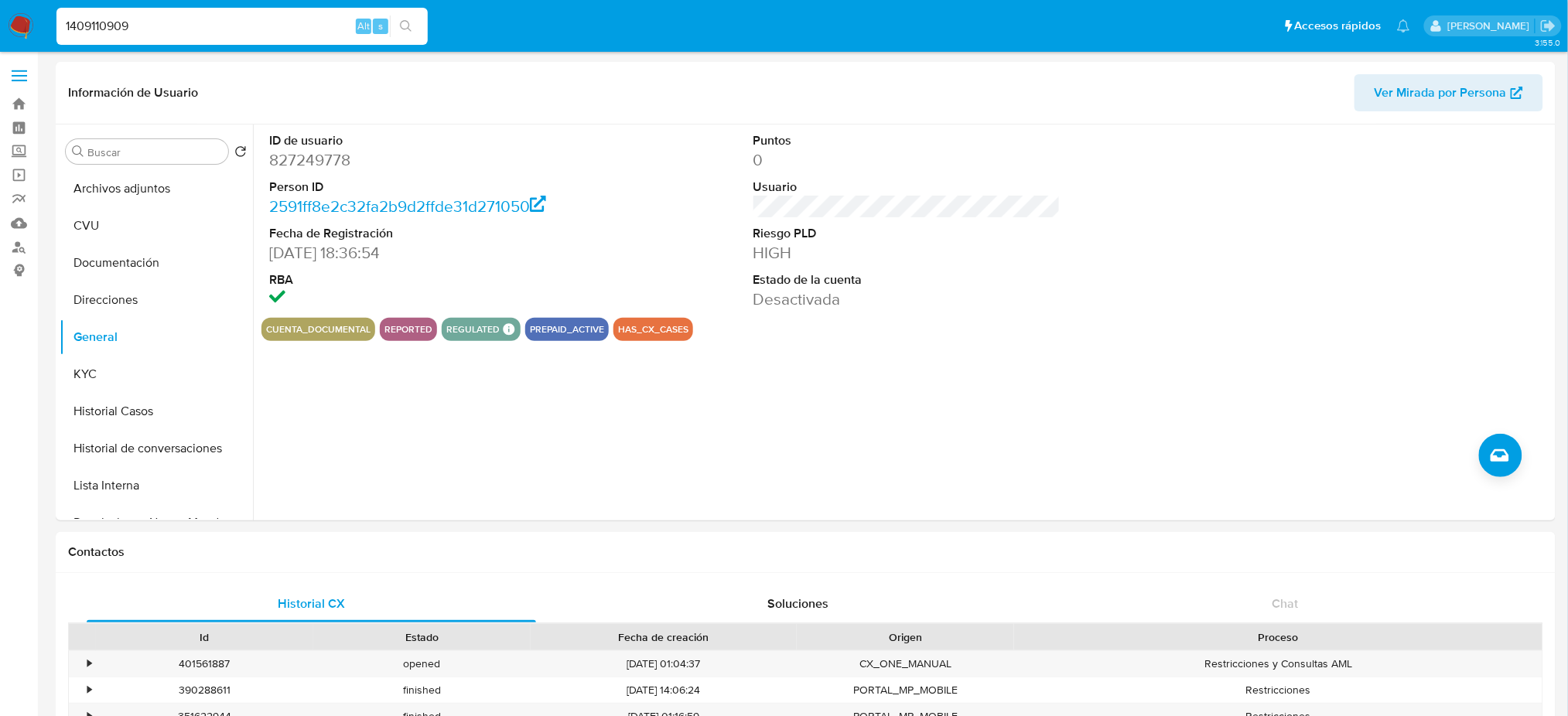
type input "1409110909"
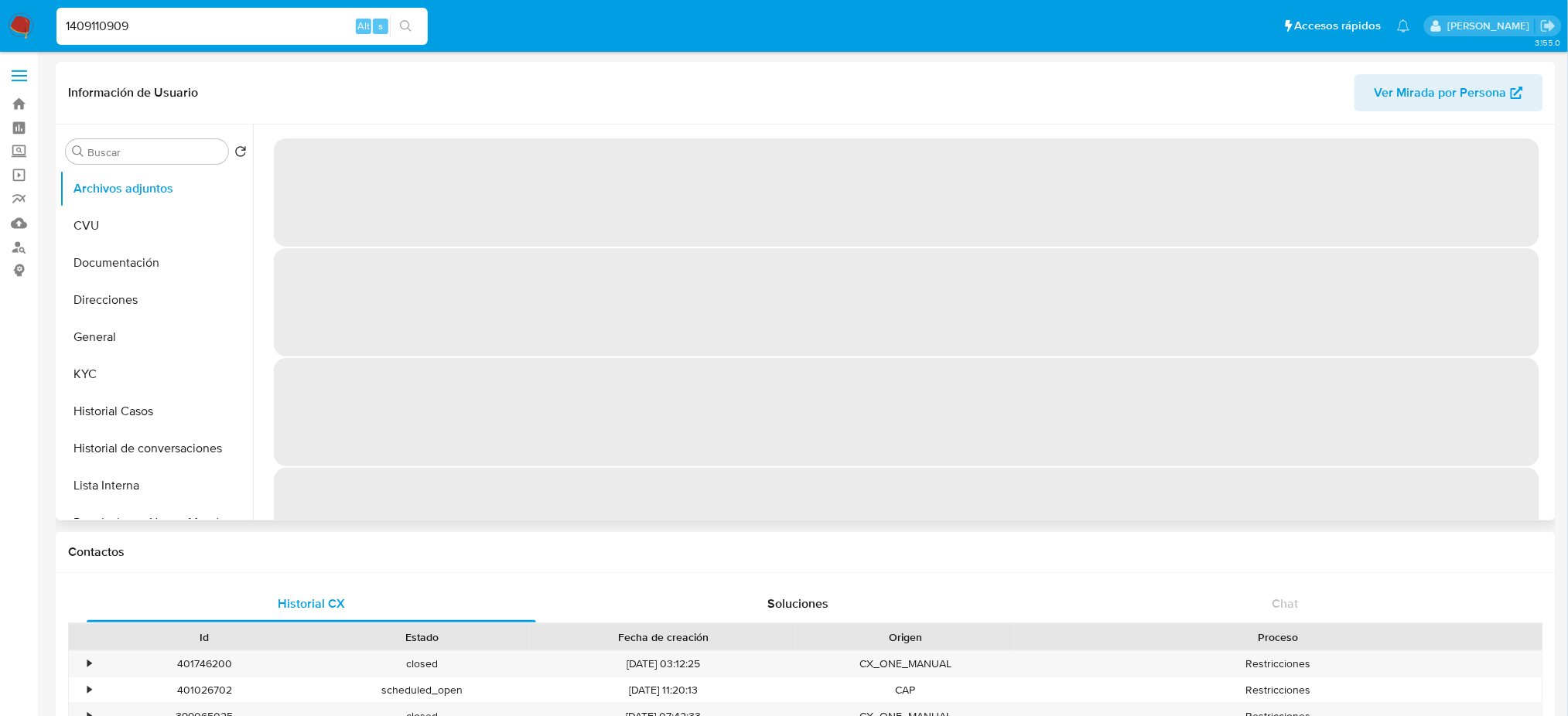
select select "10"
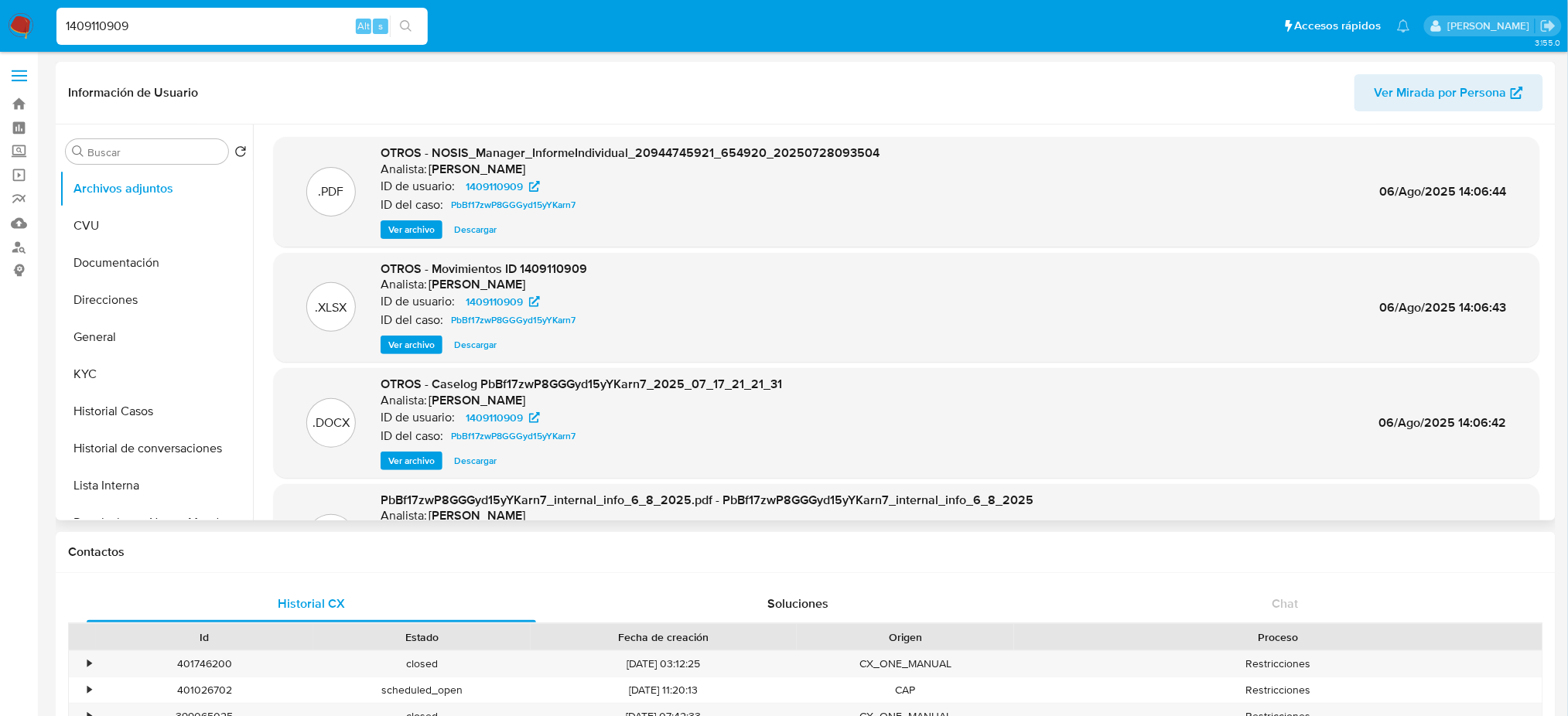
click at [408, 458] on span "Ver archivo" at bounding box center [411, 460] width 47 height 16
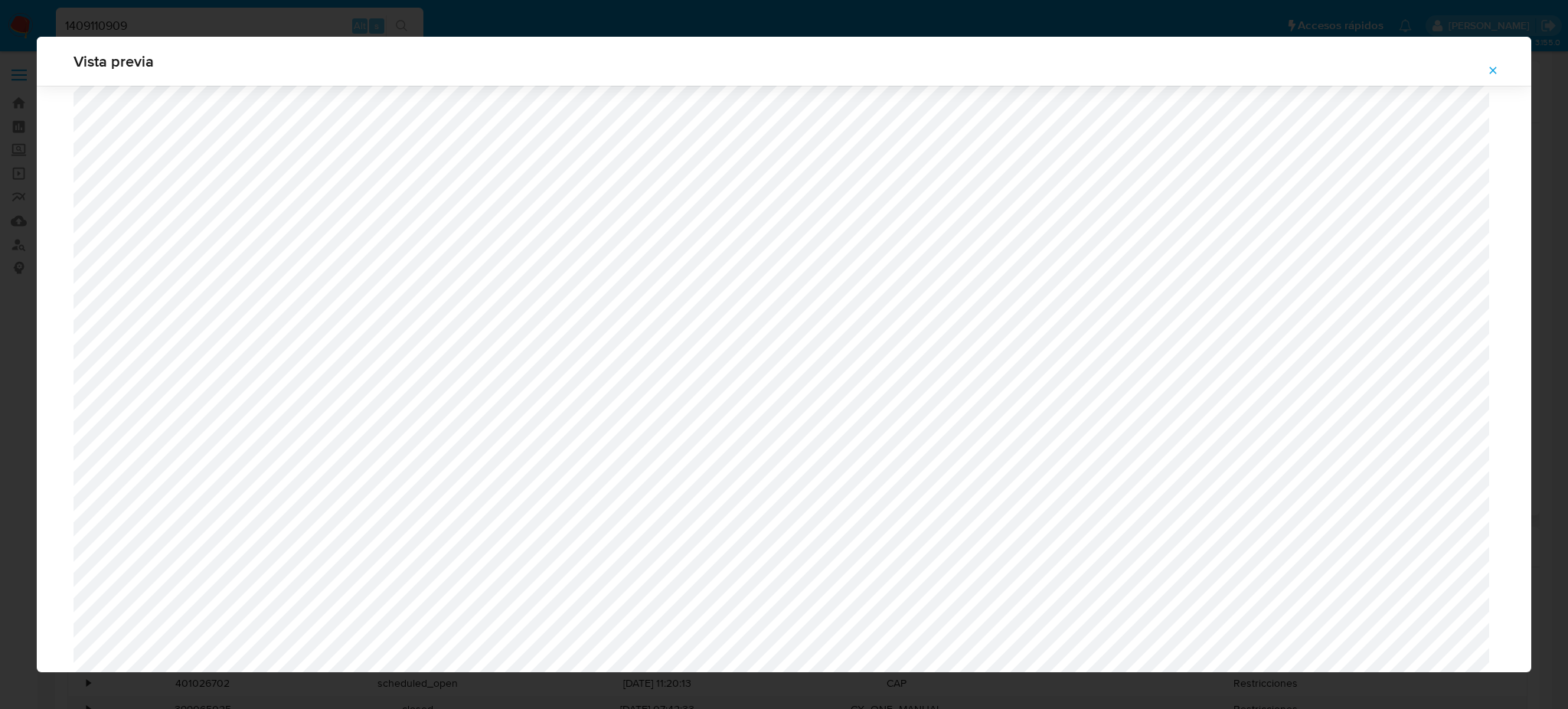
scroll to position [787, 0]
click at [1482, 64] on button "Attachment preview" at bounding box center [1492, 70] width 33 height 24
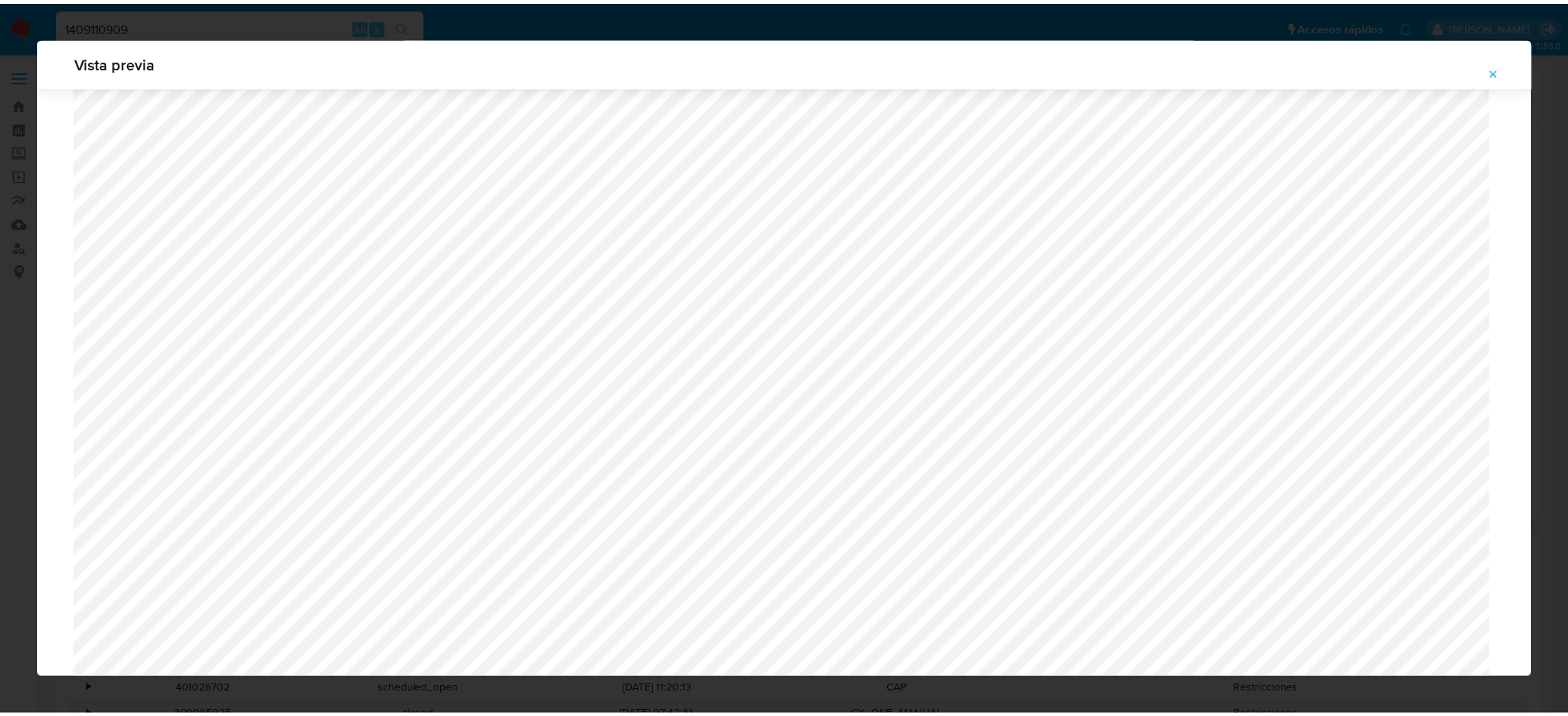
scroll to position [0, 0]
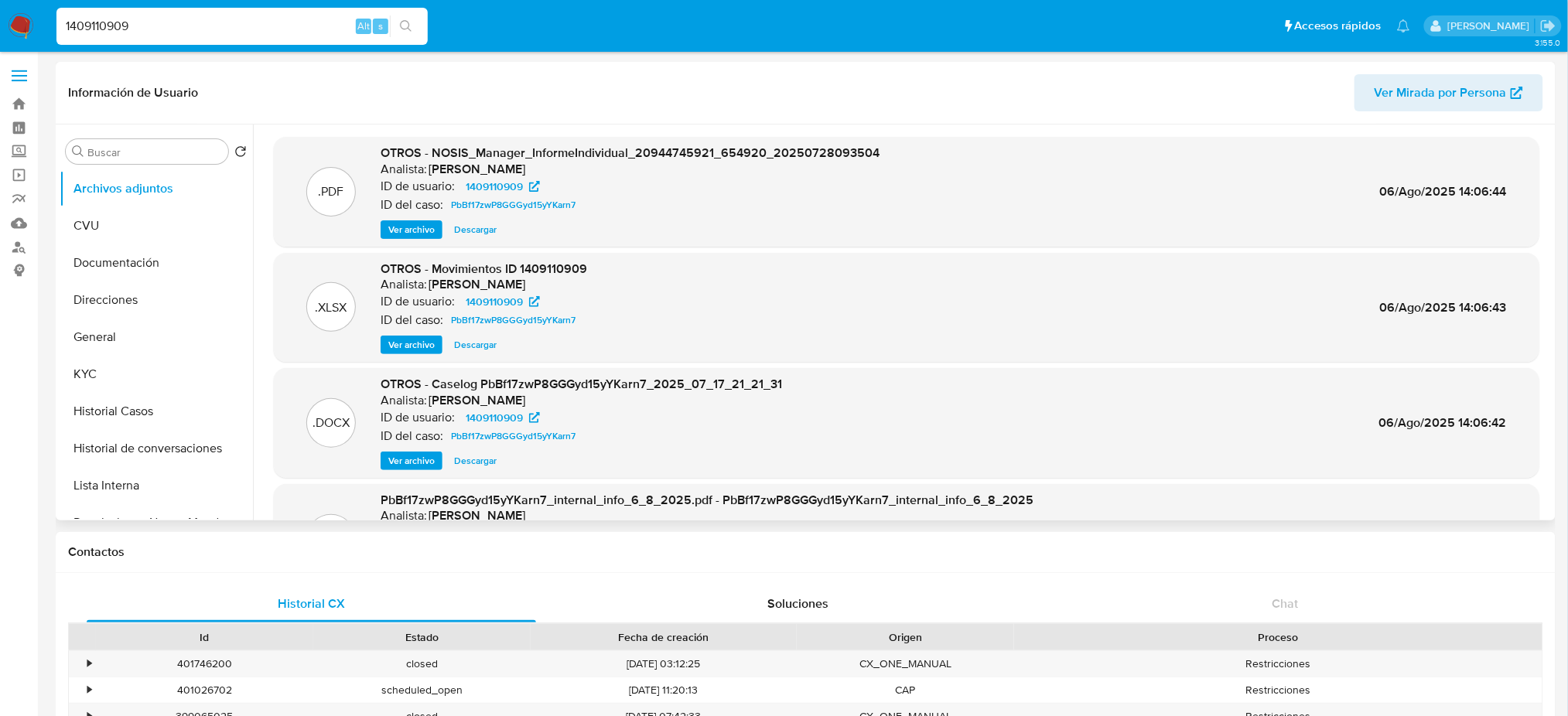
drag, startPoint x: 186, startPoint y: 23, endPoint x: 0, endPoint y: 36, distance: 186.5
click at [0, 36] on nav "Pausado Ver notificaciones 1409110909 Alt s Accesos rápidos Presiona las siguie…" at bounding box center [784, 26] width 1568 height 52
paste input "nBpTOEtQs0Zcf5lADm57j5qy"
type input "nBpTOEtQs0Zcf5lADm57j5qy"
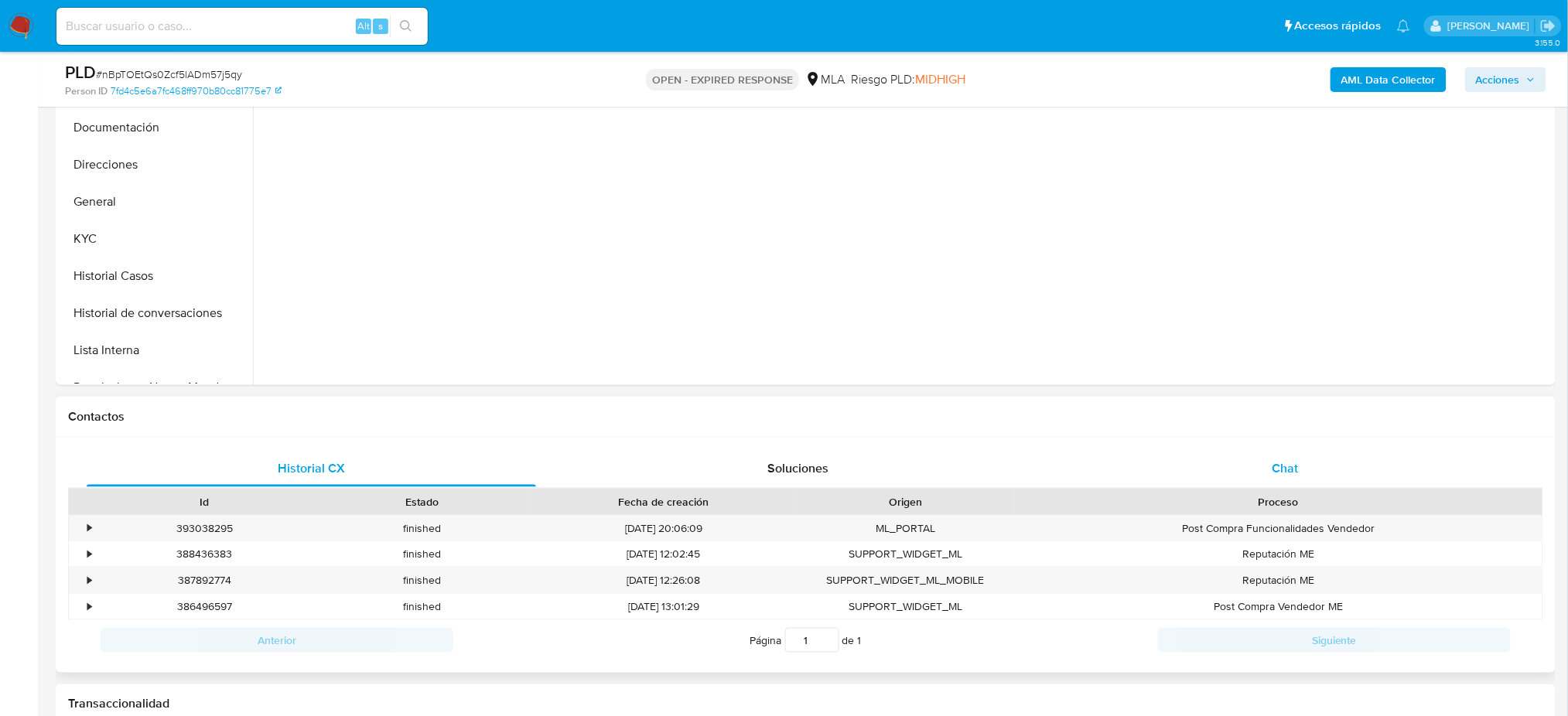
click at [1342, 457] on div "Chat" at bounding box center [1285, 469] width 449 height 37
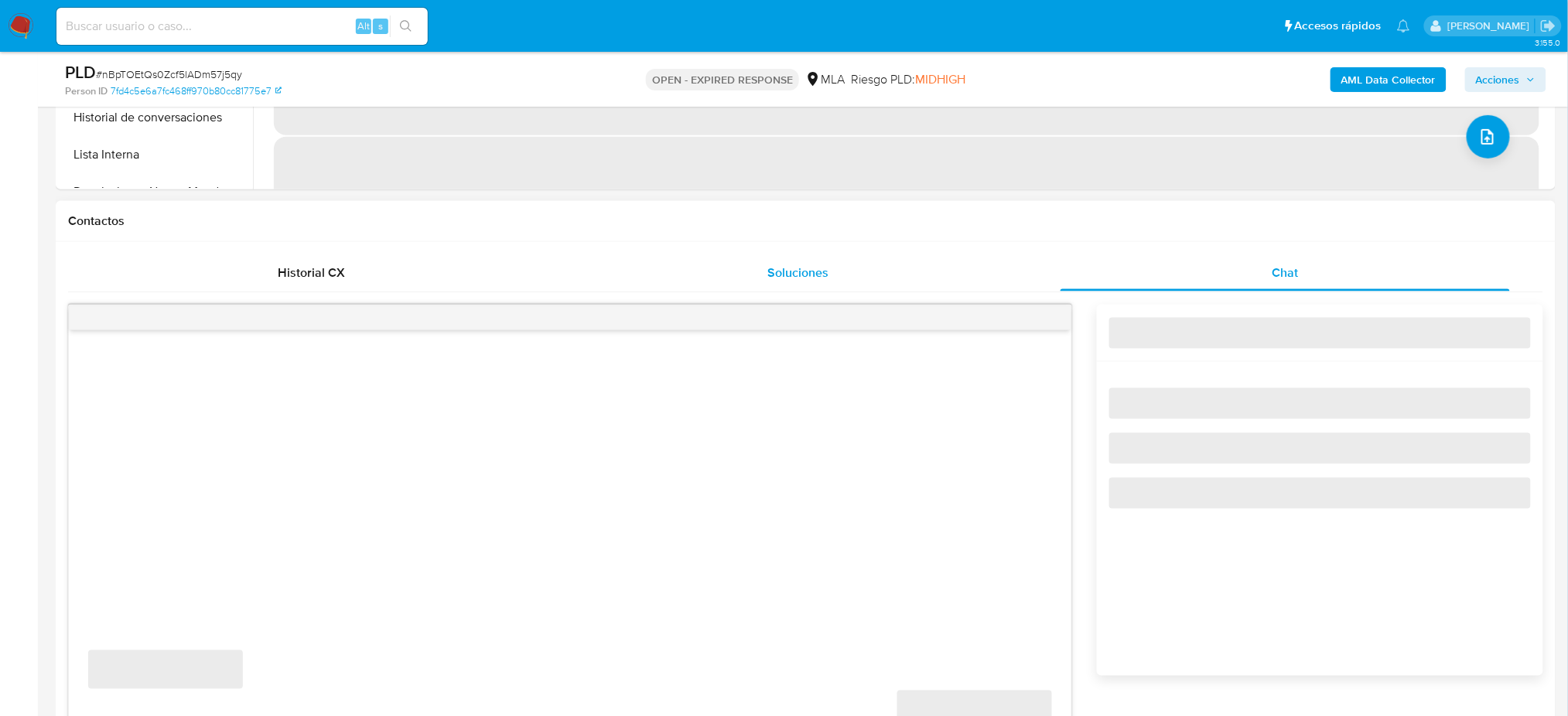
scroll to position [721, 0]
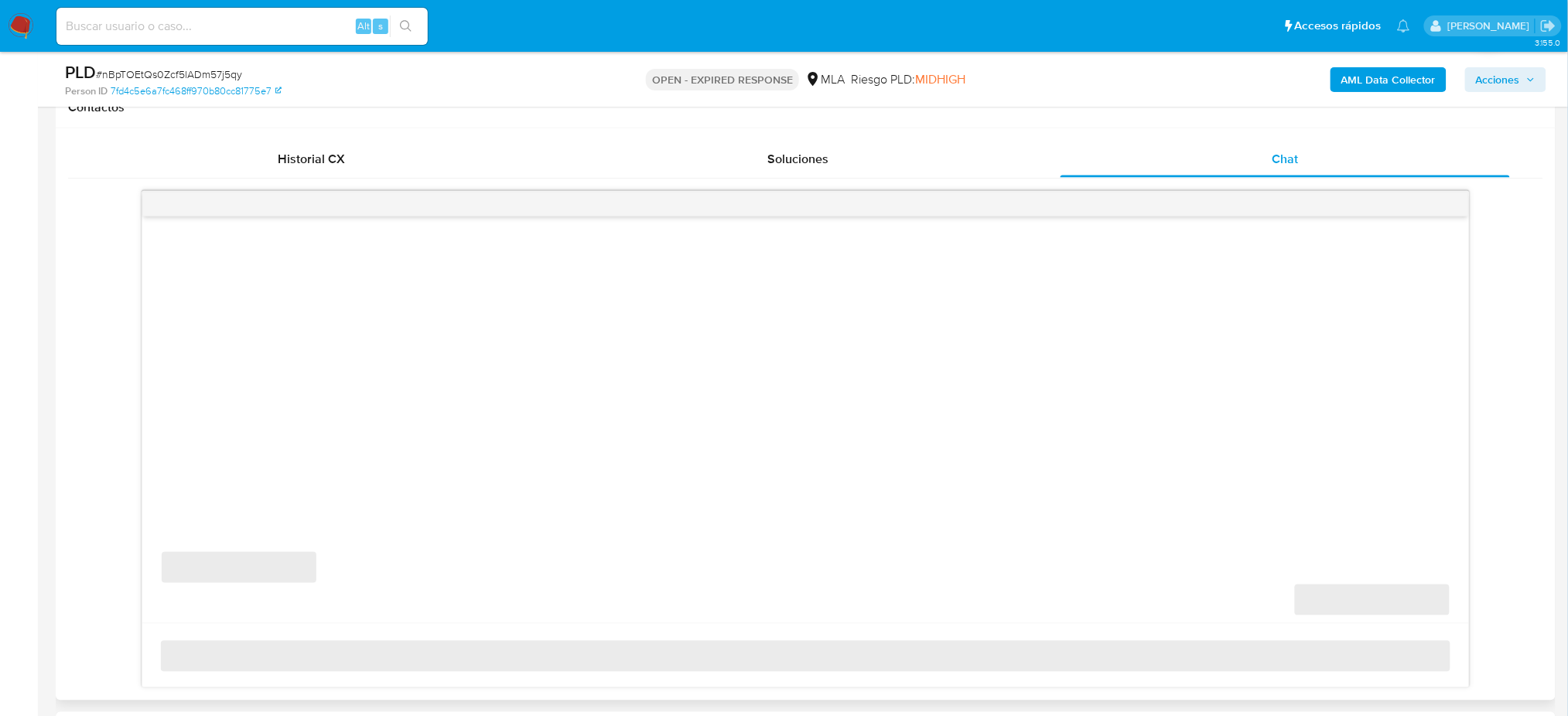
select select "10"
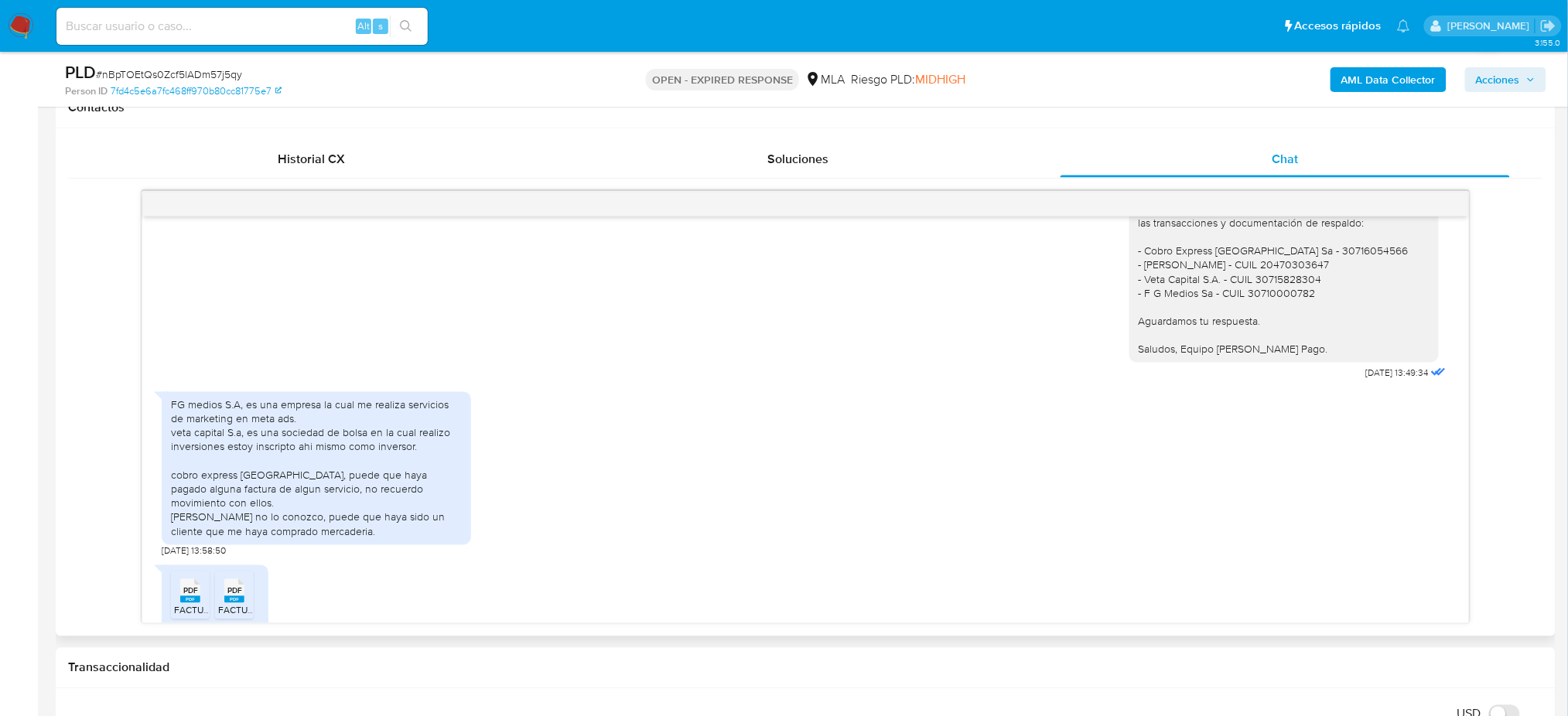
scroll to position [926, 0]
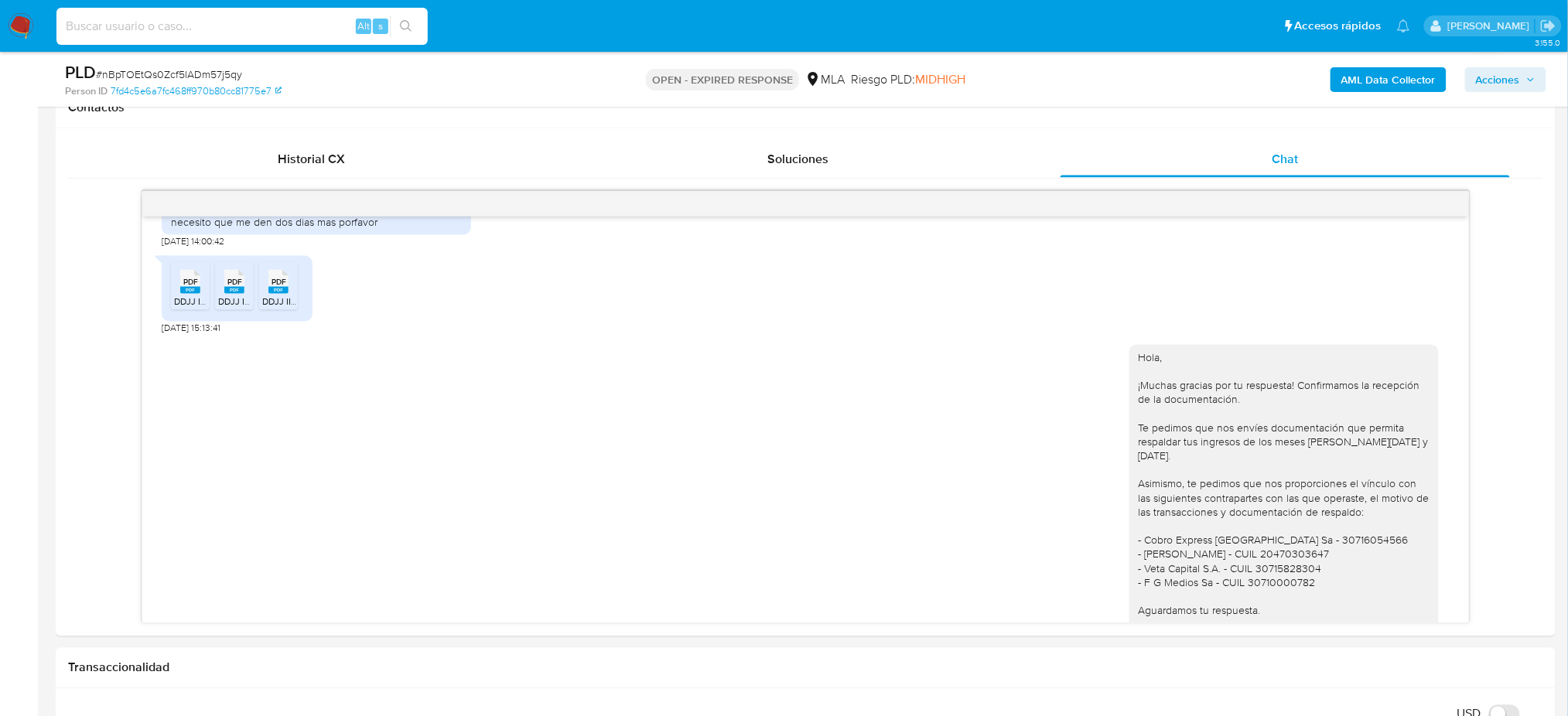
click at [264, 23] on input at bounding box center [242, 26] width 372 height 20
paste input "z7LWa5eVPdnSxXvd53gd6xyD"
type input "z7LWa5eVPdnSxXvd53gd6xyD"
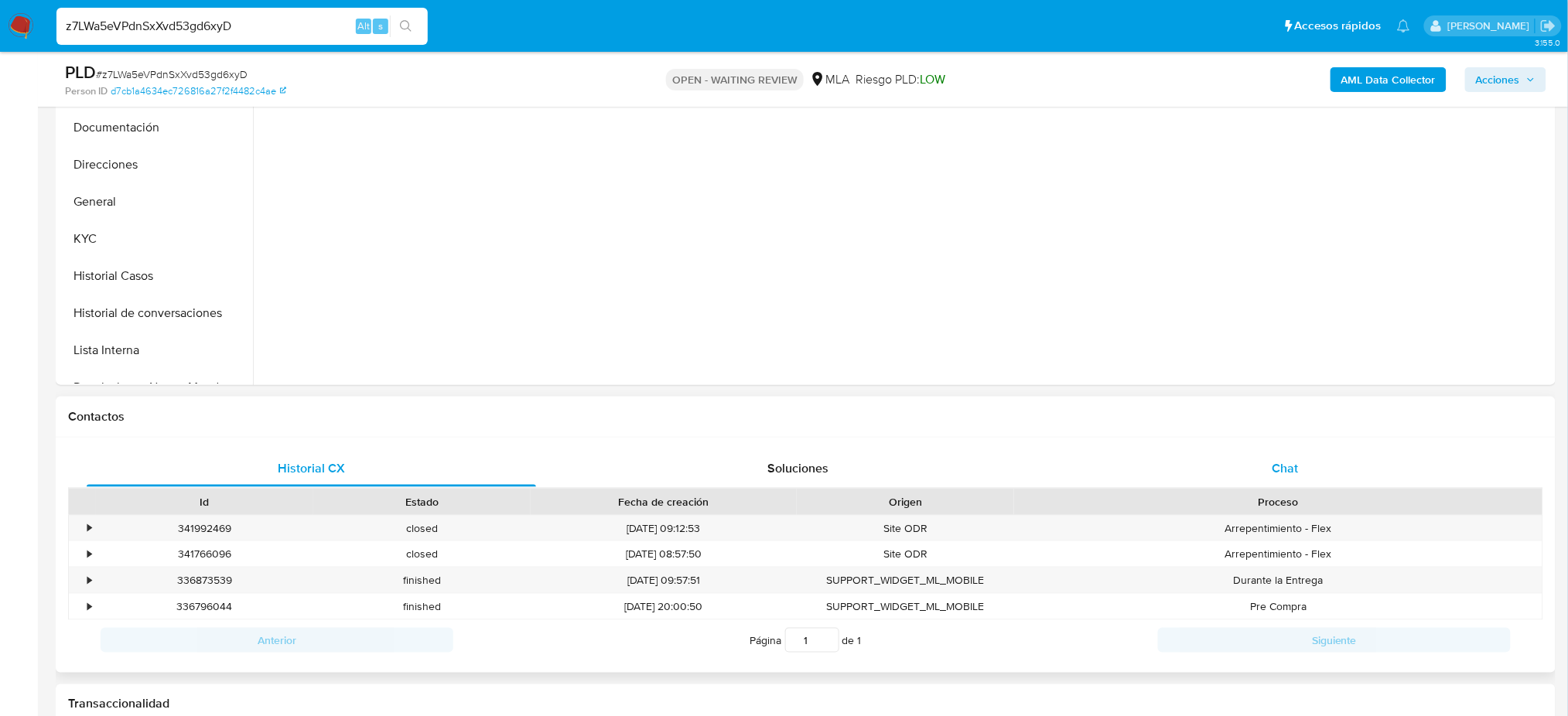
click at [1296, 466] on span "Chat" at bounding box center [1285, 468] width 26 height 17
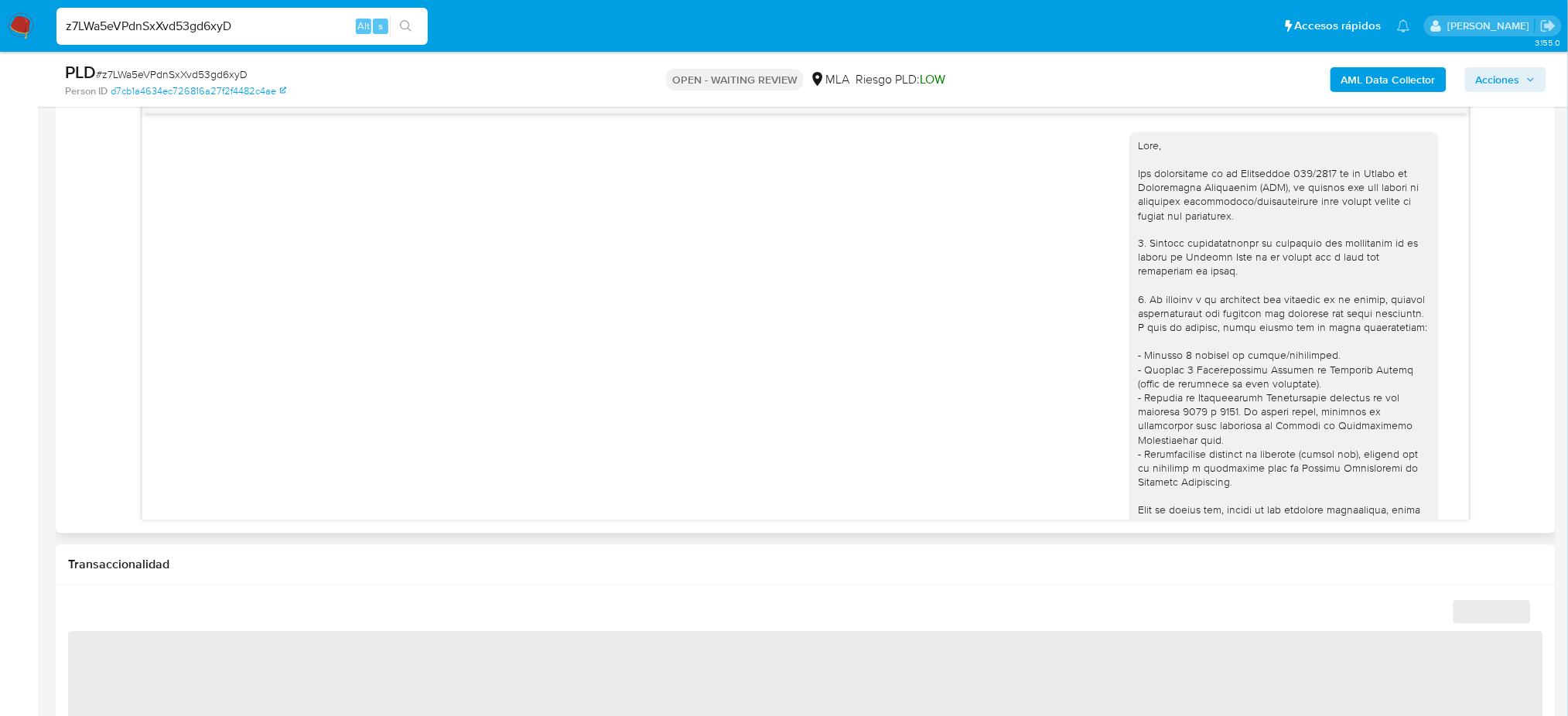
scroll to position [2447, 0]
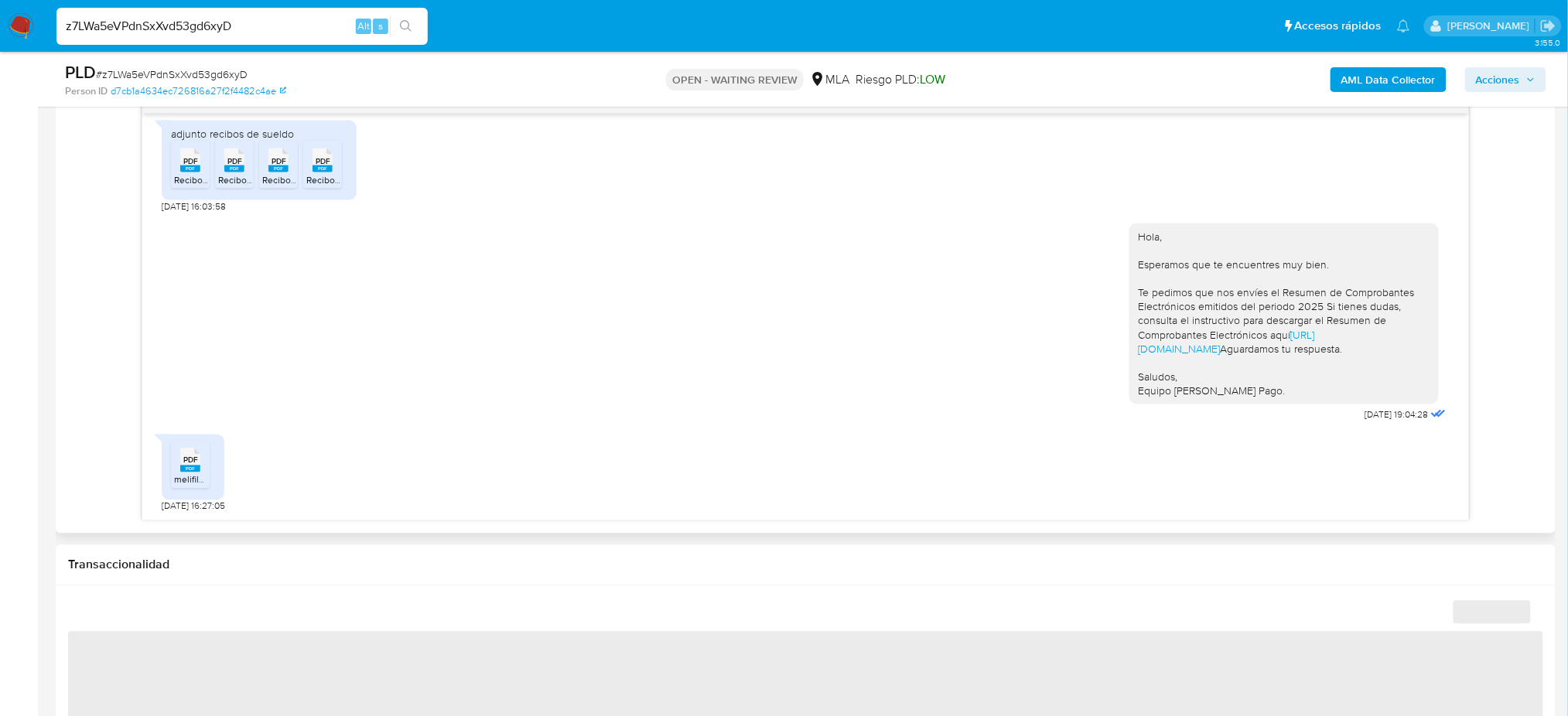
select select "10"
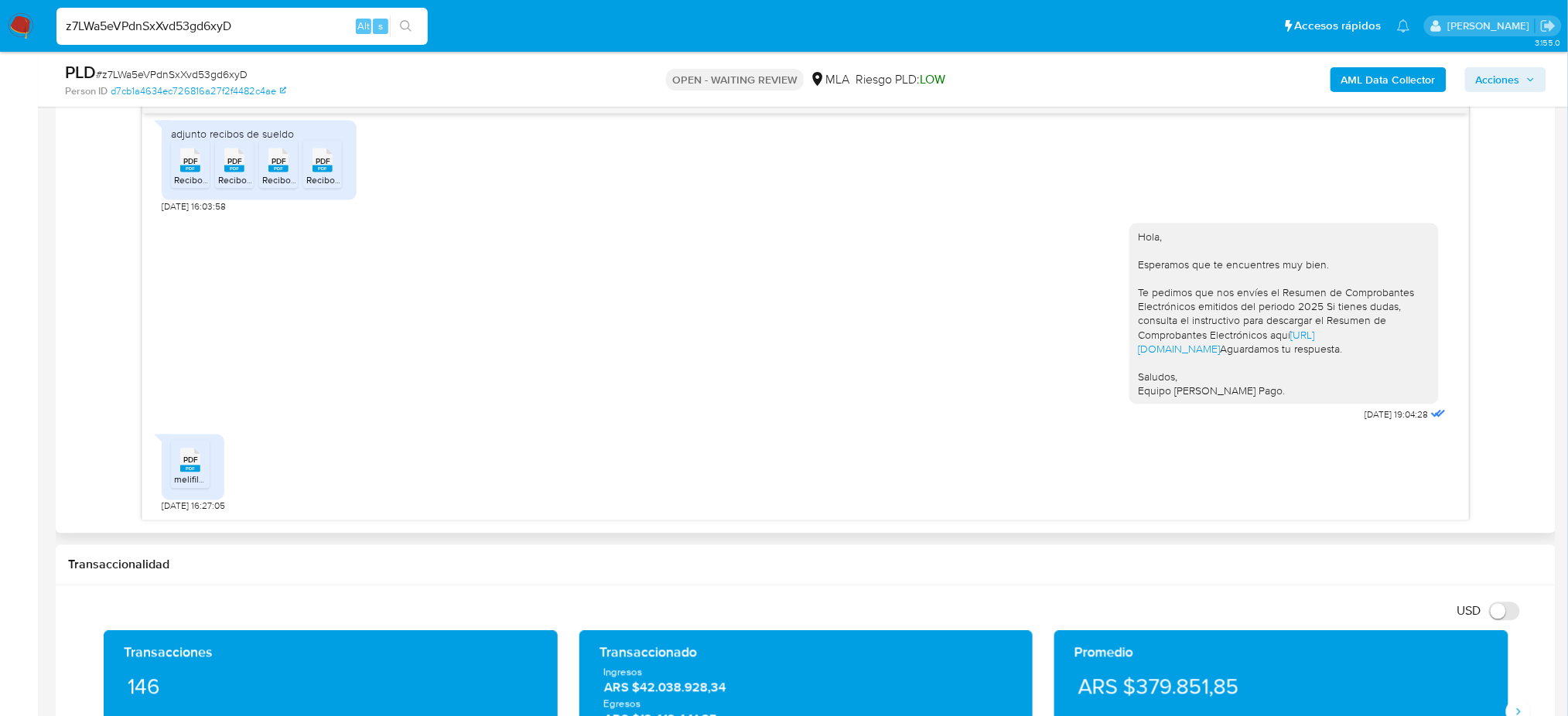
click at [192, 458] on span "PDF" at bounding box center [191, 460] width 15 height 10
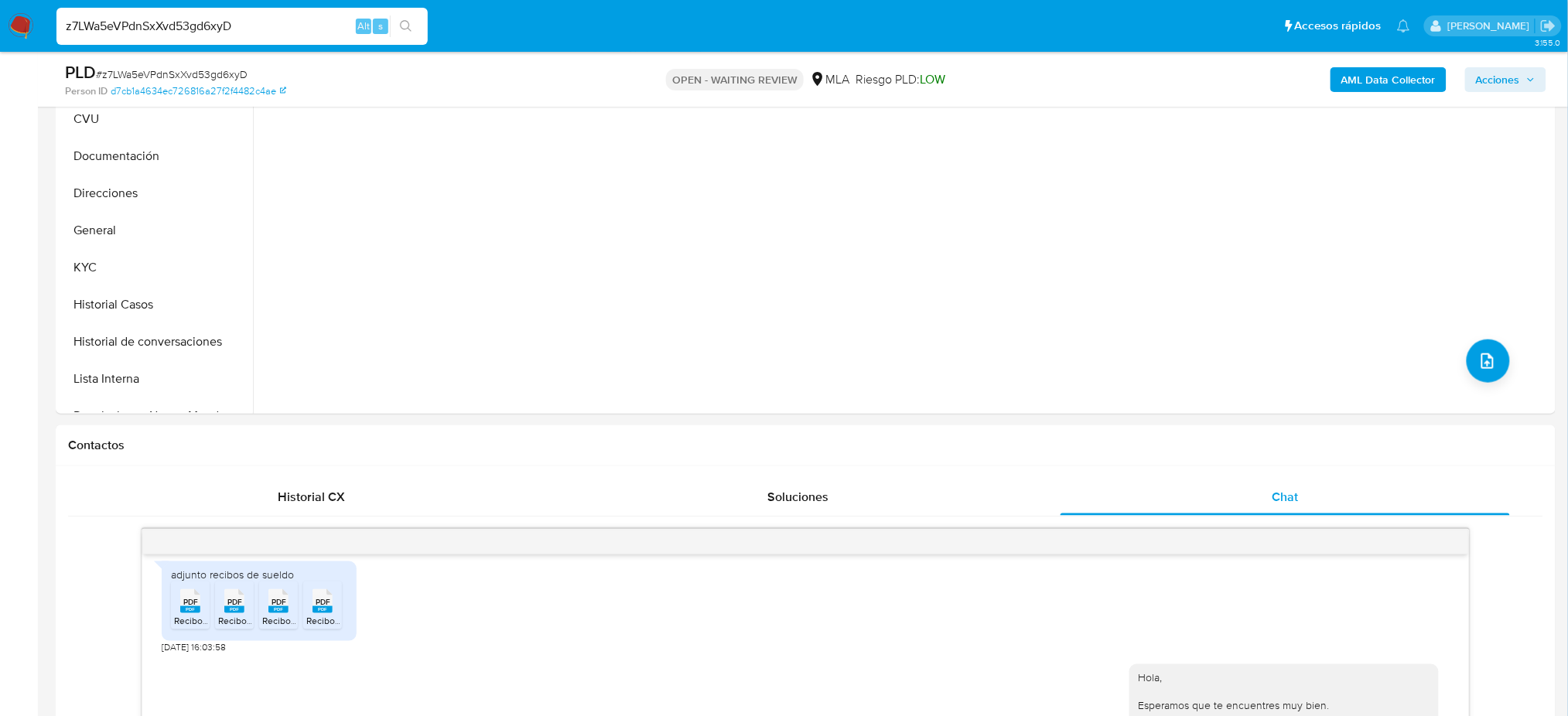
scroll to position [310, 0]
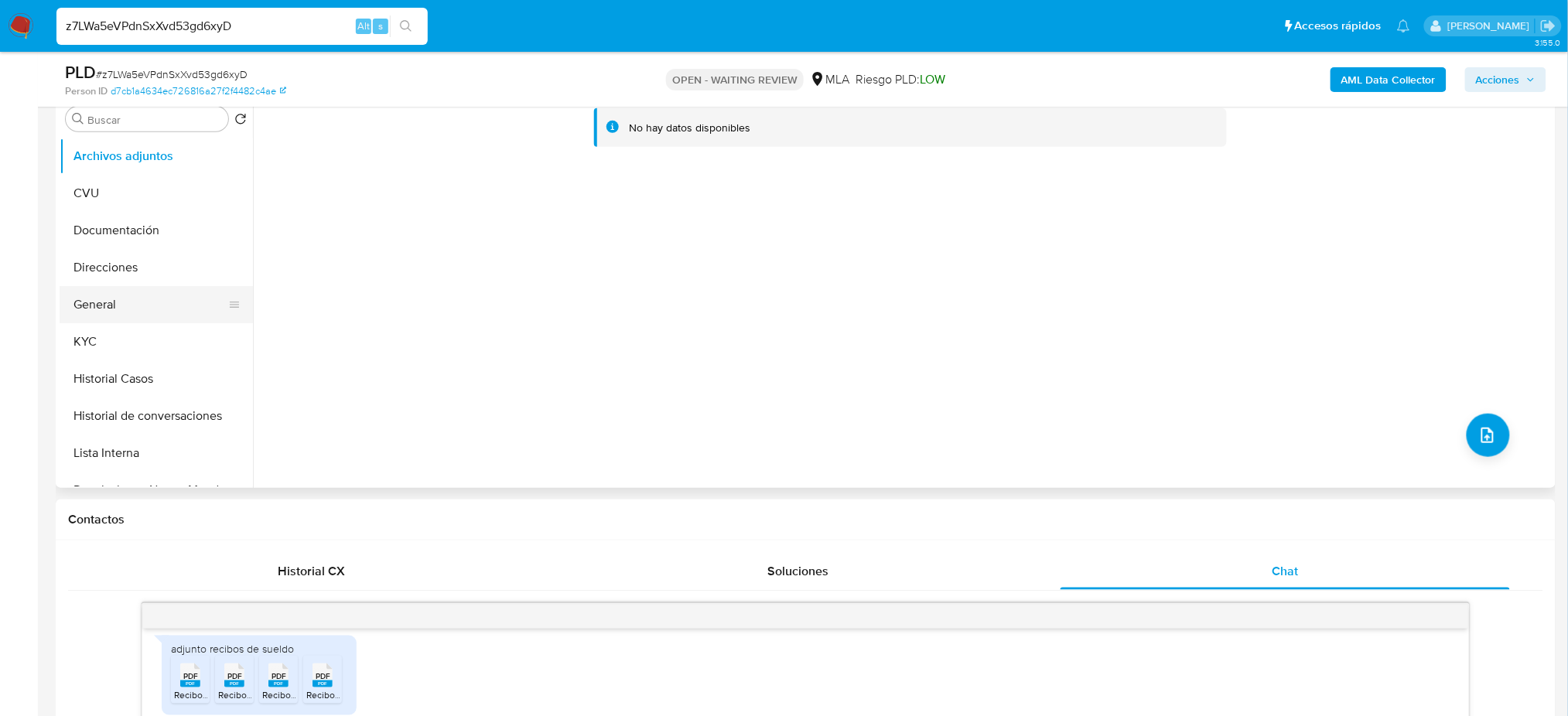
click at [171, 308] on button "General" at bounding box center [150, 304] width 181 height 37
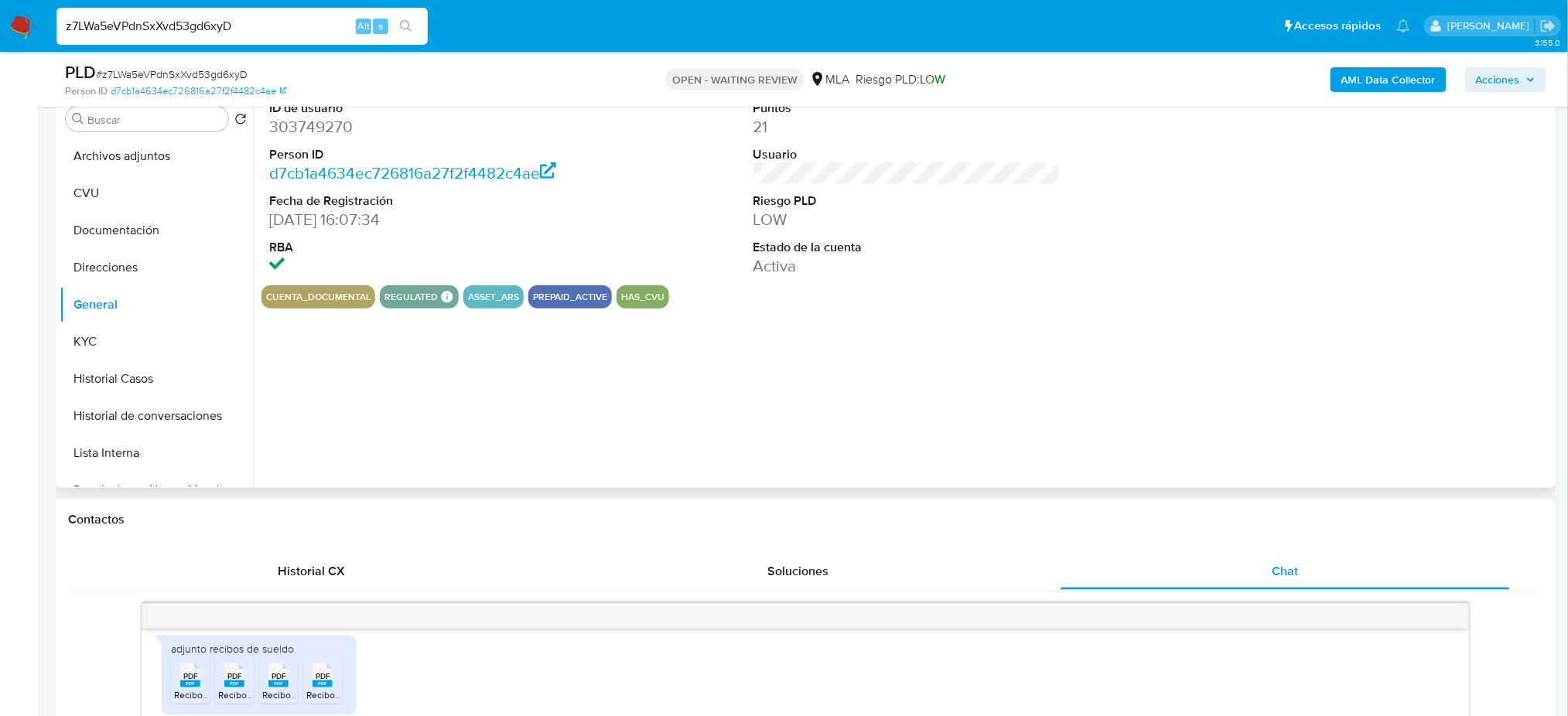
click at [287, 135] on dd "303749270" at bounding box center [423, 127] width 307 height 22
copy dd "303749270"
drag, startPoint x: 243, startPoint y: 27, endPoint x: 0, endPoint y: 45, distance: 243.7
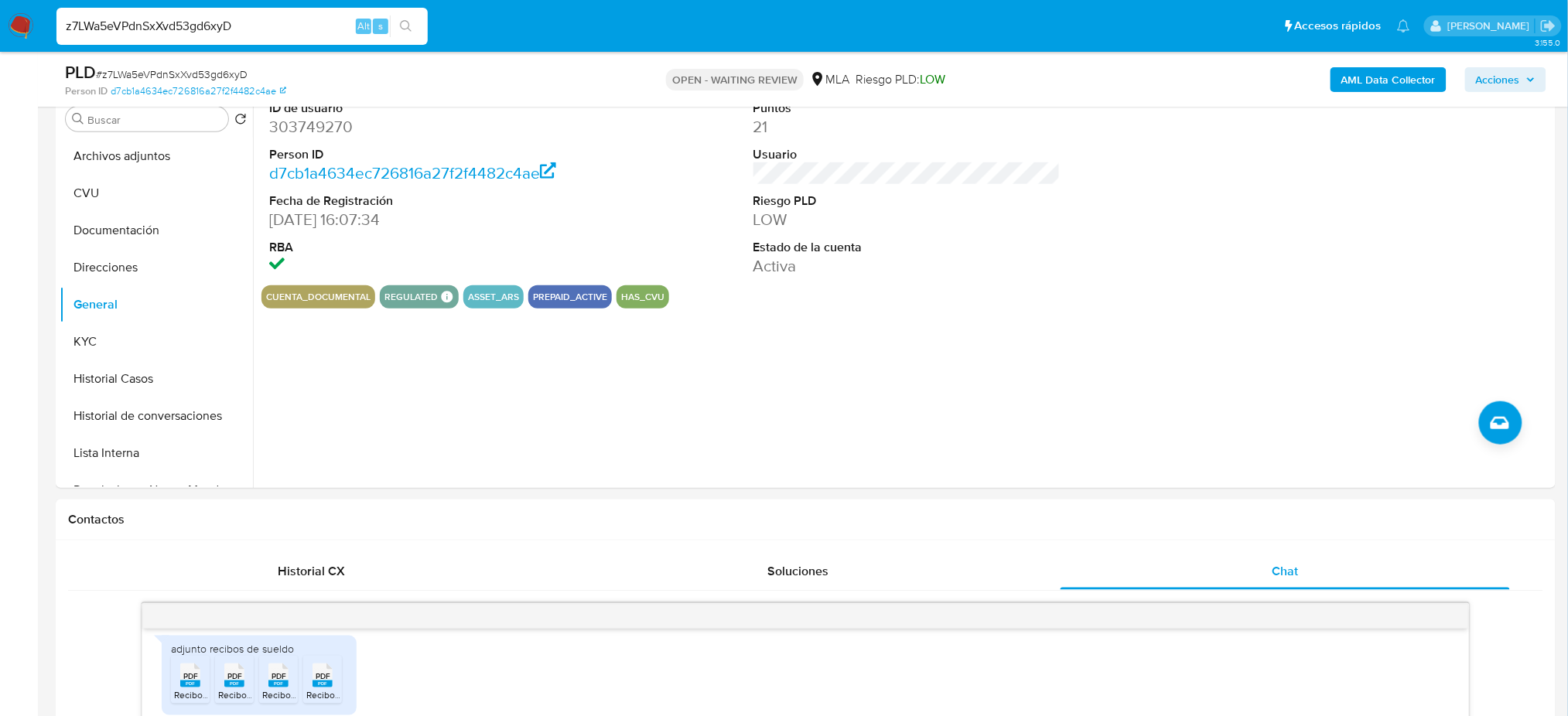
click at [0, 45] on nav "Pausado Ver notificaciones z7LWa5eVPdnSxXvd53gd6xyD Alt s Accesos rápidos Presi…" at bounding box center [784, 26] width 1568 height 52
paste input "G3G5iQG5yza90btPdIHvpFfy"
type input "G3G5iQG5yza90btPdIHvpFfy"
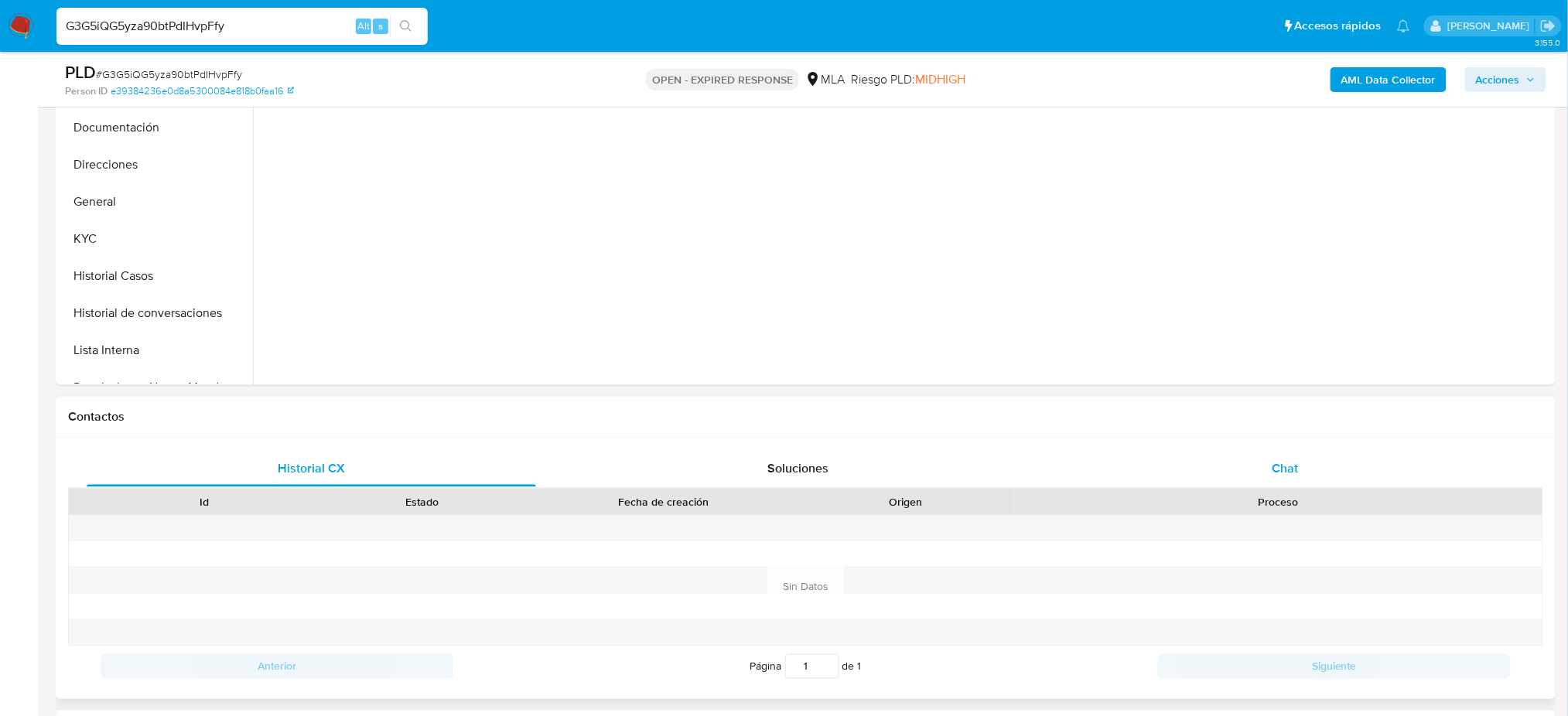
click at [1309, 475] on div "Chat" at bounding box center [1285, 469] width 449 height 37
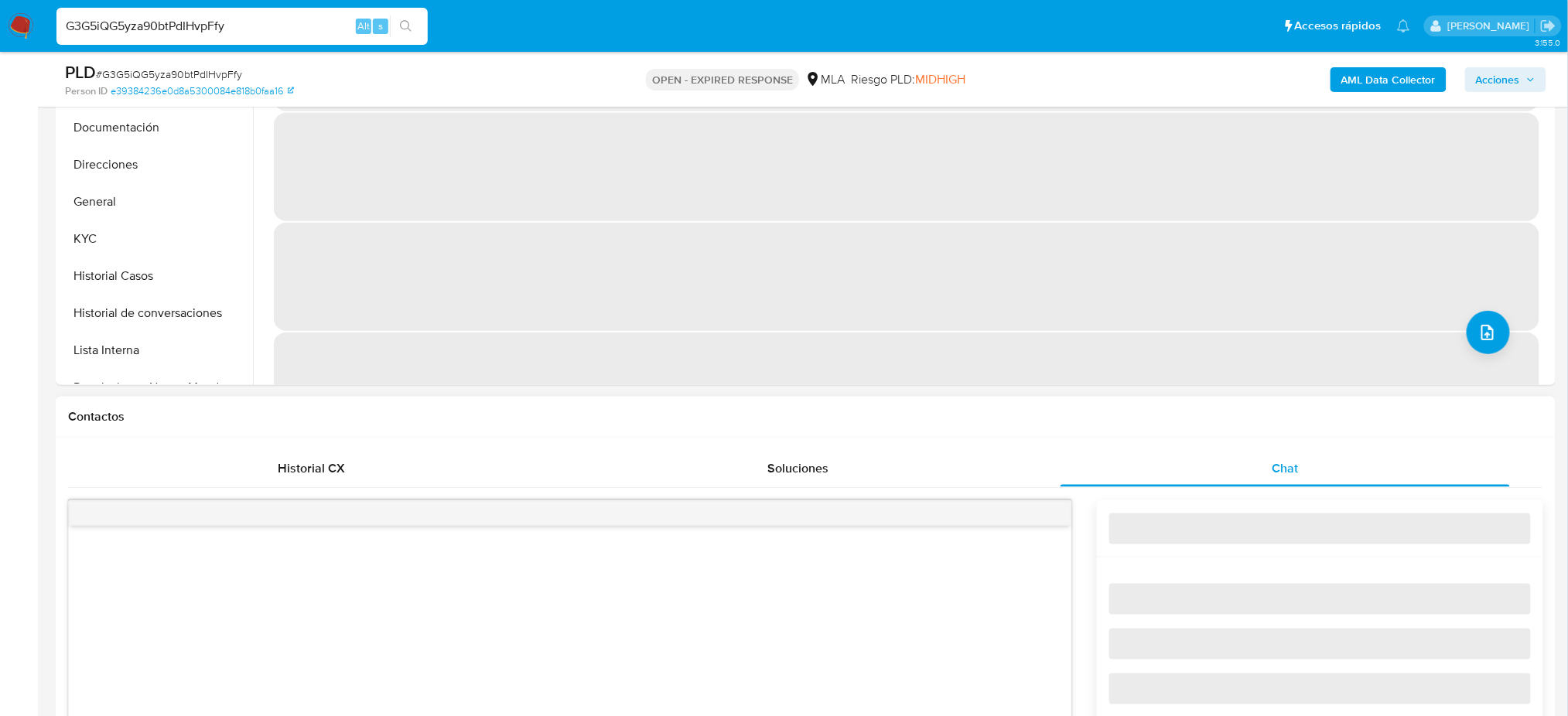
scroll to position [721, 0]
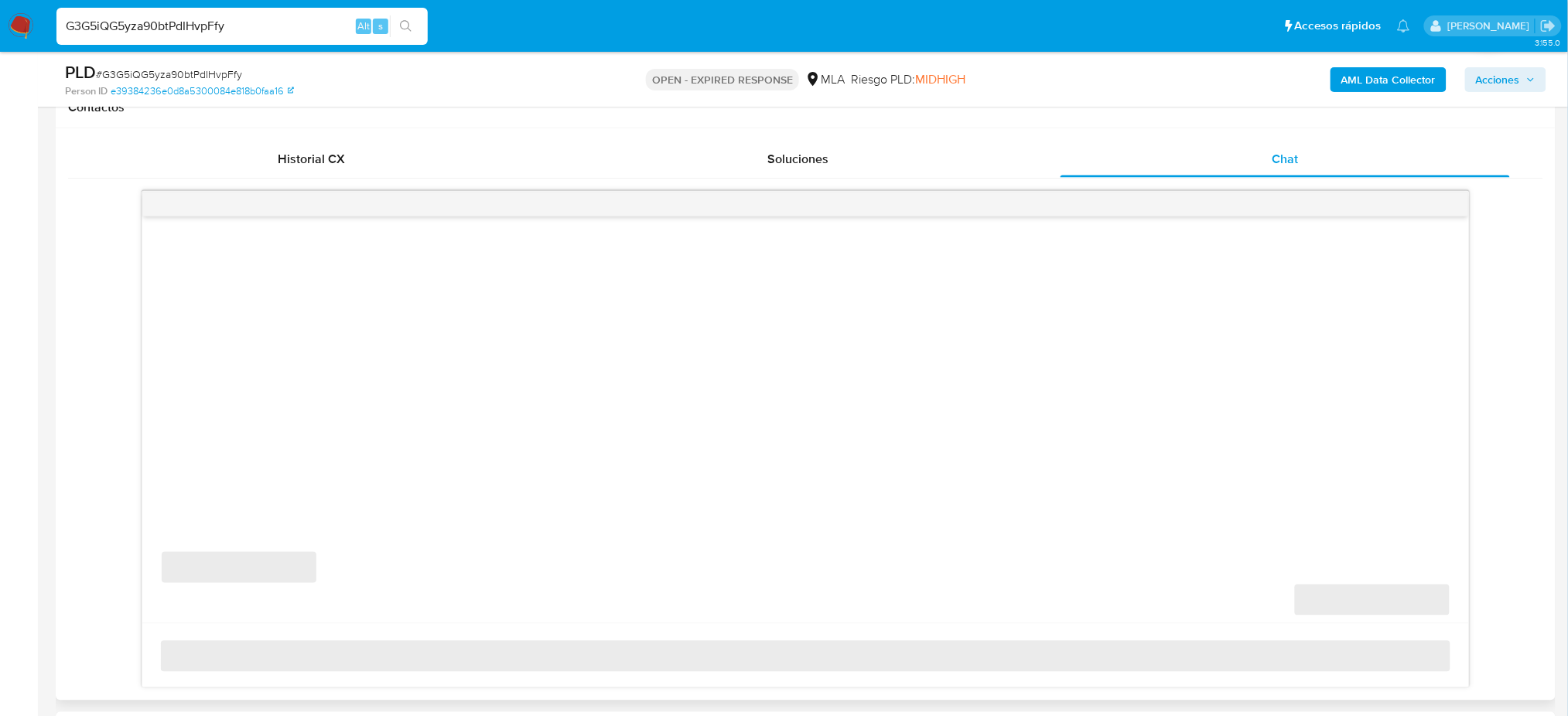
select select "10"
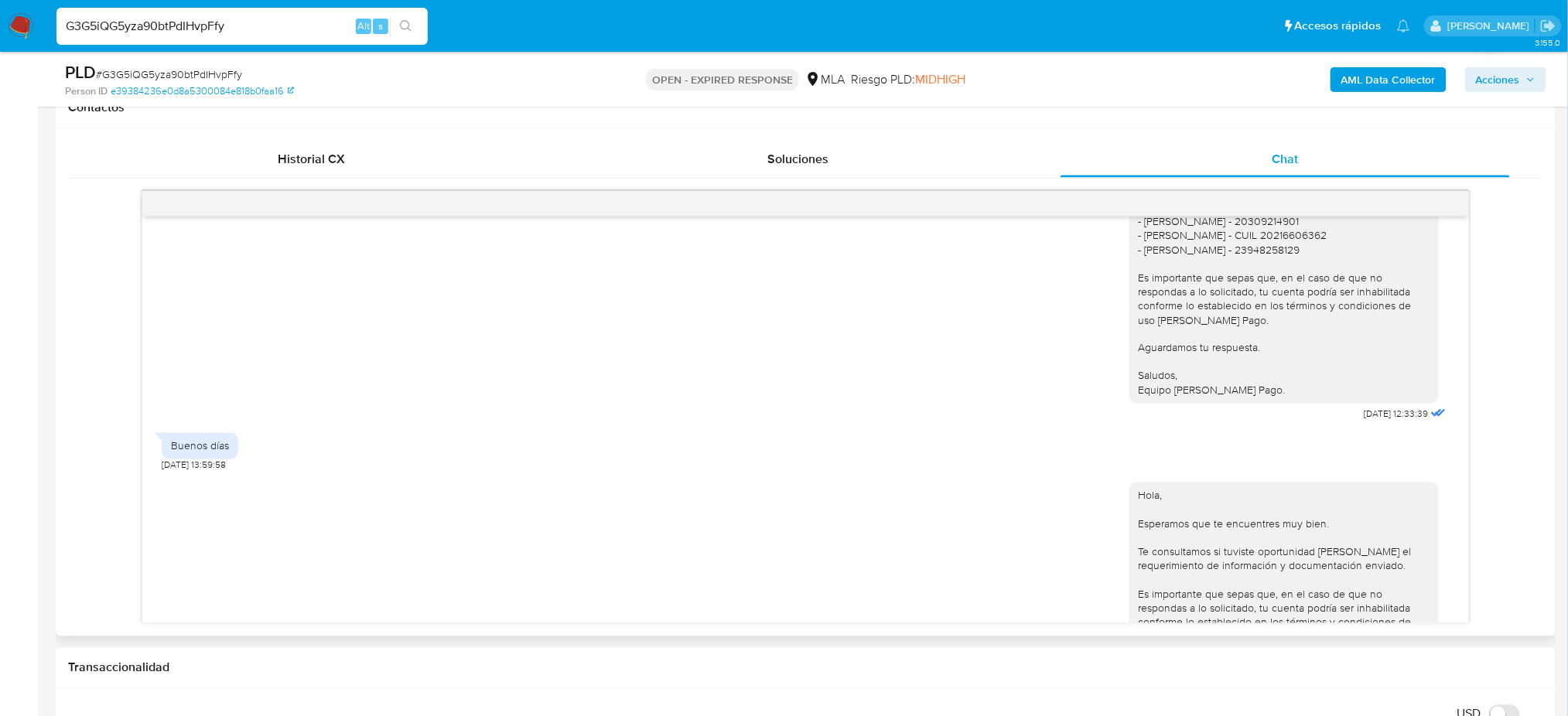
scroll to position [1825, 0]
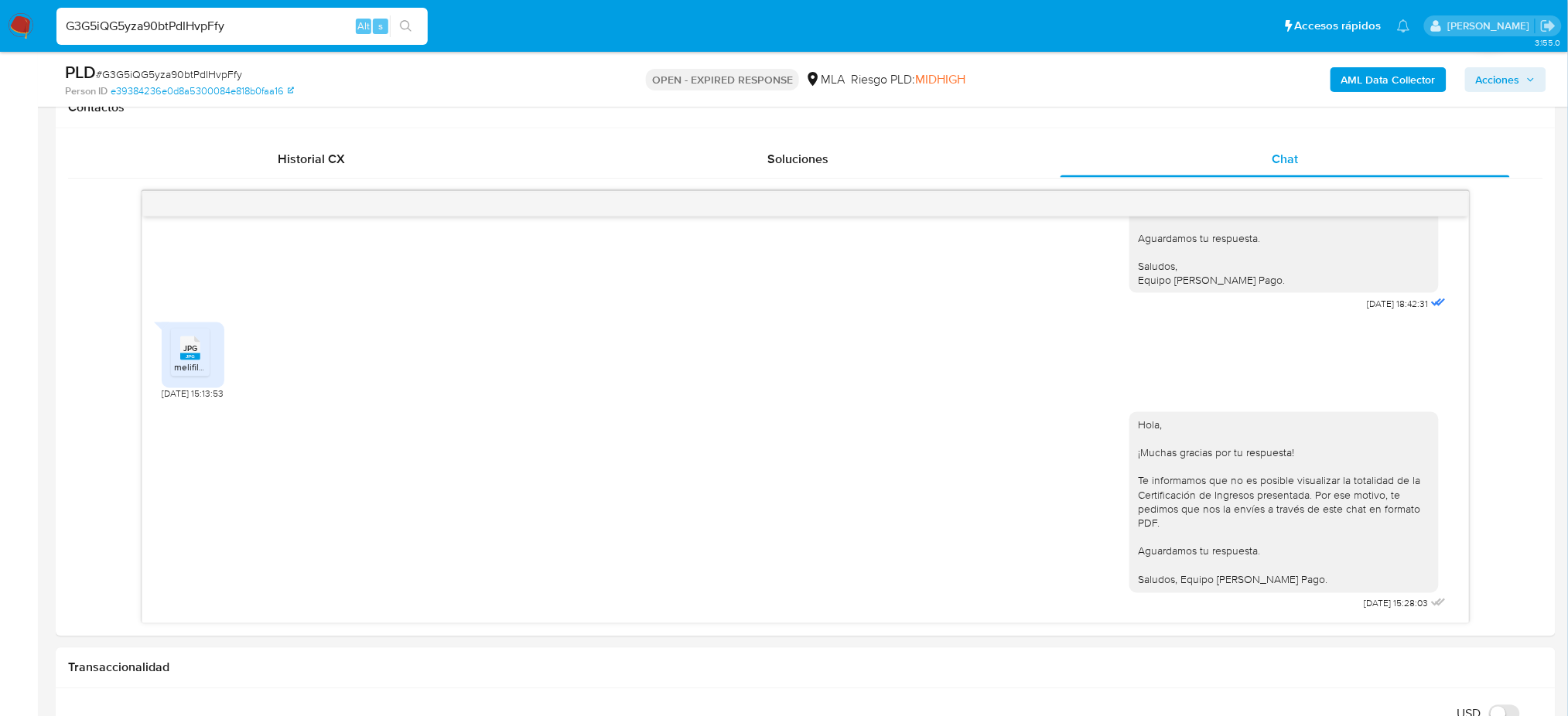
drag, startPoint x: 268, startPoint y: 35, endPoint x: 0, endPoint y: 79, distance: 271.6
paste input "EHz7mhTeimbbuGbGtdhfHDKh"
type input "EHz7mhTeimbbuGbGtdhfHDKh"
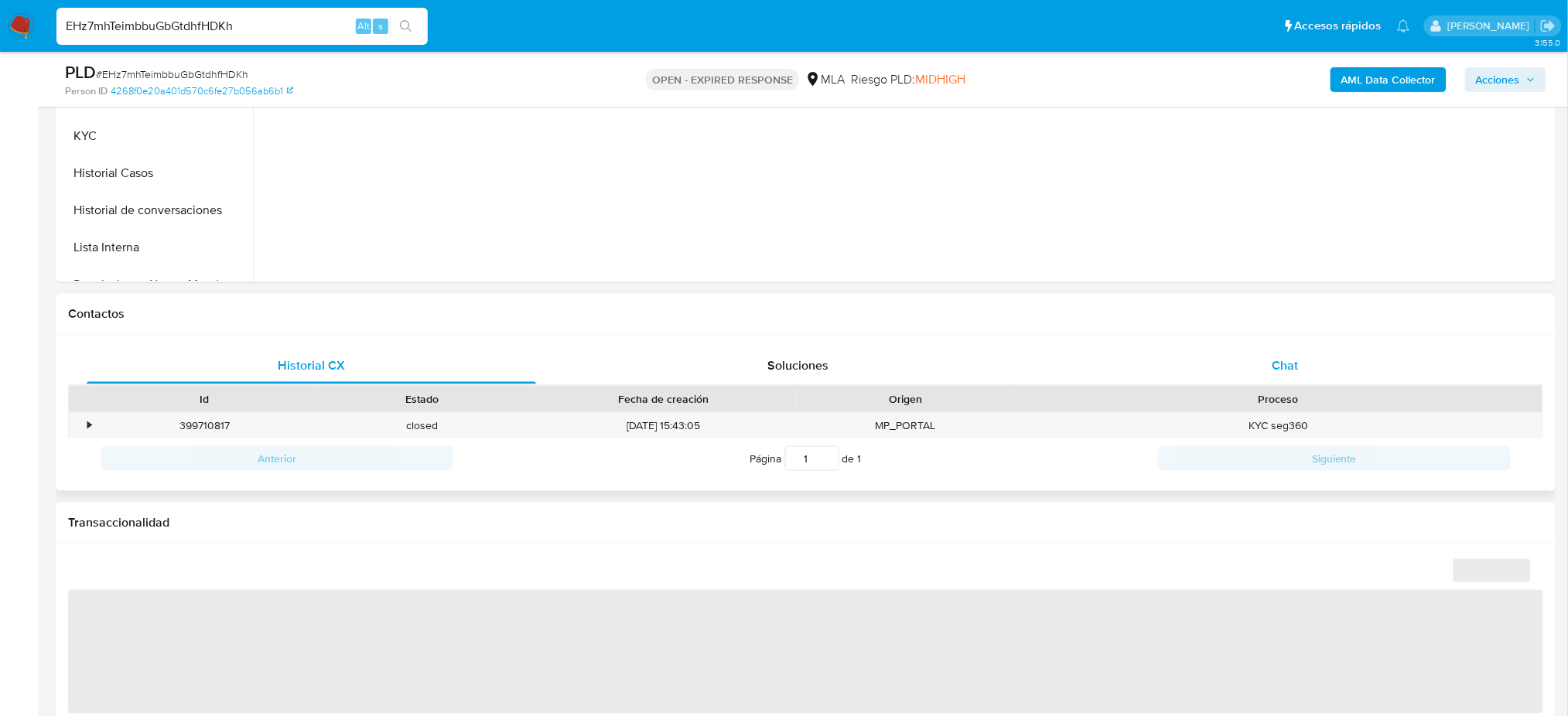
click at [1277, 357] on span "Chat" at bounding box center [1285, 365] width 26 height 17
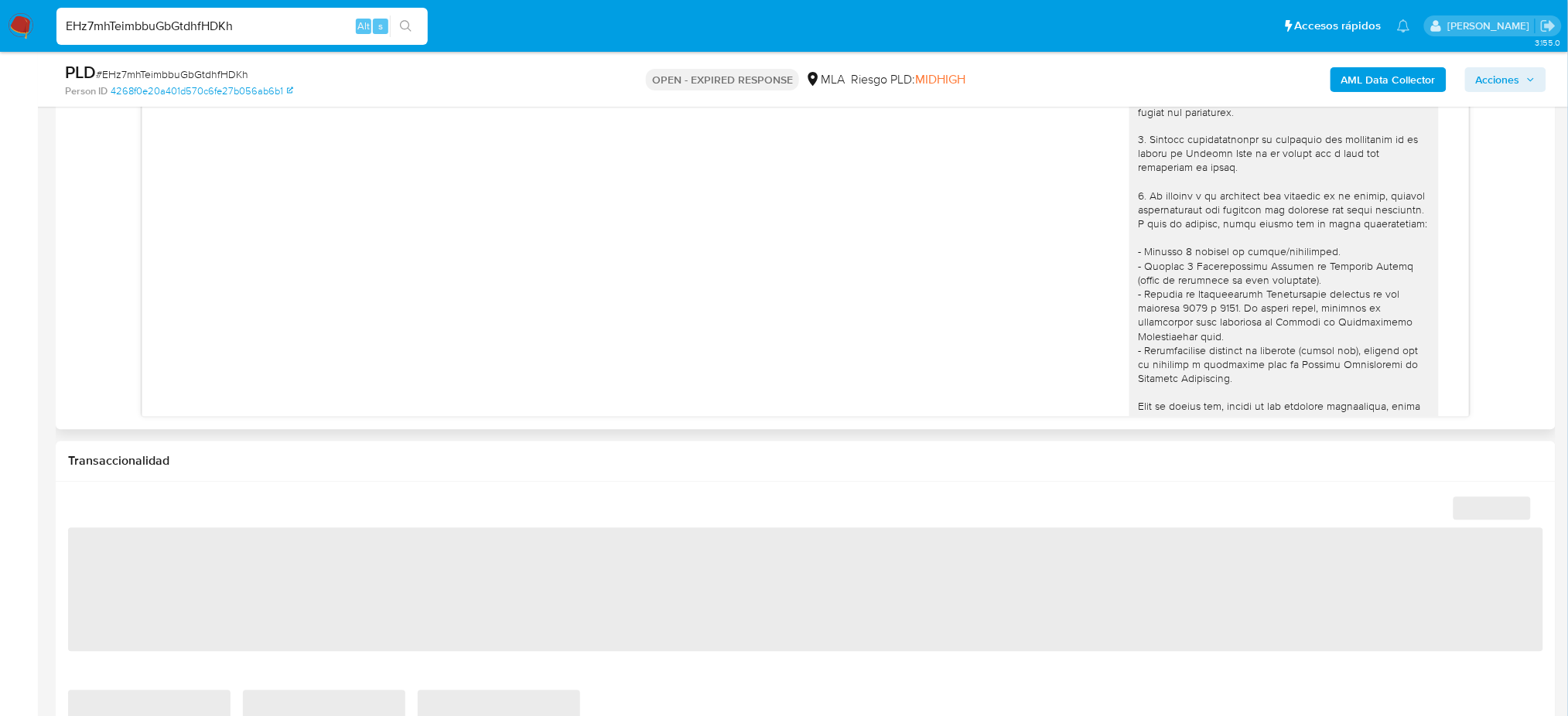
scroll to position [1779, 0]
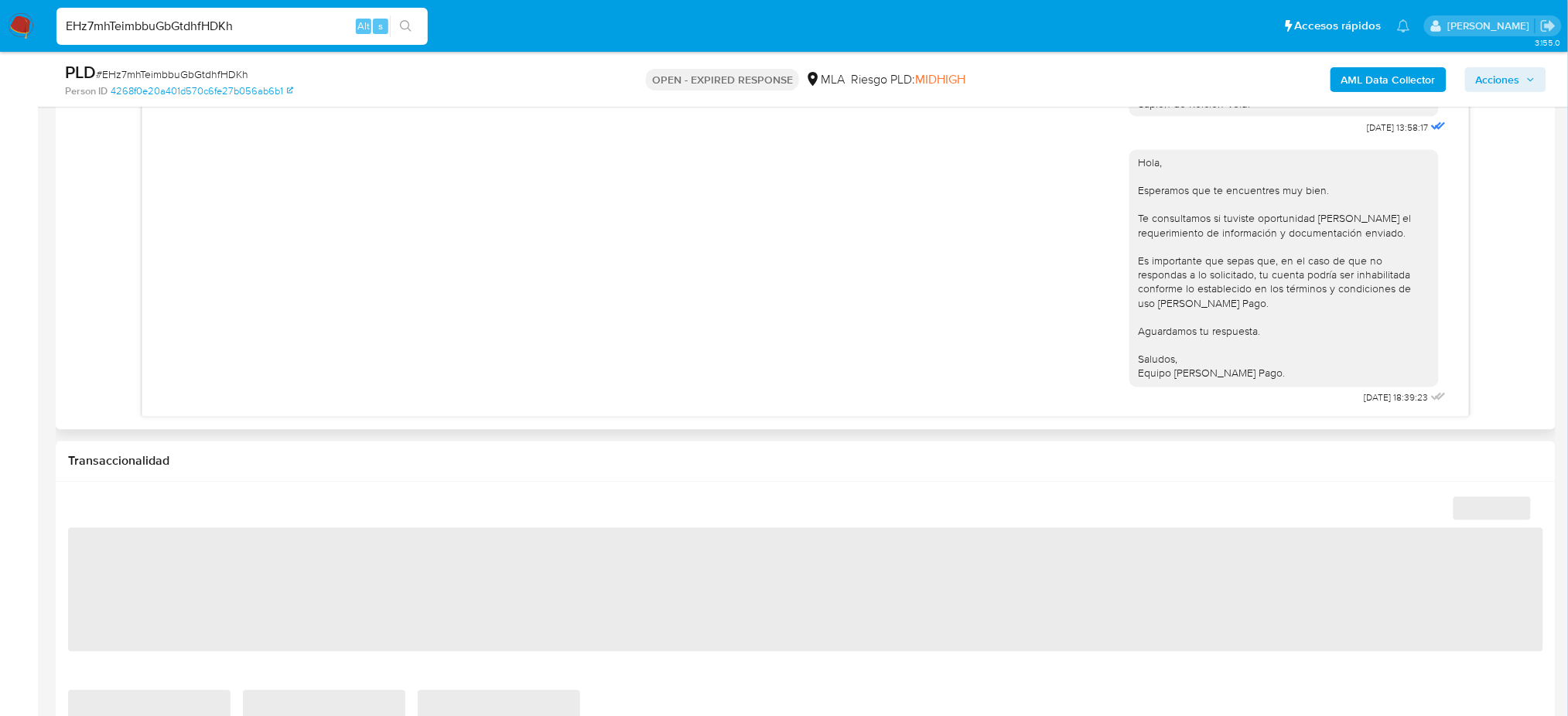
select select "10"
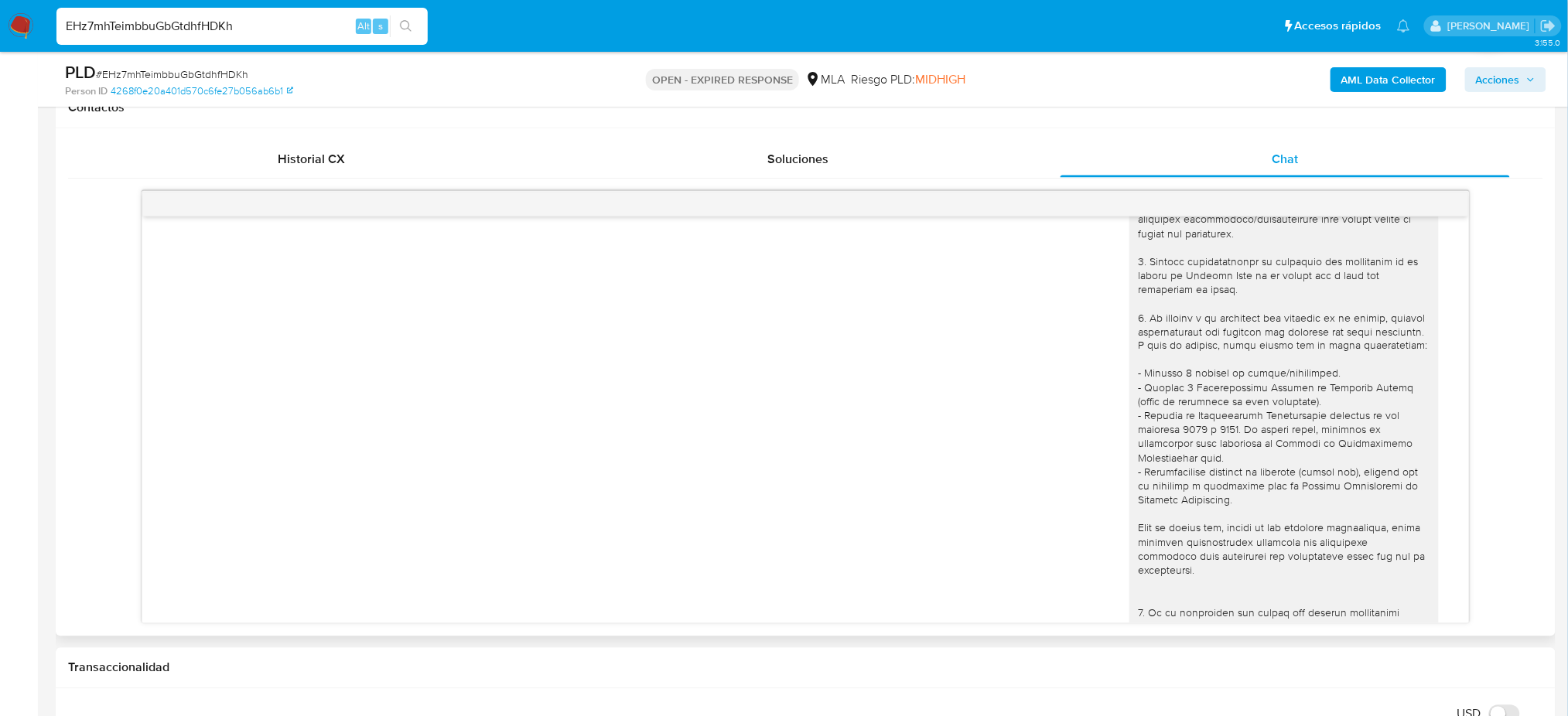
scroll to position [0, 0]
